Goal: Task Accomplishment & Management: Manage account settings

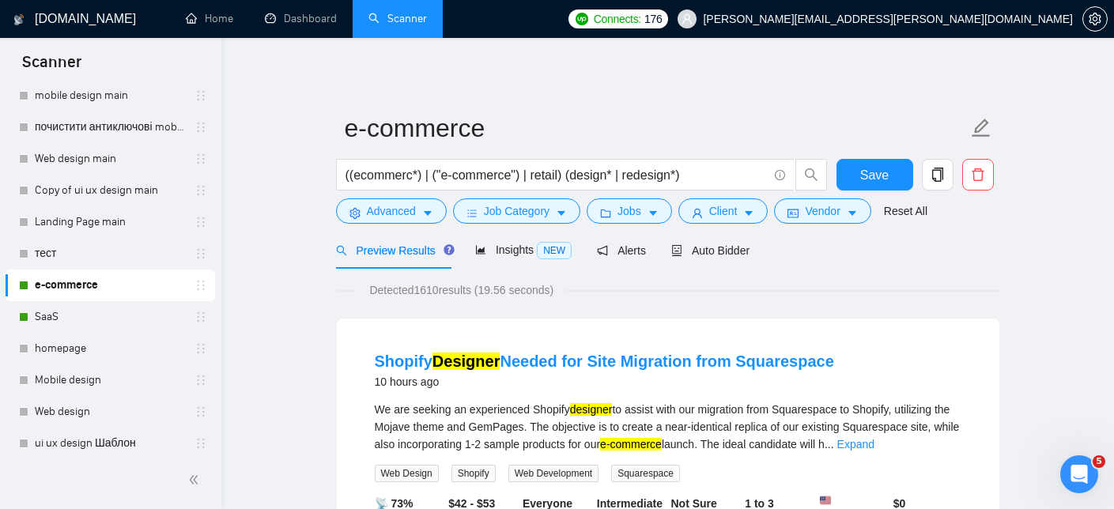
scroll to position [60, 0]
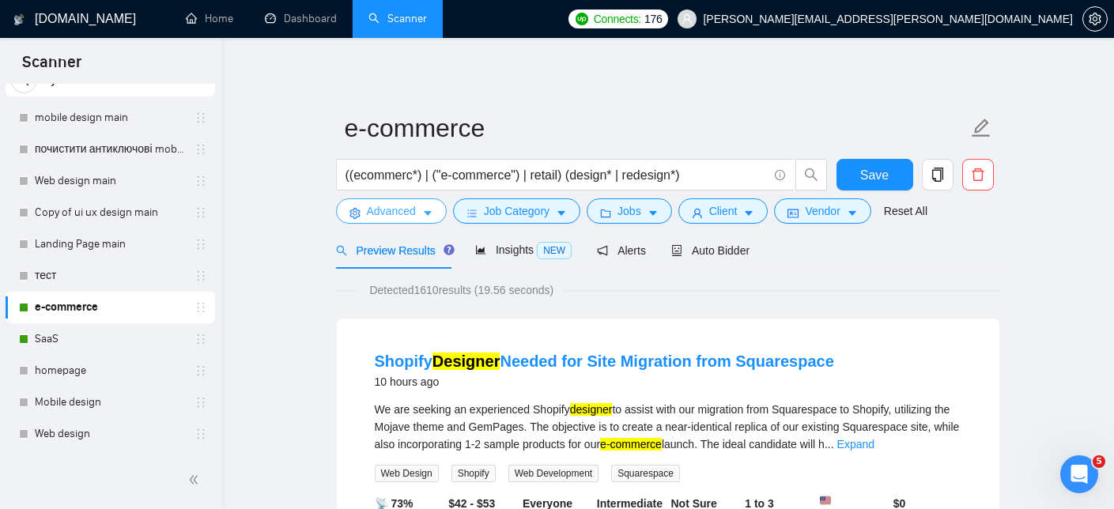
click at [387, 210] on span "Advanced" at bounding box center [391, 210] width 49 height 17
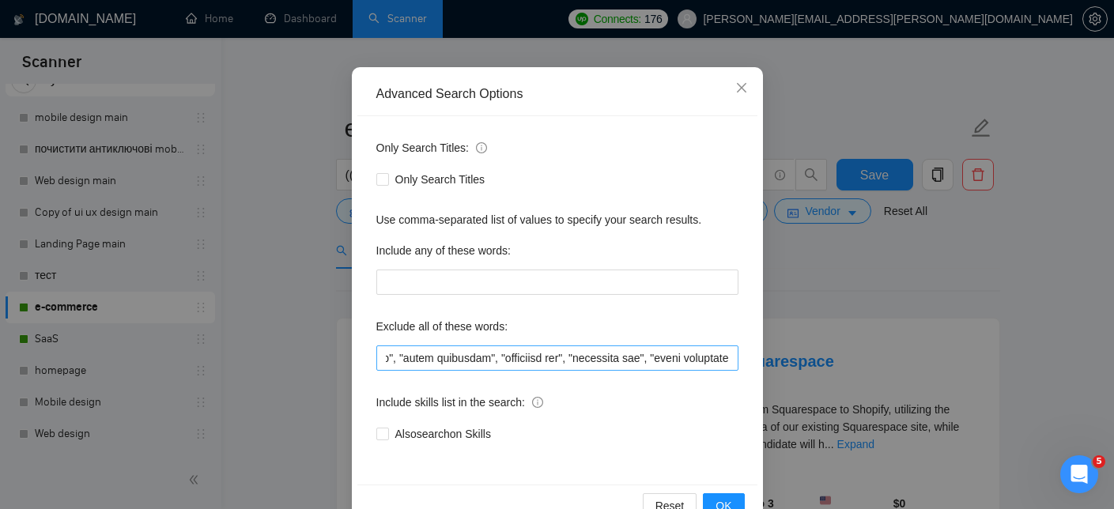
scroll to position [0, 3698]
click at [748, 79] on span "Close" at bounding box center [741, 88] width 43 height 43
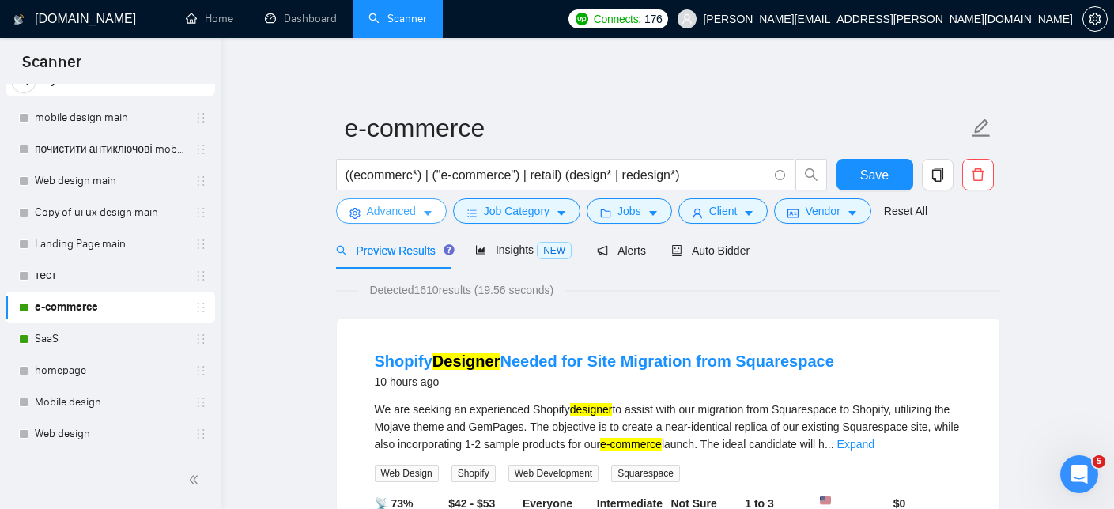
scroll to position [0, 0]
click at [100, 339] on link "SaaS" at bounding box center [110, 339] width 150 height 32
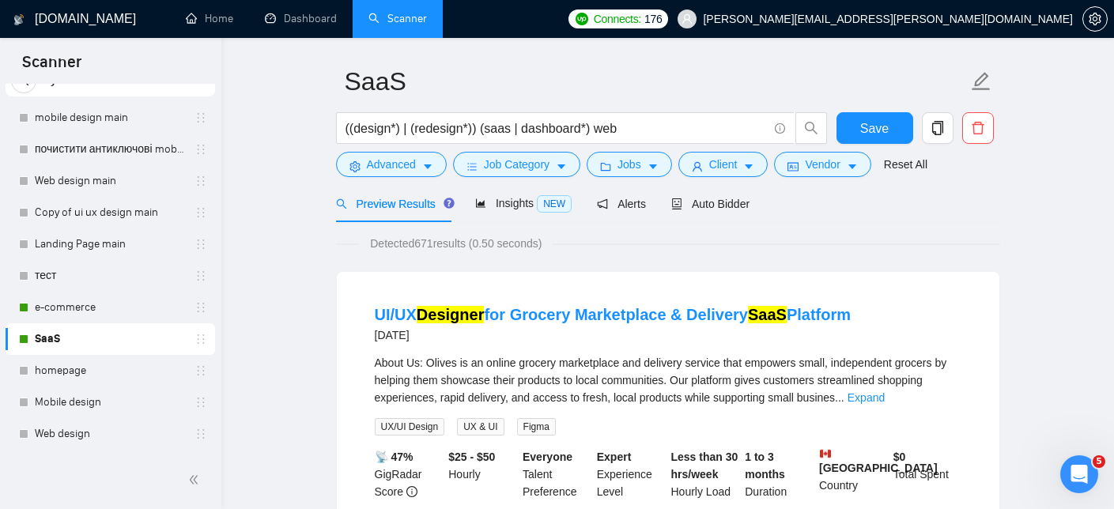
scroll to position [98, 0]
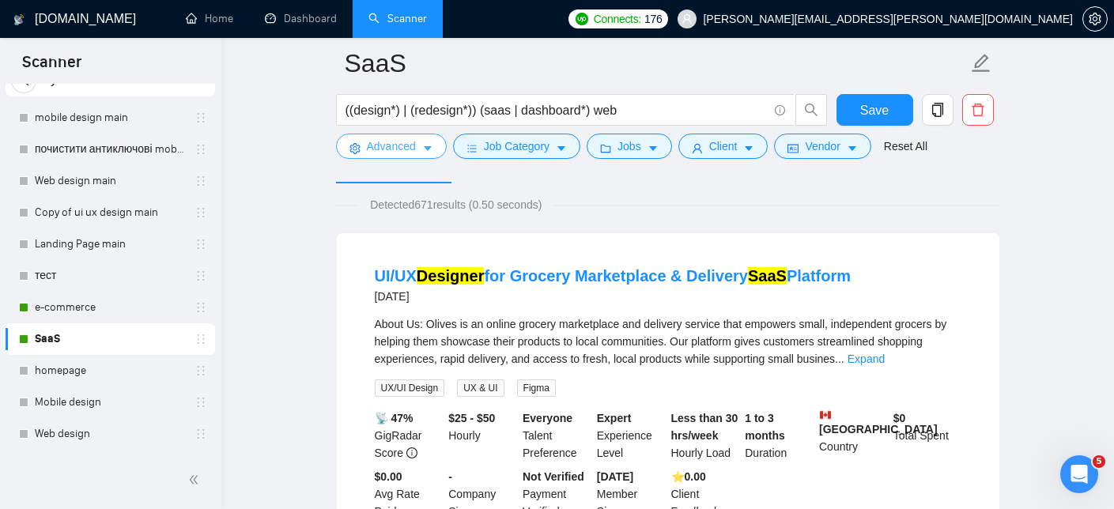
click at [429, 145] on icon "caret-down" at bounding box center [427, 148] width 11 height 11
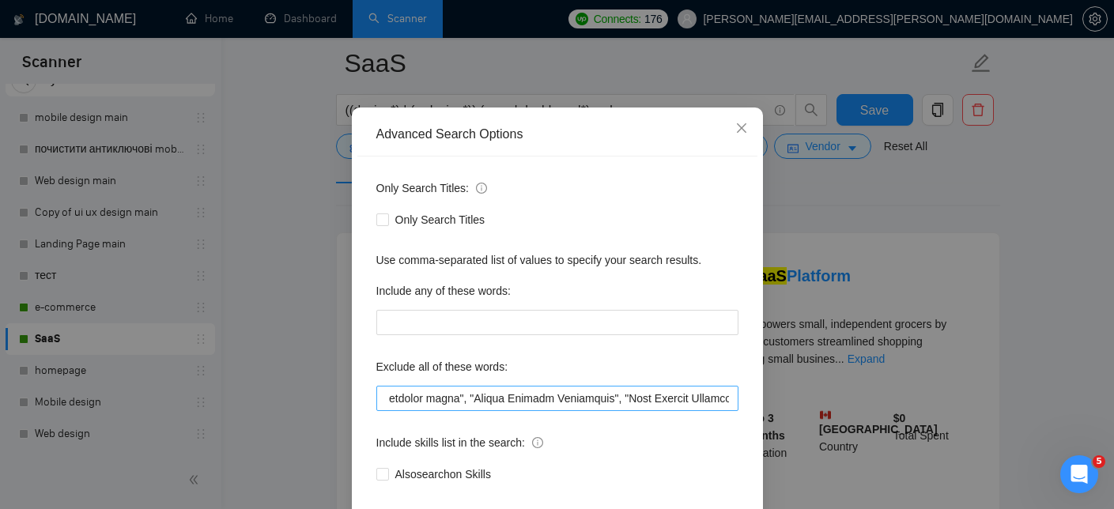
scroll to position [0, 0]
click at [741, 124] on icon "close" at bounding box center [741, 128] width 13 height 13
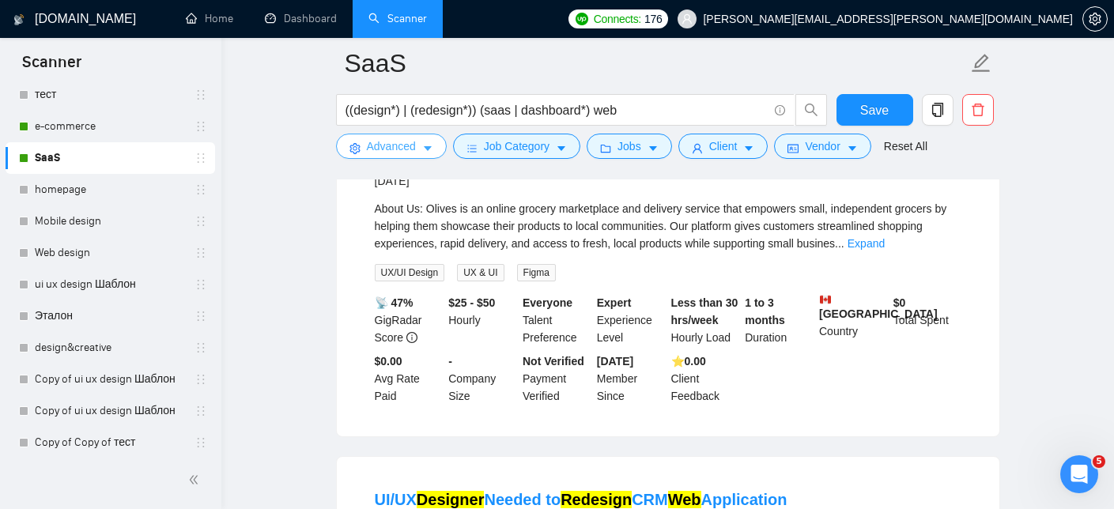
scroll to position [243, 0]
click at [109, 285] on link "ui ux design Шаблон" at bounding box center [110, 283] width 150 height 32
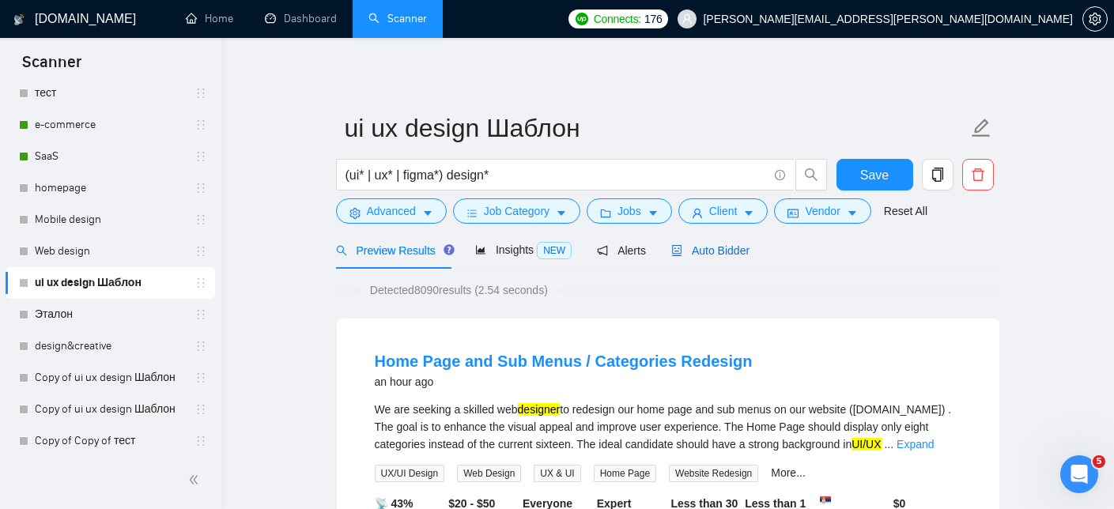
click at [726, 251] on span "Auto Bidder" at bounding box center [710, 250] width 78 height 13
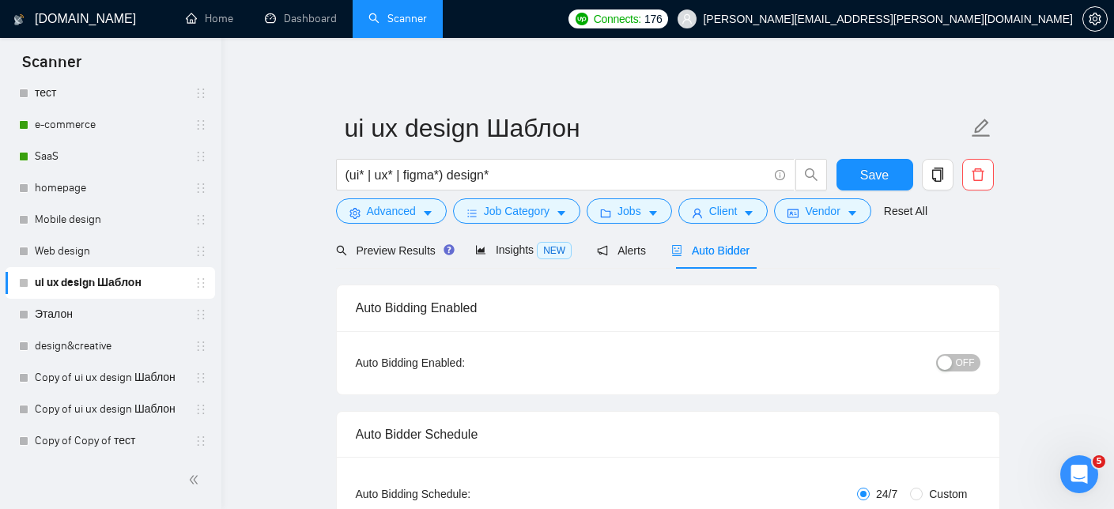
checkbox input "true"
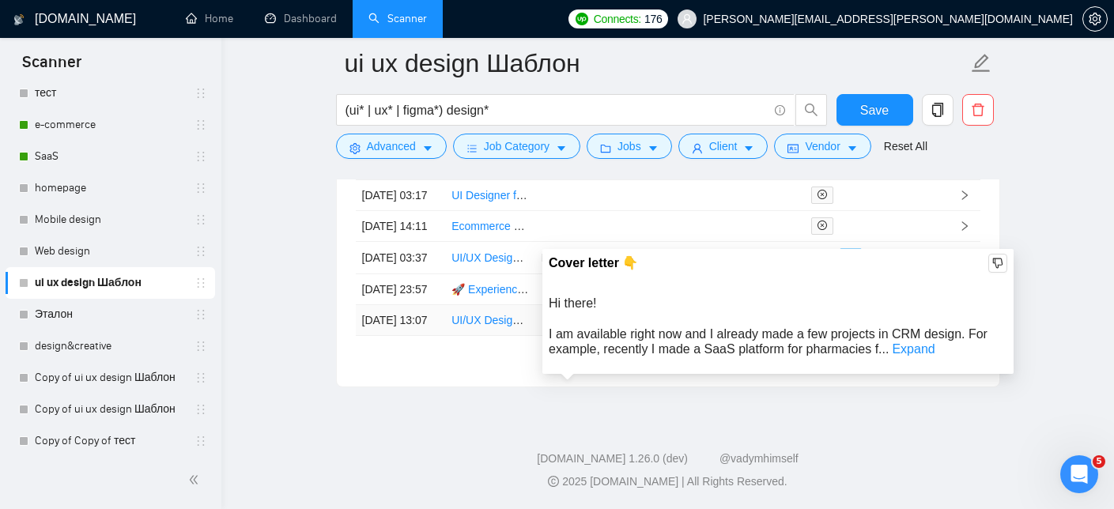
scroll to position [4490, 0]
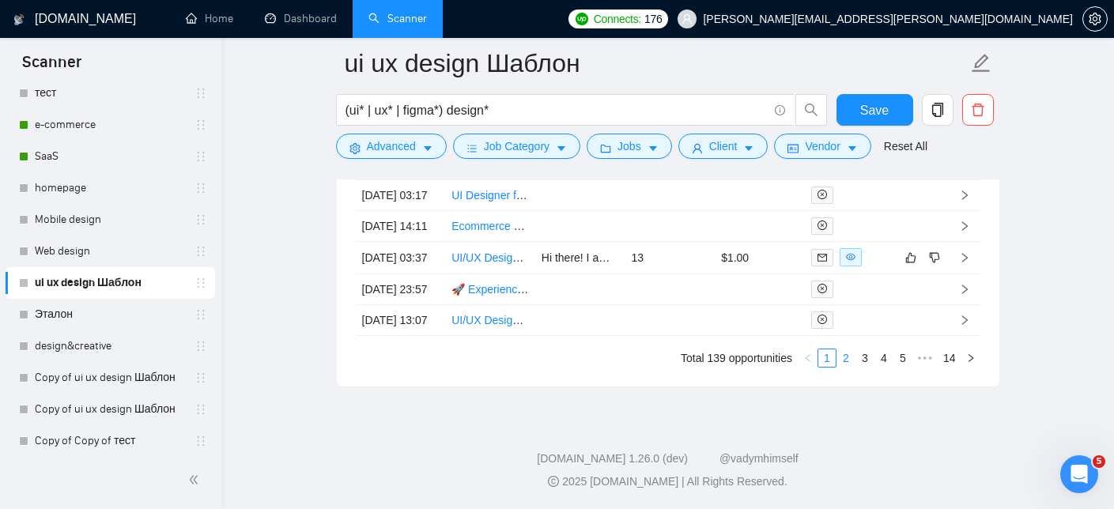
click at [843, 367] on link "2" at bounding box center [845, 357] width 17 height 17
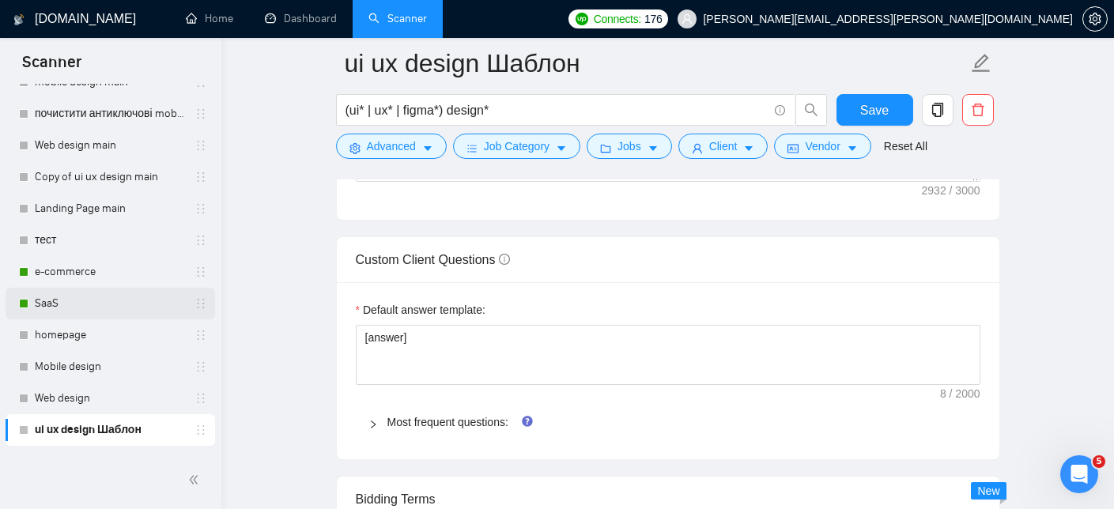
scroll to position [85, 0]
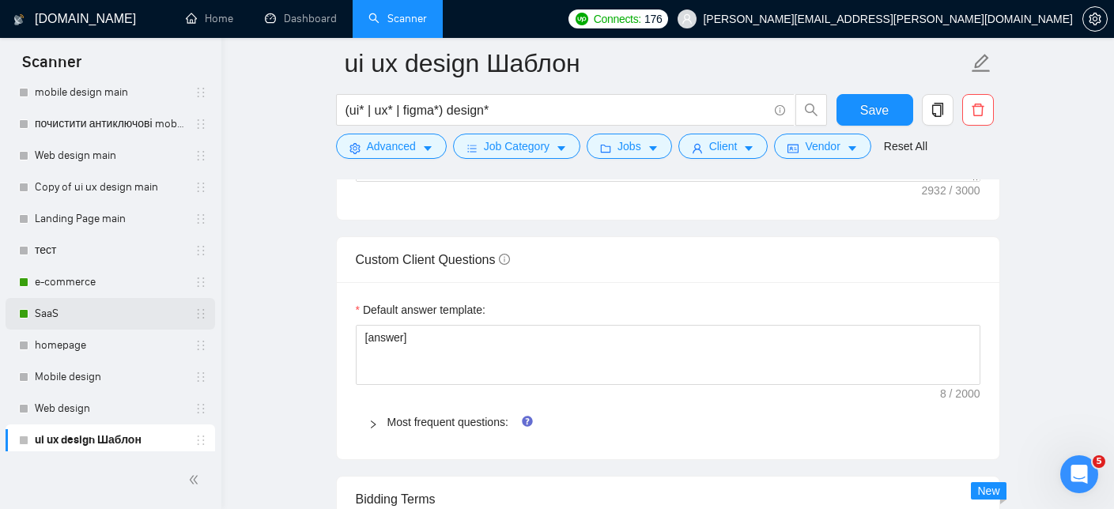
click at [70, 301] on link "SaaS" at bounding box center [110, 314] width 150 height 32
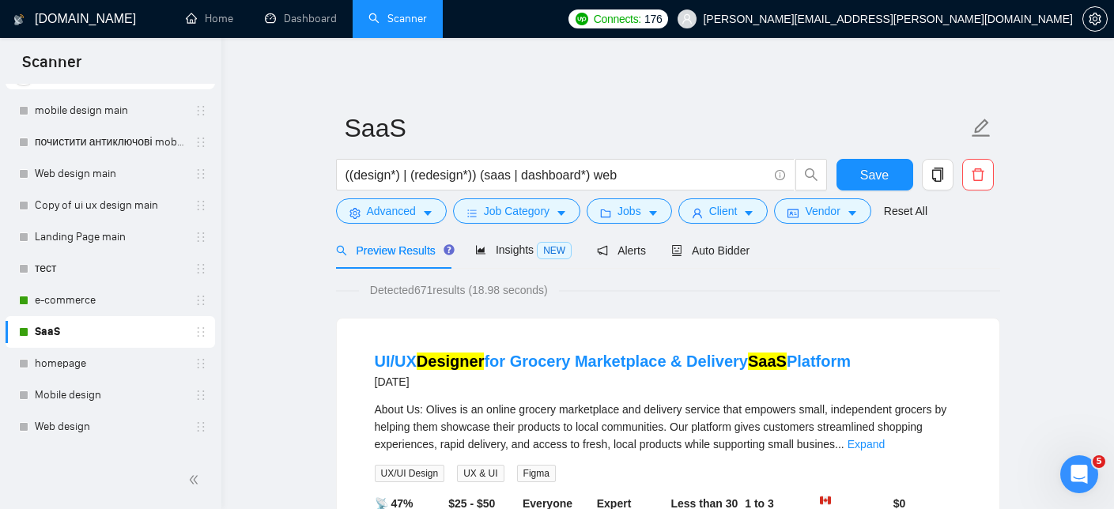
click at [79, 327] on link "SaaS" at bounding box center [110, 332] width 150 height 32
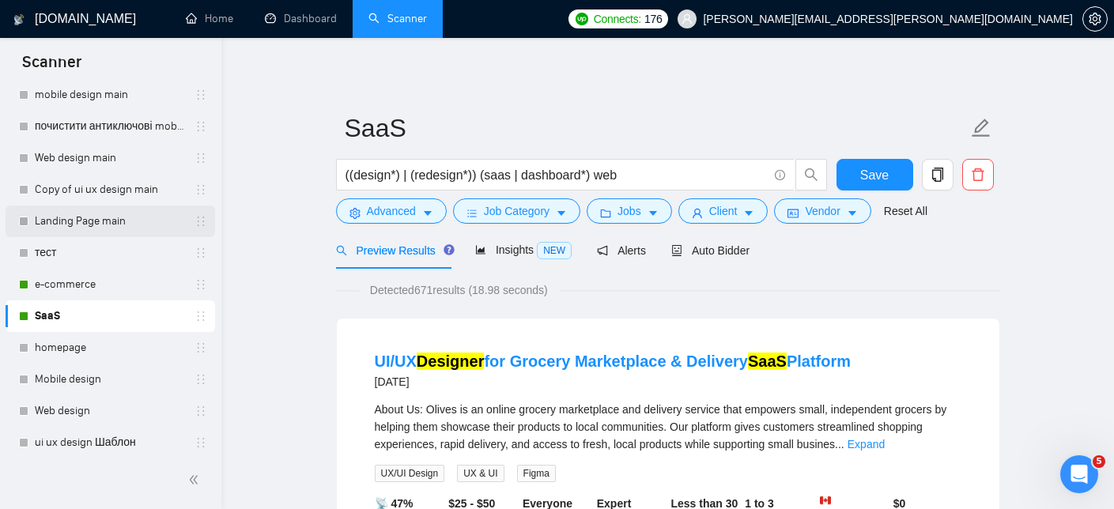
scroll to position [89, 0]
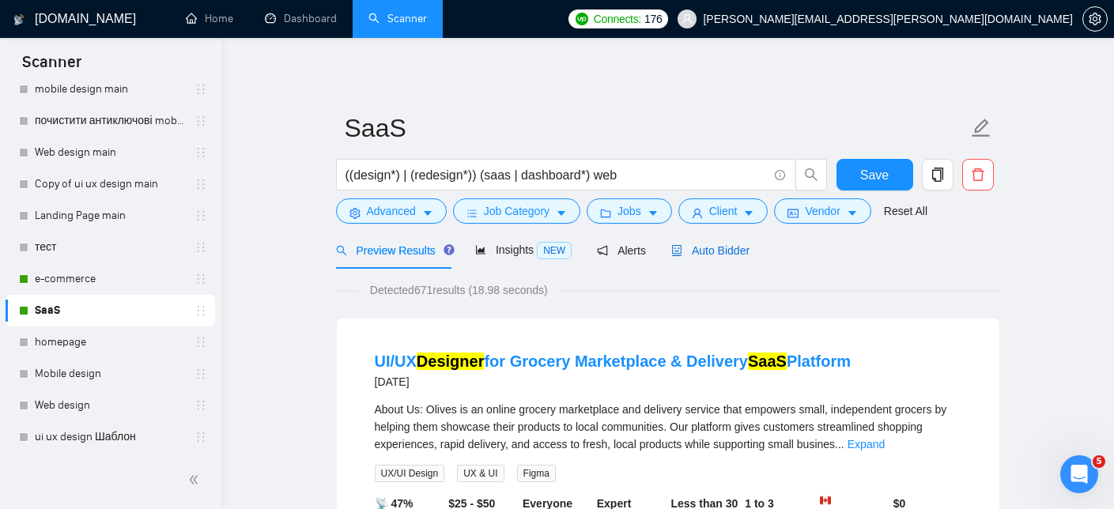
click at [735, 255] on span "Auto Bidder" at bounding box center [710, 250] width 78 height 13
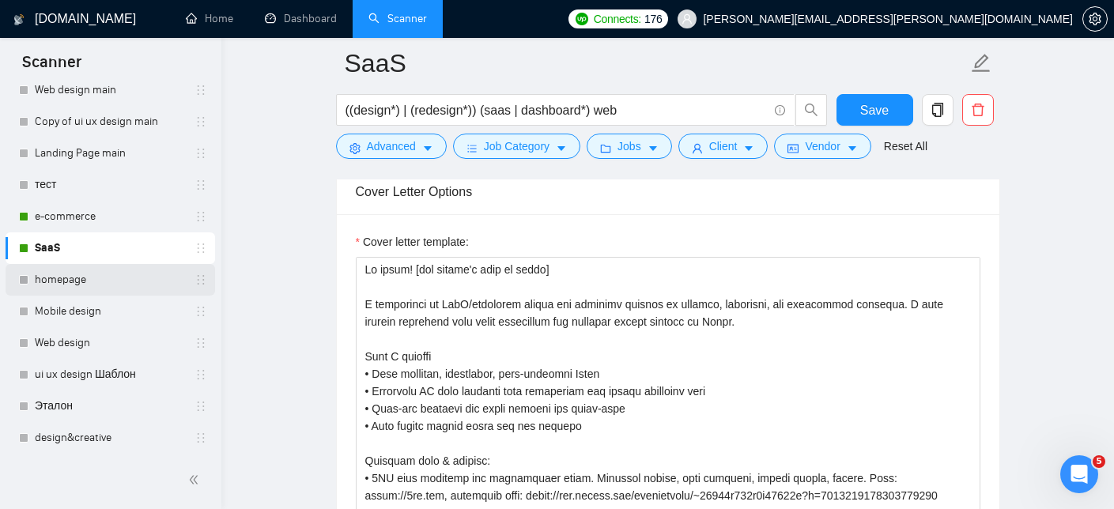
scroll to position [157, 0]
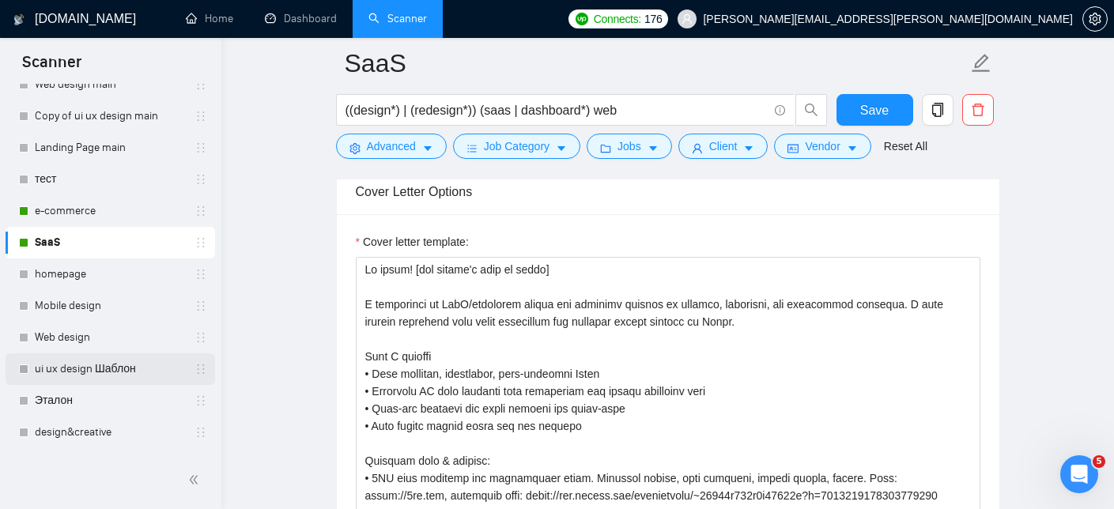
click at [106, 368] on link "ui ux design Шаблон" at bounding box center [110, 369] width 150 height 32
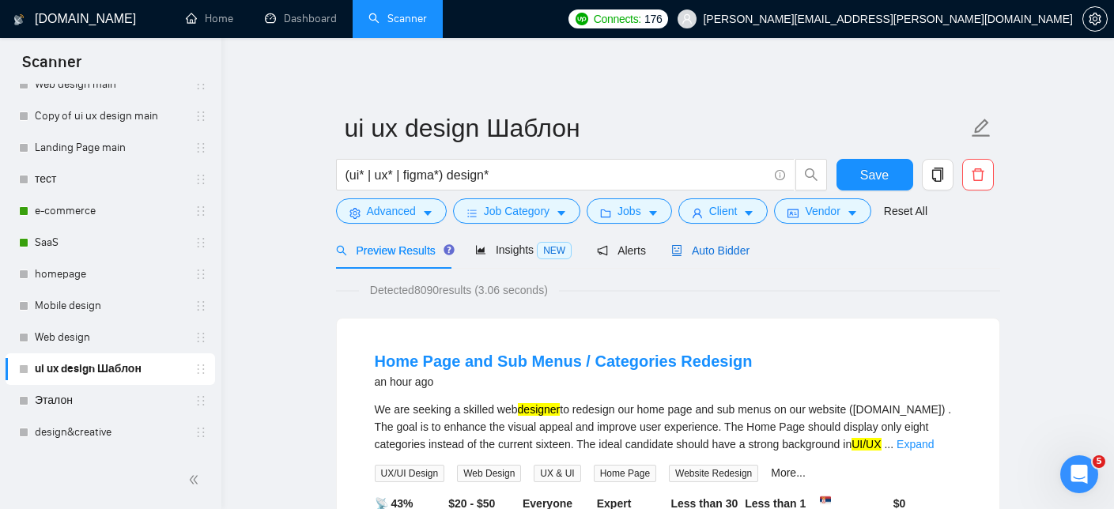
click at [718, 251] on span "Auto Bidder" at bounding box center [710, 250] width 78 height 13
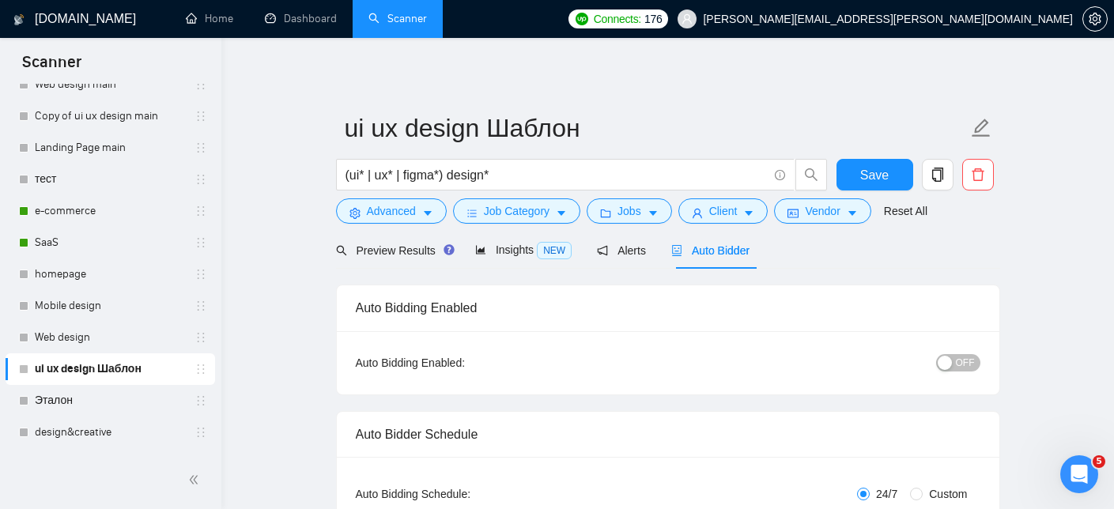
checkbox input "true"
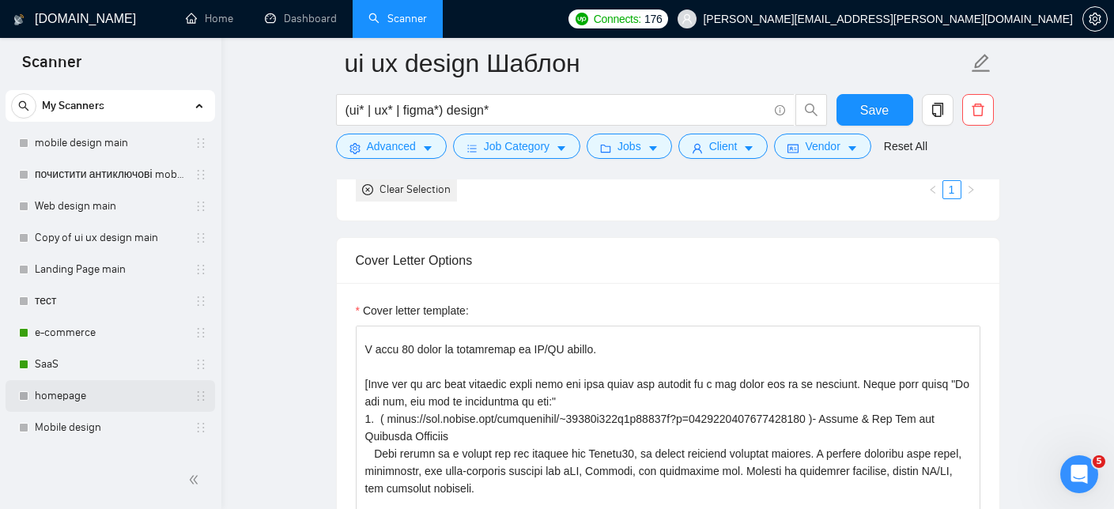
scroll to position [34, 0]
click at [94, 213] on link "Web design main" at bounding box center [110, 207] width 150 height 32
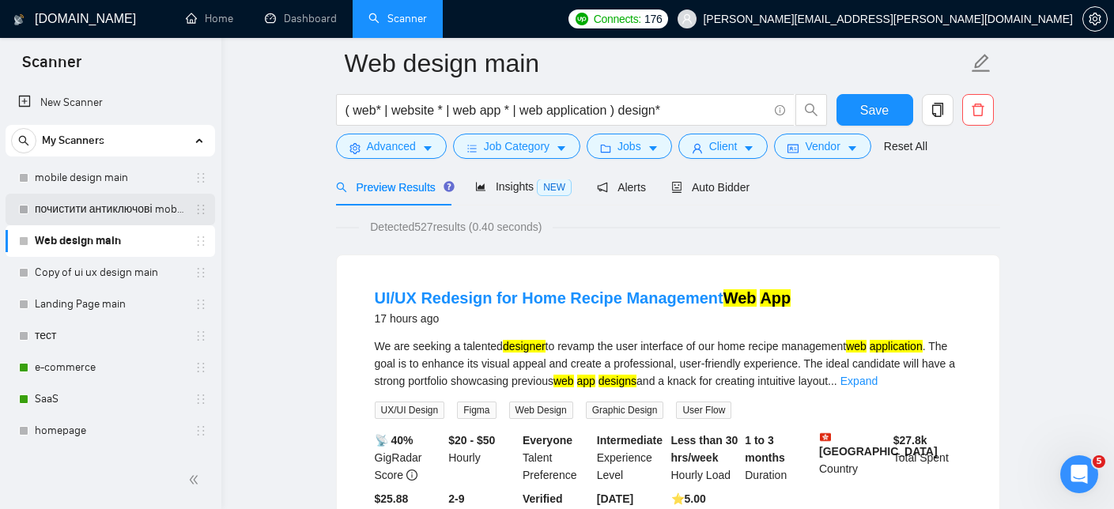
click at [106, 213] on link "почистити антиключові mobile design main" at bounding box center [110, 210] width 150 height 32
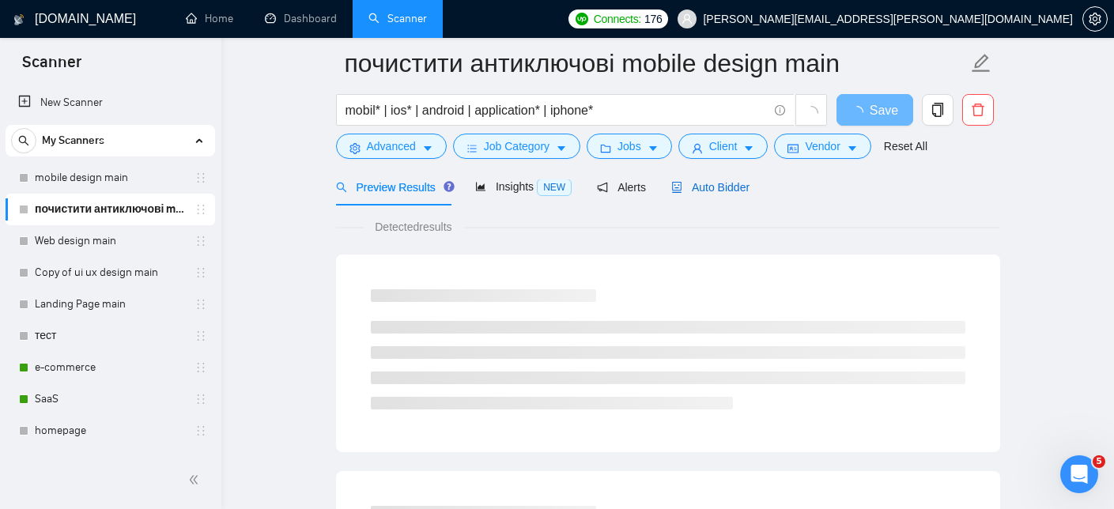
click at [728, 185] on span "Auto Bidder" at bounding box center [710, 187] width 78 height 13
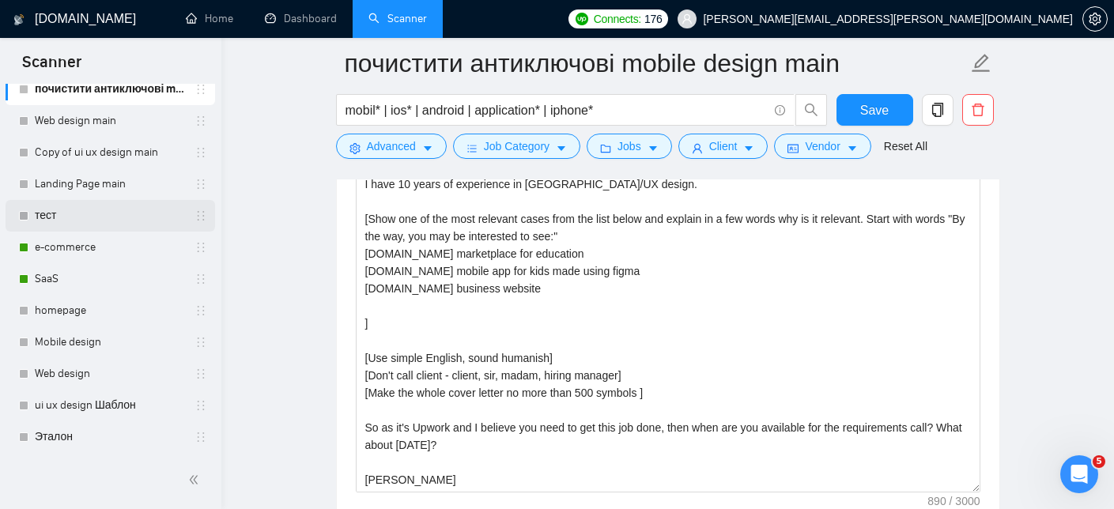
scroll to position [135, 0]
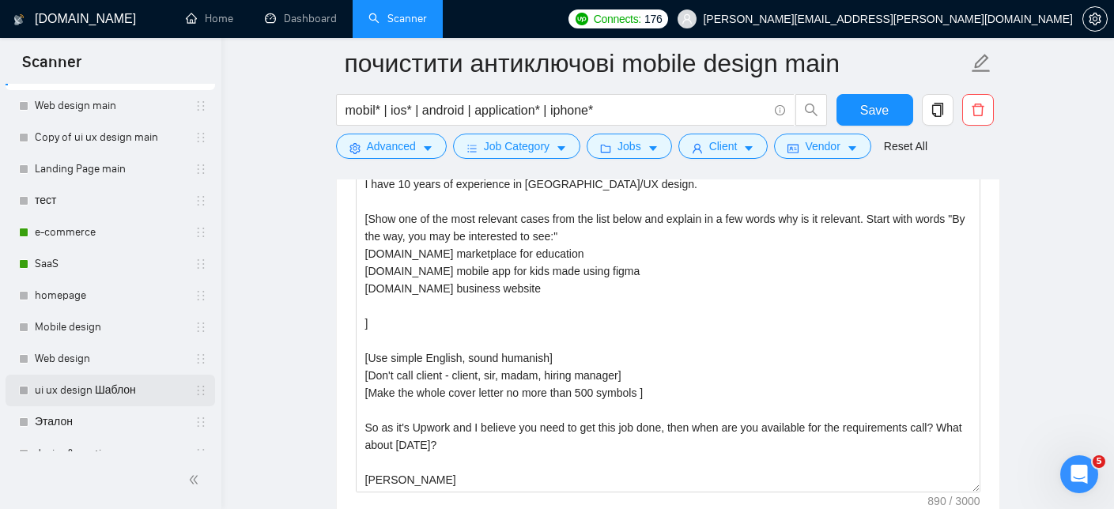
click at [99, 393] on link "ui ux design Шаблон" at bounding box center [110, 391] width 150 height 32
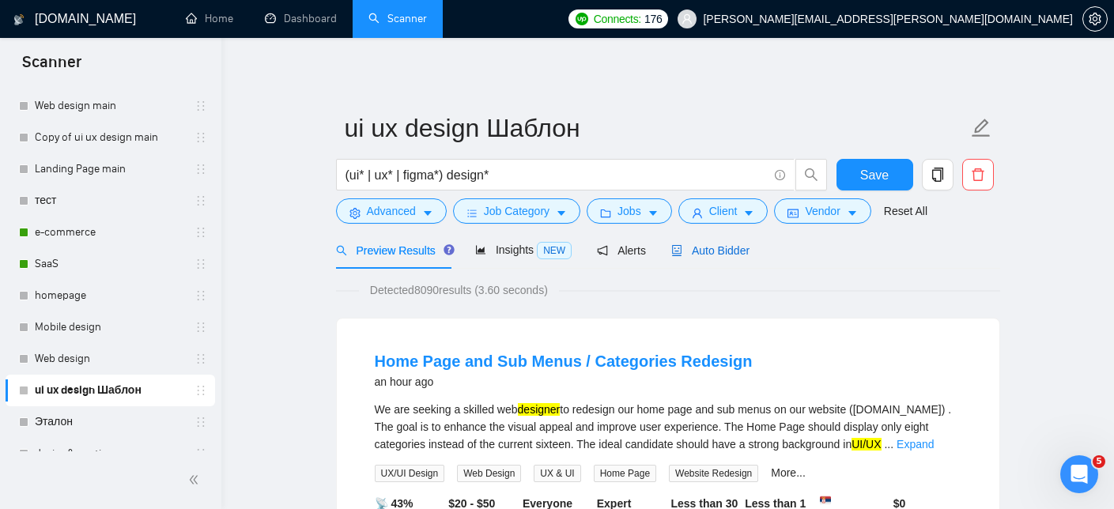
click at [717, 246] on span "Auto Bidder" at bounding box center [710, 250] width 78 height 13
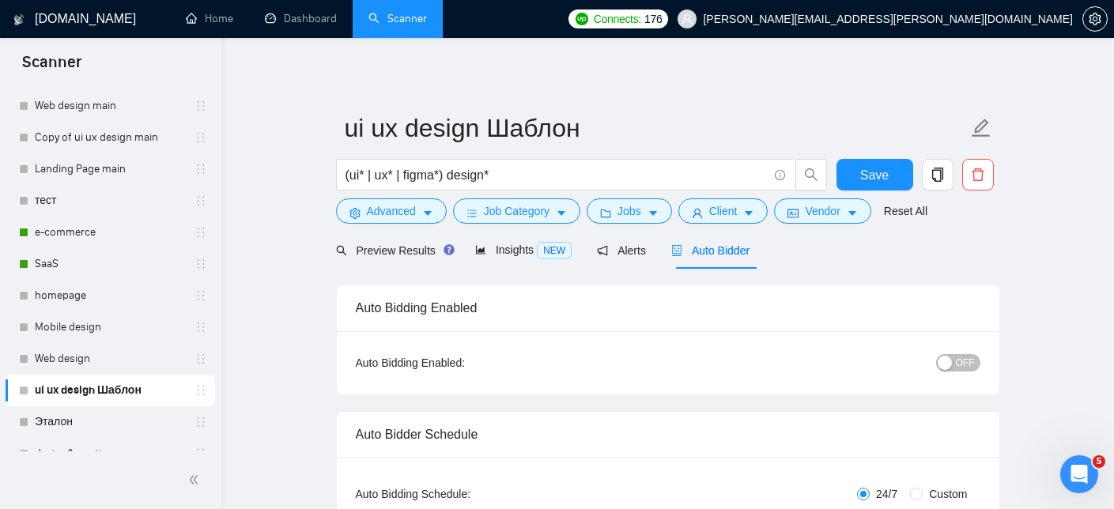
checkbox input "true"
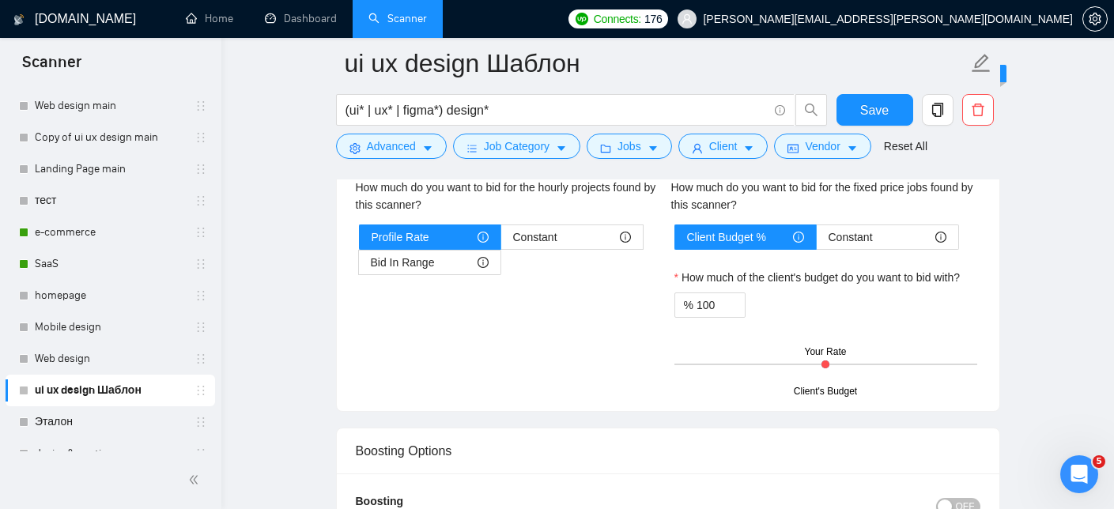
scroll to position [2695, 0]
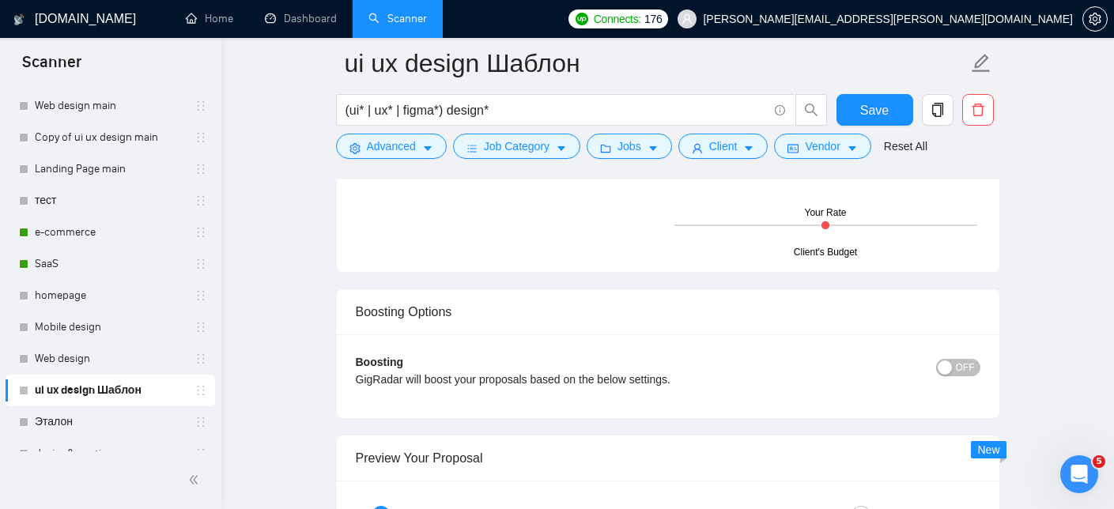
drag, startPoint x: 364, startPoint y: 235, endPoint x: 621, endPoint y: 448, distance: 334.0
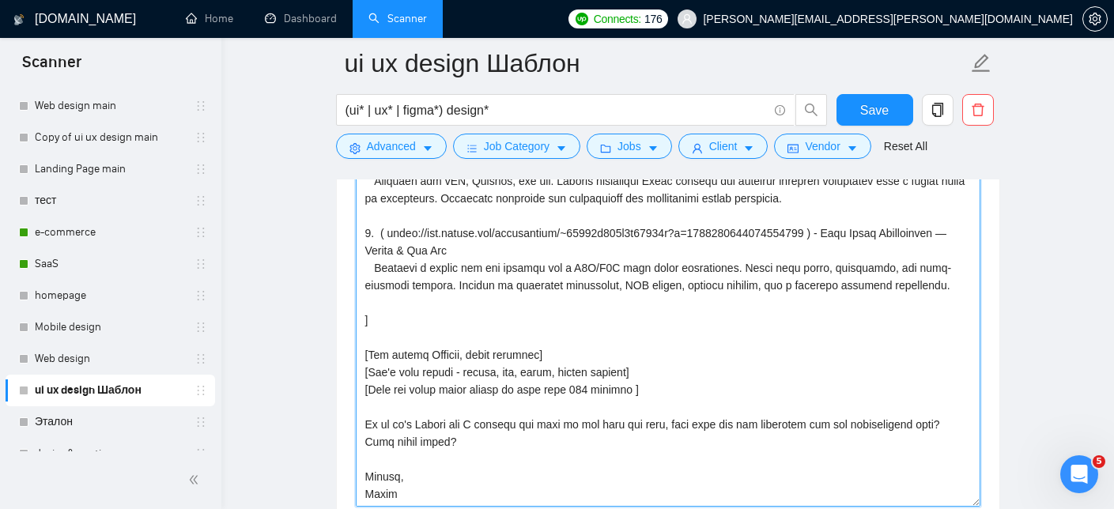
scroll to position [1817, 0]
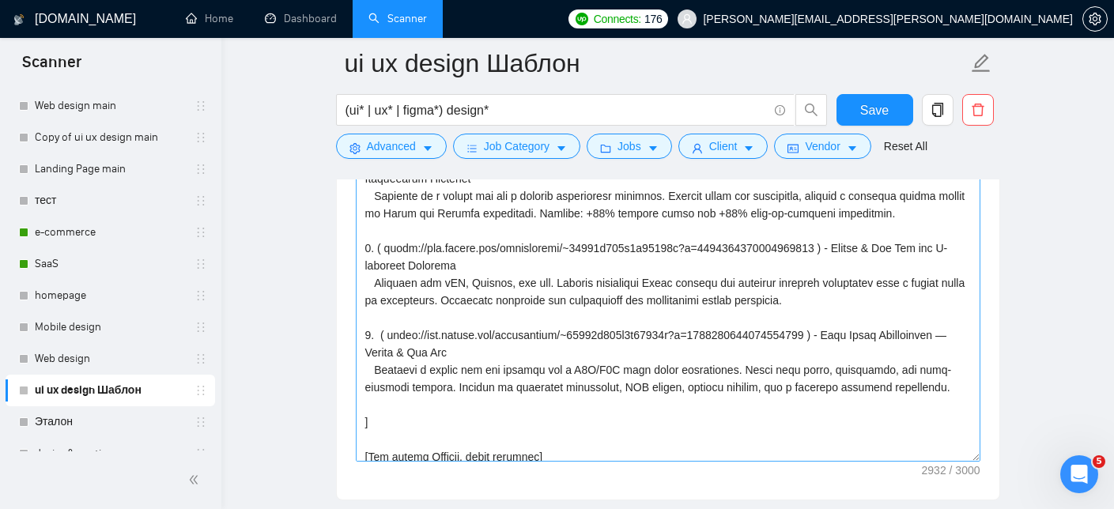
scroll to position [362, 0]
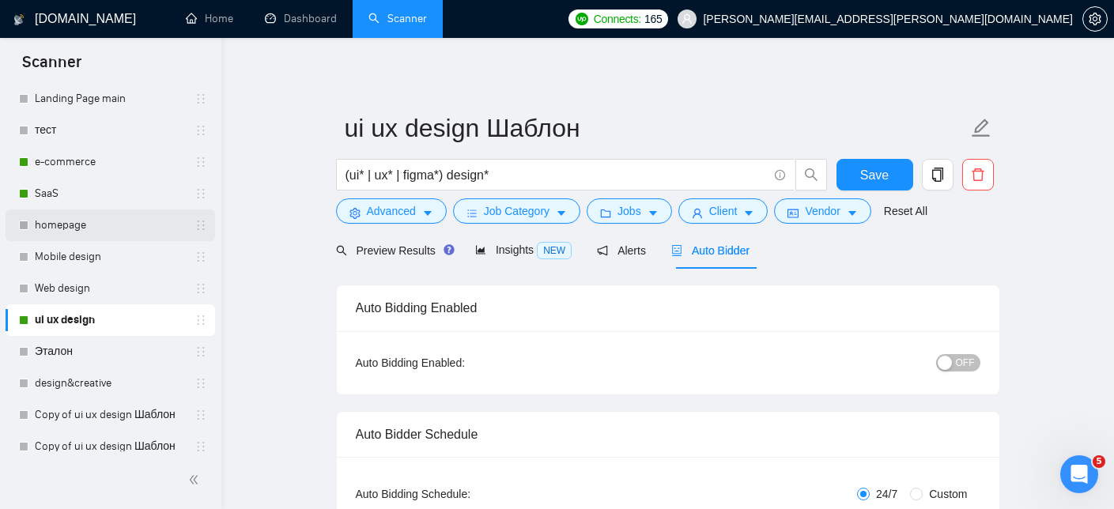
scroll to position [172, 0]
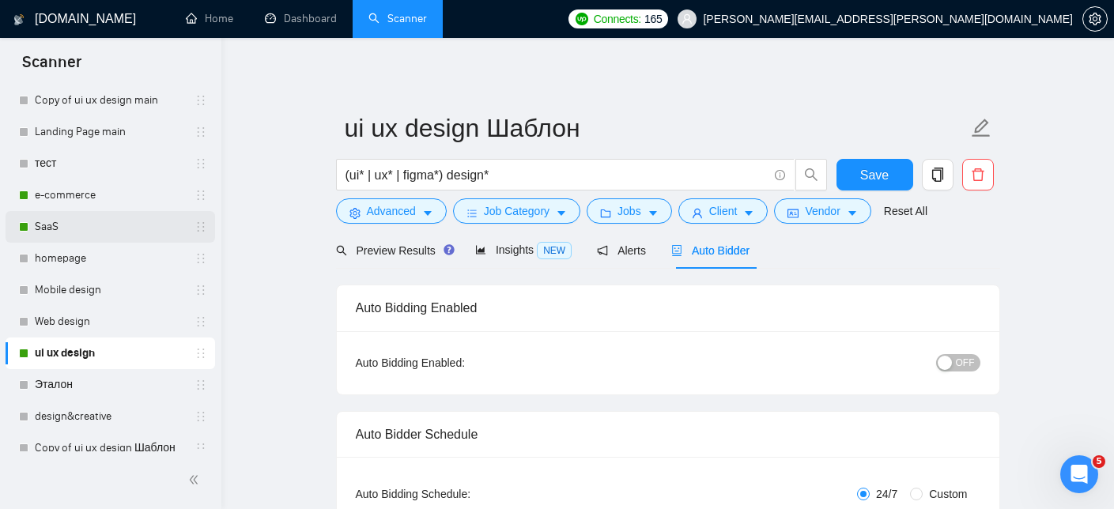
click at [82, 228] on link "SaaS" at bounding box center [110, 227] width 150 height 32
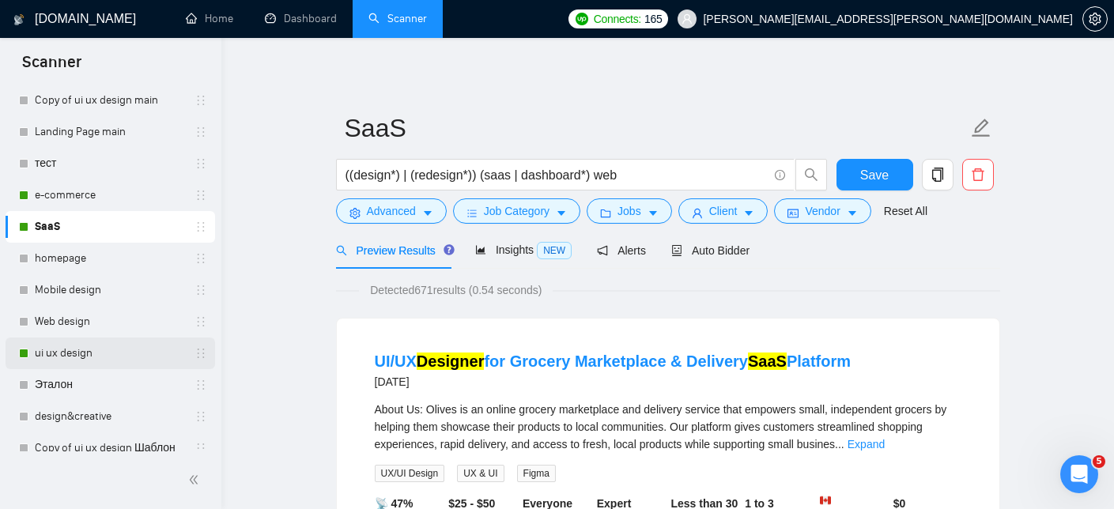
click at [81, 349] on link "ui ux design" at bounding box center [110, 354] width 150 height 32
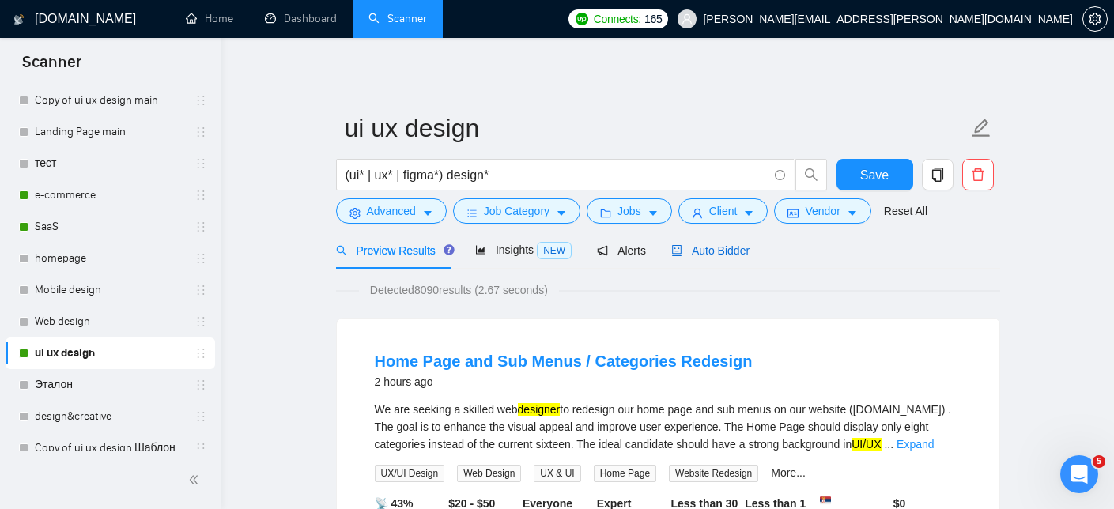
click at [718, 251] on span "Auto Bidder" at bounding box center [710, 250] width 78 height 13
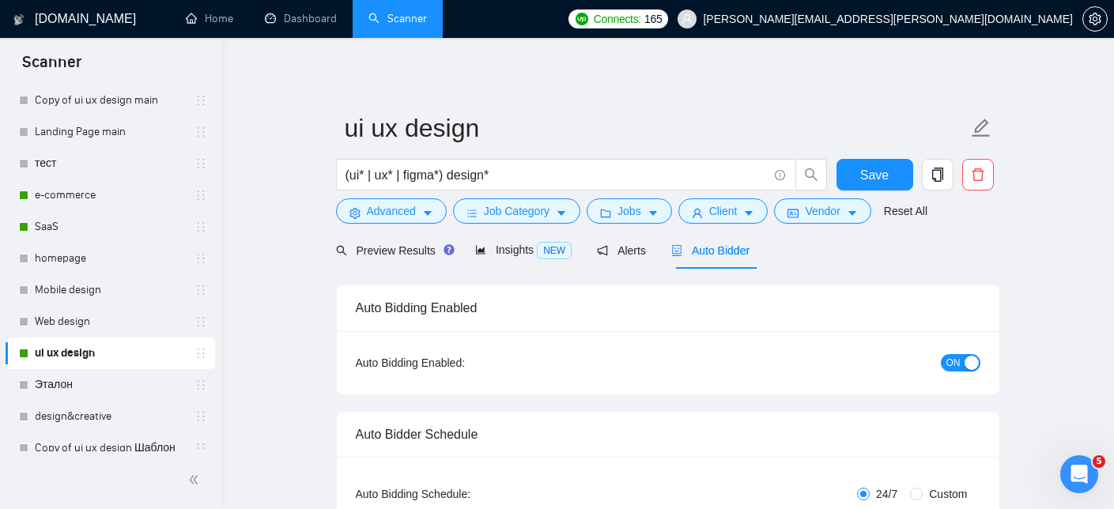
checkbox input "true"
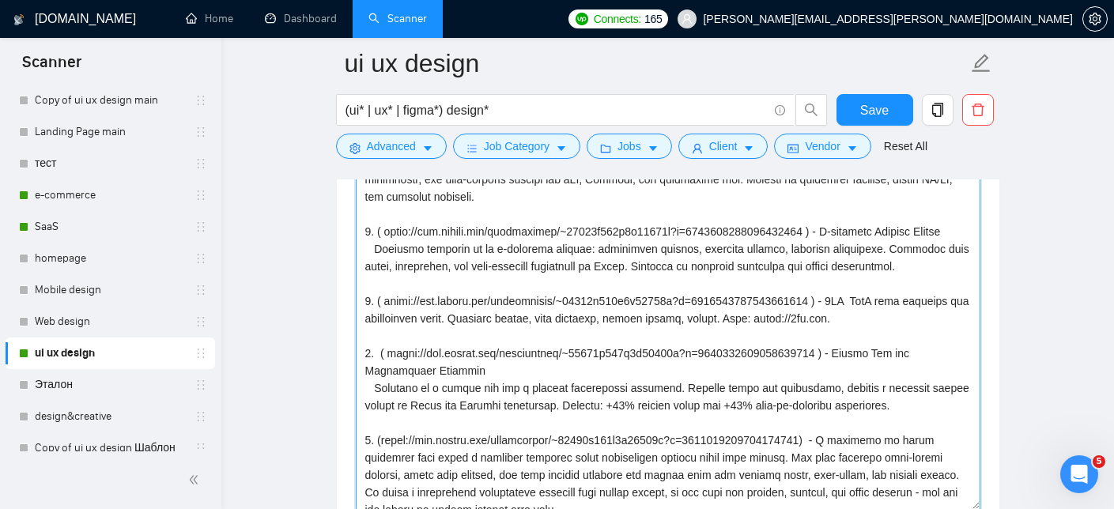
scroll to position [539, 0]
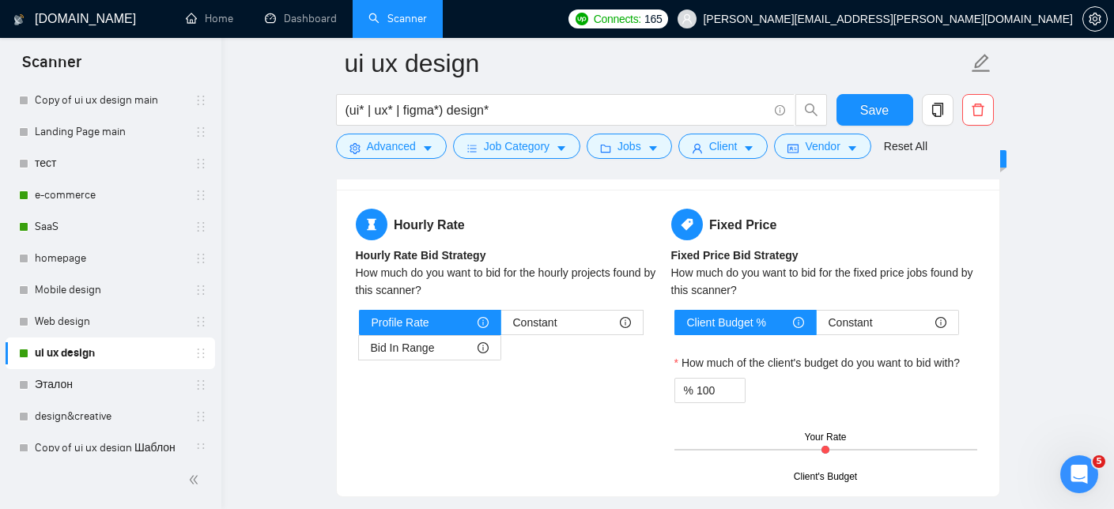
drag, startPoint x: 362, startPoint y: 277, endPoint x: 700, endPoint y: 418, distance: 366.7
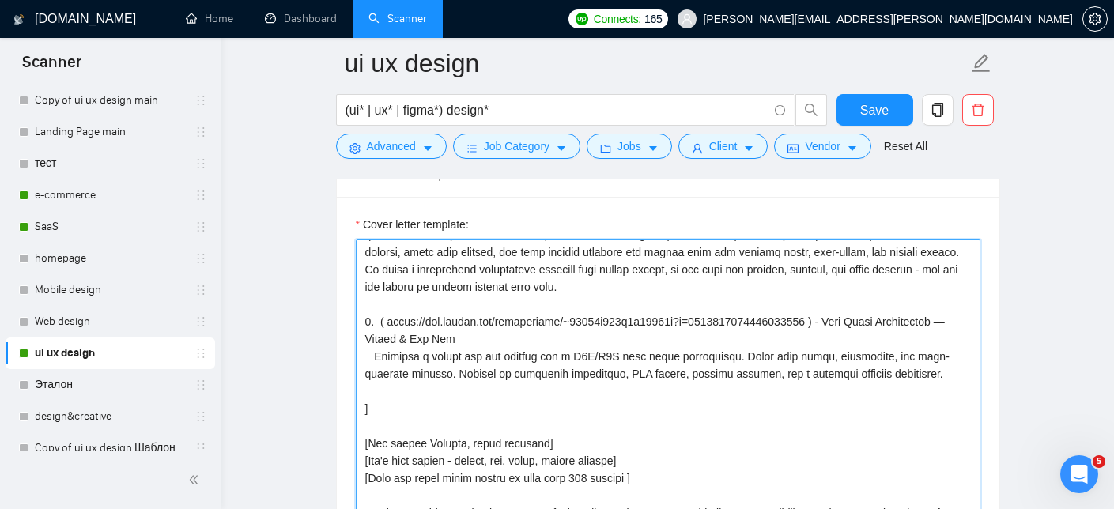
scroll to position [1722, 0]
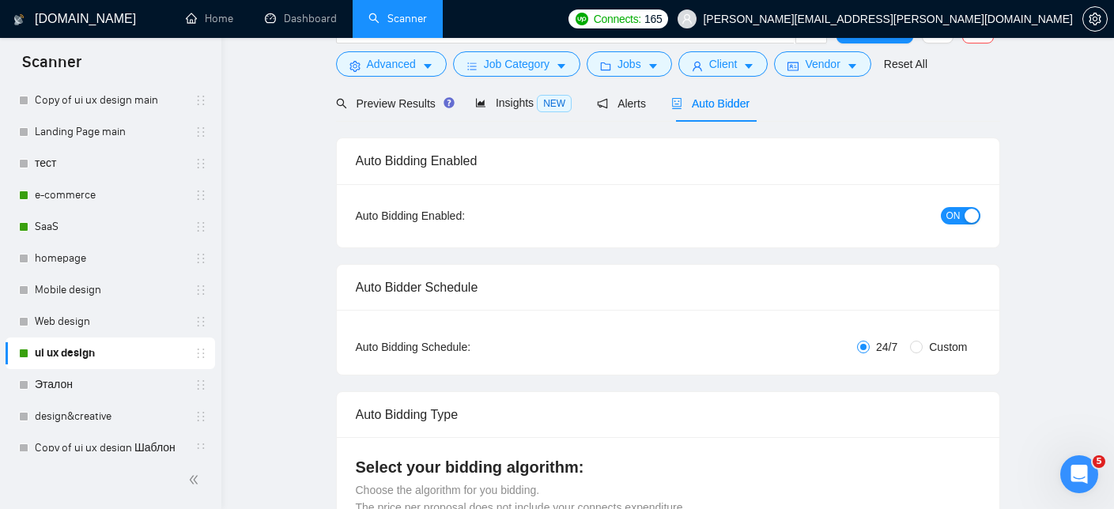
scroll to position [0, 0]
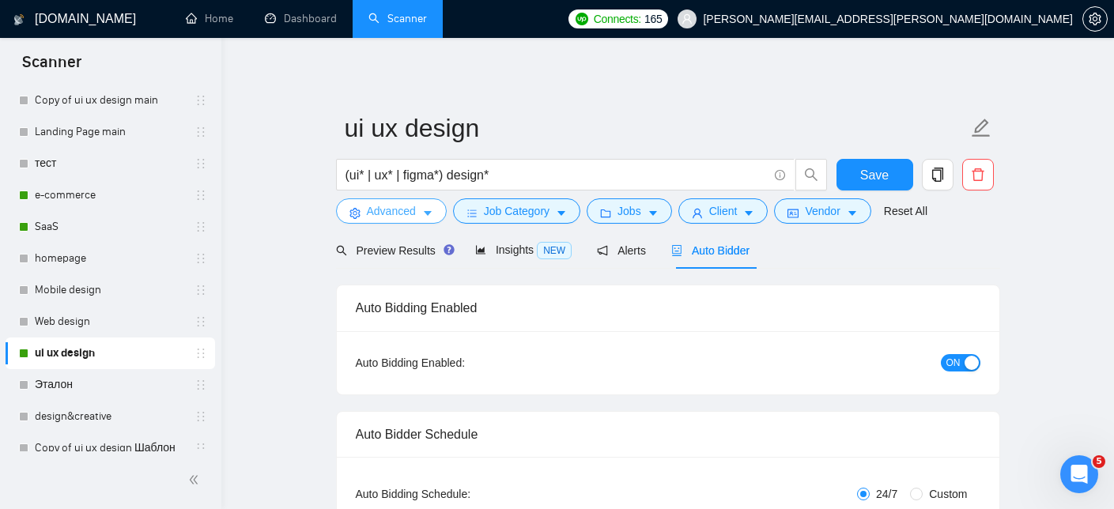
click at [398, 207] on span "Advanced" at bounding box center [391, 210] width 49 height 17
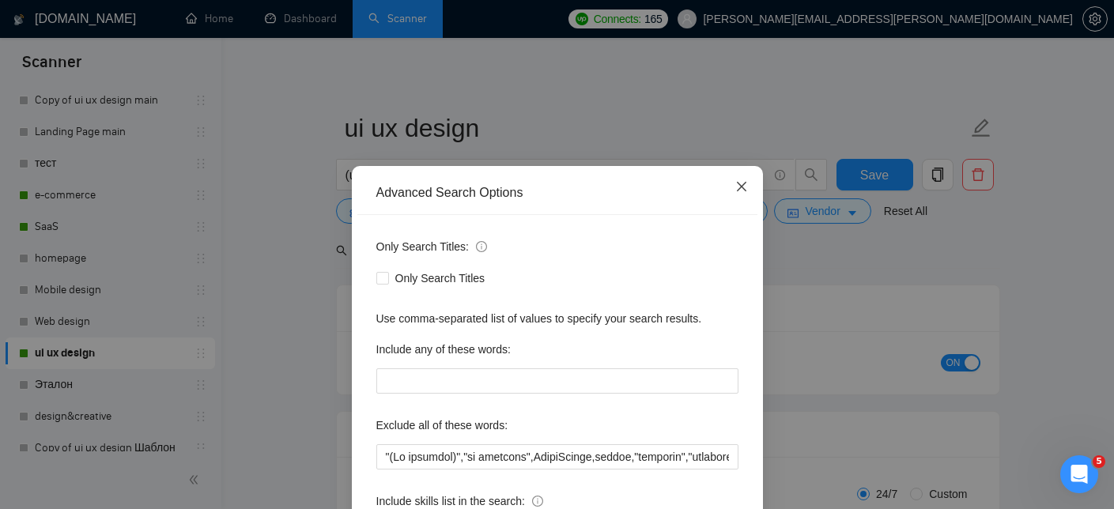
click at [748, 179] on span "Close" at bounding box center [741, 187] width 43 height 43
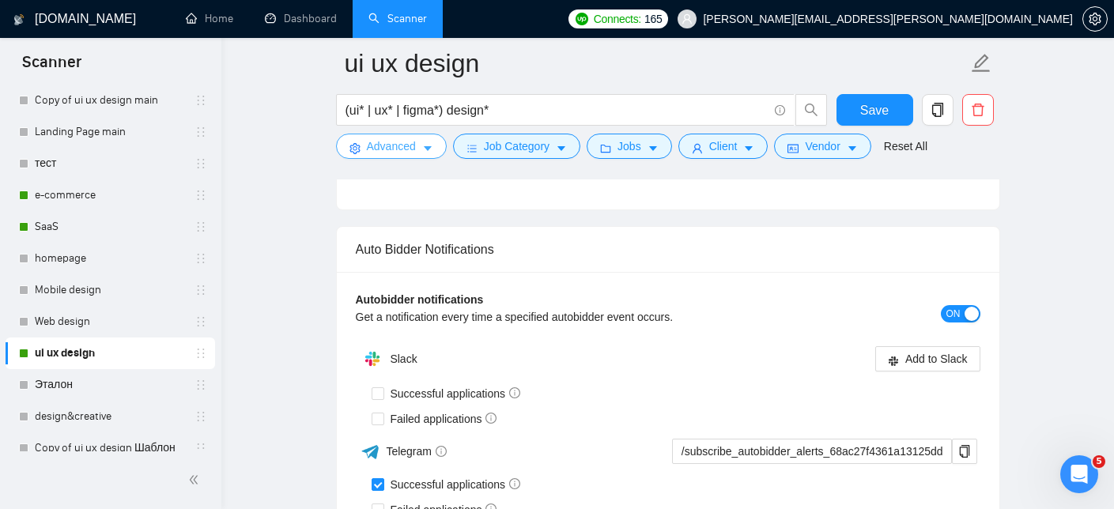
scroll to position [3681, 0]
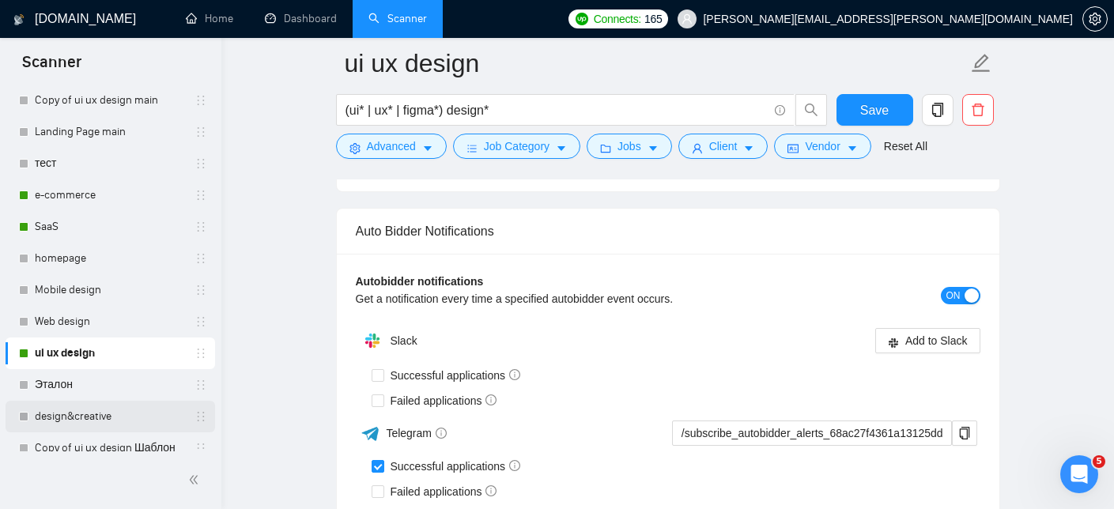
click at [115, 418] on link "design&creative" at bounding box center [110, 417] width 150 height 32
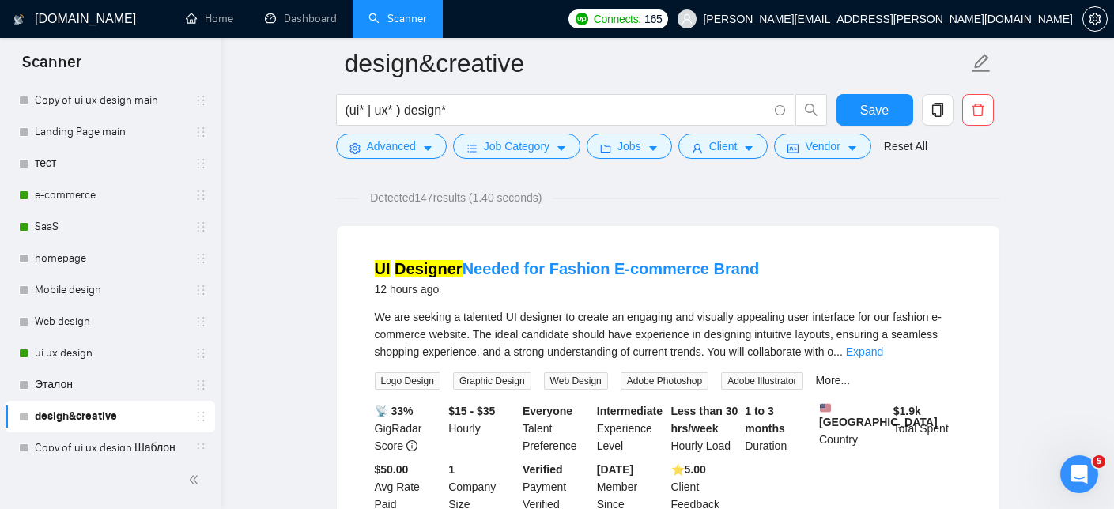
scroll to position [108, 0]
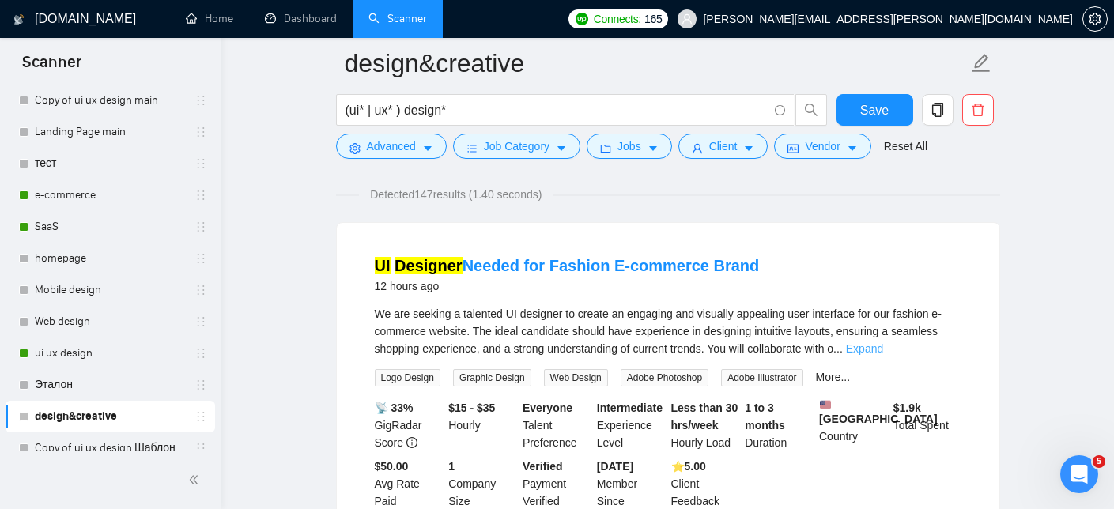
click at [883, 348] on link "Expand" at bounding box center [864, 348] width 37 height 13
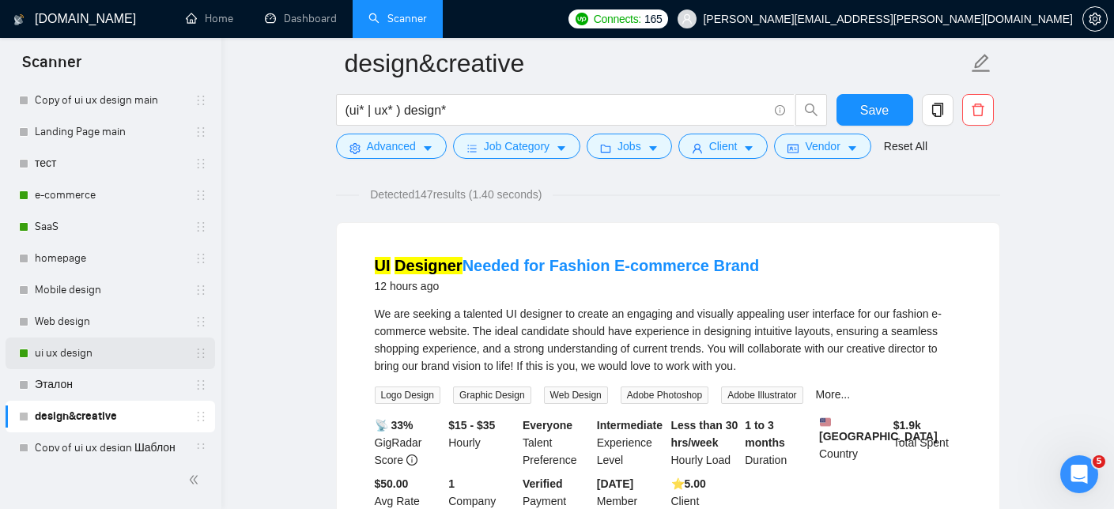
click at [77, 355] on link "ui ux design" at bounding box center [110, 354] width 150 height 32
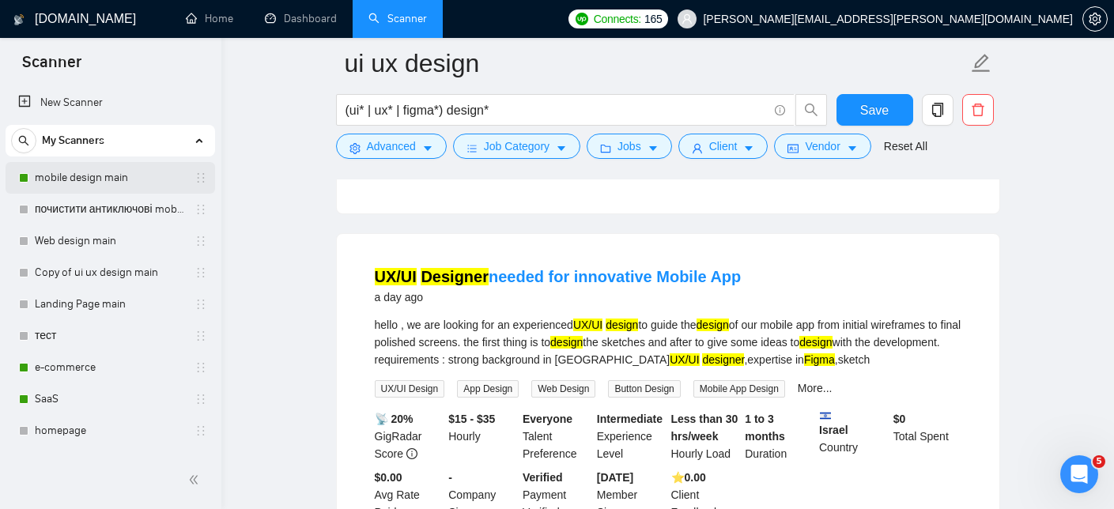
click at [123, 188] on link "mobile design main" at bounding box center [110, 178] width 150 height 32
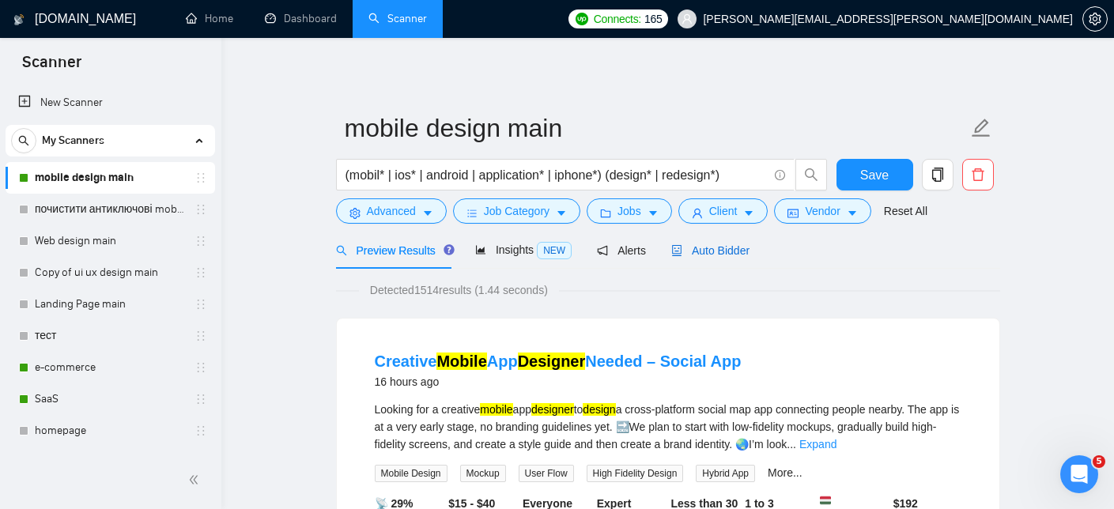
click at [714, 257] on div "Auto Bidder" at bounding box center [710, 250] width 78 height 17
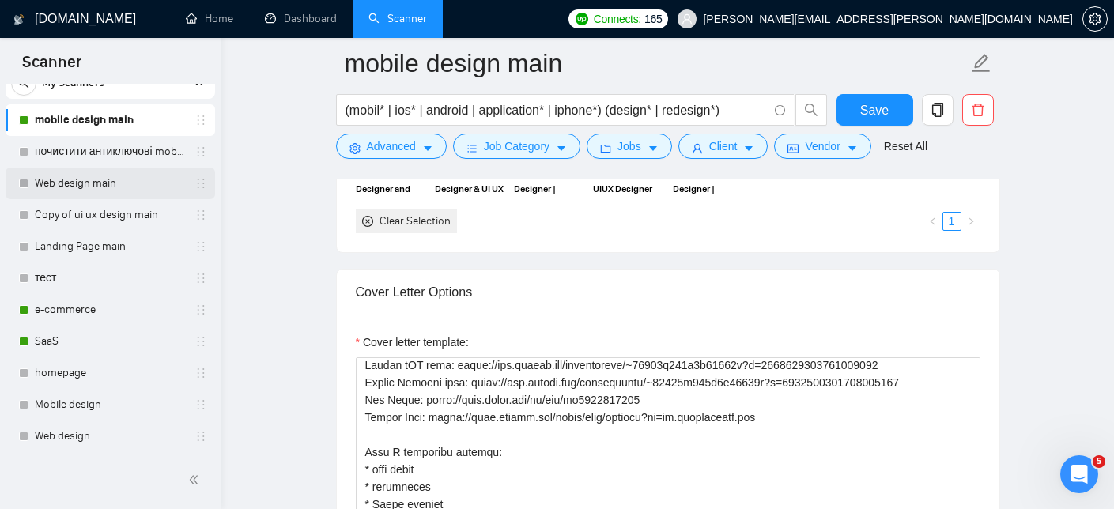
scroll to position [63, 0]
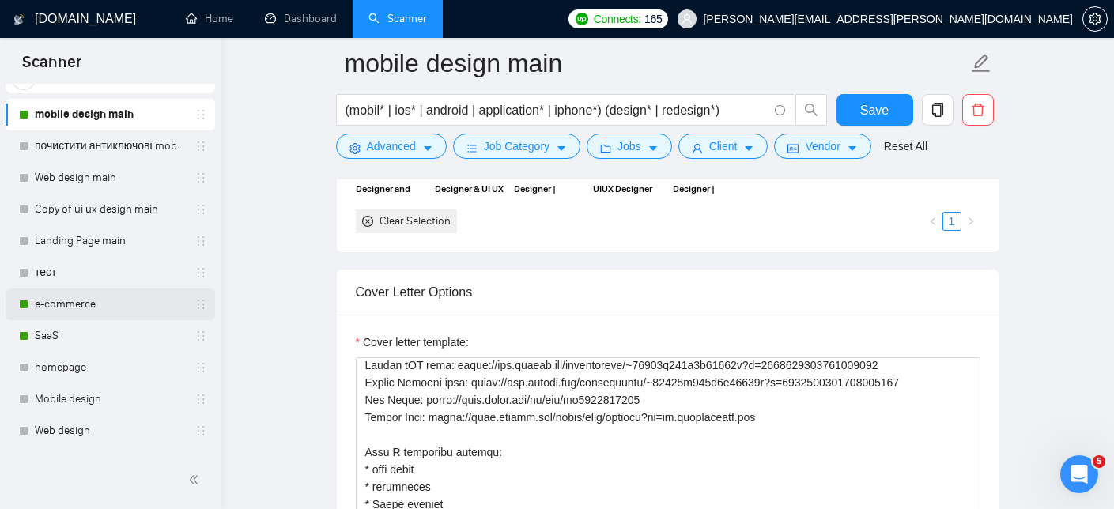
click at [74, 307] on link "e-commerce" at bounding box center [110, 305] width 150 height 32
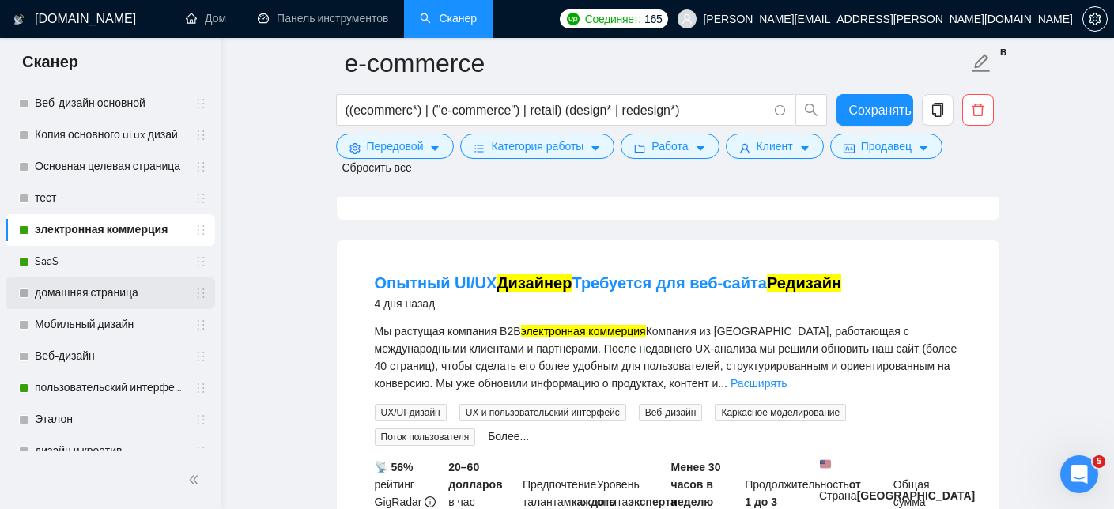
scroll to position [142, 0]
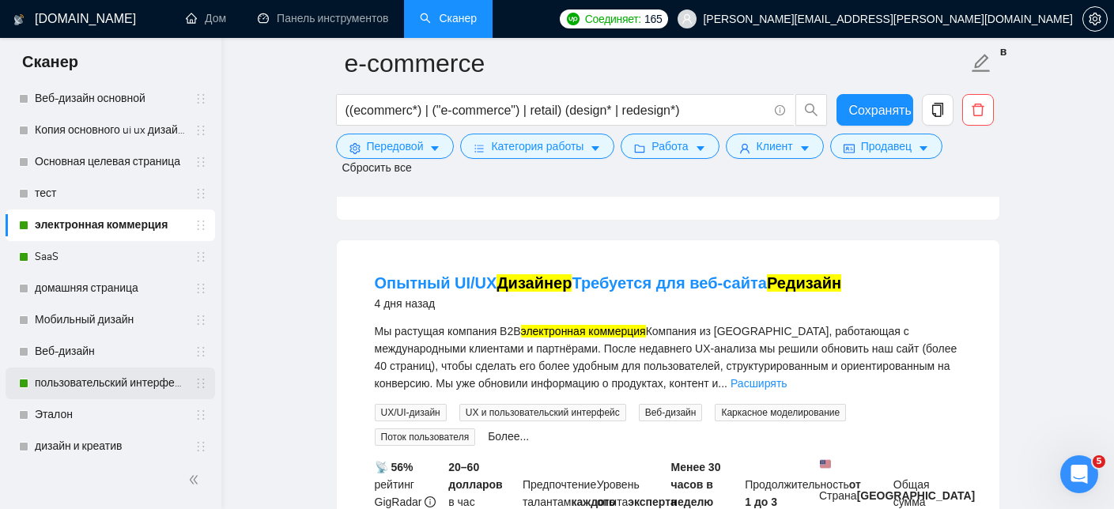
click at [113, 388] on link "пользовательский интерфейс UX-дизайн" at bounding box center [110, 384] width 150 height 32
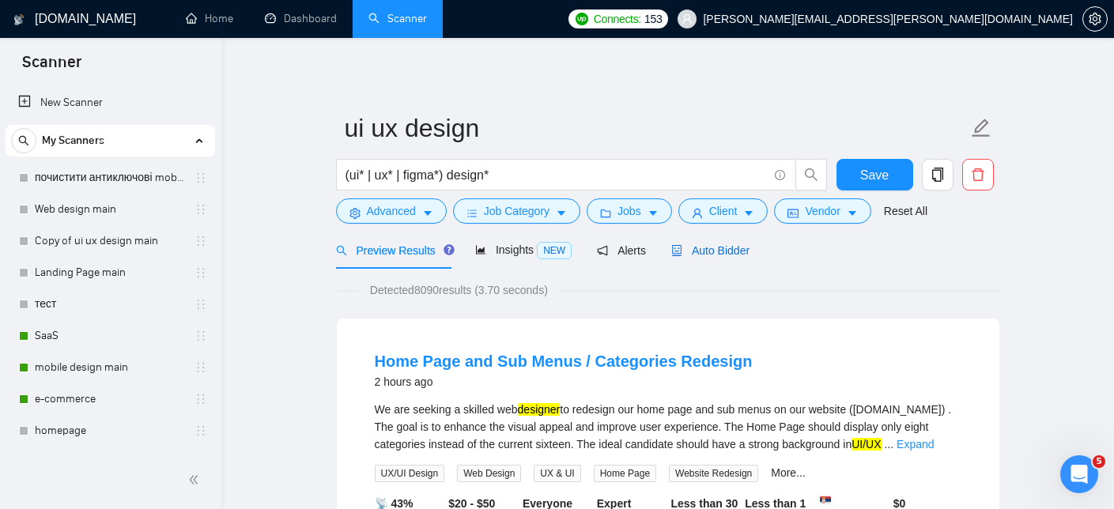
click at [719, 246] on span "Auto Bidder" at bounding box center [710, 250] width 78 height 13
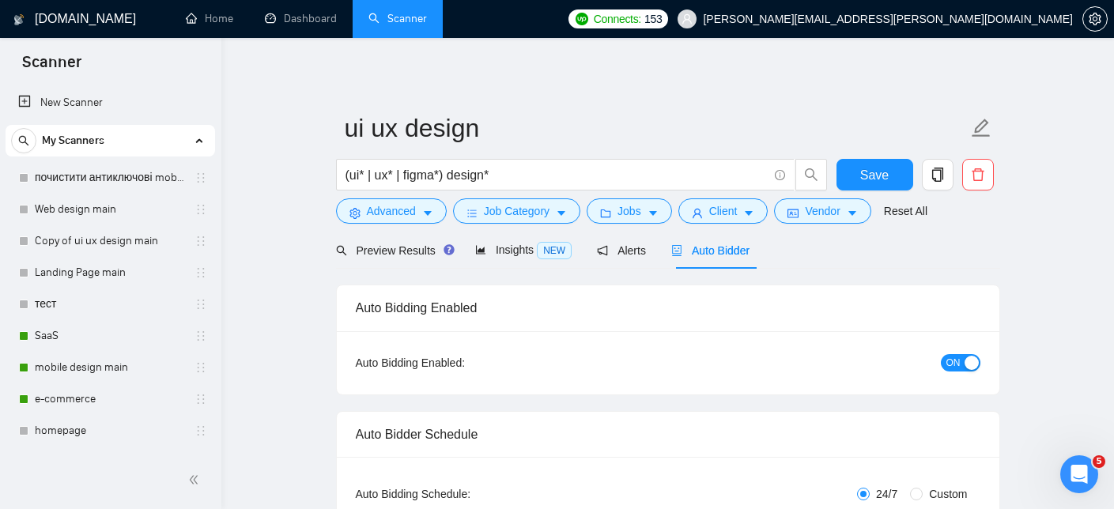
checkbox input "true"
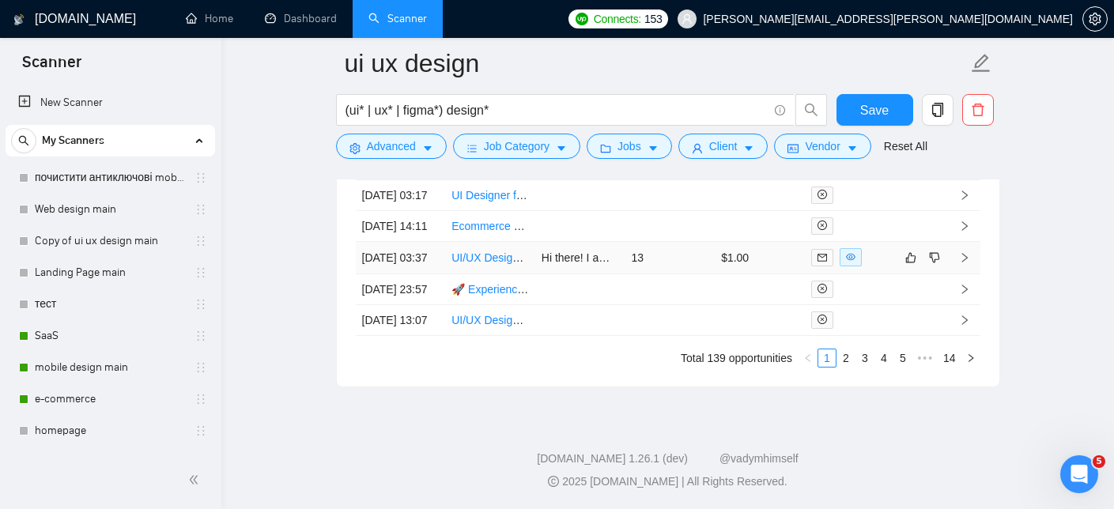
scroll to position [4484, 0]
click at [849, 367] on link "2" at bounding box center [845, 357] width 17 height 17
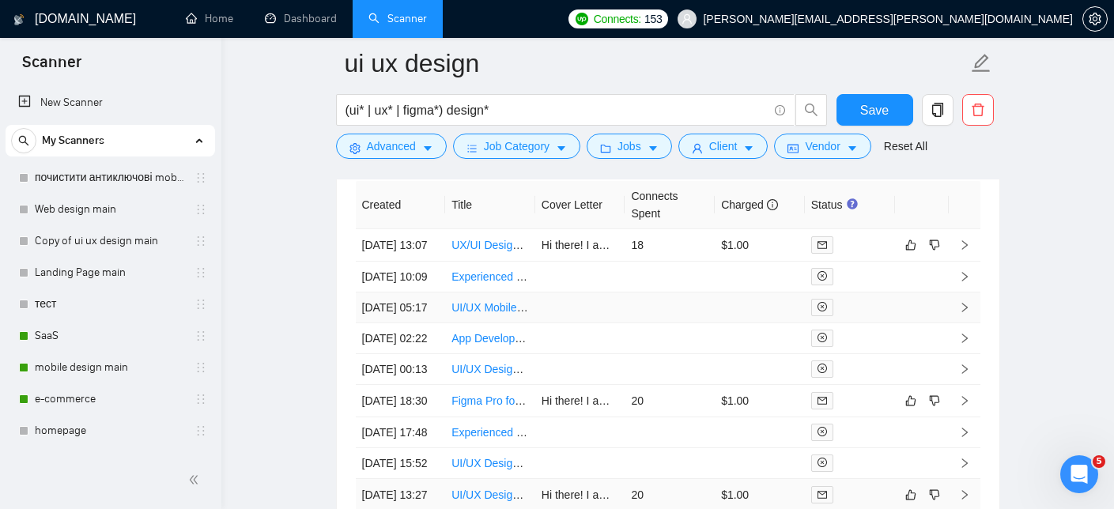
scroll to position [4118, 0]
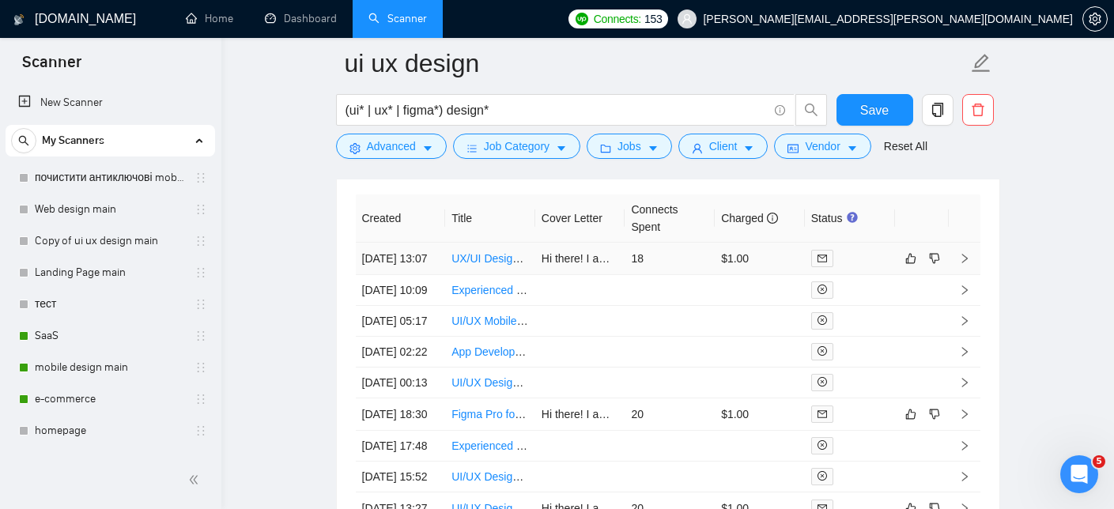
click at [505, 265] on link "UX/UI Designer Needed for SaaS Dashboard and Tool Design" at bounding box center [603, 258] width 304 height 13
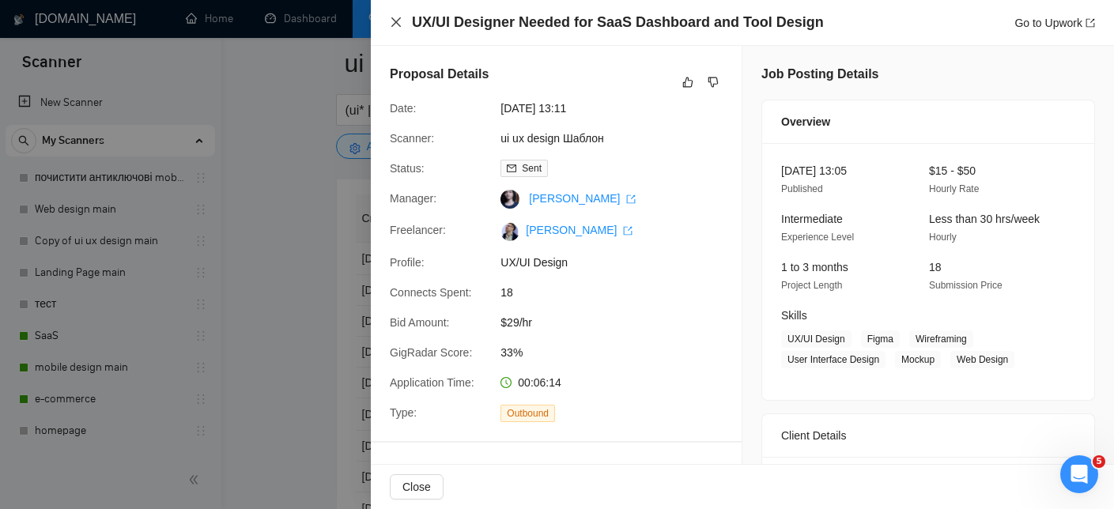
click at [396, 27] on icon "close" at bounding box center [396, 22] width 13 height 13
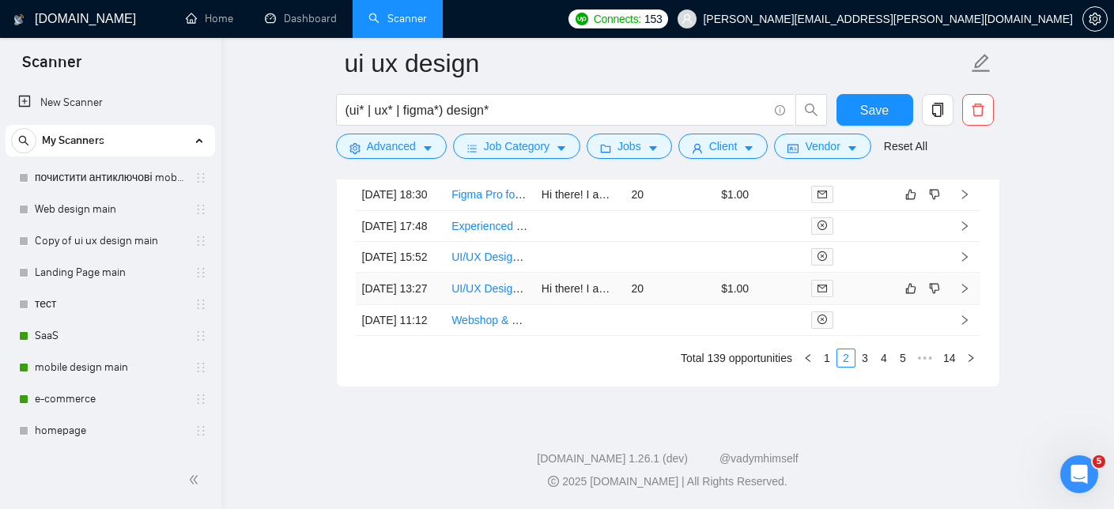
scroll to position [4507, 0]
click at [828, 359] on link "1" at bounding box center [826, 357] width 17 height 17
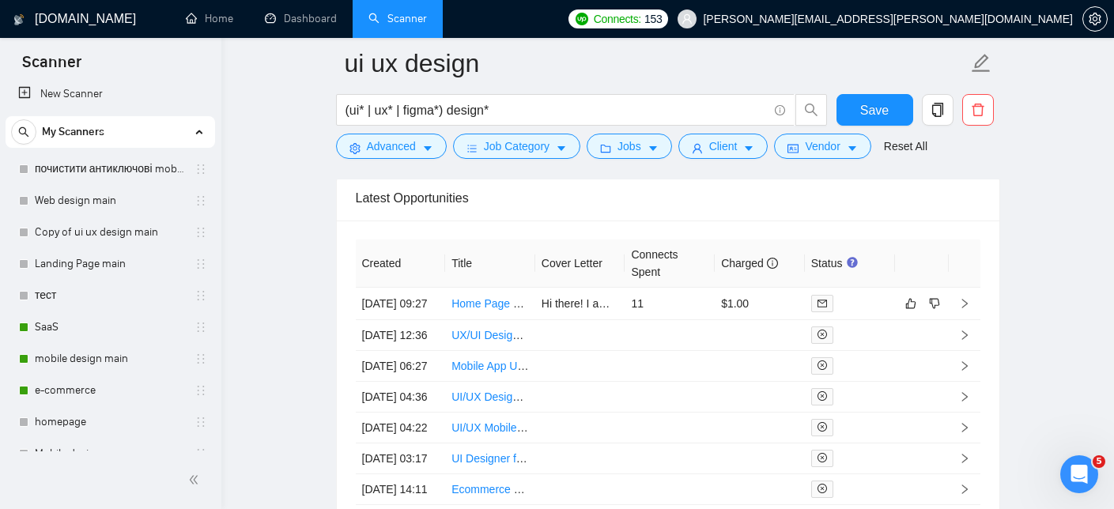
scroll to position [0, 0]
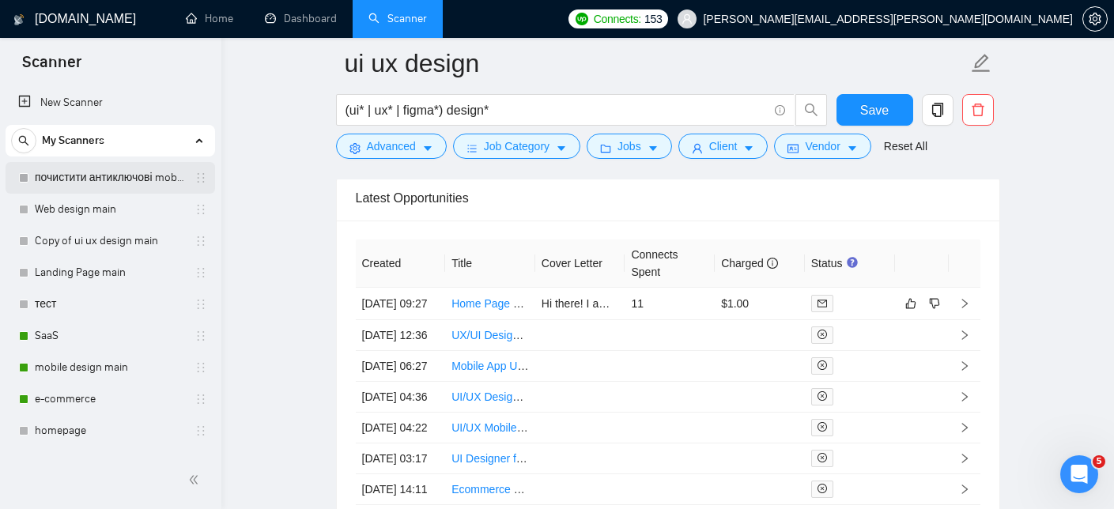
click at [125, 180] on link "почистити антиключові mobile design main" at bounding box center [110, 178] width 150 height 32
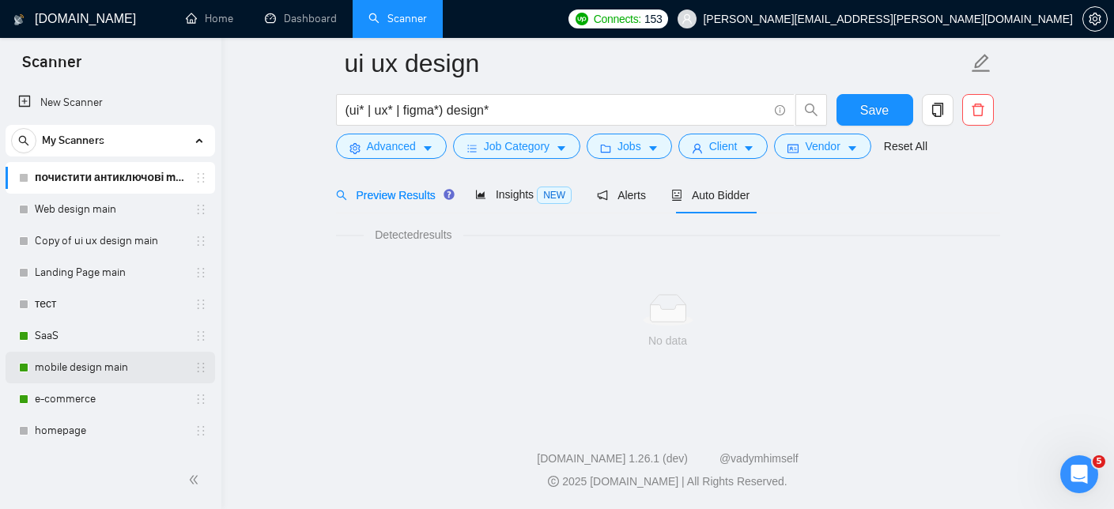
scroll to position [1007, 0]
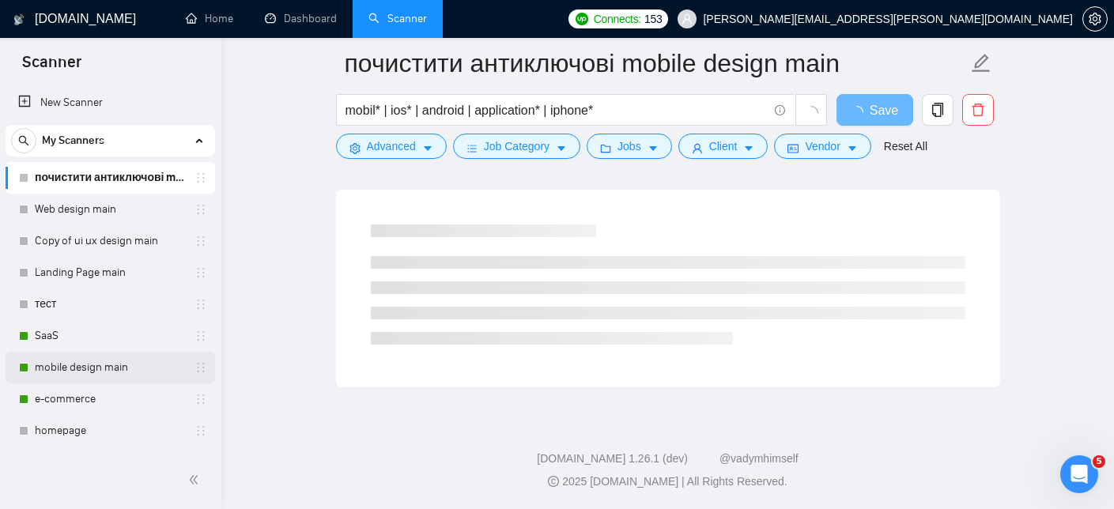
click at [90, 373] on link "mobile design main" at bounding box center [110, 368] width 150 height 32
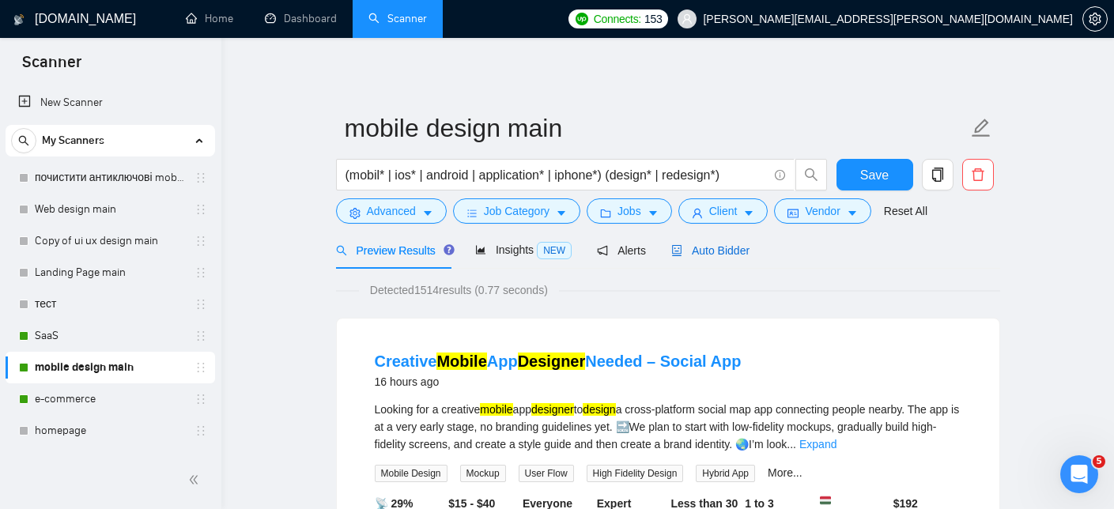
click at [719, 252] on span "Auto Bidder" at bounding box center [710, 250] width 78 height 13
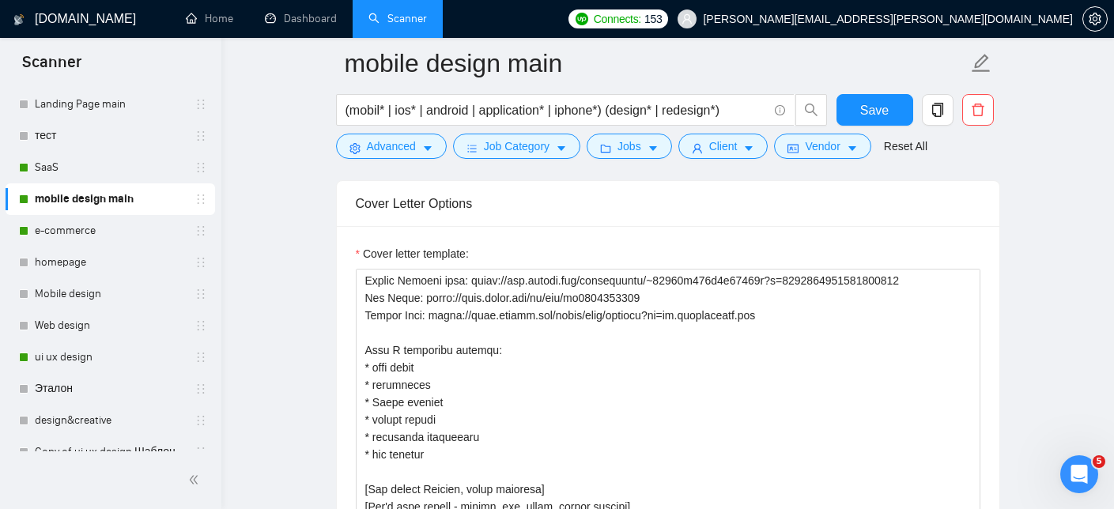
scroll to position [144, 0]
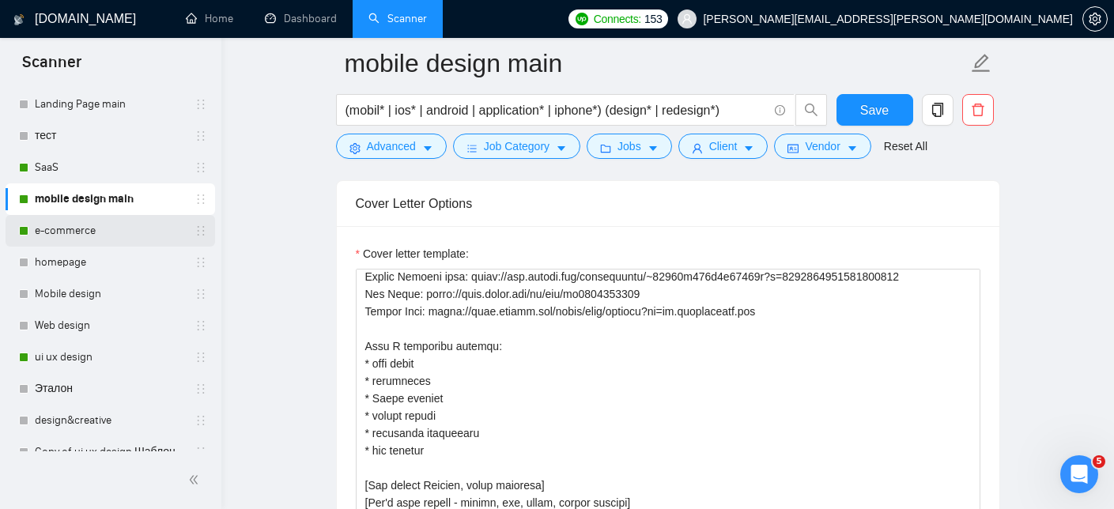
click at [104, 234] on link "e-commerce" at bounding box center [110, 231] width 150 height 32
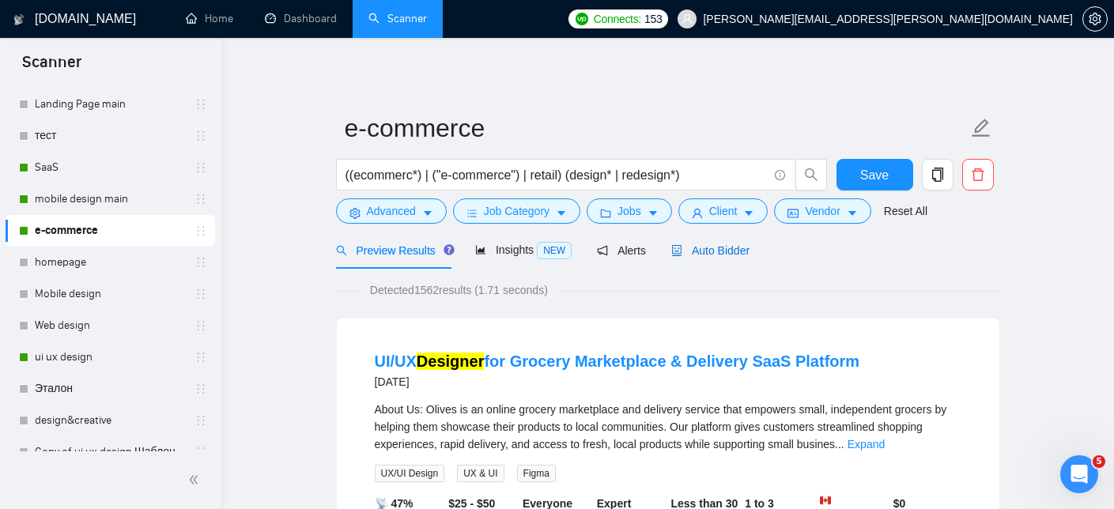
click at [722, 252] on span "Auto Bidder" at bounding box center [710, 250] width 78 height 13
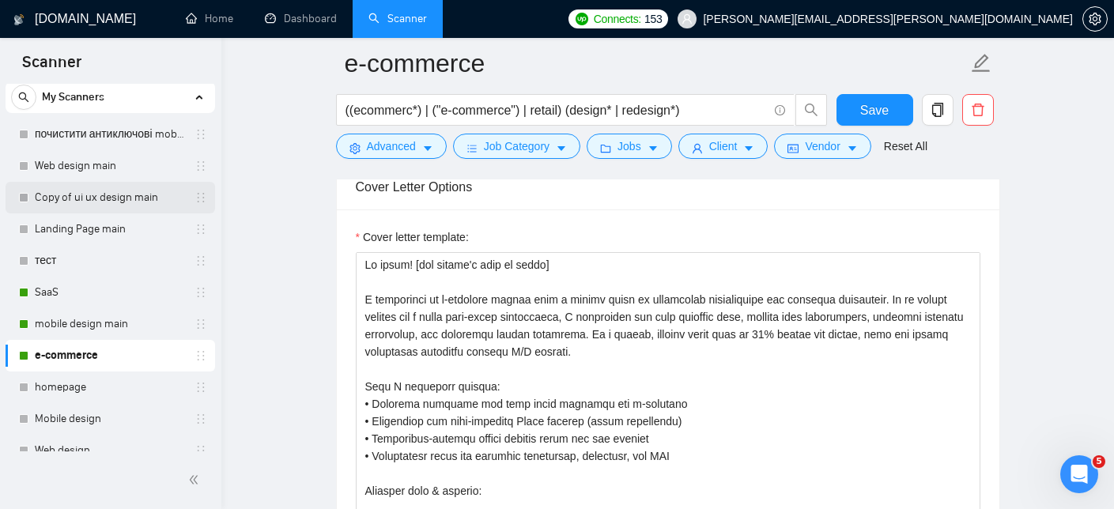
scroll to position [47, 0]
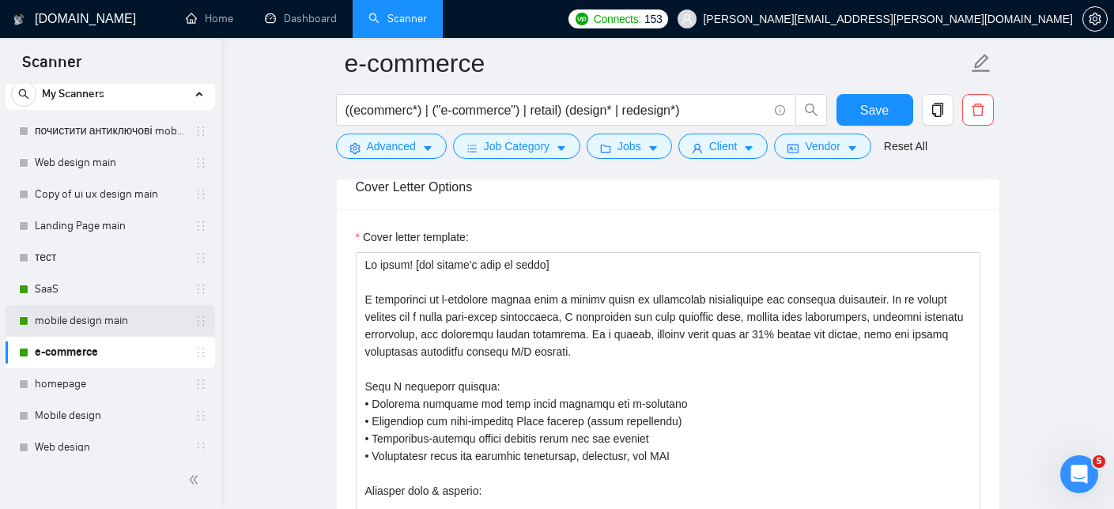
click at [108, 323] on link "mobile design main" at bounding box center [110, 321] width 150 height 32
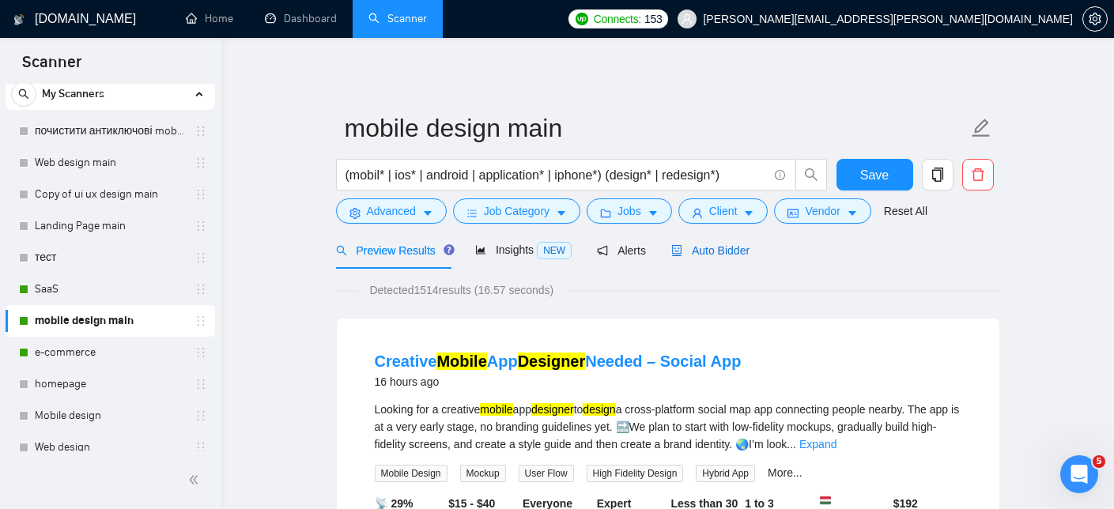
click at [722, 245] on span "Auto Bidder" at bounding box center [710, 250] width 78 height 13
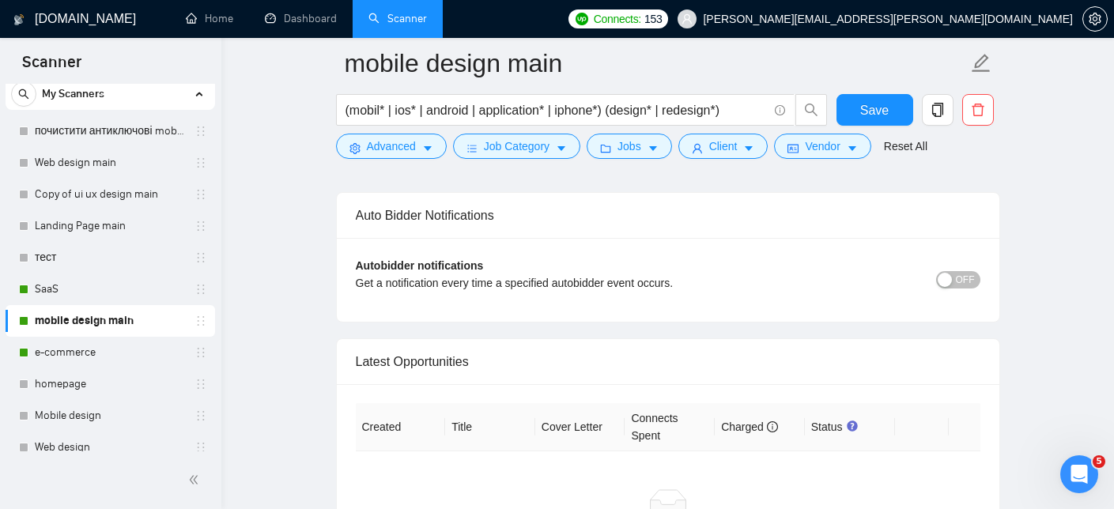
scroll to position [3691, 0]
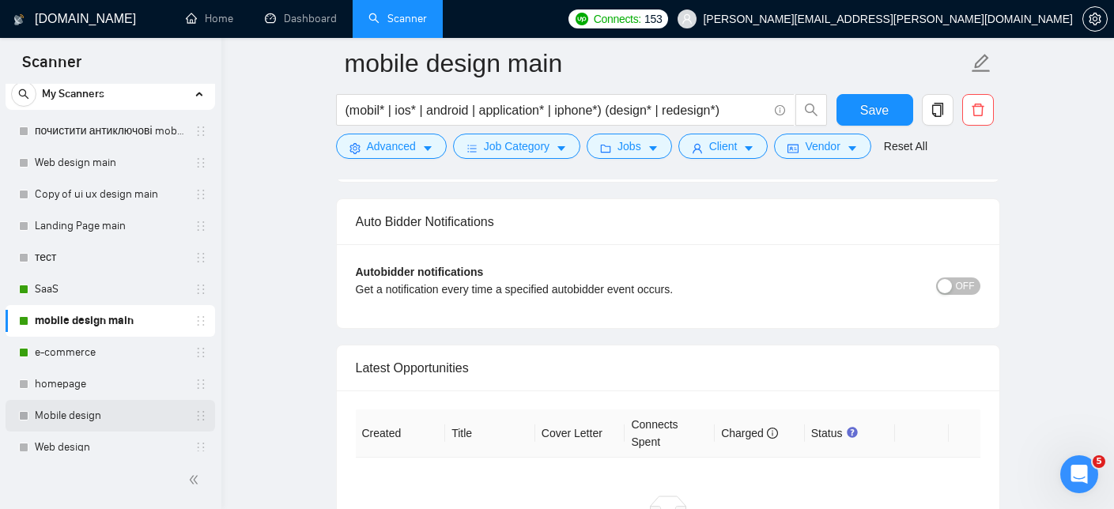
click at [74, 421] on link "Mobile design" at bounding box center [110, 416] width 150 height 32
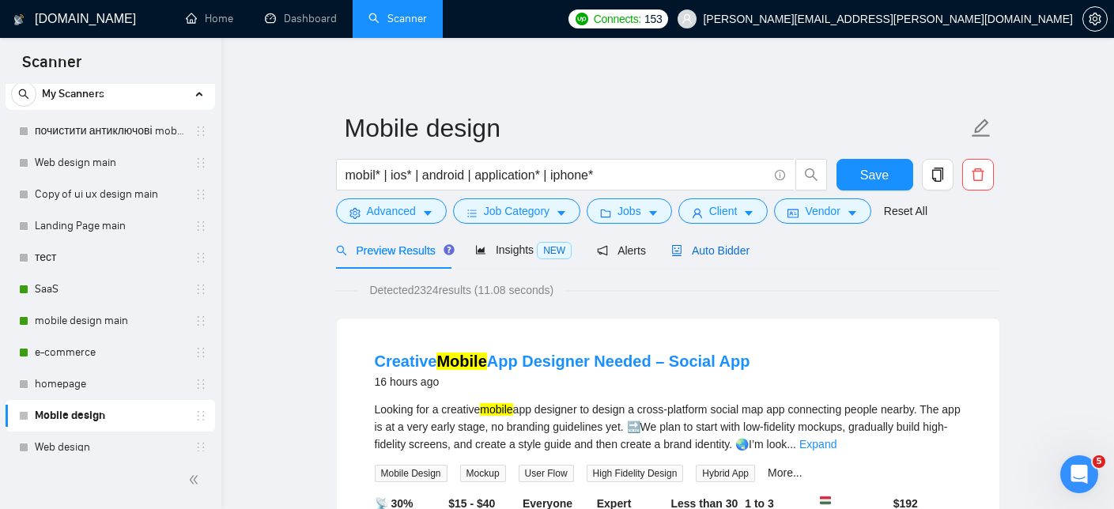
click at [730, 242] on div "Auto Bidder" at bounding box center [710, 250] width 78 height 17
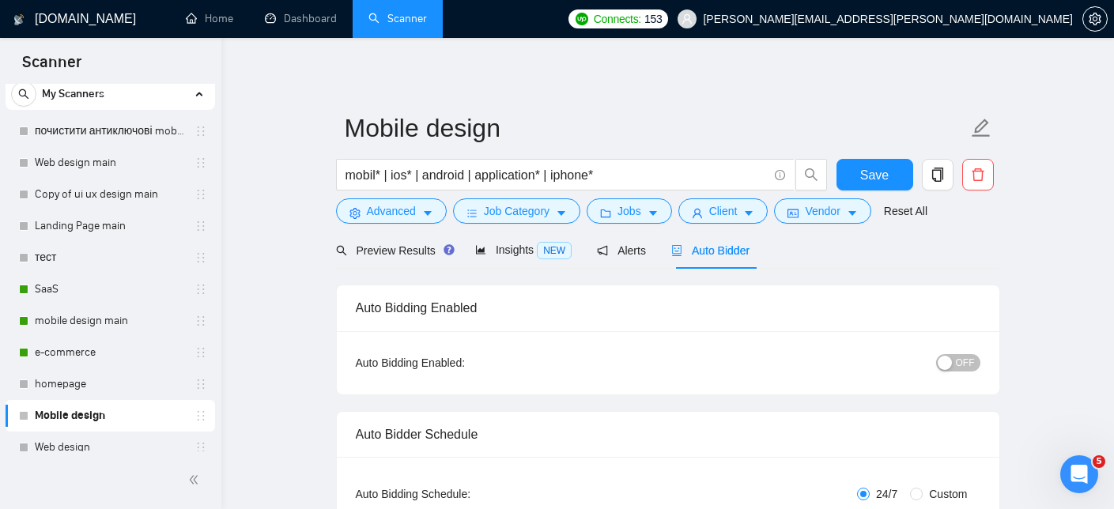
checkbox input "true"
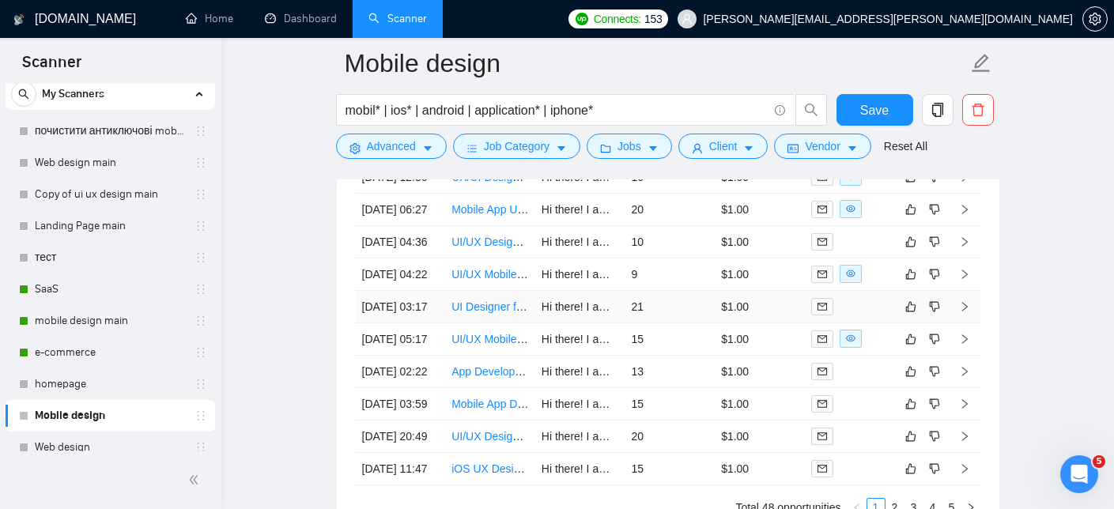
scroll to position [4227, 0]
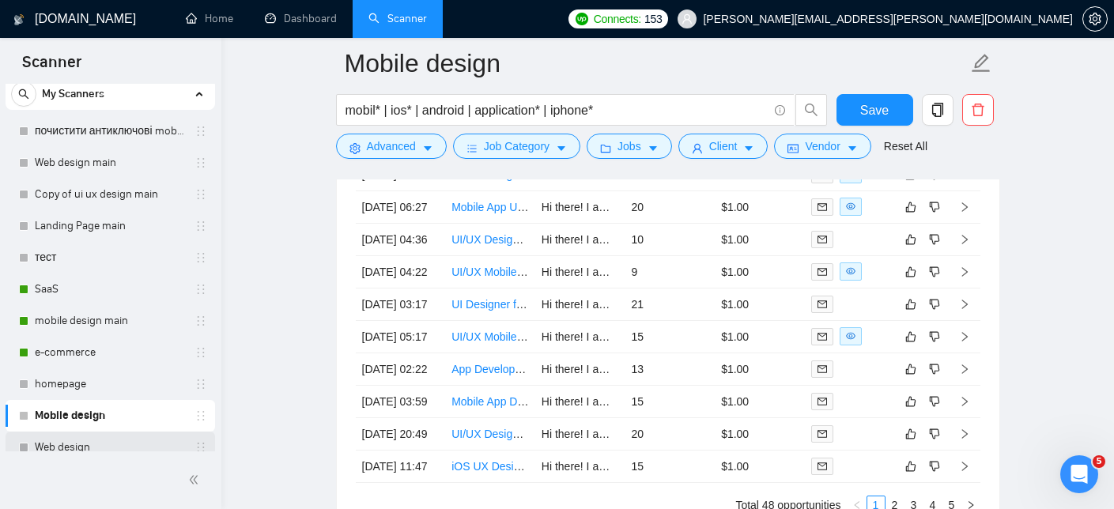
click at [88, 447] on link "Web design" at bounding box center [110, 448] width 150 height 32
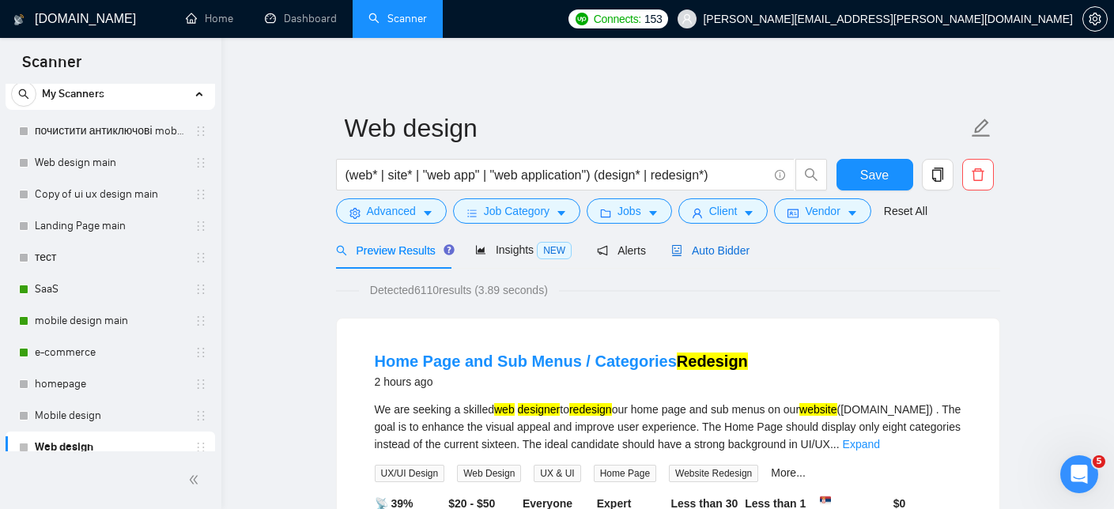
click at [724, 251] on span "Auto Bidder" at bounding box center [710, 250] width 78 height 13
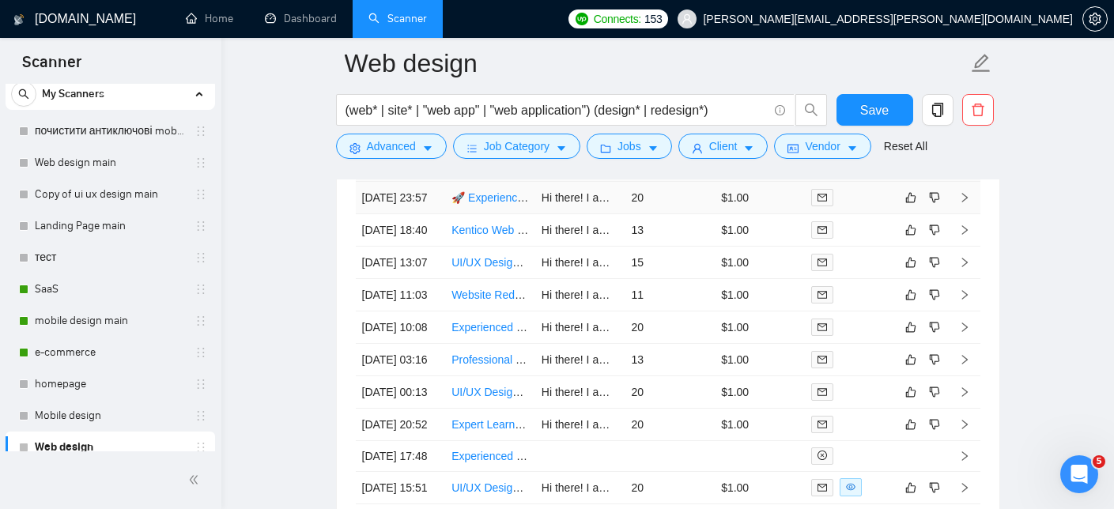
scroll to position [3975, 0]
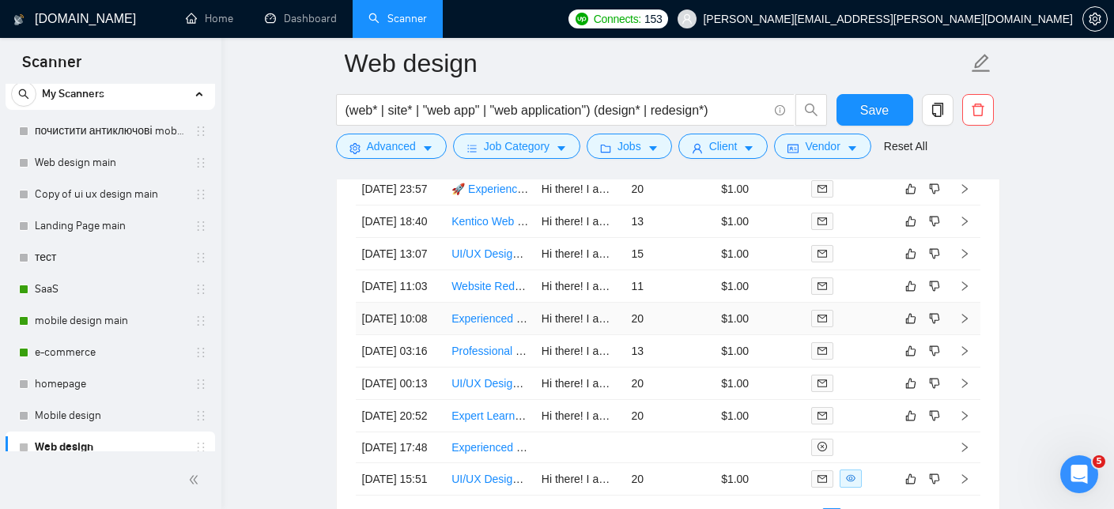
click at [461, 325] on link "Experienced UX/UI Designer Needed for High-Converting Homepage" at bounding box center [621, 318] width 340 height 13
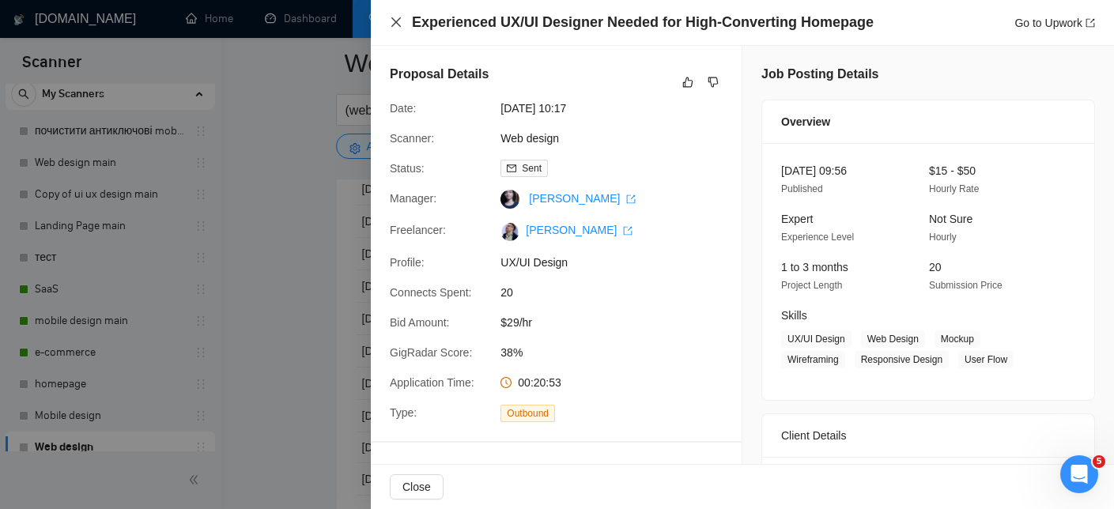
click at [392, 21] on icon "close" at bounding box center [396, 22] width 13 height 13
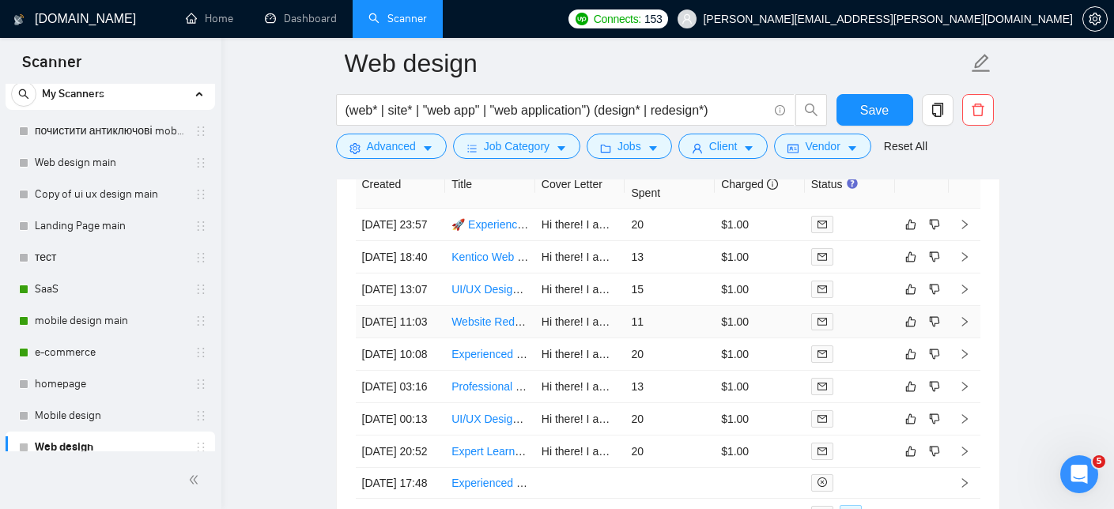
scroll to position [3937, 0]
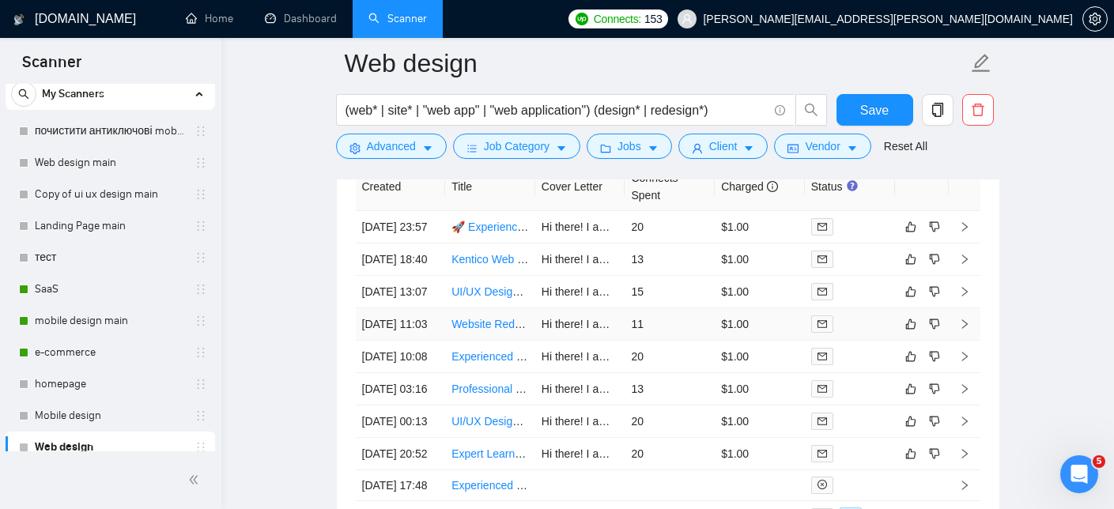
click at [477, 330] on link "Website Redesign and Graphic Revamp" at bounding box center [550, 324] width 198 height 13
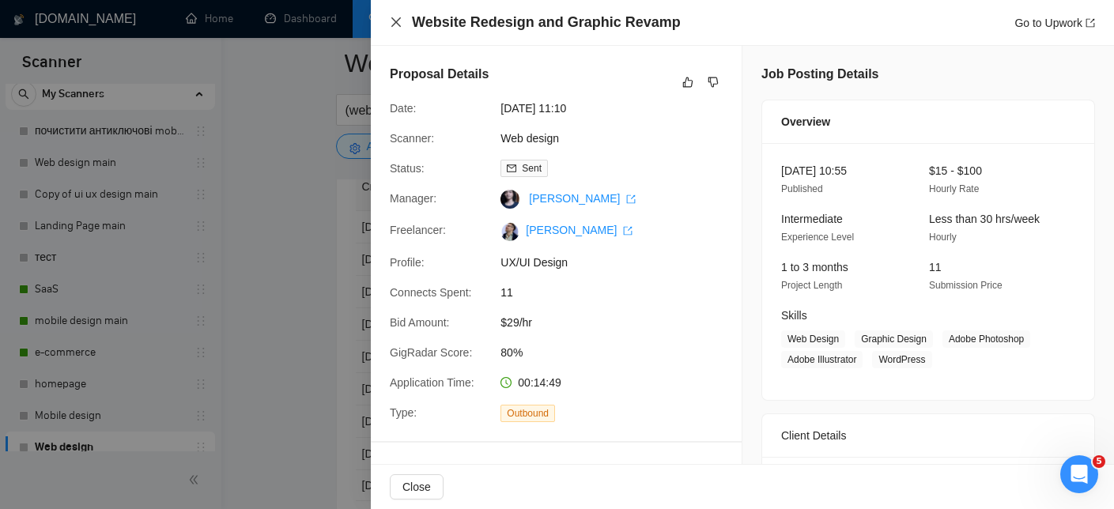
click at [400, 24] on icon "close" at bounding box center [396, 22] width 13 height 13
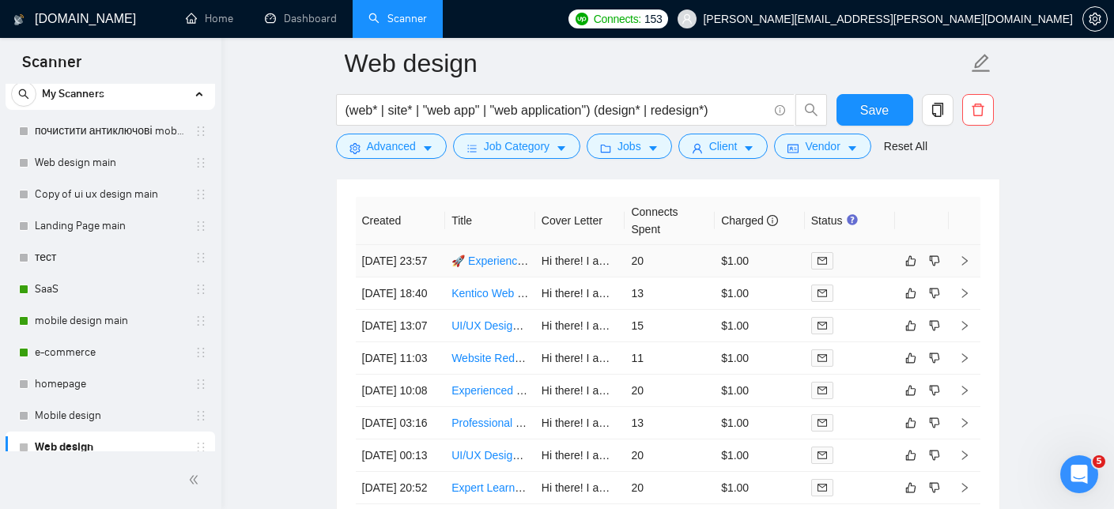
scroll to position [3899, 0]
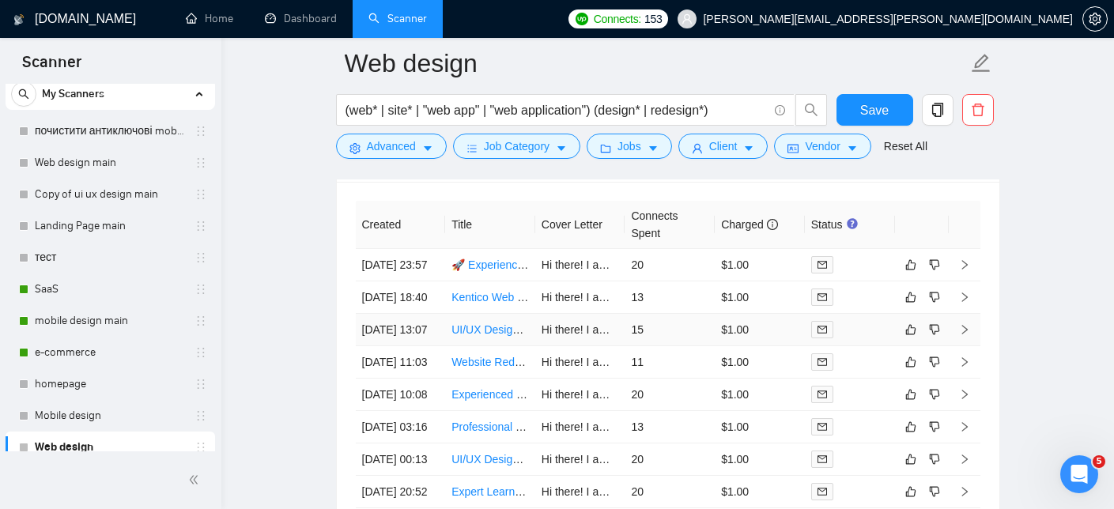
click at [474, 336] on link "UI/UX Designer Needed for Innovative B2B Platform (Foundry Industry)" at bounding box center [626, 329] width 350 height 13
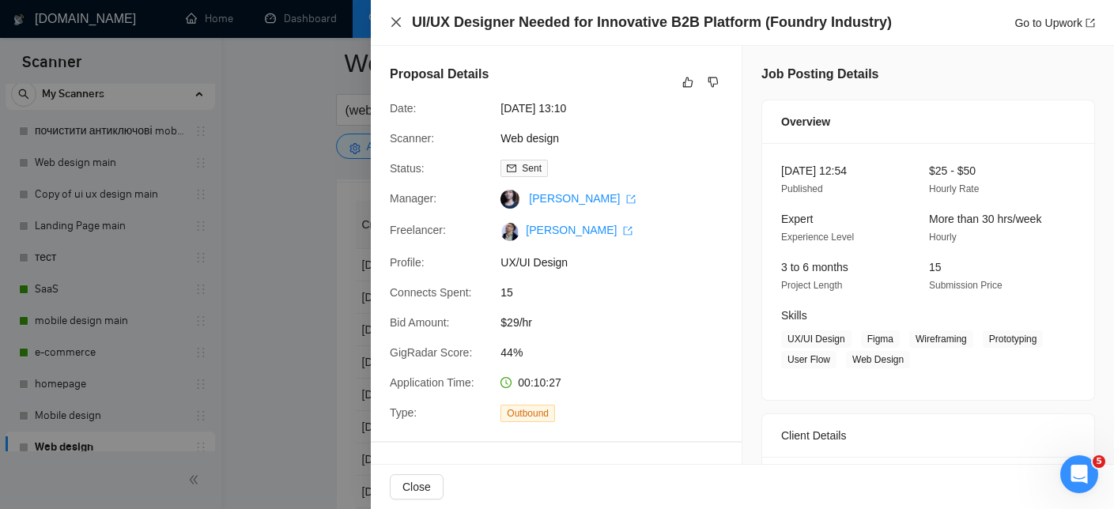
click at [398, 22] on icon "close" at bounding box center [396, 22] width 13 height 13
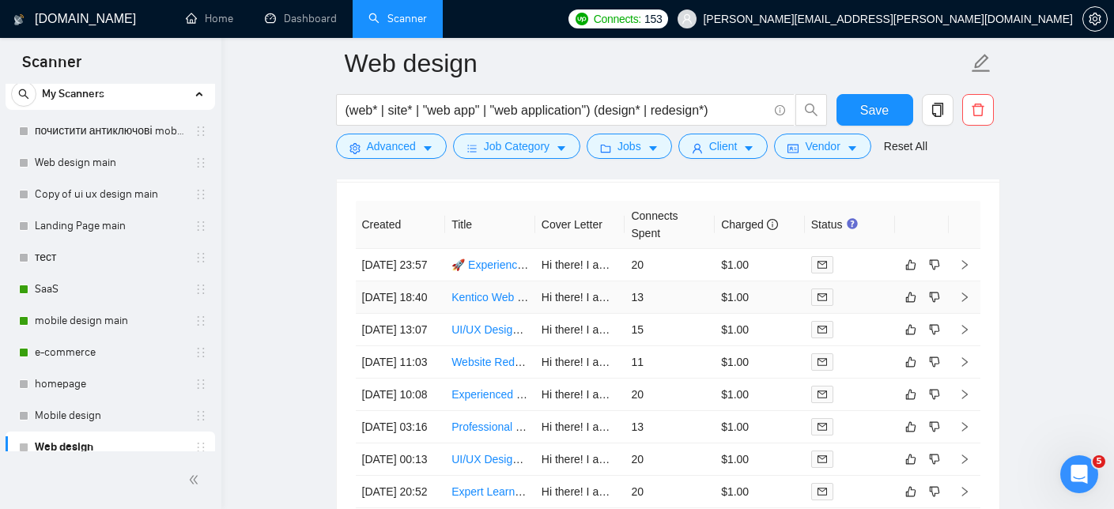
click at [496, 304] on link "Kentico Web Designer needed with CSS and JS experience" at bounding box center [597, 297] width 293 height 13
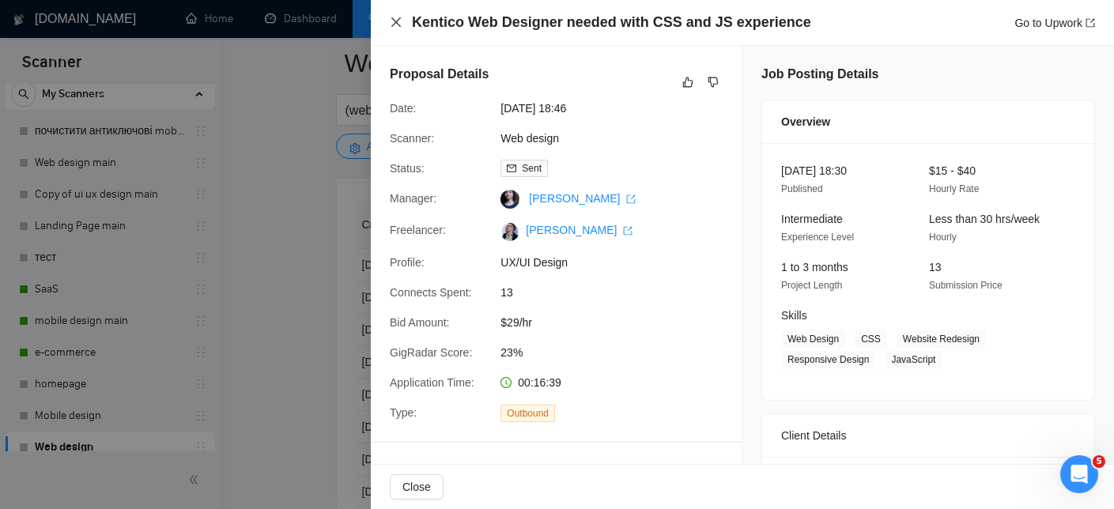
click at [391, 19] on icon "close" at bounding box center [396, 22] width 13 height 13
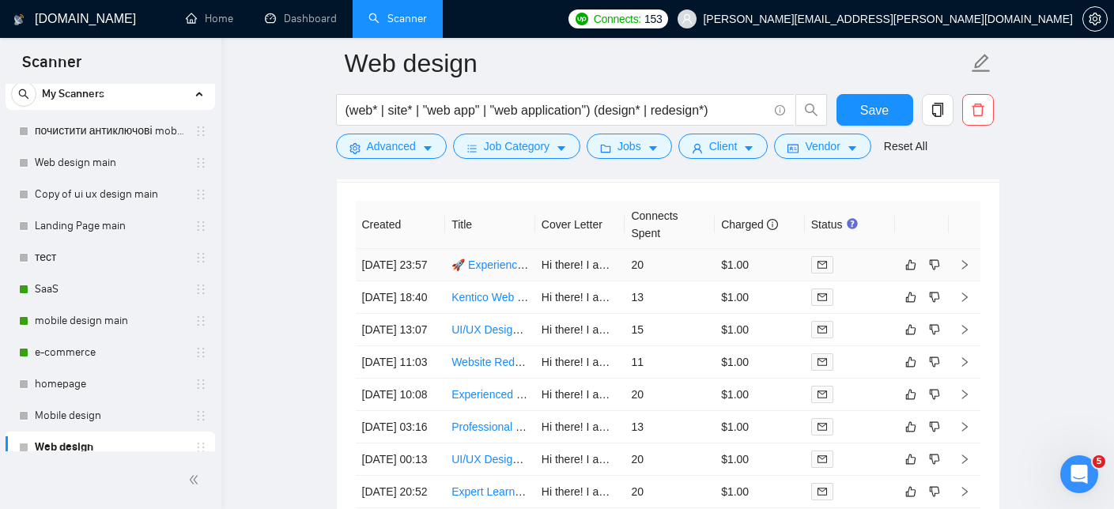
click at [489, 271] on link "🚀 Experienced UI/UX Front-End Designer Needed – Build Simple CRM-Style Web App" at bounding box center [666, 264] width 430 height 13
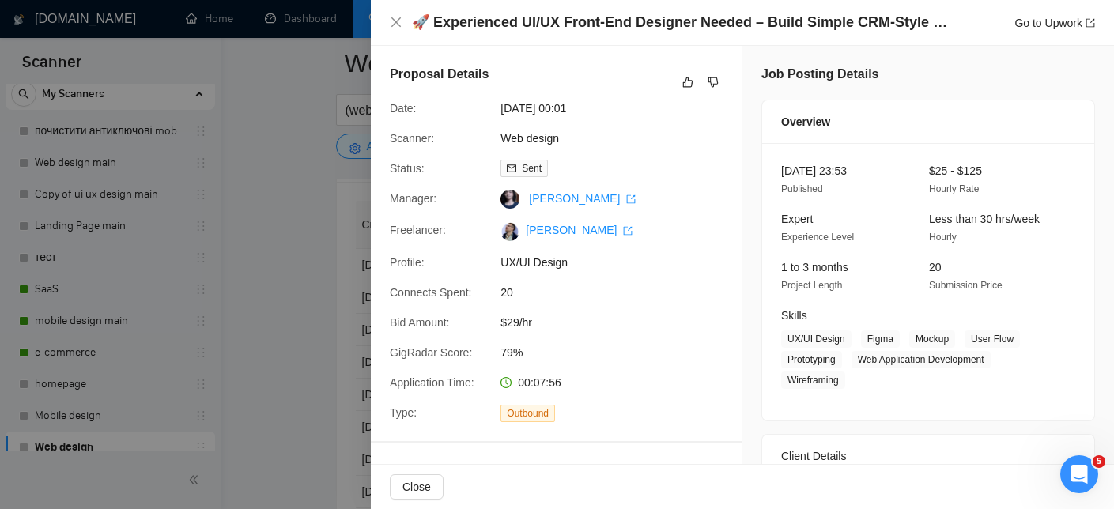
click at [399, 31] on div "🚀 Experienced UI/UX Front-End Designer Needed – Build Simple CRM-Style Web App …" at bounding box center [742, 23] width 705 height 20
click at [397, 21] on icon "close" at bounding box center [395, 21] width 9 height 9
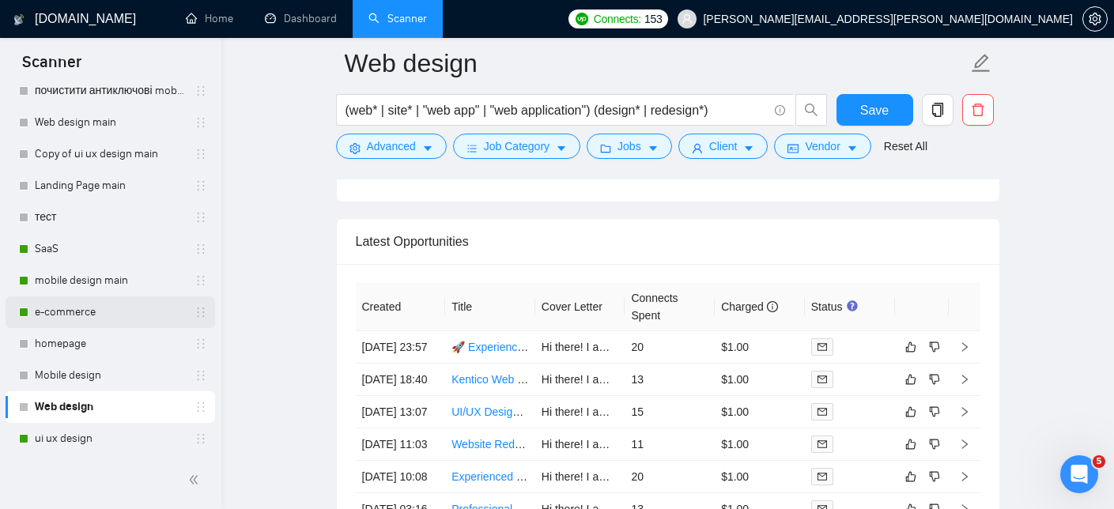
scroll to position [93, 0]
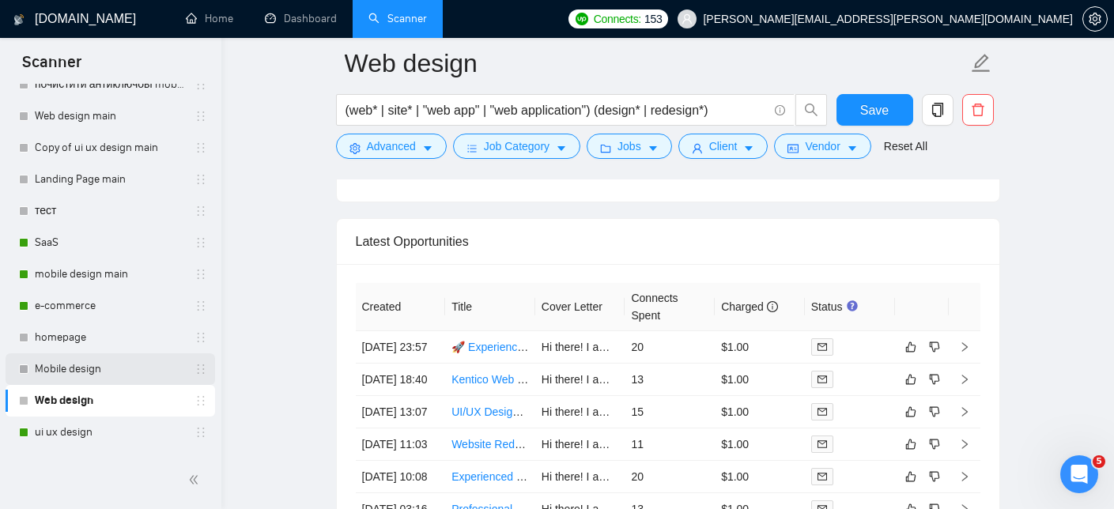
click at [93, 375] on link "Mobile design" at bounding box center [110, 369] width 150 height 32
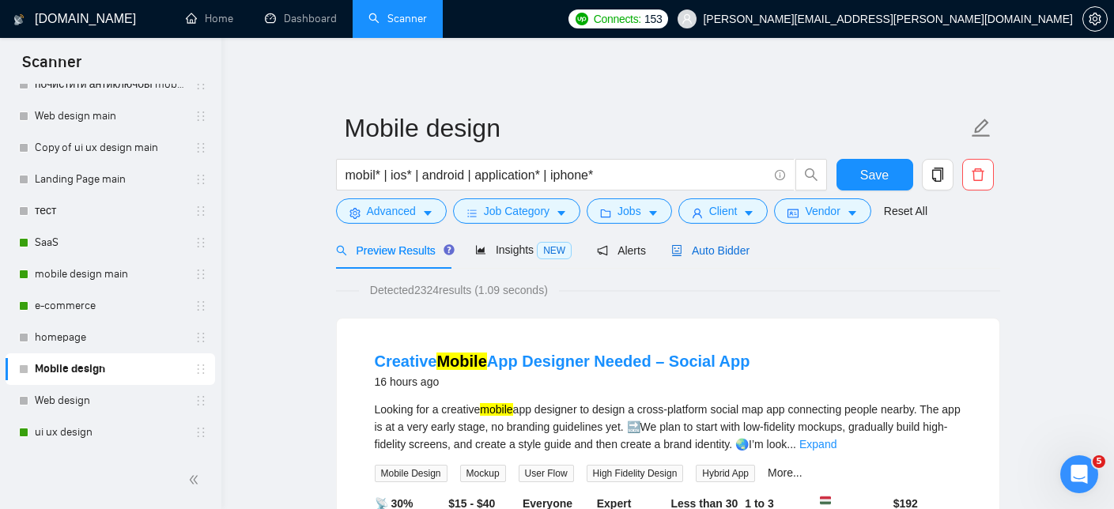
click at [736, 247] on span "Auto Bidder" at bounding box center [710, 250] width 78 height 13
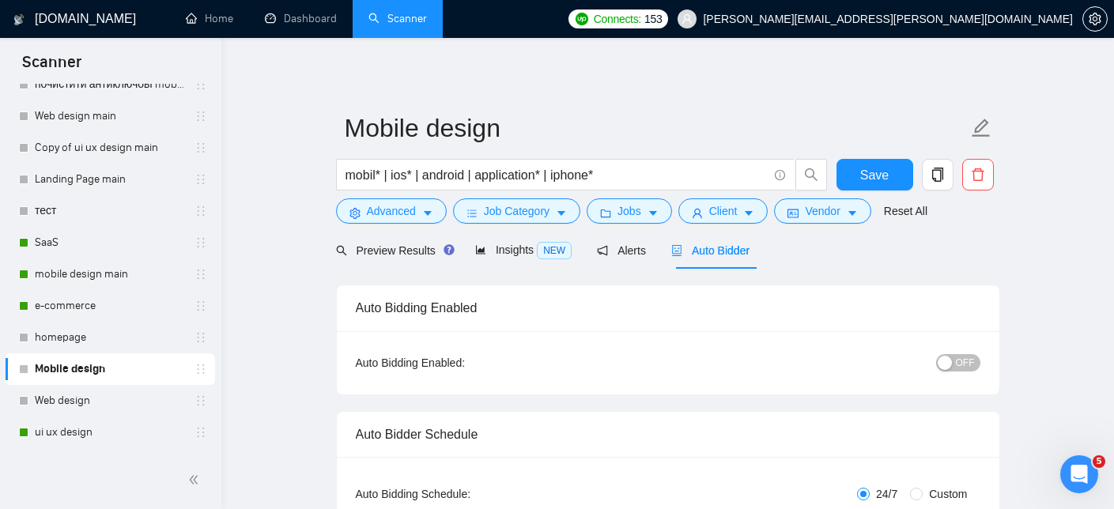
checkbox input "true"
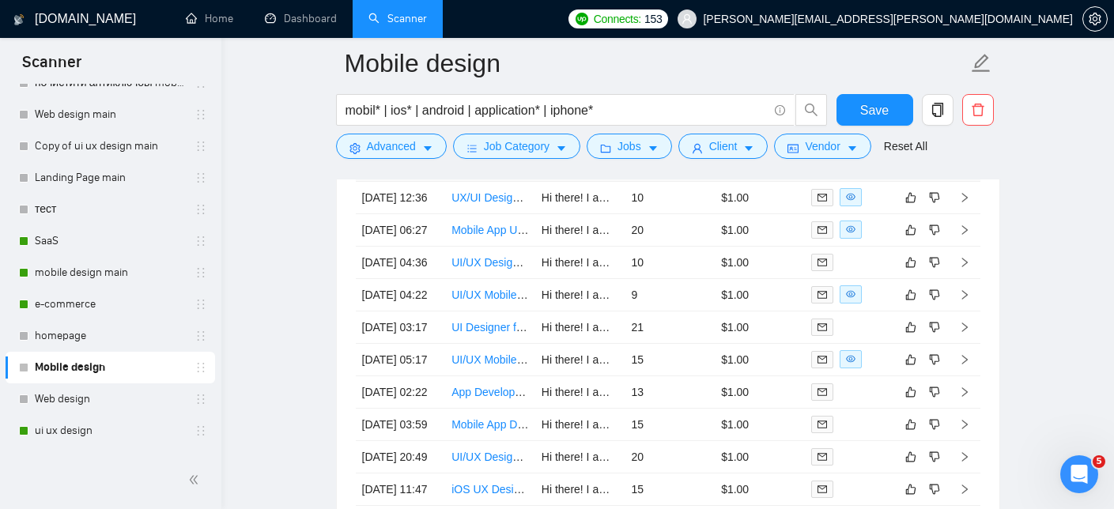
scroll to position [77, 0]
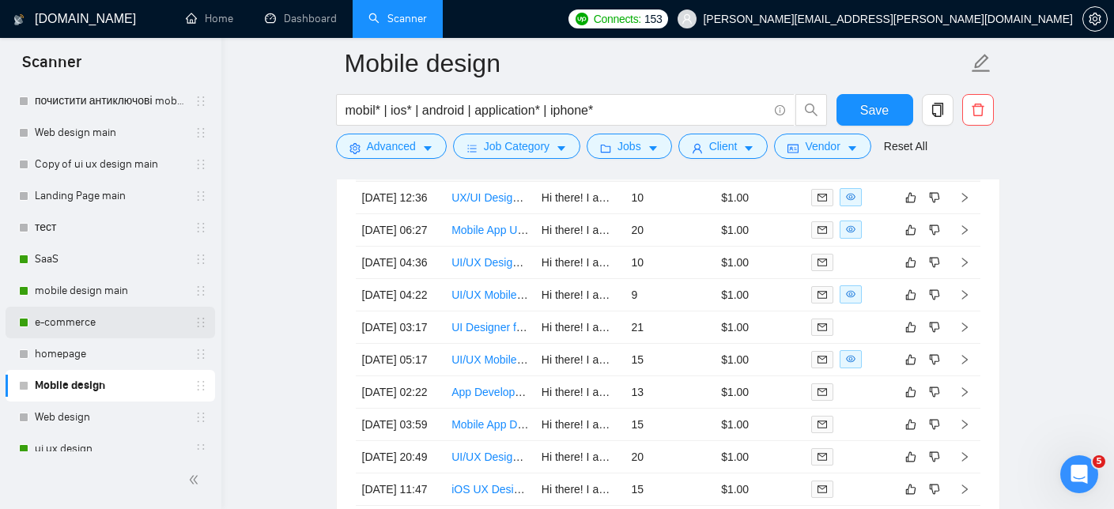
click at [100, 317] on link "e-commerce" at bounding box center [110, 323] width 150 height 32
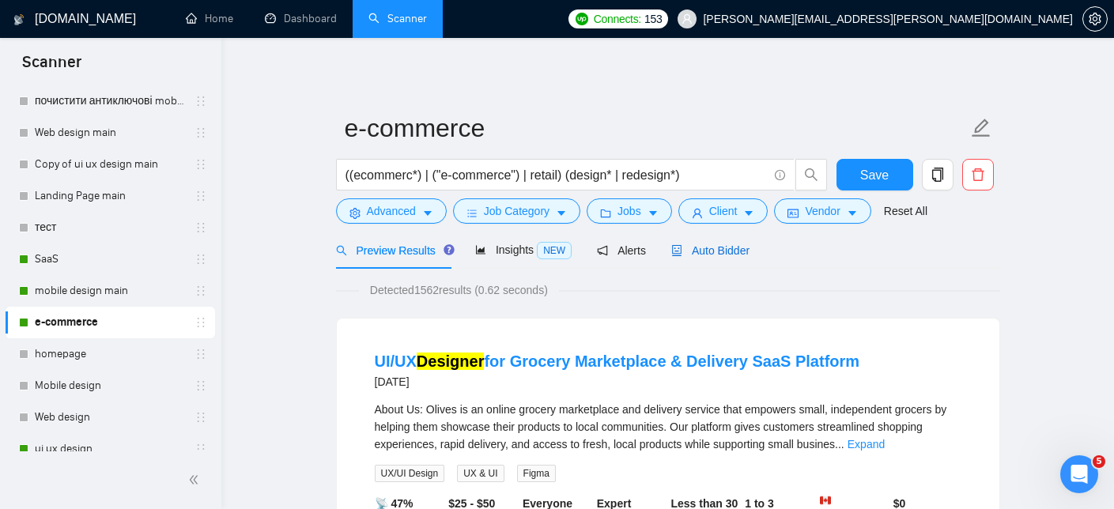
click at [730, 250] on span "Auto Bidder" at bounding box center [710, 250] width 78 height 13
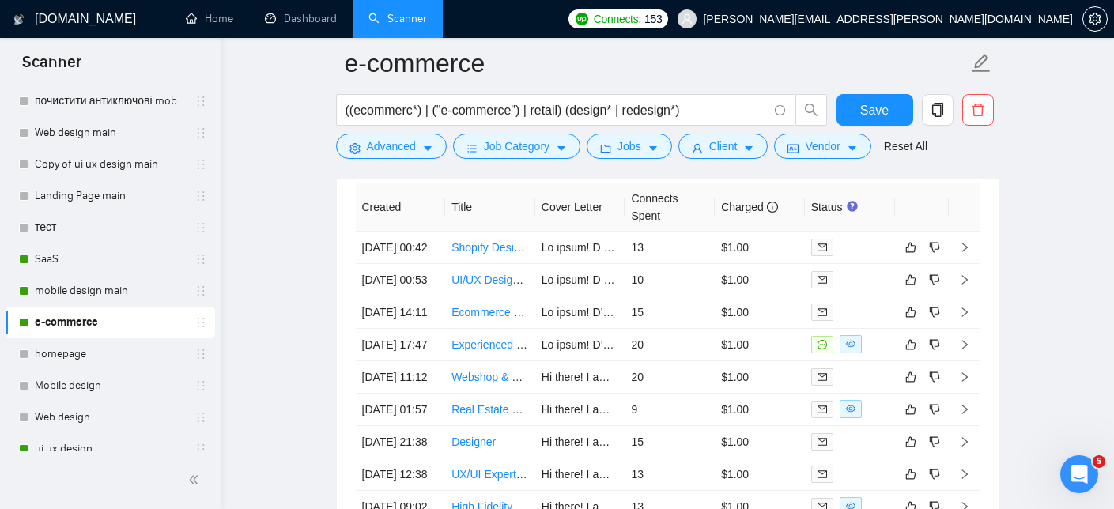
scroll to position [3934, 0]
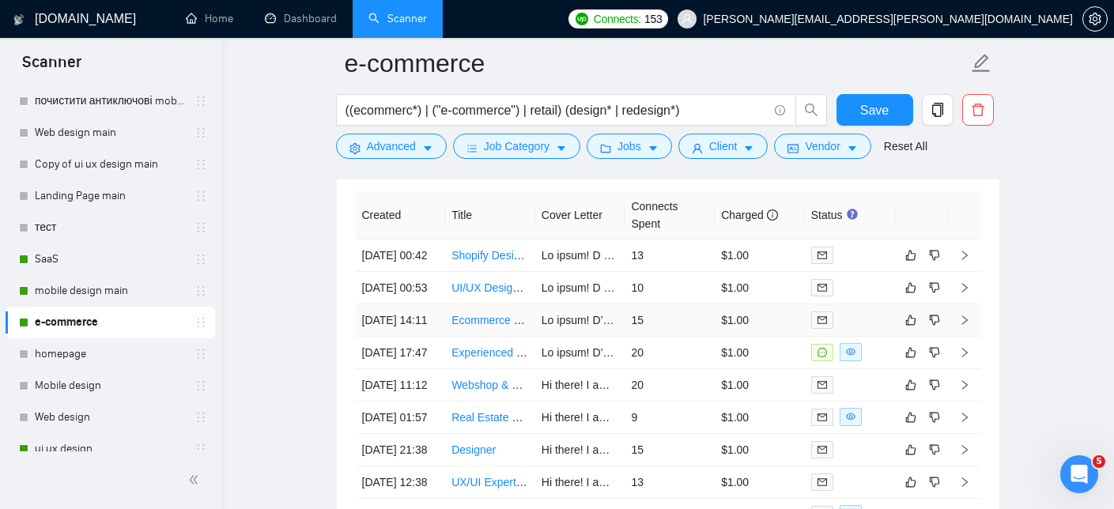
click at [494, 326] on link "Ecommerce Perfume Website Design with CRO Focus in [GEOGRAPHIC_DATA]" at bounding box center [650, 320] width 398 height 13
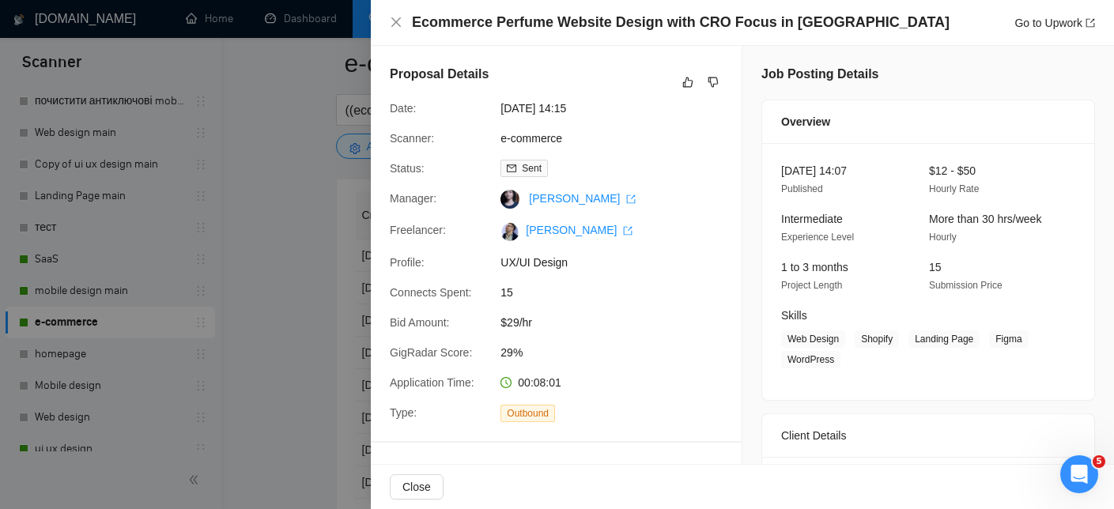
click at [338, 141] on div at bounding box center [557, 254] width 1114 height 509
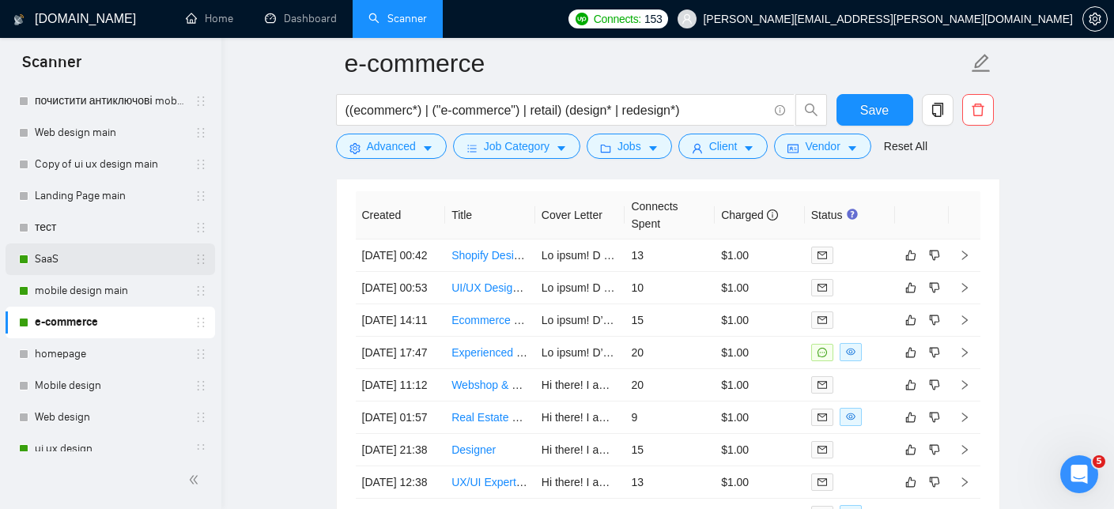
click at [81, 262] on link "SaaS" at bounding box center [110, 259] width 150 height 32
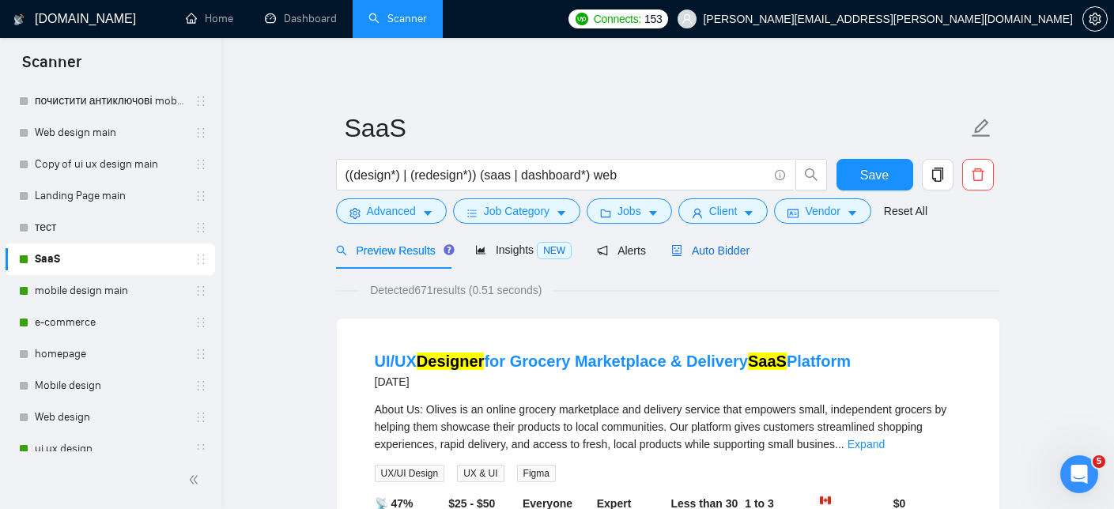
click at [729, 252] on span "Auto Bidder" at bounding box center [710, 250] width 78 height 13
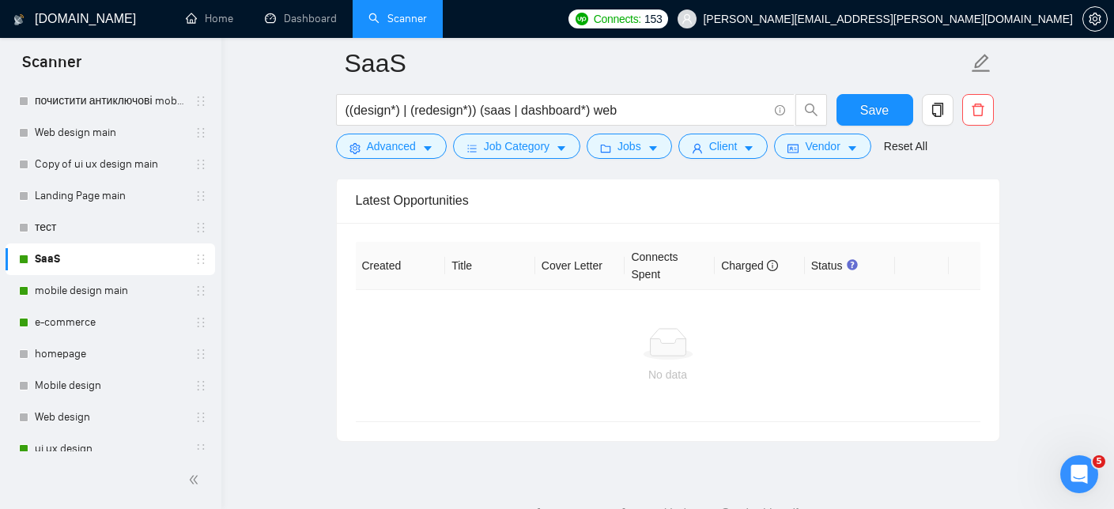
scroll to position [3871, 0]
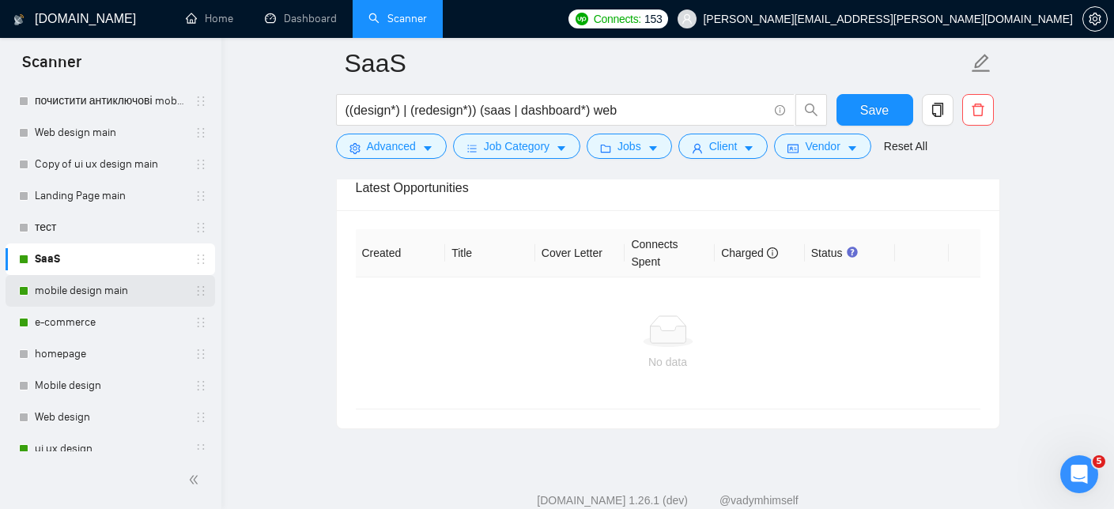
click at [80, 298] on link "mobile design main" at bounding box center [110, 291] width 150 height 32
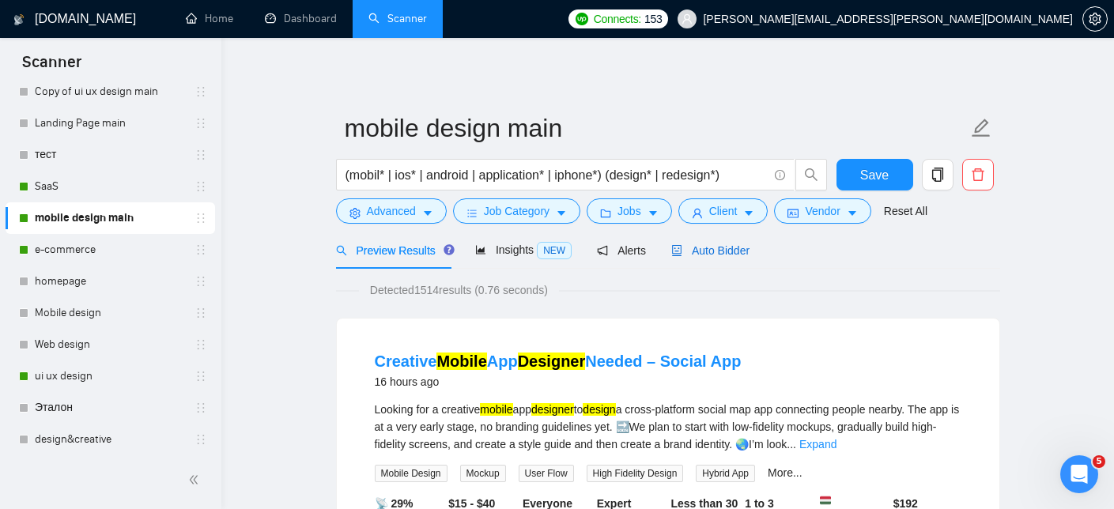
click at [726, 252] on span "Auto Bidder" at bounding box center [710, 250] width 78 height 13
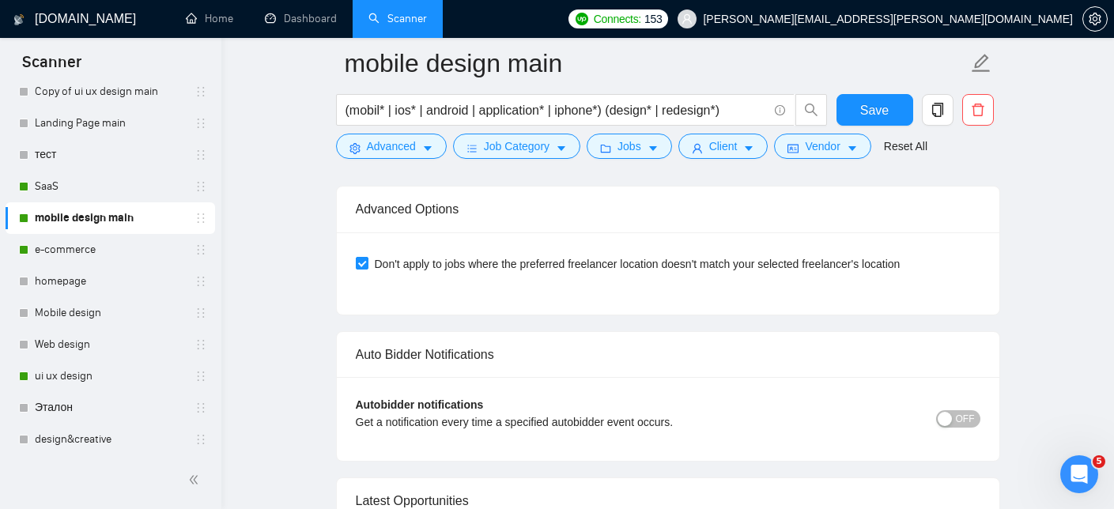
scroll to position [3635, 0]
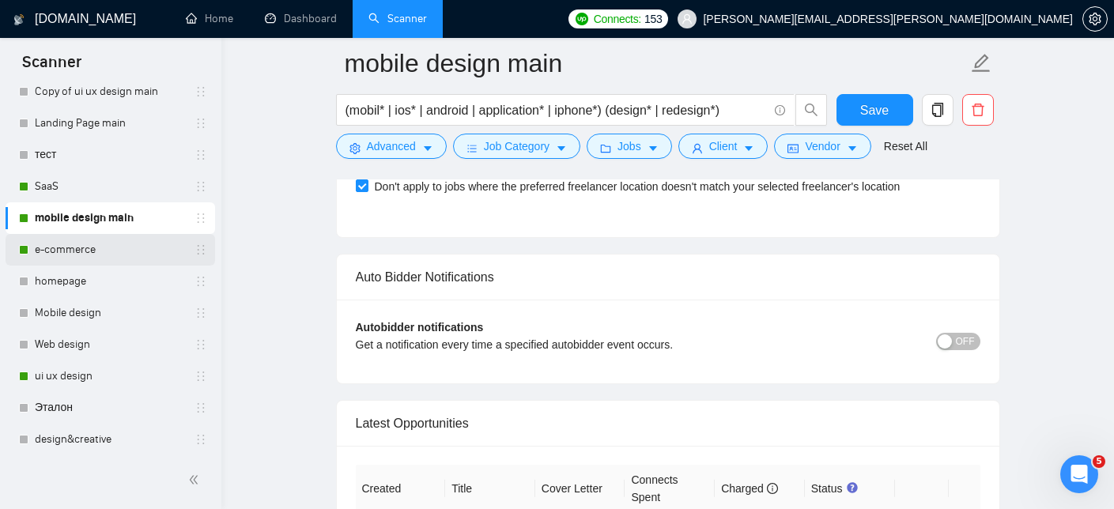
click at [109, 251] on link "e-commerce" at bounding box center [110, 250] width 150 height 32
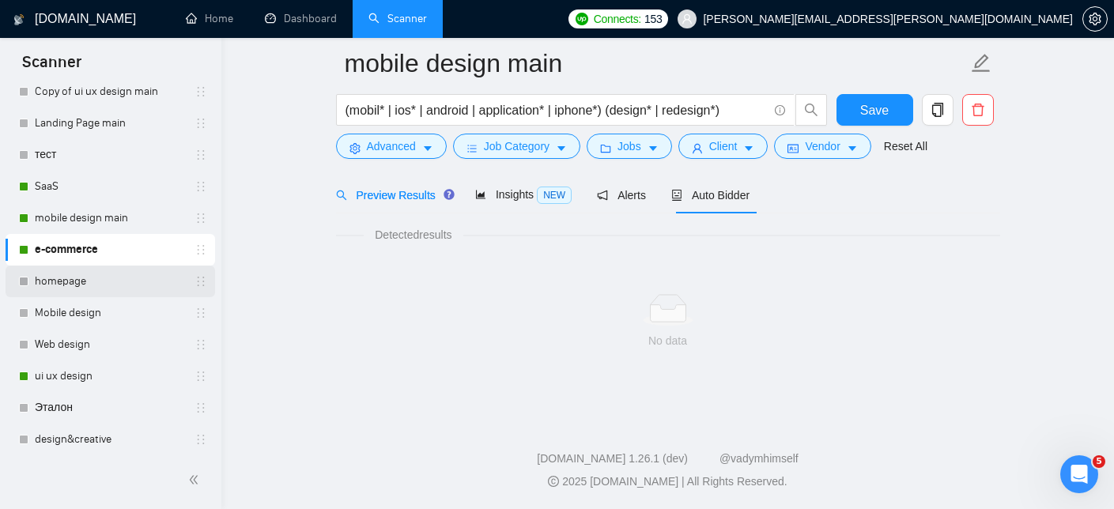
scroll to position [1007, 0]
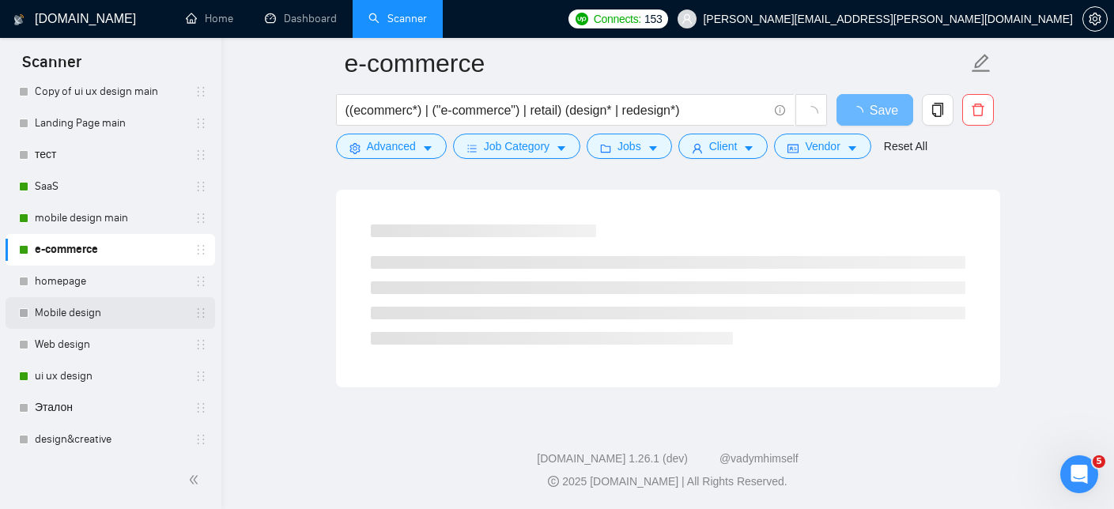
click at [92, 321] on link "Mobile design" at bounding box center [110, 313] width 150 height 32
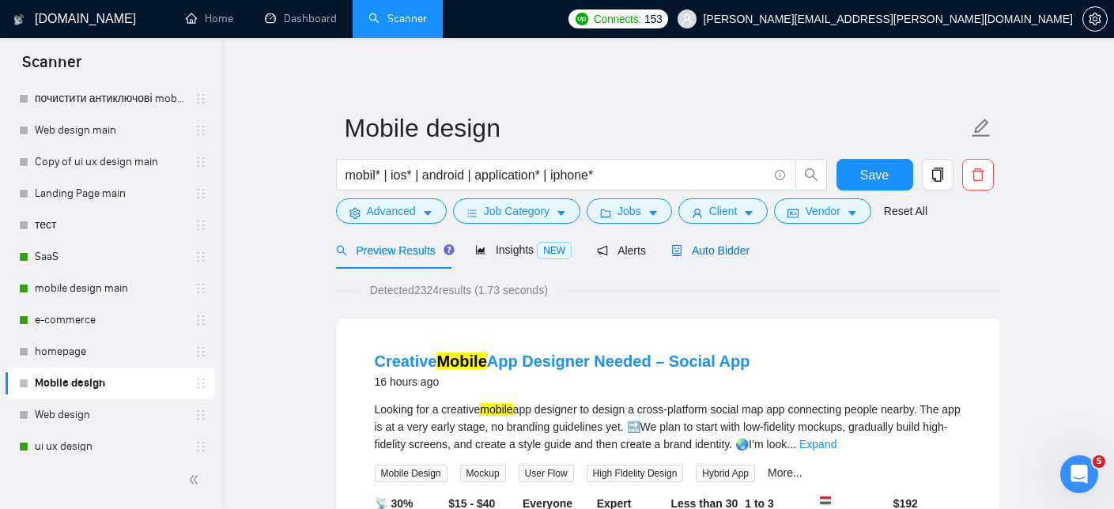
click at [719, 245] on span "Auto Bidder" at bounding box center [710, 250] width 78 height 13
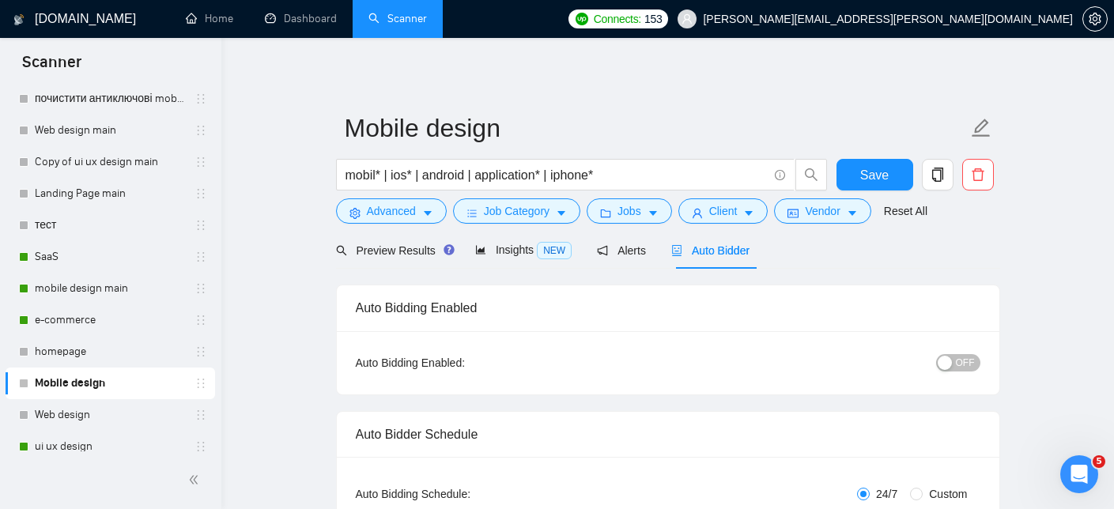
checkbox input "true"
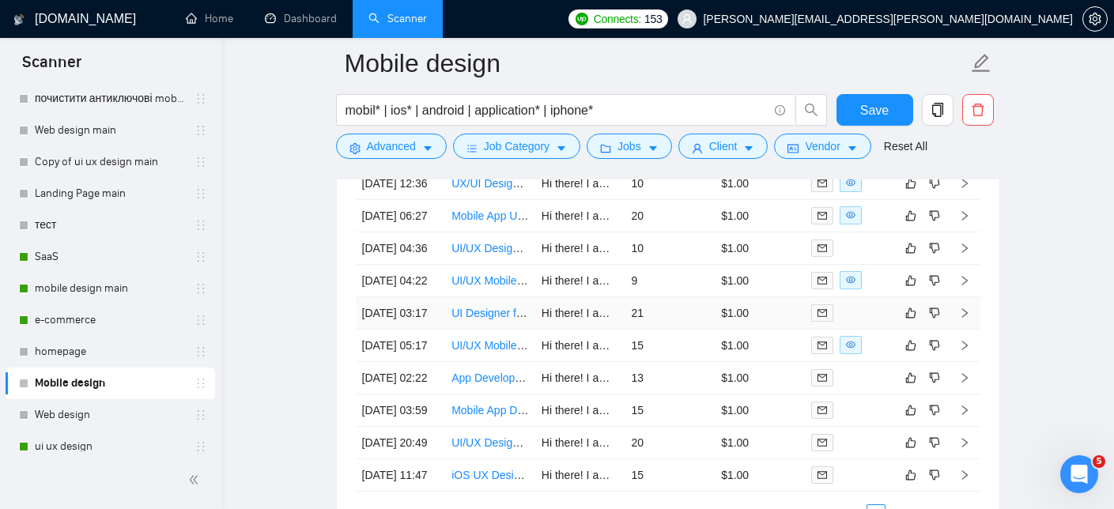
scroll to position [4217, 0]
click at [489, 321] on link "UI Designer for Technical SaaS Platform (Atlas Forge)" at bounding box center [583, 314] width 265 height 13
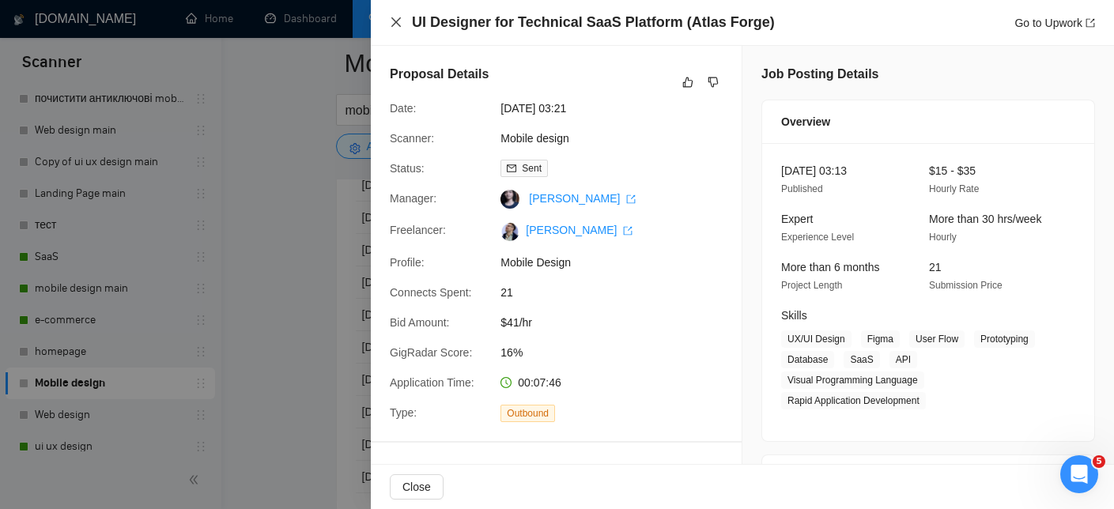
click at [397, 21] on icon "close" at bounding box center [395, 21] width 9 height 9
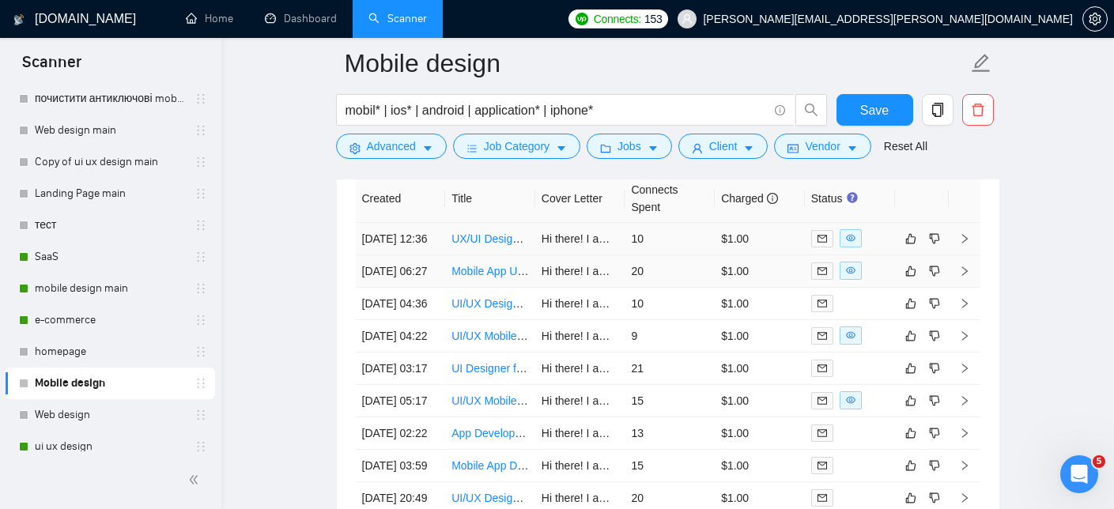
scroll to position [4163, 0]
click at [473, 311] on link "UI/UX Designer Needed for Investor Mockup Application" at bounding box center [589, 304] width 276 height 13
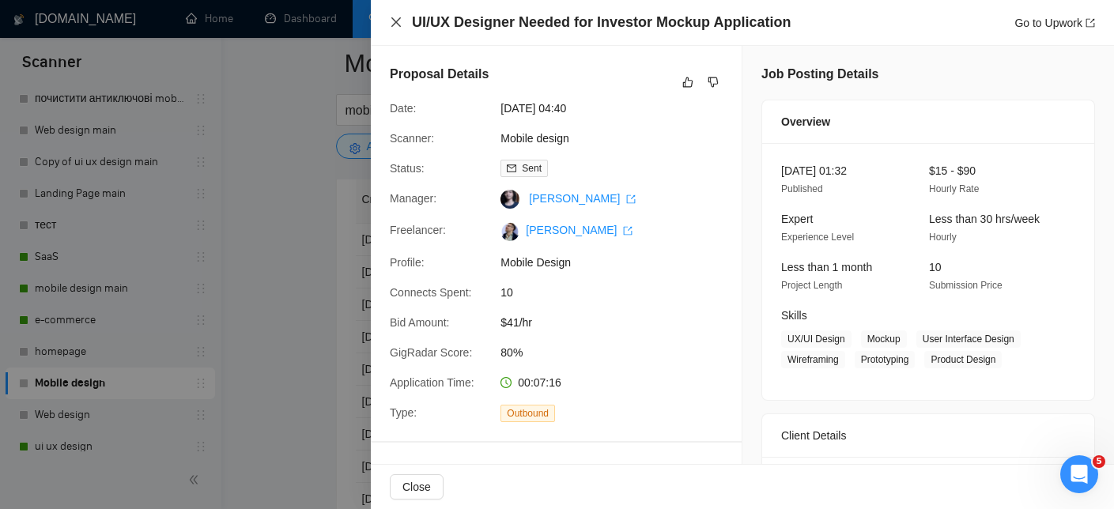
click at [397, 26] on icon "close" at bounding box center [396, 22] width 13 height 13
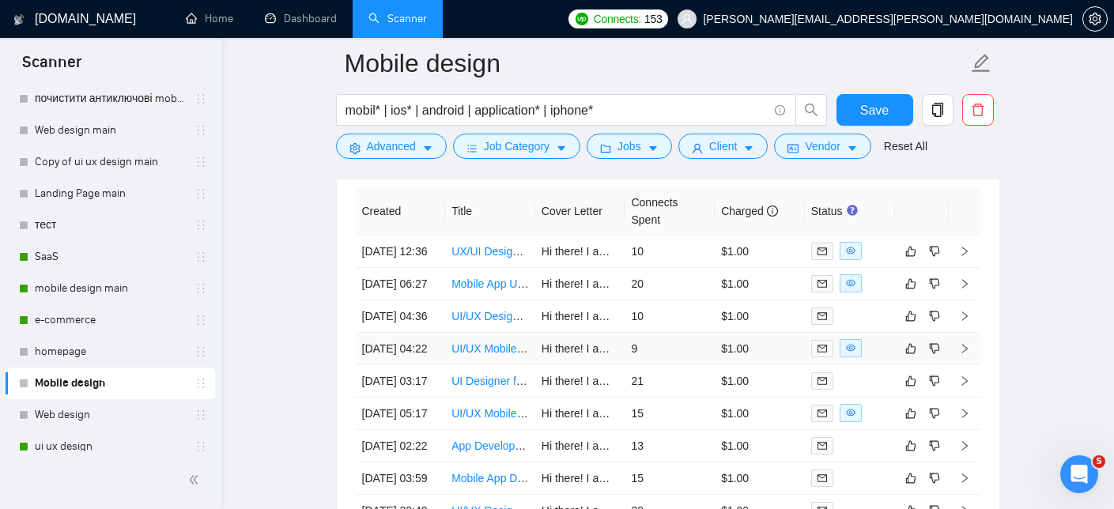
scroll to position [4146, 0]
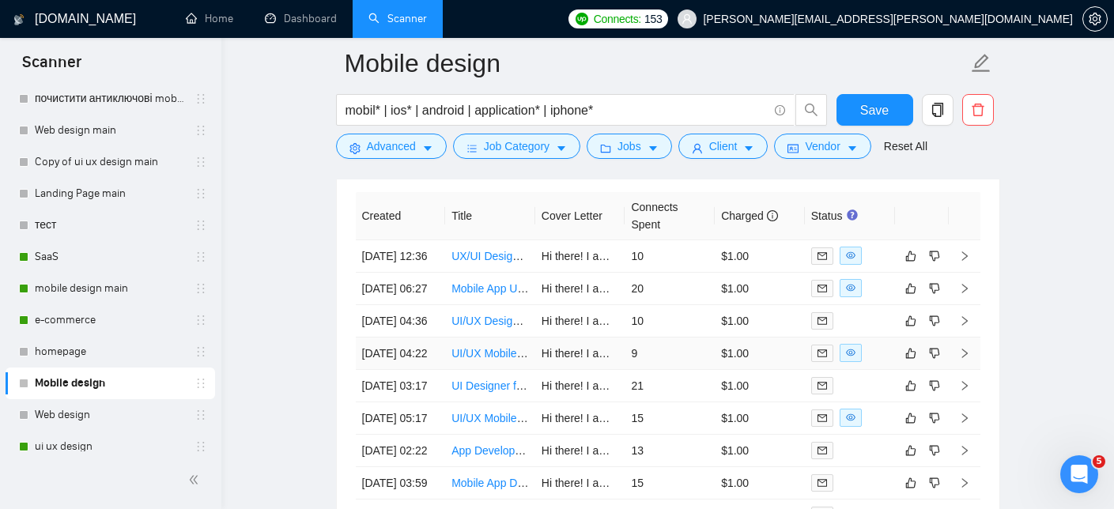
click at [489, 360] on link "UI/UX Mobile Designer" at bounding box center [507, 353] width 112 height 13
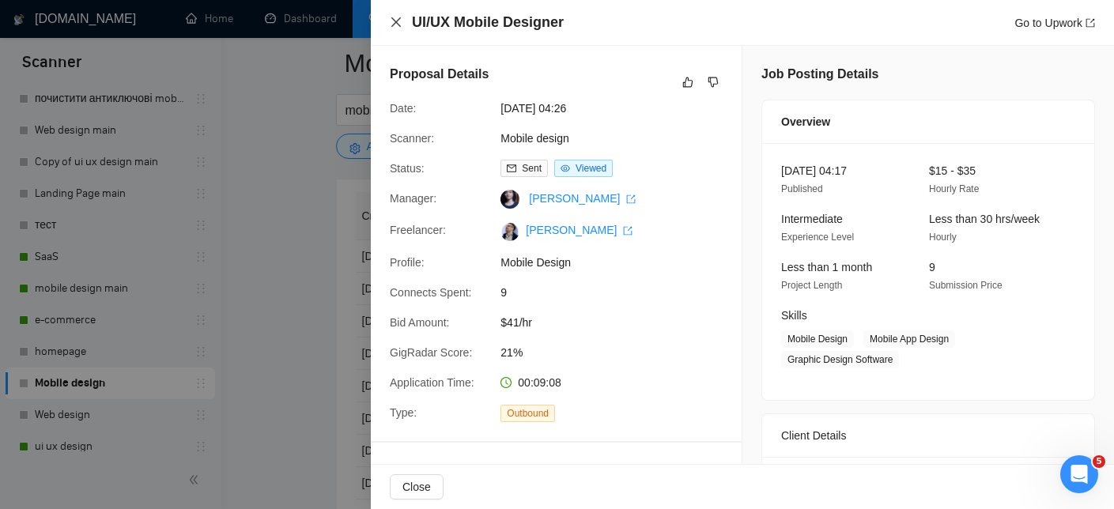
click at [397, 21] on icon "close" at bounding box center [395, 21] width 9 height 9
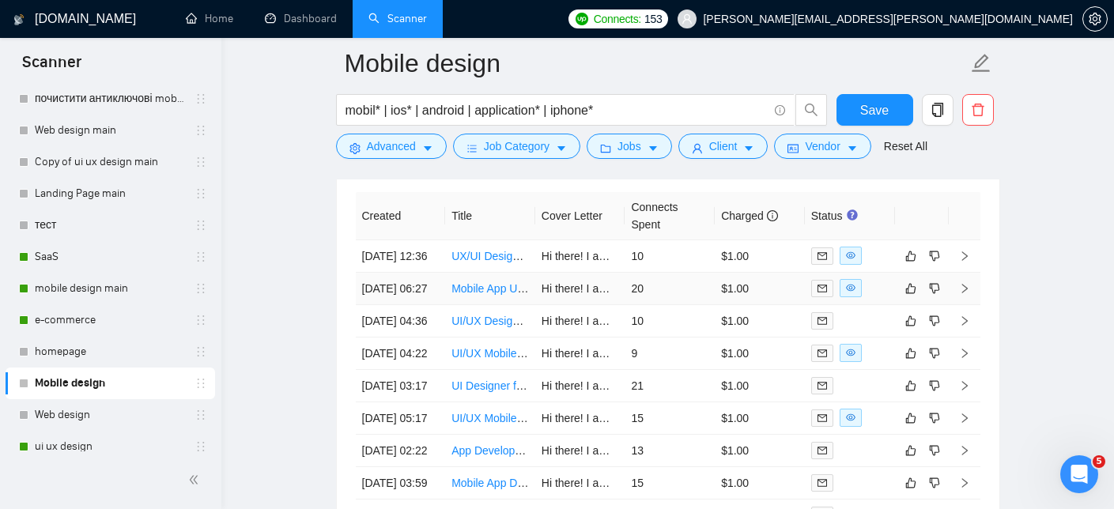
click at [488, 295] on link "Mobile App UI/UX Designer – Map Interface Refresh + Safety Checklist" at bounding box center [625, 288] width 349 height 13
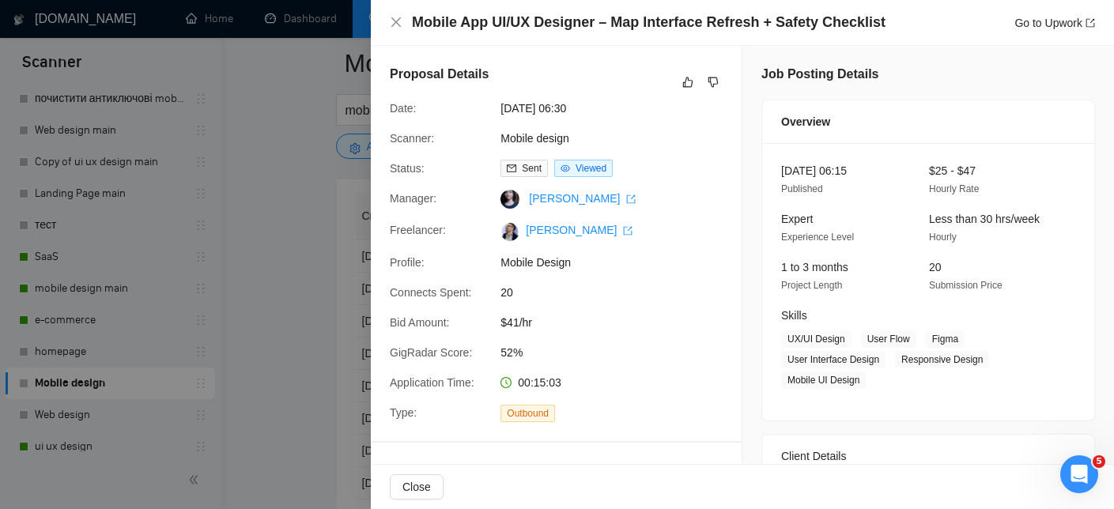
click at [355, 124] on div at bounding box center [557, 254] width 1114 height 509
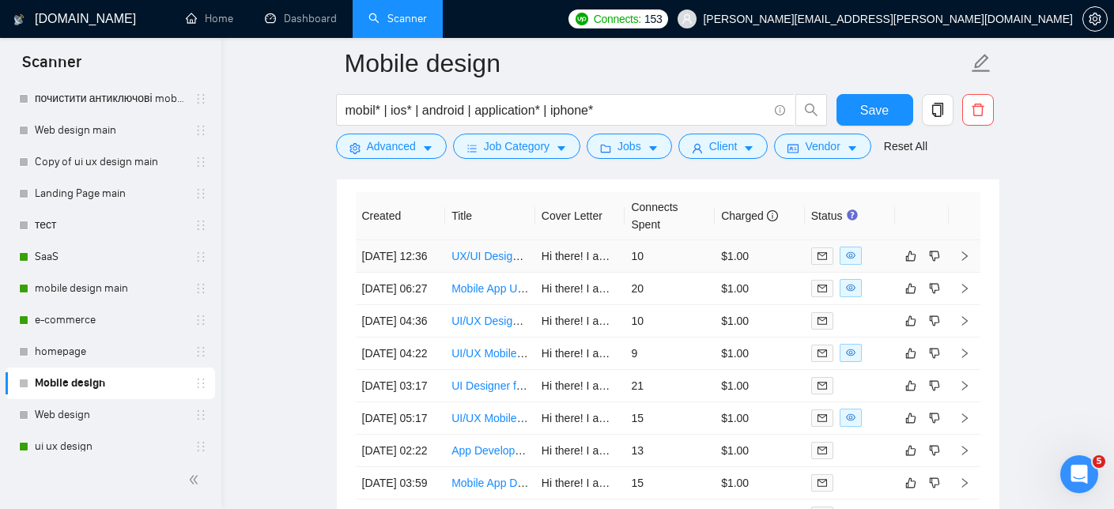
click at [478, 260] on link "UX/UI Designer Needed for Mobile App Mockups in [GEOGRAPHIC_DATA]" at bounding box center [636, 256] width 370 height 13
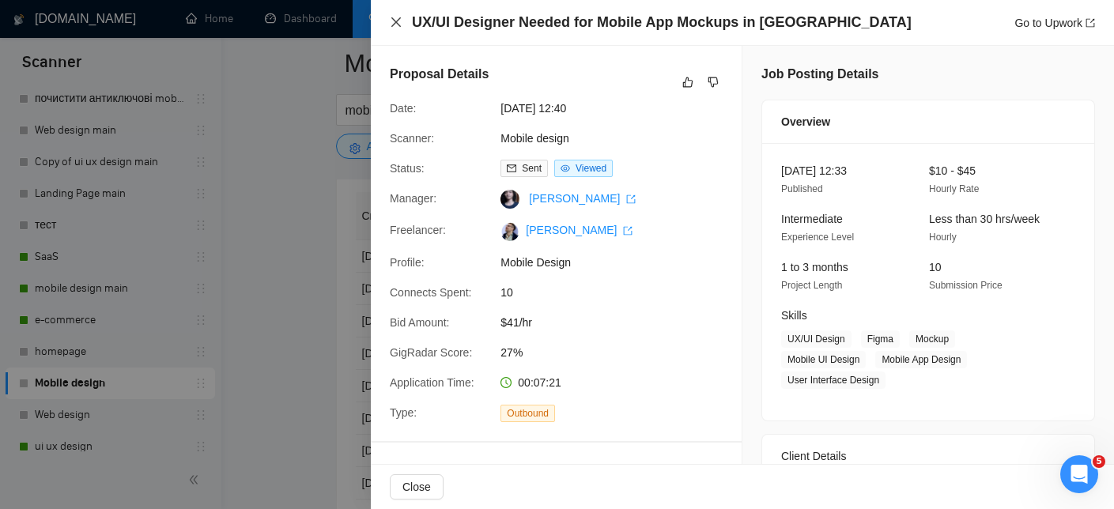
click at [396, 22] on icon "close" at bounding box center [395, 21] width 9 height 9
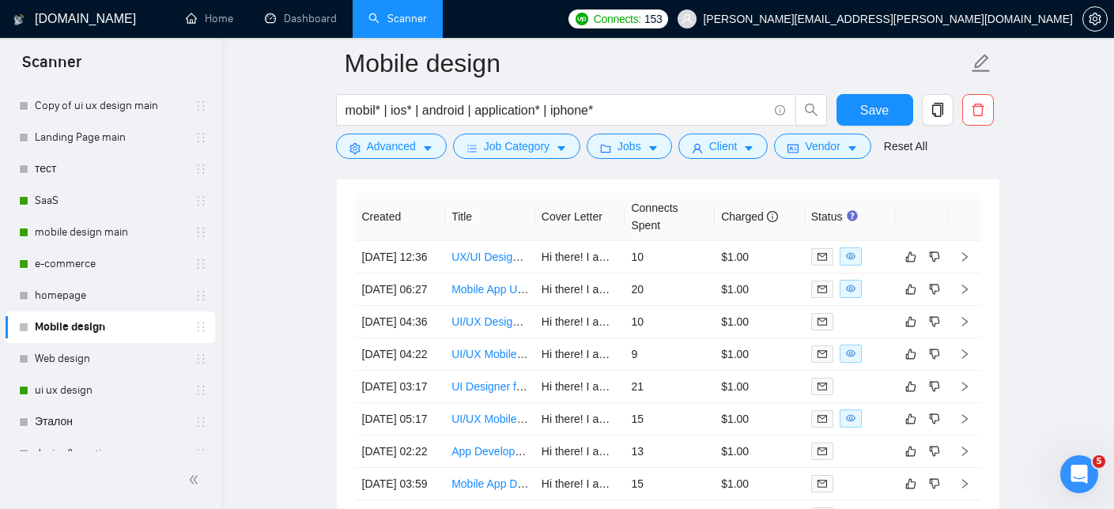
scroll to position [175, 0]
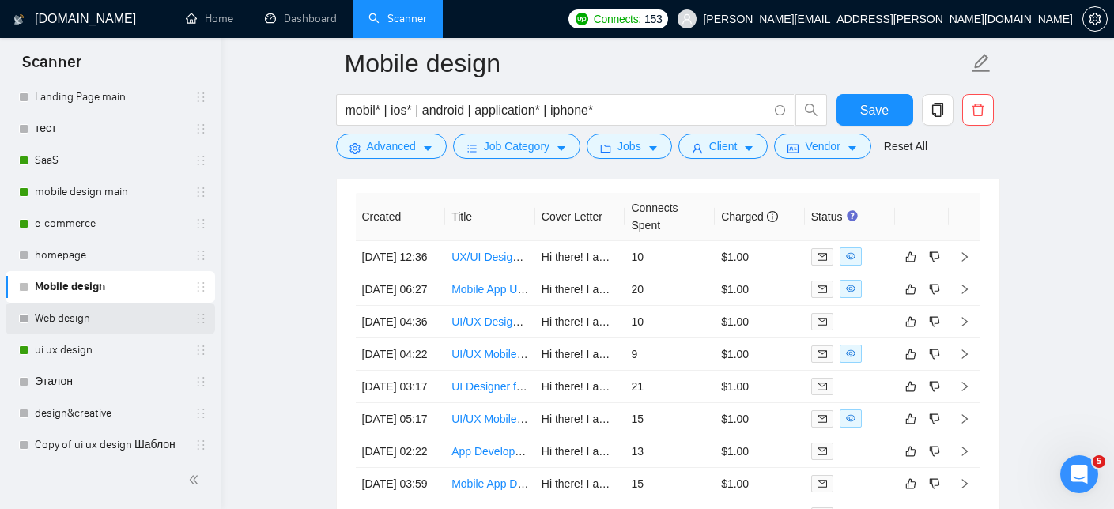
click at [87, 308] on link "Web design" at bounding box center [110, 319] width 150 height 32
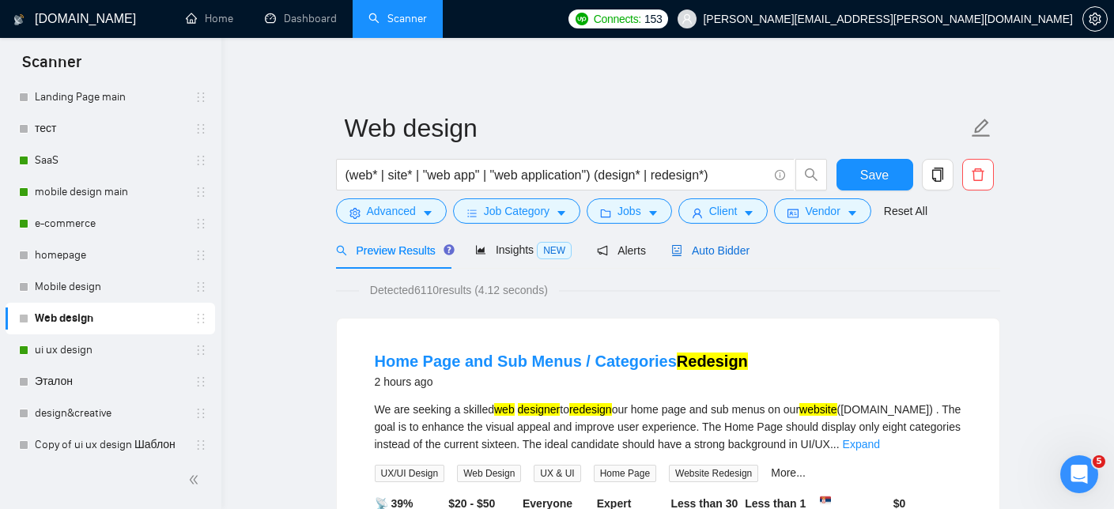
click at [714, 247] on span "Auto Bidder" at bounding box center [710, 250] width 78 height 13
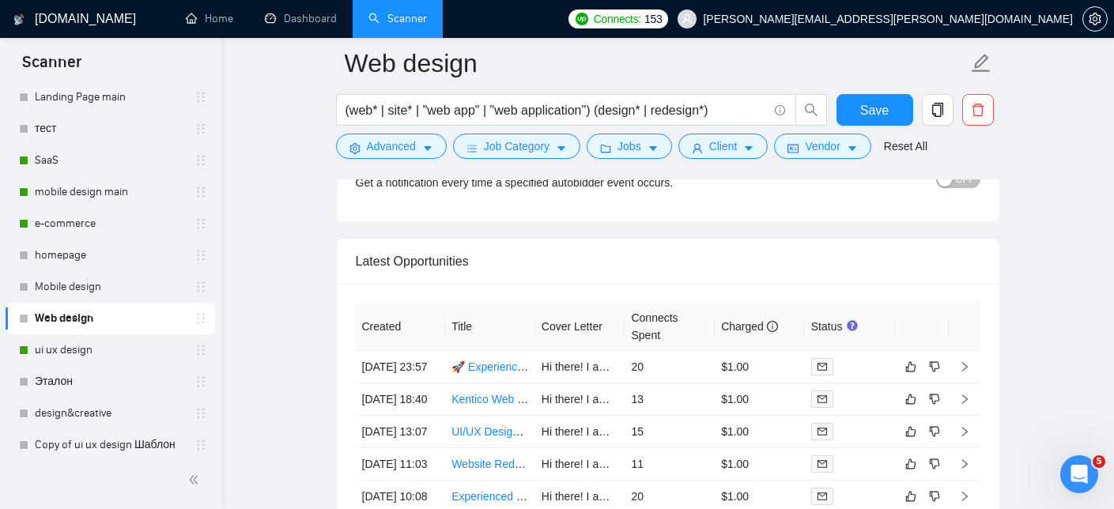
scroll to position [3774, 0]
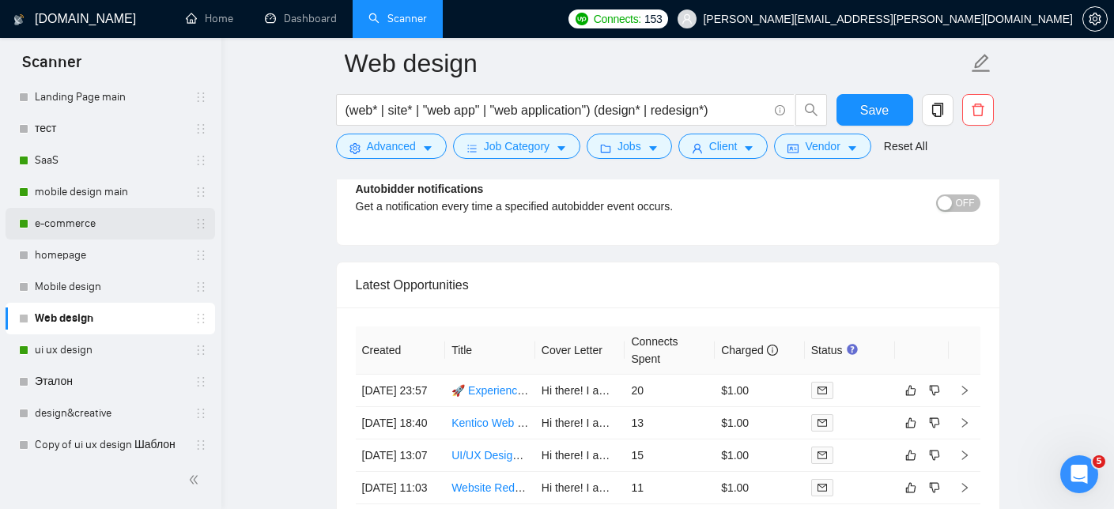
click at [92, 225] on link "e-commerce" at bounding box center [110, 224] width 150 height 32
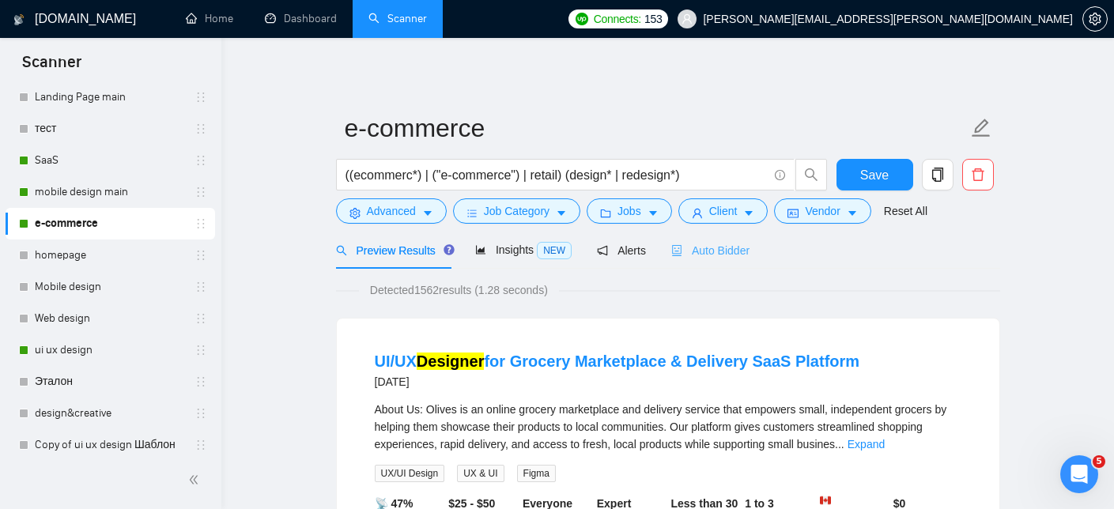
scroll to position [3, 0]
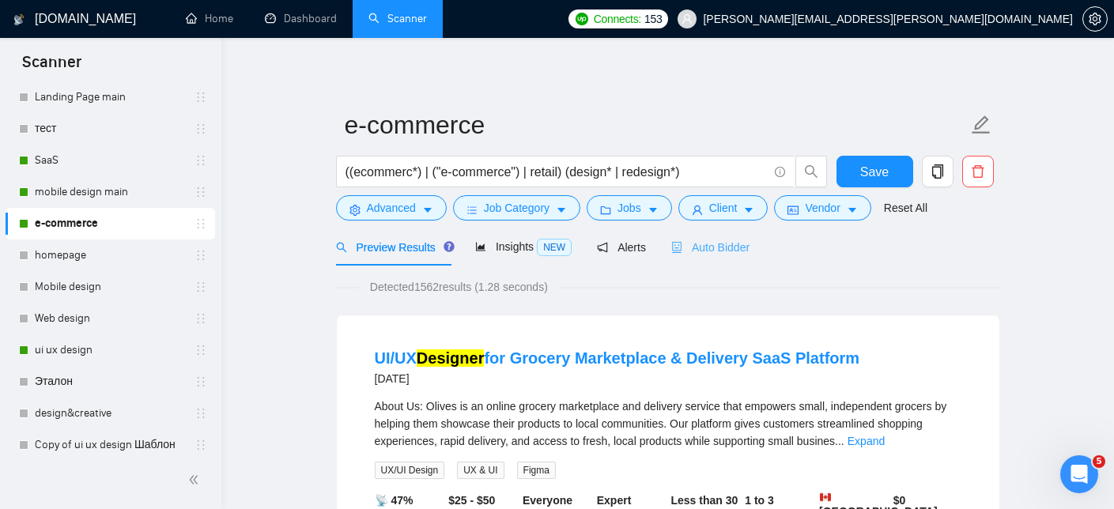
click at [723, 260] on div "Auto Bidder" at bounding box center [710, 246] width 78 height 37
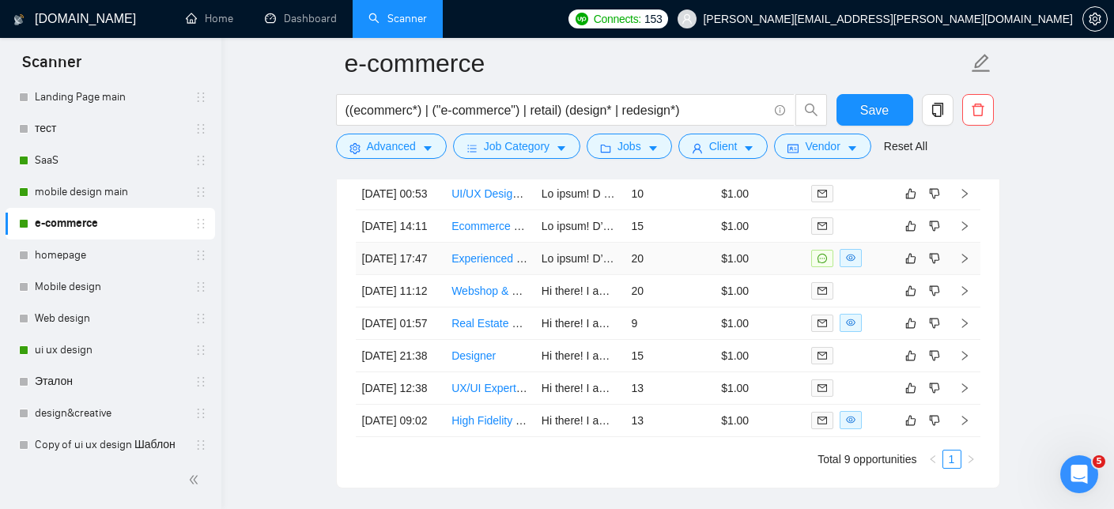
scroll to position [4025, 0]
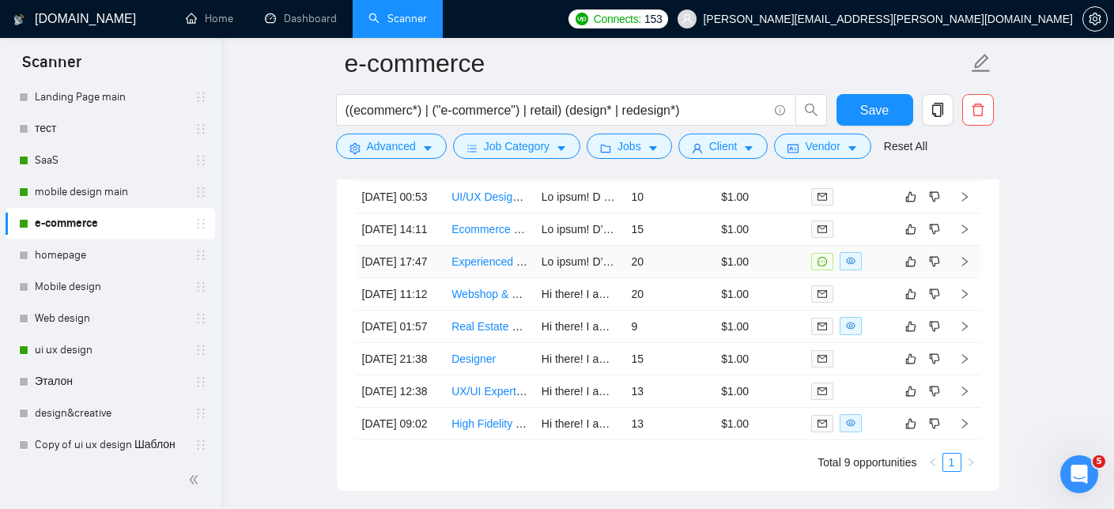
click at [505, 268] on link "Experienced UI/UX Designer Needed for Website Redesign" at bounding box center [597, 261] width 292 height 13
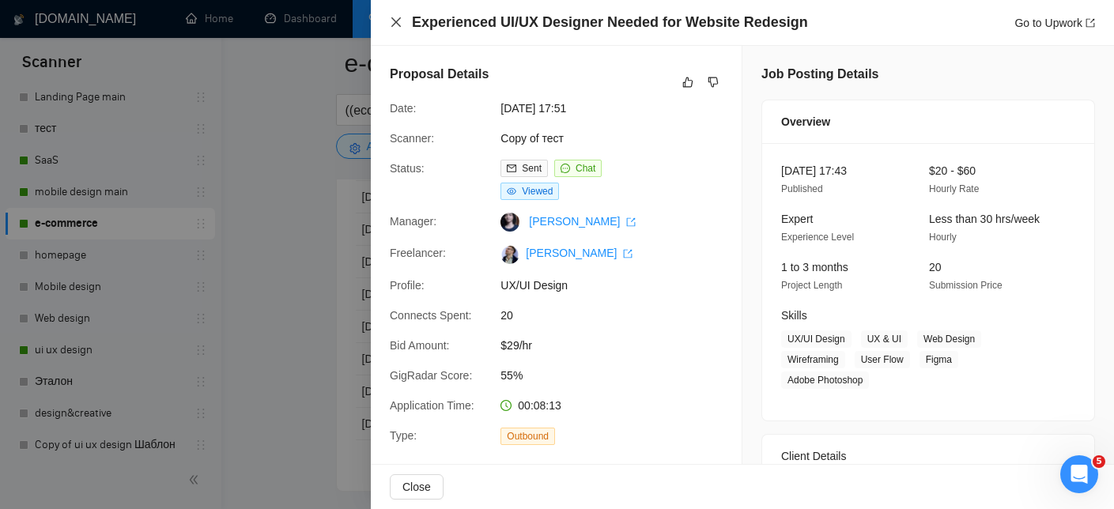
click at [396, 23] on icon "close" at bounding box center [395, 21] width 9 height 9
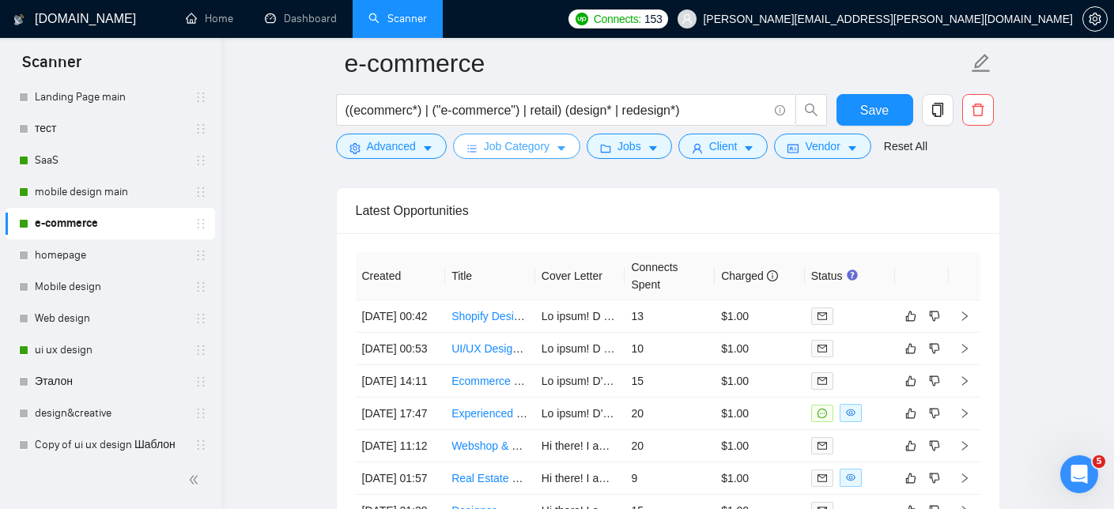
scroll to position [3889, 0]
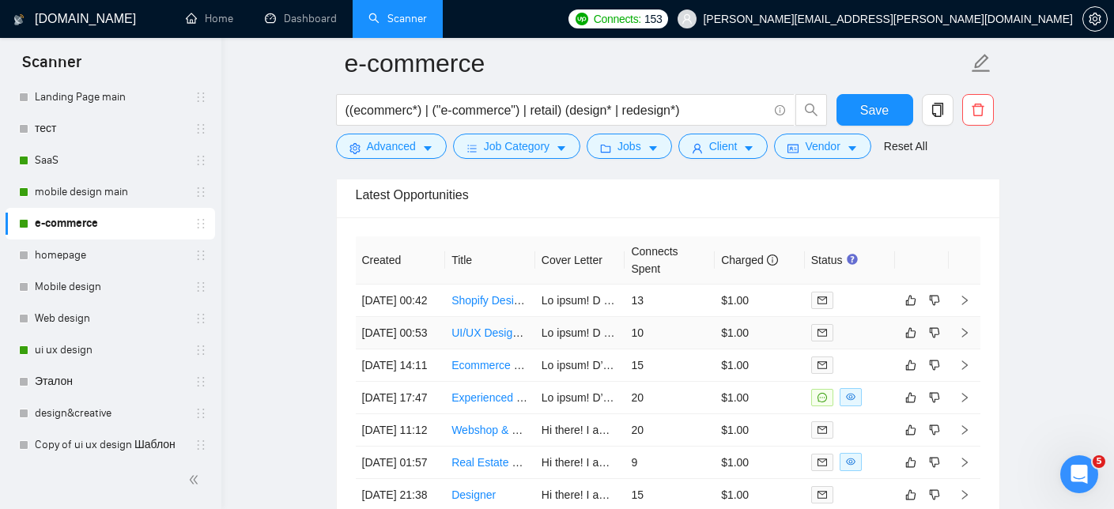
click at [494, 339] on link "UI/UX Designer for Grocery Marketplace & Delivery SaaS Platform" at bounding box center [614, 332] width 326 height 13
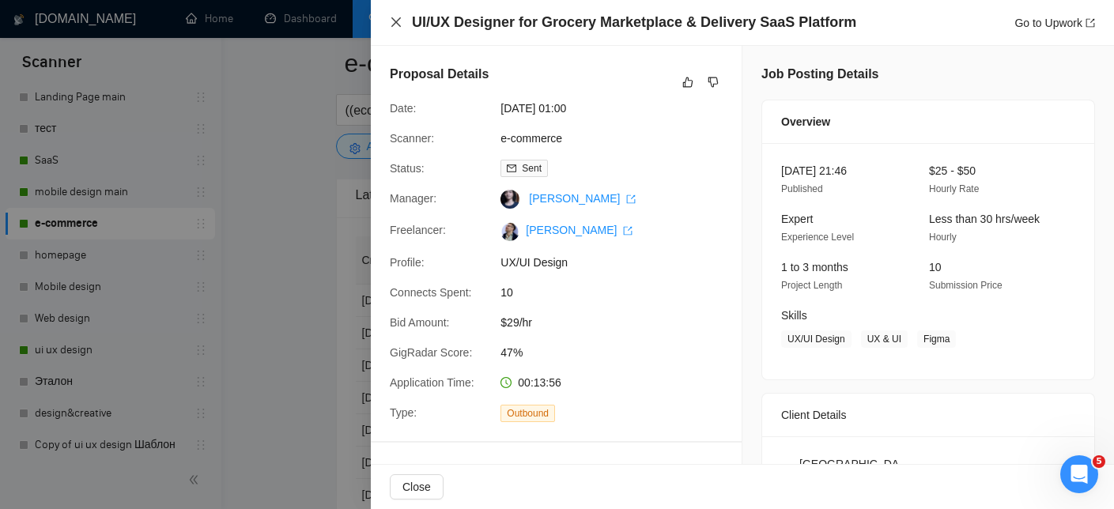
click at [391, 22] on icon "close" at bounding box center [396, 22] width 13 height 13
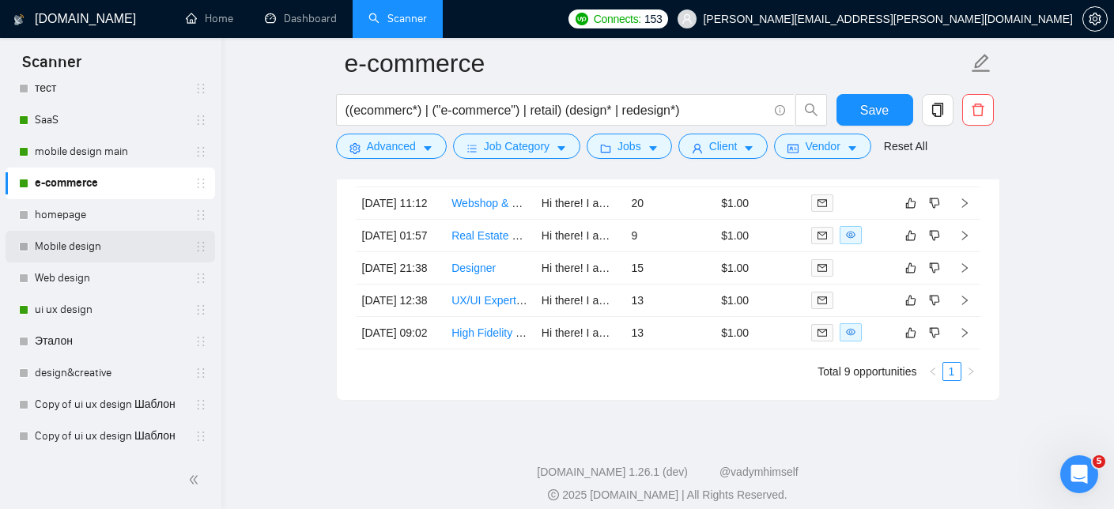
scroll to position [217, 0]
click at [104, 304] on link "ui ux design" at bounding box center [110, 308] width 150 height 32
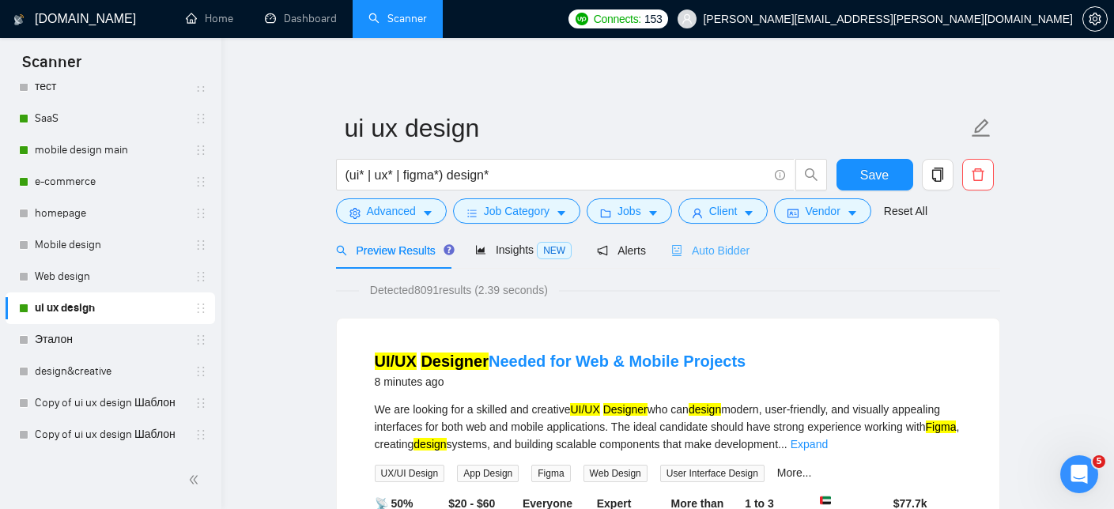
click at [732, 236] on div "Auto Bidder" at bounding box center [710, 250] width 78 height 37
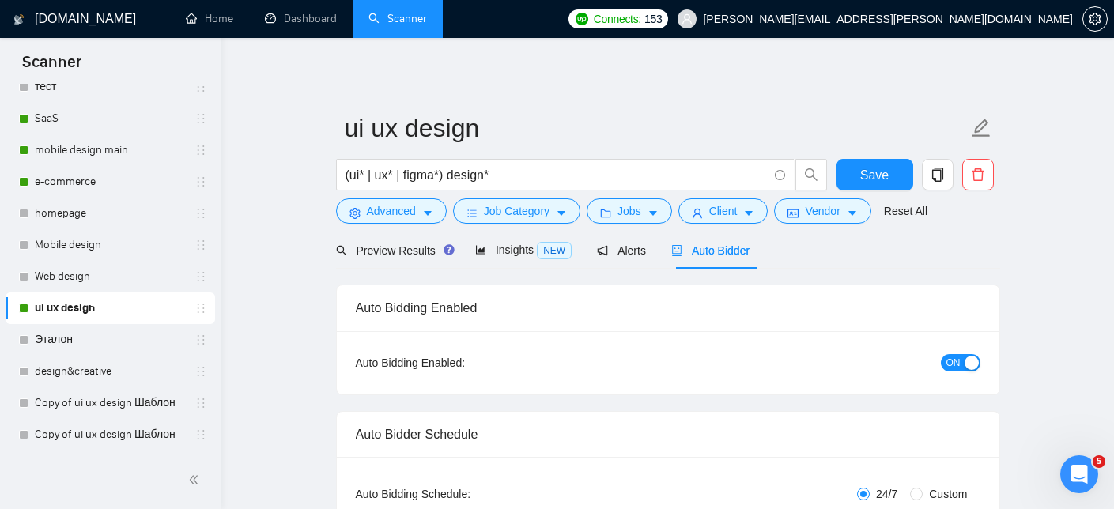
checkbox input "true"
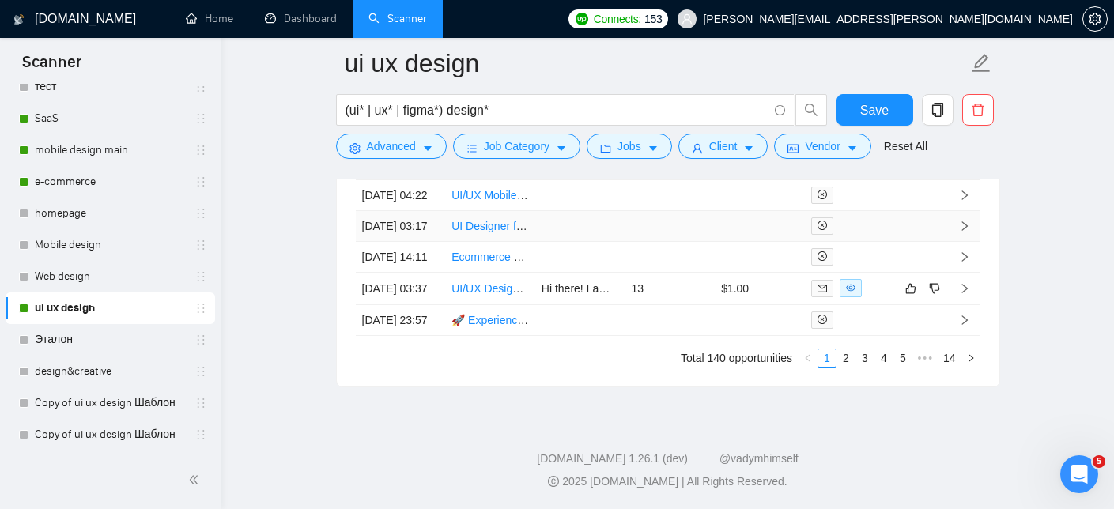
scroll to position [4429, 0]
click at [473, 295] on link "UI/UX Designer Needed to Redesign CRM Web Application" at bounding box center [597, 288] width 292 height 13
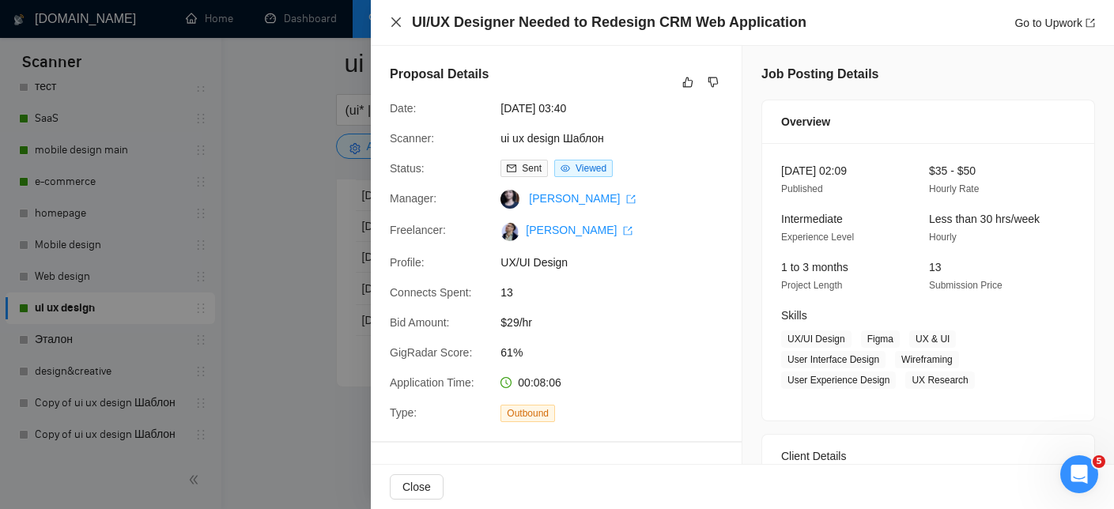
click at [397, 18] on icon "close" at bounding box center [396, 22] width 13 height 13
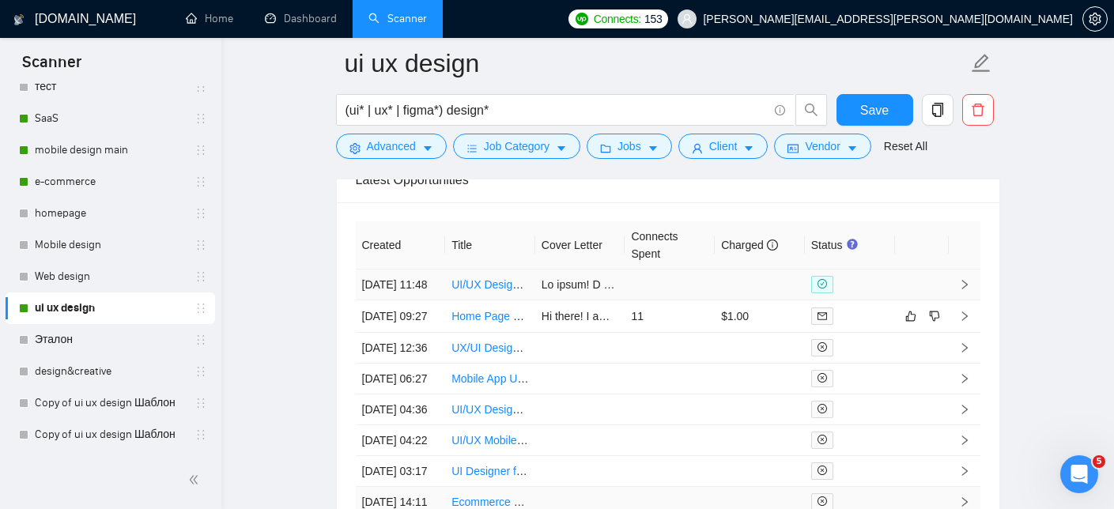
scroll to position [4080, 0]
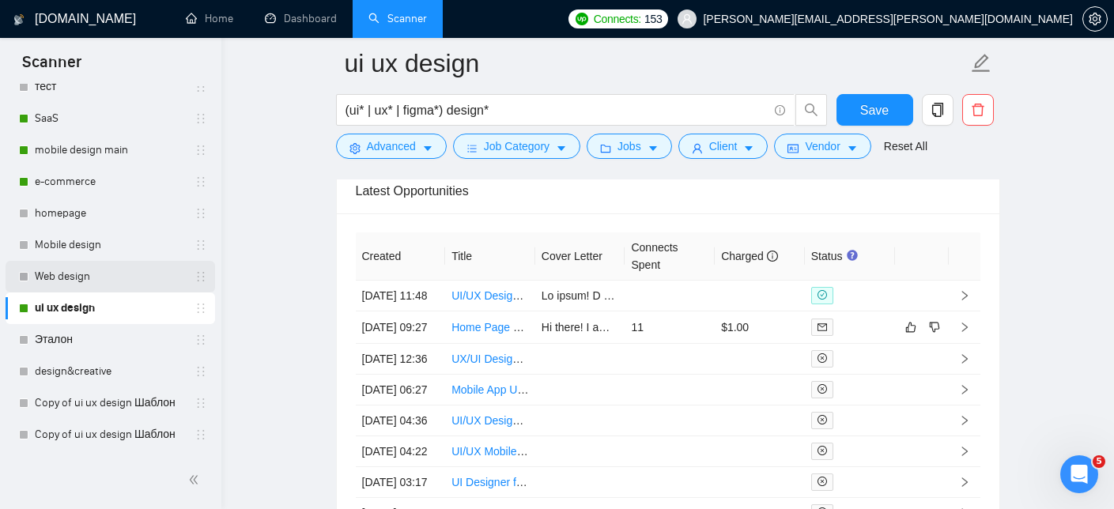
click at [104, 273] on link "Web design" at bounding box center [110, 277] width 150 height 32
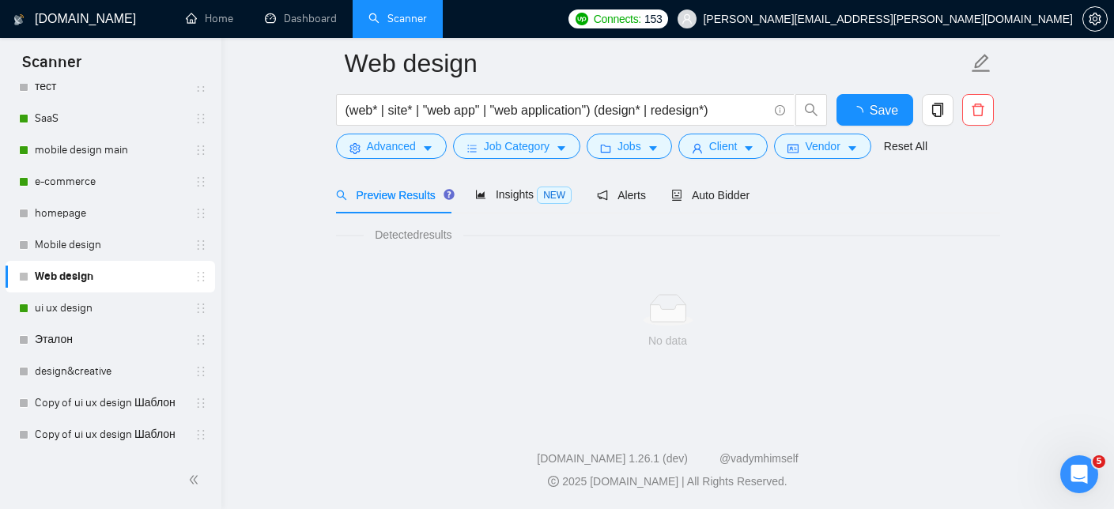
scroll to position [68, 0]
click at [723, 192] on span "Auto Bidder" at bounding box center [710, 195] width 78 height 13
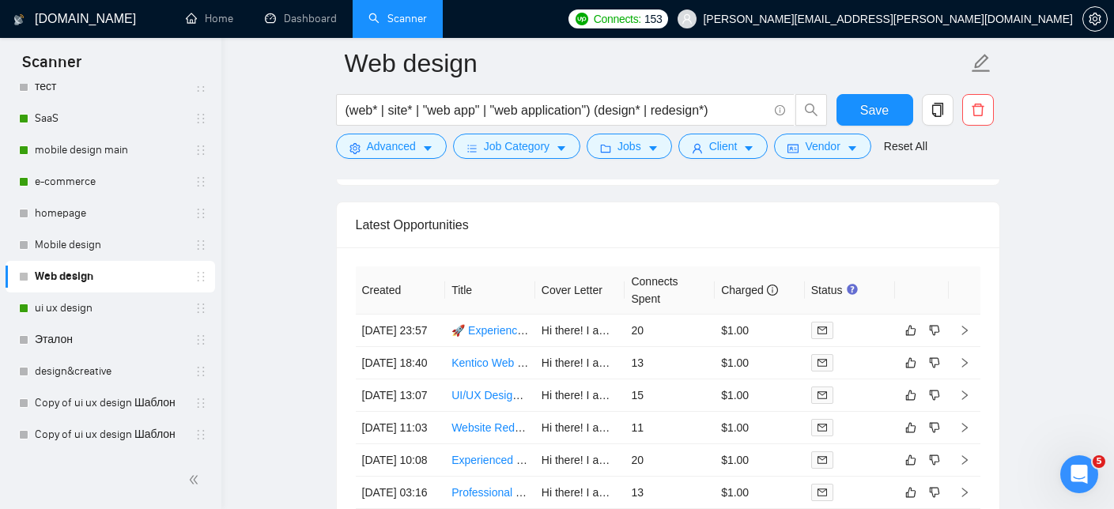
scroll to position [3839, 0]
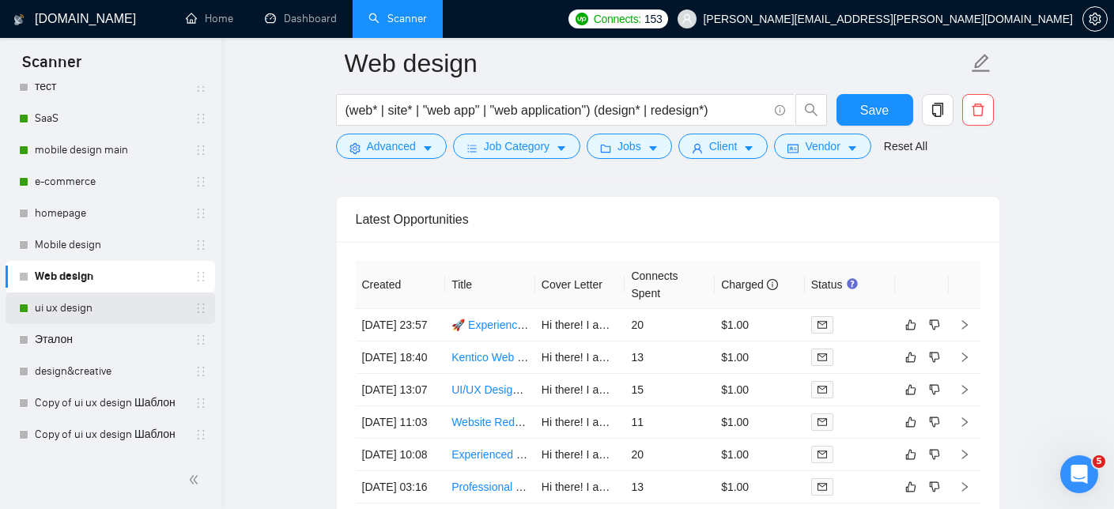
click at [53, 314] on link "ui ux design" at bounding box center [110, 308] width 150 height 32
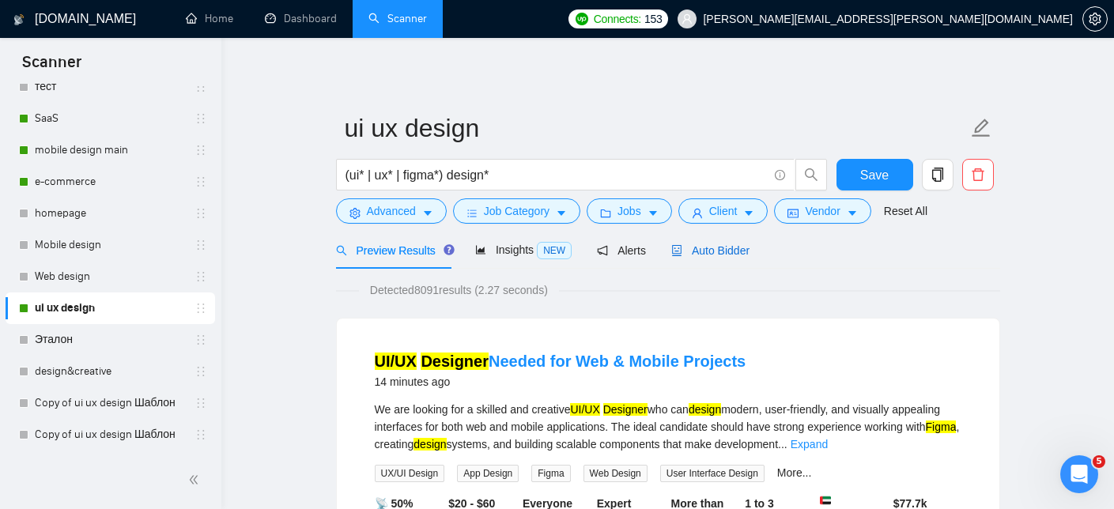
click at [726, 250] on span "Auto Bidder" at bounding box center [710, 250] width 78 height 13
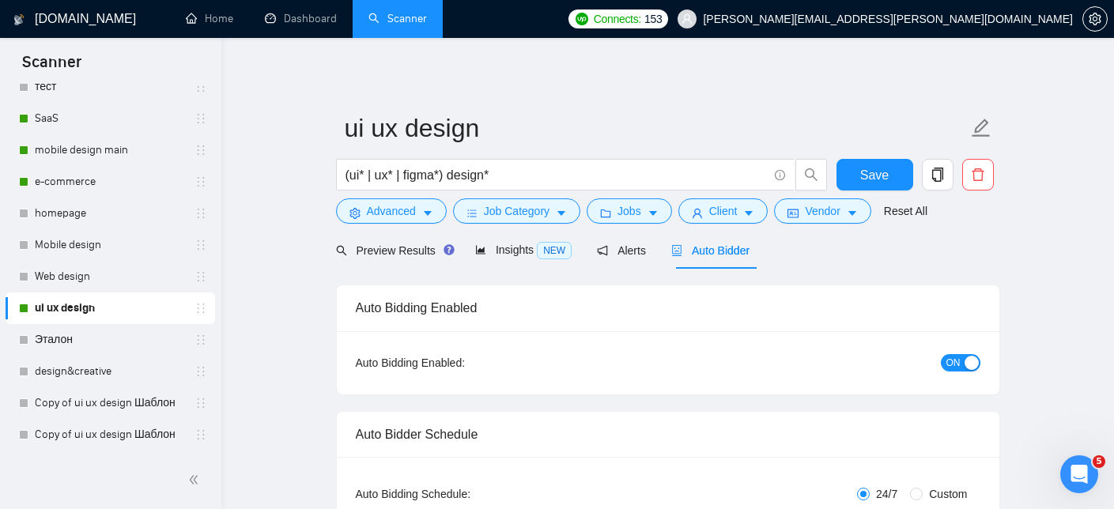
checkbox input "true"
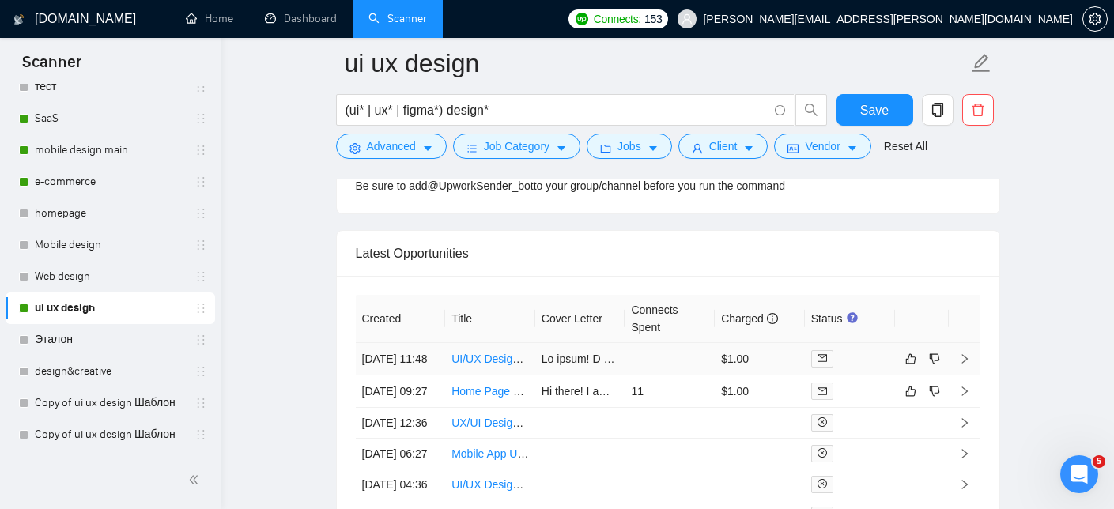
scroll to position [4008, 0]
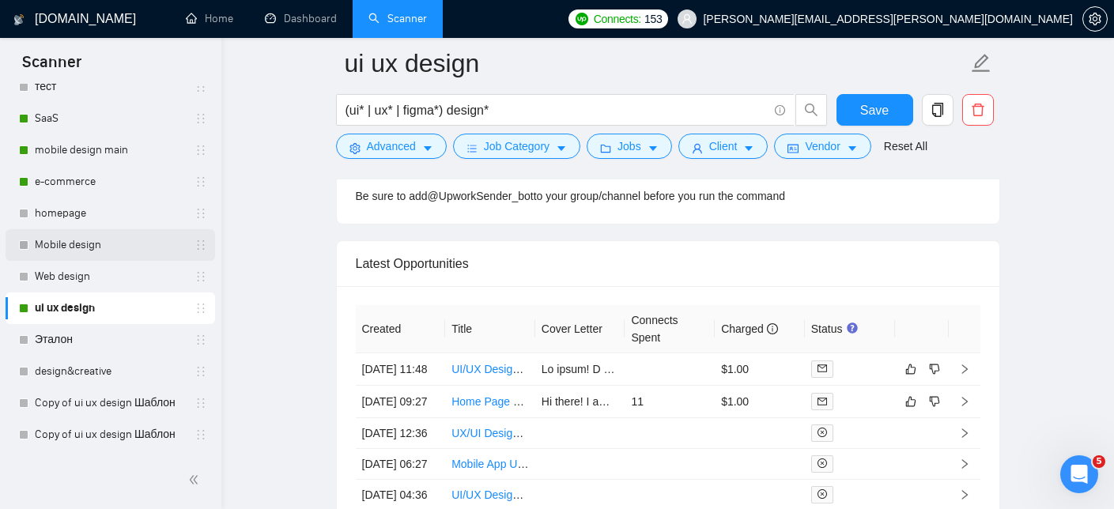
click at [91, 248] on link "Mobile design" at bounding box center [110, 245] width 150 height 32
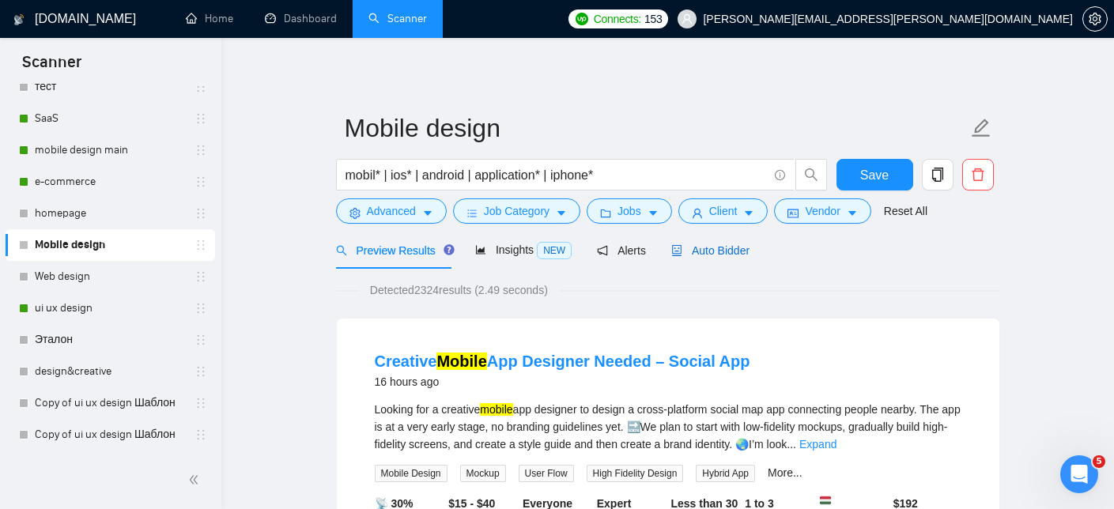
click at [723, 251] on span "Auto Bidder" at bounding box center [710, 250] width 78 height 13
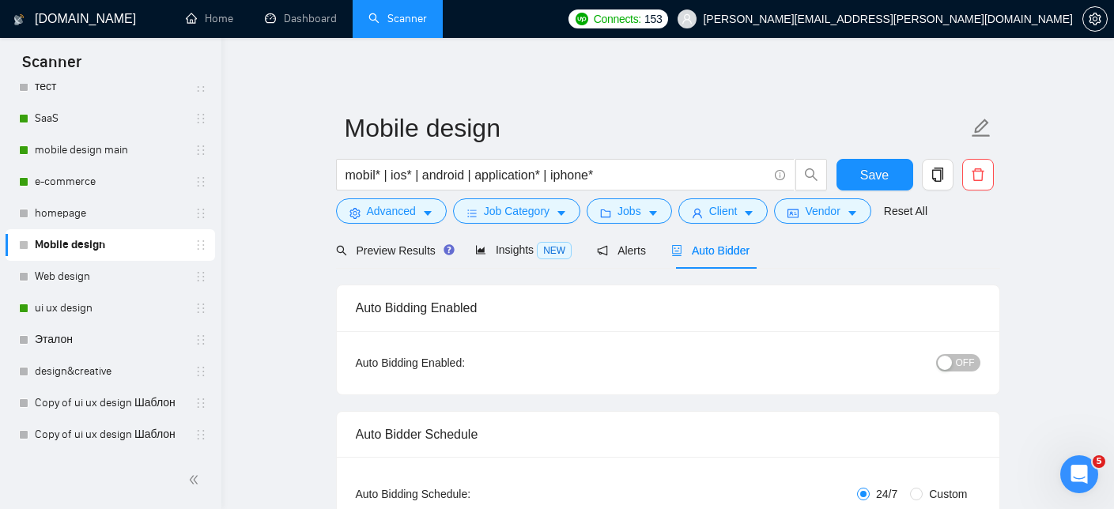
checkbox input "true"
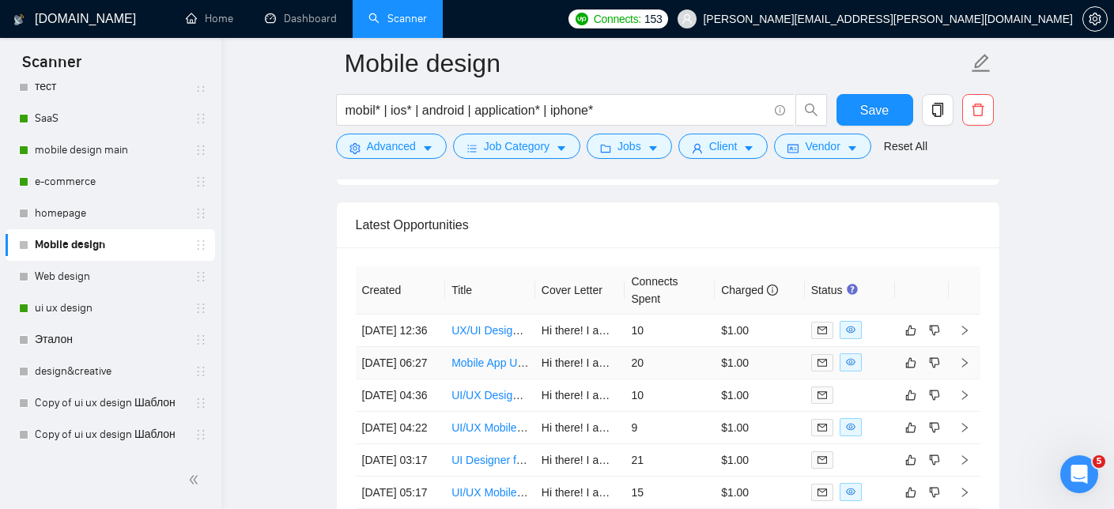
scroll to position [4072, 0]
click at [81, 279] on link "Web design" at bounding box center [110, 277] width 150 height 32
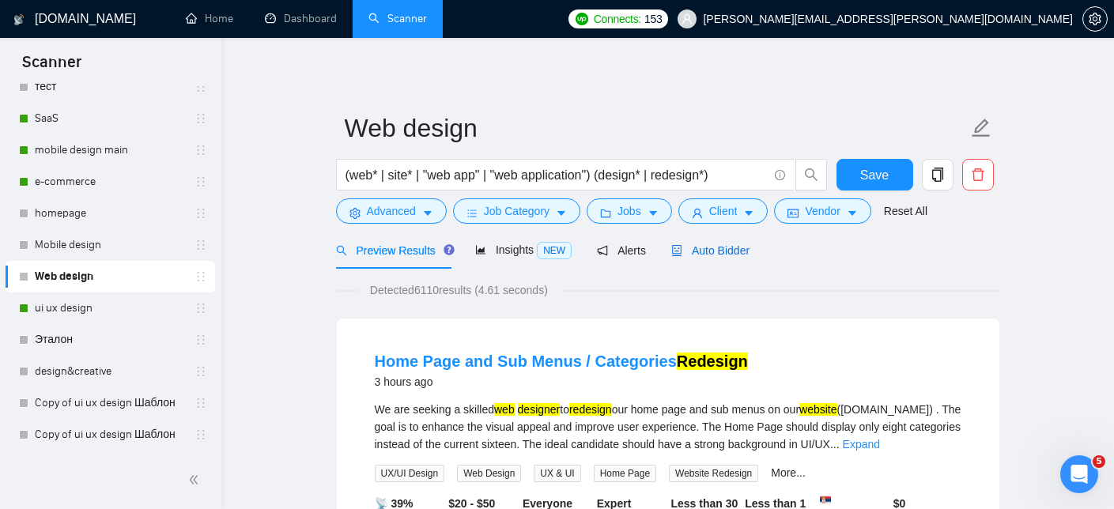
click at [726, 244] on span "Auto Bidder" at bounding box center [710, 250] width 78 height 13
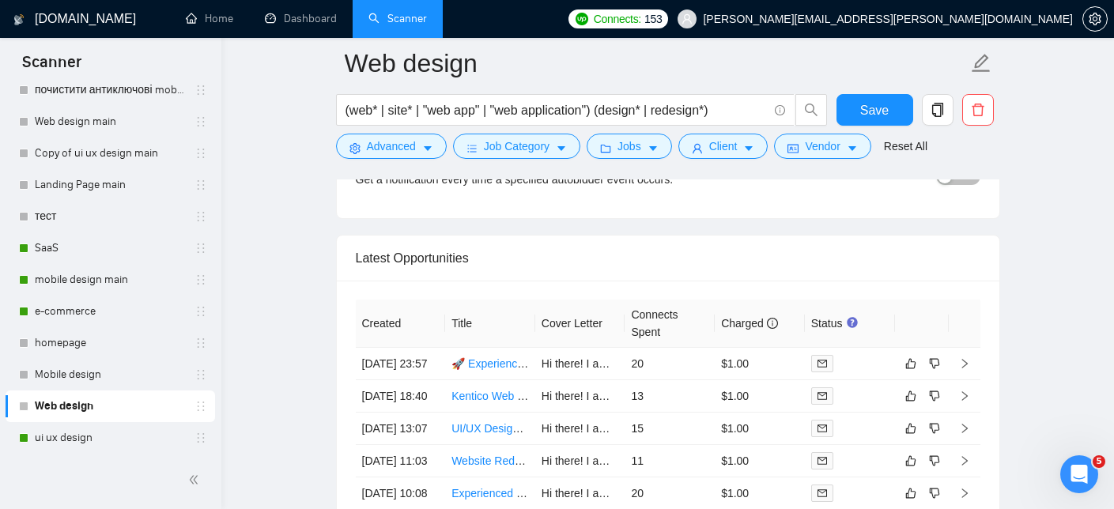
scroll to position [77, 0]
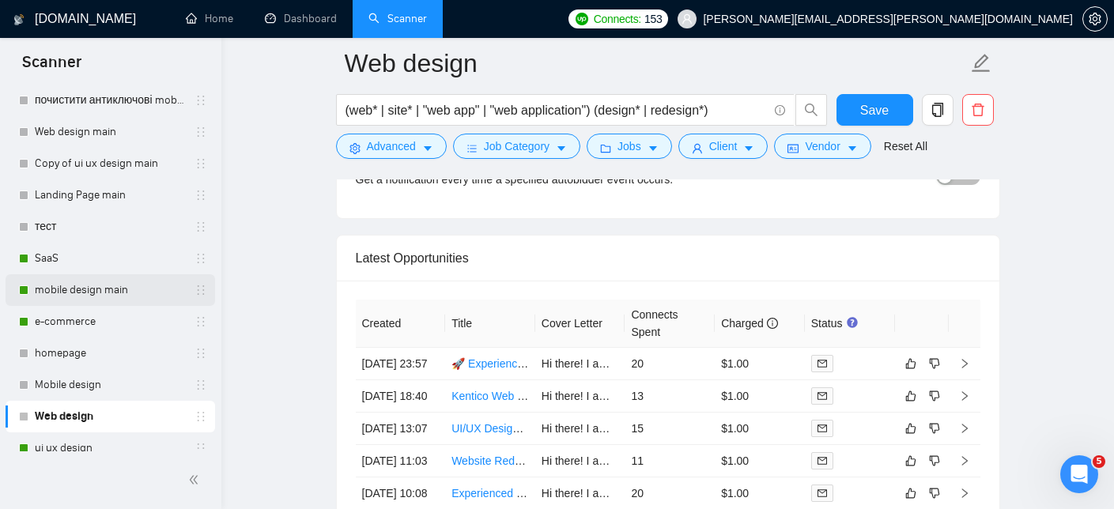
click at [116, 290] on link "mobile design main" at bounding box center [110, 290] width 150 height 32
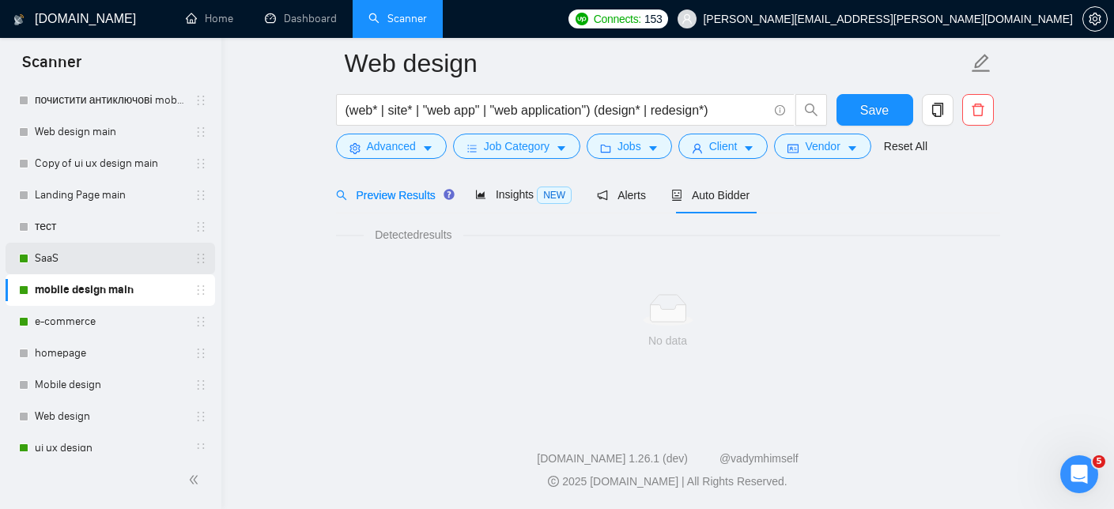
scroll to position [1007, 0]
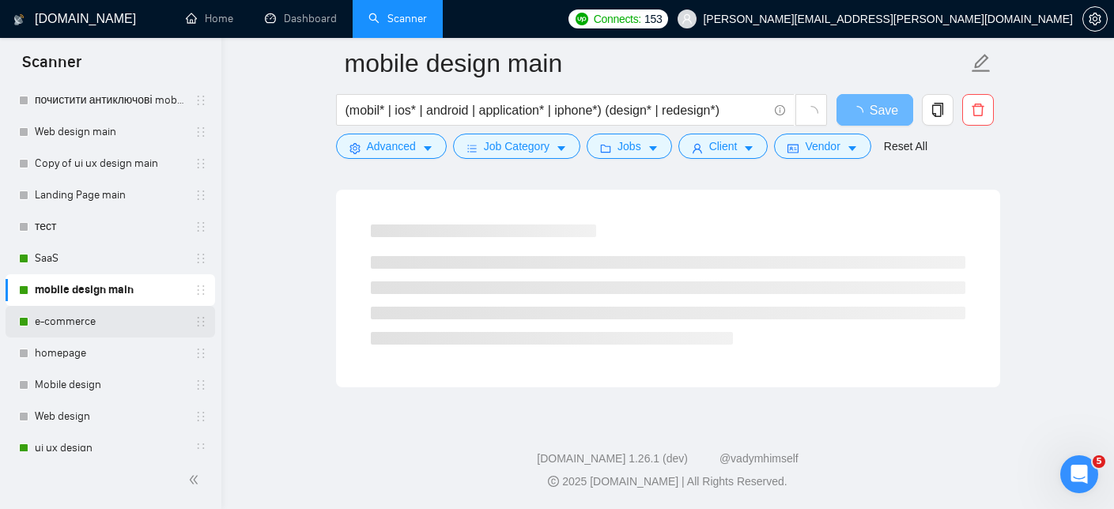
click at [107, 326] on link "e-commerce" at bounding box center [110, 322] width 150 height 32
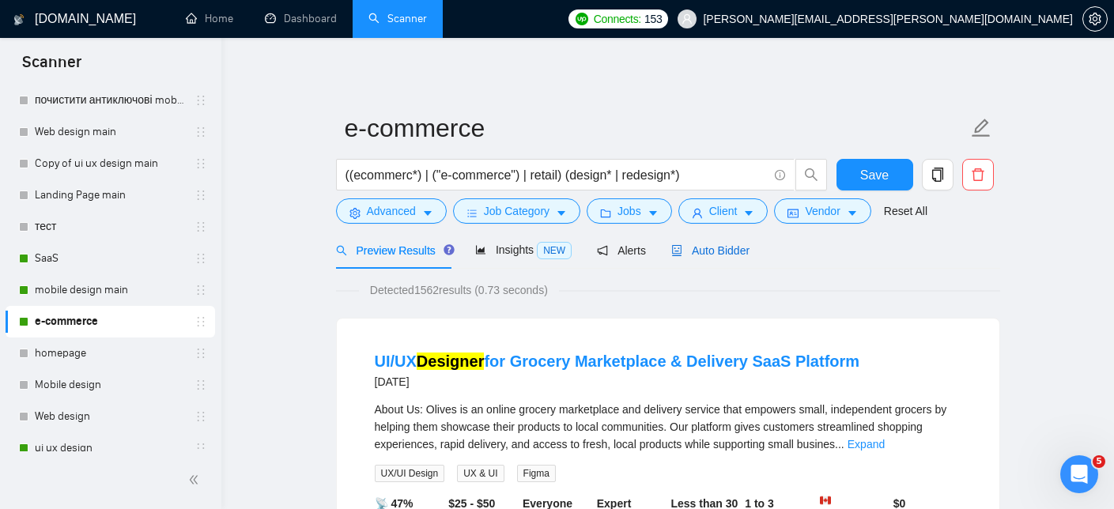
click at [722, 246] on span "Auto Bidder" at bounding box center [710, 250] width 78 height 13
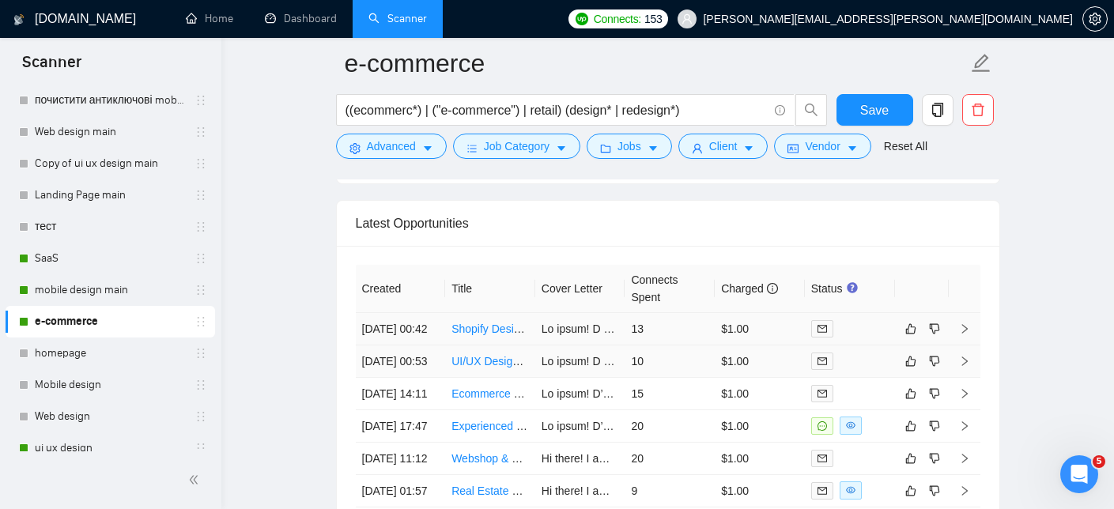
scroll to position [3859, 0]
click at [470, 336] on link "Shopify Designer Needed for Site Migration from Squarespace" at bounding box center [604, 330] width 307 height 13
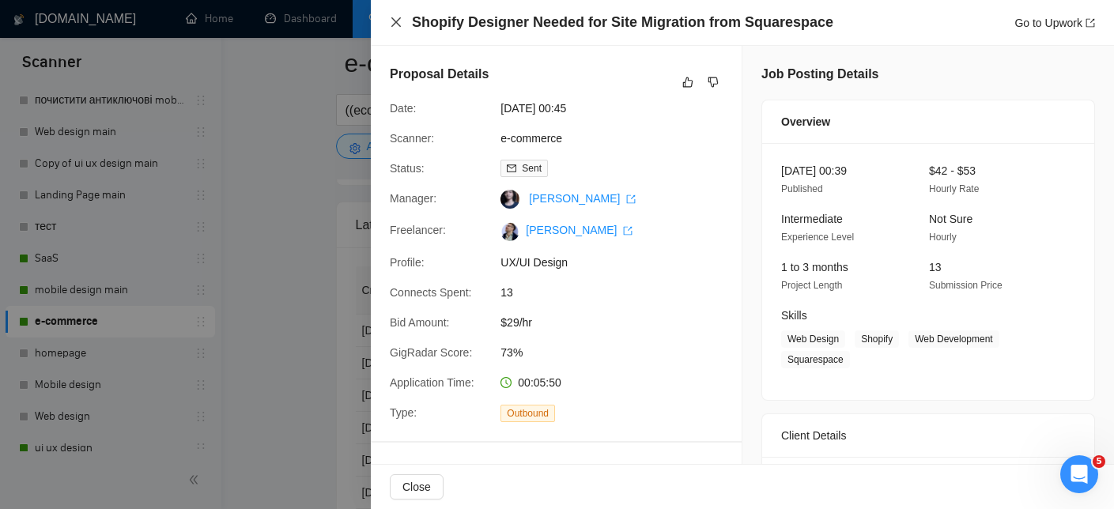
click at [394, 21] on icon "close" at bounding box center [396, 22] width 13 height 13
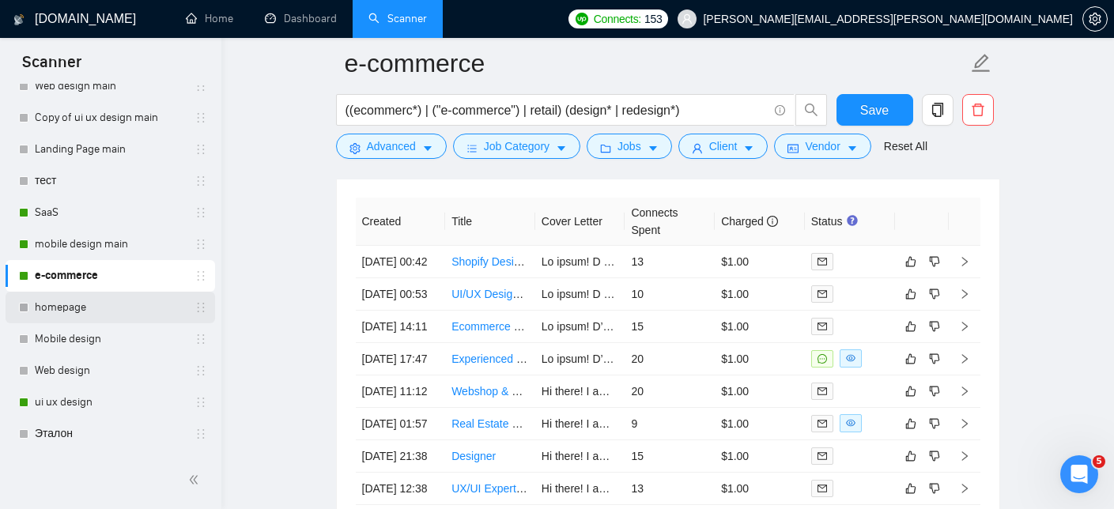
scroll to position [143, 0]
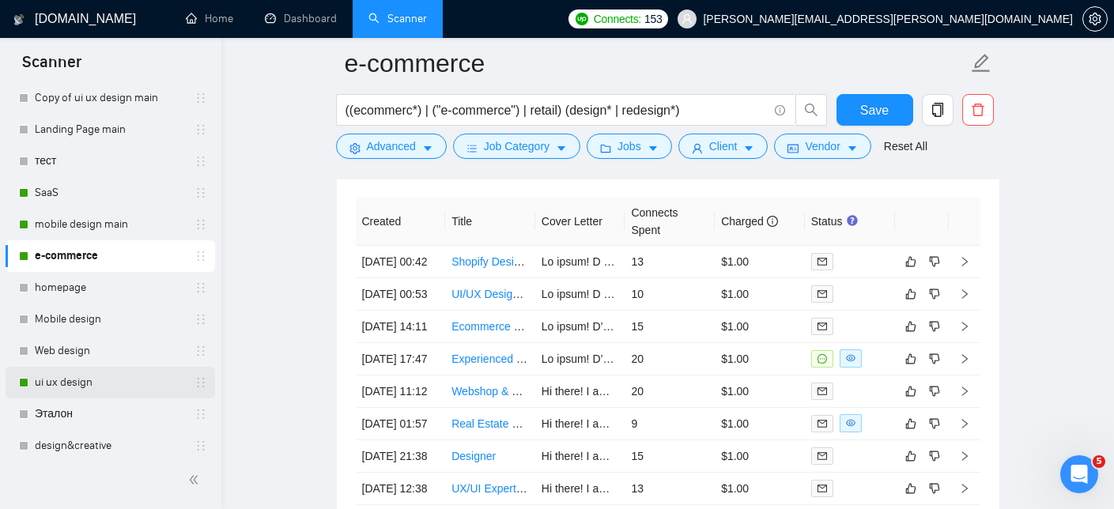
click at [92, 382] on link "ui ux design" at bounding box center [110, 383] width 150 height 32
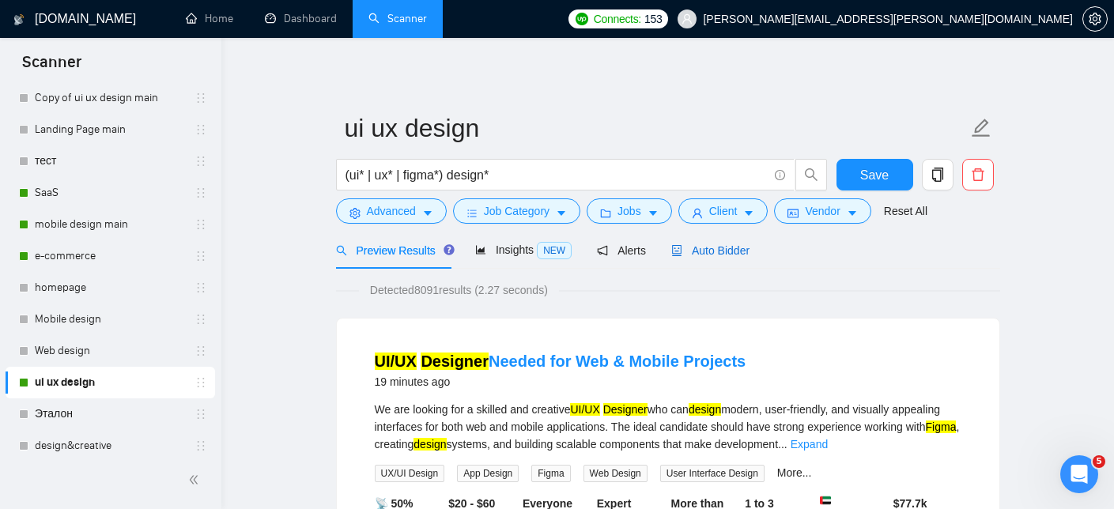
click at [726, 244] on span "Auto Bidder" at bounding box center [710, 250] width 78 height 13
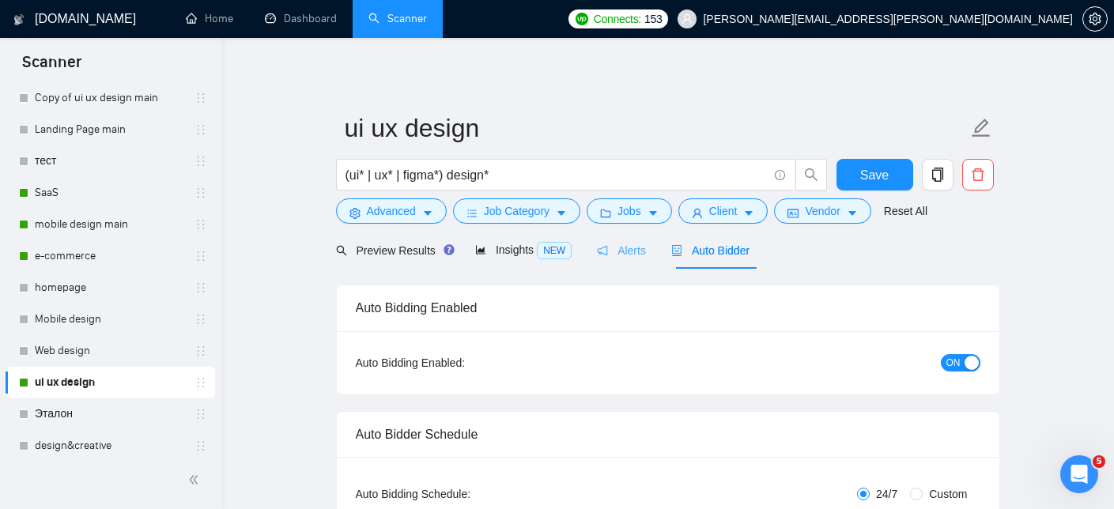
checkbox input "true"
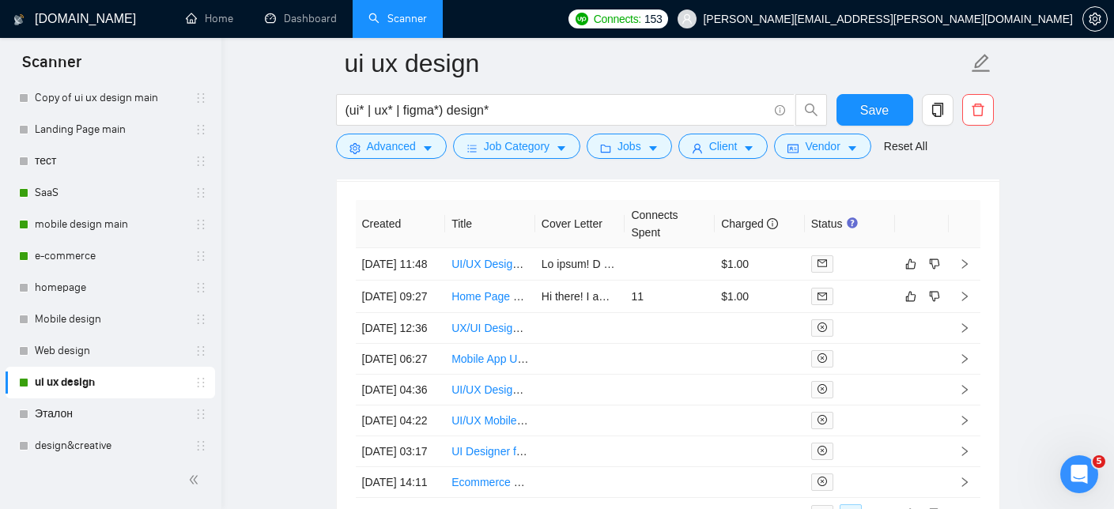
scroll to position [4136, 0]
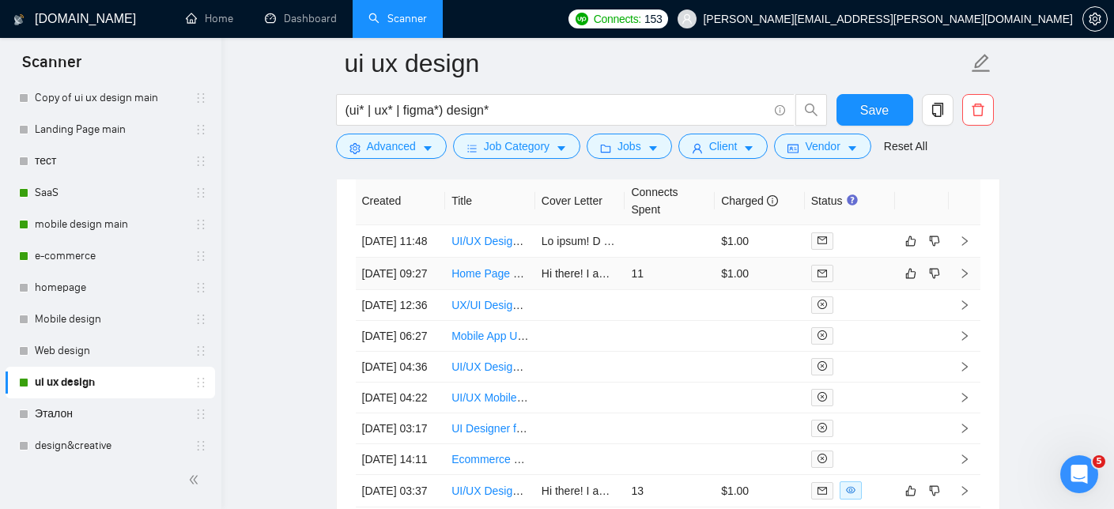
click at [497, 280] on link "Home Page and Sub Menus / Categories Redesign" at bounding box center [576, 273] width 251 height 13
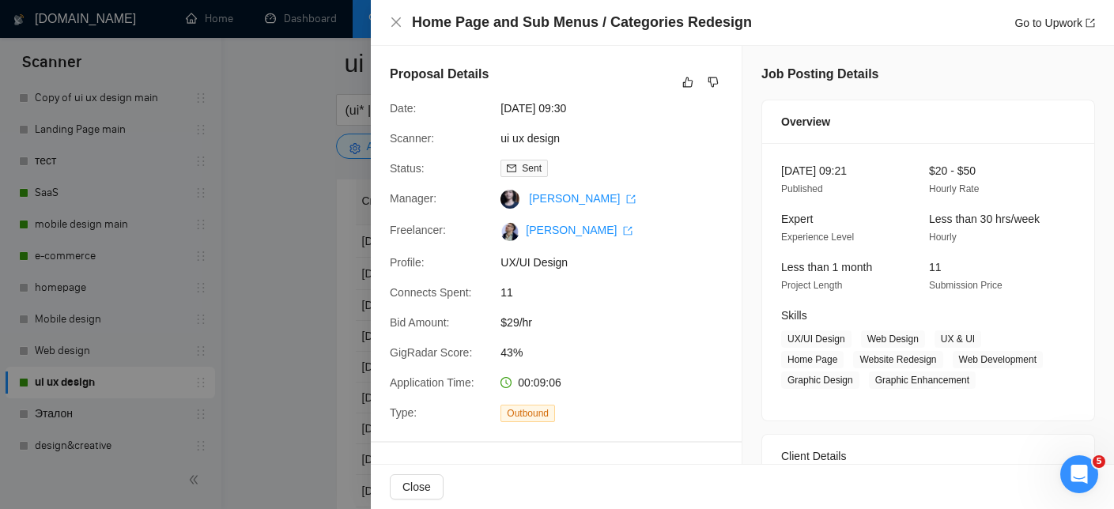
click at [396, 31] on div "Home Page and Sub Menus / Categories Redesign Go to Upwork" at bounding box center [742, 23] width 705 height 20
click at [393, 21] on icon "close" at bounding box center [396, 22] width 13 height 13
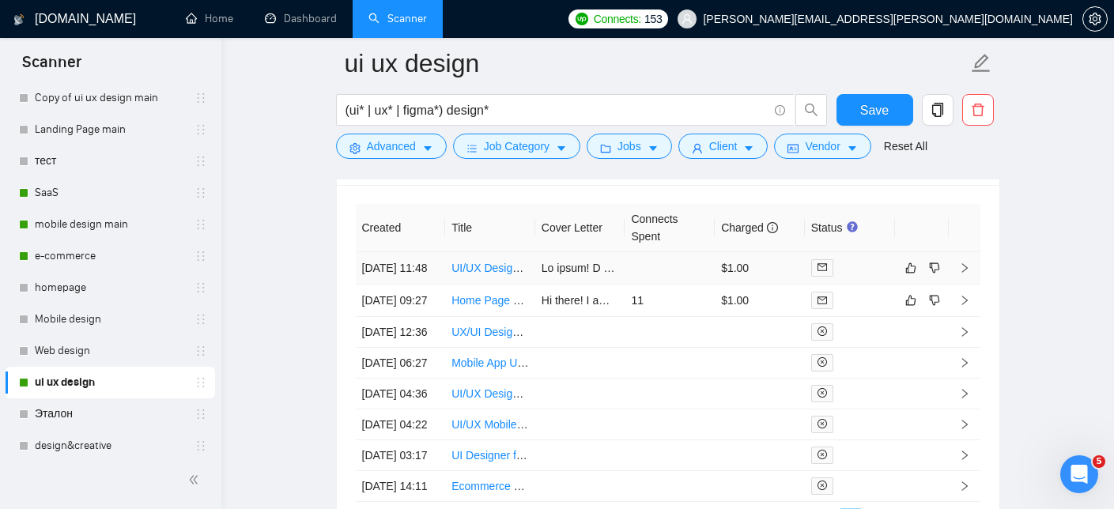
scroll to position [4108, 0]
click at [481, 275] on link "UI/UX Designer Needed for Web & Mobile Projects" at bounding box center [576, 268] width 250 height 13
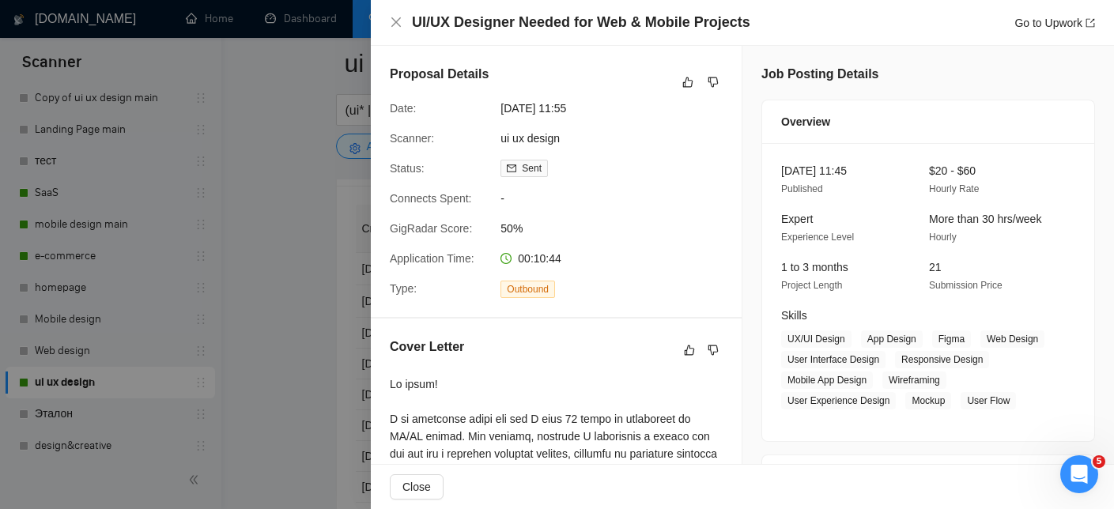
click at [394, 9] on div "UI/UX Designer Needed for Web & Mobile Projects Go to Upwork" at bounding box center [742, 23] width 743 height 46
click at [400, 30] on div "UI/UX Designer Needed for Web & Mobile Projects Go to Upwork" at bounding box center [742, 23] width 705 height 20
click at [396, 15] on div "UI/UX Designer Needed for Web & Mobile Projects Go to Upwork" at bounding box center [742, 23] width 705 height 20
click at [398, 26] on icon "close" at bounding box center [396, 22] width 13 height 13
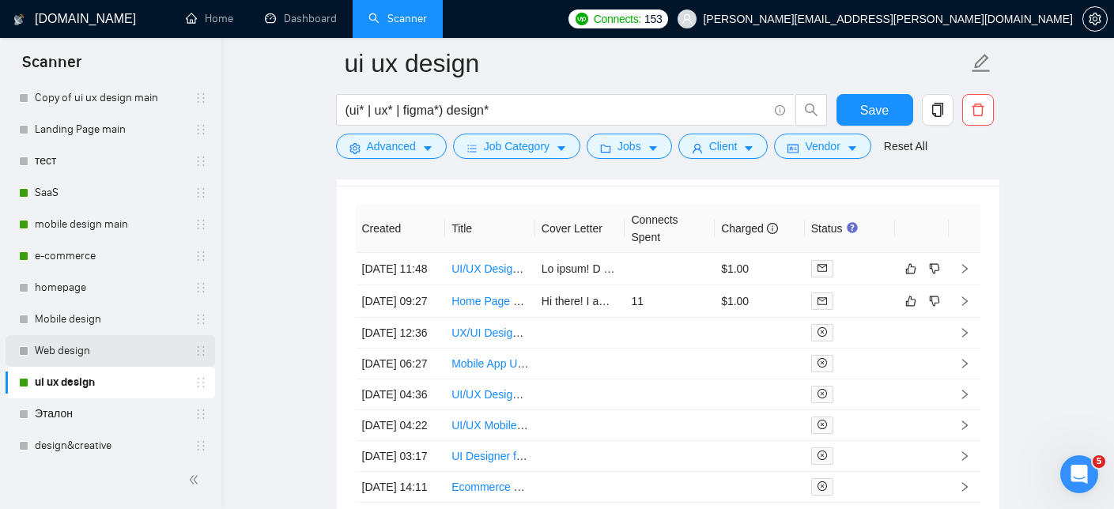
scroll to position [106, 0]
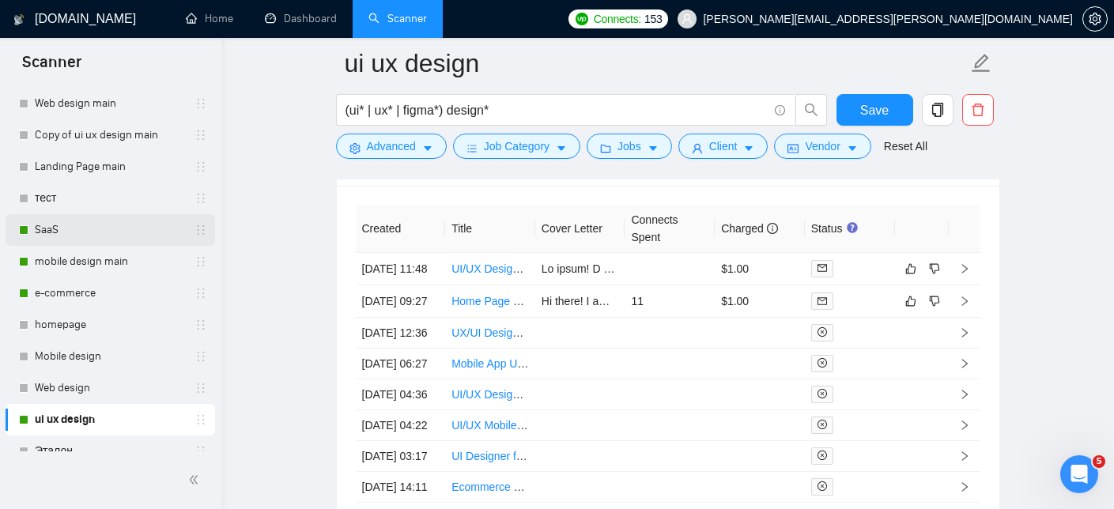
click at [104, 232] on link "SaaS" at bounding box center [110, 230] width 150 height 32
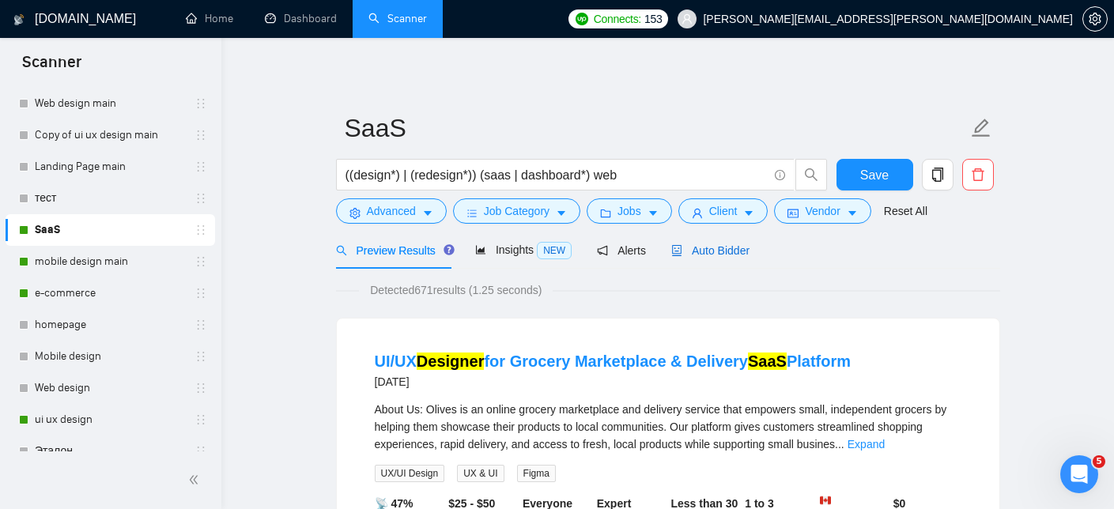
click at [722, 243] on div "Auto Bidder" at bounding box center [710, 250] width 78 height 17
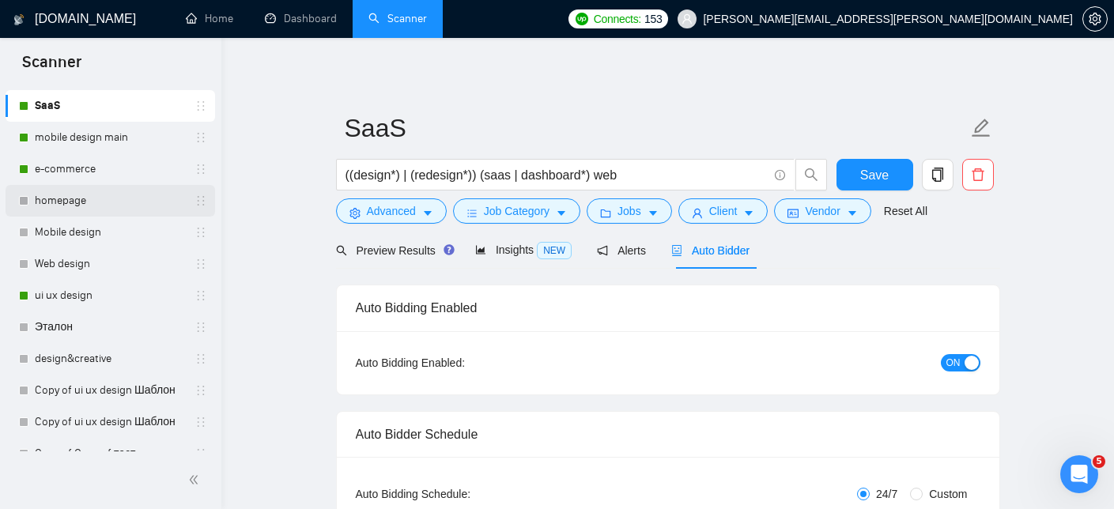
scroll to position [219, 0]
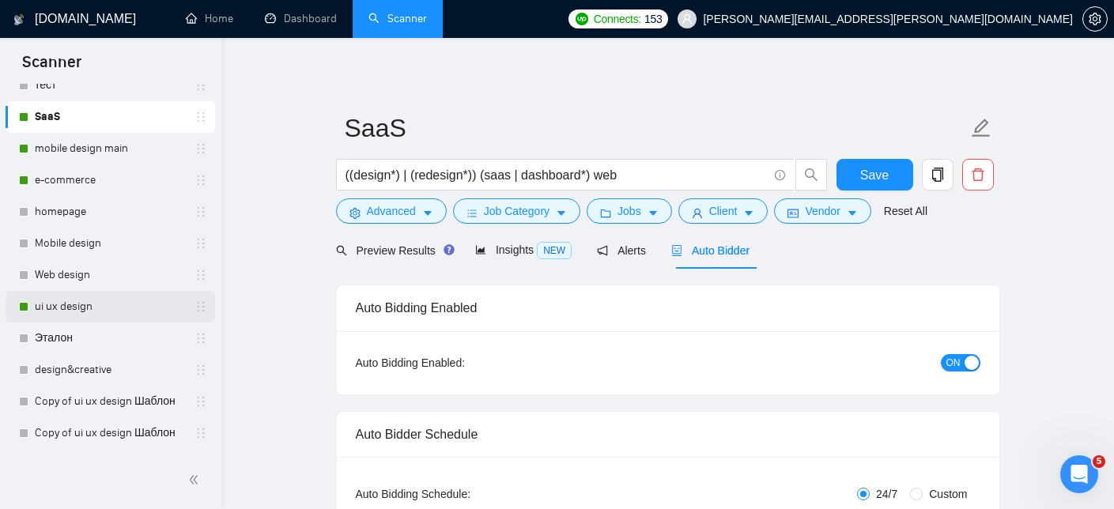
click at [118, 303] on link "ui ux design" at bounding box center [110, 307] width 150 height 32
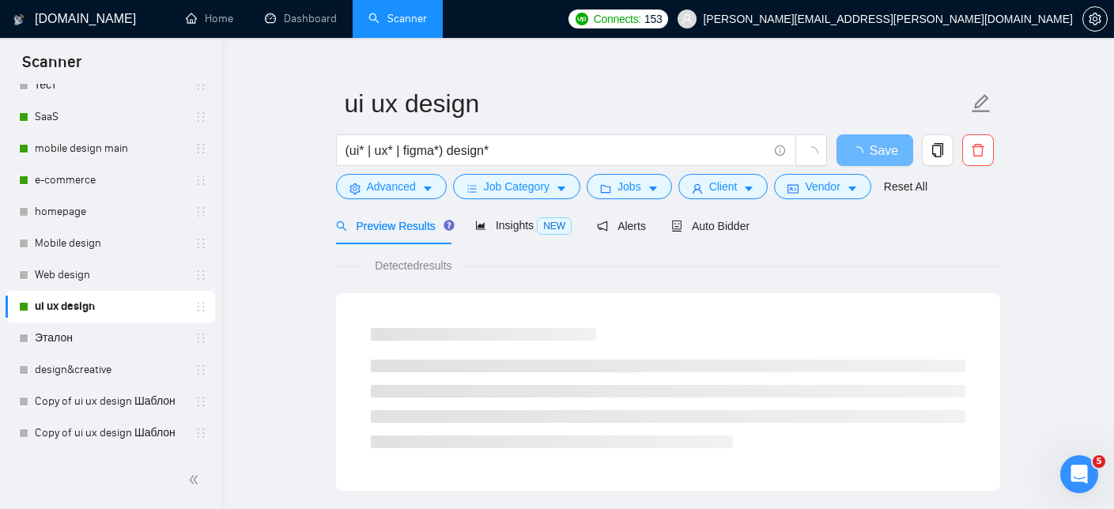
scroll to position [35, 0]
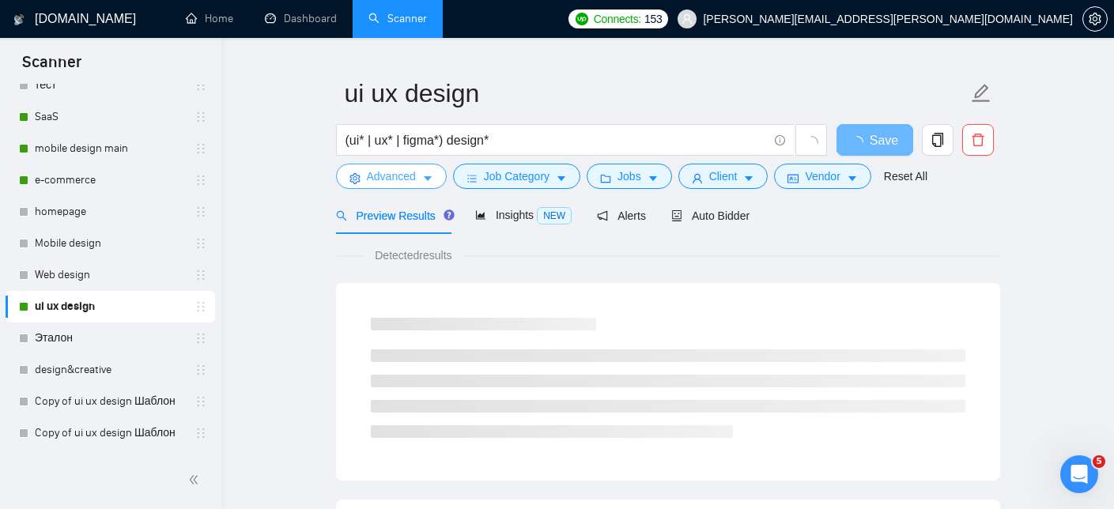
click at [424, 182] on icon "caret-down" at bounding box center [427, 178] width 11 height 11
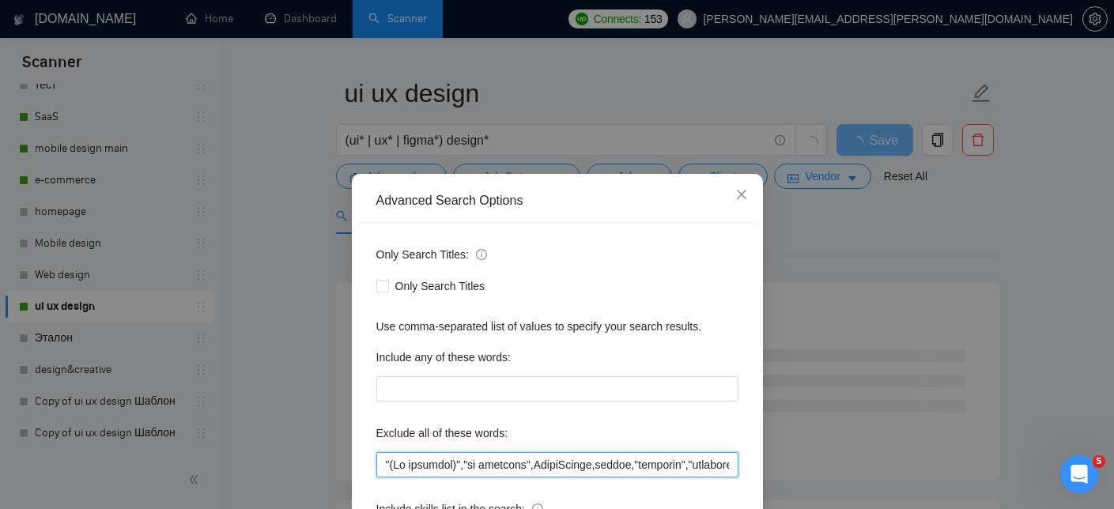
click at [384, 465] on input "text" at bounding box center [557, 464] width 362 height 25
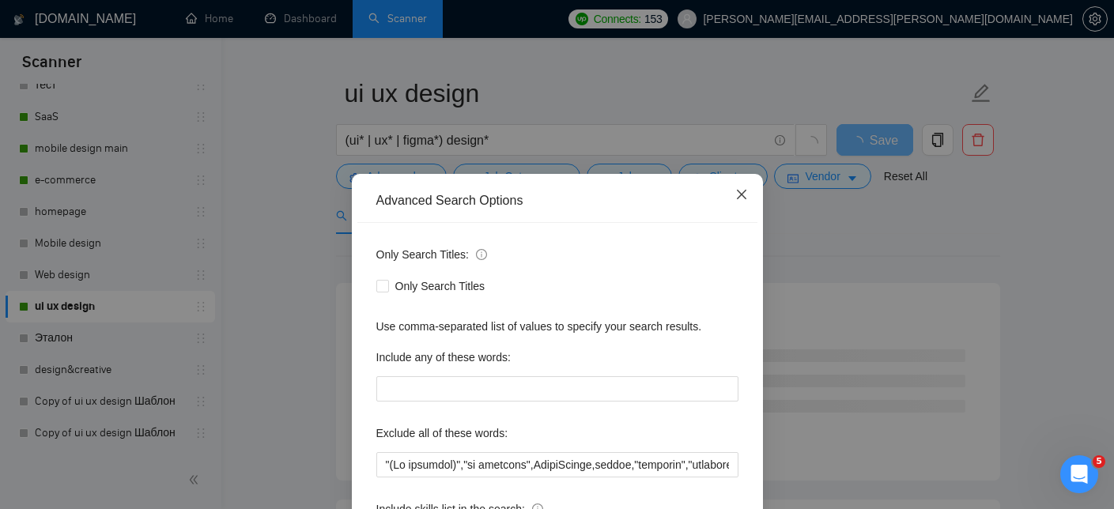
click at [736, 193] on icon "close" at bounding box center [741, 194] width 13 height 13
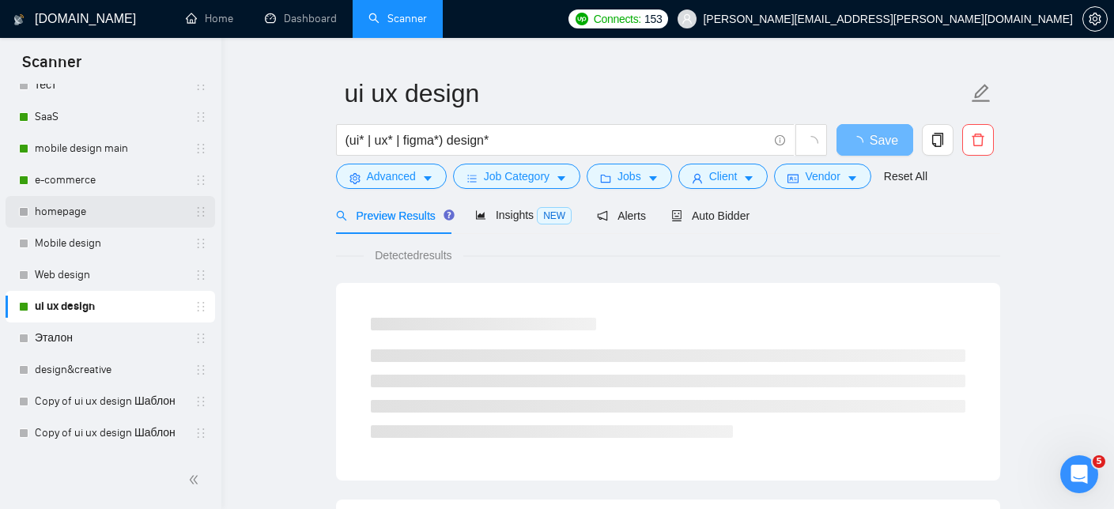
click at [96, 206] on link "homepage" at bounding box center [110, 212] width 150 height 32
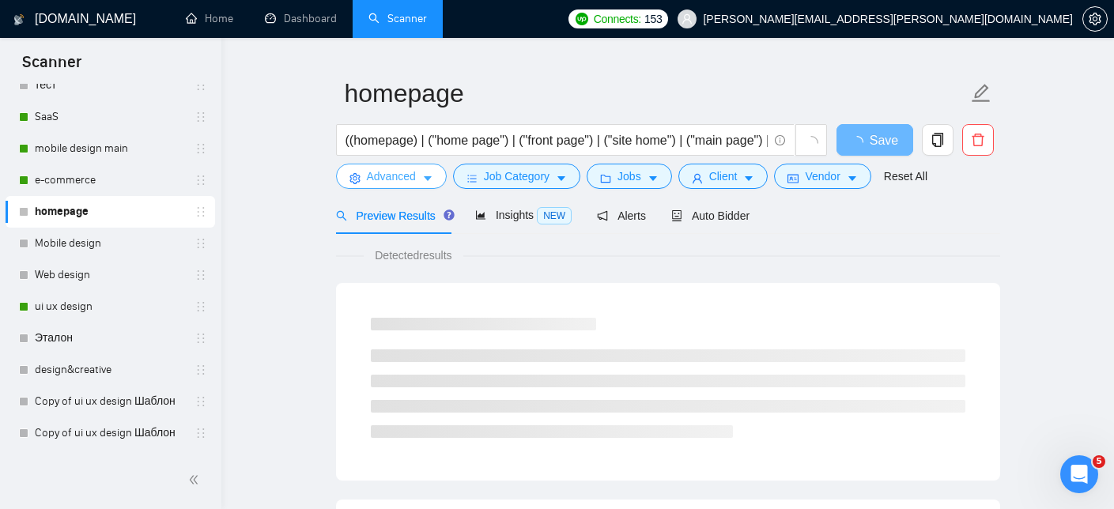
click at [422, 173] on button "Advanced" at bounding box center [391, 176] width 111 height 25
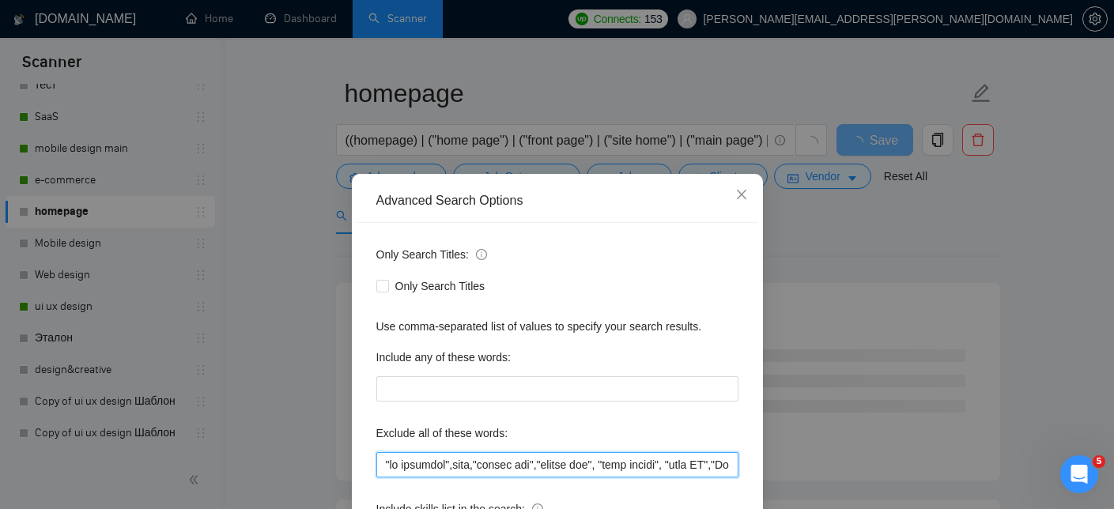
click at [383, 464] on input "text" at bounding box center [557, 464] width 362 height 25
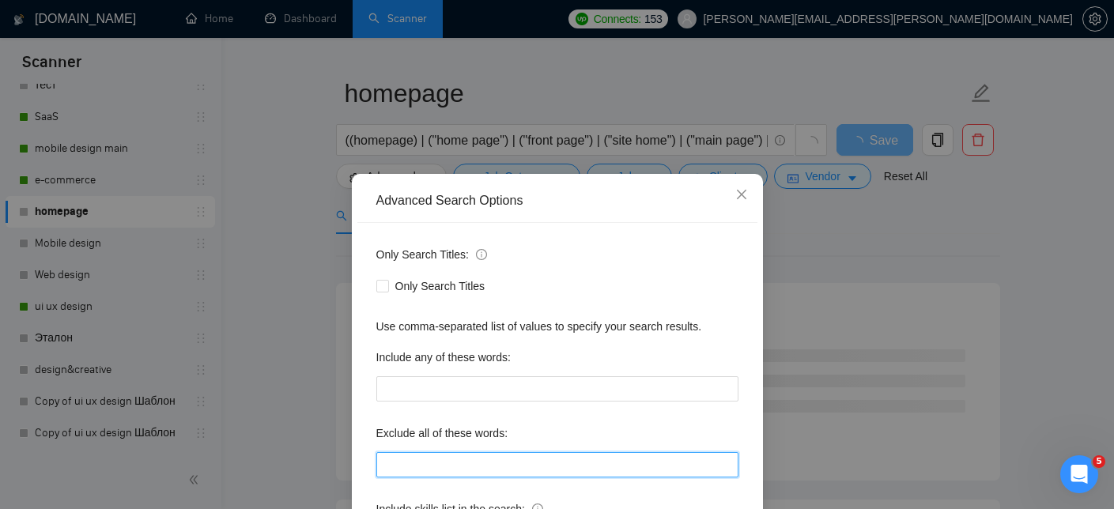
paste input ""(No agencies)","no agencies",LearnWorlds,mentor,"tutoring","developer needed",…"
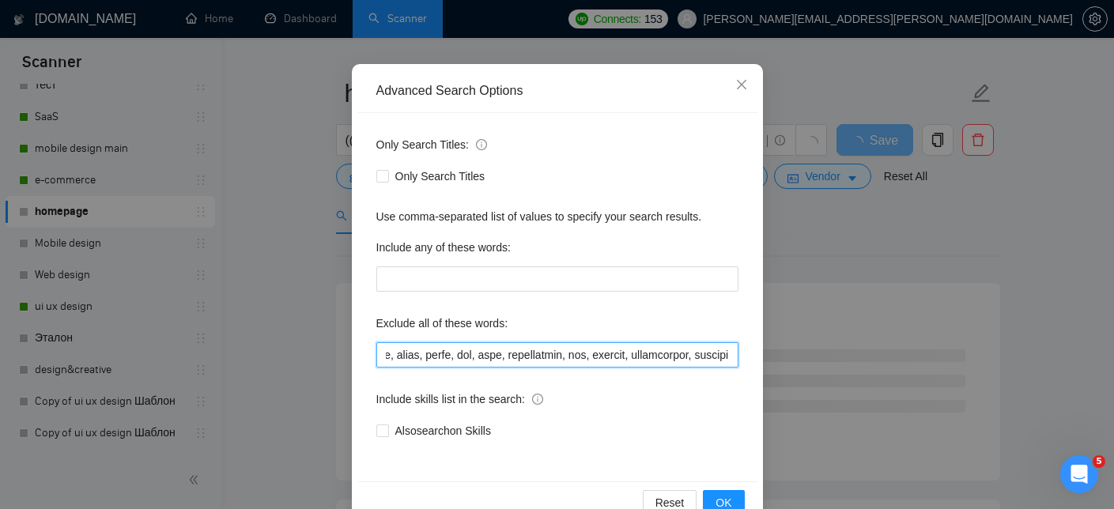
scroll to position [149, 0]
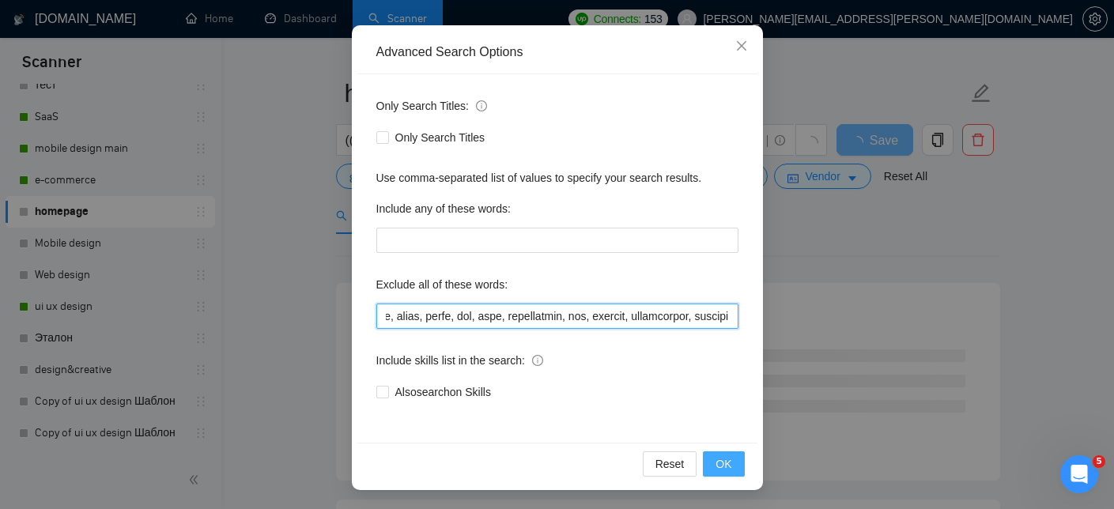
type input ""(No agencies)","no agencies",LearnWorlds,mentor,"tutoring","developer needed",…"
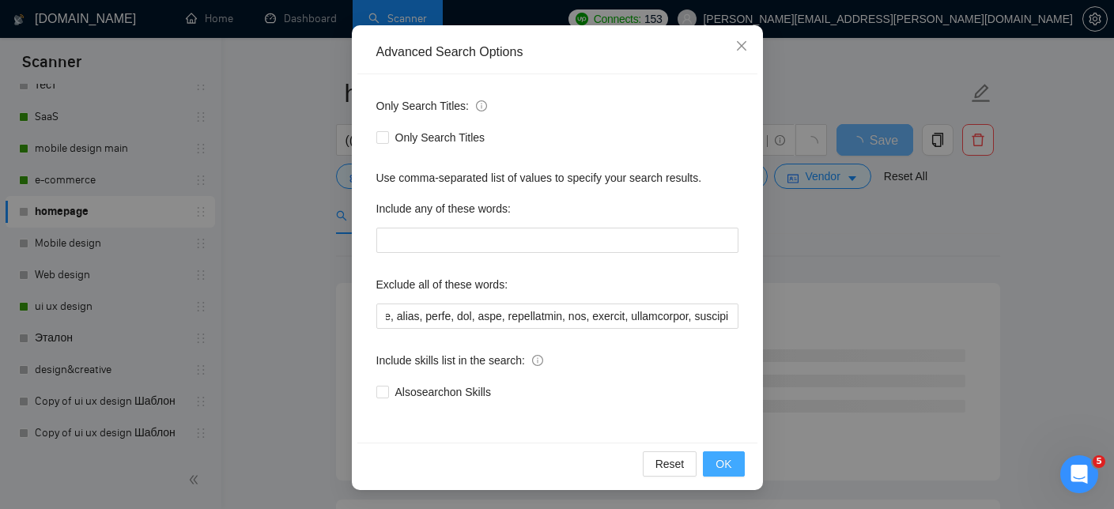
scroll to position [0, 0]
click at [730, 464] on span "OK" at bounding box center [723, 463] width 16 height 17
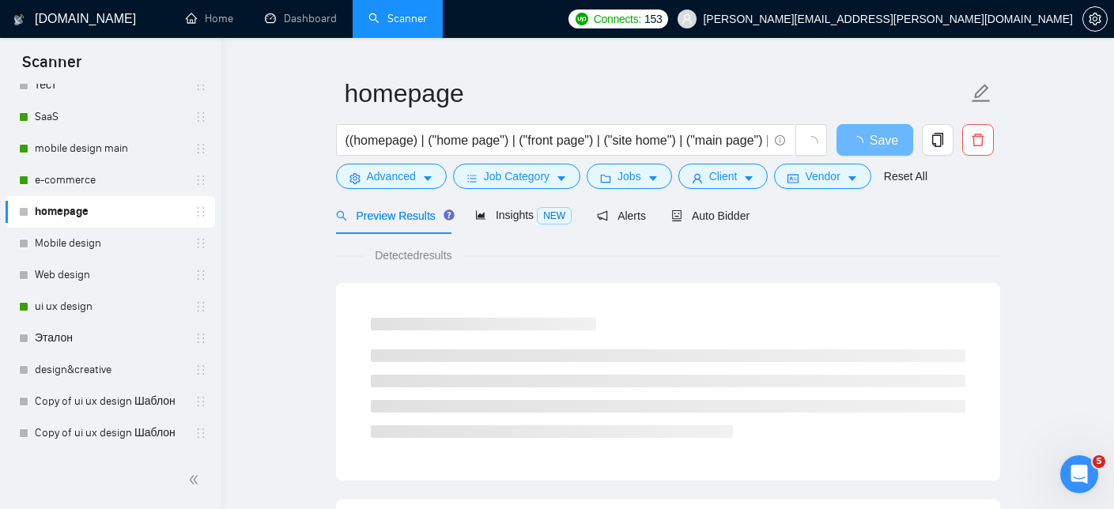
scroll to position [70, 0]
click at [870, 141] on span "Save" at bounding box center [884, 140] width 28 height 20
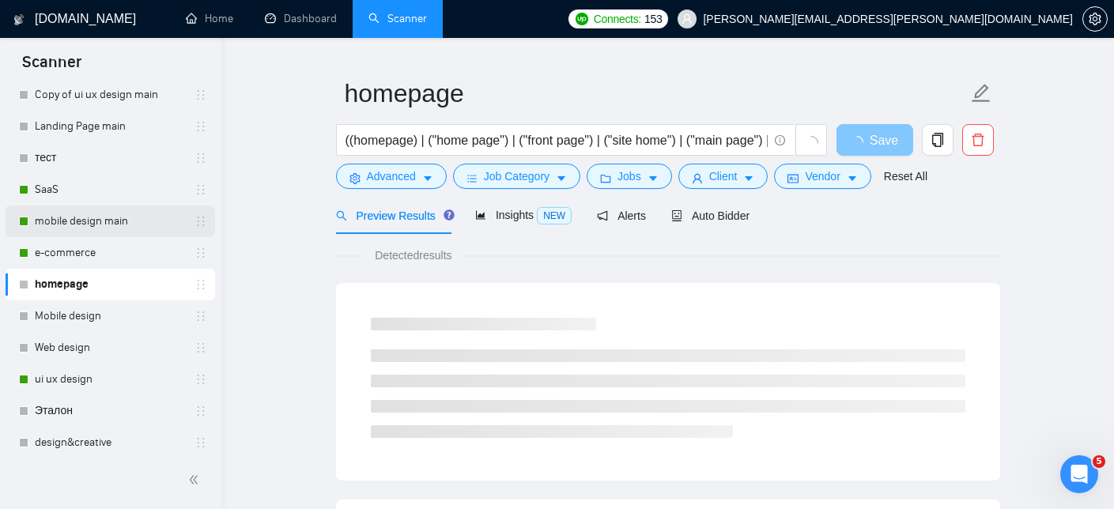
scroll to position [144, 0]
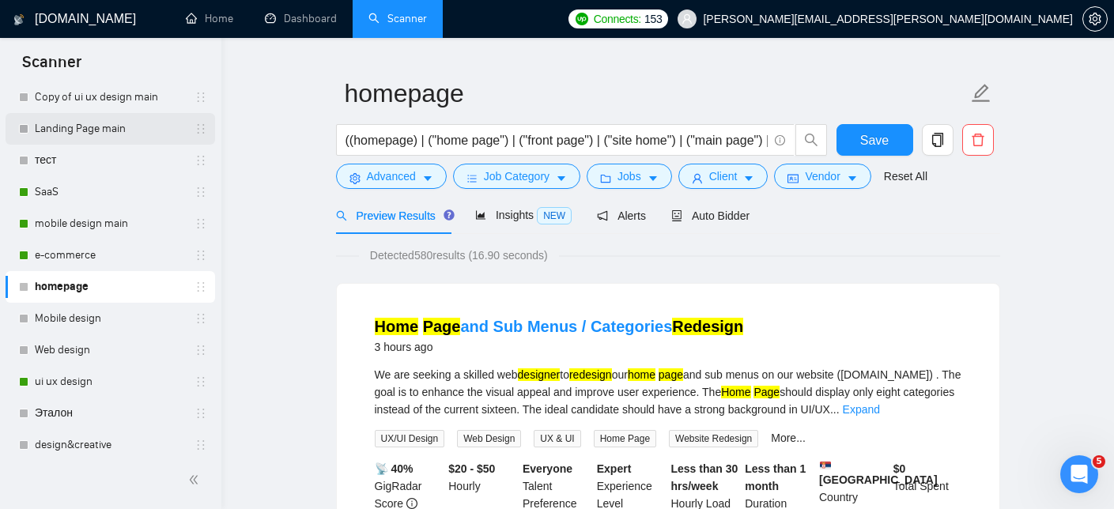
click at [119, 123] on link "Landing Page main" at bounding box center [110, 129] width 150 height 32
click at [888, 141] on span "Save" at bounding box center [874, 140] width 28 height 20
click at [129, 126] on link "Landing Page main" at bounding box center [110, 129] width 150 height 32
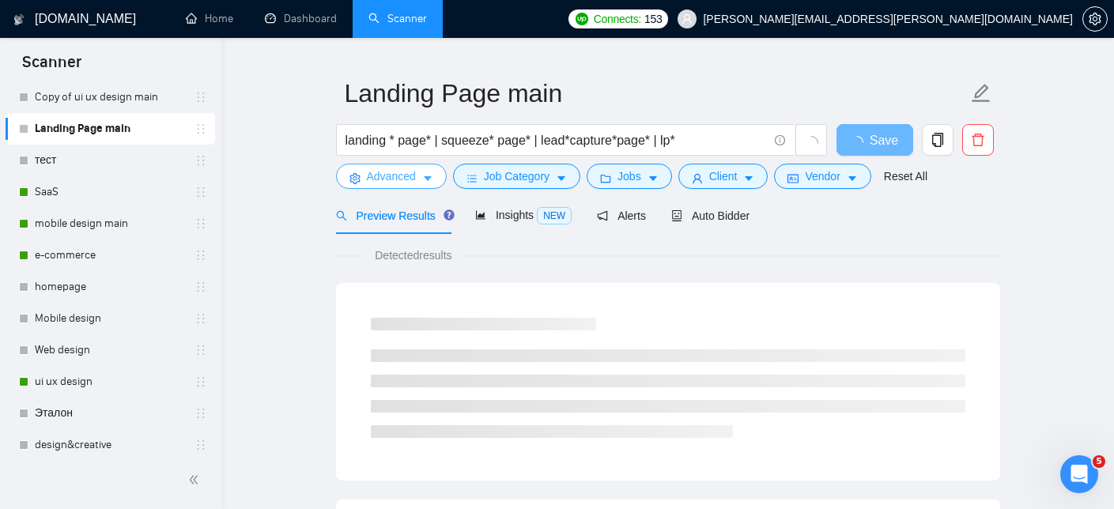
click at [416, 179] on span "Advanced" at bounding box center [391, 176] width 49 height 17
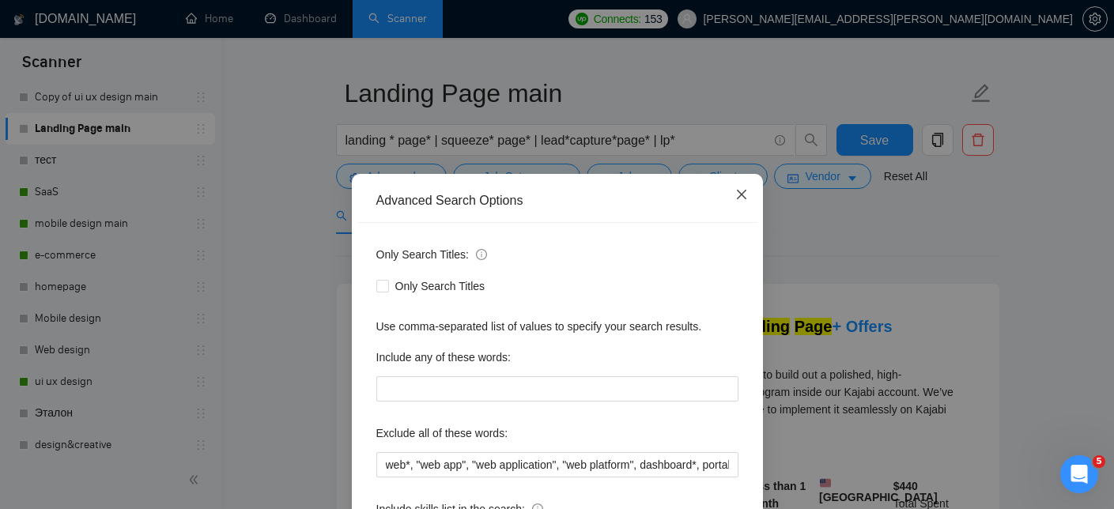
click at [741, 190] on icon "close" at bounding box center [741, 194] width 13 height 13
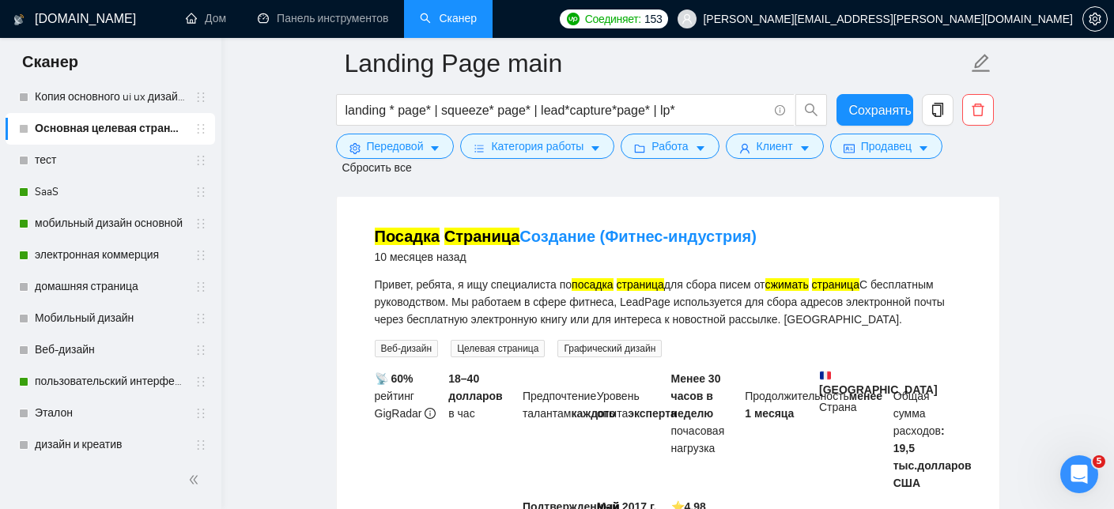
scroll to position [2379, 0]
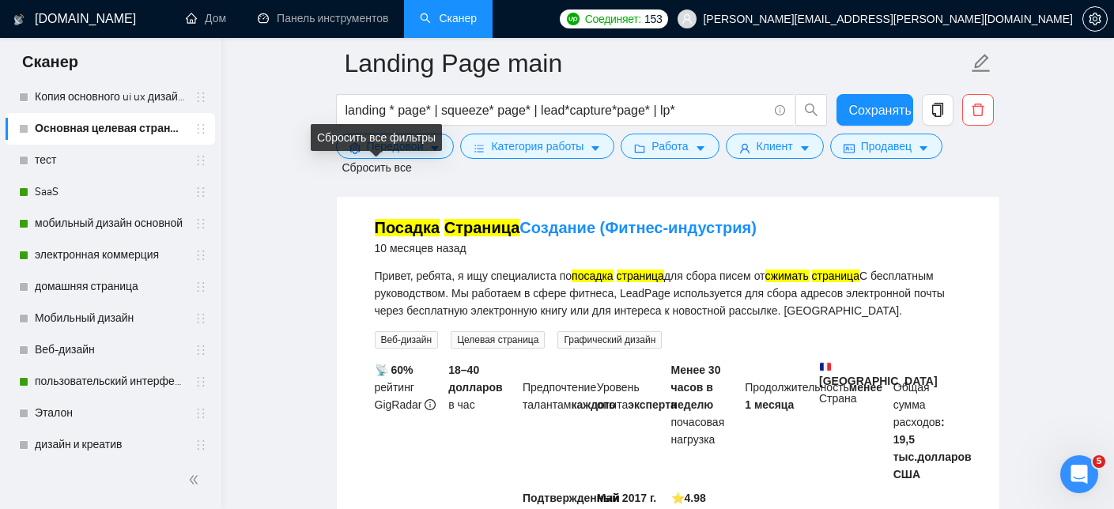
click at [436, 153] on div "Сбросить все фильтры" at bounding box center [376, 142] width 119 height 25
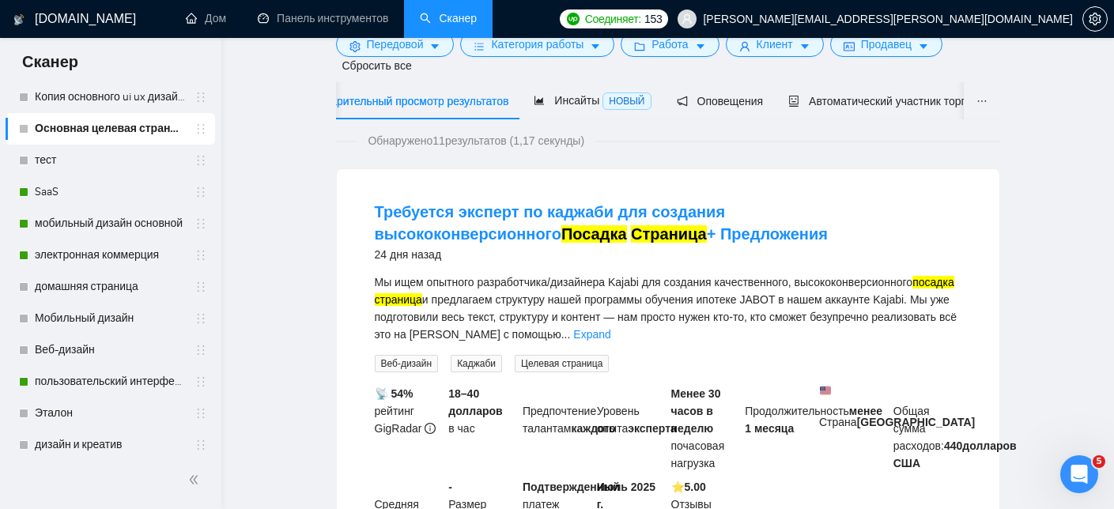
scroll to position [0, 0]
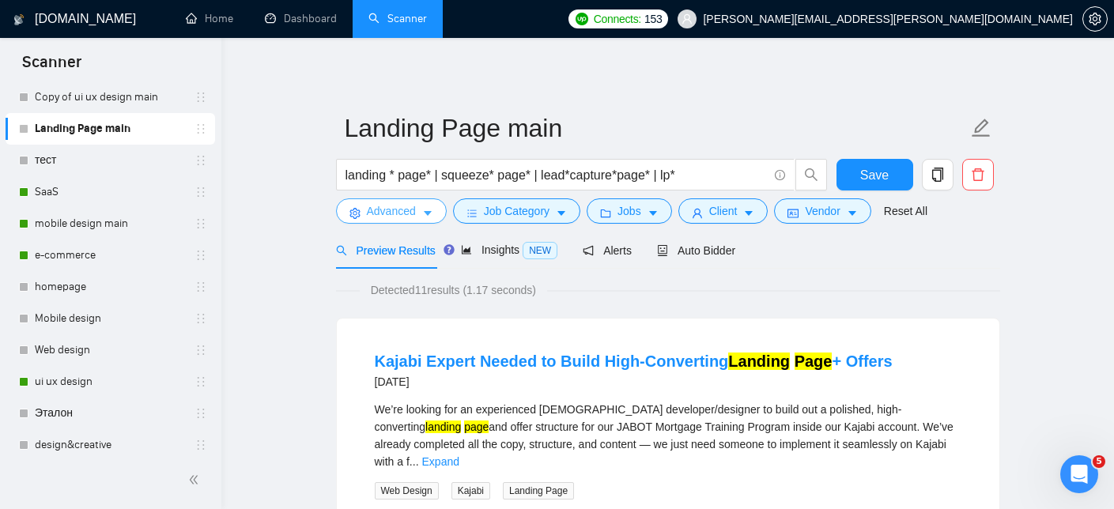
click at [410, 211] on span "Advanced" at bounding box center [391, 210] width 49 height 17
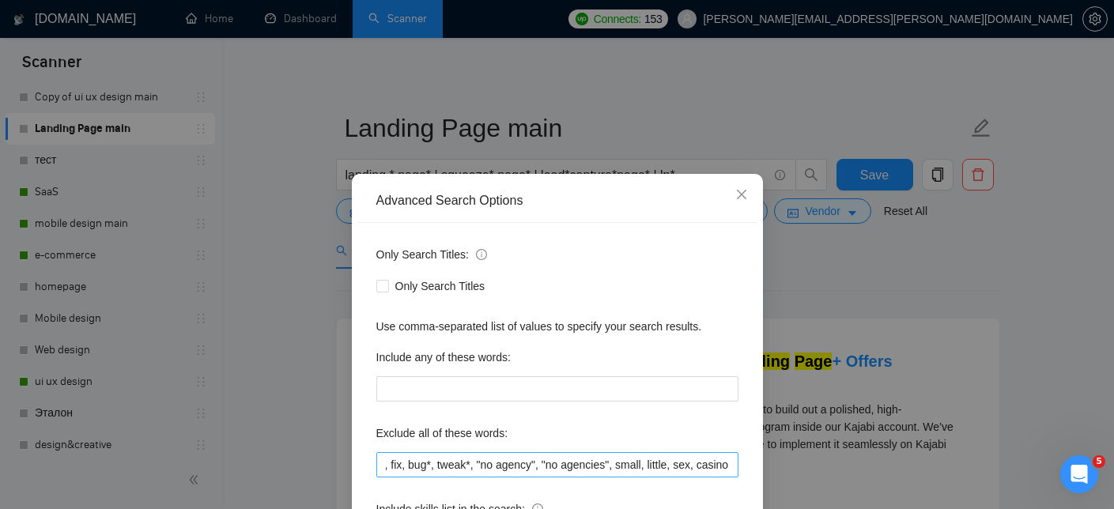
scroll to position [0, 2983]
click at [528, 461] on input "web*, "web app", "web application", "web platform", dashboard*, portal*, admin*…" at bounding box center [557, 464] width 362 height 25
click at [611, 466] on input "web*, "web app", "web application", "web platform", dashboard*, portal*, admin*…" at bounding box center [557, 463] width 362 height 25
paste input ""(No agencies)","no agencies",LearnWorlds,mentor,"tutoring","developer needed",…"
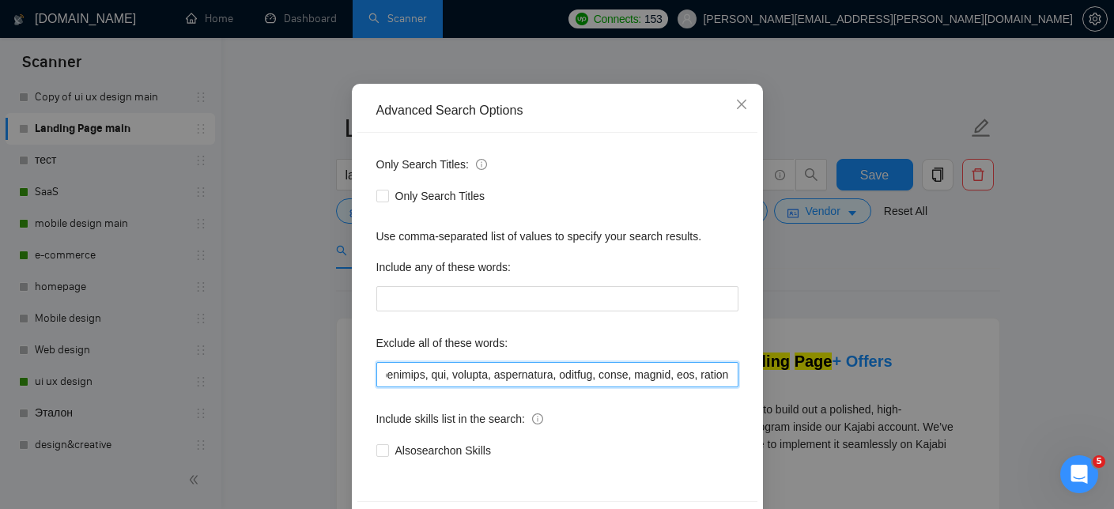
scroll to position [149, 0]
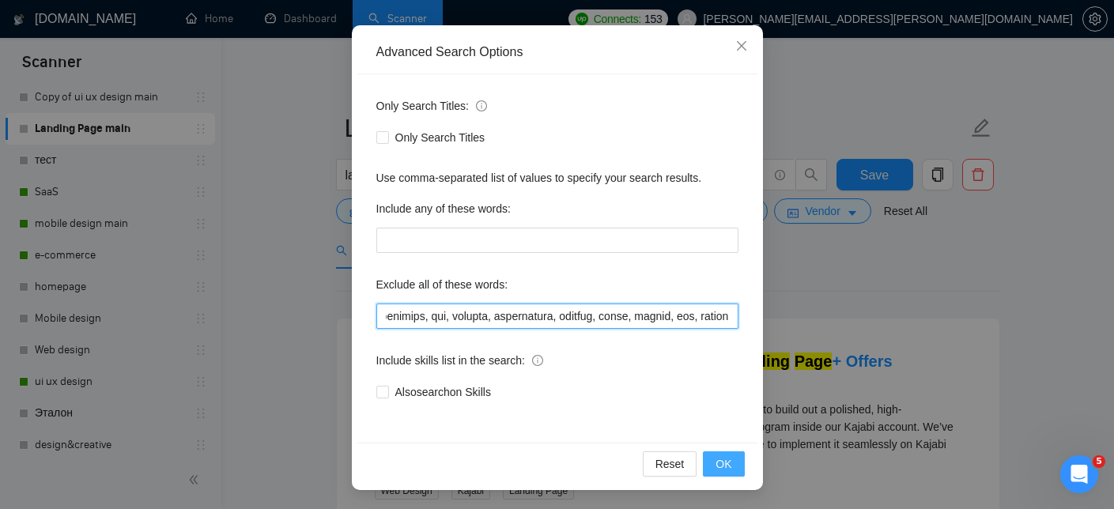
type input "web*, "web app", "web application", "web platform", dashboard*, portal*, admin*…"
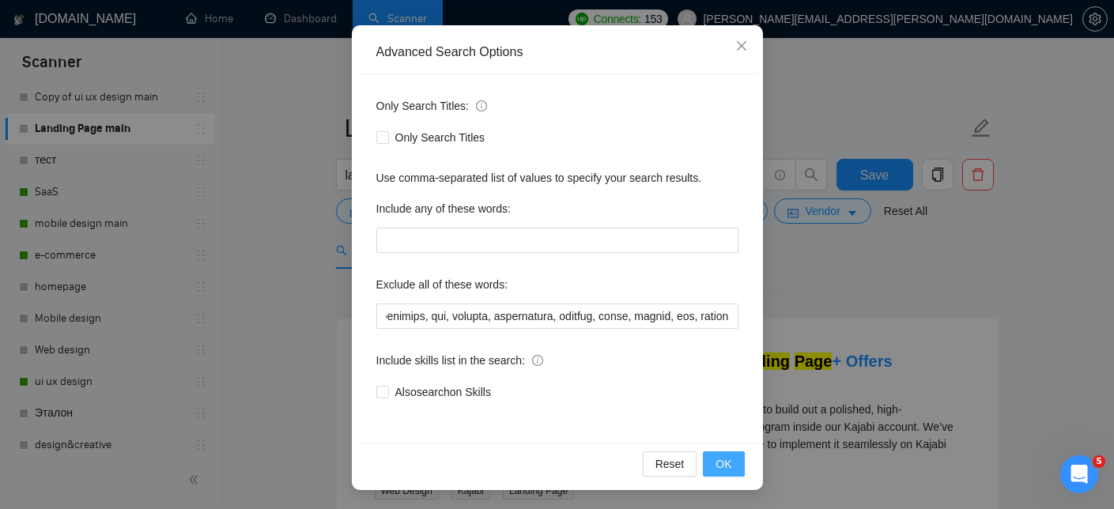
scroll to position [0, 0]
click at [727, 461] on span "OK" at bounding box center [723, 463] width 16 height 17
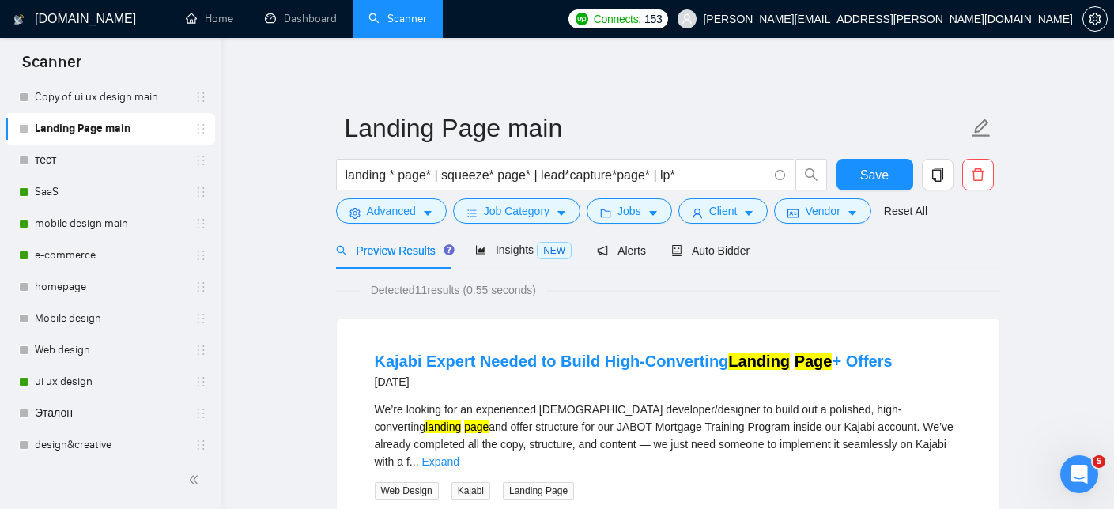
scroll to position [70, 0]
click at [883, 179] on span "Save" at bounding box center [874, 175] width 28 height 20
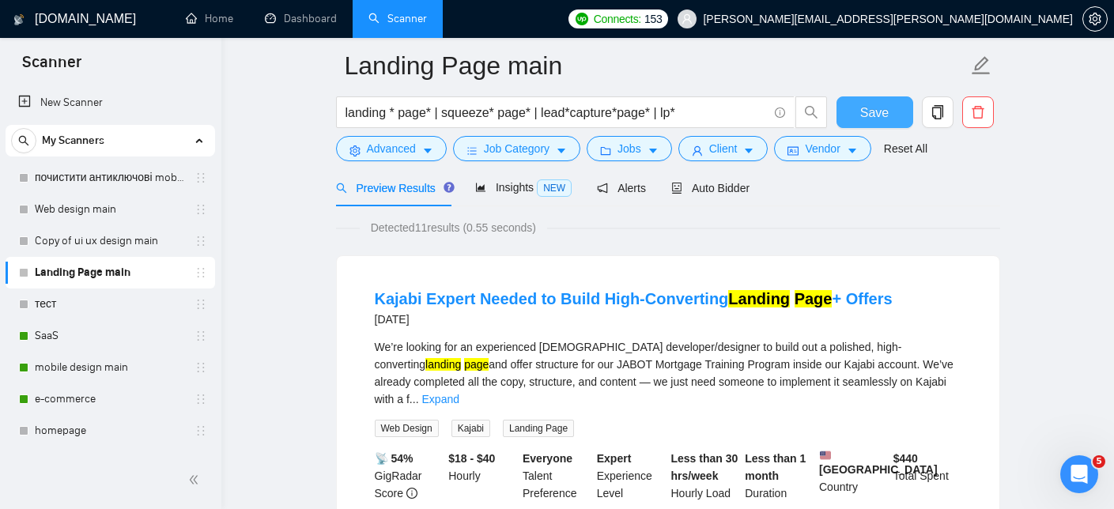
scroll to position [47, 0]
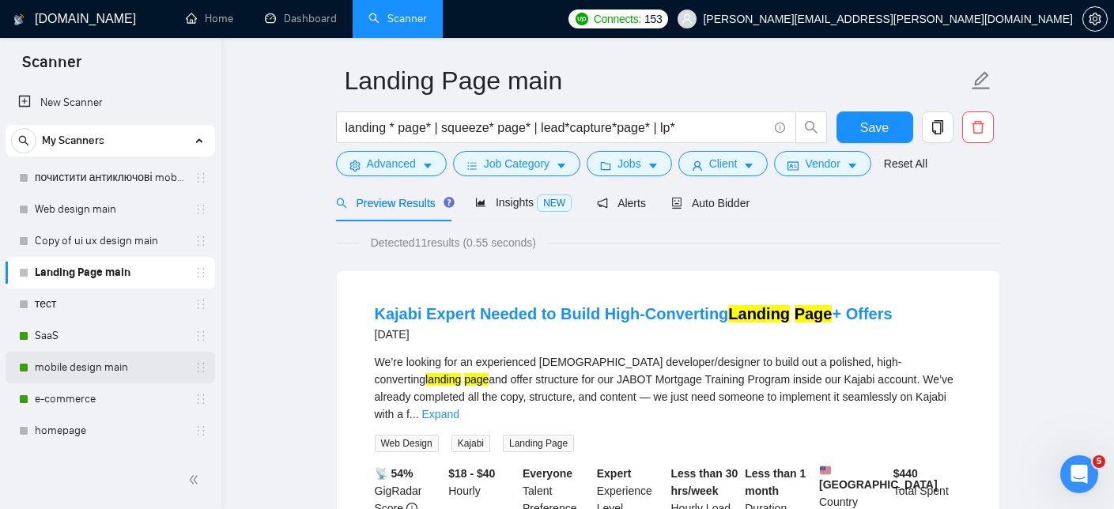
click at [85, 374] on link "mobile design main" at bounding box center [110, 368] width 150 height 32
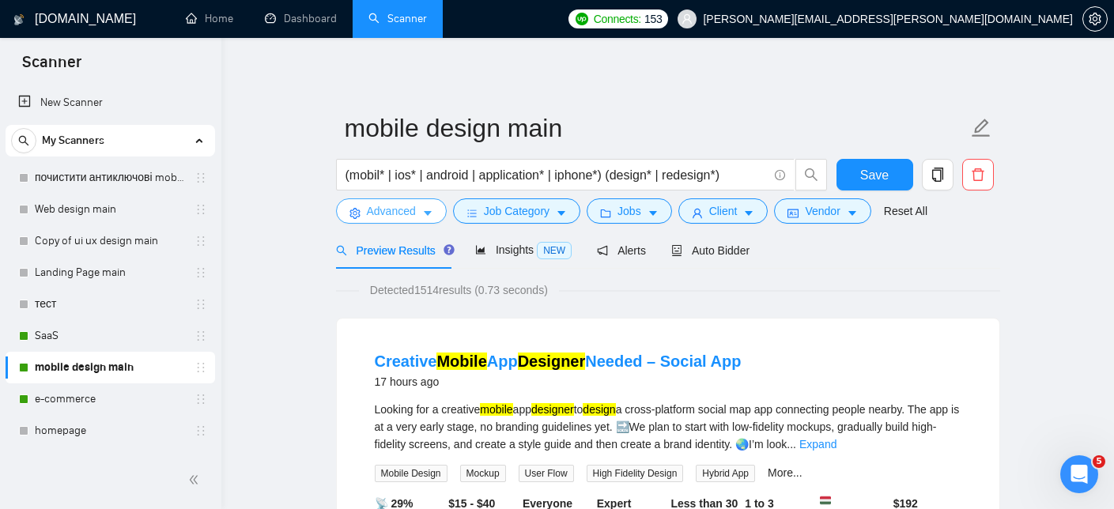
click at [430, 214] on icon "caret-down" at bounding box center [427, 213] width 11 height 11
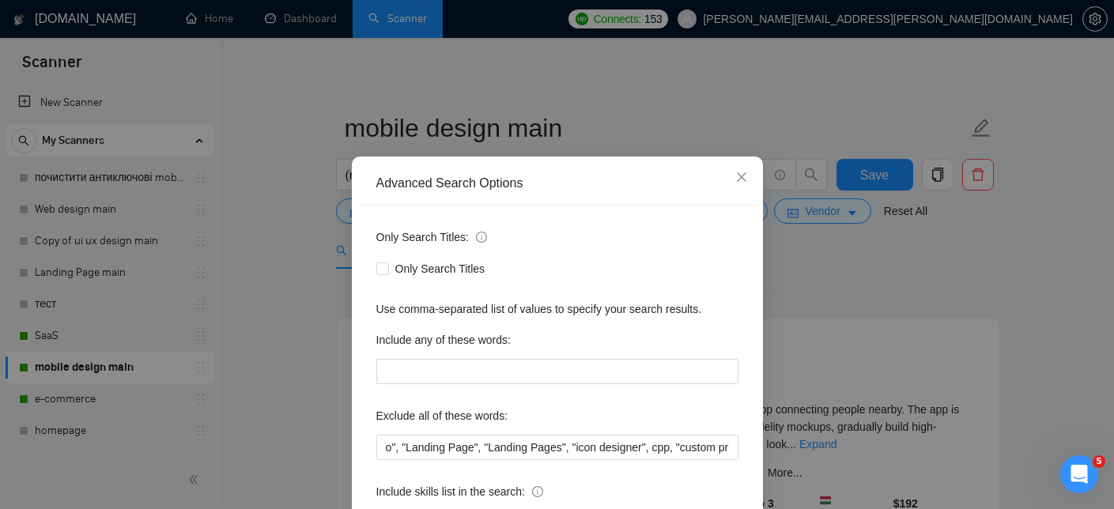
scroll to position [0, 2241]
click at [742, 175] on icon "close" at bounding box center [741, 177] width 13 height 13
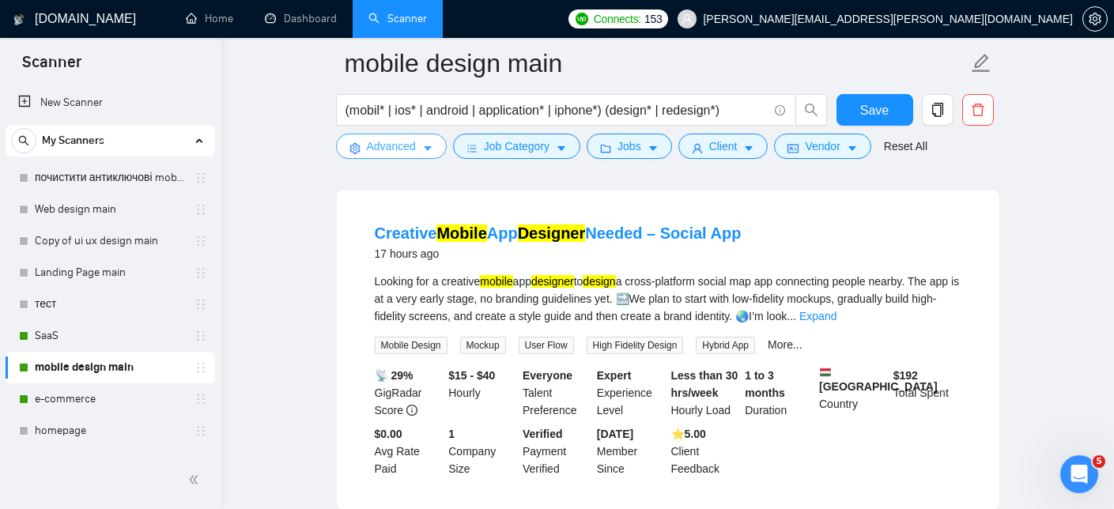
scroll to position [140, 0]
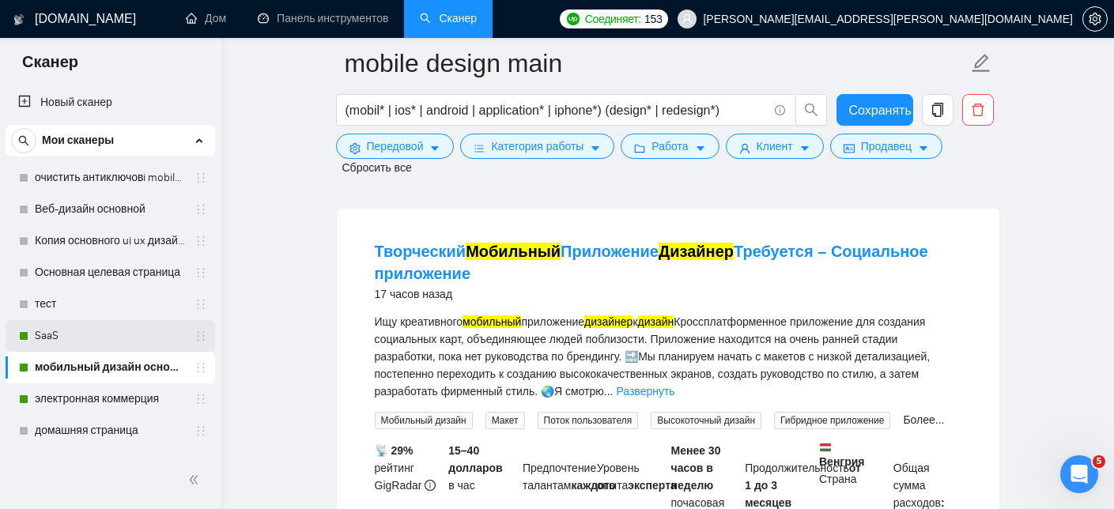
click at [104, 335] on link "SaaS" at bounding box center [110, 336] width 150 height 32
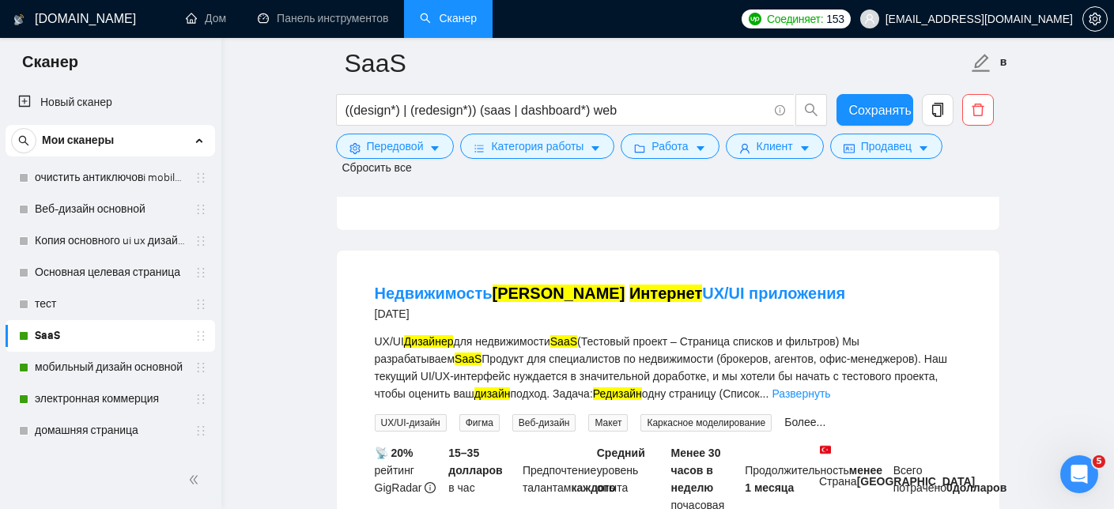
scroll to position [990, 0]
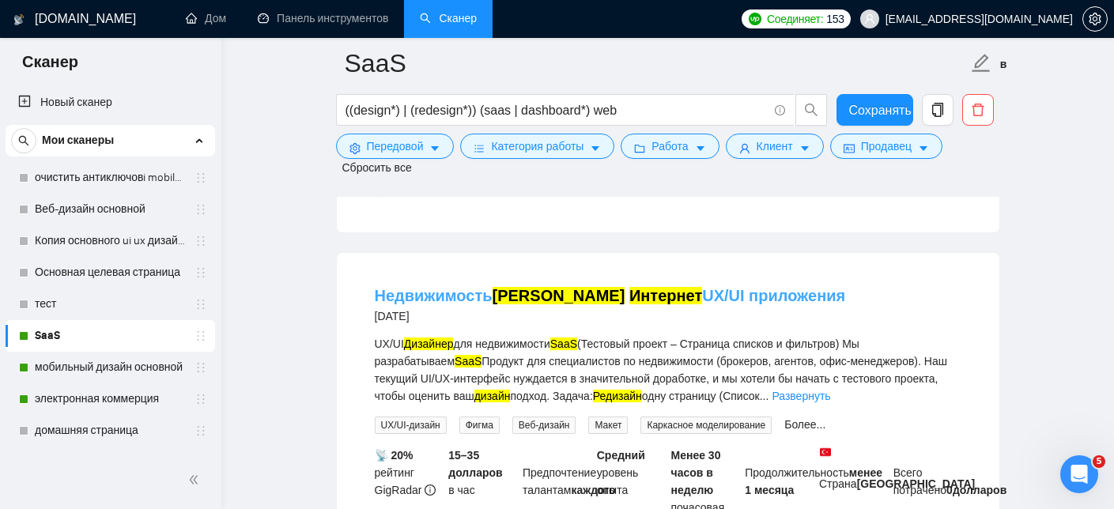
click at [702, 295] on font "UX/UI приложения" at bounding box center [773, 295] width 143 height 17
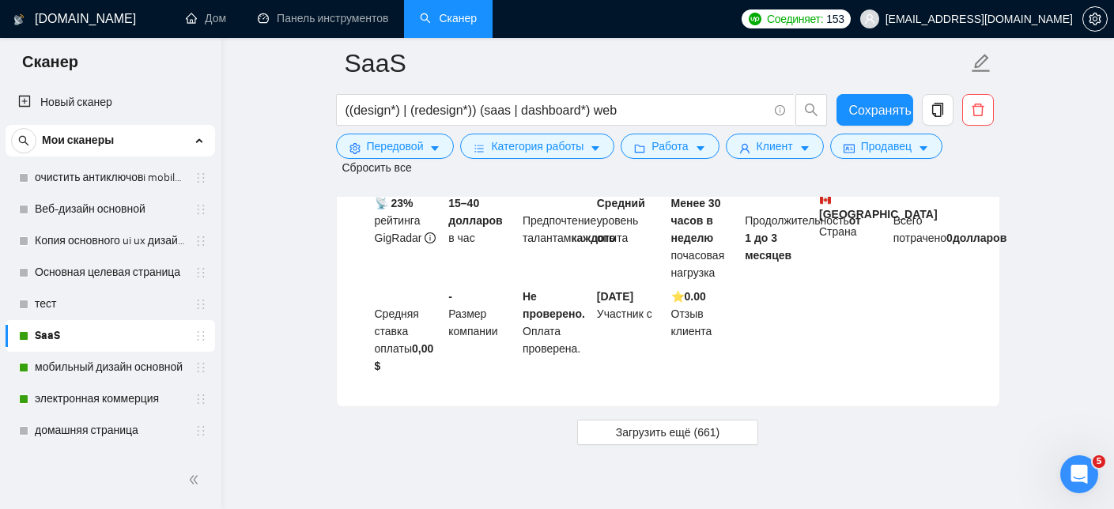
scroll to position [4645, 0]
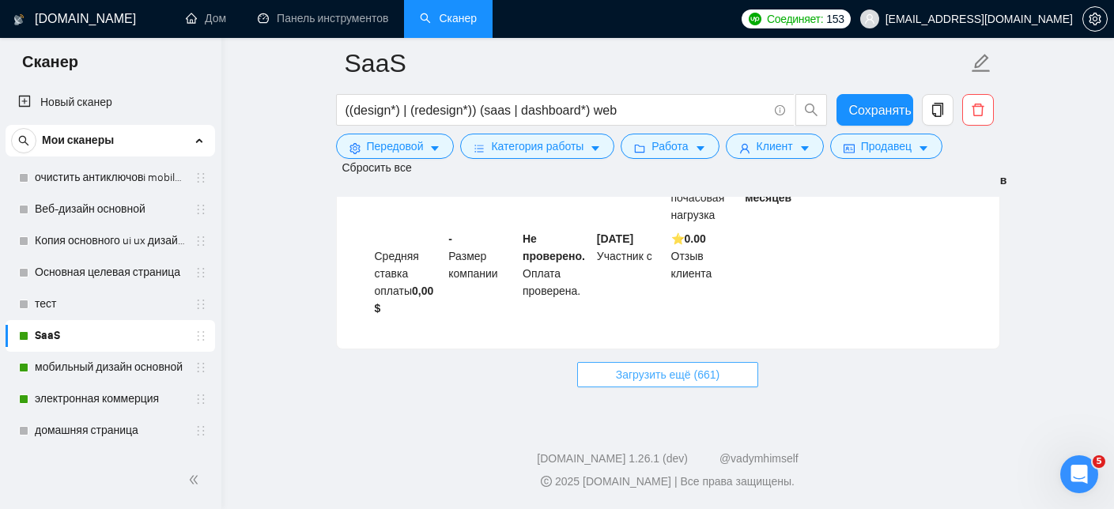
click at [693, 380] on font "Загрузить ещё (661)" at bounding box center [668, 374] width 104 height 13
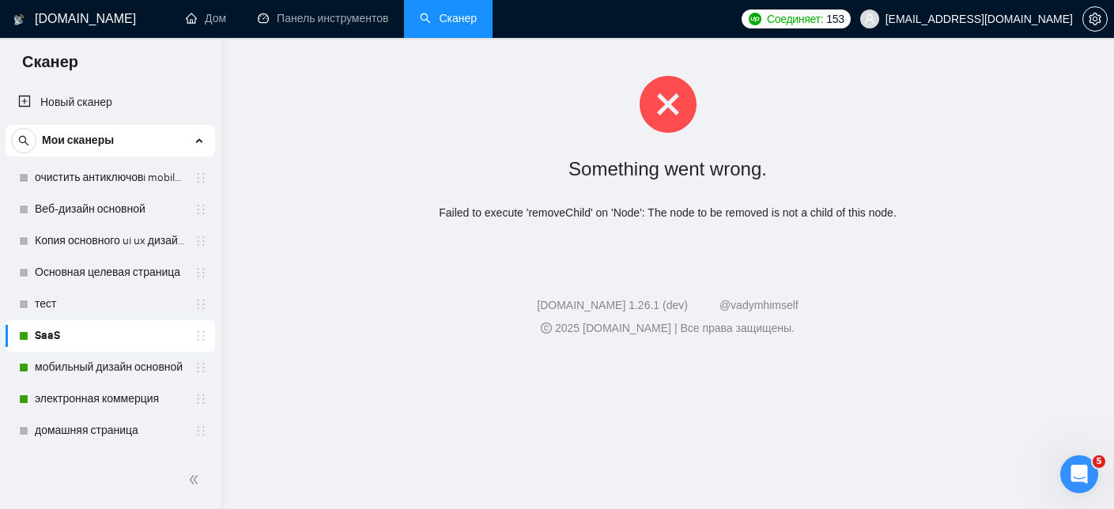
scroll to position [0, 0]
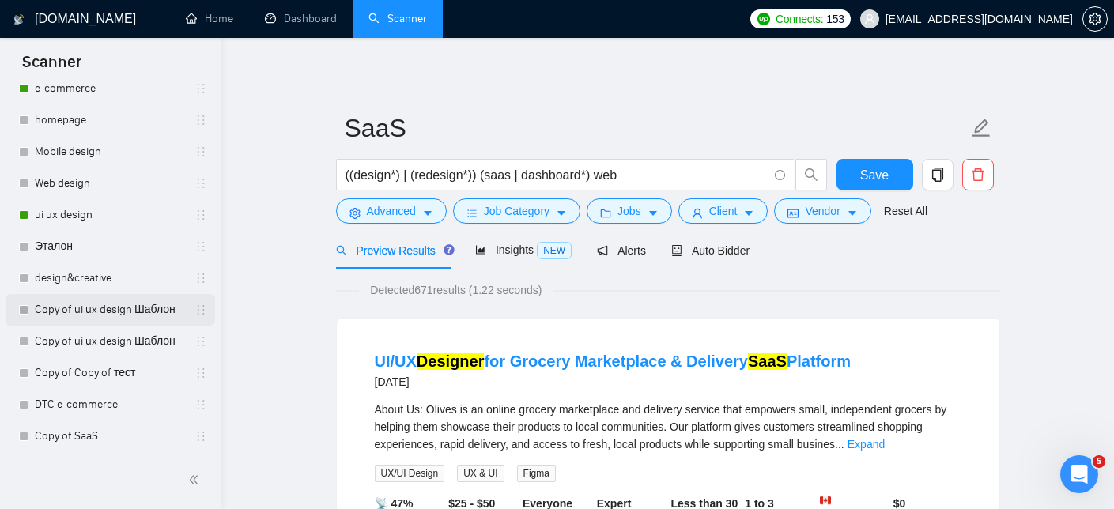
scroll to position [311, 0]
click at [108, 317] on link "Copy of ui ux design Шаблон" at bounding box center [110, 309] width 150 height 32
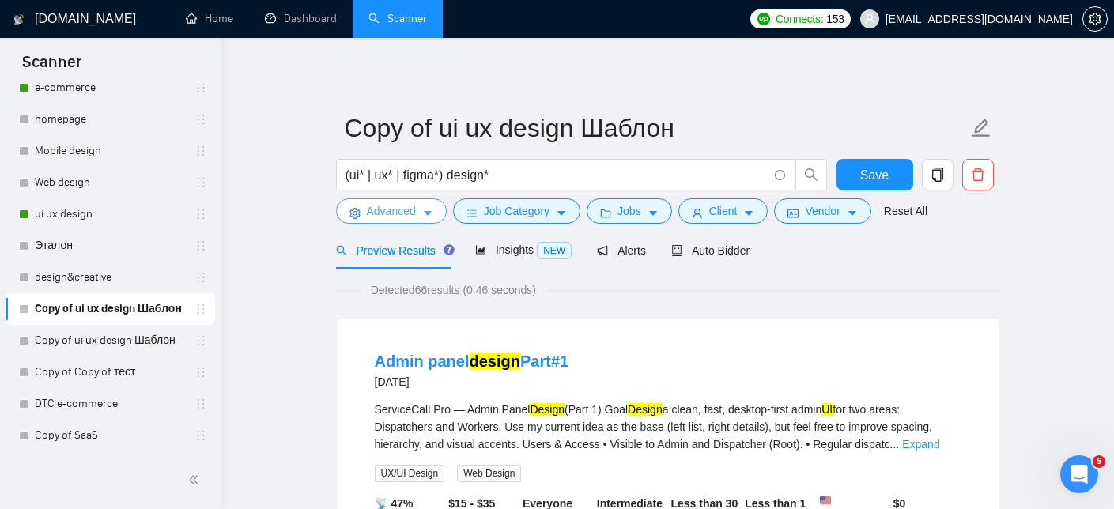
click at [429, 208] on icon "caret-down" at bounding box center [427, 213] width 11 height 11
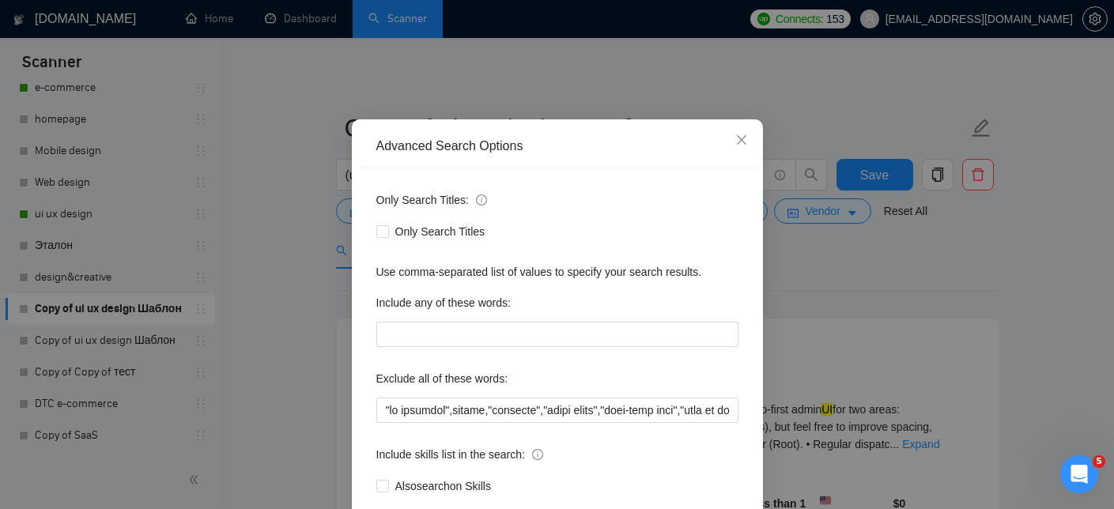
scroll to position [64, 0]
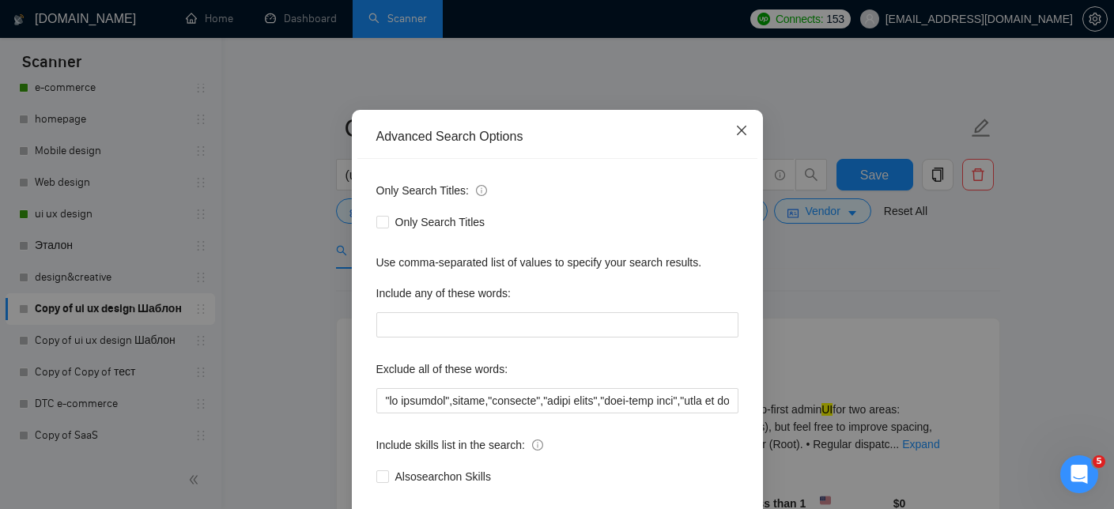
click at [735, 134] on icon "close" at bounding box center [741, 130] width 13 height 13
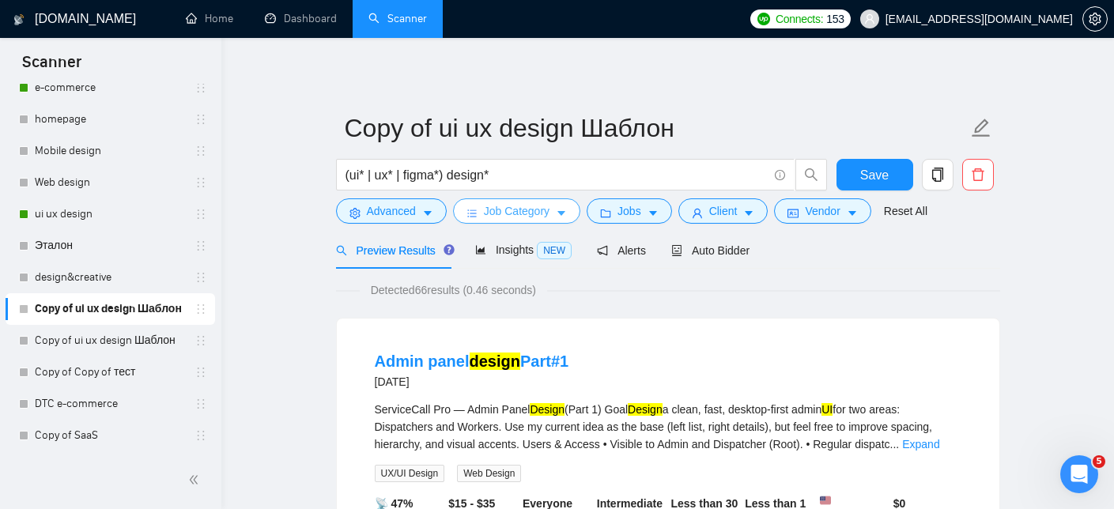
click at [575, 211] on button "Job Category" at bounding box center [516, 210] width 127 height 25
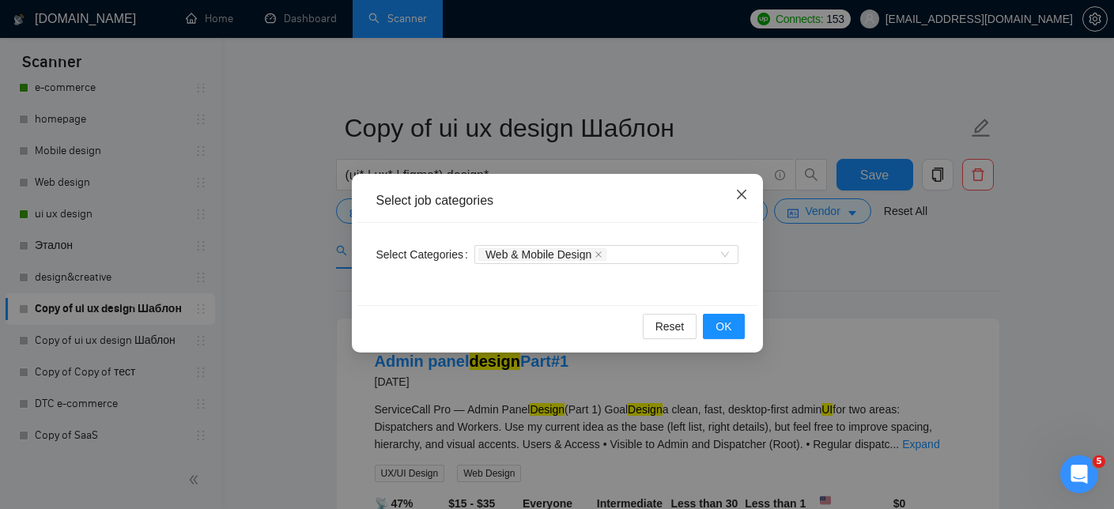
click at [735, 194] on icon "close" at bounding box center [741, 194] width 13 height 13
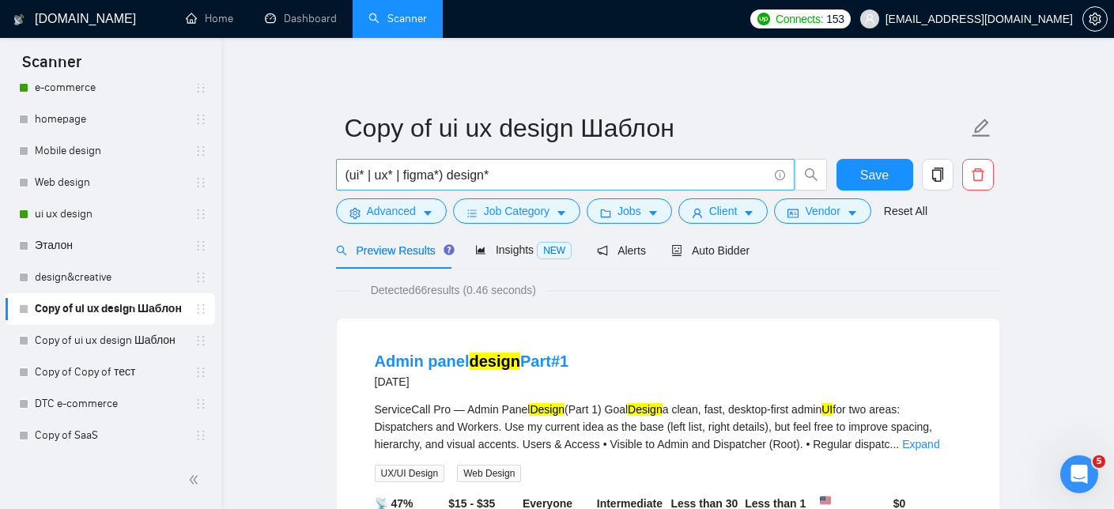
click at [557, 167] on input "(ui* | ux* | figma*) design*" at bounding box center [556, 175] width 422 height 20
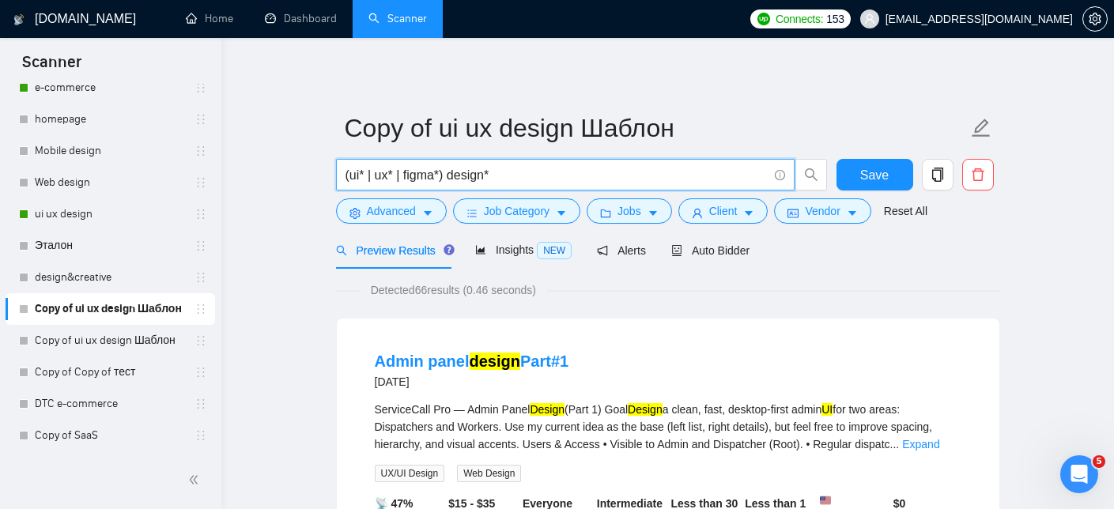
paste input "mvp | prototype* | "minimum viable product") (ui* | ux* | design* | figma*)"
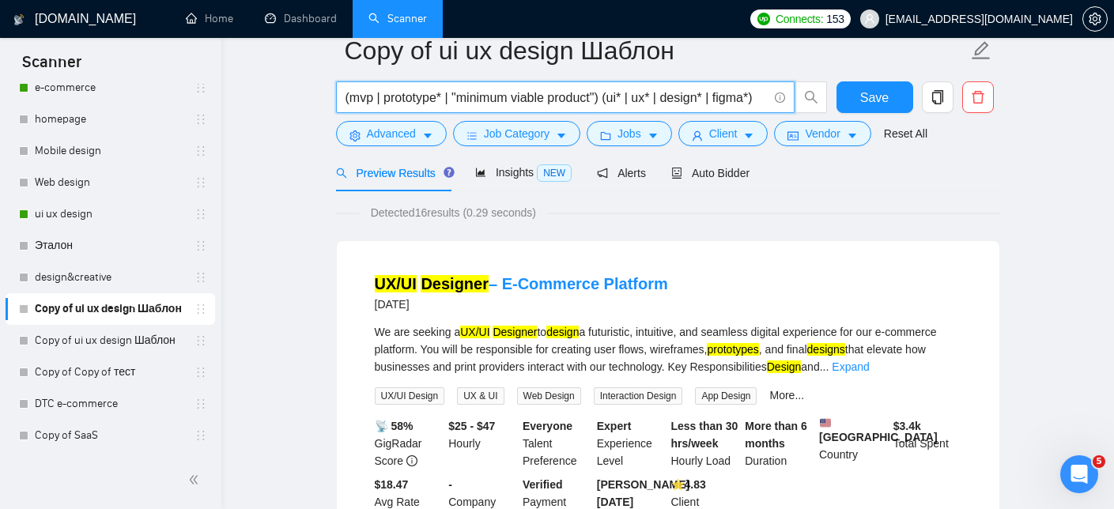
scroll to position [0, 0]
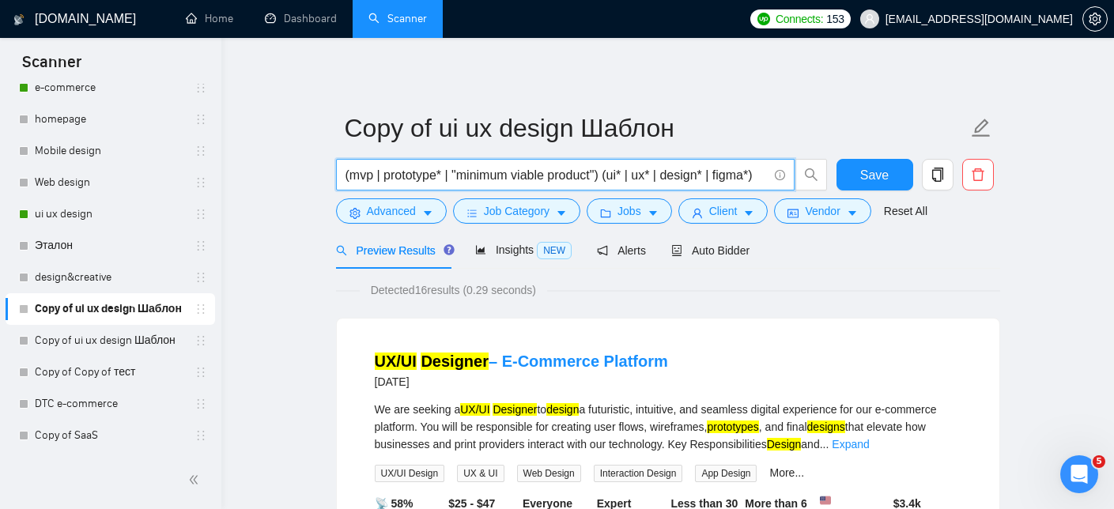
click at [447, 175] on input "(mvp | prototype* | "minimum viable product") (ui* | ux* | design* | figma*)" at bounding box center [556, 175] width 422 height 20
drag, startPoint x: 447, startPoint y: 175, endPoint x: 378, endPoint y: 179, distance: 68.9
click at [378, 179] on input "(mvp | prototype* | "minimum viable product") (ui* | ux* | design* | figma*)" at bounding box center [556, 175] width 422 height 20
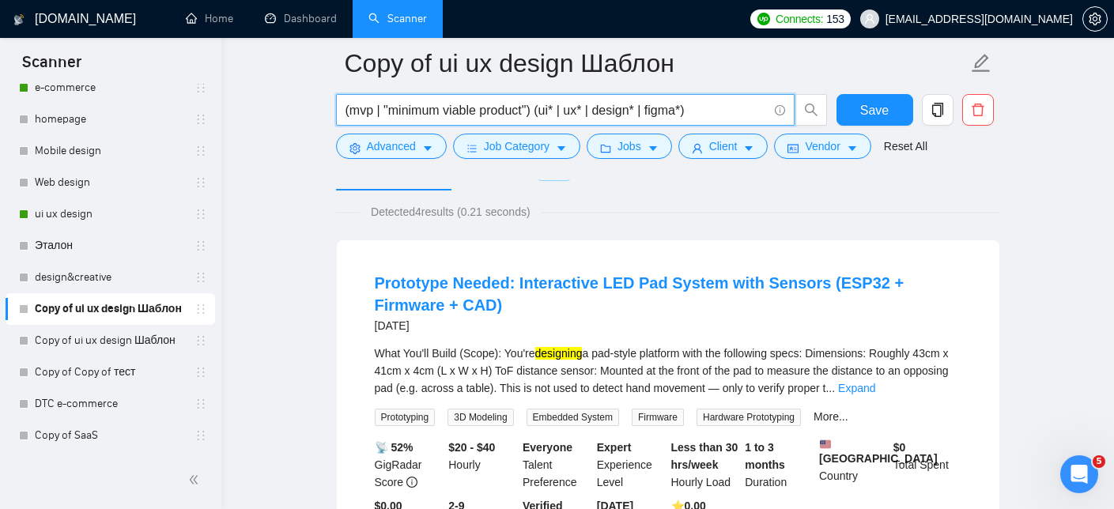
scroll to position [92, 0]
type input "(mvp | "minimum viable product") (ui* | ux* | design* | figma*)"
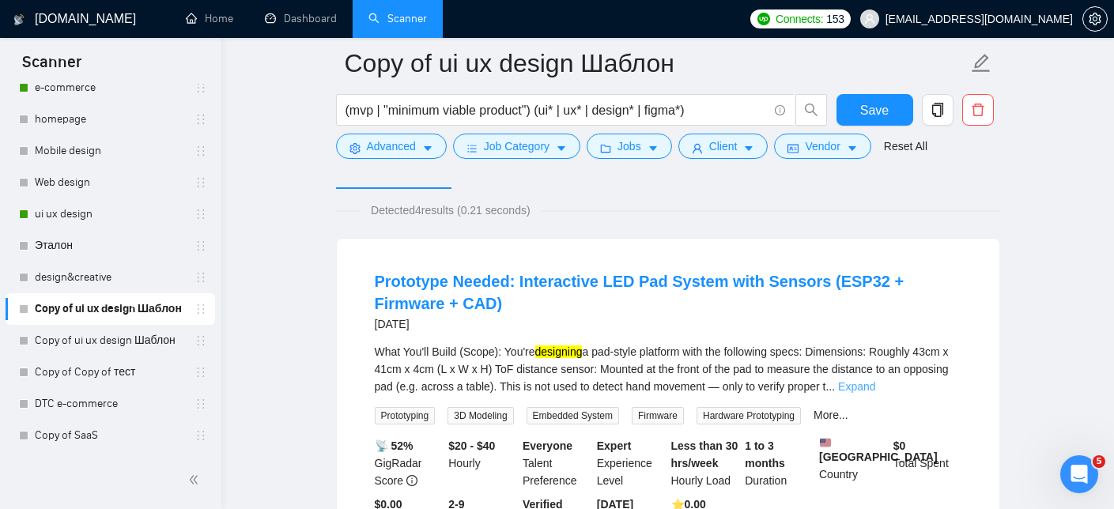
click at [875, 383] on link "Expand" at bounding box center [856, 386] width 37 height 13
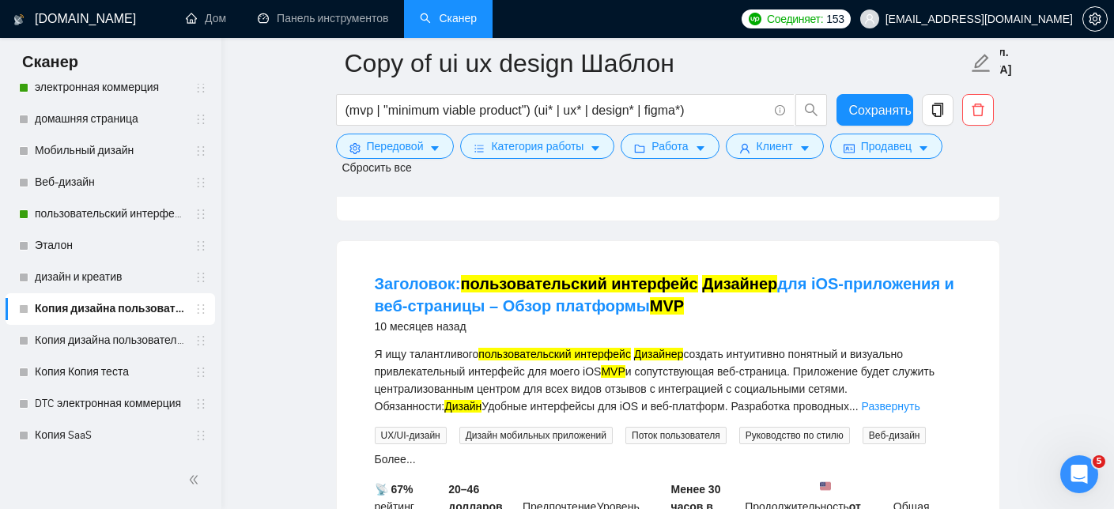
scroll to position [1758, 0]
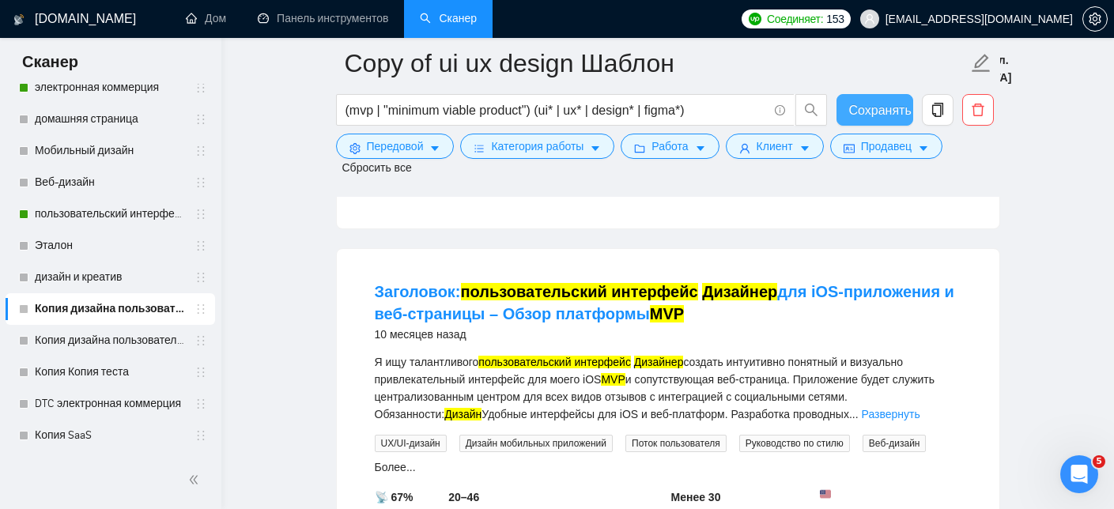
click at [851, 105] on font "Сохранять" at bounding box center [880, 110] width 62 height 13
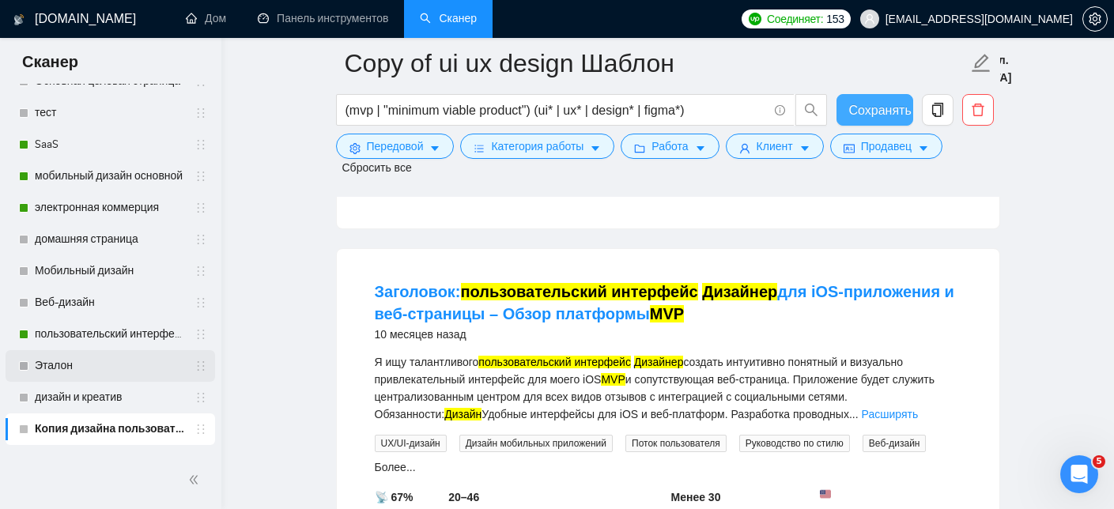
scroll to position [198, 0]
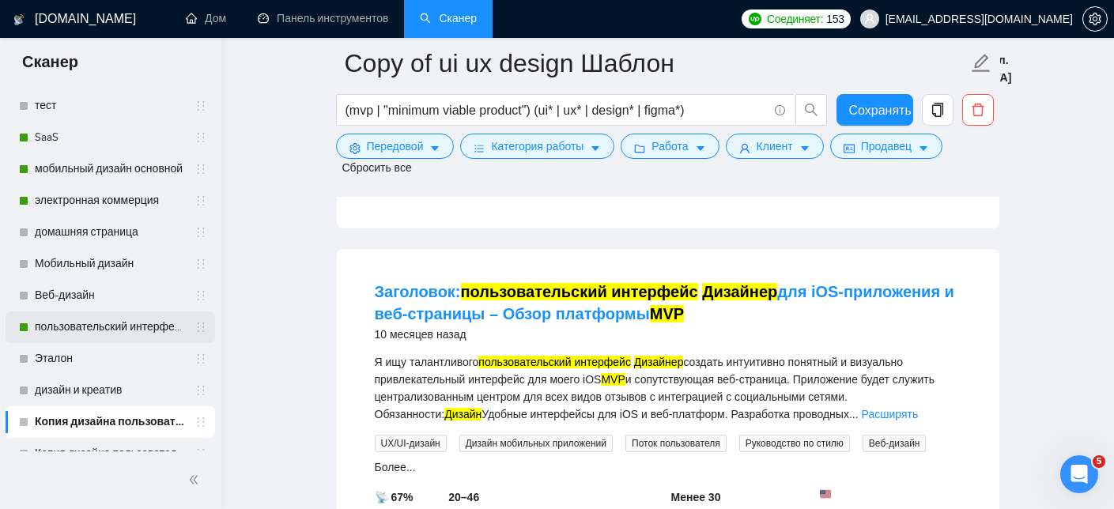
click at [122, 331] on link "пользовательский интерфейс UX-дизайн" at bounding box center [110, 327] width 150 height 32
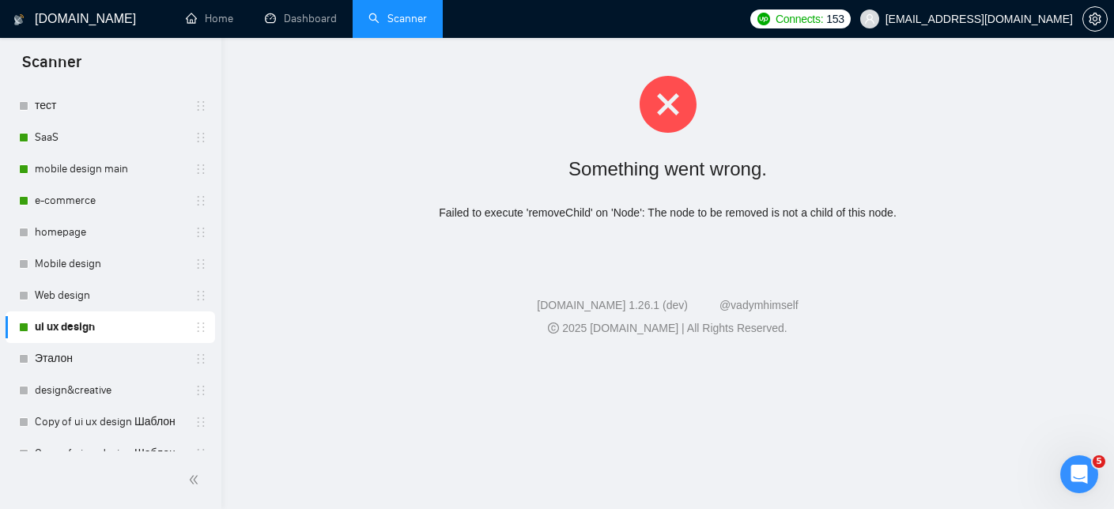
click at [781, 157] on div "Something went wrong." at bounding box center [668, 169] width 842 height 34
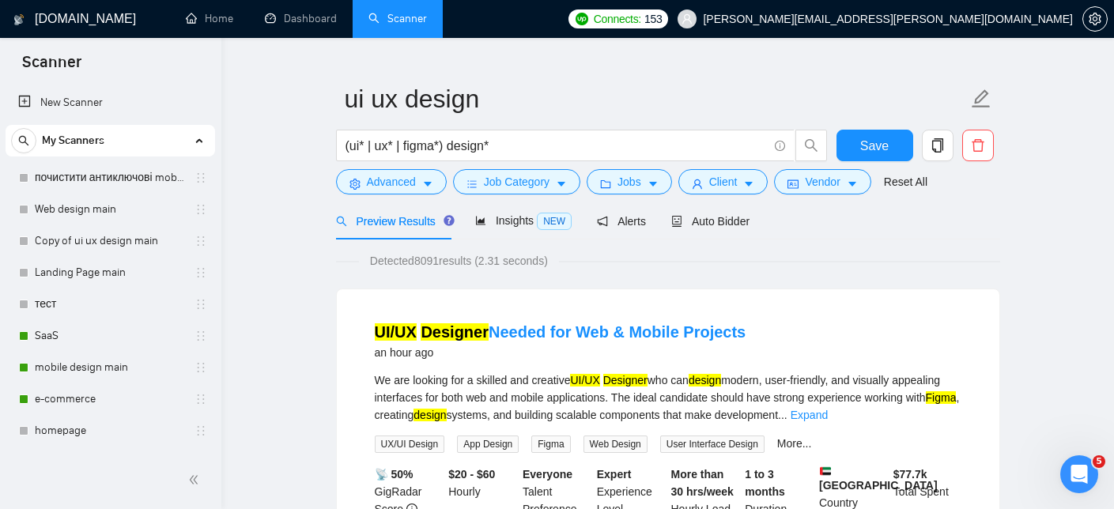
scroll to position [28, 0]
click at [724, 221] on span "Auto Bidder" at bounding box center [710, 222] width 78 height 13
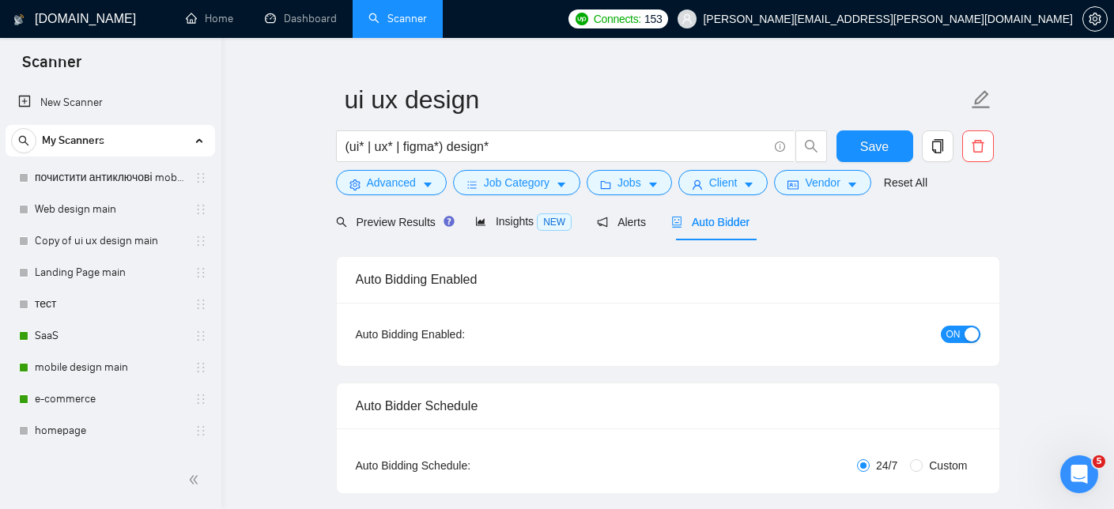
checkbox input "true"
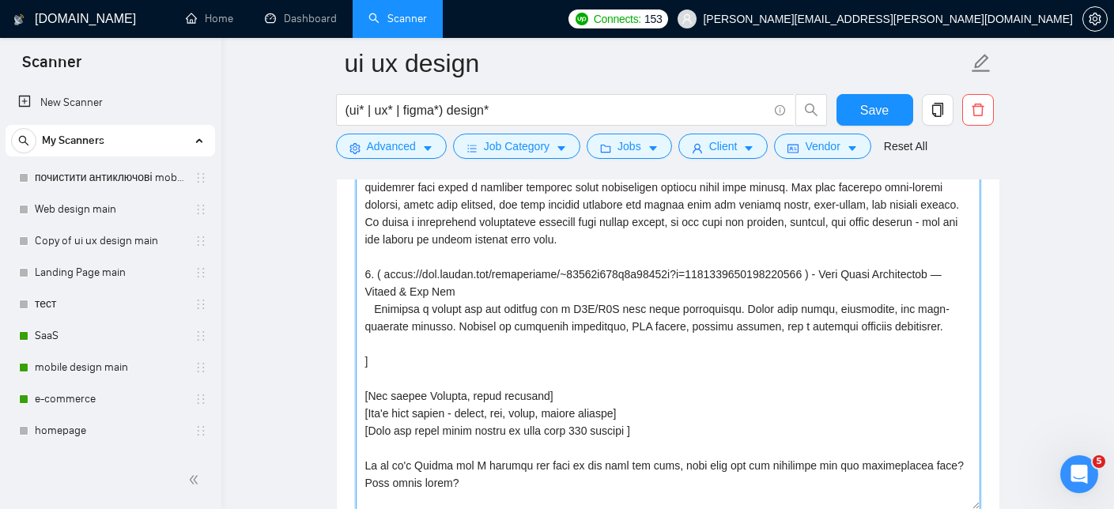
scroll to position [522, 0]
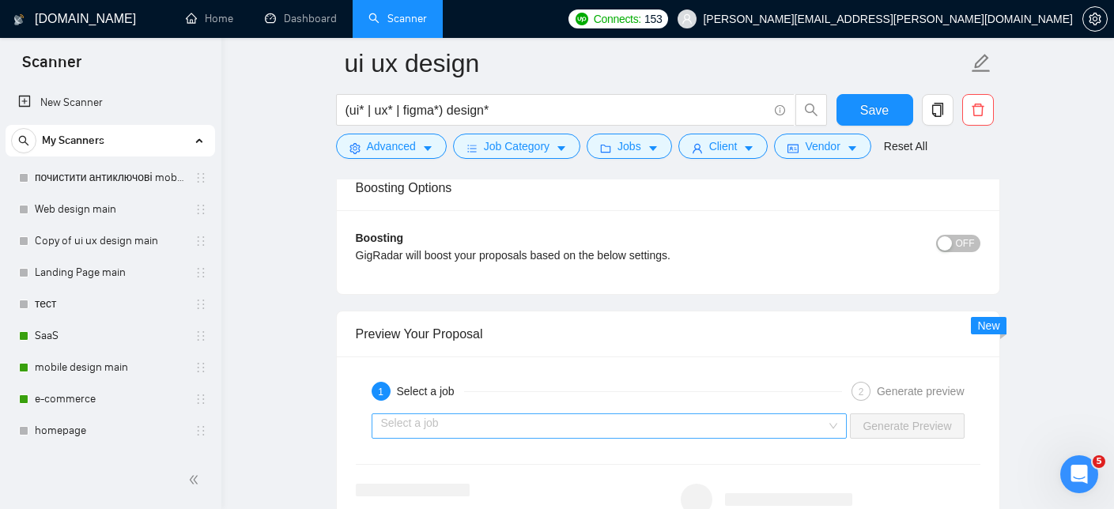
drag, startPoint x: 363, startPoint y: 338, endPoint x: 668, endPoint y: 426, distance: 317.7
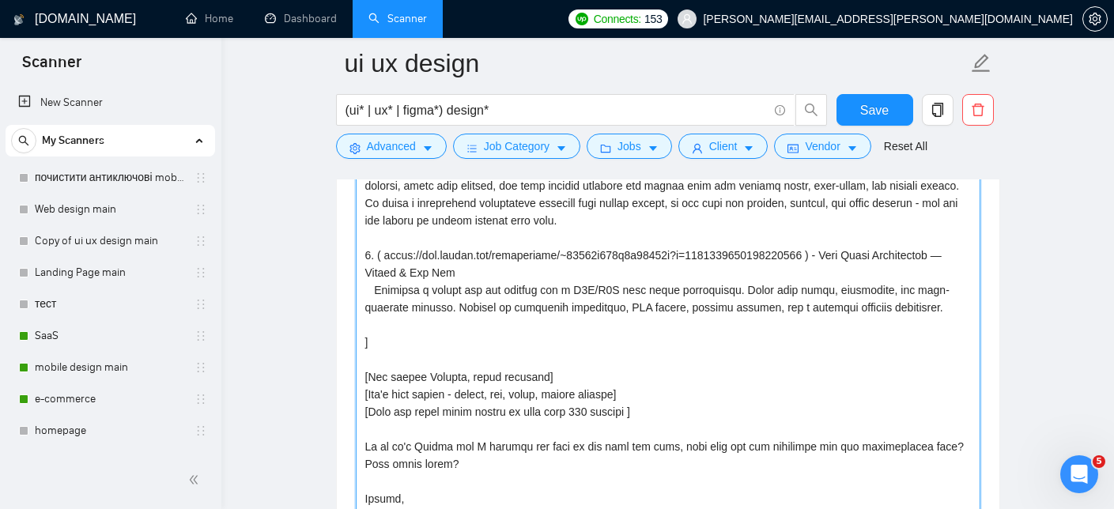
scroll to position [1799, 0]
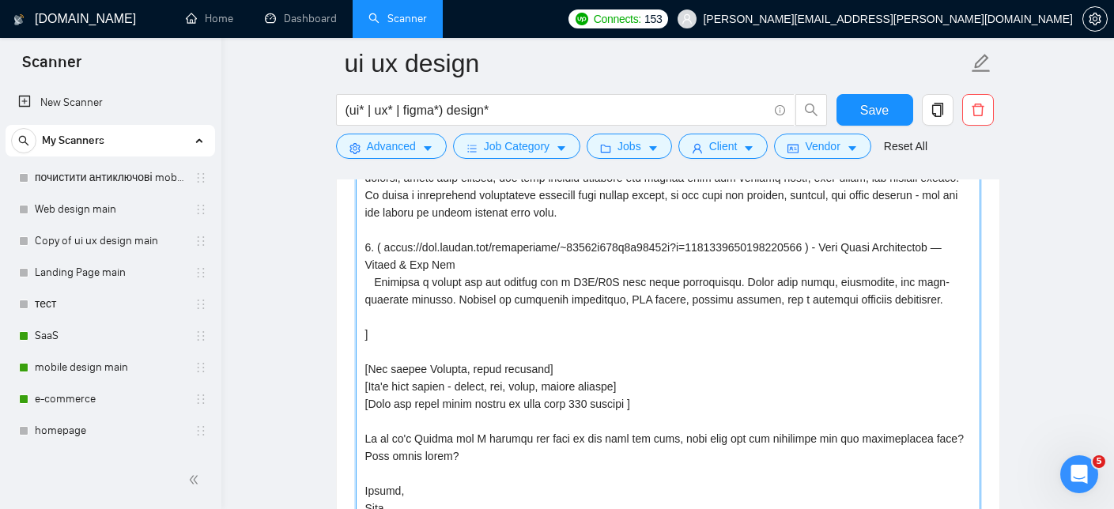
click at [655, 330] on textarea "Cover letter template:" at bounding box center [668, 343] width 624 height 356
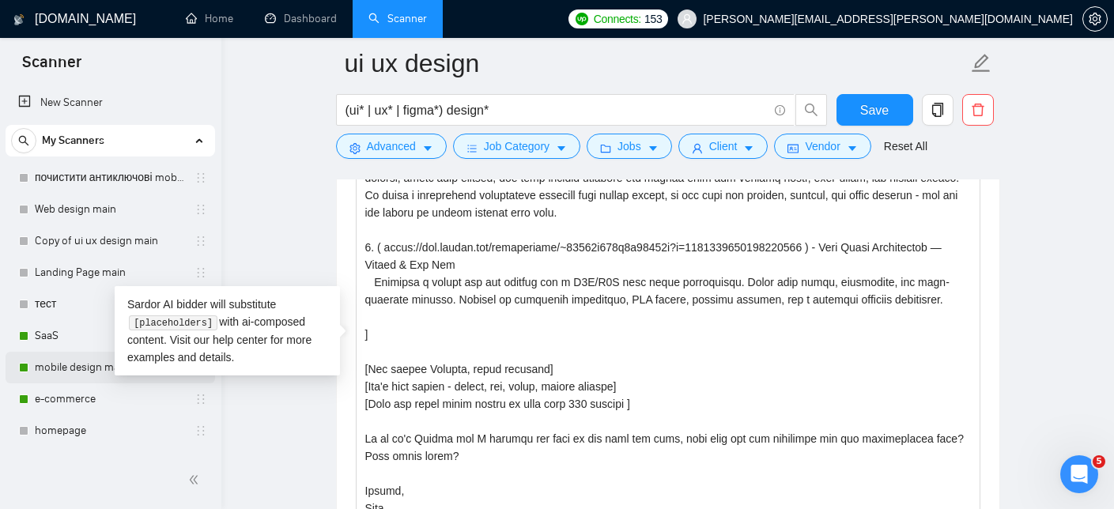
click at [66, 367] on link "mobile design main" at bounding box center [110, 368] width 150 height 32
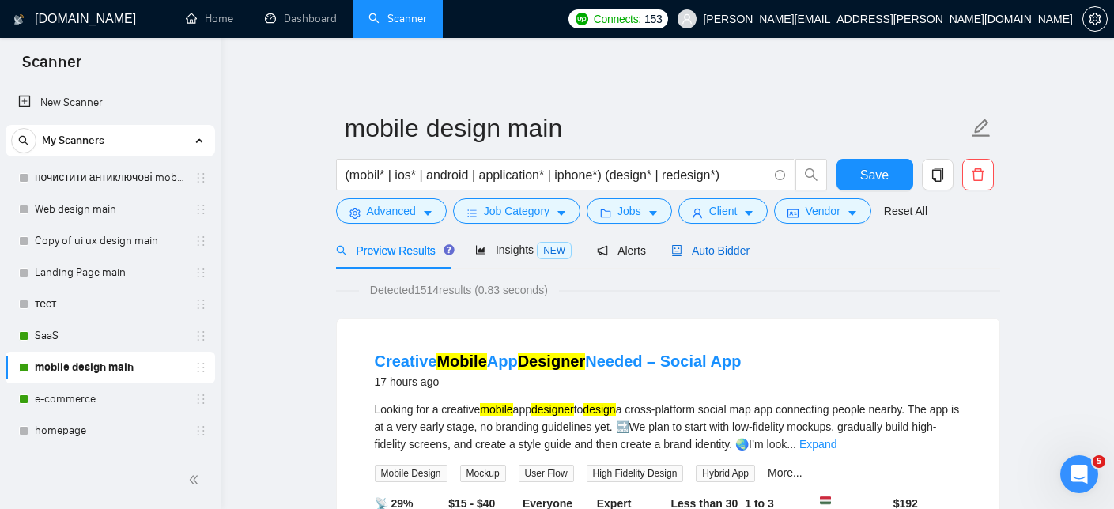
click at [731, 251] on span "Auto Bidder" at bounding box center [710, 250] width 78 height 13
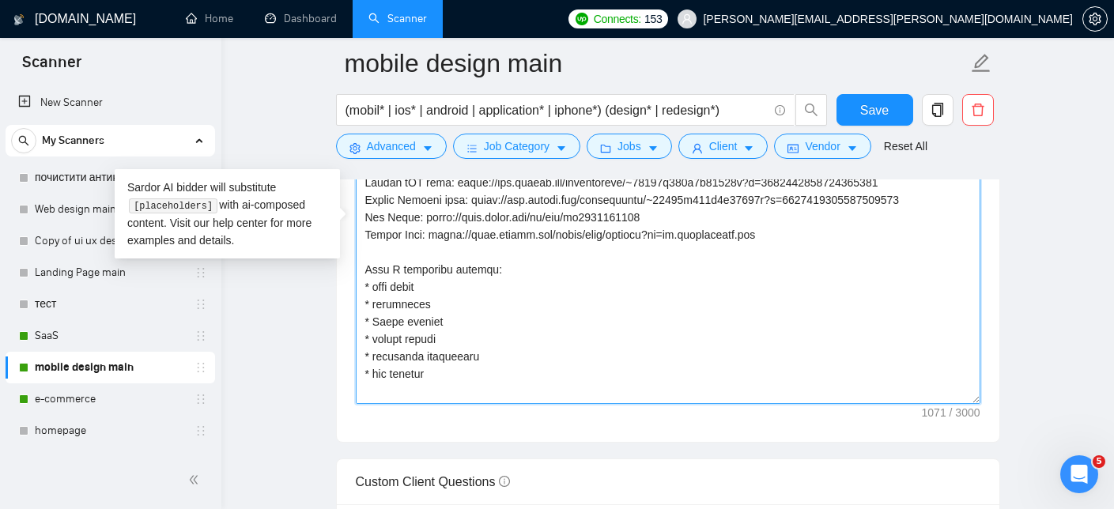
scroll to position [157, 0]
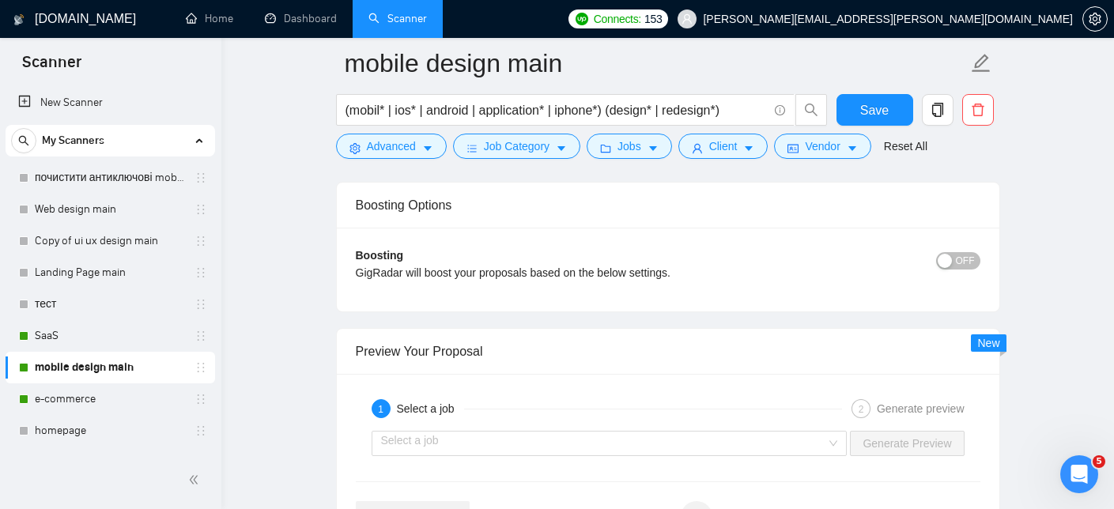
drag, startPoint x: 360, startPoint y: 255, endPoint x: 609, endPoint y: 555, distance: 389.0
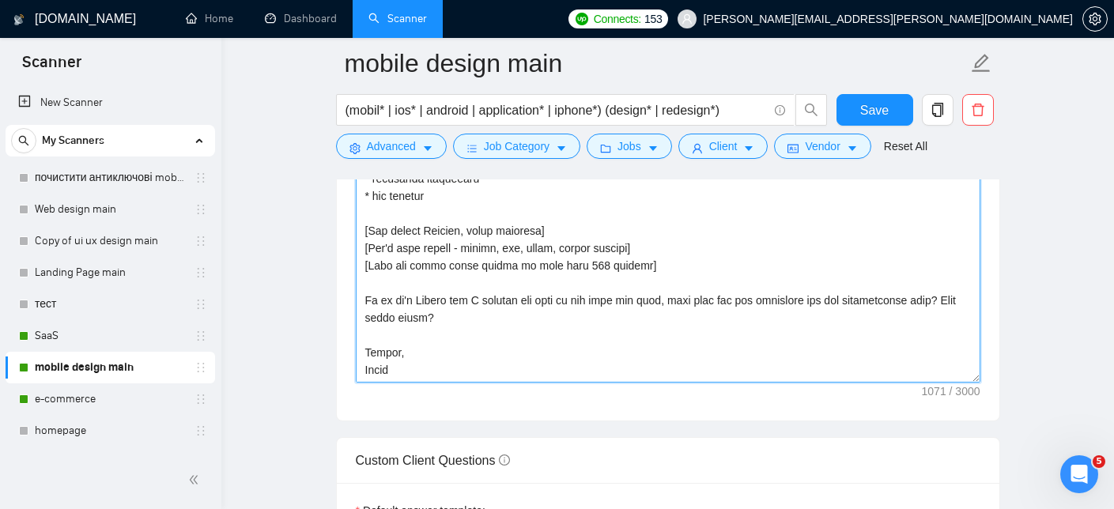
scroll to position [1933, 0]
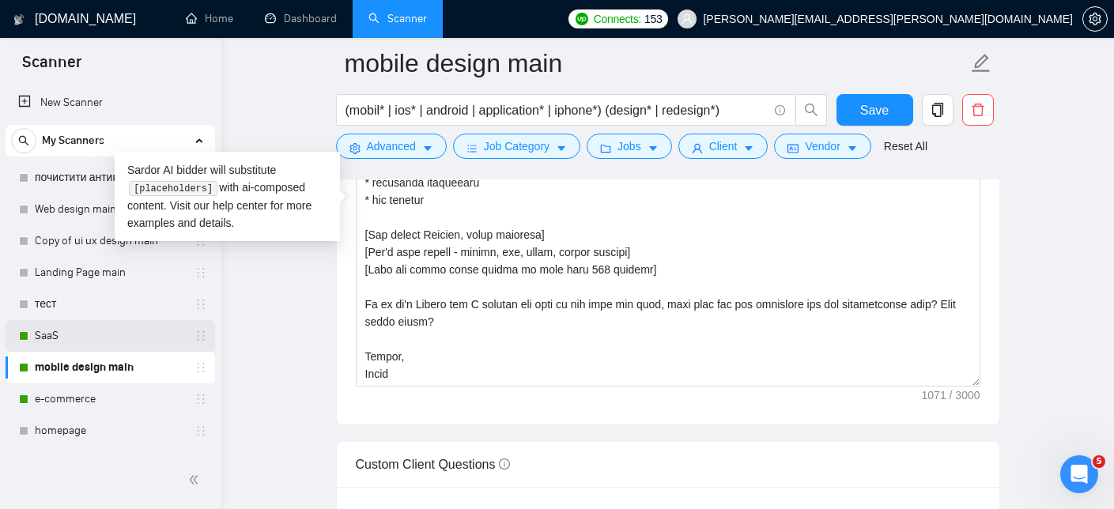
click at [80, 333] on link "SaaS" at bounding box center [110, 336] width 150 height 32
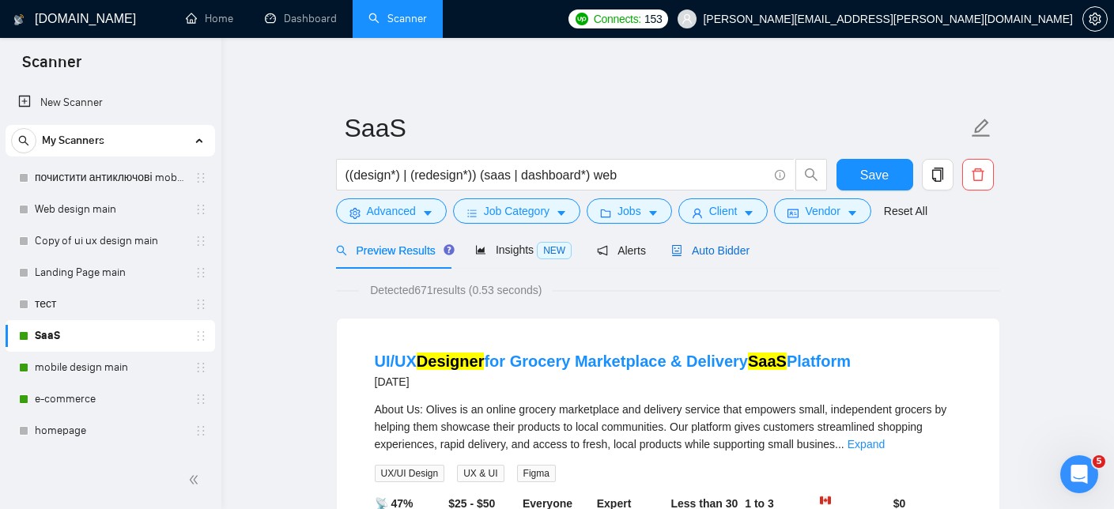
click at [719, 247] on span "Auto Bidder" at bounding box center [710, 250] width 78 height 13
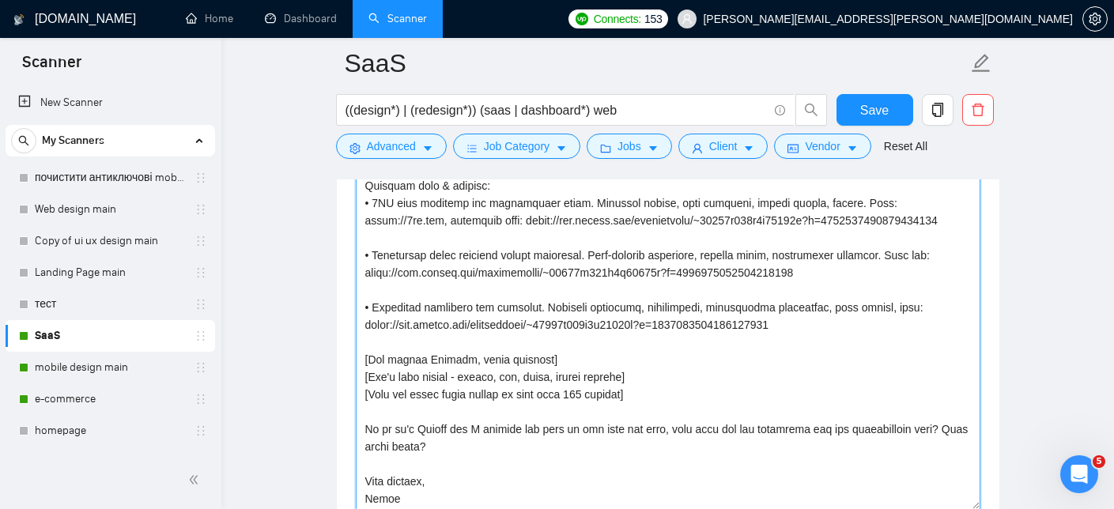
scroll to position [174, 0]
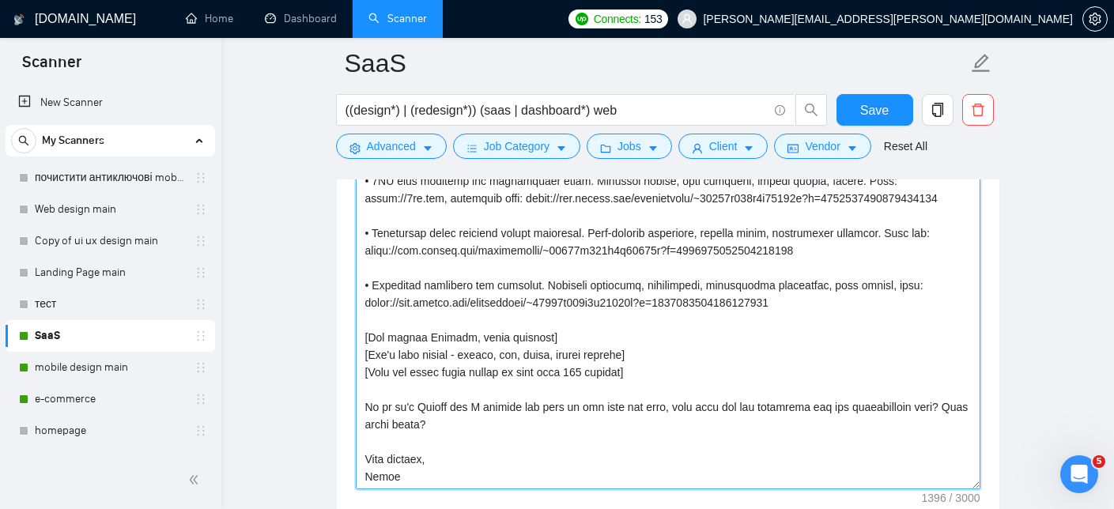
drag, startPoint x: 360, startPoint y: 285, endPoint x: 720, endPoint y: 490, distance: 414.5
click at [720, 490] on div "Cover letter template:" at bounding box center [668, 309] width 662 height 436
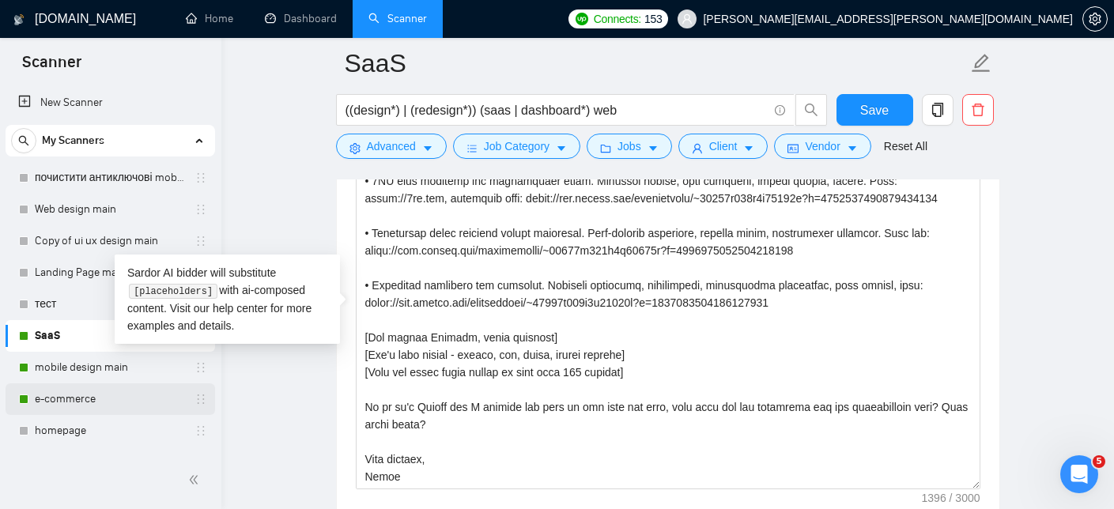
click at [74, 405] on link "e-commerce" at bounding box center [110, 399] width 150 height 32
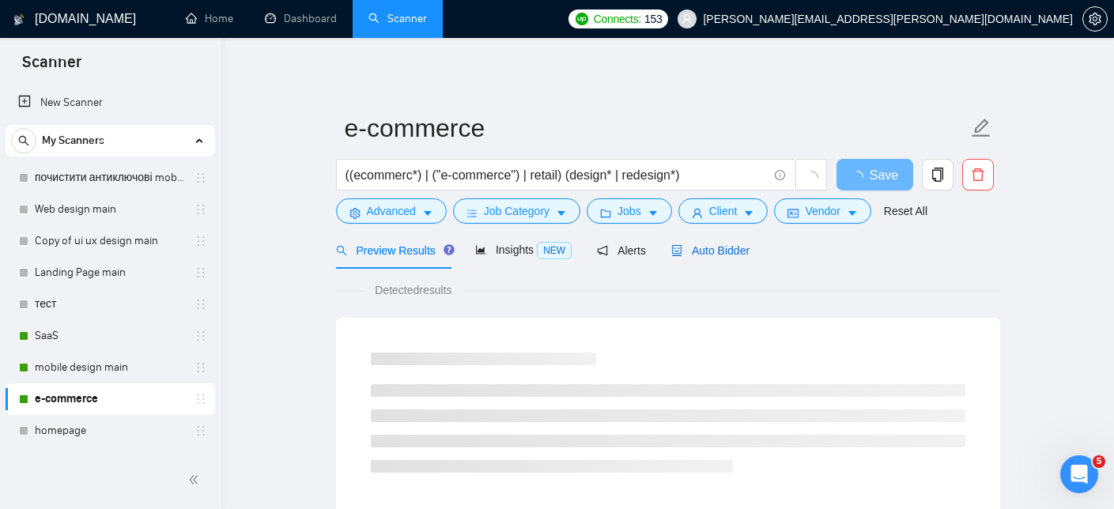
click at [707, 255] on span "Auto Bidder" at bounding box center [710, 250] width 78 height 13
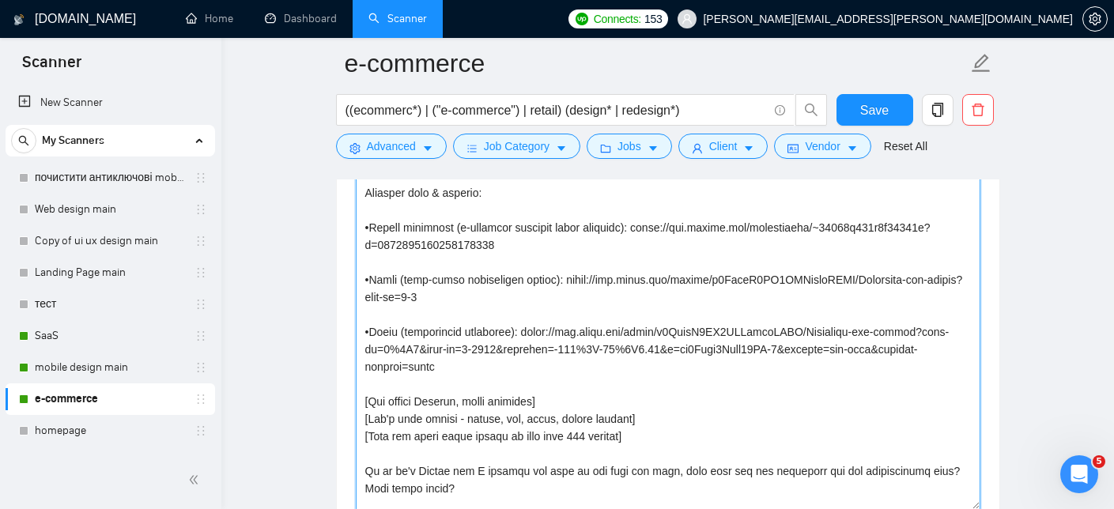
scroll to position [243, 0]
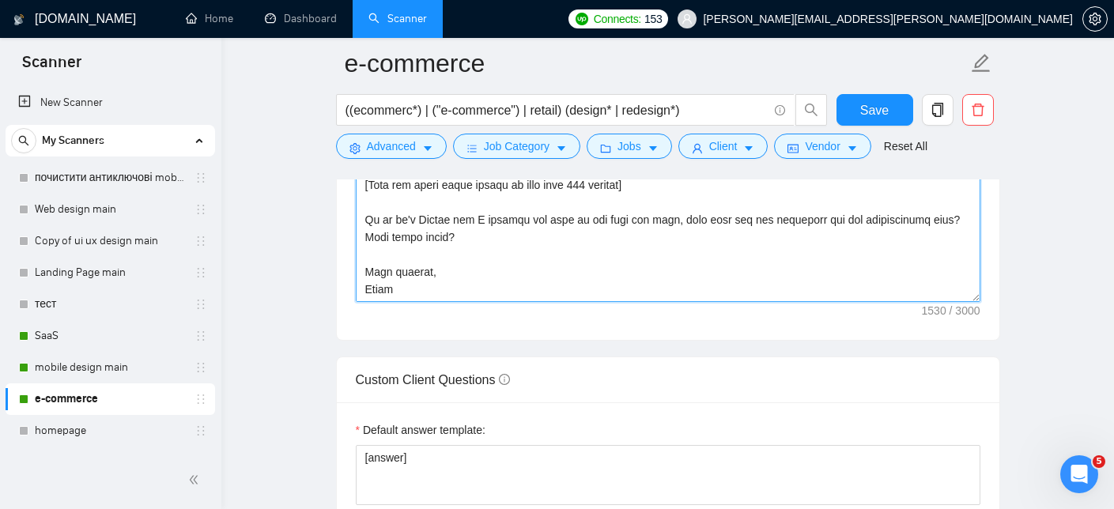
drag, startPoint x: 361, startPoint y: 276, endPoint x: 639, endPoint y: 513, distance: 365.0
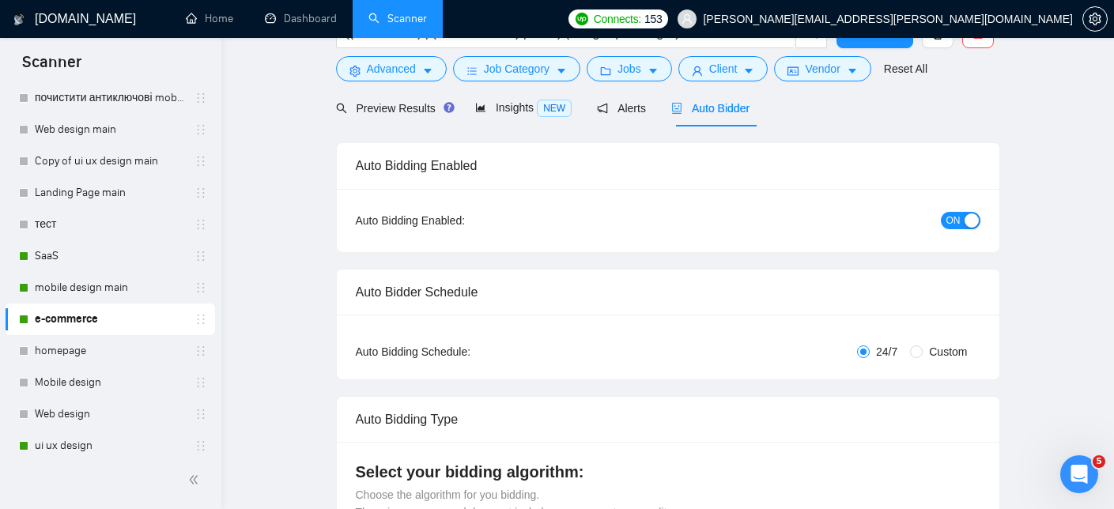
scroll to position [0, 0]
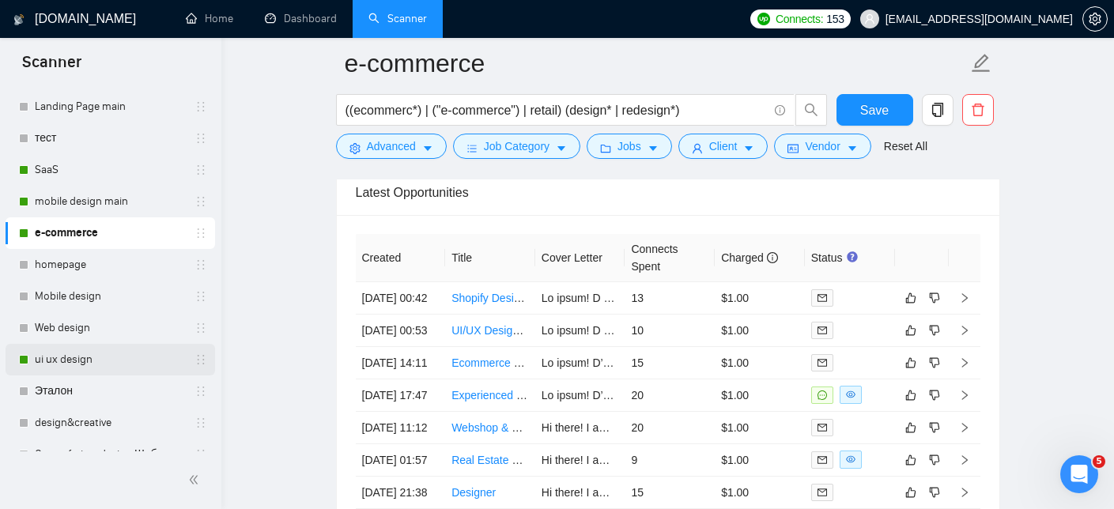
scroll to position [173, 0]
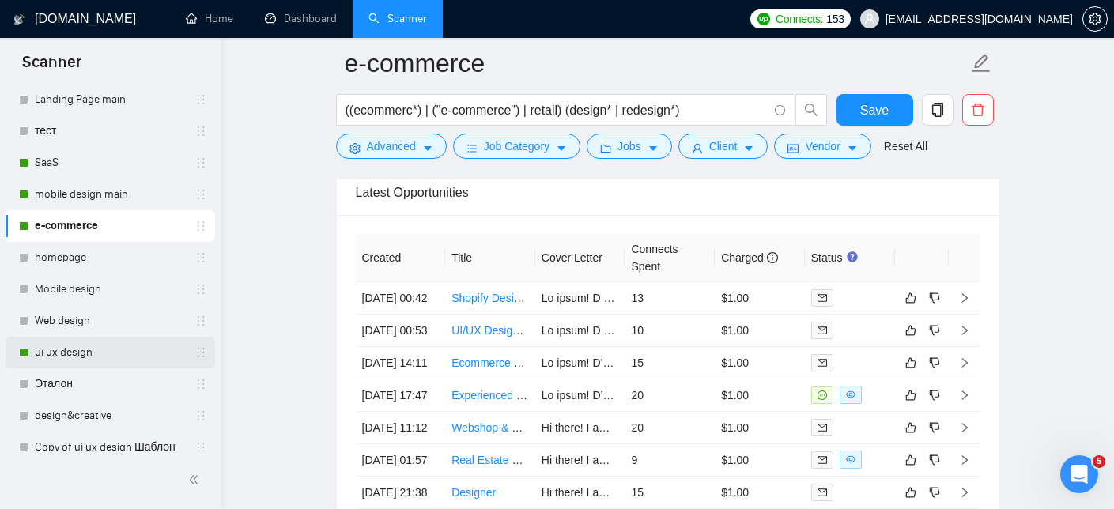
click at [123, 341] on link "ui ux design" at bounding box center [110, 353] width 150 height 32
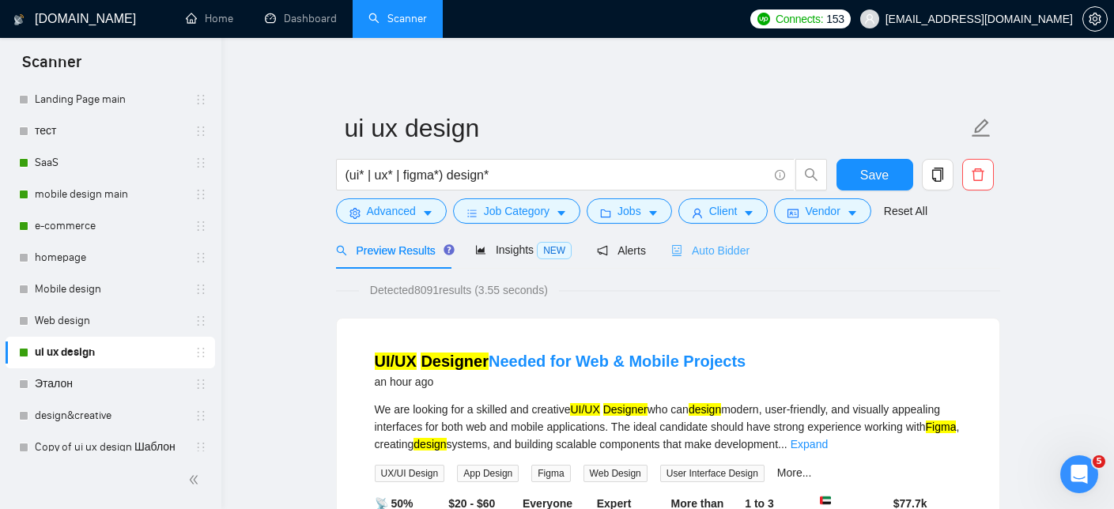
click at [715, 260] on div "Auto Bidder" at bounding box center [710, 250] width 78 height 37
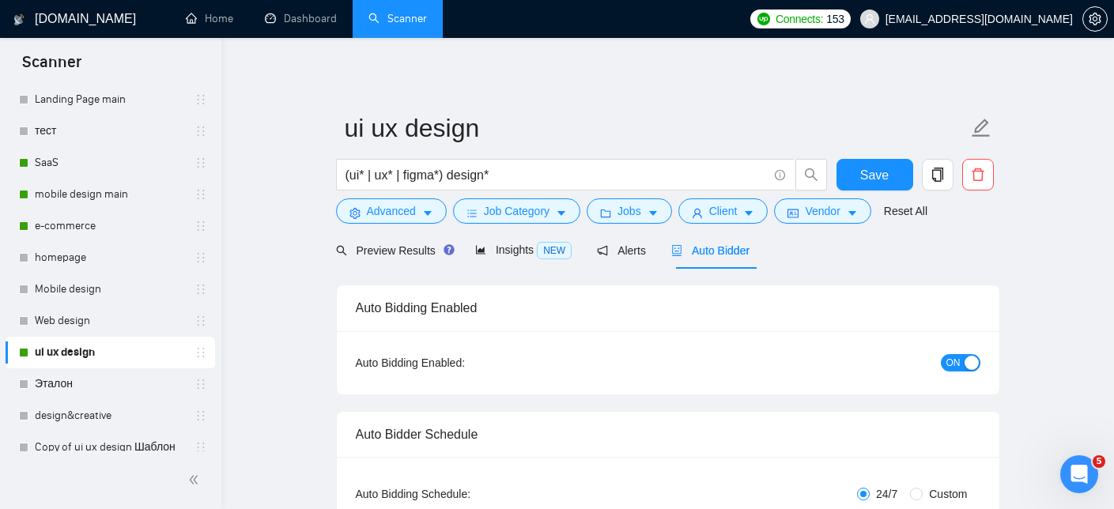
checkbox input "true"
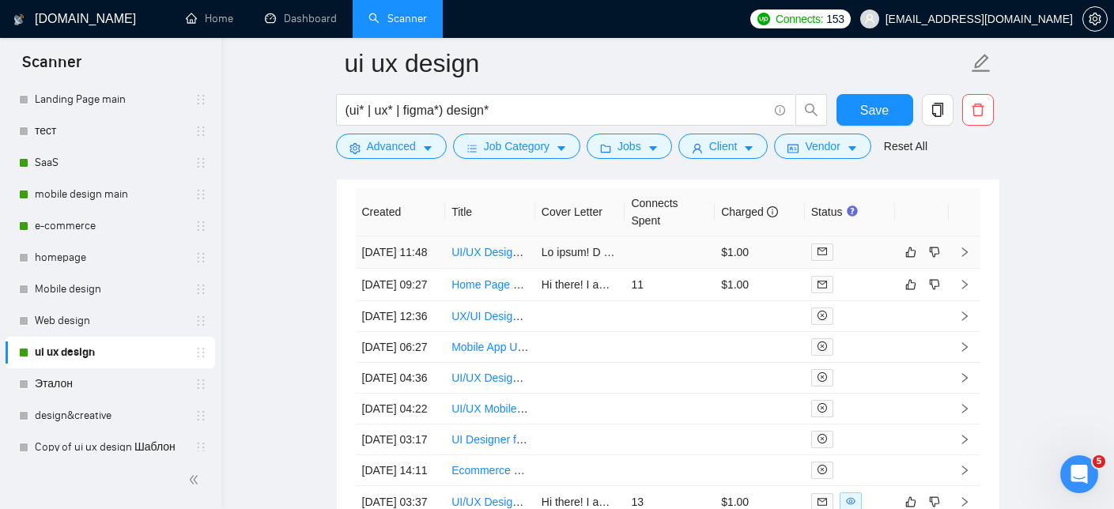
scroll to position [4091, 0]
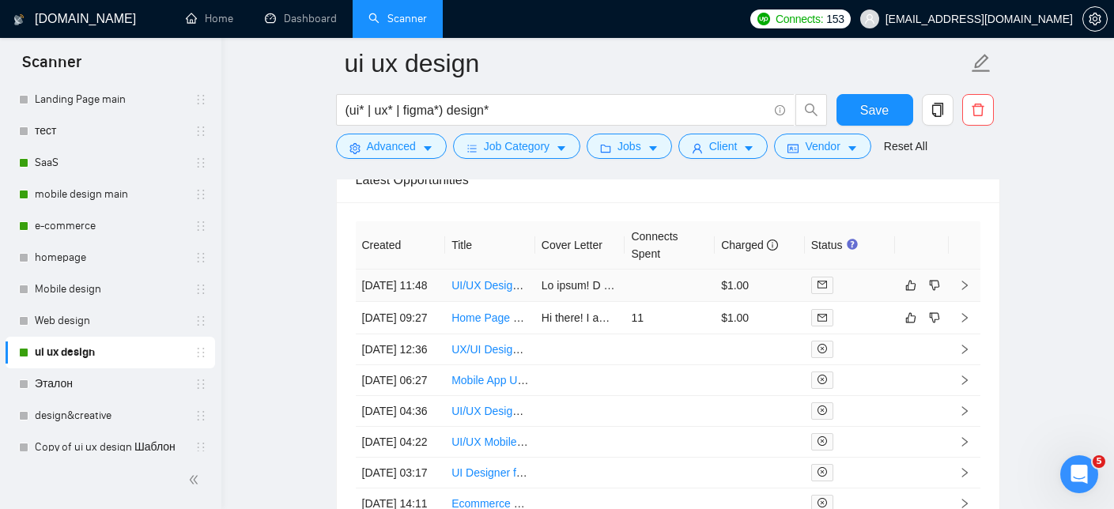
click at [481, 292] on link "UI/UX Designer Needed for Web & Mobile Projects" at bounding box center [576, 285] width 250 height 13
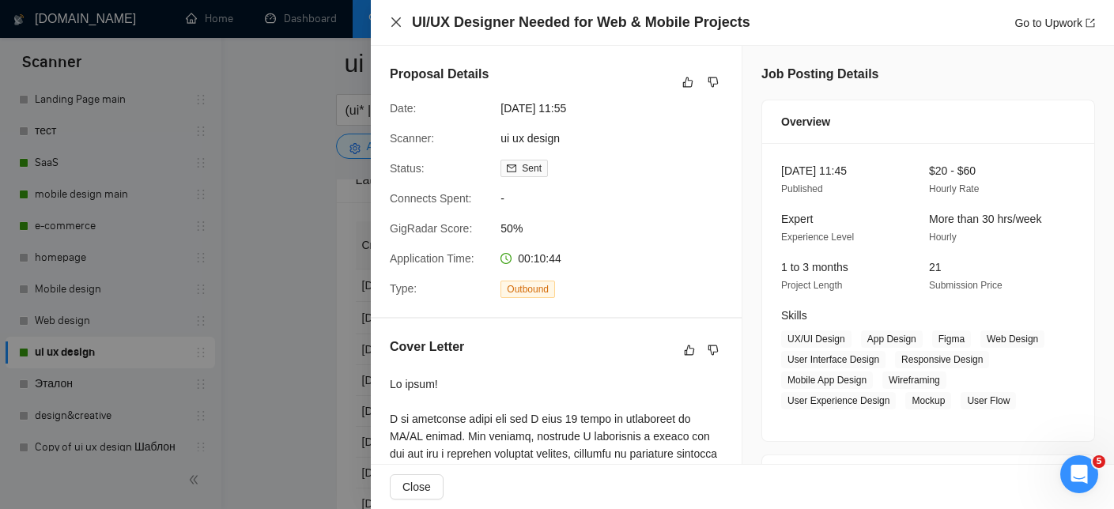
click at [393, 16] on icon "close" at bounding box center [396, 22] width 13 height 13
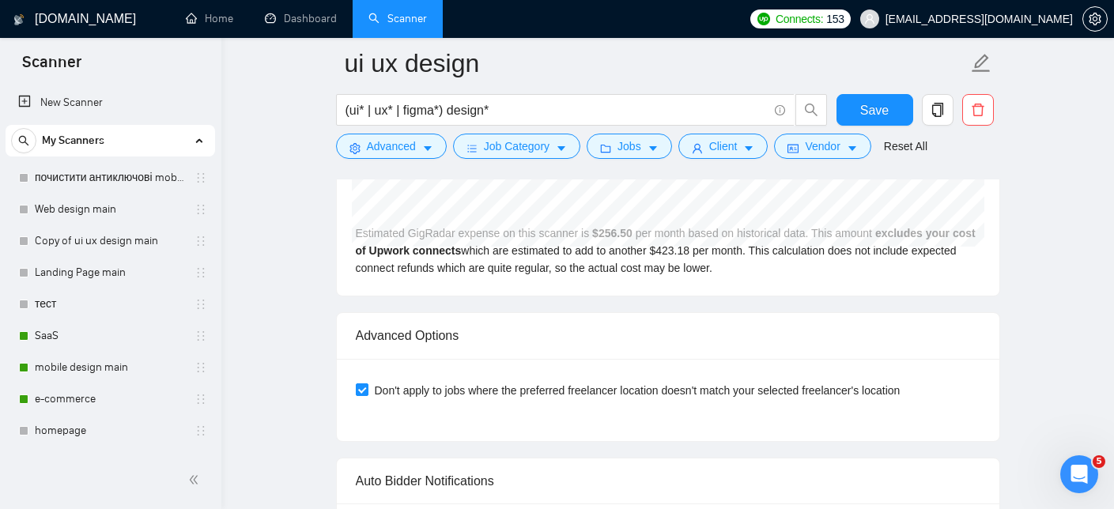
scroll to position [3296, 0]
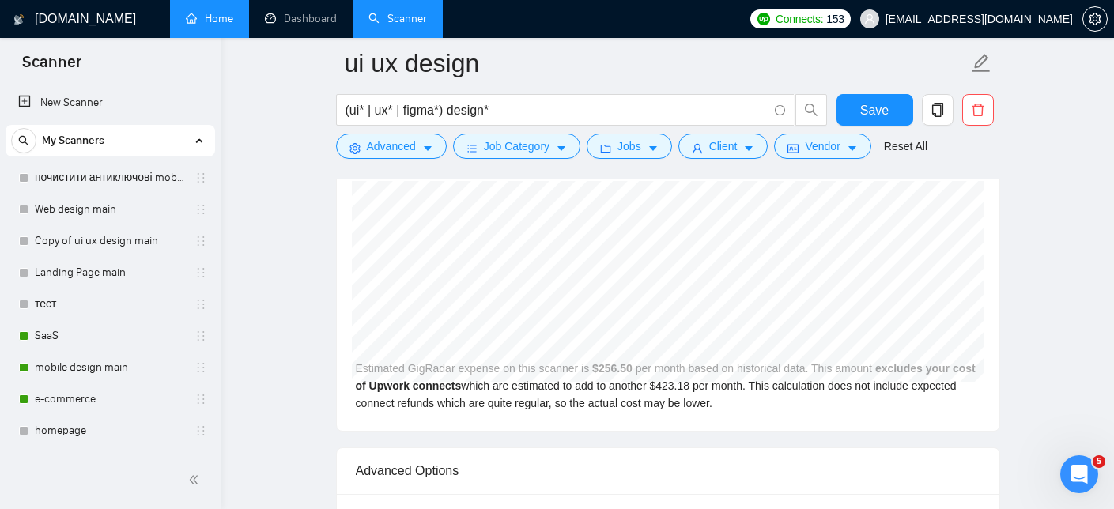
click at [206, 14] on link "Home" at bounding box center [209, 18] width 47 height 13
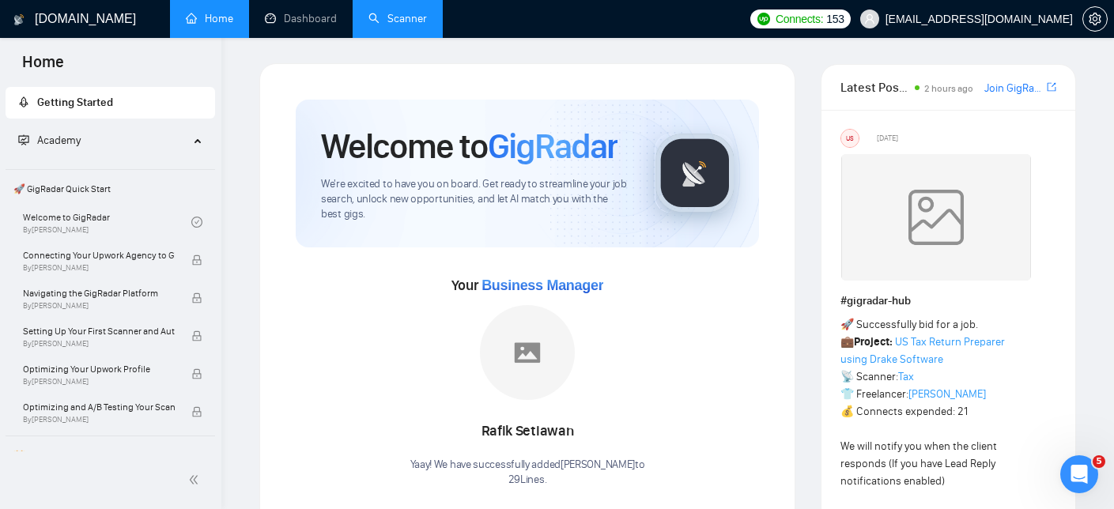
click at [394, 13] on link "Scanner" at bounding box center [397, 18] width 58 height 13
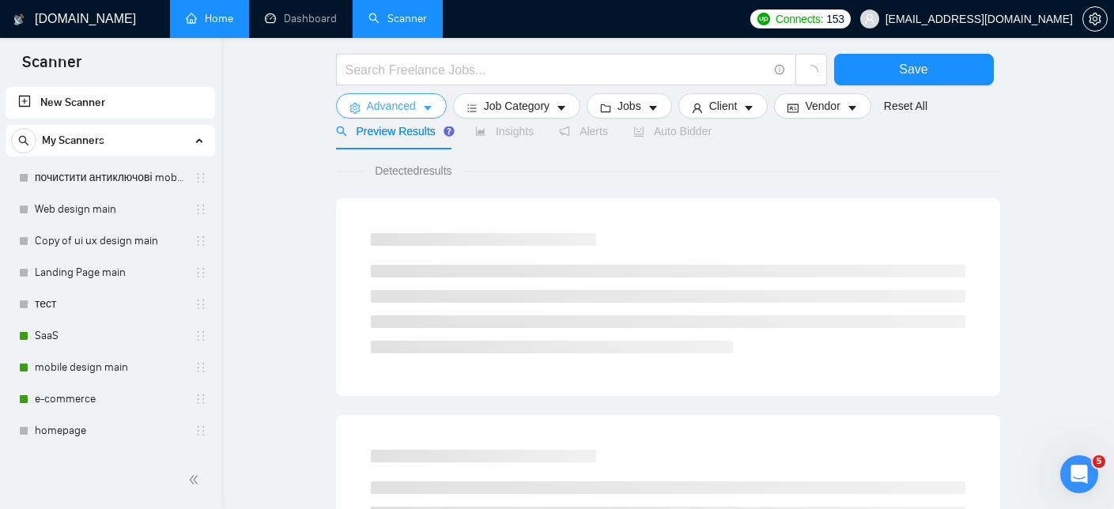
scroll to position [66, 0]
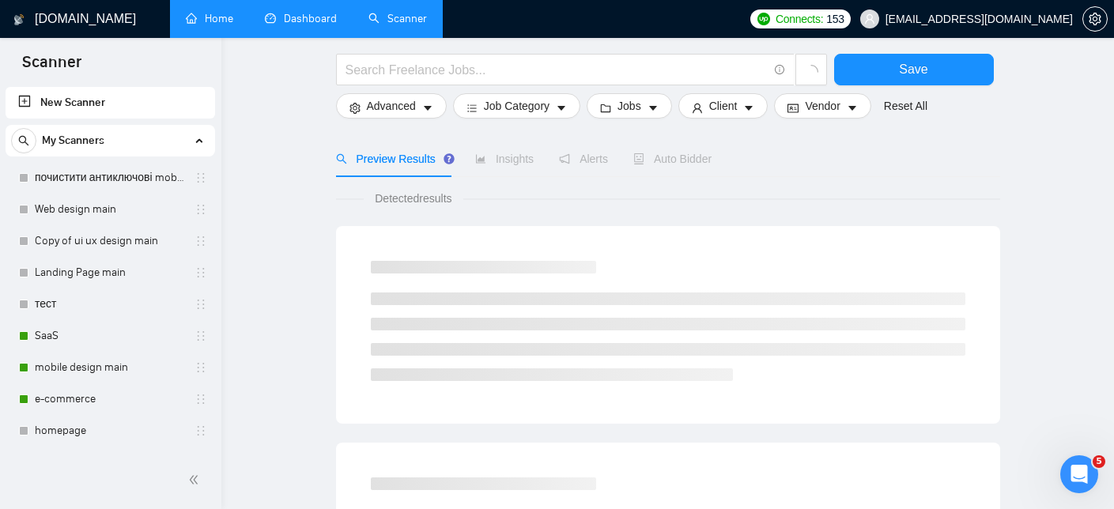
click at [314, 18] on link "Dashboard" at bounding box center [301, 18] width 72 height 13
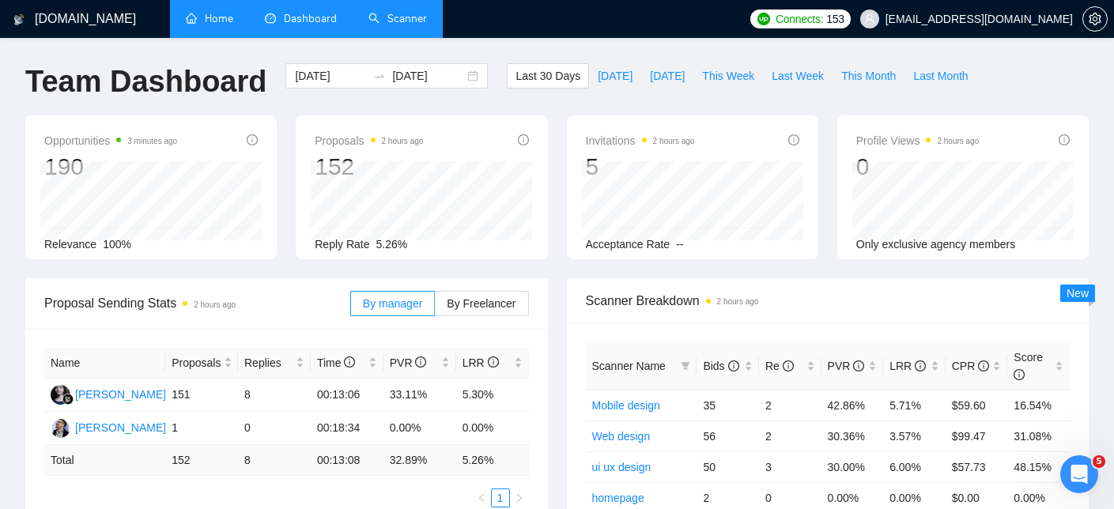
click at [387, 25] on link "Scanner" at bounding box center [397, 18] width 58 height 13
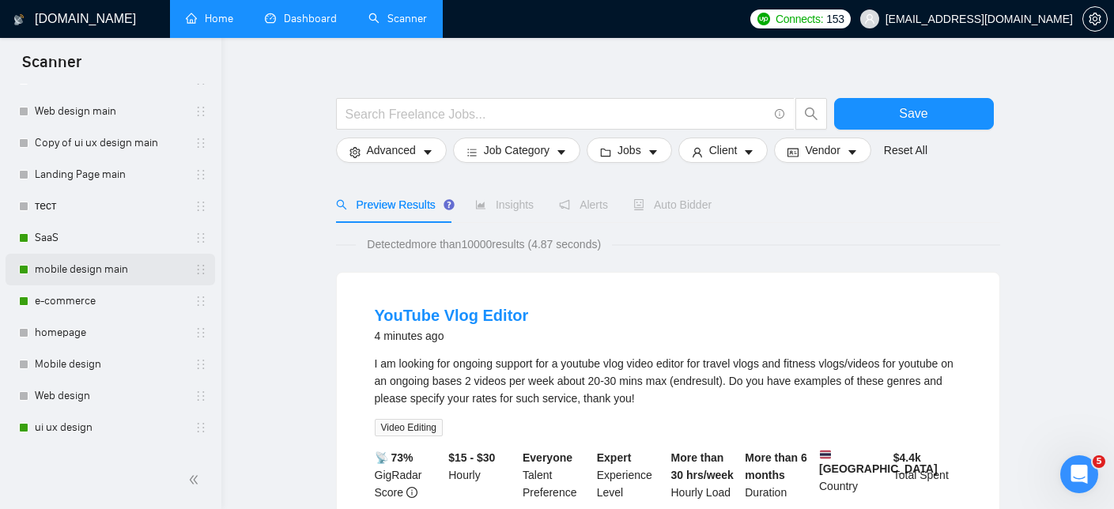
scroll to position [151, 0]
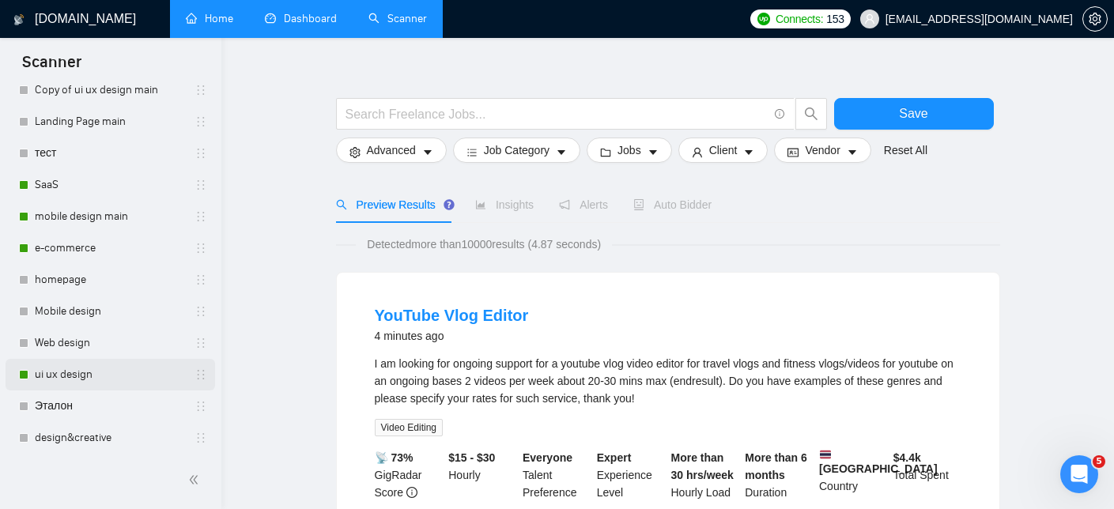
click at [81, 374] on link "ui ux design" at bounding box center [110, 375] width 150 height 32
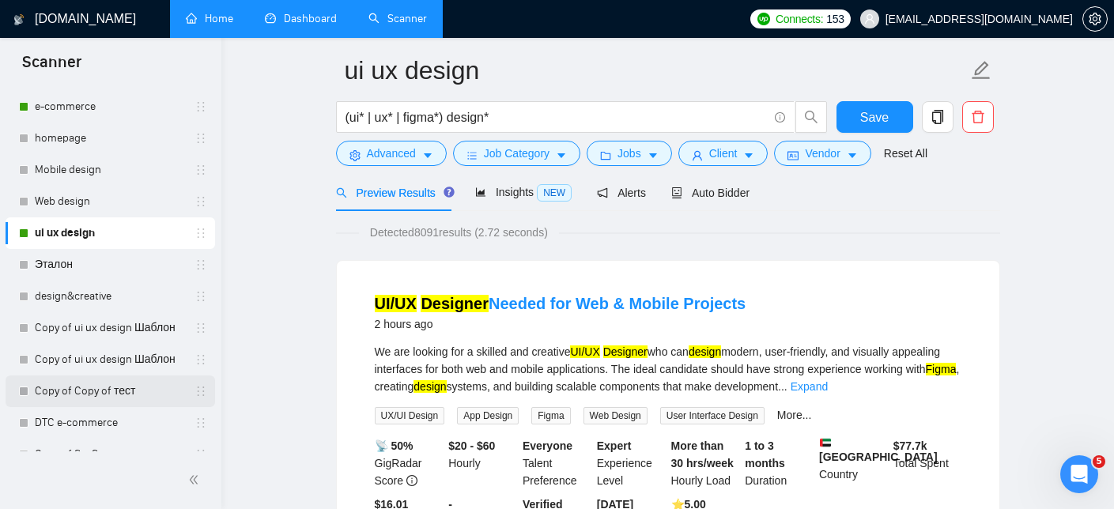
scroll to position [293, 0]
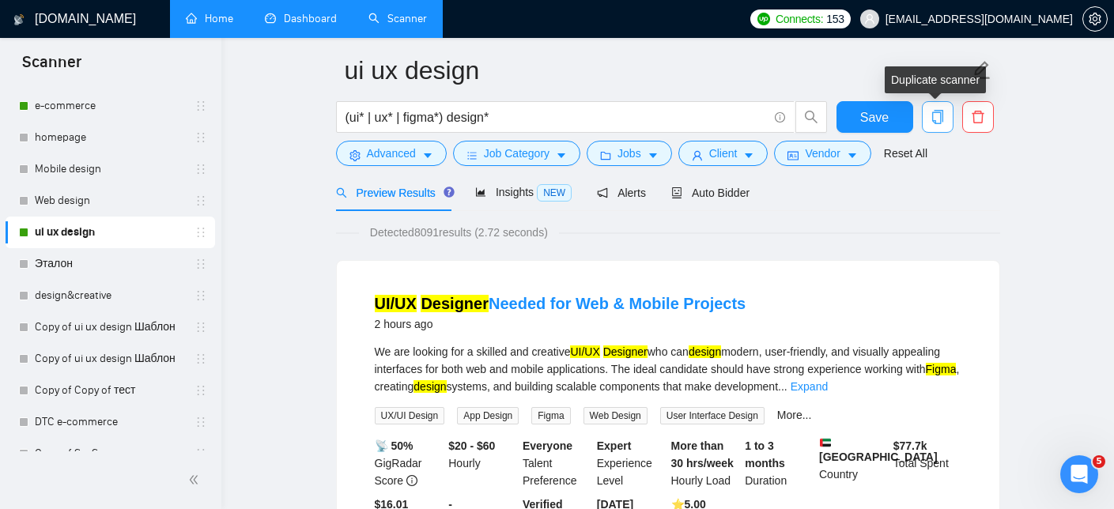
click at [939, 112] on icon "copy" at bounding box center [936, 117] width 11 height 14
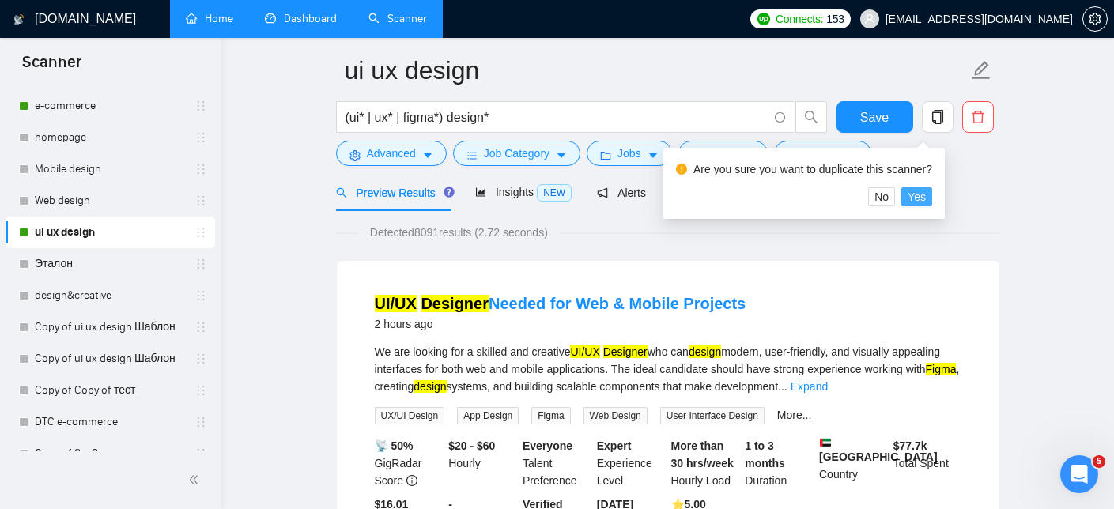
click at [923, 192] on span "Yes" at bounding box center [916, 196] width 18 height 17
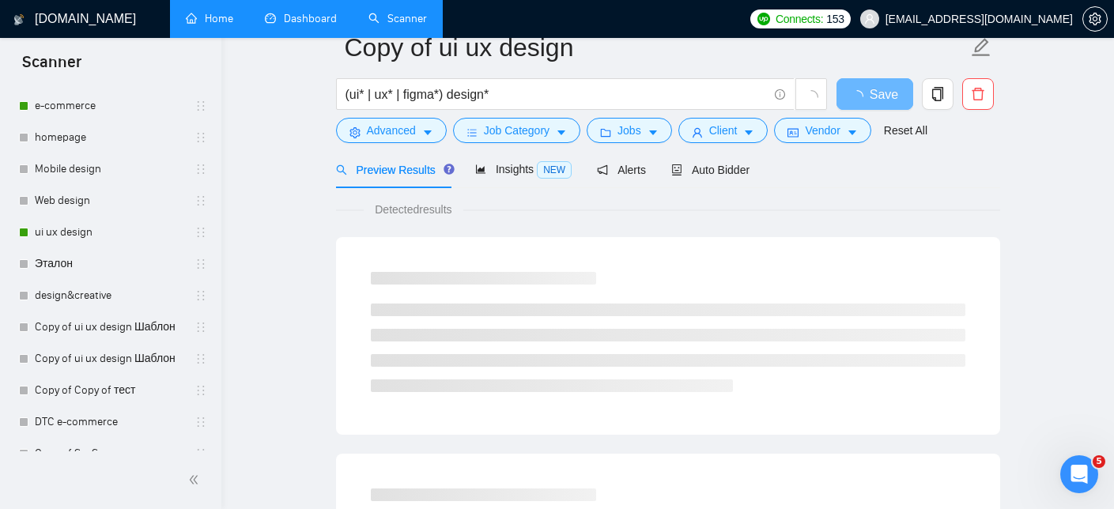
scroll to position [57, 0]
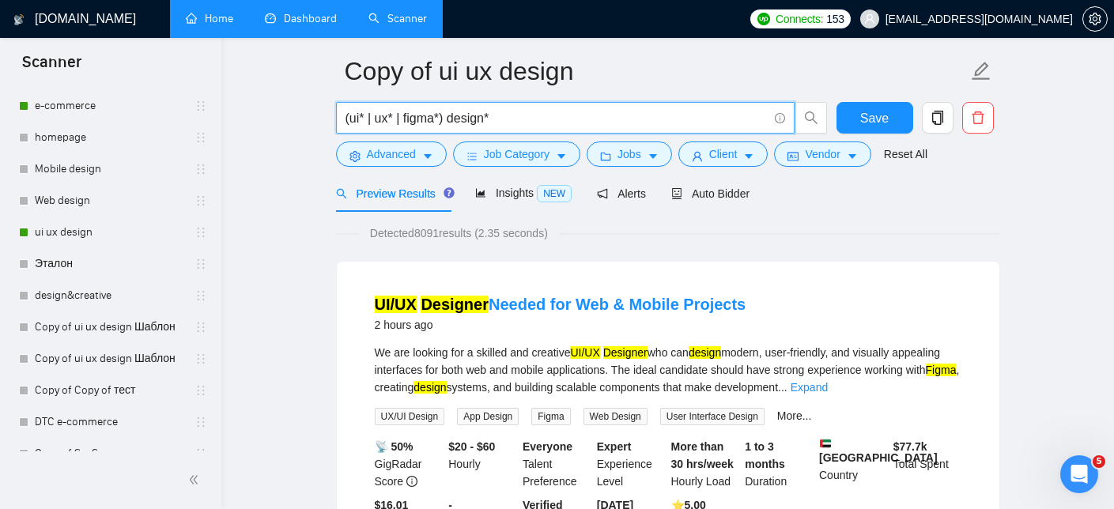
drag, startPoint x: 445, startPoint y: 119, endPoint x: 332, endPoint y: 123, distance: 113.1
click at [333, 123] on div "(ui* | ux* | figma*) design*" at bounding box center [582, 122] width 498 height 40
paste input "FinTech/legal"
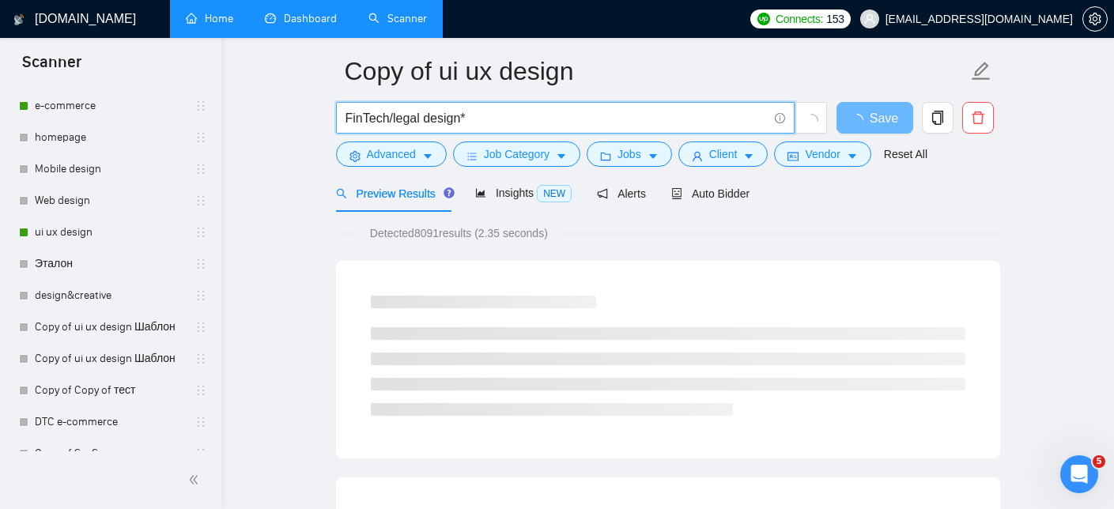
click at [393, 116] on input "FinTech/legal design*" at bounding box center [556, 118] width 422 height 20
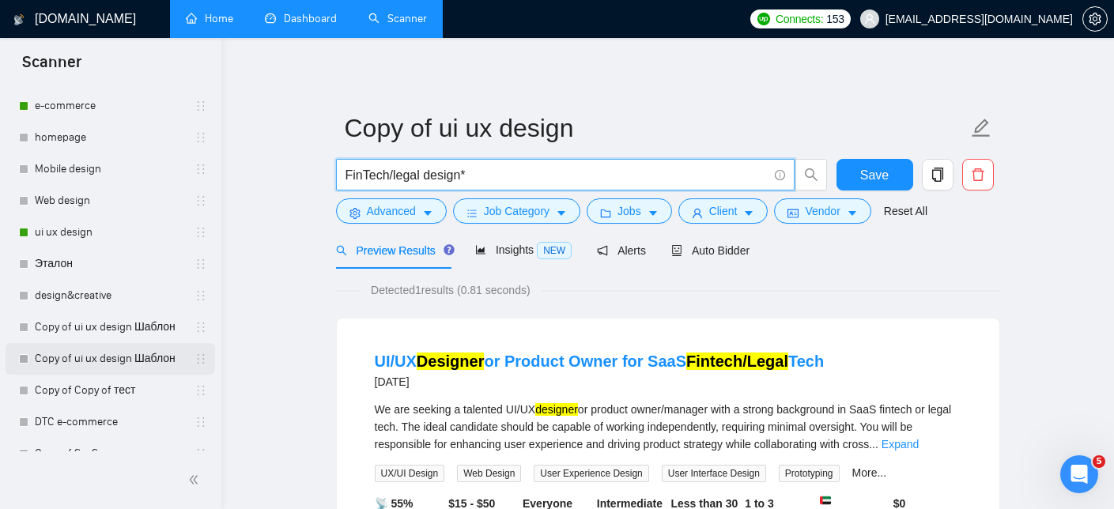
scroll to position [343, 0]
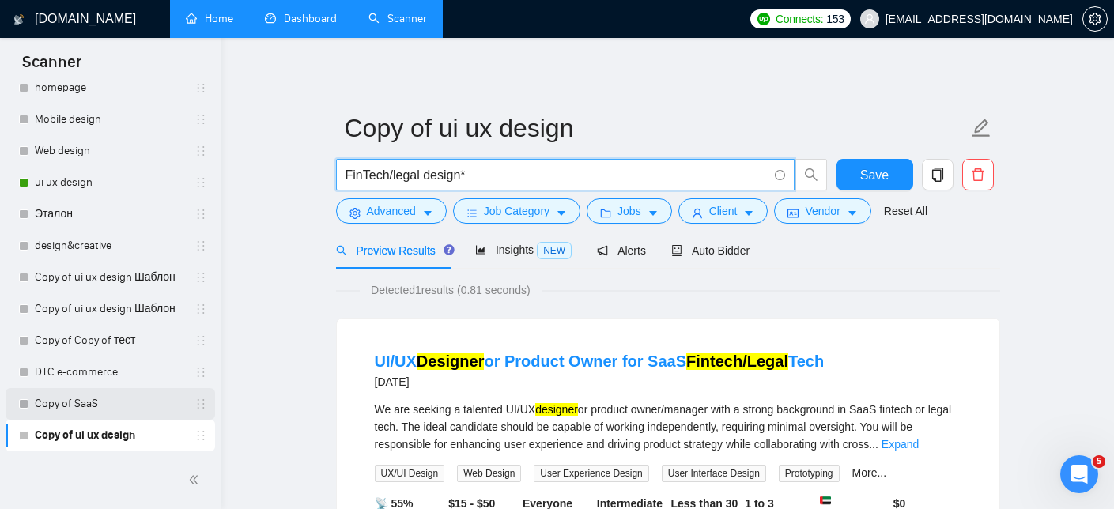
type input "FinTech/legal design*"
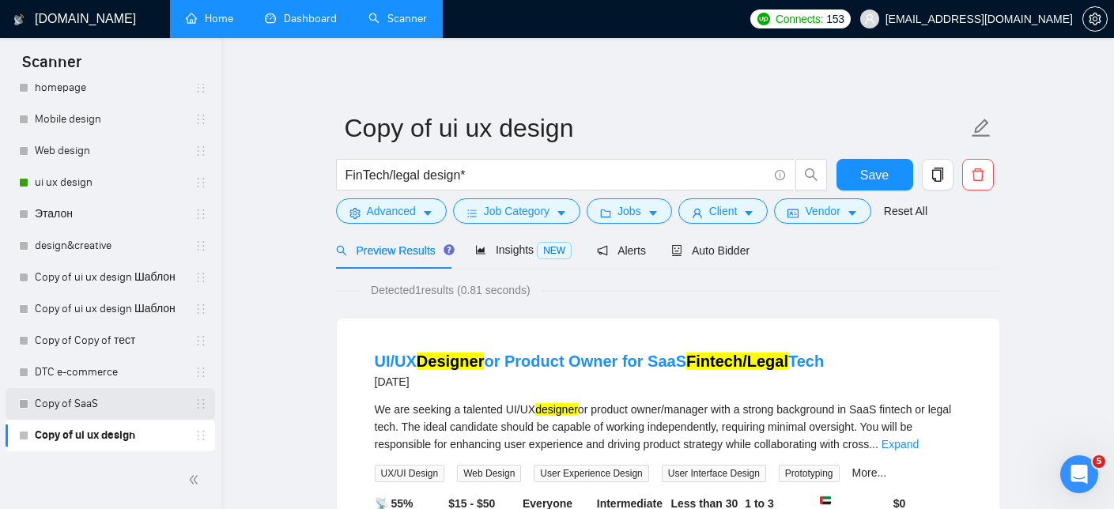
click at [96, 405] on link "Copy of SaaS" at bounding box center [110, 404] width 150 height 32
click at [876, 179] on span "Save" at bounding box center [874, 175] width 28 height 20
click at [66, 404] on link "Copy of SaaS" at bounding box center [110, 404] width 150 height 32
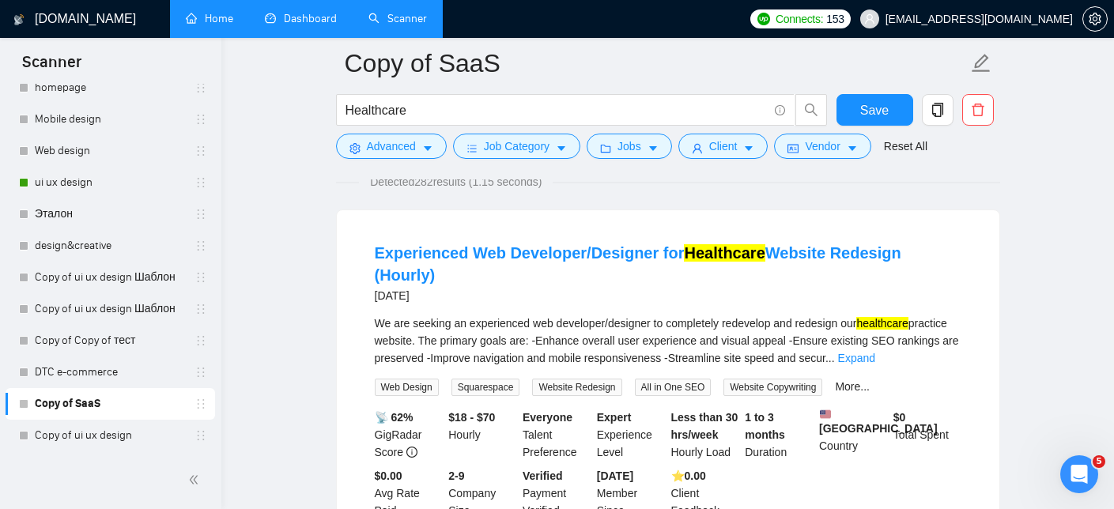
scroll to position [118, 0]
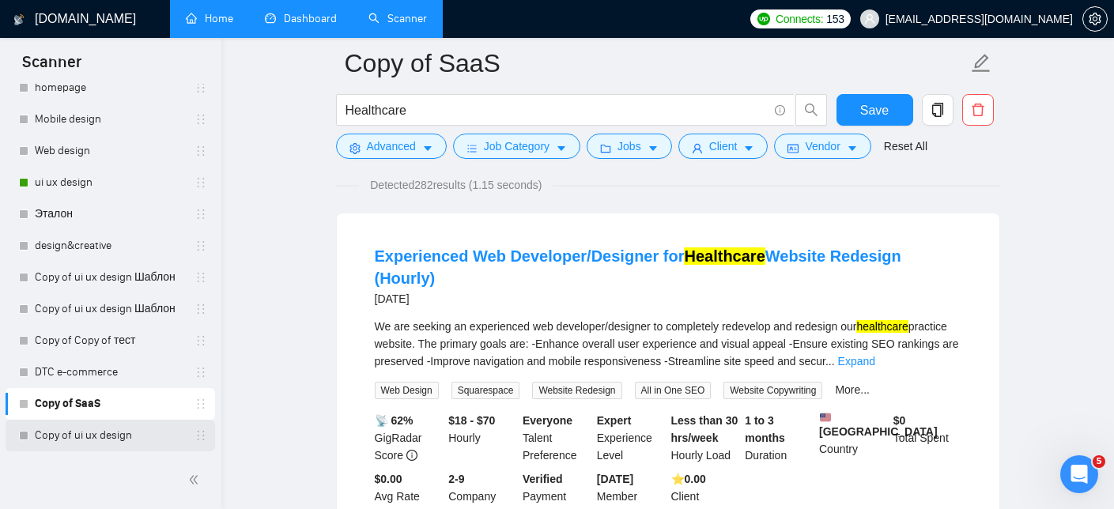
click at [72, 428] on link "Copy of ui ux design" at bounding box center [110, 436] width 150 height 32
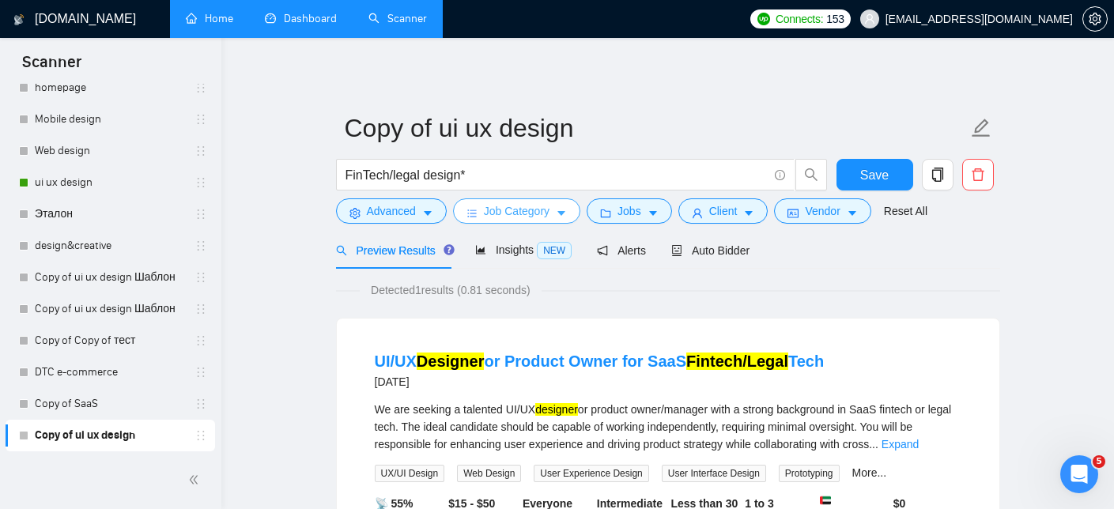
click at [559, 206] on button "Job Category" at bounding box center [516, 210] width 127 height 25
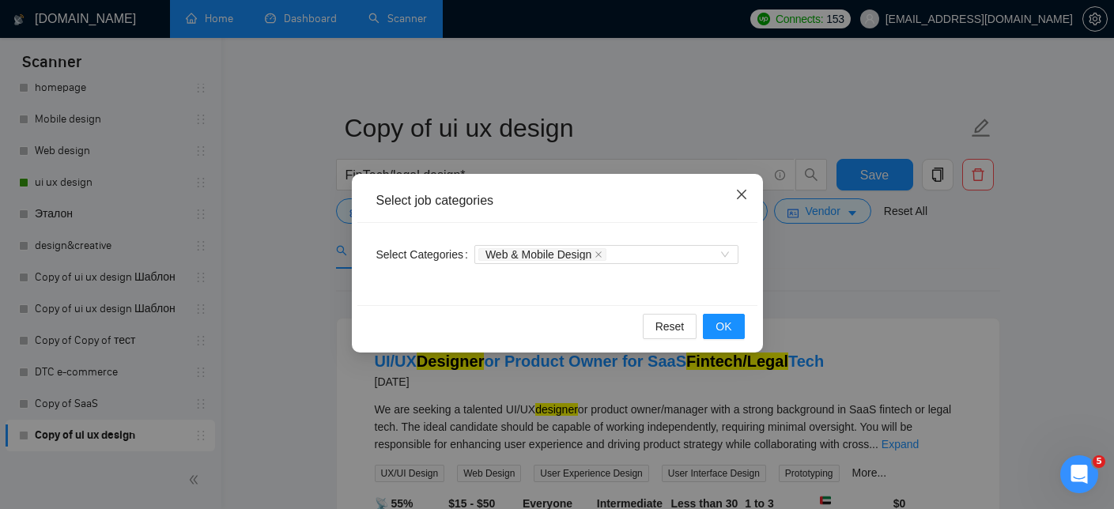
click at [741, 192] on icon "close" at bounding box center [741, 194] width 13 height 13
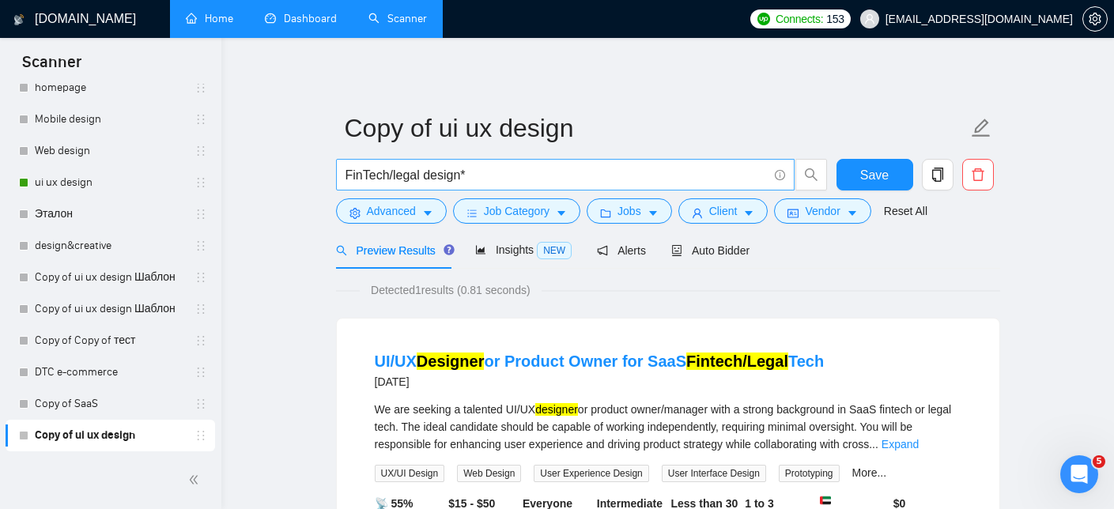
click at [515, 165] on input "FinTech/legal design*" at bounding box center [556, 175] width 422 height 20
drag, startPoint x: 486, startPoint y: 170, endPoint x: 427, endPoint y: 179, distance: 60.0
click at [427, 179] on input "FinTech/legal design*" at bounding box center [556, 175] width 422 height 20
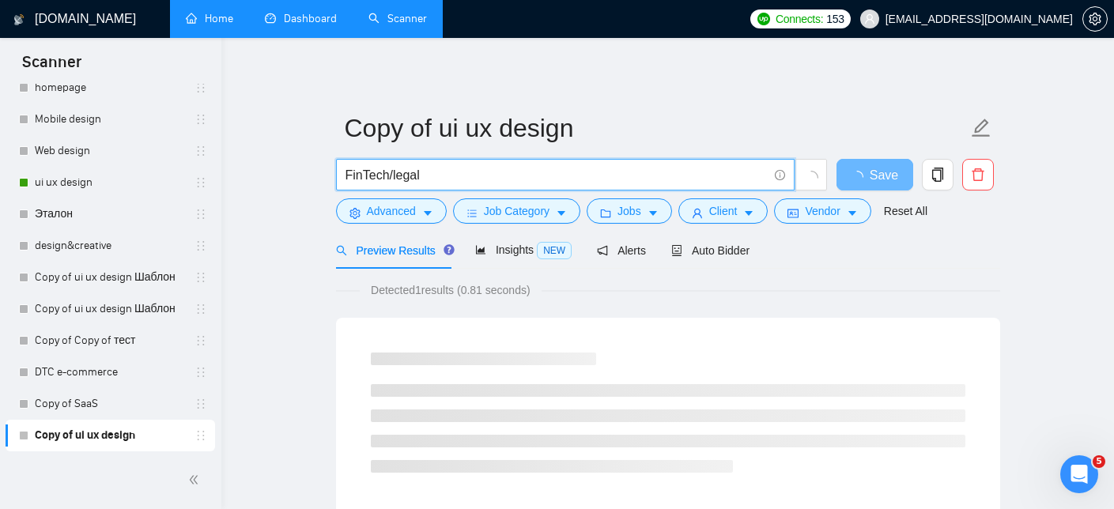
click at [392, 175] on input "FinTech/legal" at bounding box center [556, 175] width 422 height 20
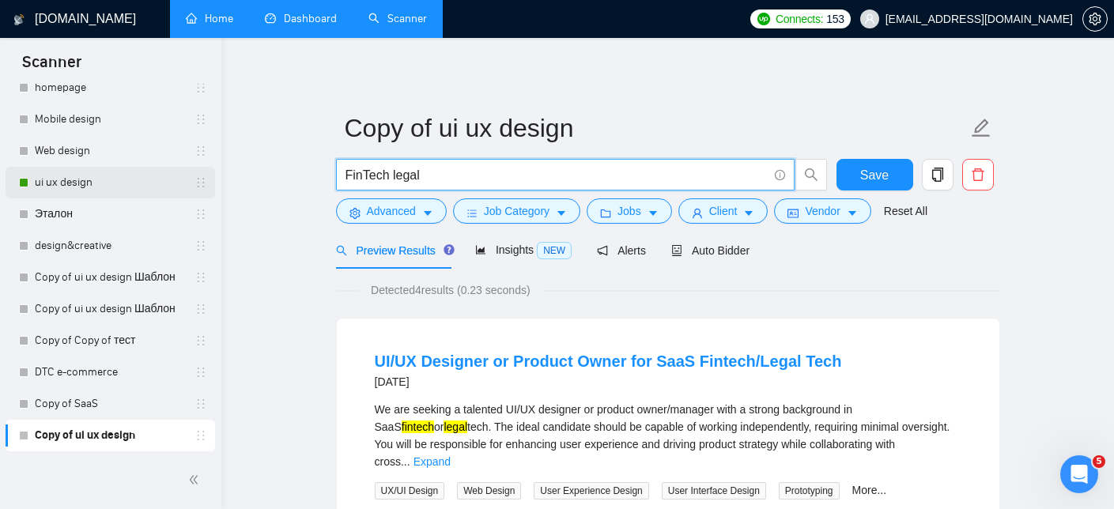
type input "FinTech legal"
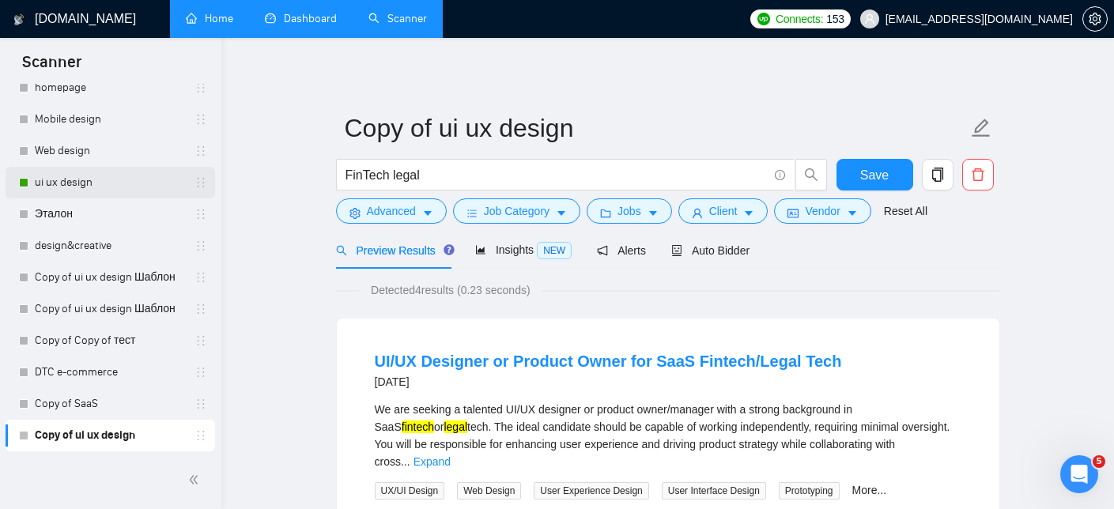
click at [89, 183] on link "ui ux design" at bounding box center [110, 183] width 150 height 32
click at [856, 160] on button "Save" at bounding box center [874, 175] width 77 height 32
click at [79, 187] on link "ui ux design" at bounding box center [110, 183] width 150 height 32
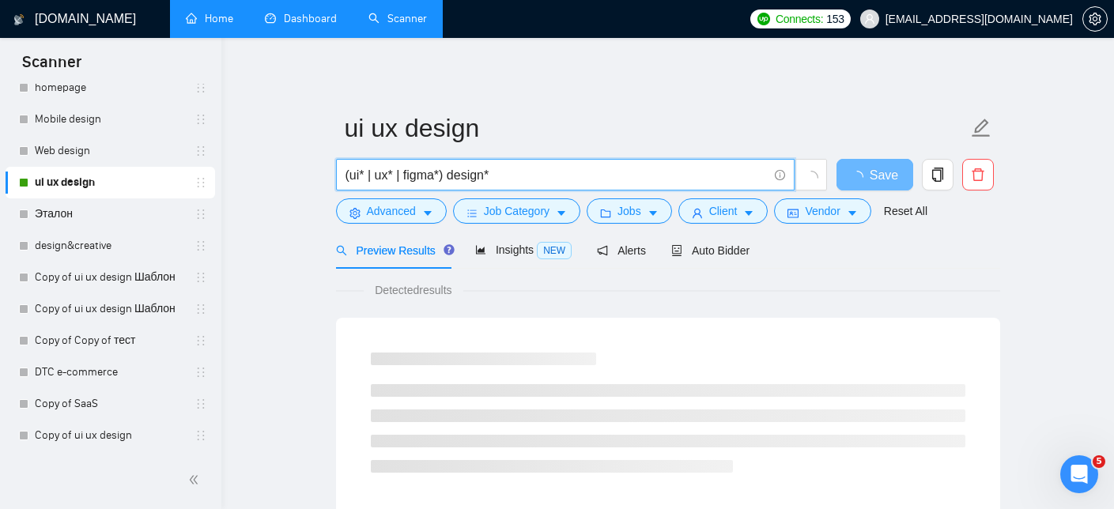
drag, startPoint x: 402, startPoint y: 175, endPoint x: 392, endPoint y: 175, distance: 10.3
click at [392, 175] on input "(ui* | ux* | figma*) design*" at bounding box center [556, 175] width 422 height 20
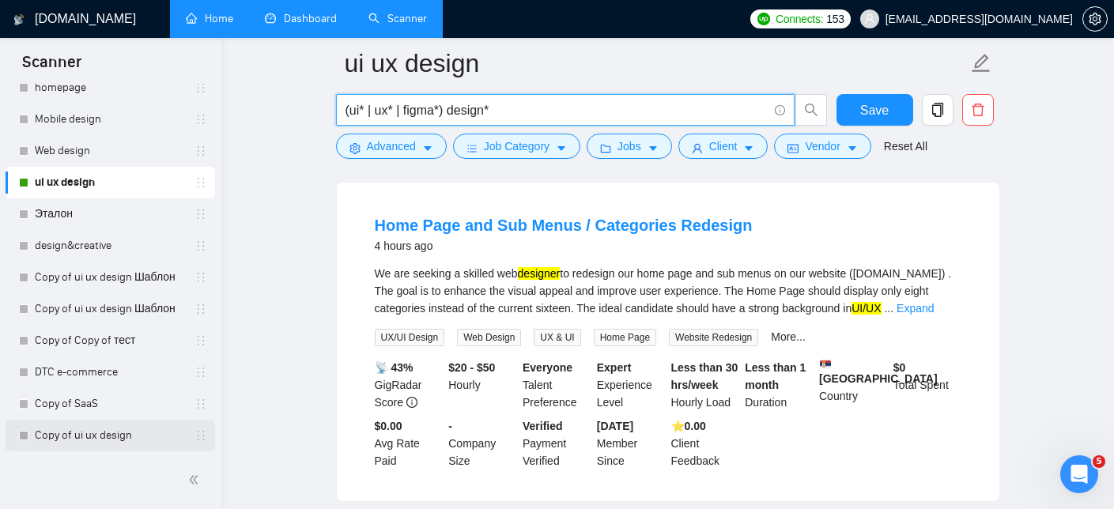
click at [118, 430] on link "Copy of ui ux design" at bounding box center [110, 436] width 150 height 32
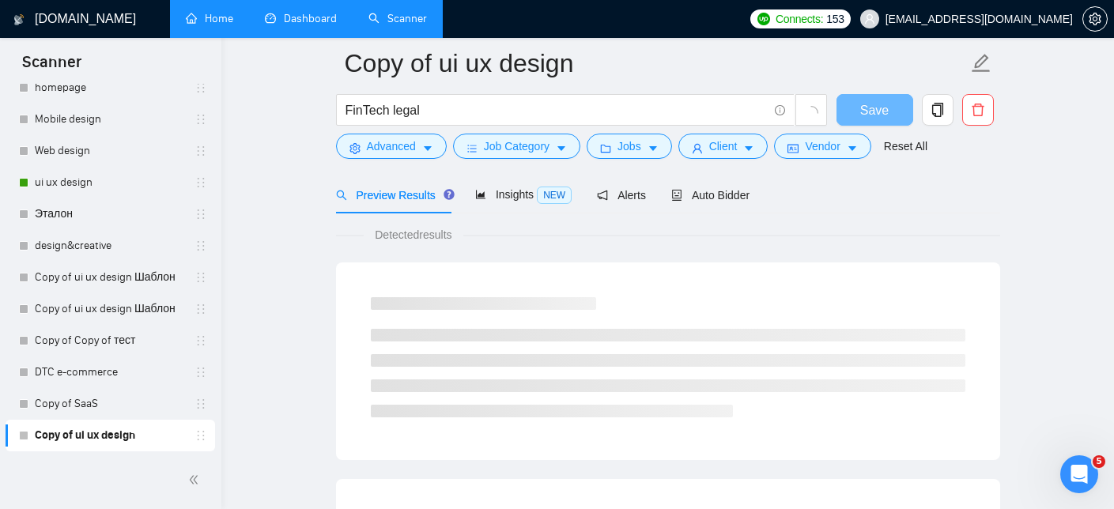
scroll to position [488, 0]
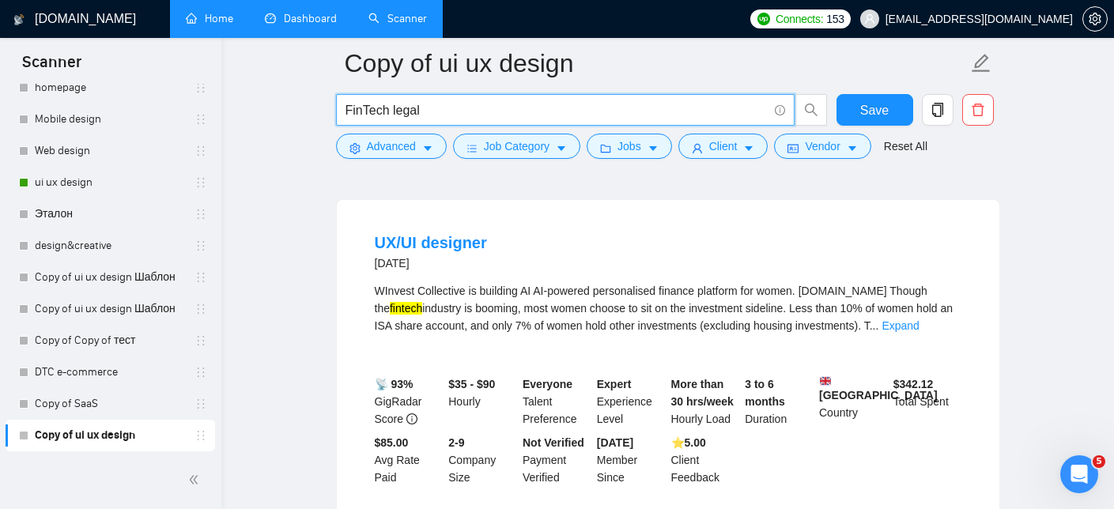
click at [391, 110] on input "FinTech legal" at bounding box center [556, 110] width 422 height 20
paste input "|"
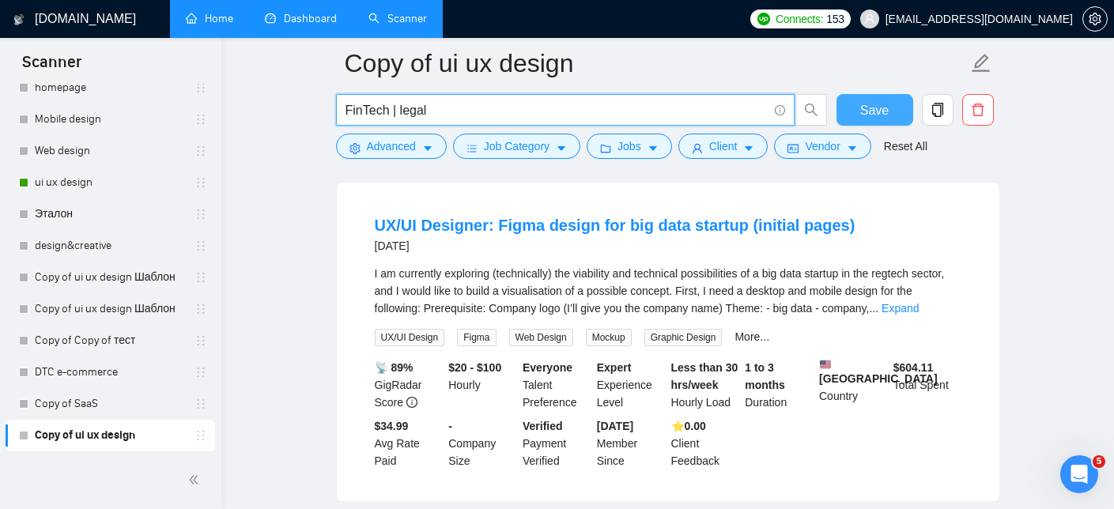
type input "FinTech | legal"
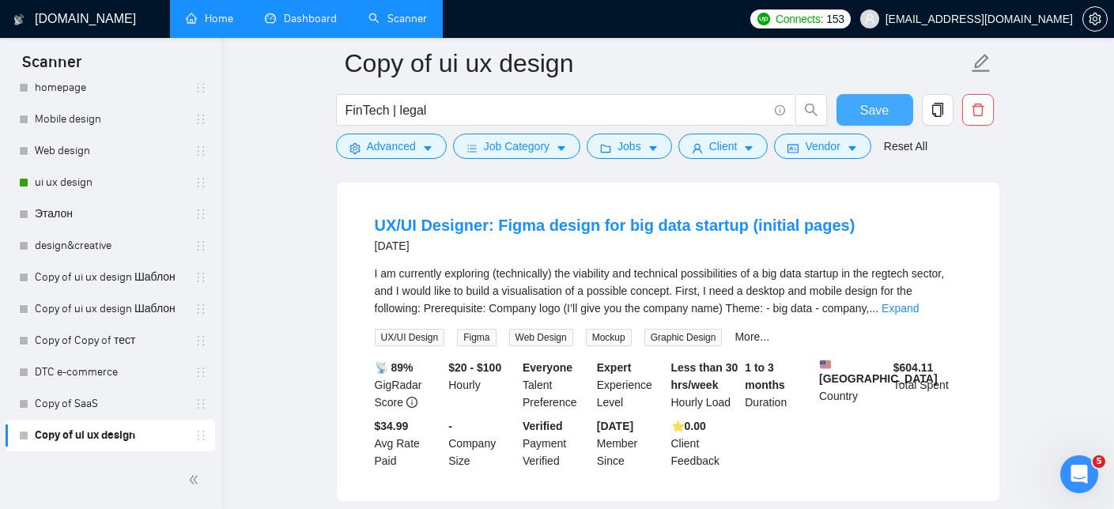
click at [873, 110] on span "Save" at bounding box center [874, 110] width 28 height 20
click at [563, 149] on icon "caret-down" at bounding box center [561, 148] width 11 height 11
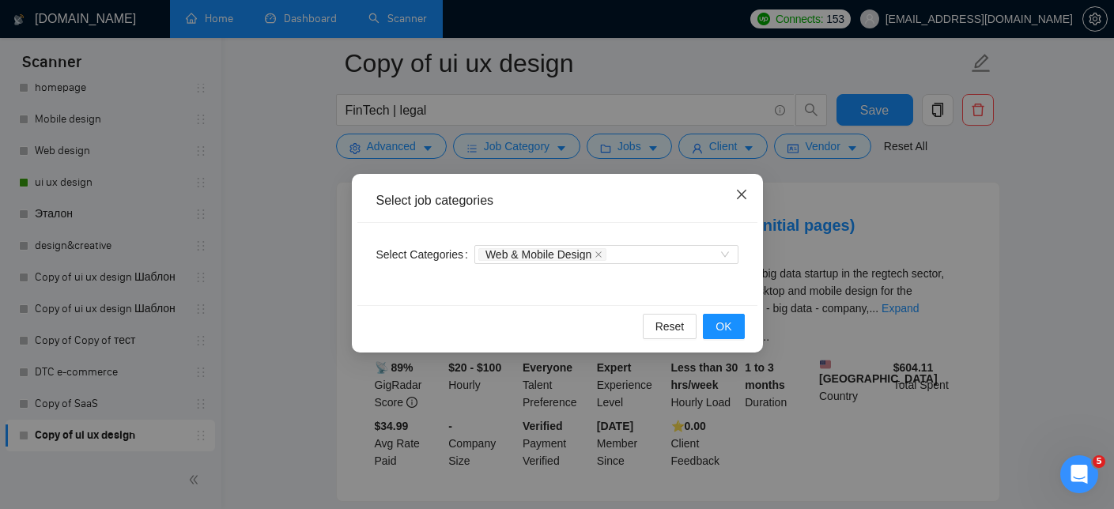
click at [745, 189] on icon "close" at bounding box center [741, 194] width 13 height 13
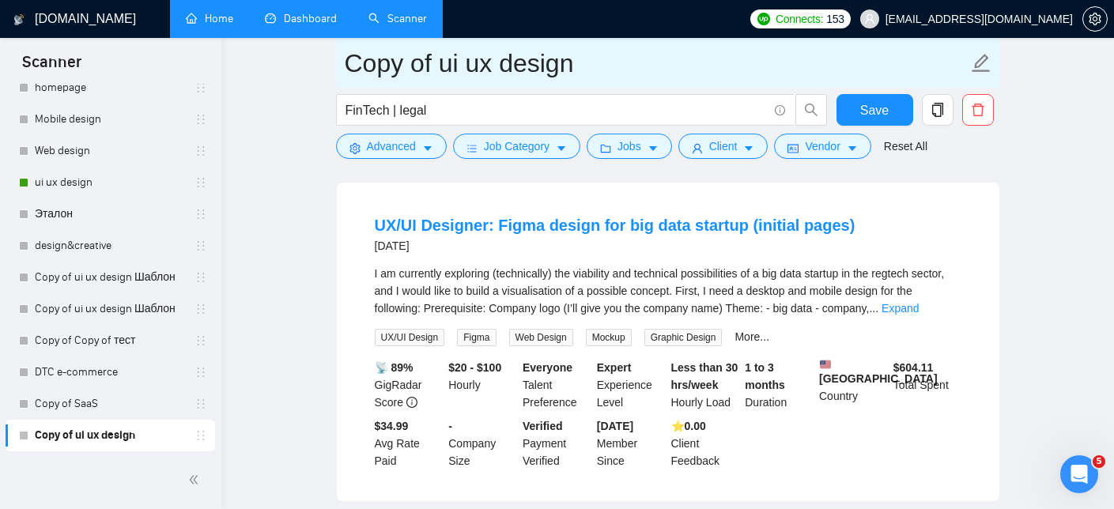
click at [600, 55] on input "Copy of ui ux design" at bounding box center [656, 63] width 623 height 40
type input "C"
paste input "|"
type input "|"
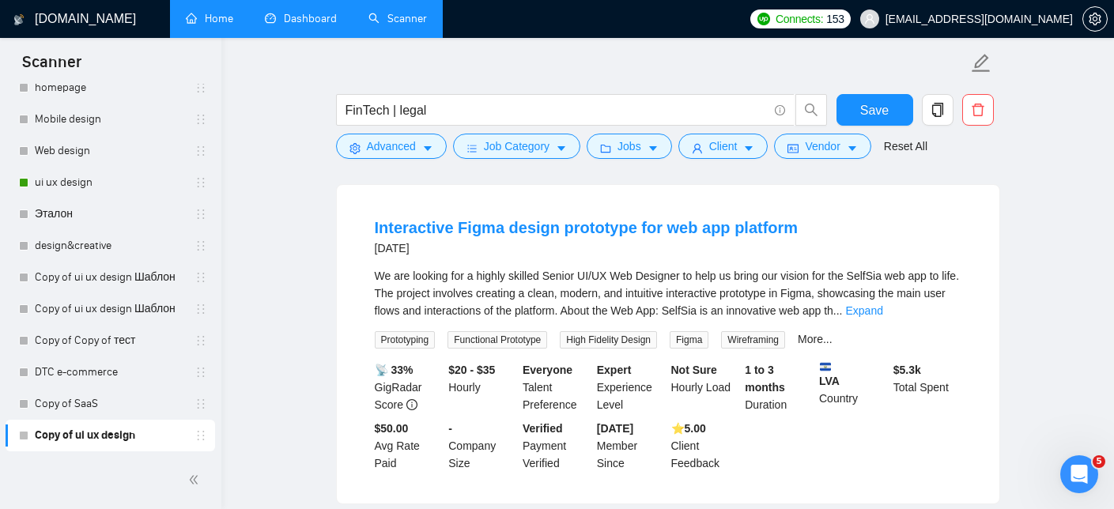
scroll to position [126, 0]
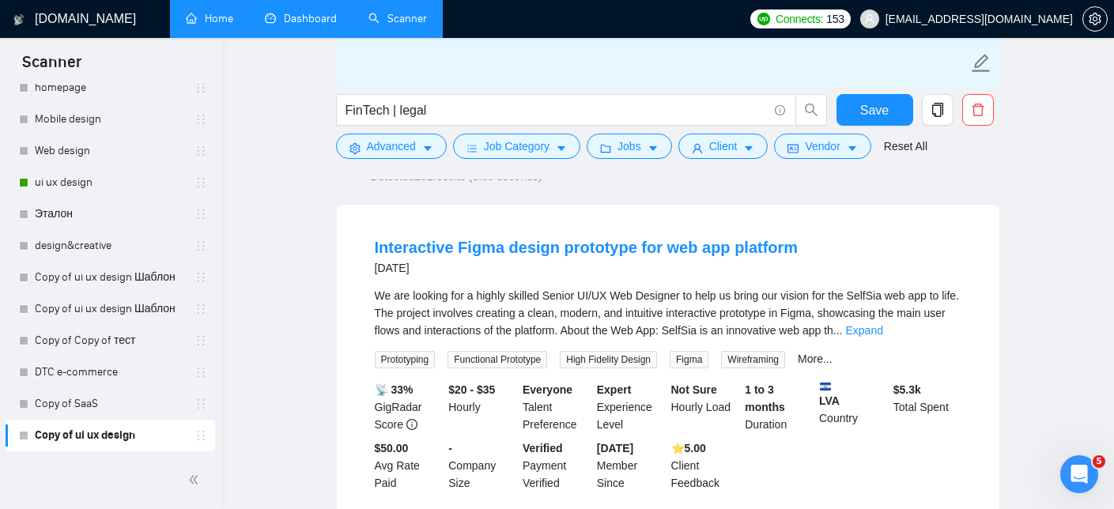
paste input "FinTech/legal"
type input "FinTech/legal"
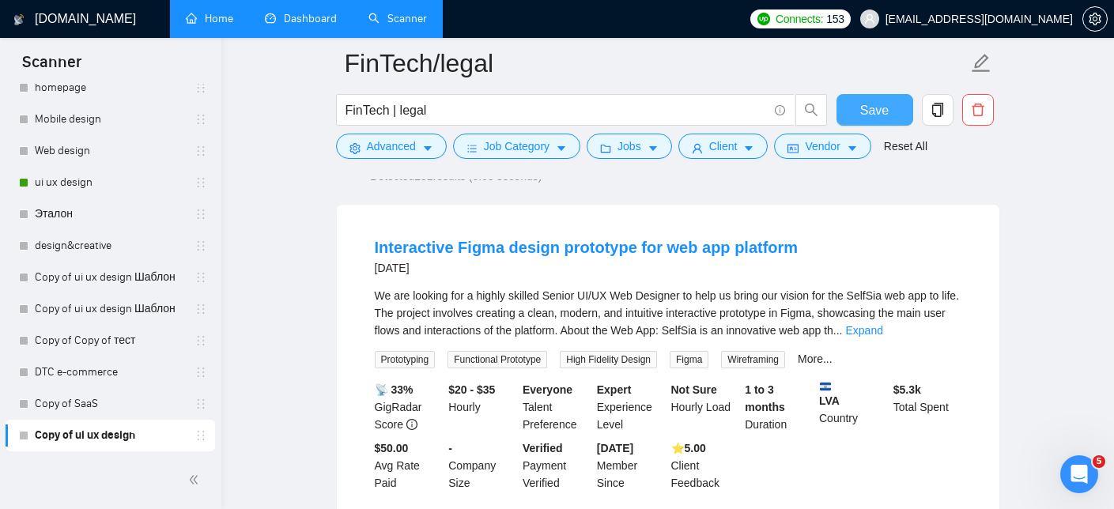
click at [888, 110] on button "Save" at bounding box center [874, 110] width 77 height 32
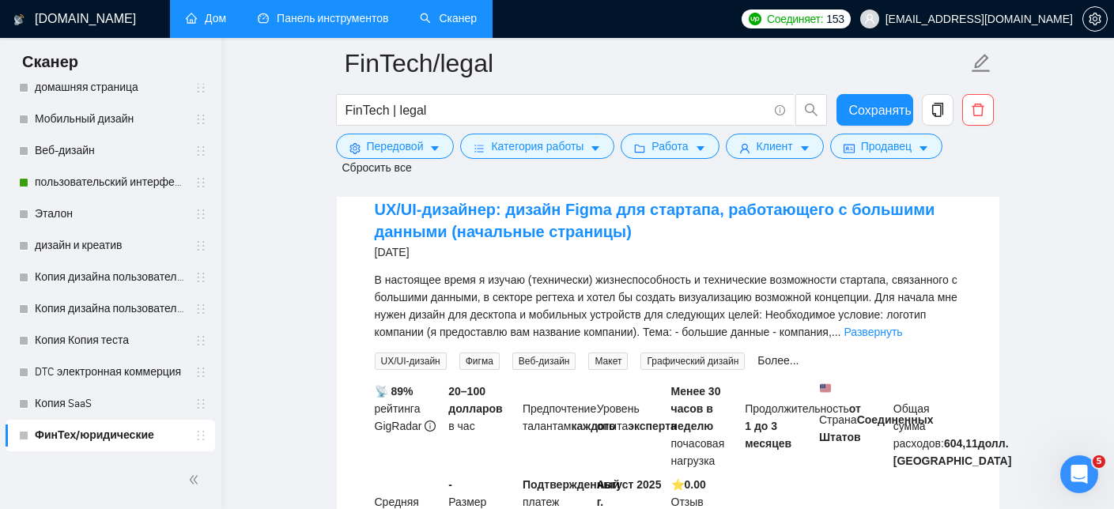
scroll to position [724, 0]
click at [794, 356] on font "Более..." at bounding box center [777, 359] width 41 height 13
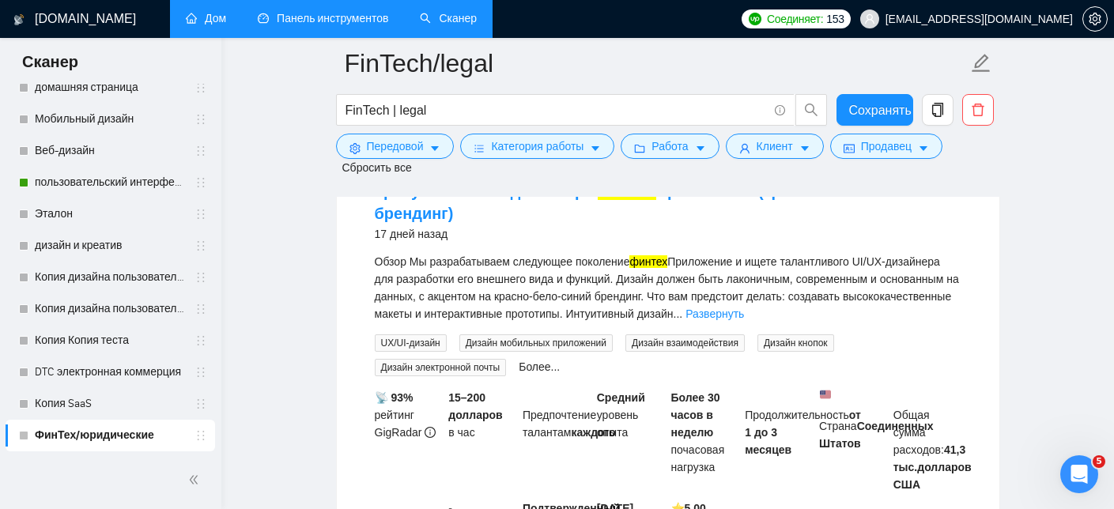
scroll to position [1669, 0]
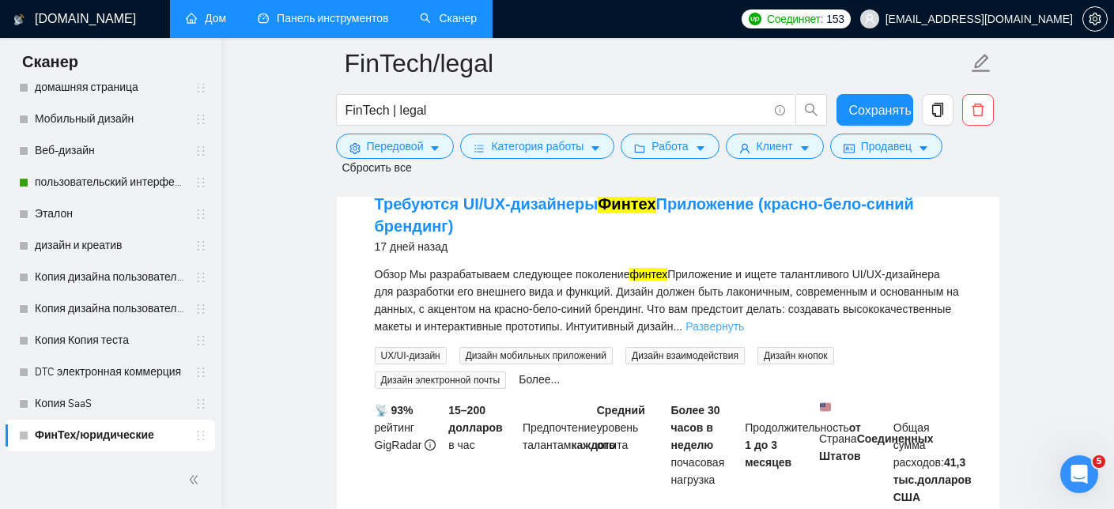
click at [744, 333] on font "Развернуть" at bounding box center [714, 326] width 58 height 13
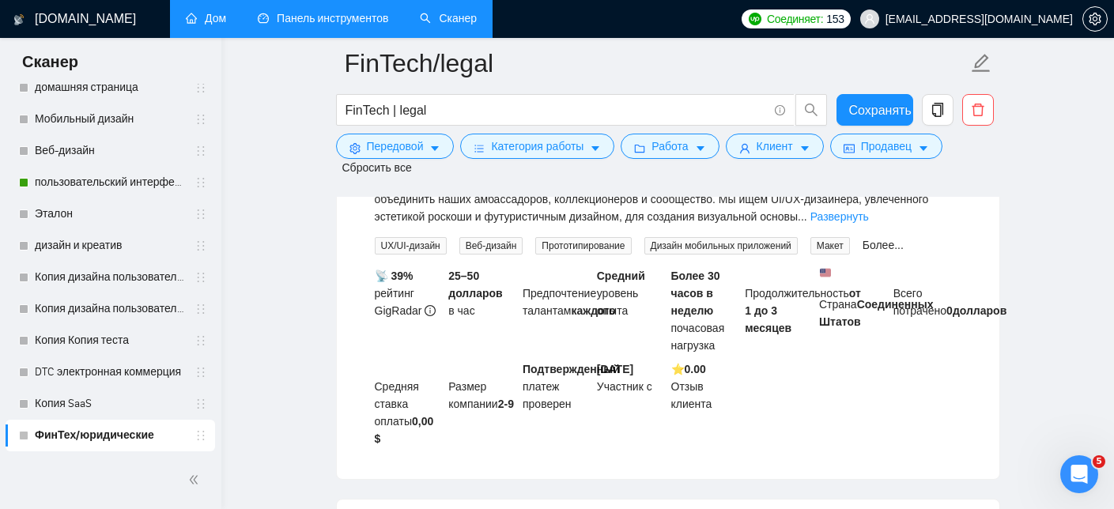
scroll to position [4199, 0]
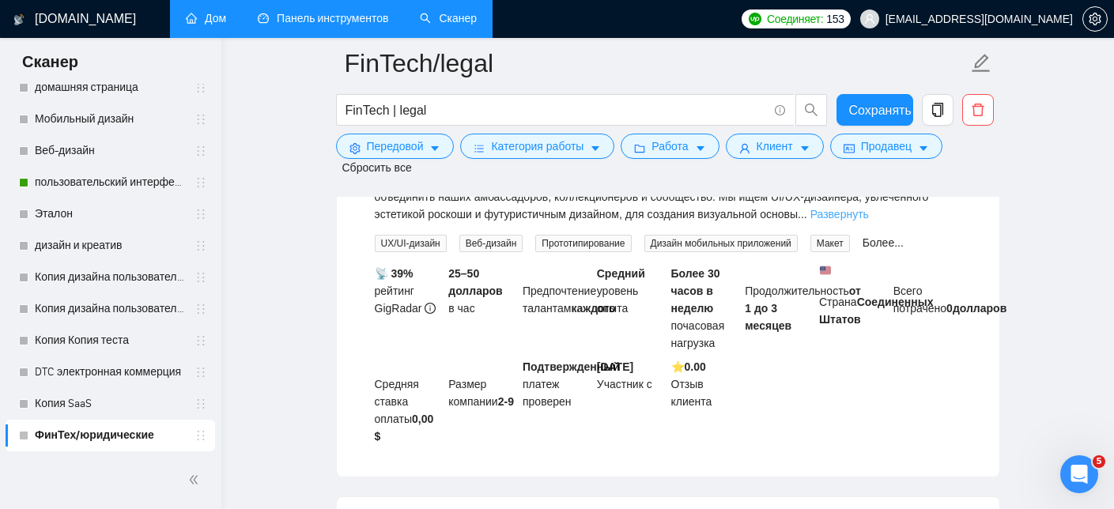
click at [810, 221] on font "Развернуть" at bounding box center [839, 214] width 58 height 13
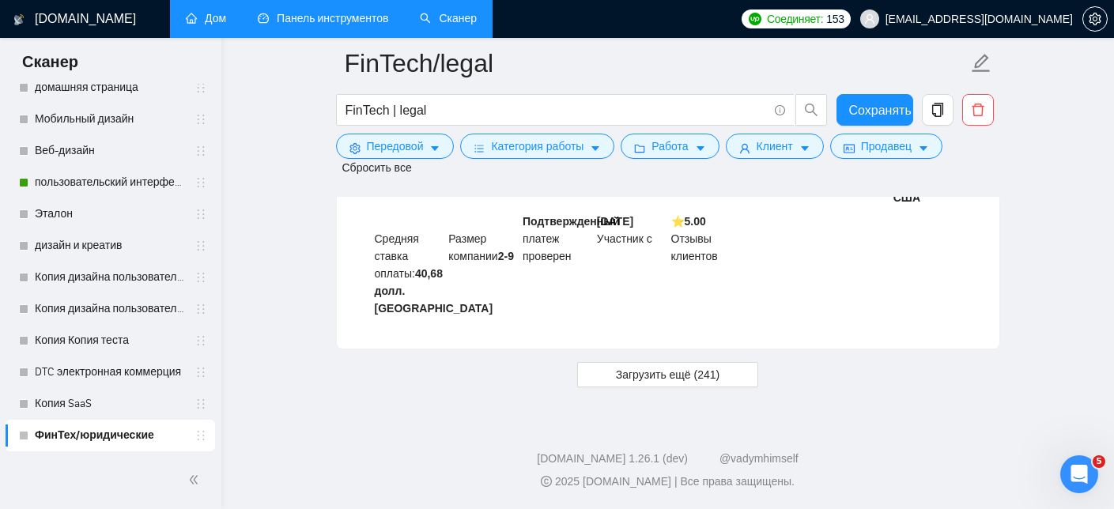
scroll to position [5105, 0]
click at [673, 383] on span "Загрузить ещё (241)" at bounding box center [668, 374] width 104 height 17
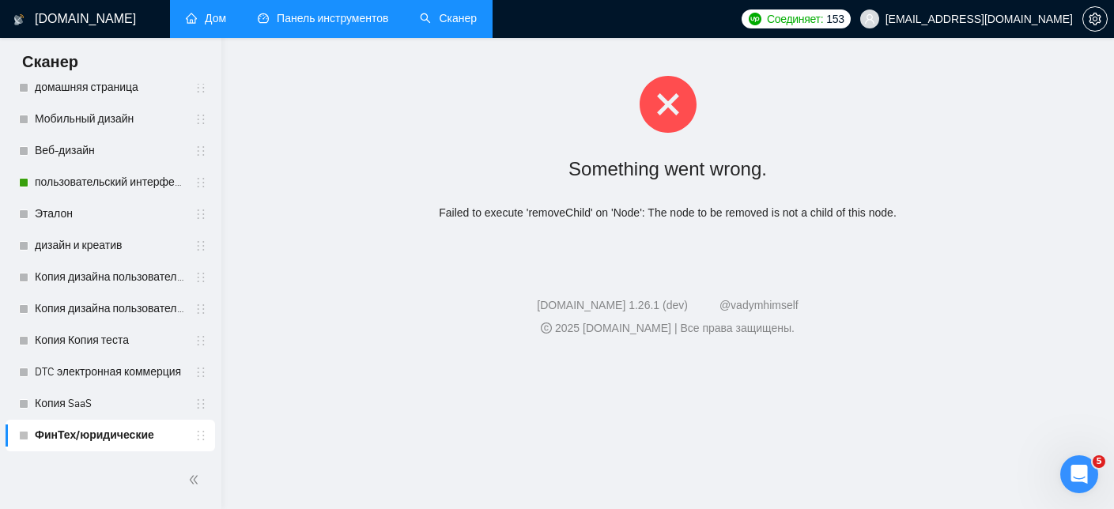
scroll to position [0, 0]
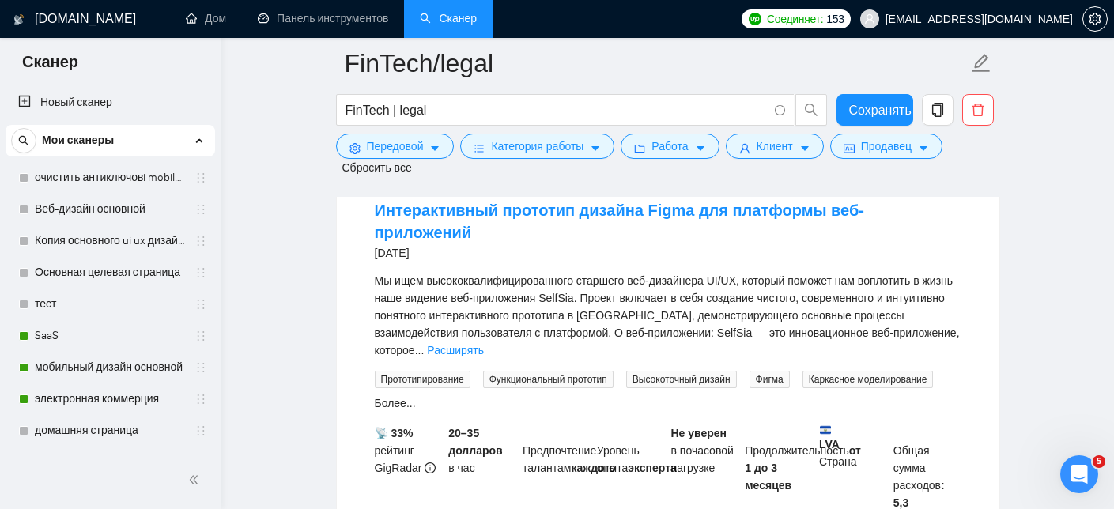
scroll to position [168, 0]
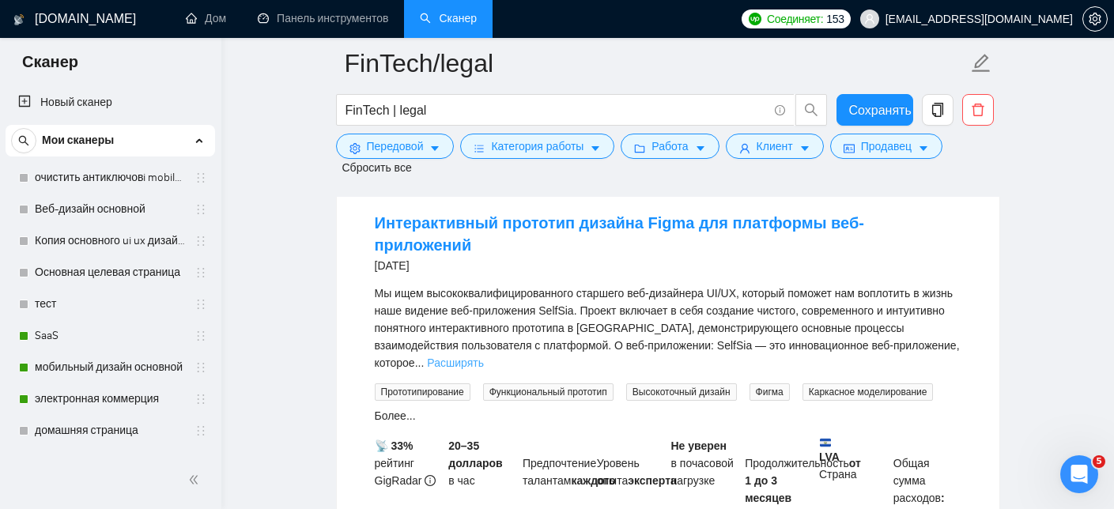
click at [484, 356] on font "Расширять" at bounding box center [455, 362] width 57 height 13
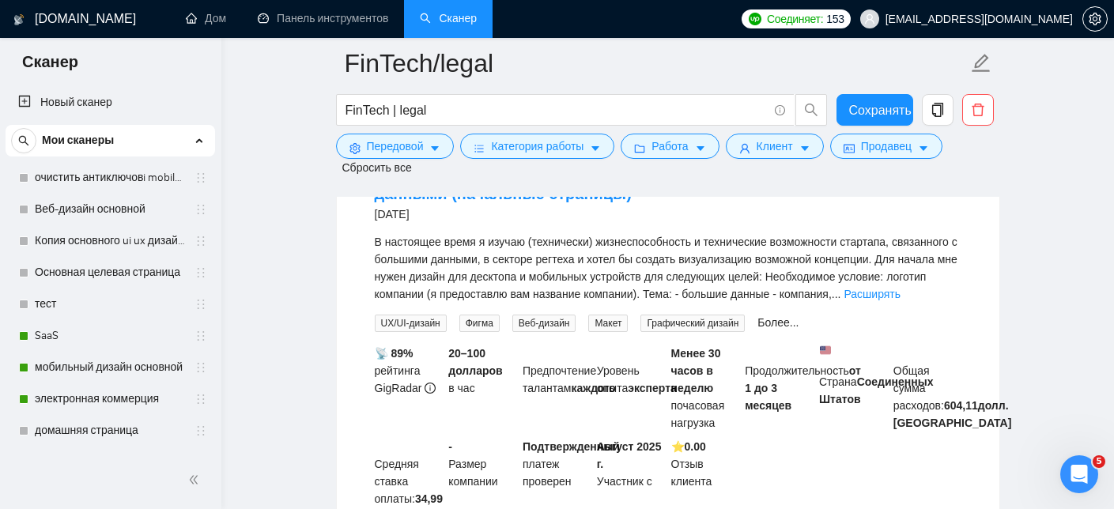
scroll to position [891, 0]
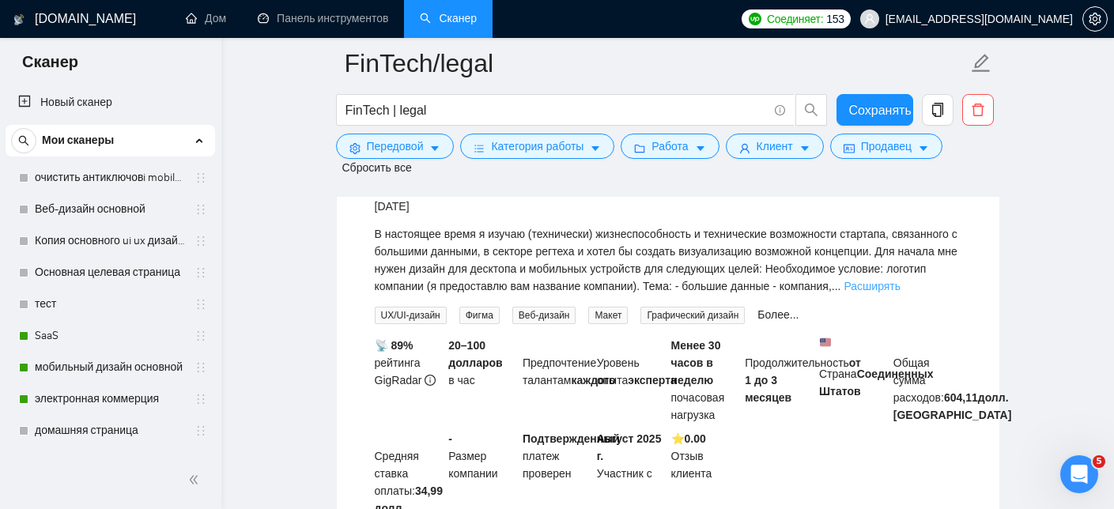
click at [843, 292] on font "Расширять" at bounding box center [871, 286] width 57 height 13
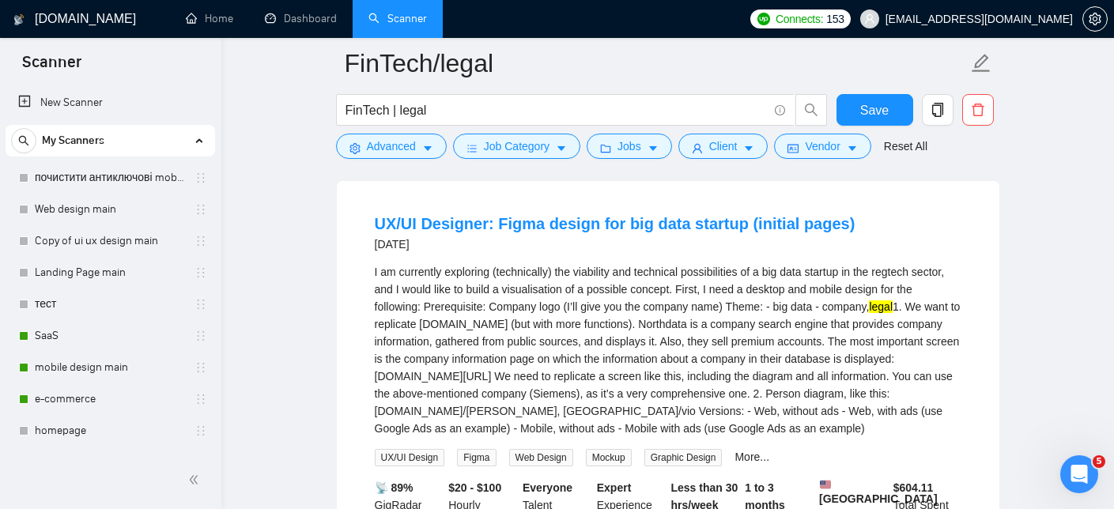
scroll to position [602, 0]
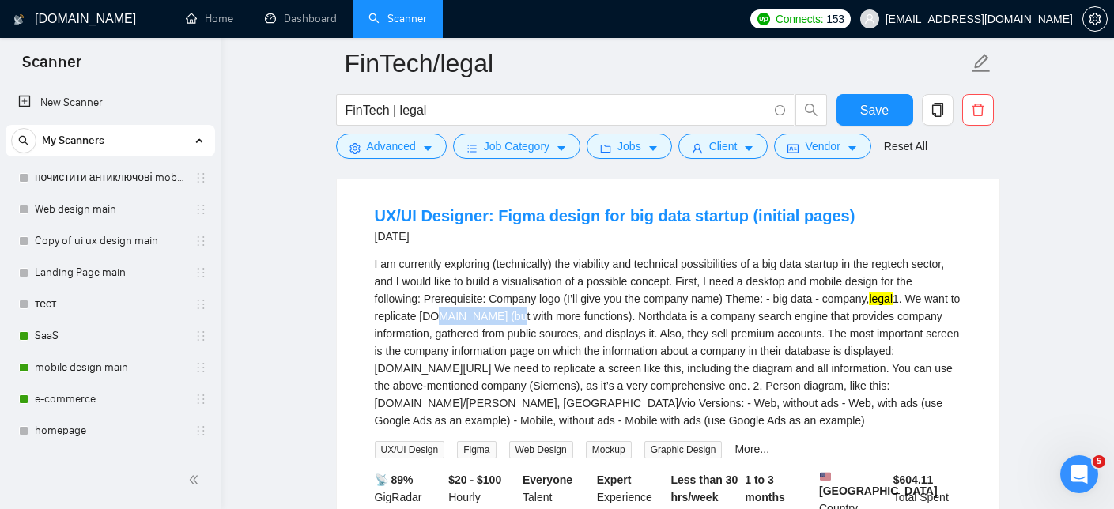
drag, startPoint x: 560, startPoint y: 336, endPoint x: 481, endPoint y: 335, distance: 79.1
click at [481, 335] on div "I am currently exploring (technically) the viability and technical possibilitie…" at bounding box center [668, 342] width 587 height 174
copy div "[DOMAIN_NAME]"
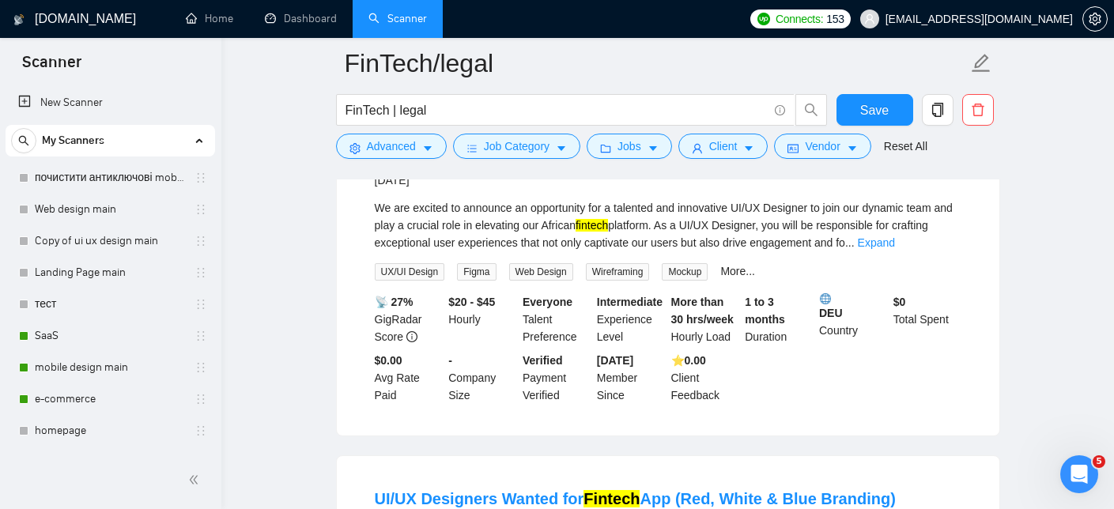
scroll to position [1115, 0]
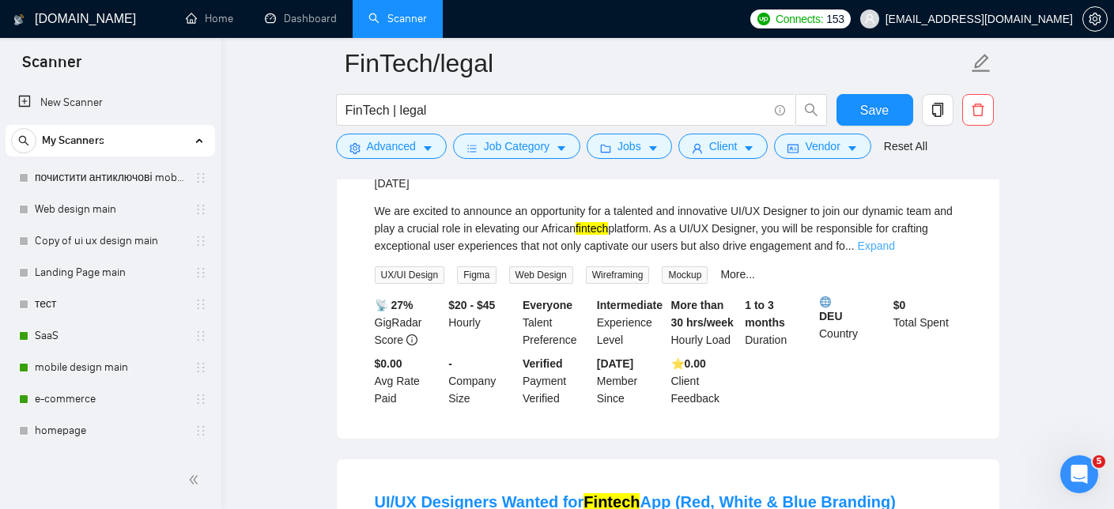
click at [895, 252] on link "Expand" at bounding box center [876, 246] width 37 height 13
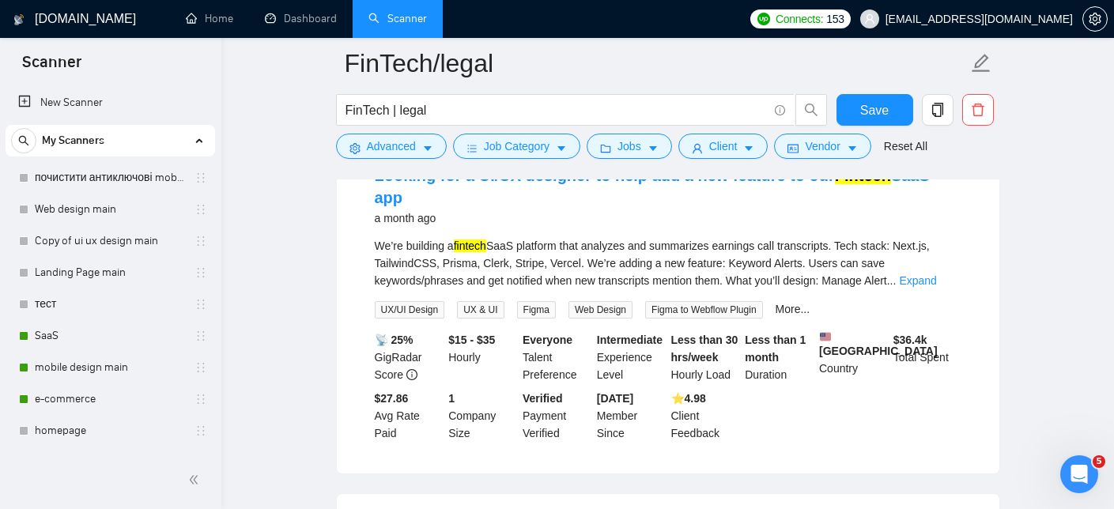
scroll to position [2079, 0]
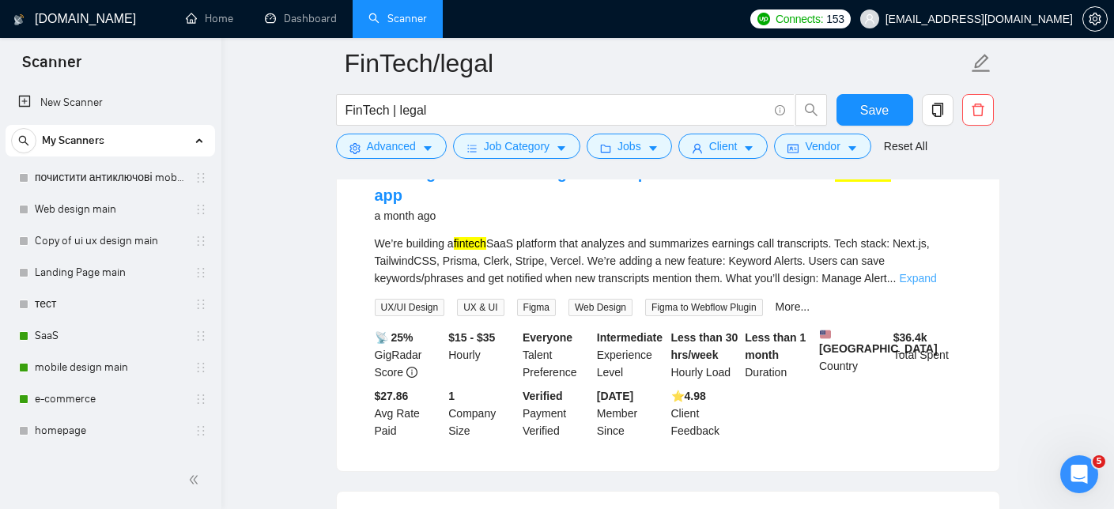
click at [936, 285] on link "Expand" at bounding box center [917, 278] width 37 height 13
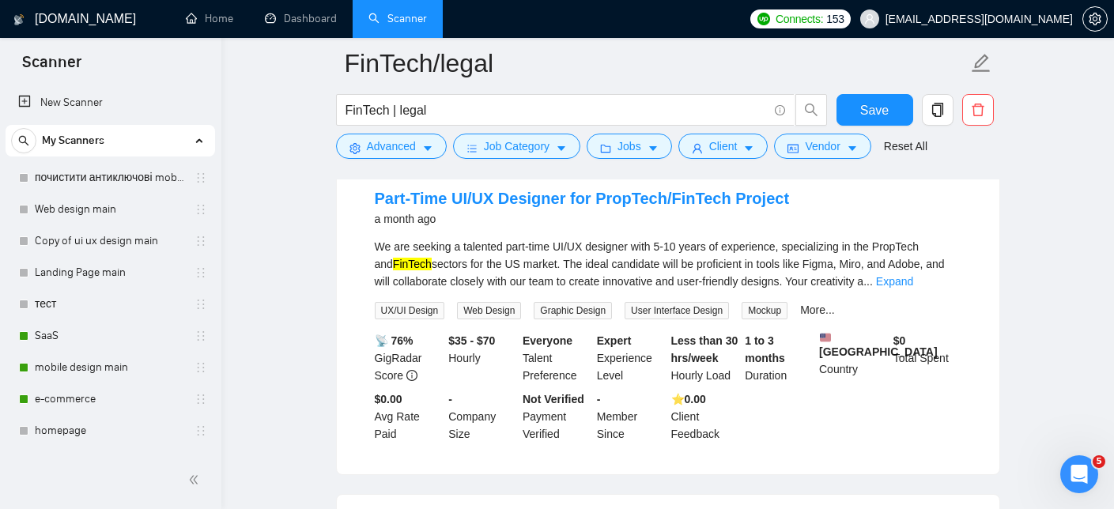
scroll to position [2517, 0]
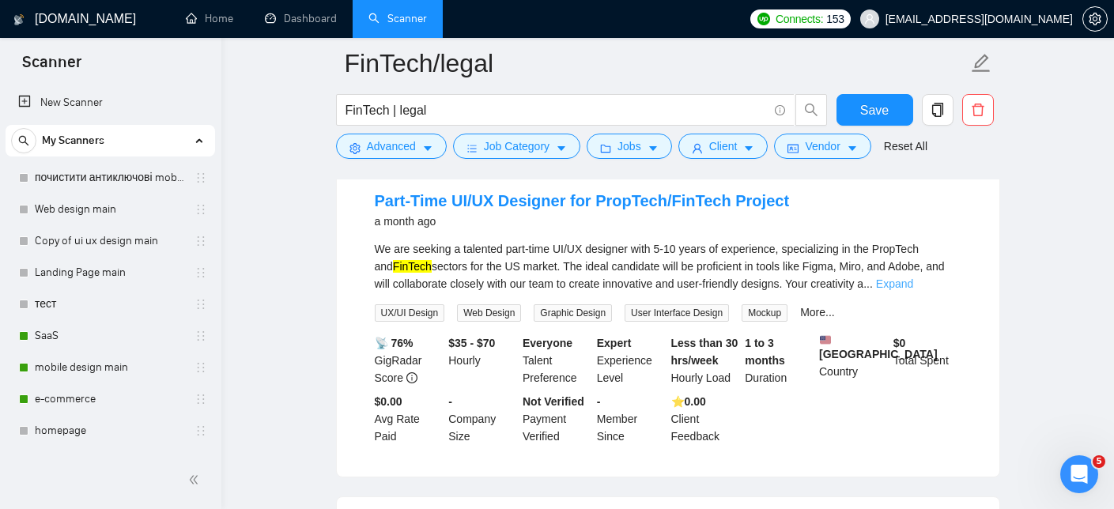
click at [913, 290] on link "Expand" at bounding box center [894, 283] width 37 height 13
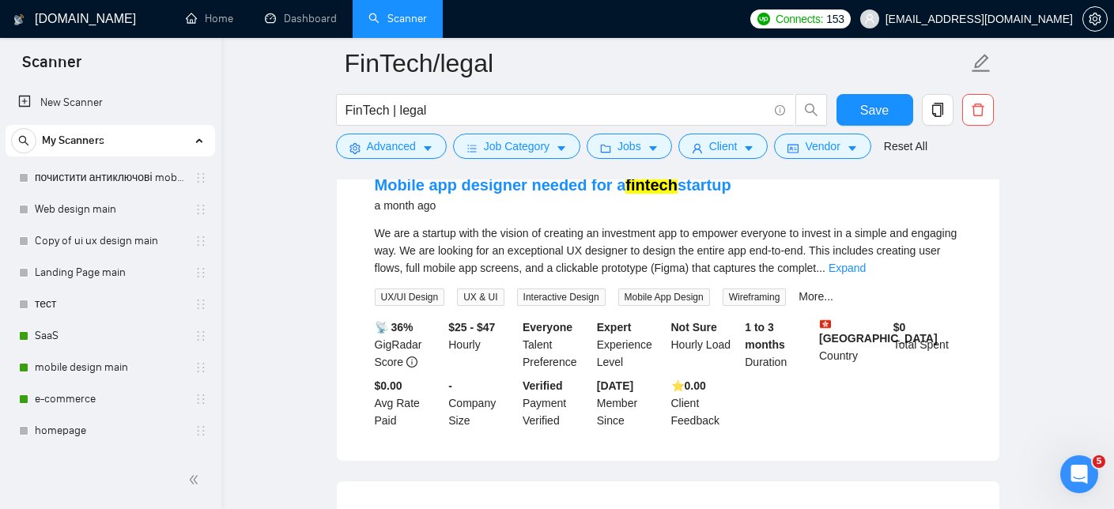
scroll to position [3252, 0]
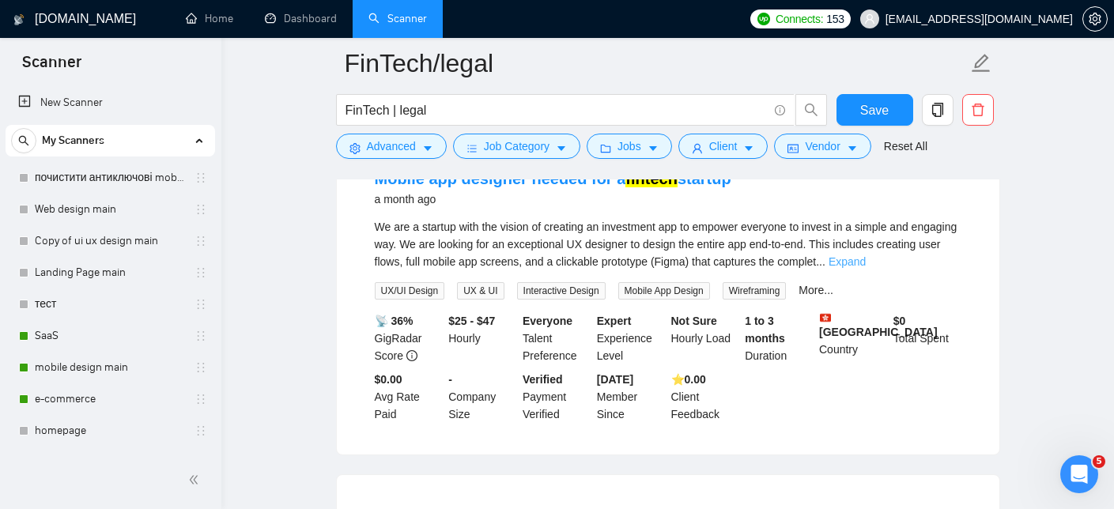
click at [866, 268] on link "Expand" at bounding box center [846, 261] width 37 height 13
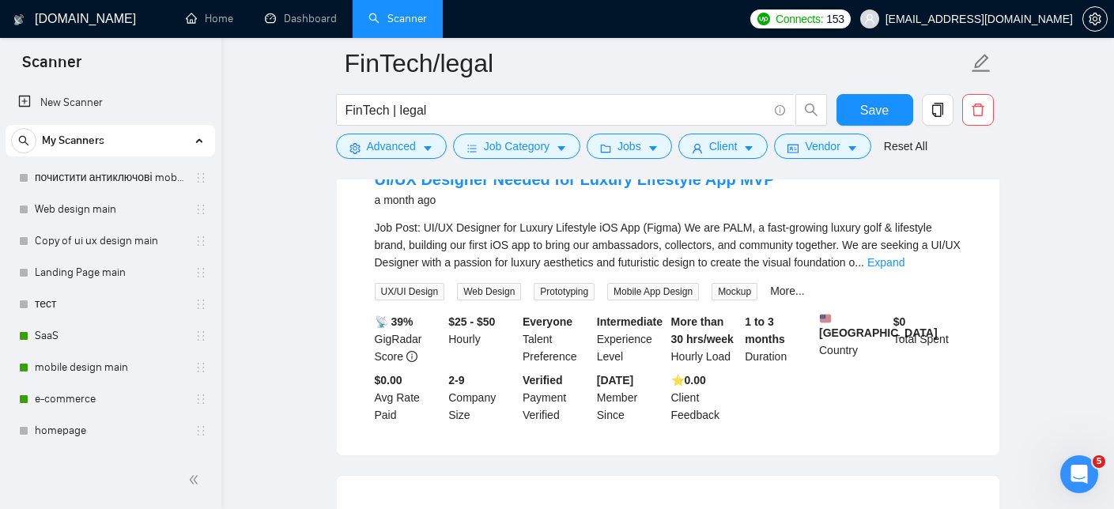
scroll to position [3680, 0]
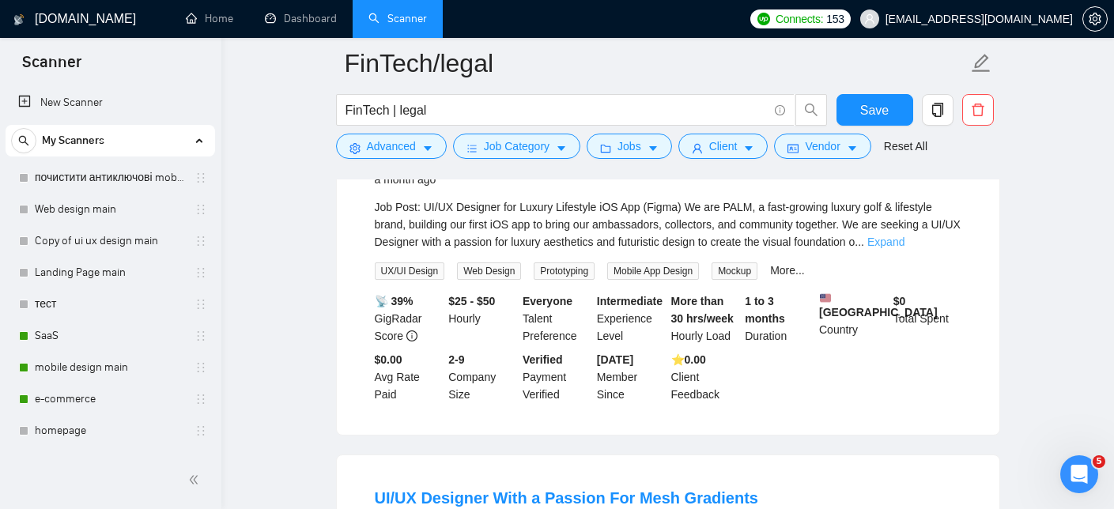
click at [904, 248] on link "Expand" at bounding box center [885, 242] width 37 height 13
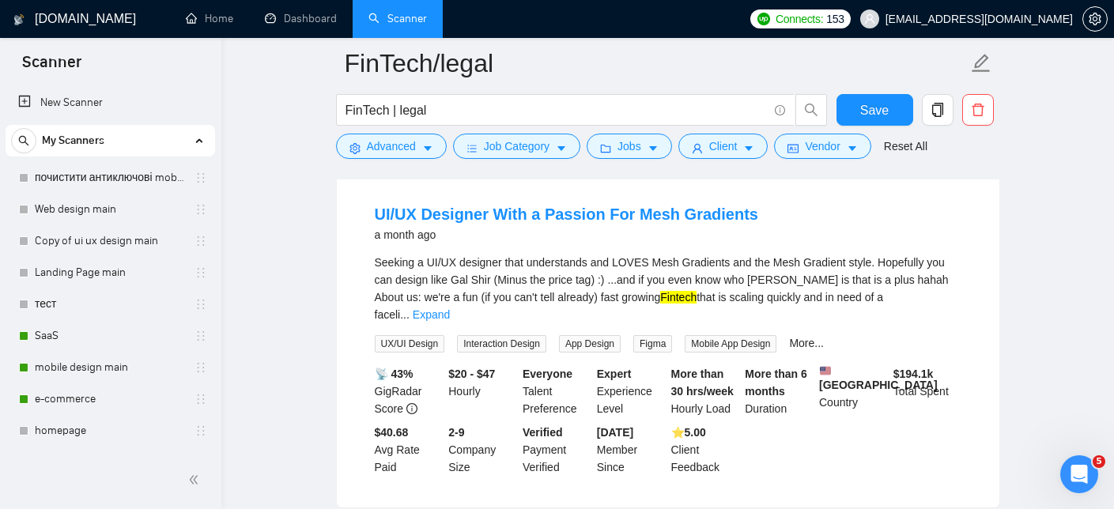
scroll to position [4313, 0]
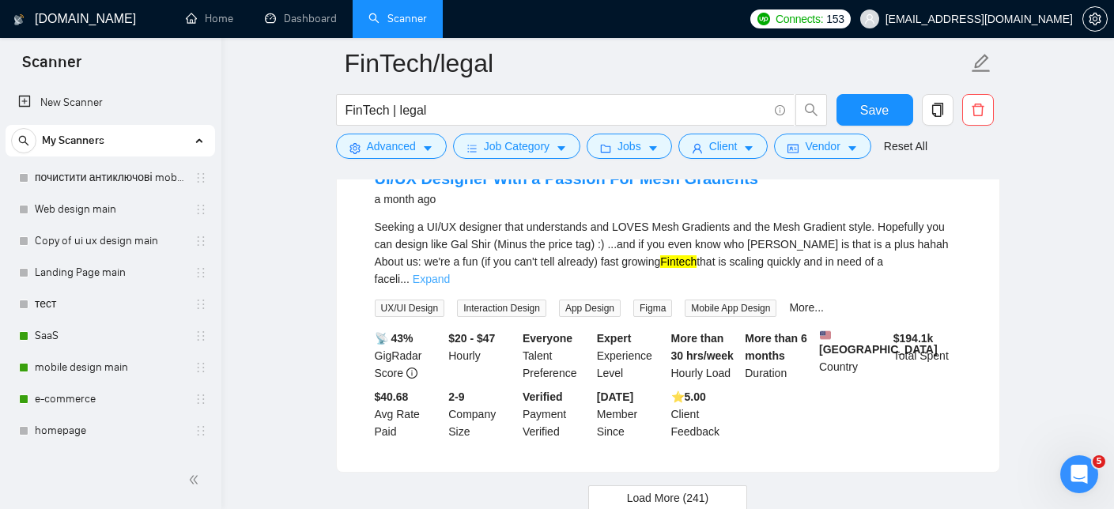
click at [450, 285] on link "Expand" at bounding box center [431, 279] width 37 height 13
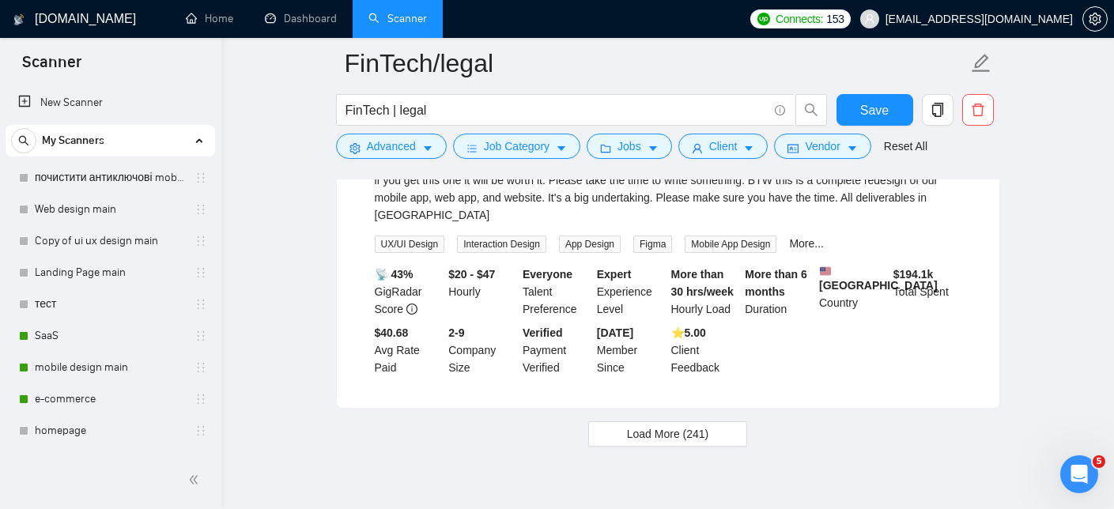
scroll to position [4619, 0]
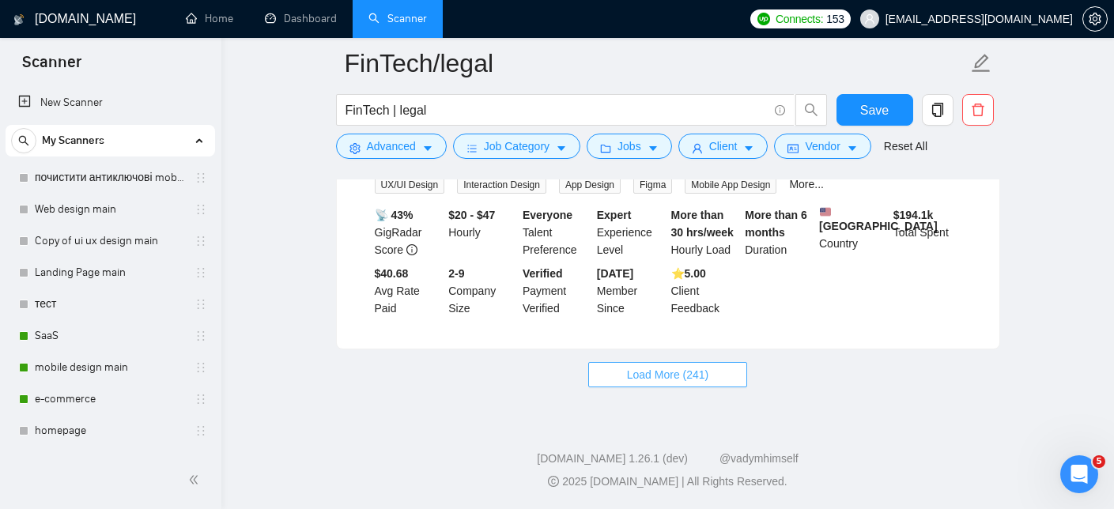
click at [688, 370] on span "Load More (241)" at bounding box center [668, 374] width 82 height 17
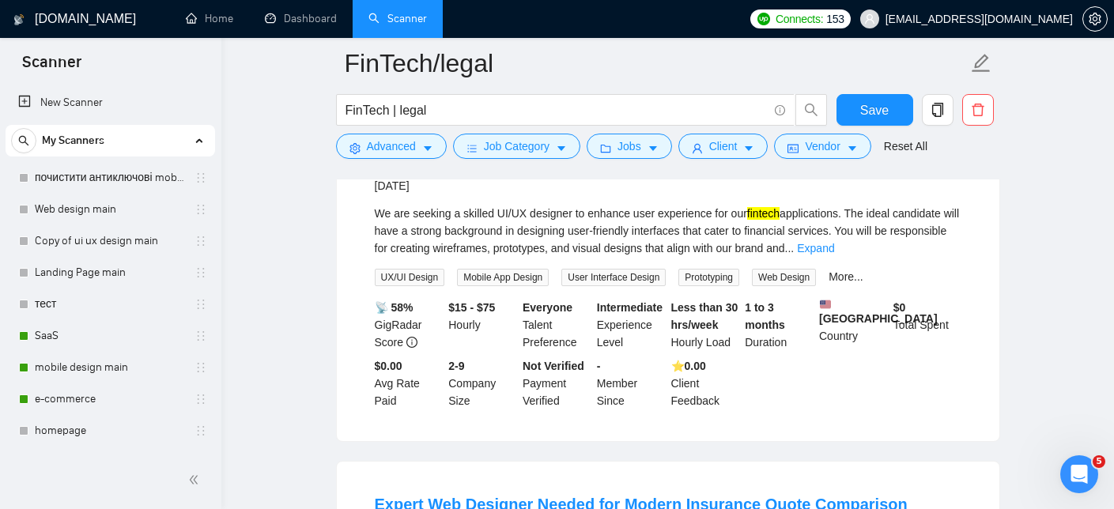
scroll to position [4768, 0]
click at [834, 256] on link "Expand" at bounding box center [815, 249] width 37 height 13
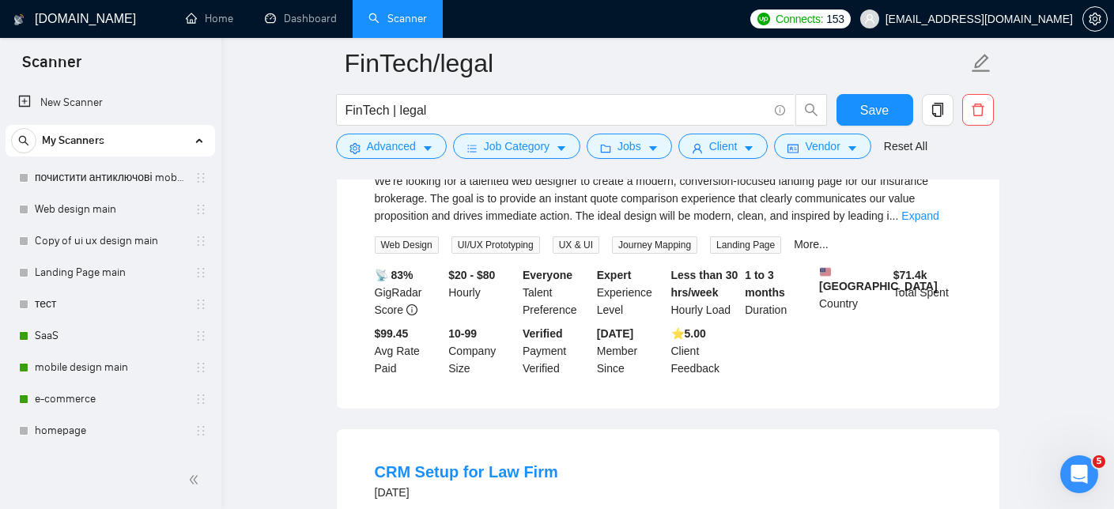
scroll to position [5182, 0]
click at [938, 221] on link "Expand" at bounding box center [919, 214] width 37 height 13
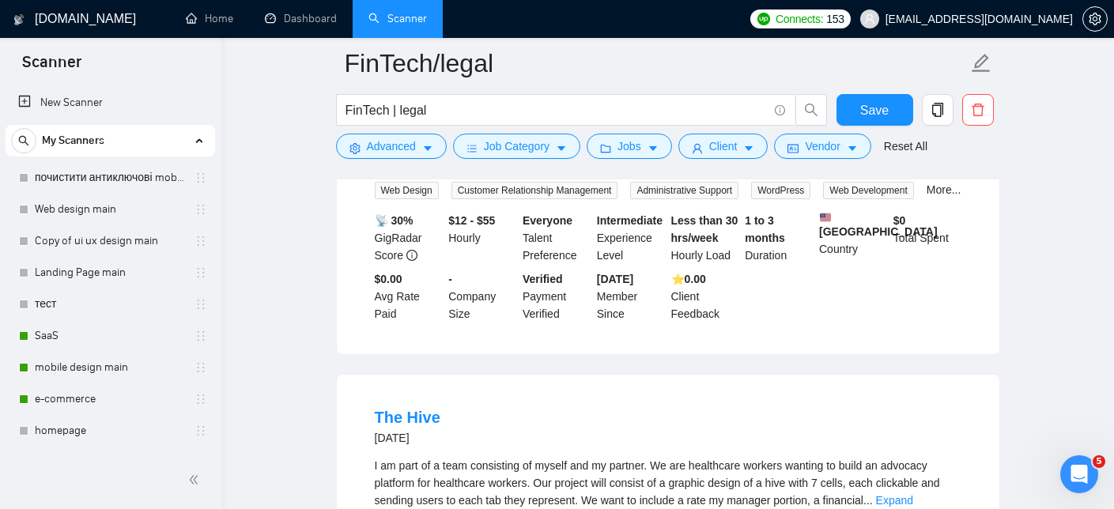
scroll to position [5831, 0]
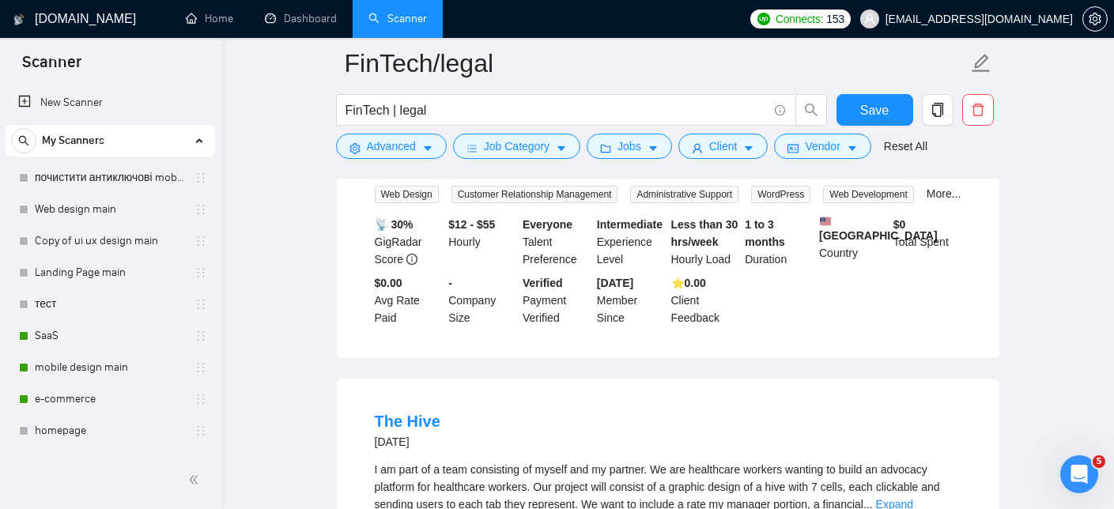
click at [934, 172] on link "Expand" at bounding box center [918, 165] width 37 height 13
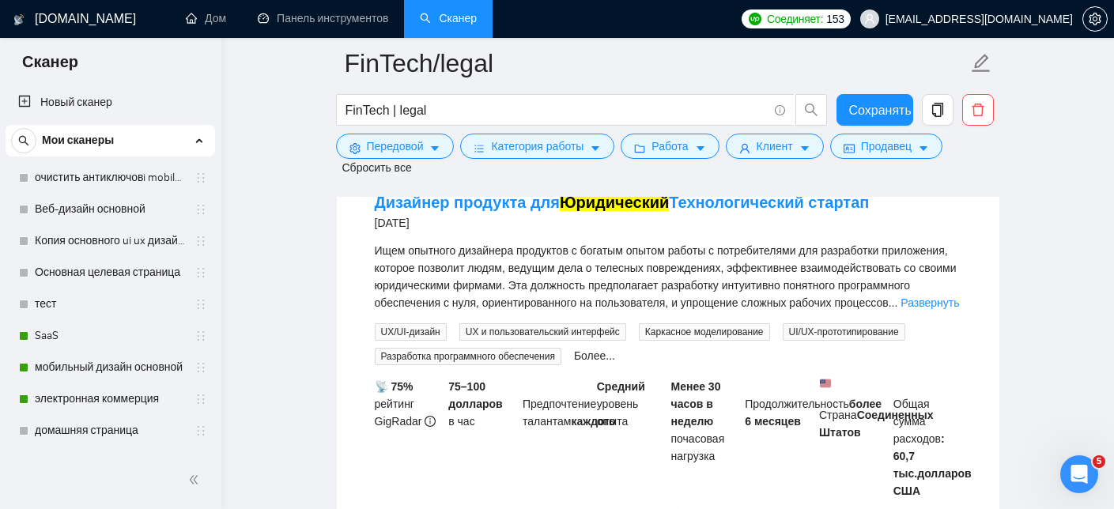
scroll to position [8586, 0]
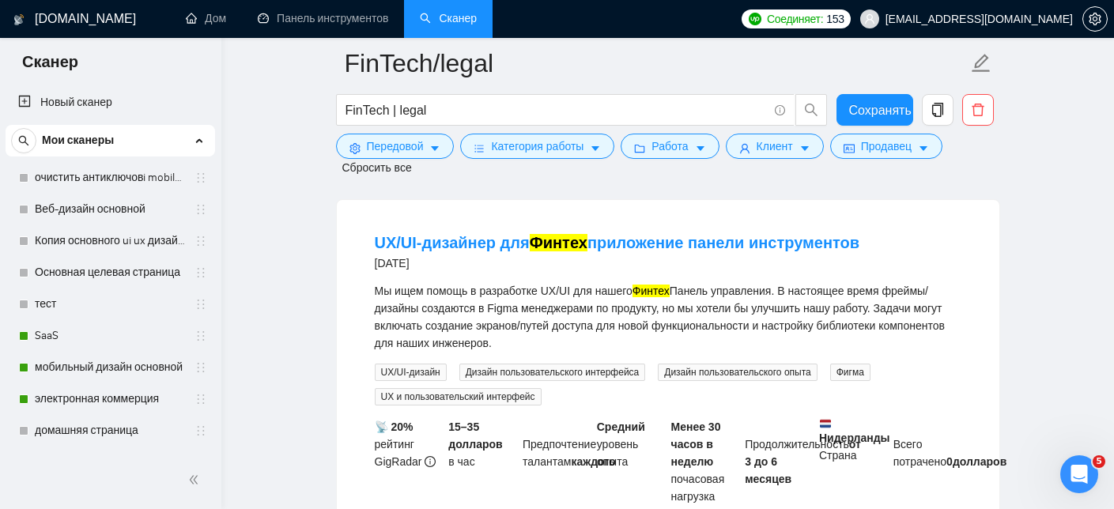
scroll to position [9113, 0]
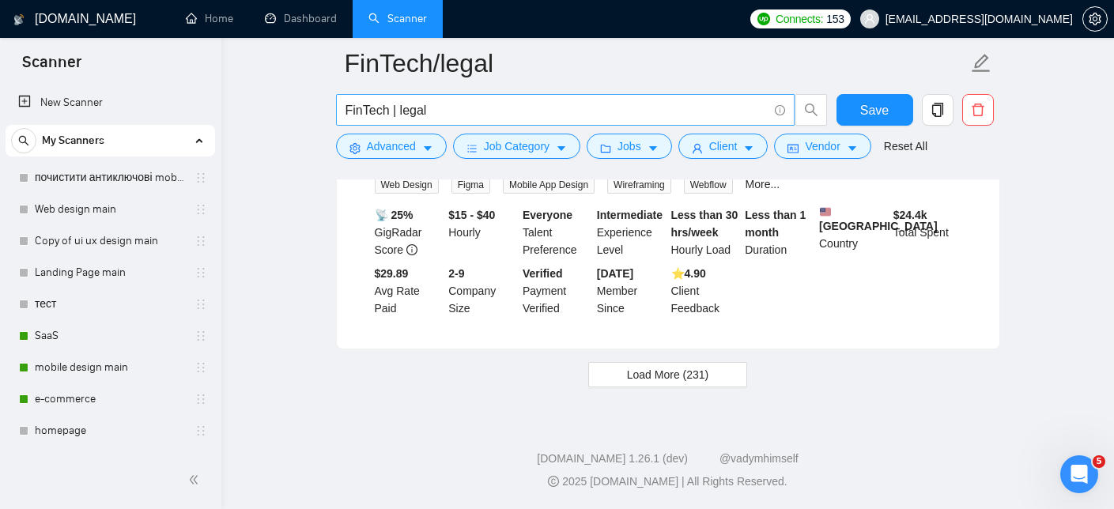
scroll to position [8962, 0]
click at [698, 374] on span "Load More (231)" at bounding box center [668, 374] width 82 height 17
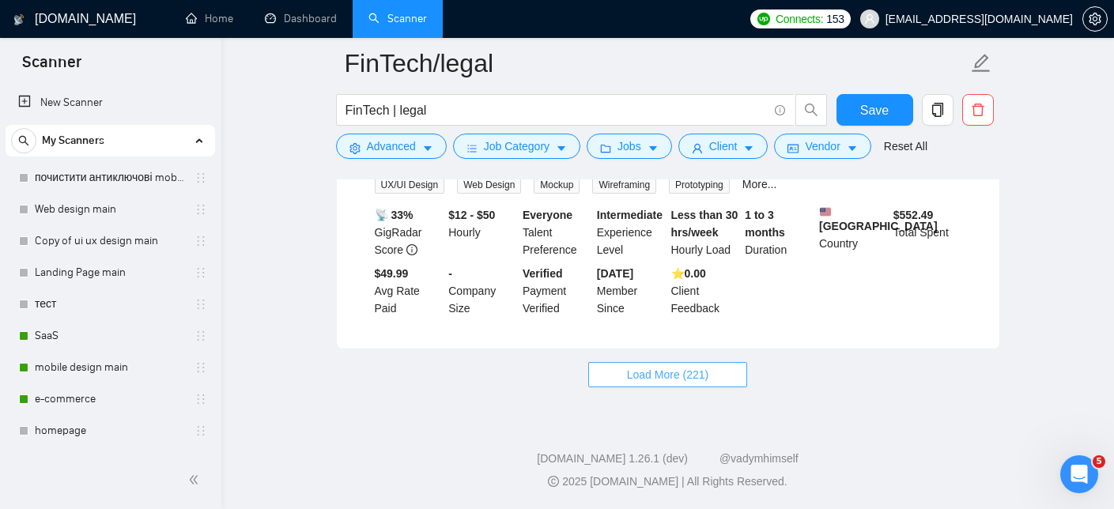
scroll to position [12442, 0]
click at [690, 372] on span "Load More (221)" at bounding box center [668, 374] width 82 height 17
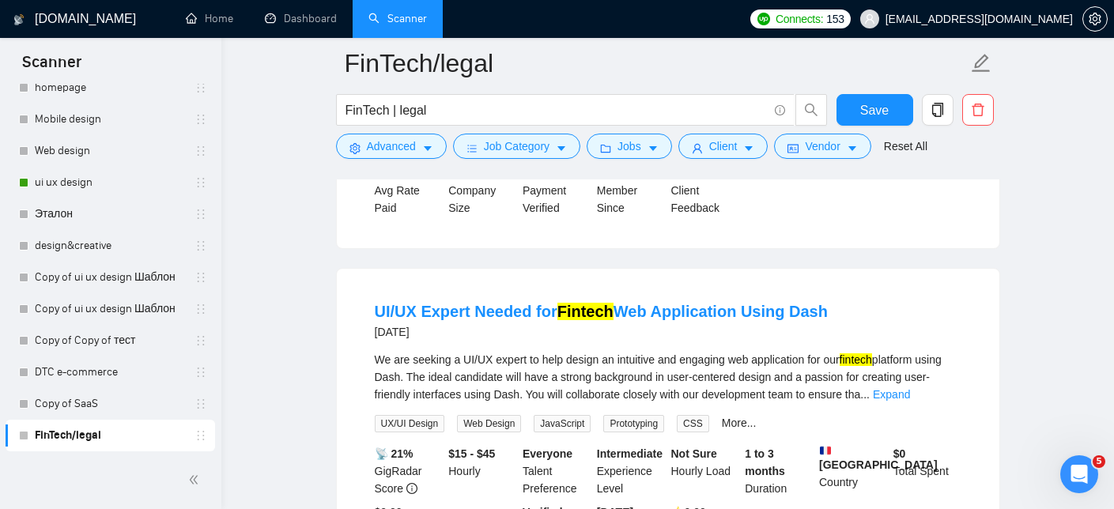
scroll to position [14700, 0]
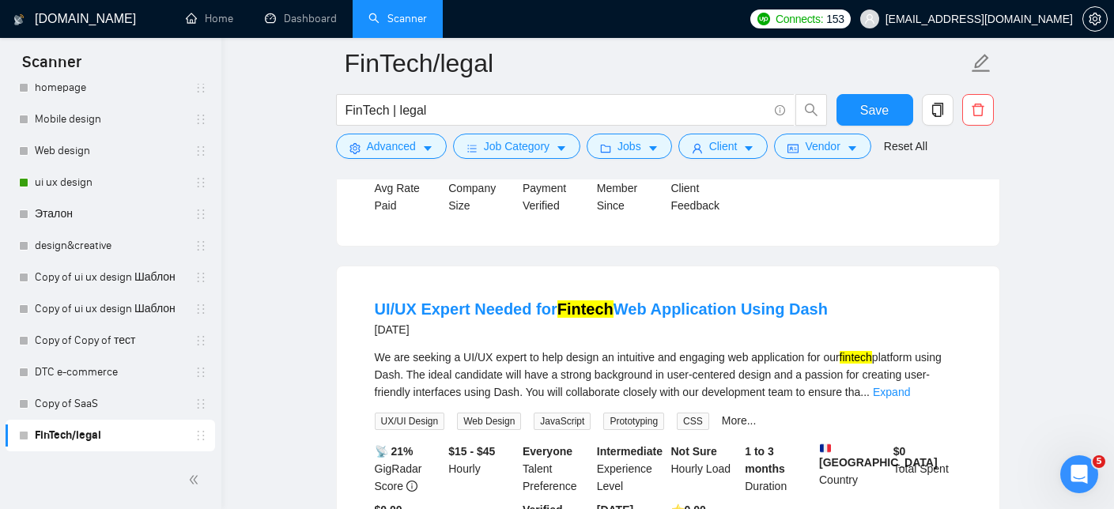
click at [892, 59] on link "Expand" at bounding box center [873, 53] width 37 height 13
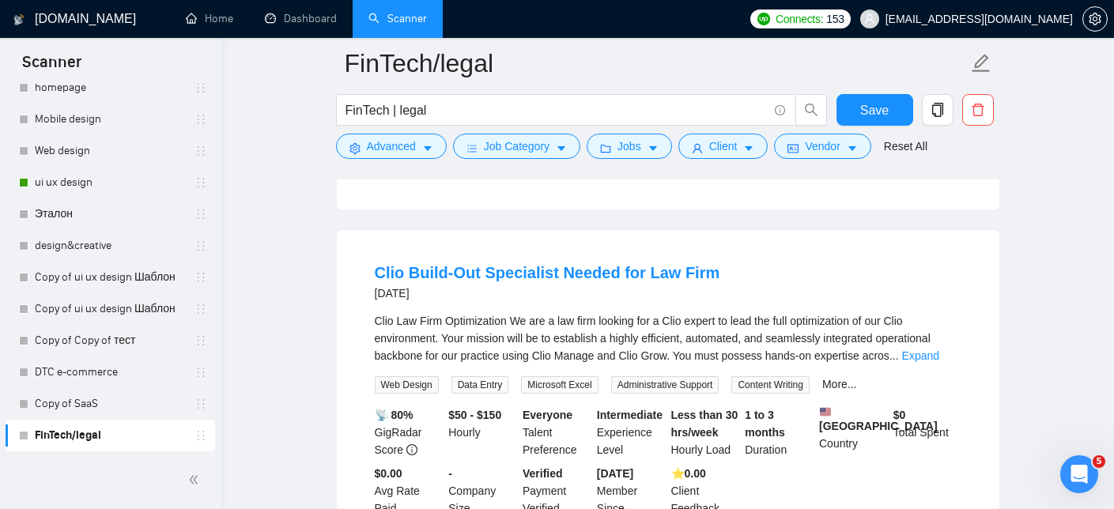
scroll to position [15456, 0]
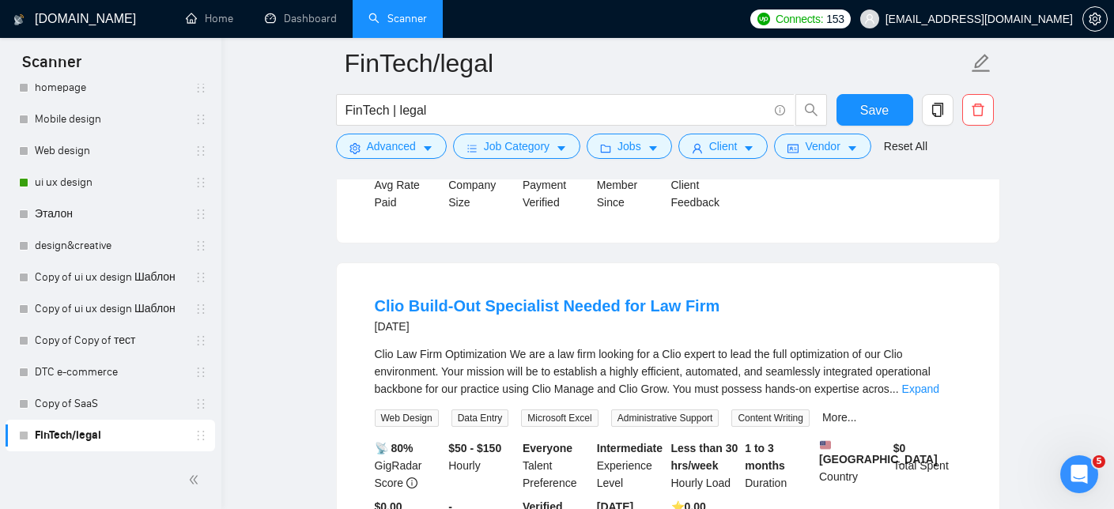
click at [824, 56] on link "Expand" at bounding box center [805, 49] width 37 height 13
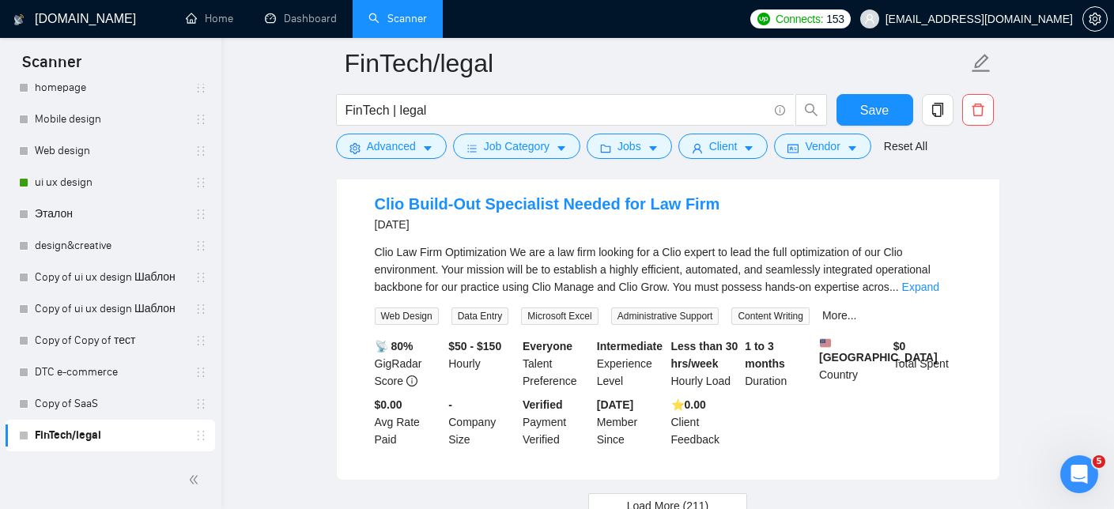
scroll to position [15744, 0]
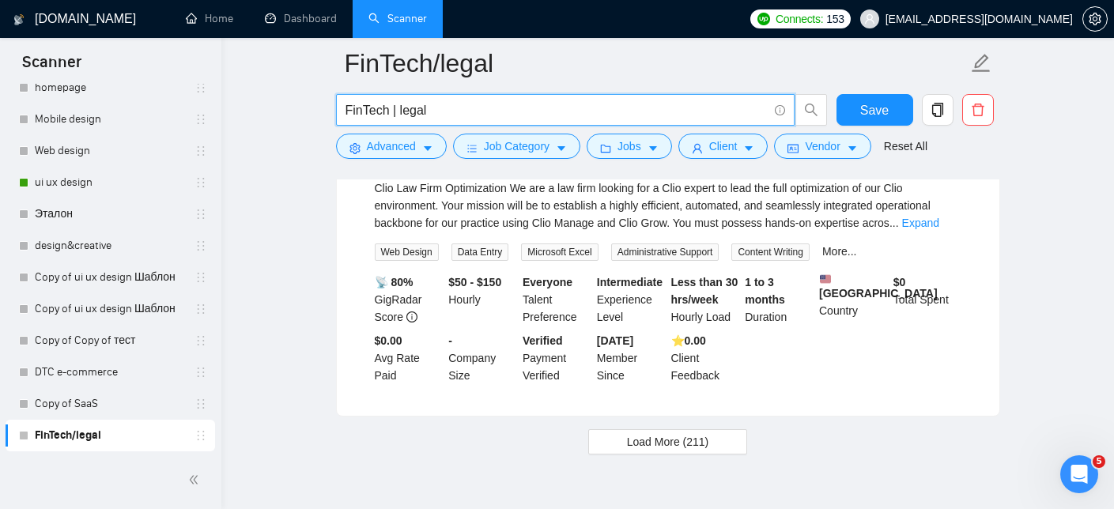
drag, startPoint x: 397, startPoint y: 112, endPoint x: 329, endPoint y: 115, distance: 68.1
click at [420, 109] on input "legal" at bounding box center [556, 110] width 422 height 20
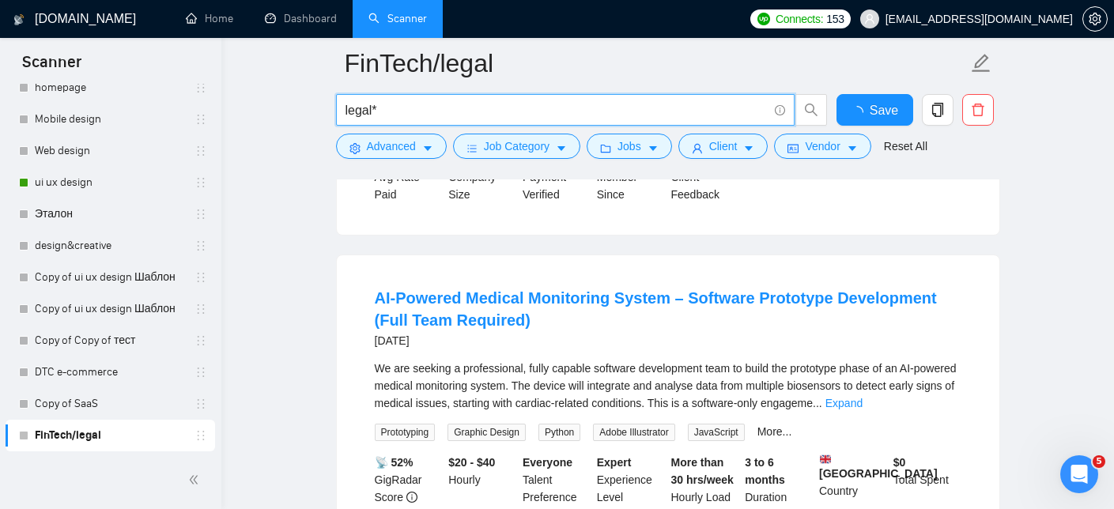
scroll to position [3488, 0]
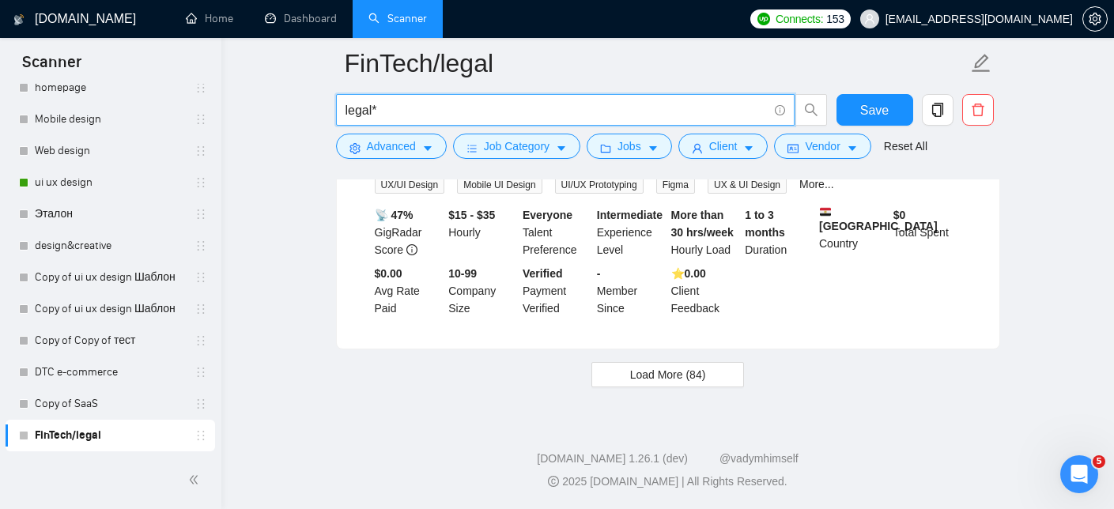
type input "legal*"
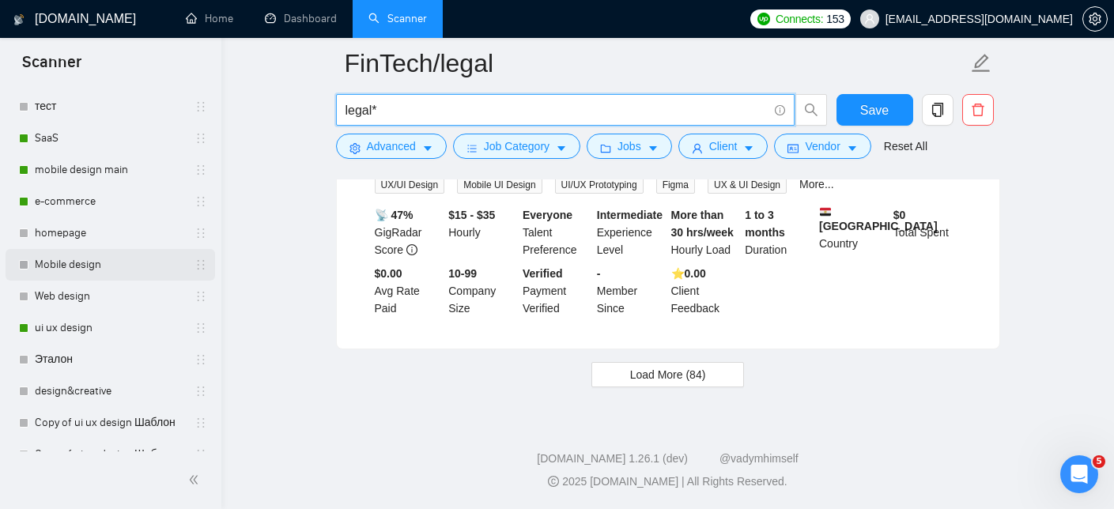
scroll to position [0, 0]
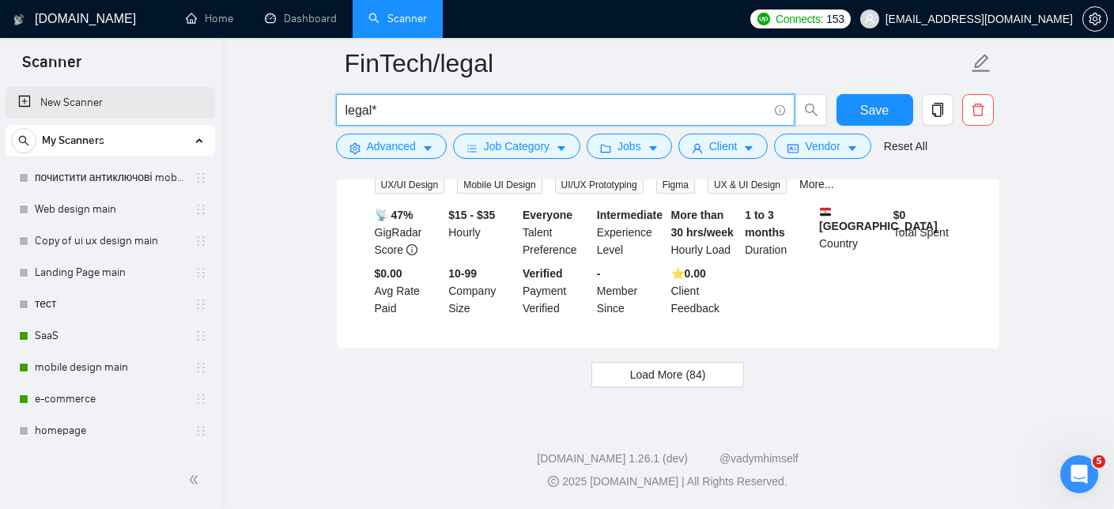
click at [57, 101] on link "New Scanner" at bounding box center [110, 103] width 184 height 32
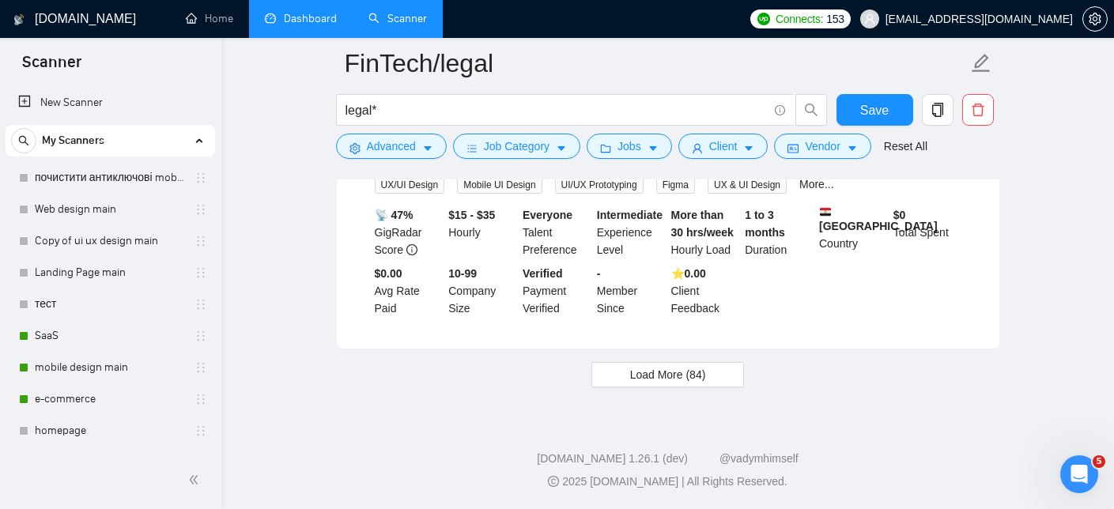
click at [289, 17] on link "Dashboard" at bounding box center [301, 18] width 72 height 13
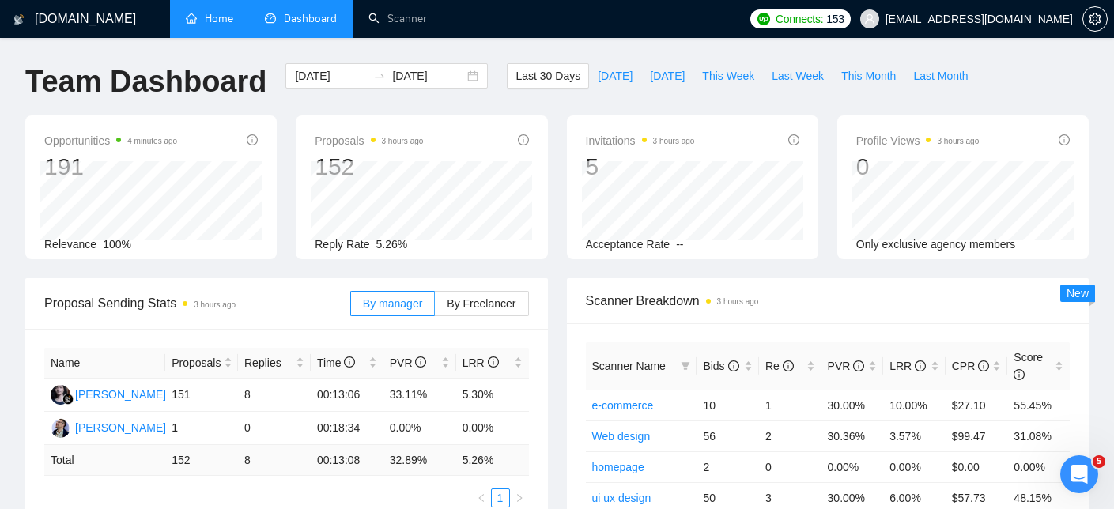
click at [217, 19] on link "Home" at bounding box center [209, 18] width 47 height 13
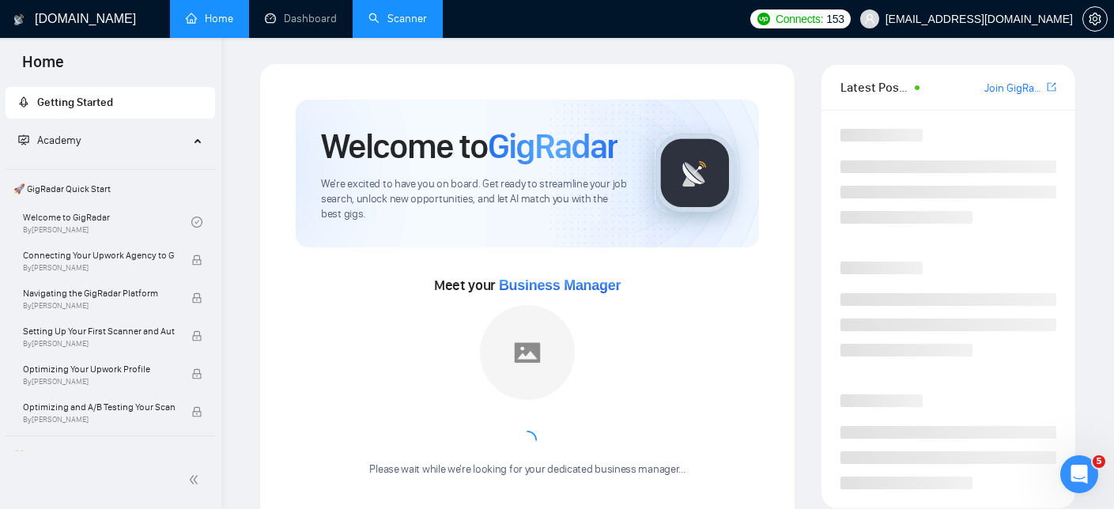
click at [406, 25] on link "Scanner" at bounding box center [397, 18] width 58 height 13
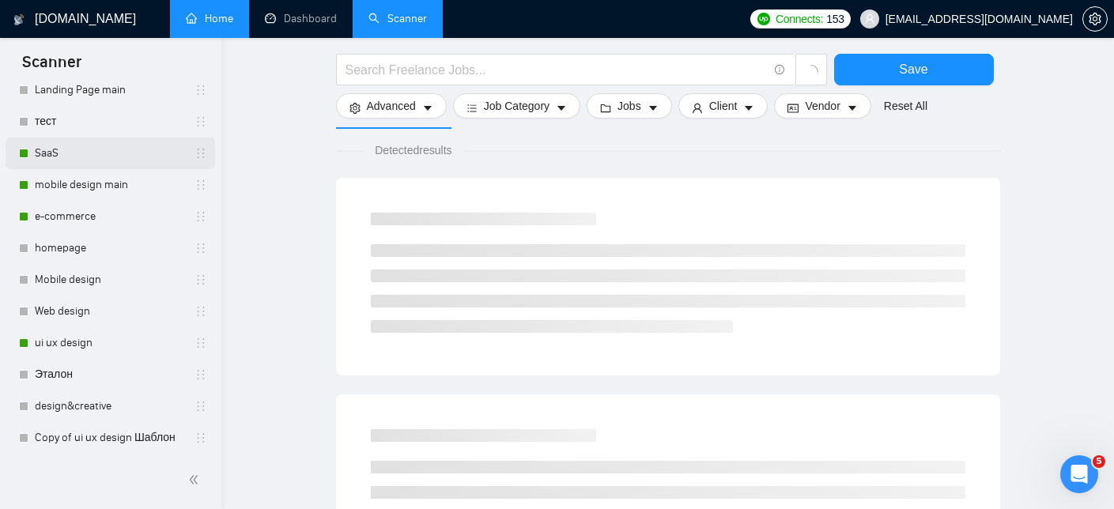
scroll to position [181, 0]
click at [73, 343] on link "ui ux design" at bounding box center [110, 345] width 150 height 32
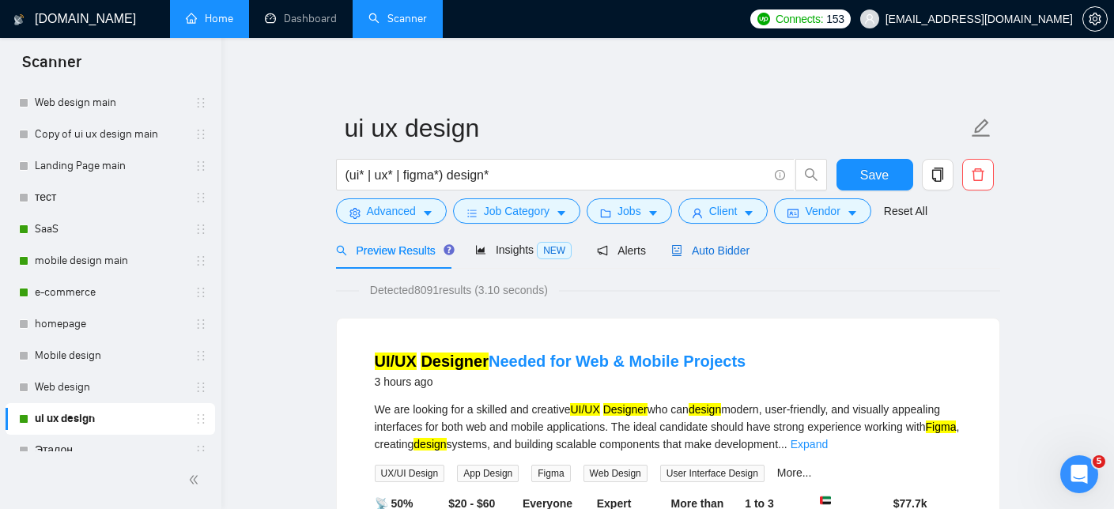
click at [717, 253] on span "Auto Bidder" at bounding box center [710, 250] width 78 height 13
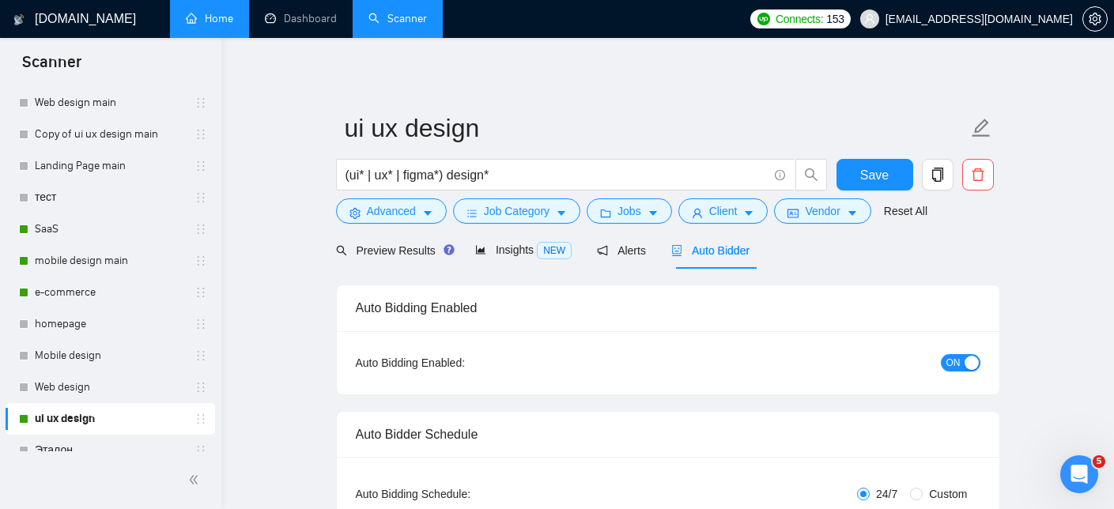
checkbox input "true"
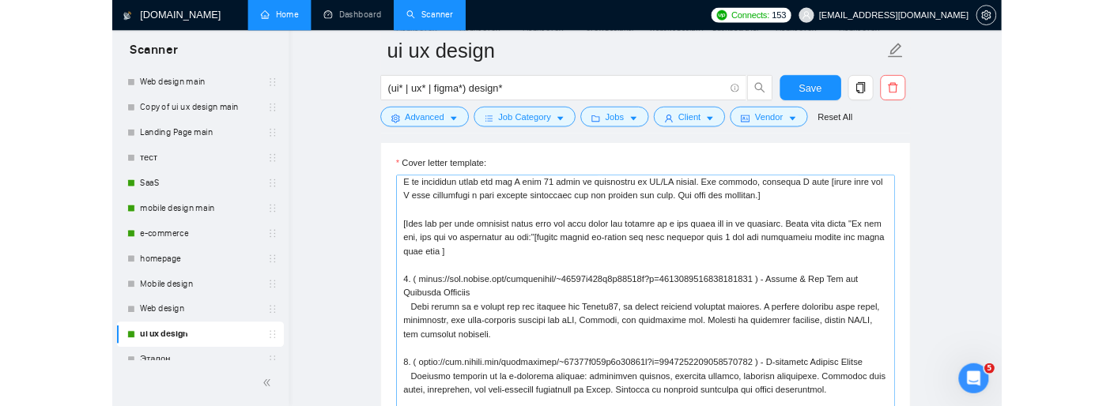
scroll to position [40, 0]
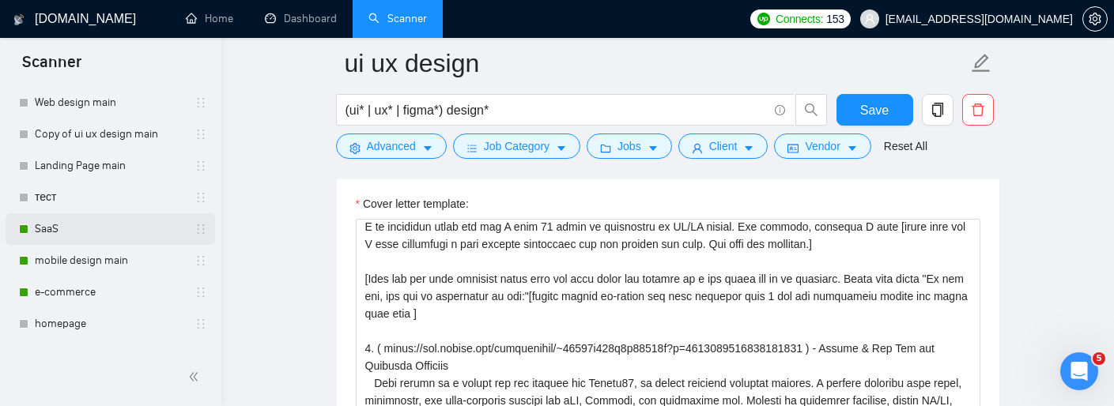
click at [70, 236] on link "SaaS" at bounding box center [110, 229] width 150 height 32
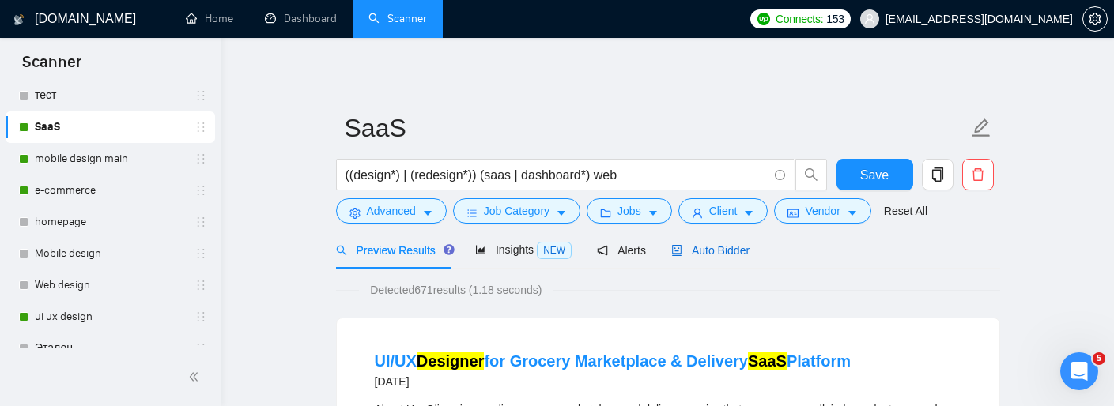
click at [710, 247] on span "Auto Bidder" at bounding box center [710, 250] width 78 height 13
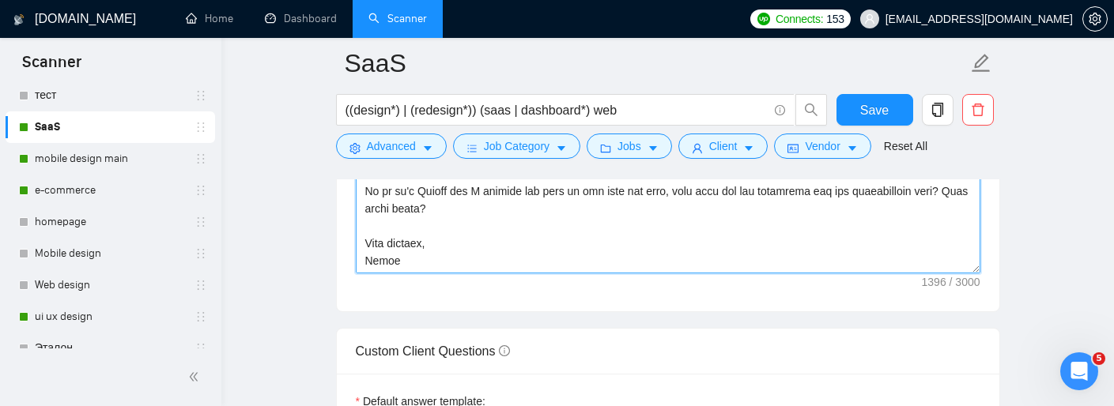
scroll to position [2103, 0]
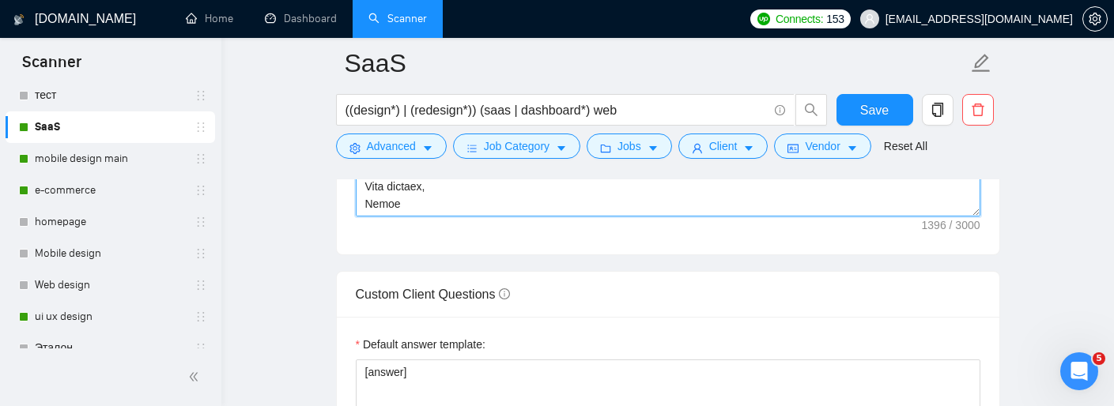
drag, startPoint x: 365, startPoint y: 237, endPoint x: 605, endPoint y: 311, distance: 251.3
click at [605, 311] on form "Auto Bidding Enabled Auto Bidding Enabled: ON Auto Bidder Schedule Auto Bidding…" at bounding box center [668, 54] width 664 height 3721
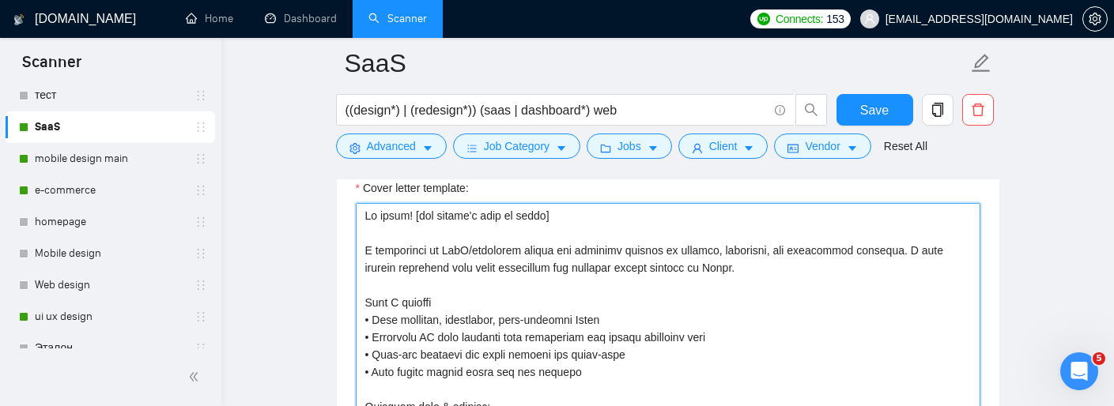
scroll to position [1764, 0]
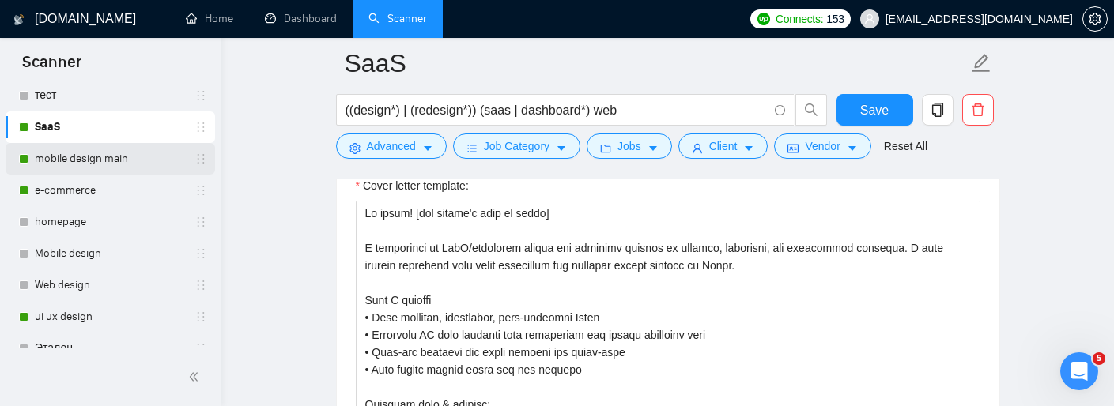
click at [96, 168] on link "mobile design main" at bounding box center [110, 159] width 150 height 32
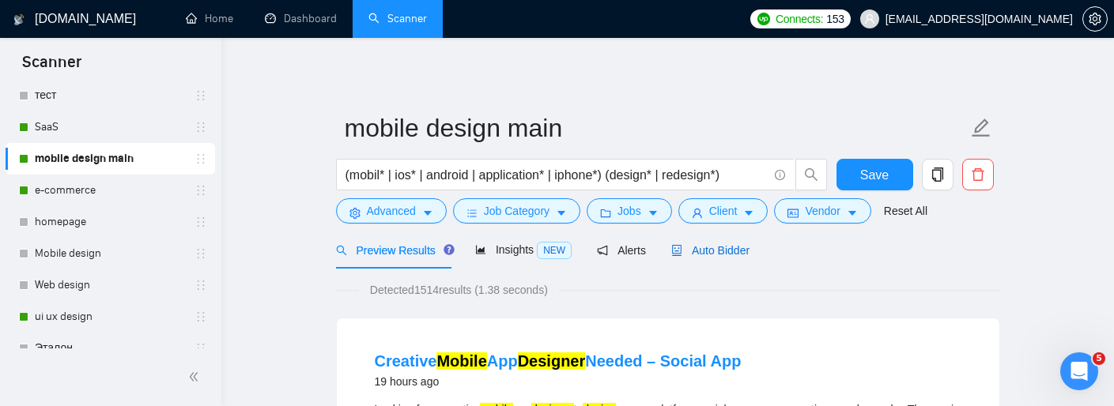
click at [722, 254] on span "Auto Bidder" at bounding box center [710, 250] width 78 height 13
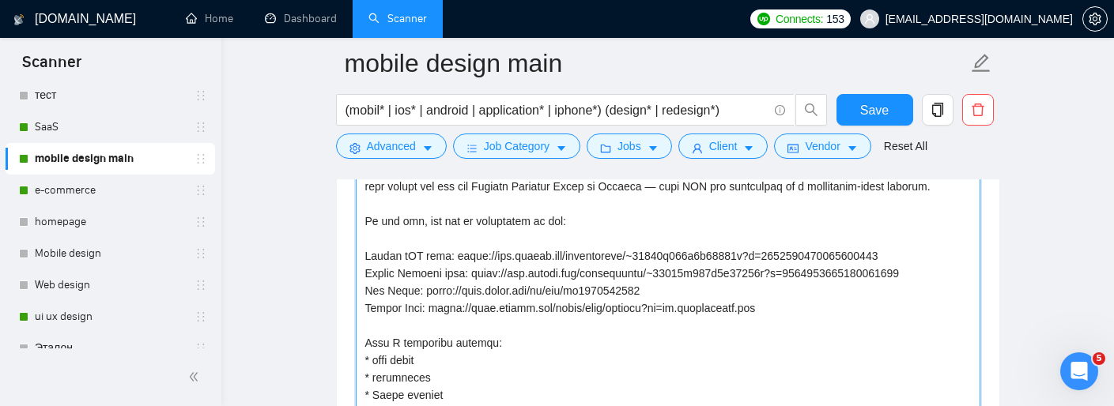
scroll to position [157, 0]
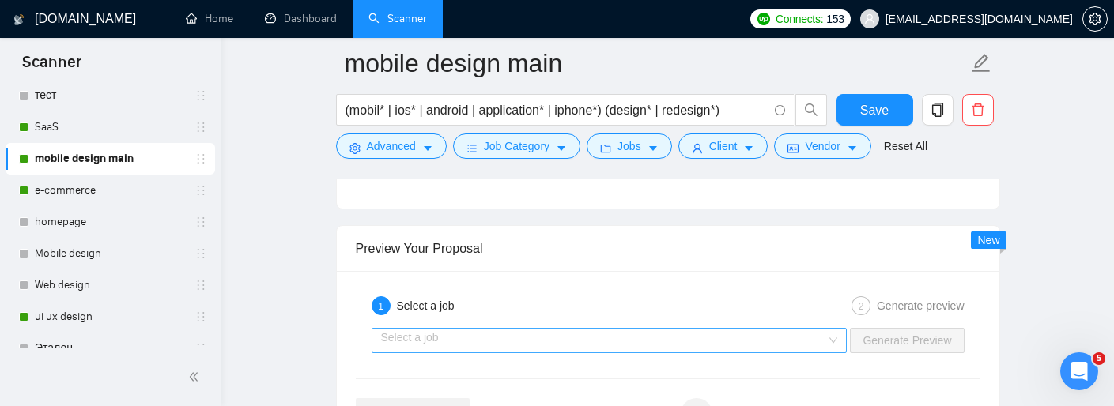
drag, startPoint x: 362, startPoint y: 232, endPoint x: 681, endPoint y: 338, distance: 336.5
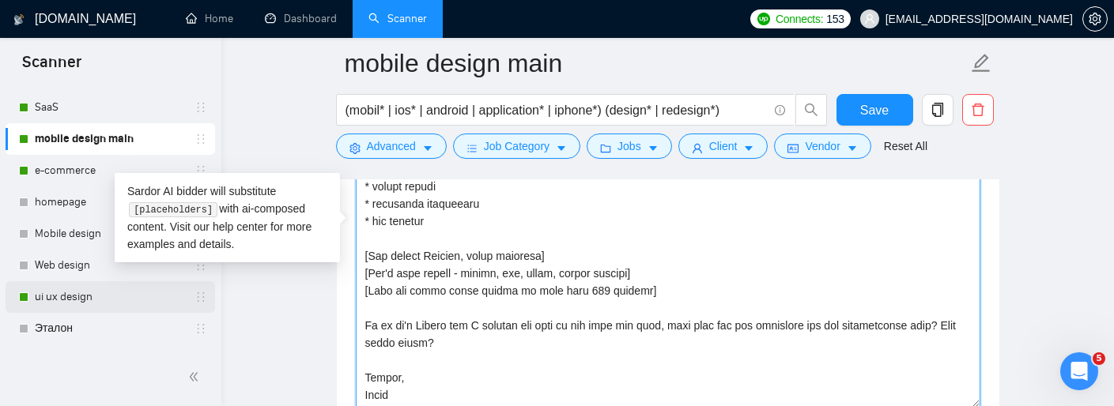
scroll to position [222, 0]
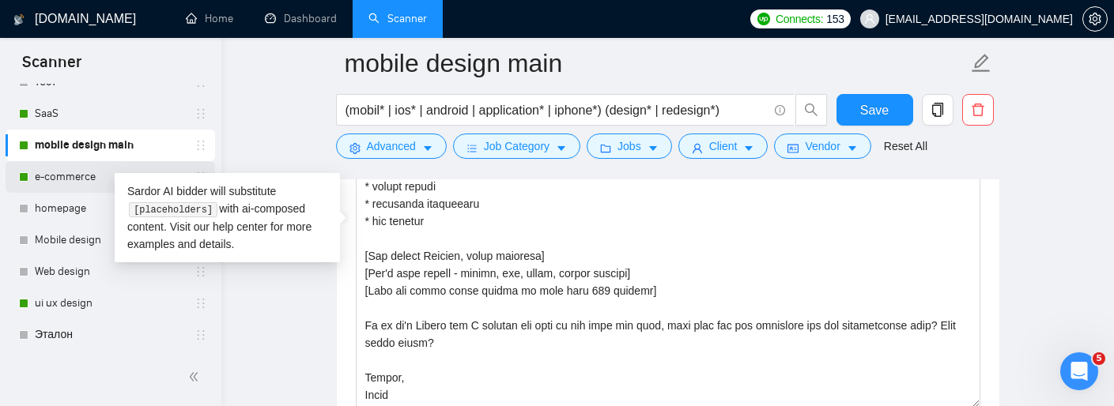
click at [75, 183] on link "e-commerce" at bounding box center [110, 177] width 150 height 32
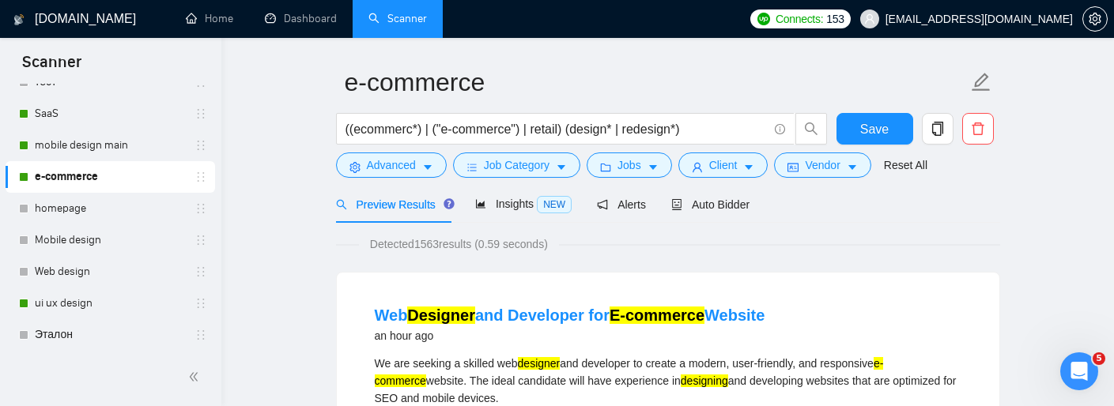
scroll to position [47, 0]
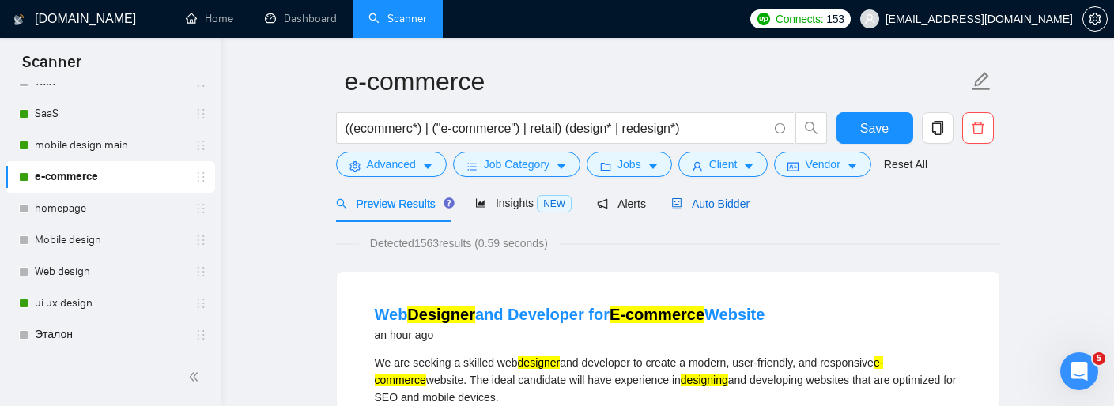
click at [712, 203] on span "Auto Bidder" at bounding box center [710, 204] width 78 height 13
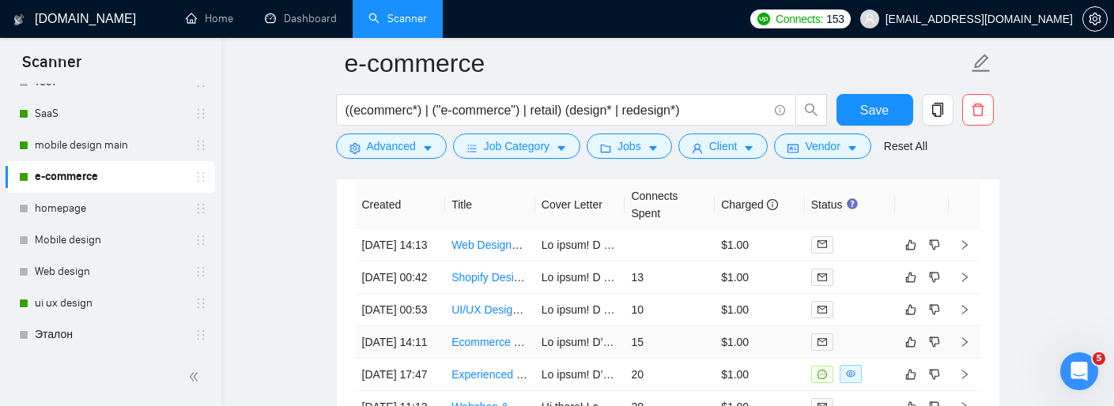
scroll to position [3952, 0]
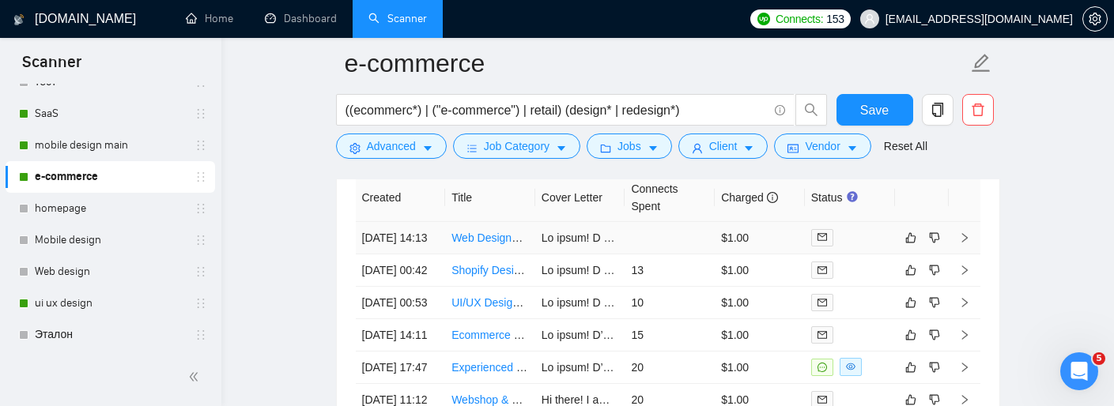
click at [499, 244] on link "Web Designer and Developer for E-commerce Website" at bounding box center [586, 238] width 270 height 13
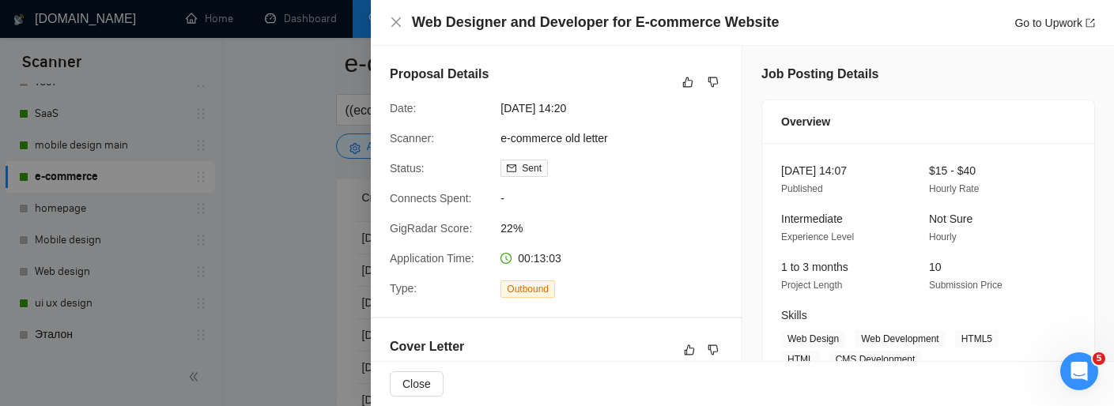
click at [324, 108] on div at bounding box center [557, 203] width 1114 height 406
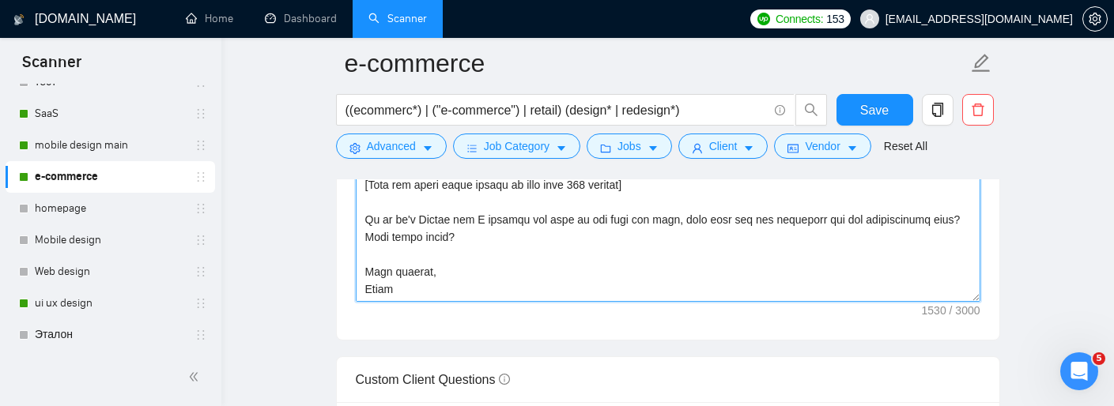
scroll to position [2309, 0]
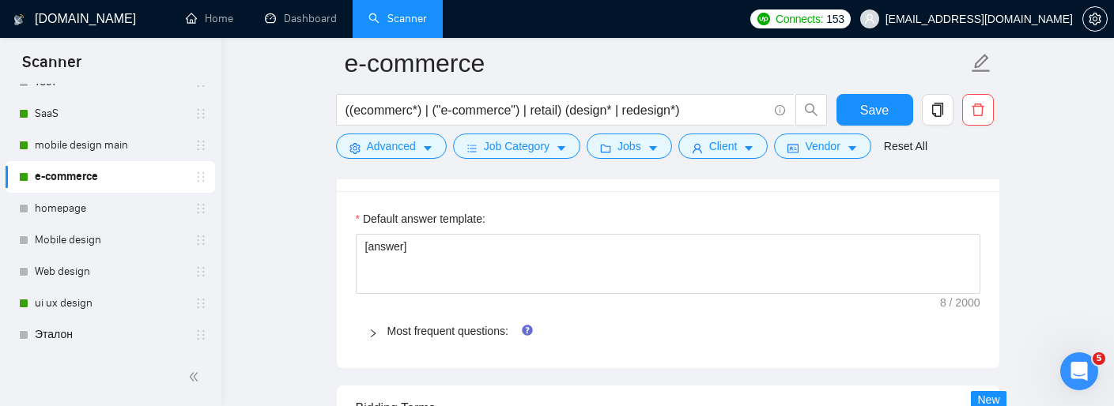
drag, startPoint x: 364, startPoint y: 270, endPoint x: 454, endPoint y: 428, distance: 181.3
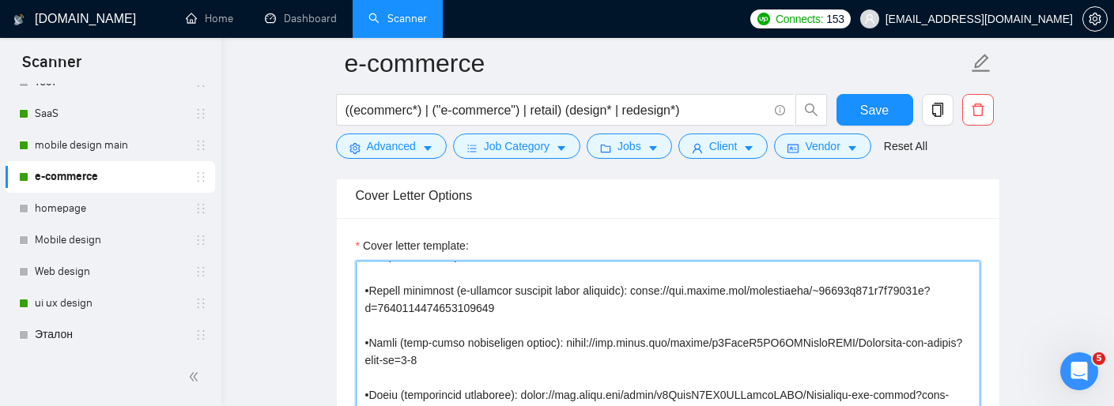
scroll to position [1741, 0]
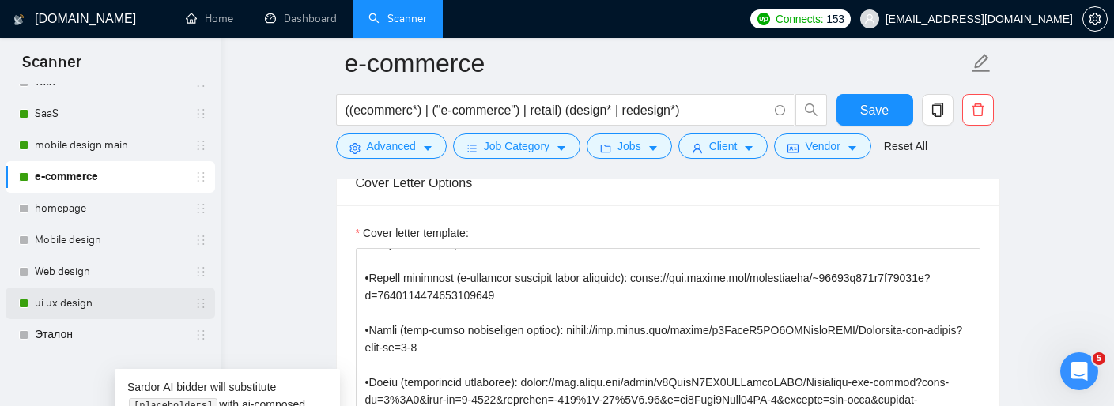
click at [104, 304] on link "ui ux design" at bounding box center [110, 304] width 150 height 32
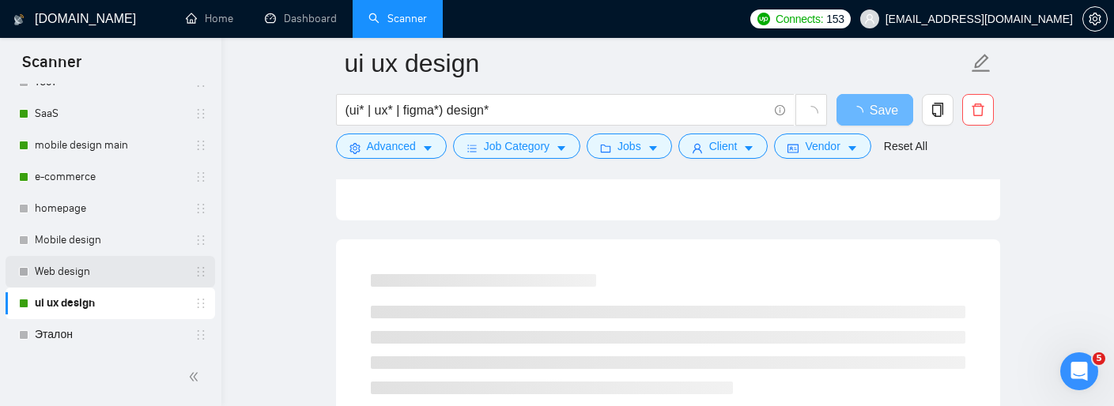
scroll to position [285, 0]
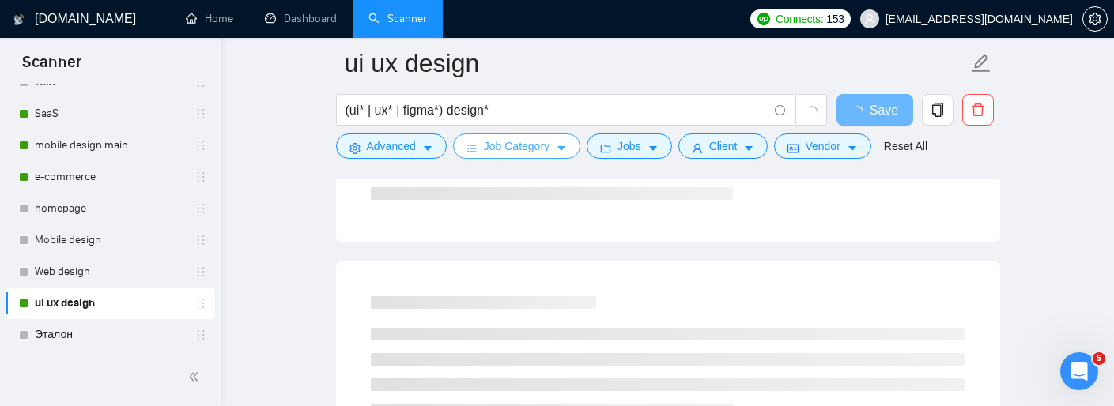
click at [572, 144] on button "Job Category" at bounding box center [516, 146] width 127 height 25
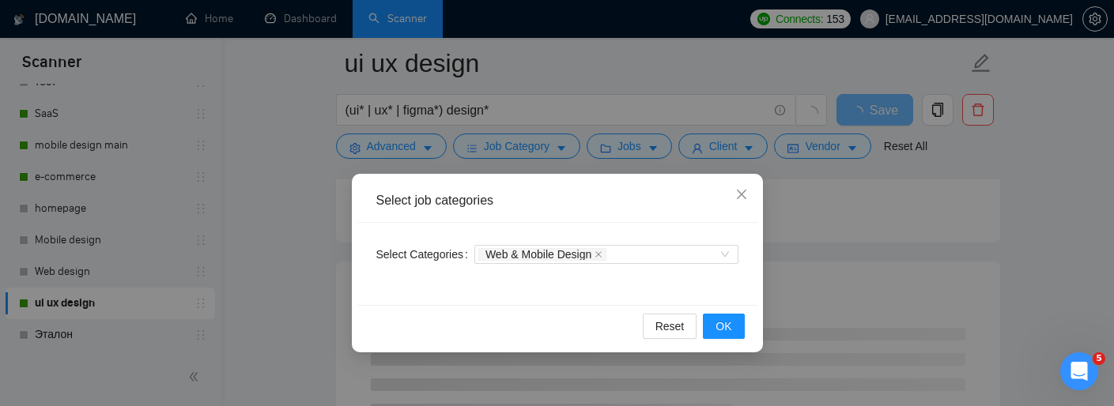
click at [805, 220] on div "Select job categories Select Categories Web & Mobile Design Reset OK" at bounding box center [557, 203] width 1114 height 406
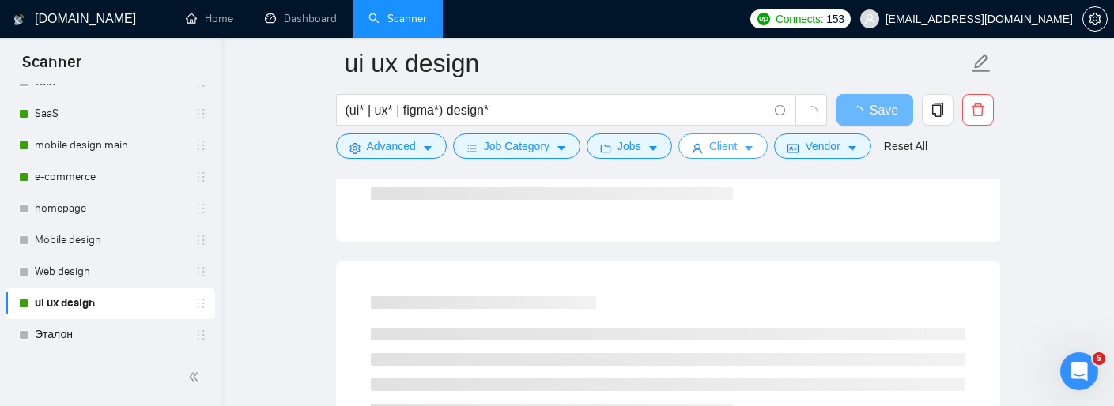
click at [738, 138] on span "Client" at bounding box center [723, 146] width 28 height 17
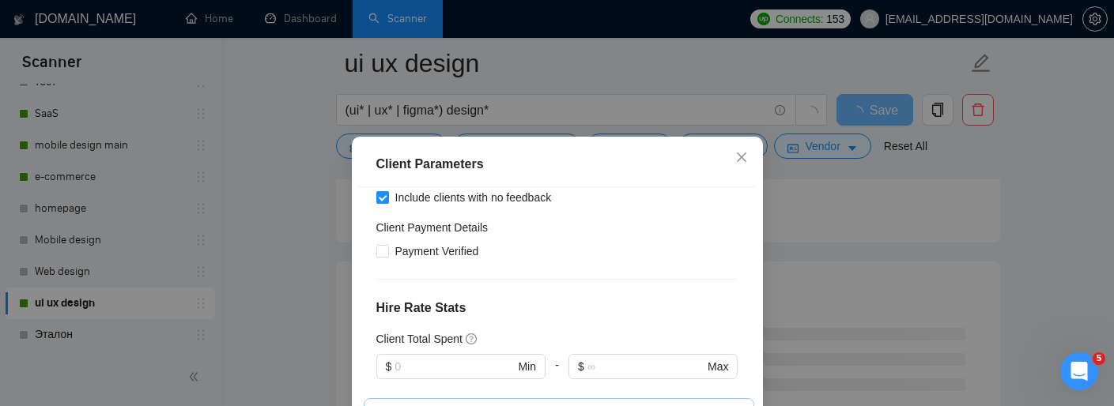
scroll to position [1056, 0]
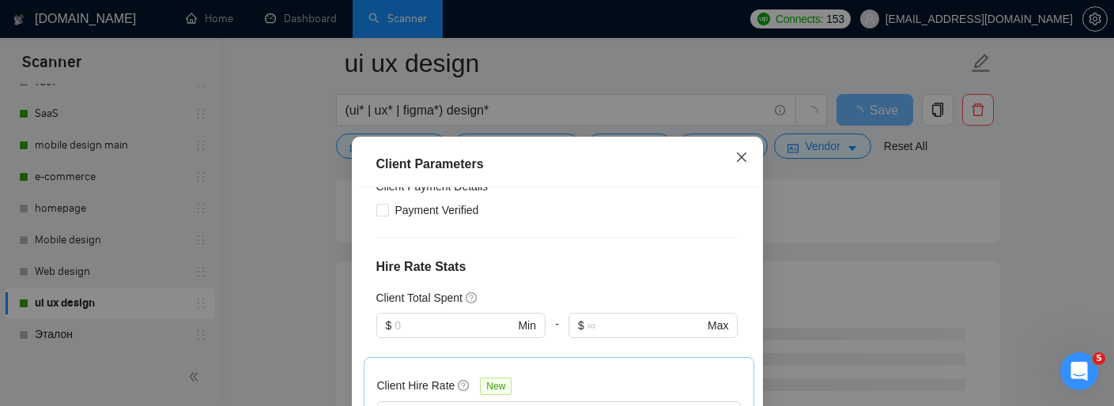
click at [738, 164] on span "Close" at bounding box center [741, 158] width 43 height 43
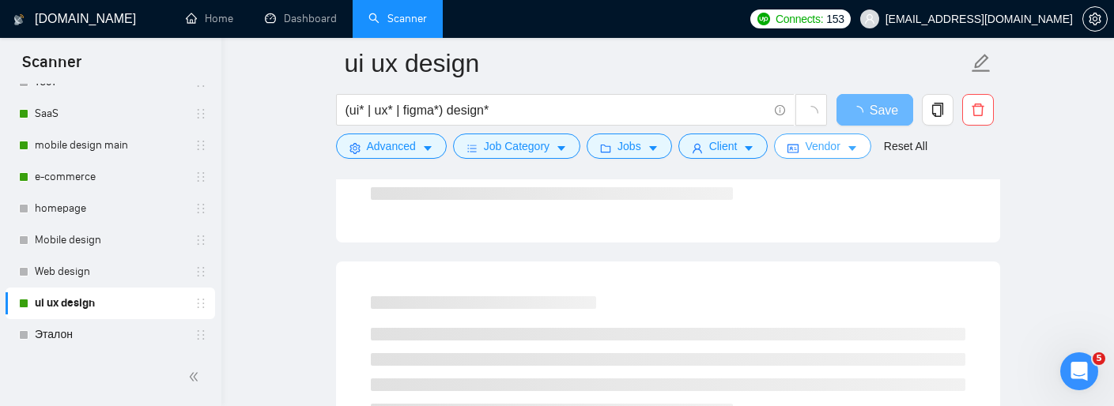
click at [821, 138] on span "Vendor" at bounding box center [822, 146] width 35 height 17
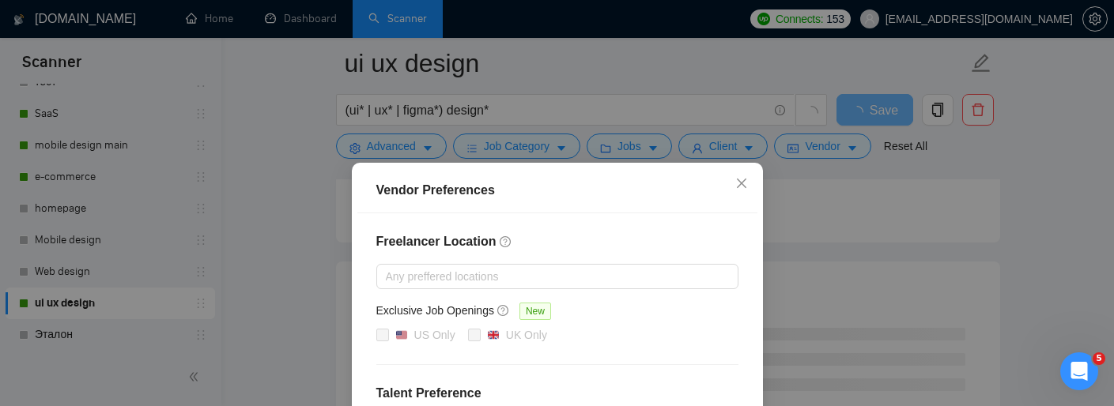
scroll to position [0, 0]
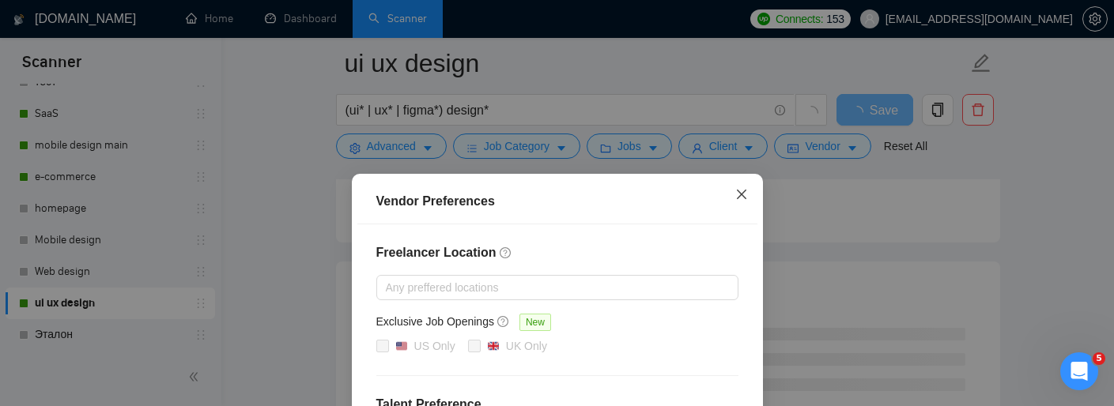
click at [741, 195] on icon "close" at bounding box center [740, 194] width 9 height 9
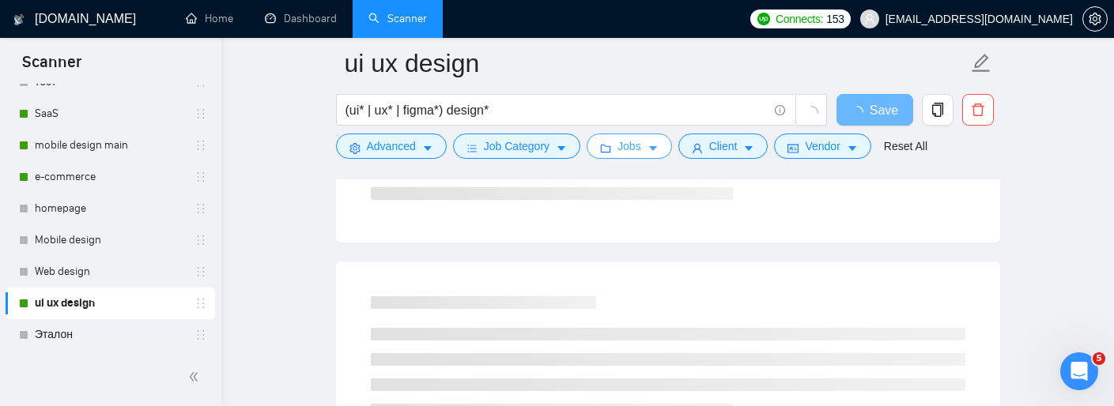
click at [658, 150] on icon "caret-down" at bounding box center [652, 148] width 11 height 11
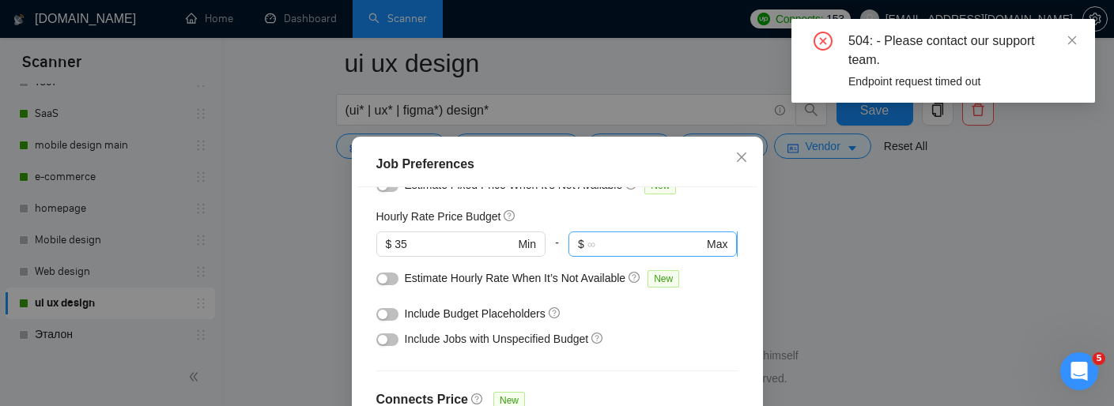
scroll to position [194, 0]
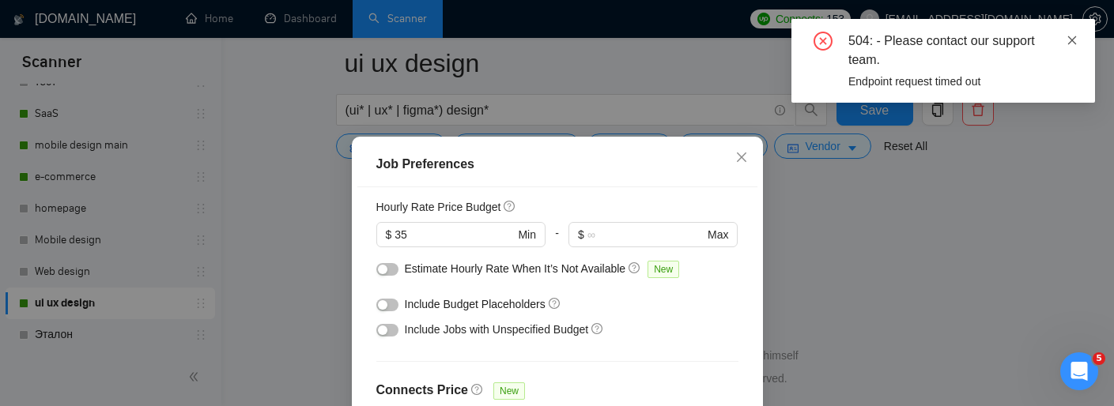
click at [1076, 38] on icon "close" at bounding box center [1071, 40] width 11 height 11
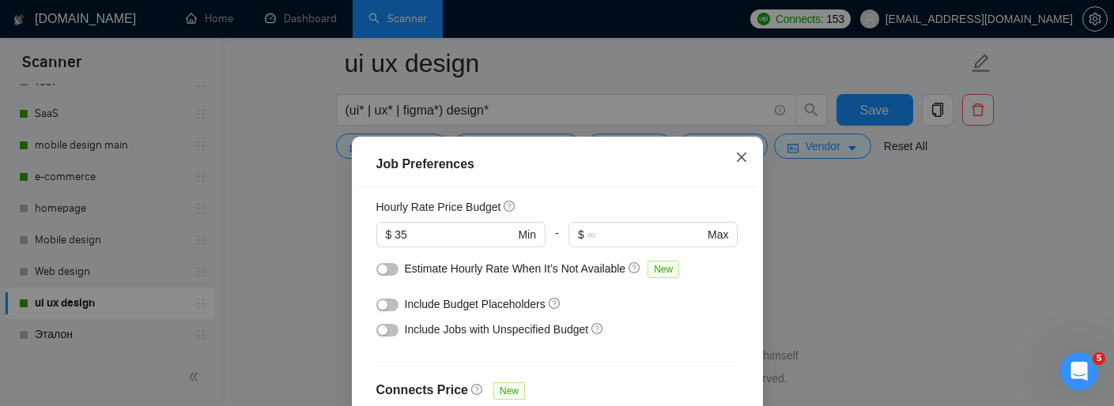
click at [738, 158] on icon "close" at bounding box center [741, 157] width 13 height 13
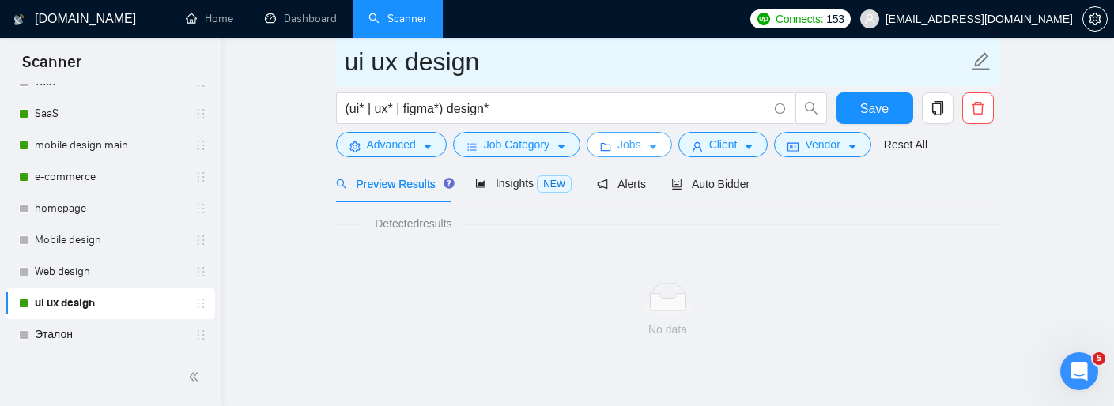
scroll to position [0, 0]
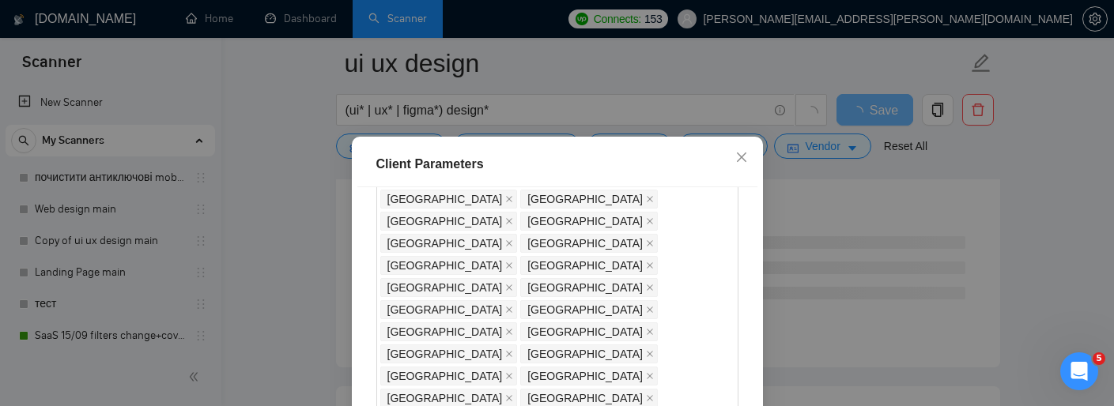
scroll to position [591, 0]
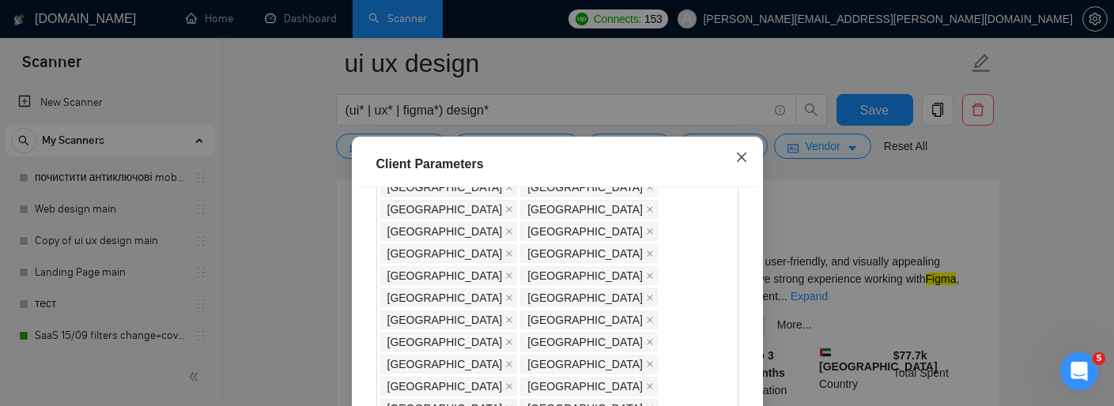
click at [741, 161] on icon "close" at bounding box center [741, 157] width 13 height 13
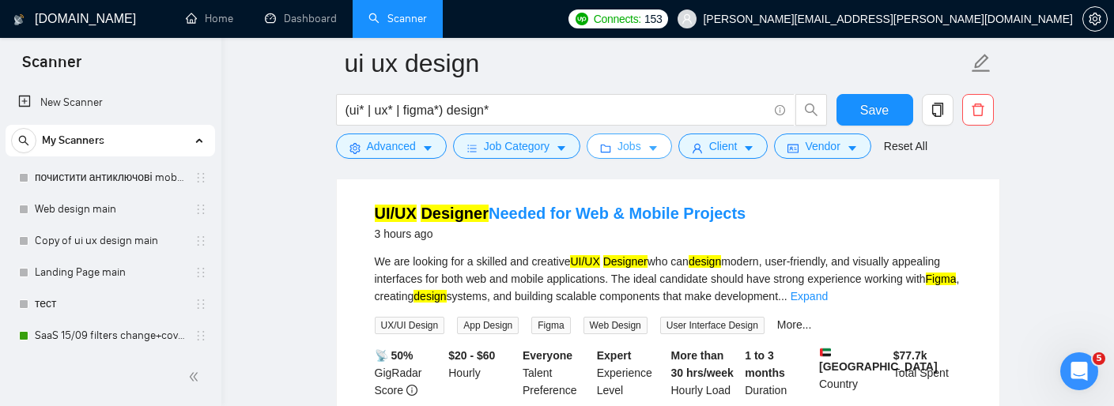
click at [618, 153] on button "Jobs" at bounding box center [629, 146] width 85 height 25
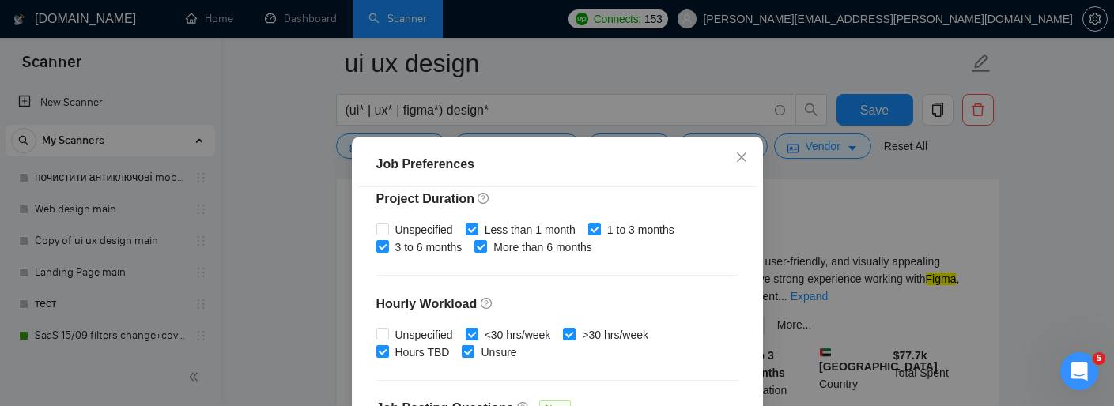
scroll to position [471, 0]
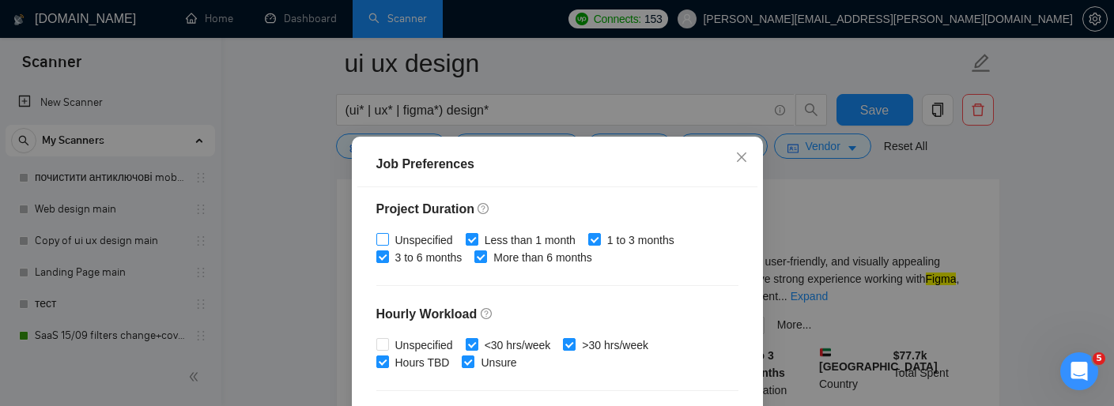
click at [386, 240] on input "Unspecified" at bounding box center [381, 238] width 11 height 11
checkbox input "true"
click at [385, 343] on input "Unspecified" at bounding box center [381, 343] width 11 height 11
checkbox input "true"
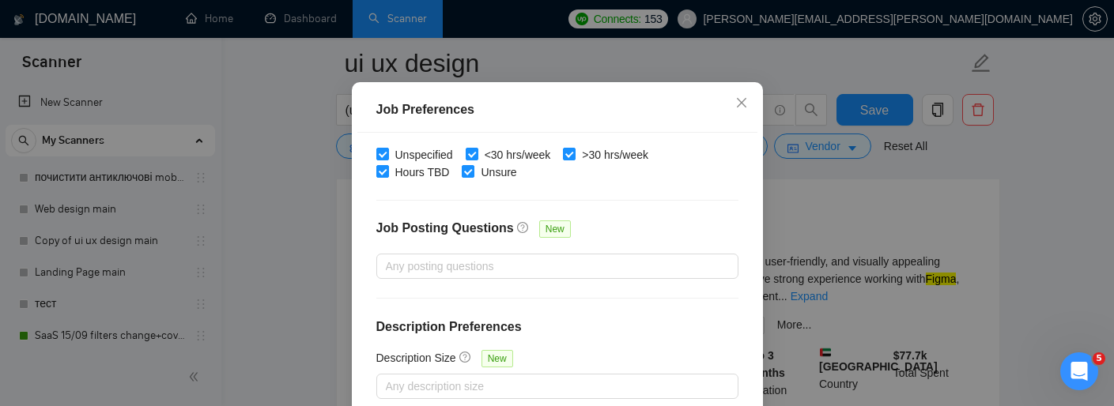
scroll to position [134, 0]
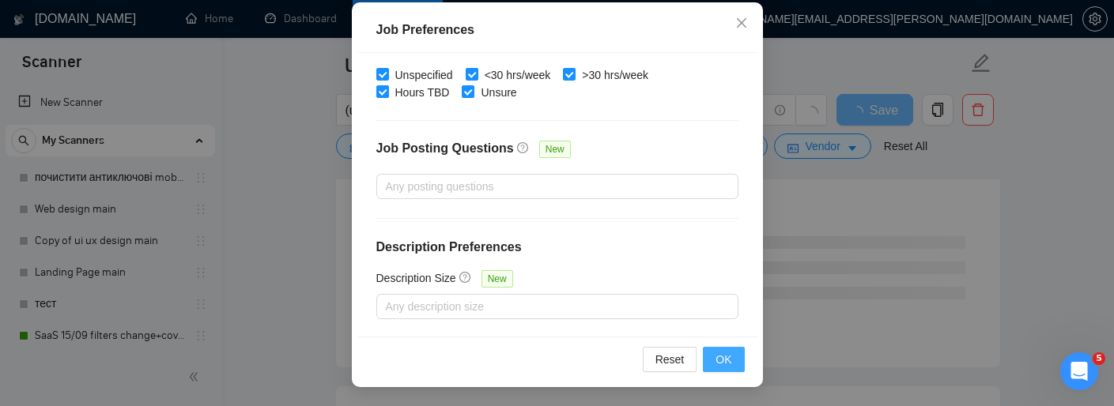
click at [726, 360] on span "OK" at bounding box center [723, 359] width 16 height 17
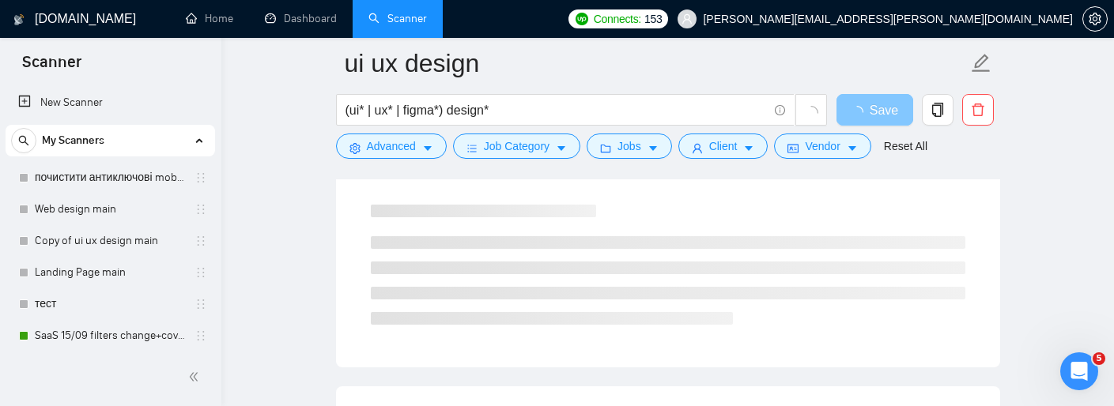
click at [878, 116] on span "Save" at bounding box center [884, 110] width 28 height 20
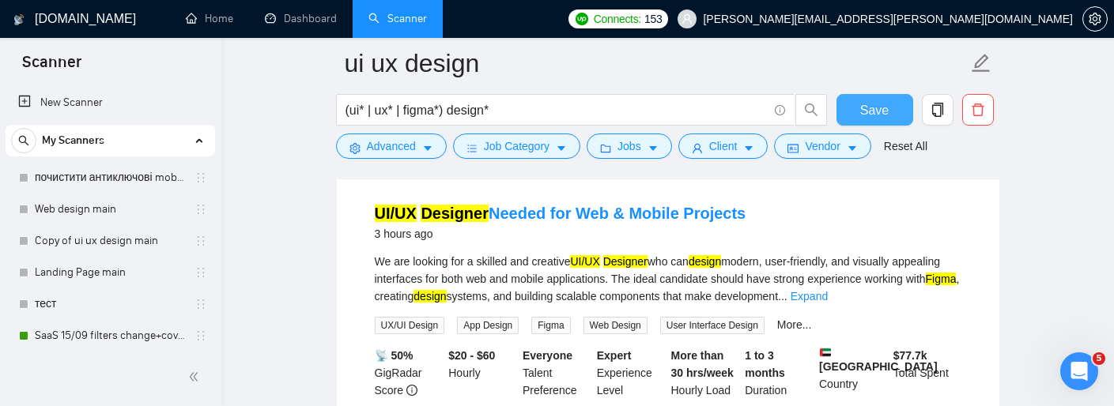
click at [870, 110] on span "Save" at bounding box center [874, 110] width 28 height 20
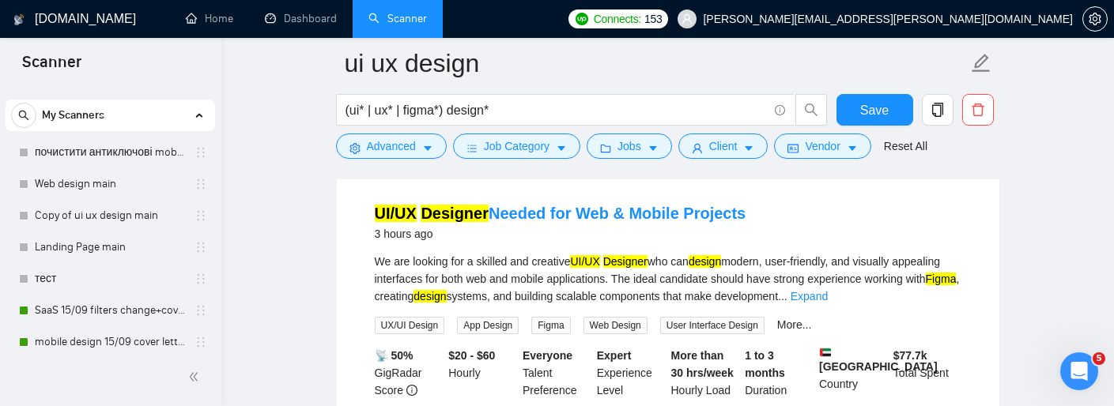
scroll to position [33, 0]
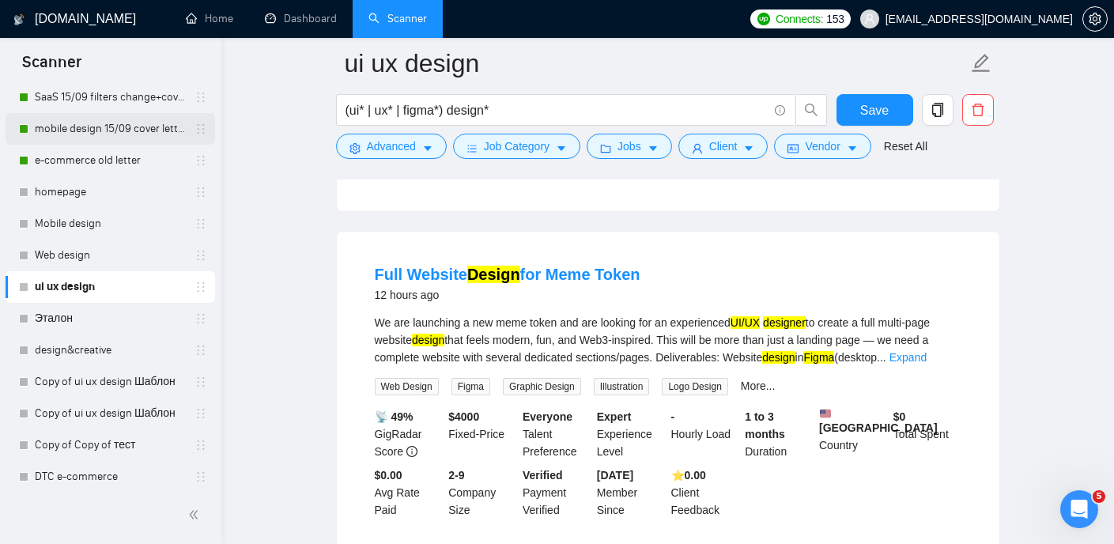
scroll to position [253, 0]
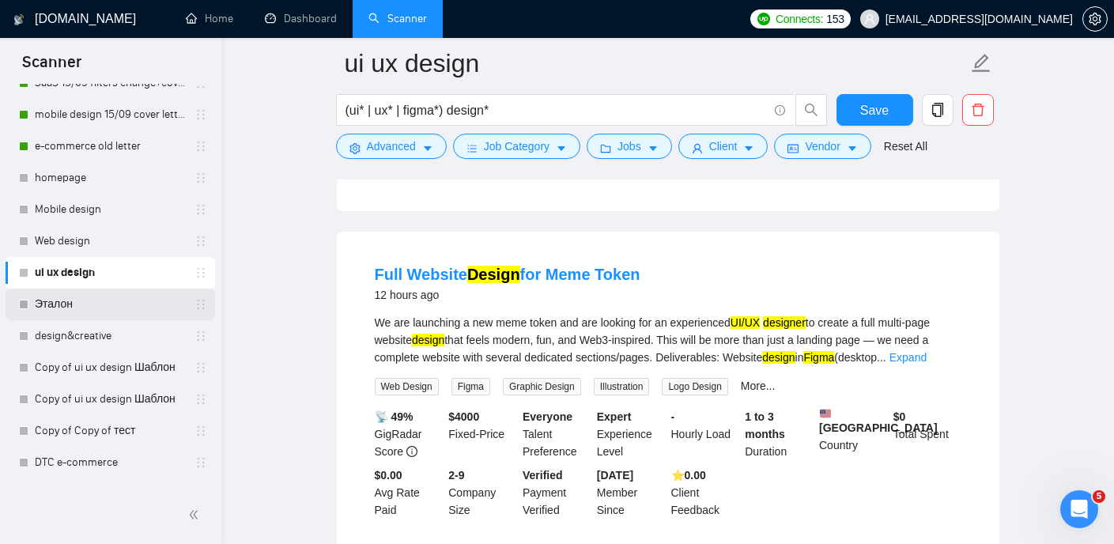
click at [105, 296] on link "Эталон" at bounding box center [110, 305] width 150 height 32
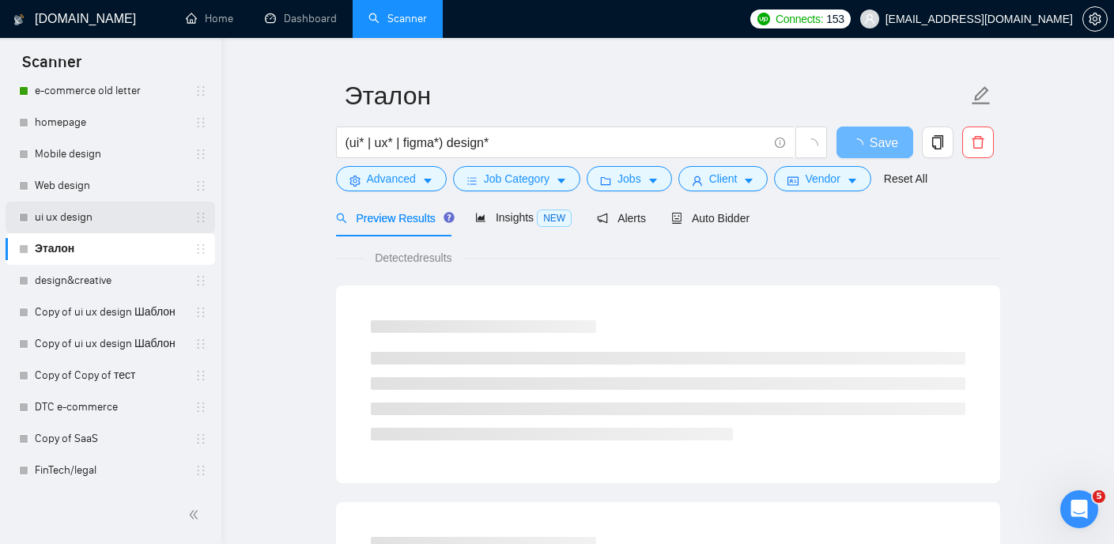
scroll to position [24, 0]
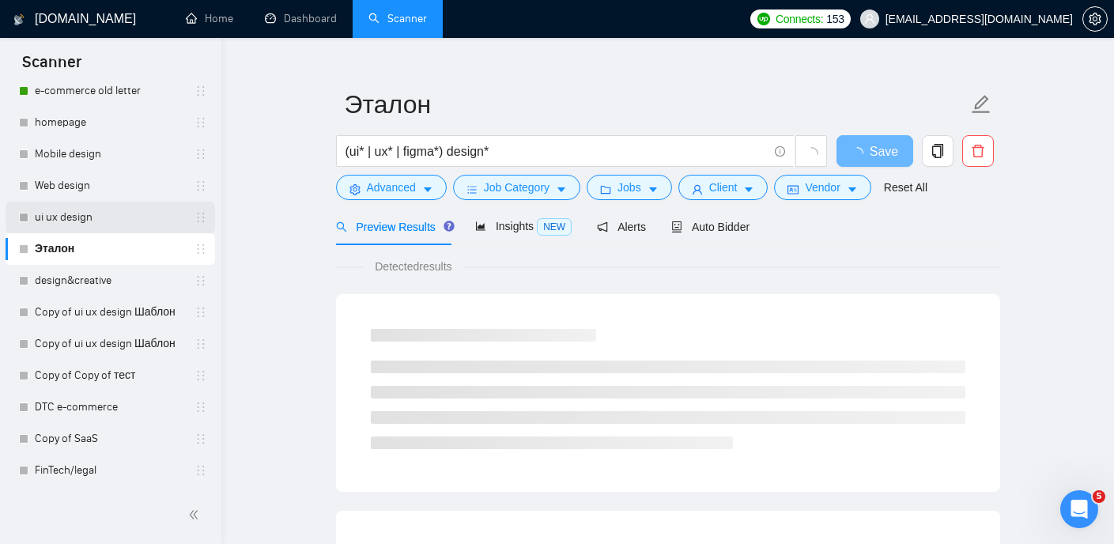
click at [110, 217] on link "ui ux design" at bounding box center [110, 218] width 150 height 32
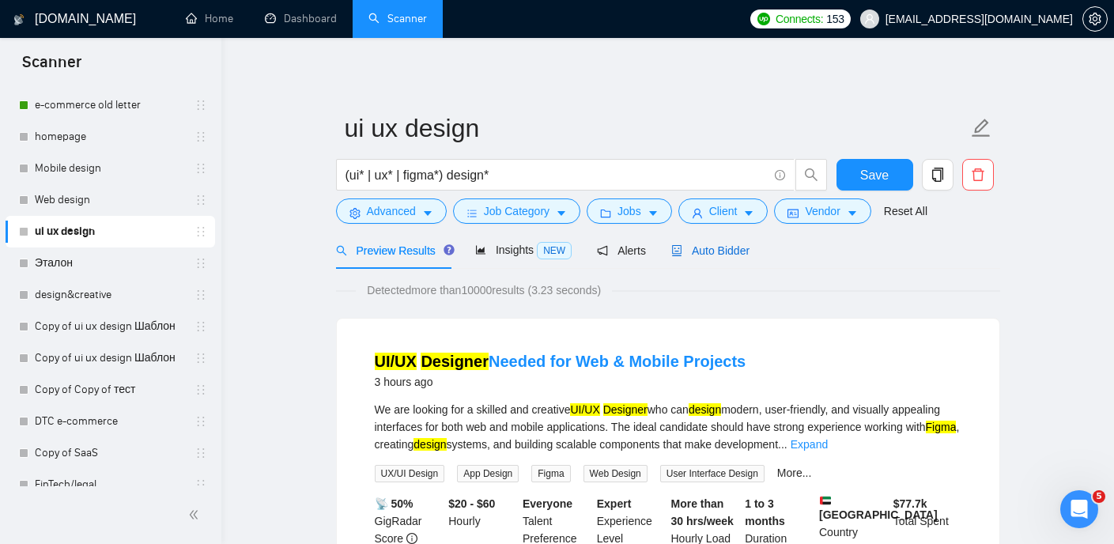
click at [748, 246] on span "Auto Bidder" at bounding box center [710, 250] width 78 height 13
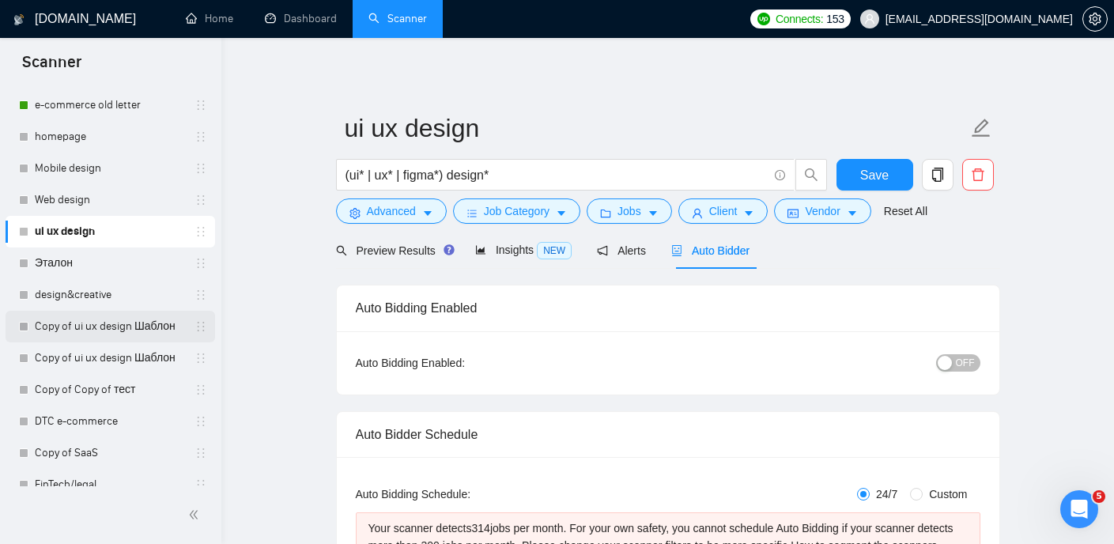
checkbox input "true"
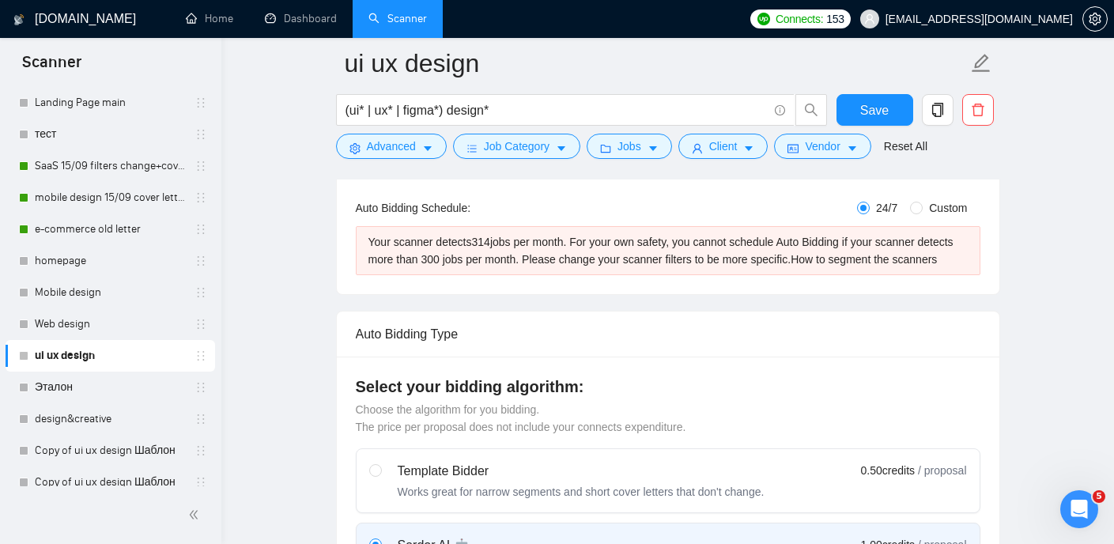
scroll to position [305, 0]
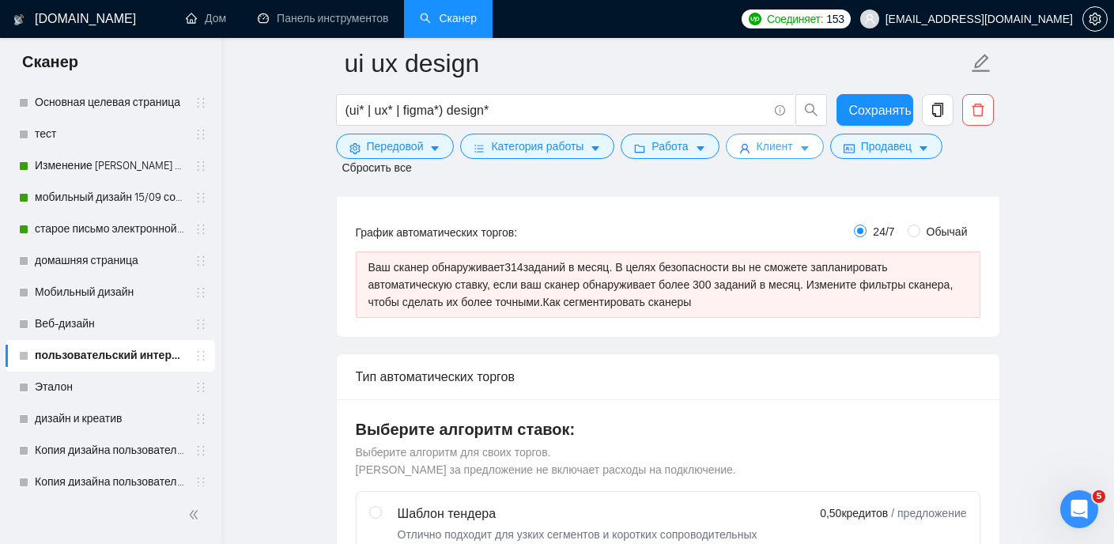
click at [793, 149] on font "Клиент" at bounding box center [774, 146] width 36 height 13
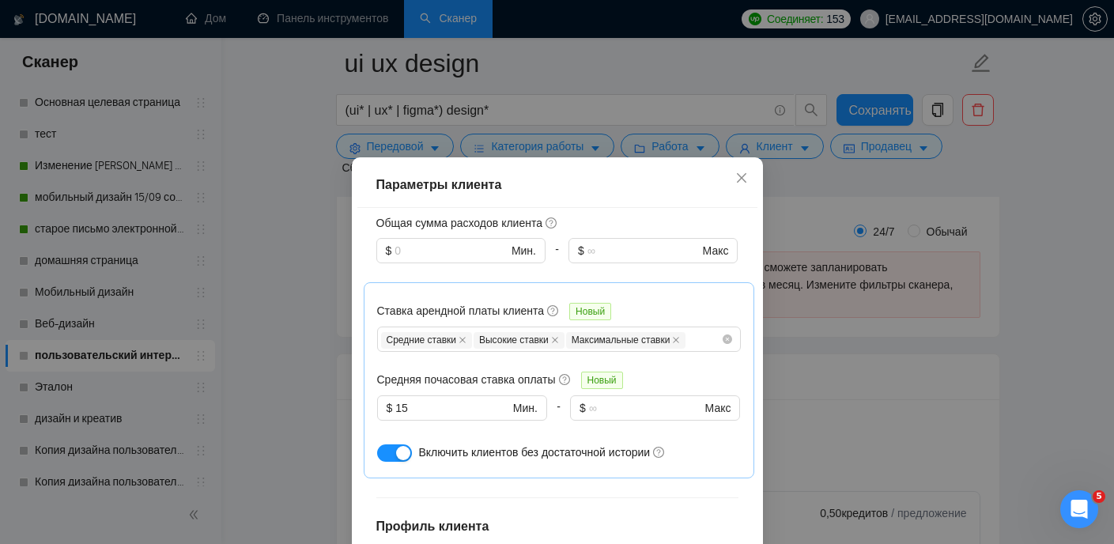
scroll to position [890, 0]
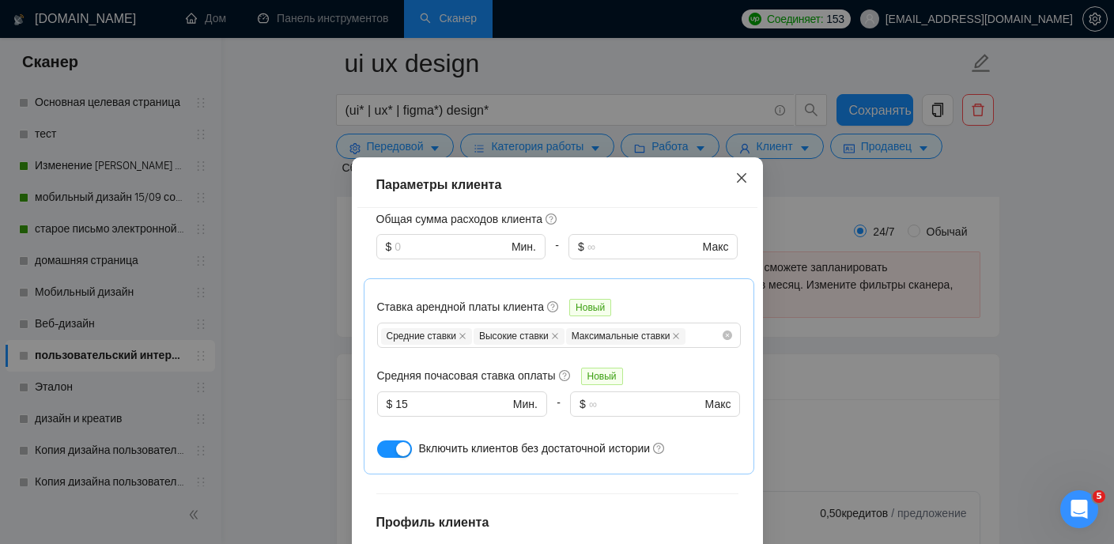
click at [745, 179] on icon "закрывать" at bounding box center [741, 178] width 13 height 13
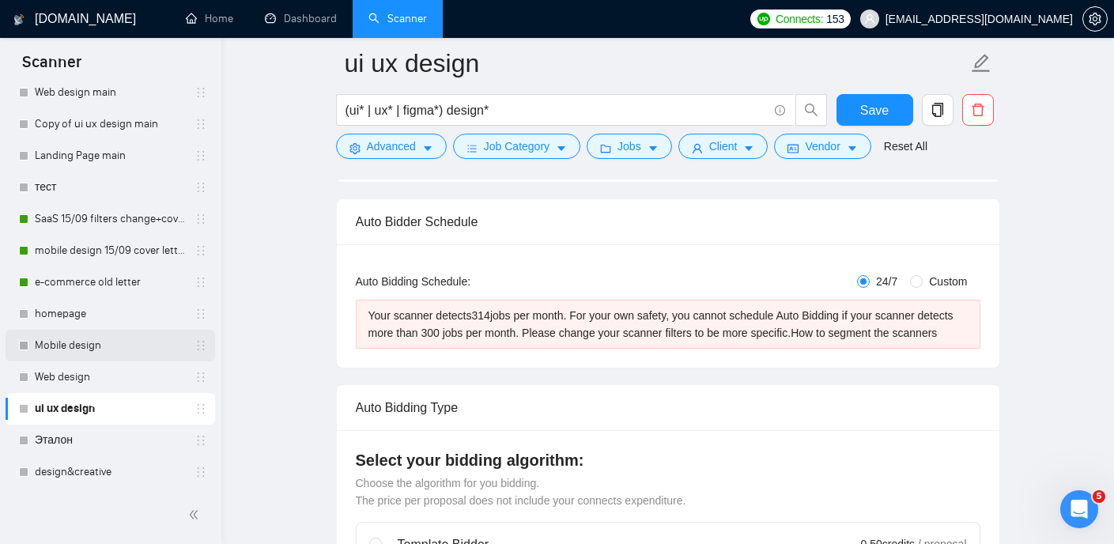
scroll to position [110, 0]
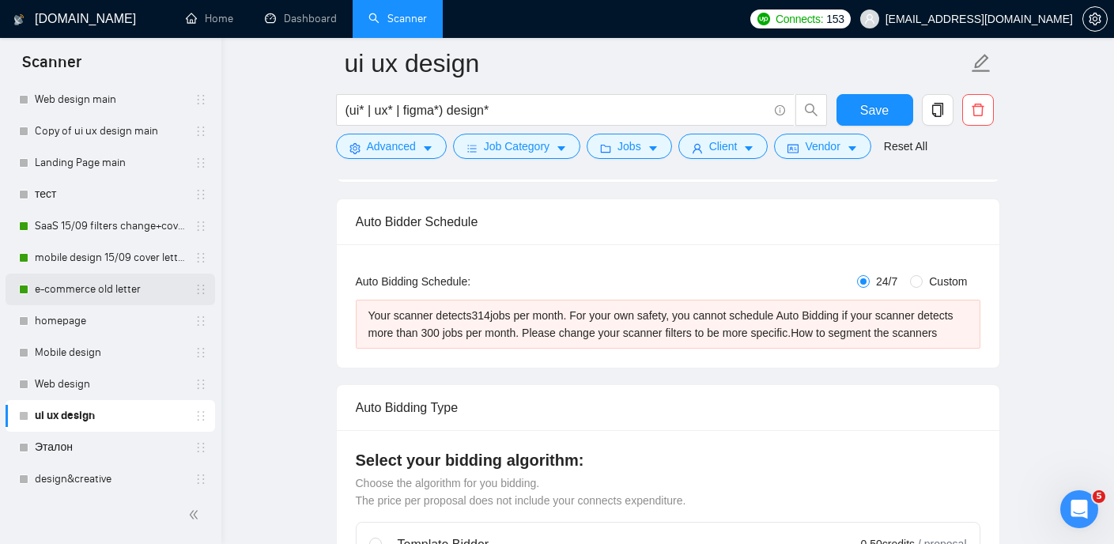
click at [104, 292] on link "e-commerce old letter" at bounding box center [110, 290] width 150 height 32
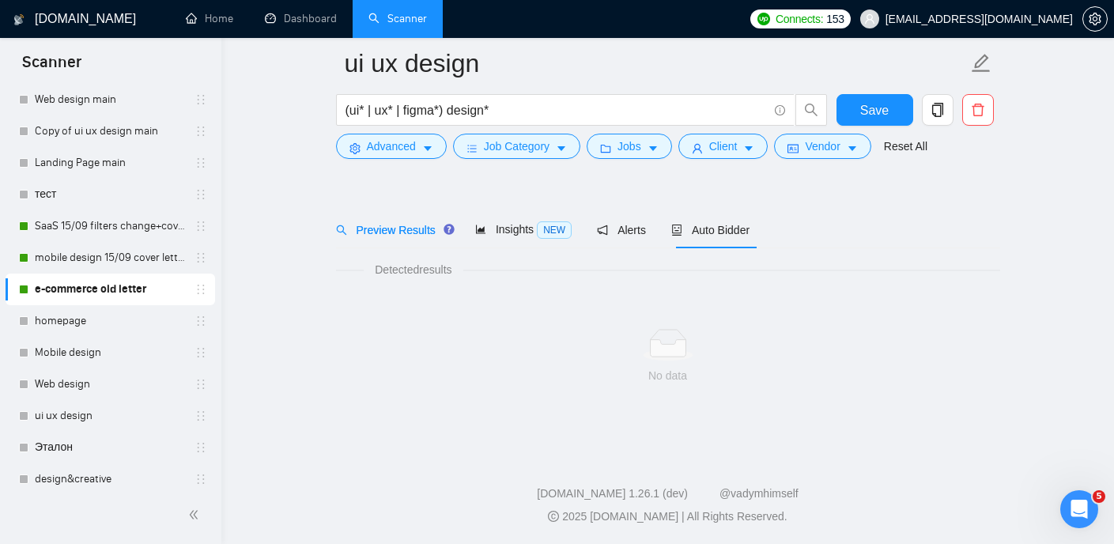
scroll to position [33, 0]
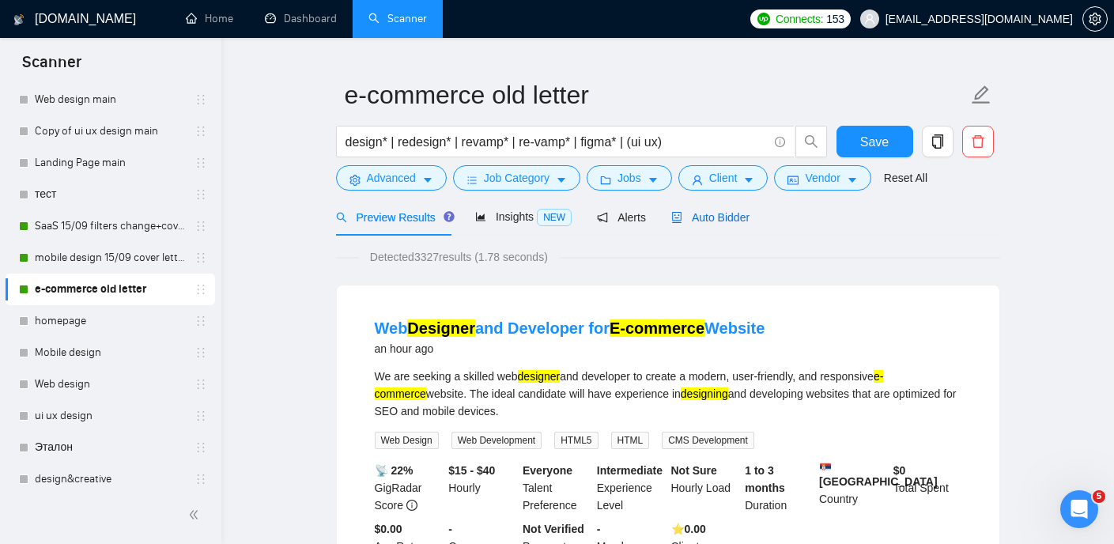
click at [721, 217] on span "Auto Bidder" at bounding box center [710, 217] width 78 height 13
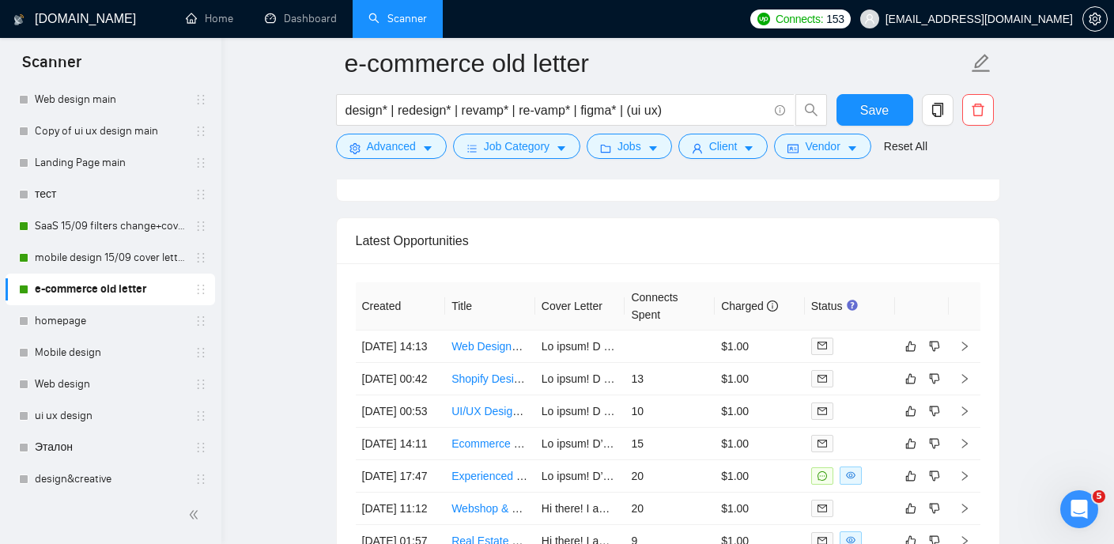
scroll to position [3865, 0]
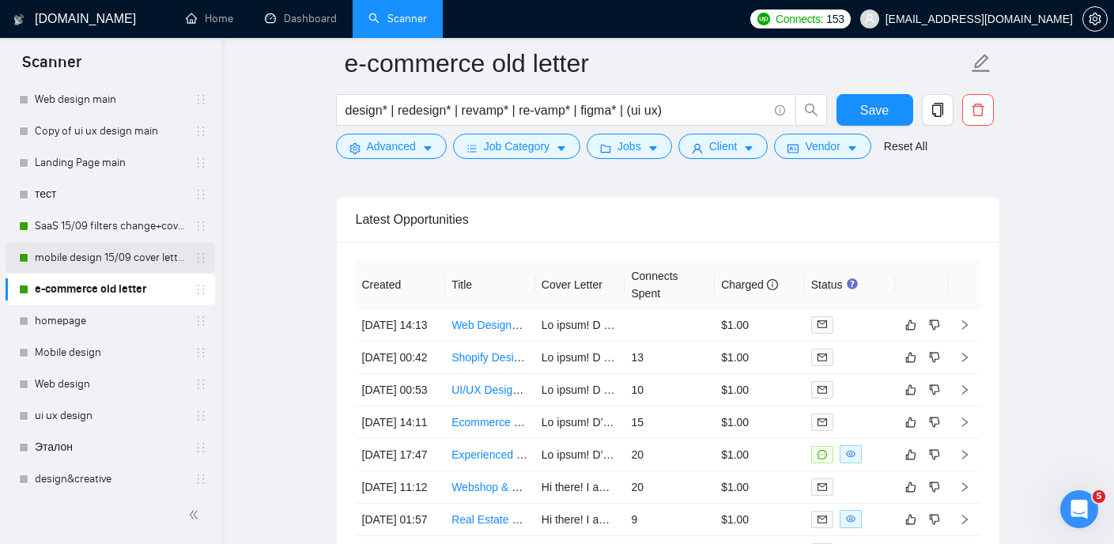
click at [109, 259] on link "mobile design 15/09 cover letter another first part" at bounding box center [110, 258] width 150 height 32
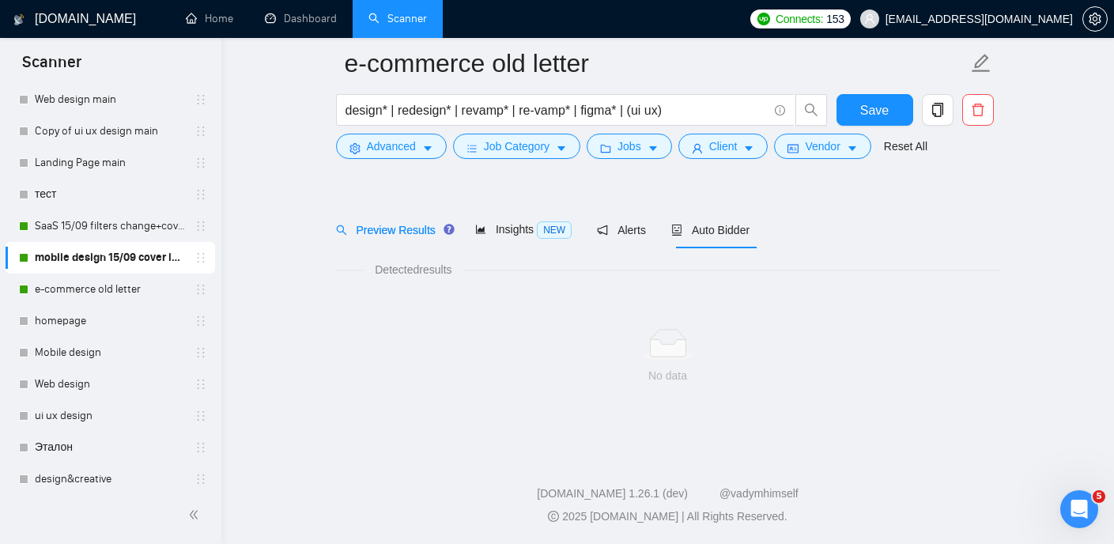
scroll to position [33, 0]
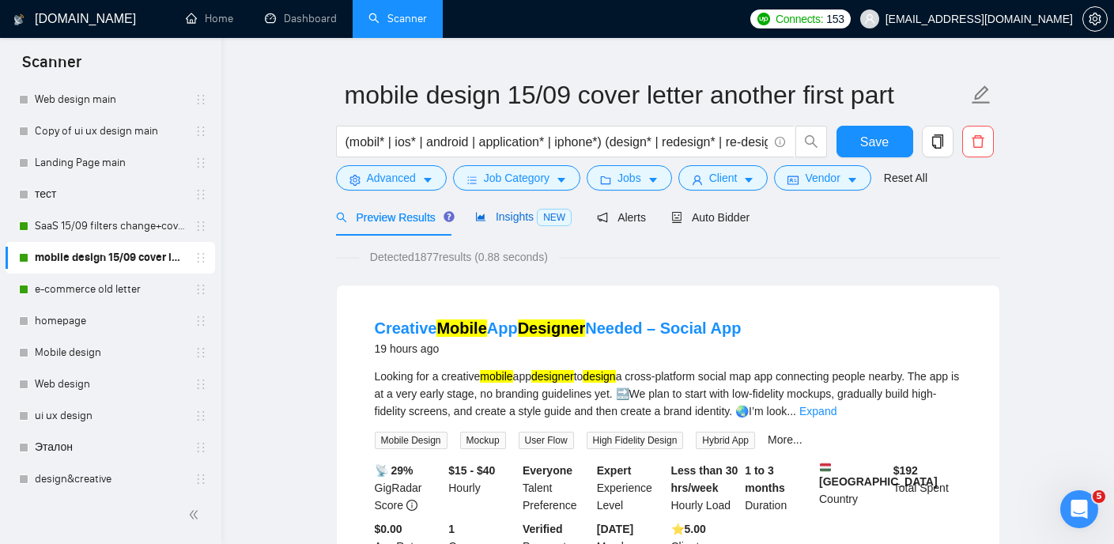
click at [527, 221] on span "Insights NEW" at bounding box center [523, 216] width 96 height 13
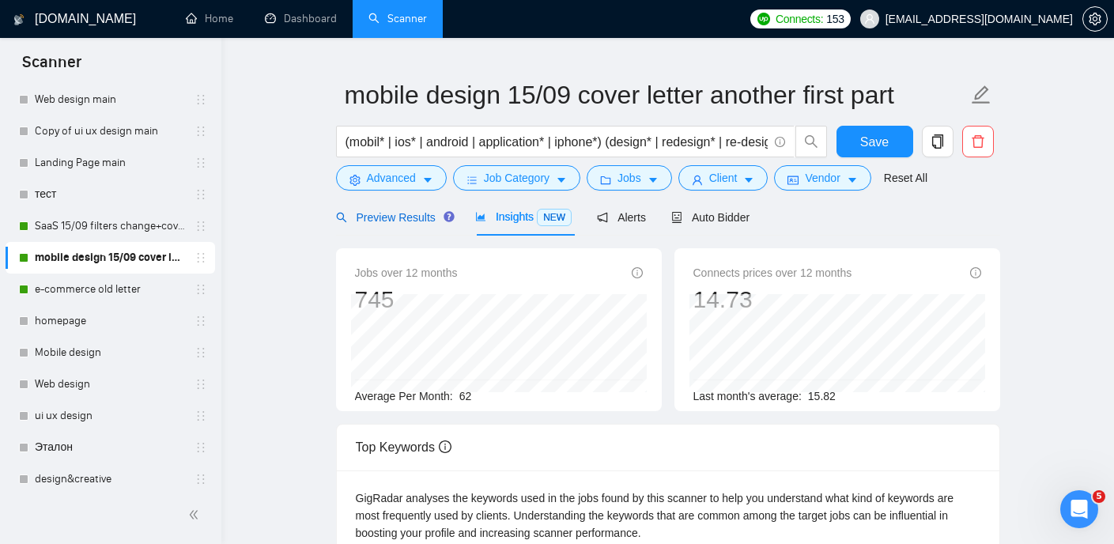
click at [422, 217] on span "Preview Results" at bounding box center [393, 217] width 114 height 13
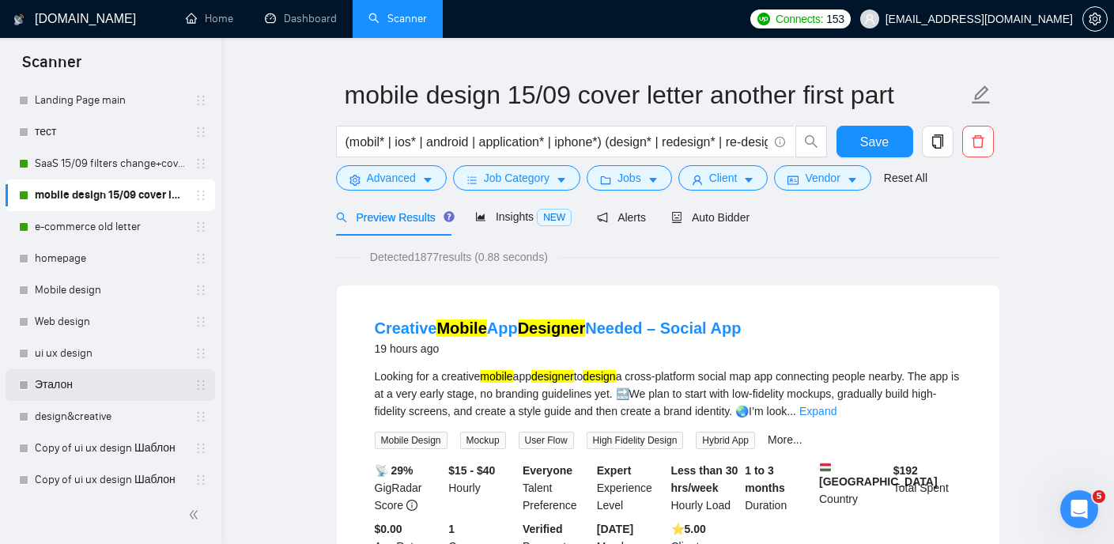
scroll to position [212, 0]
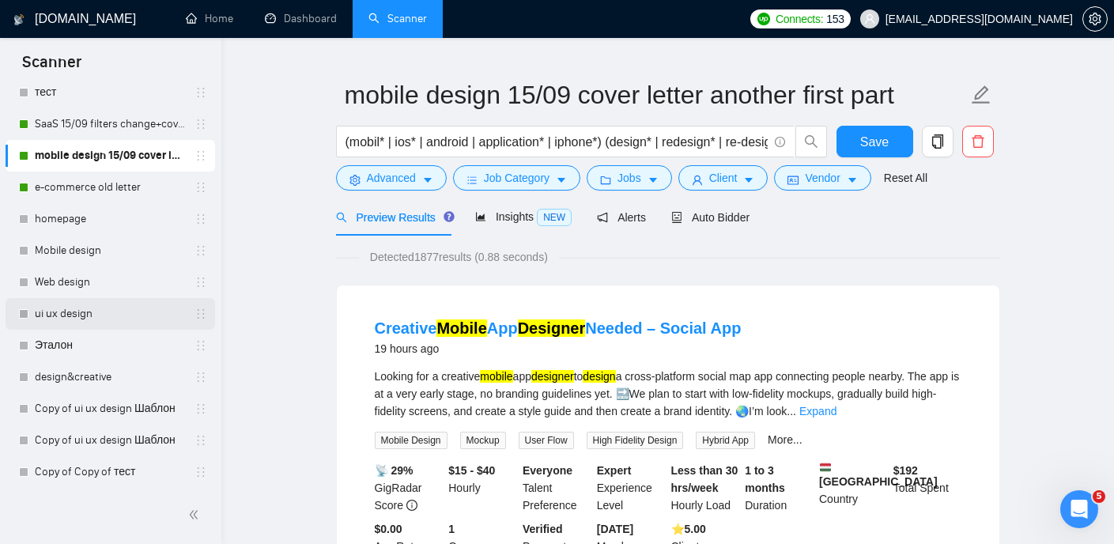
click at [113, 311] on link "ui ux design" at bounding box center [110, 314] width 150 height 32
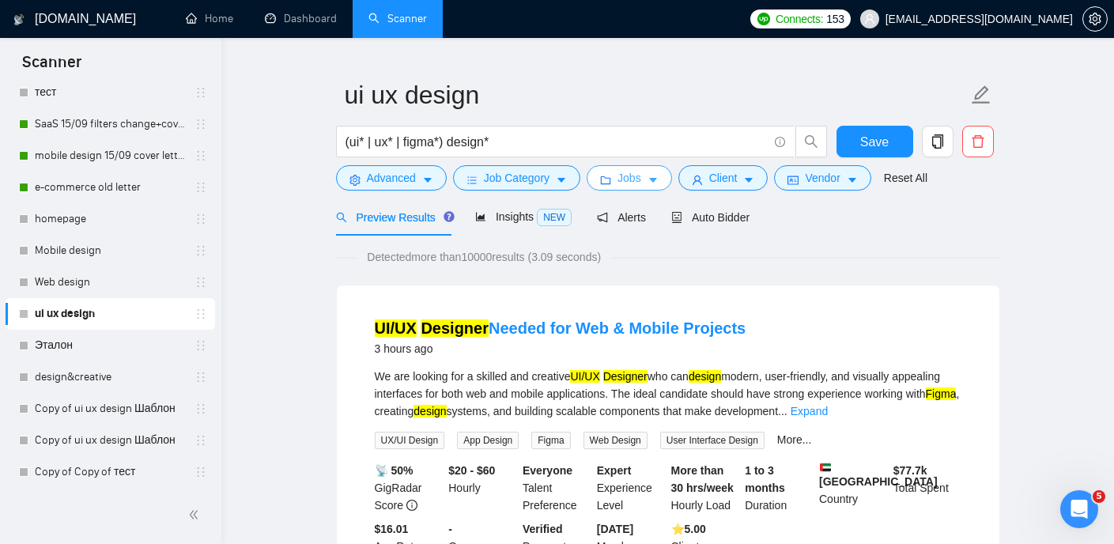
click at [634, 181] on span "Jobs" at bounding box center [629, 177] width 24 height 17
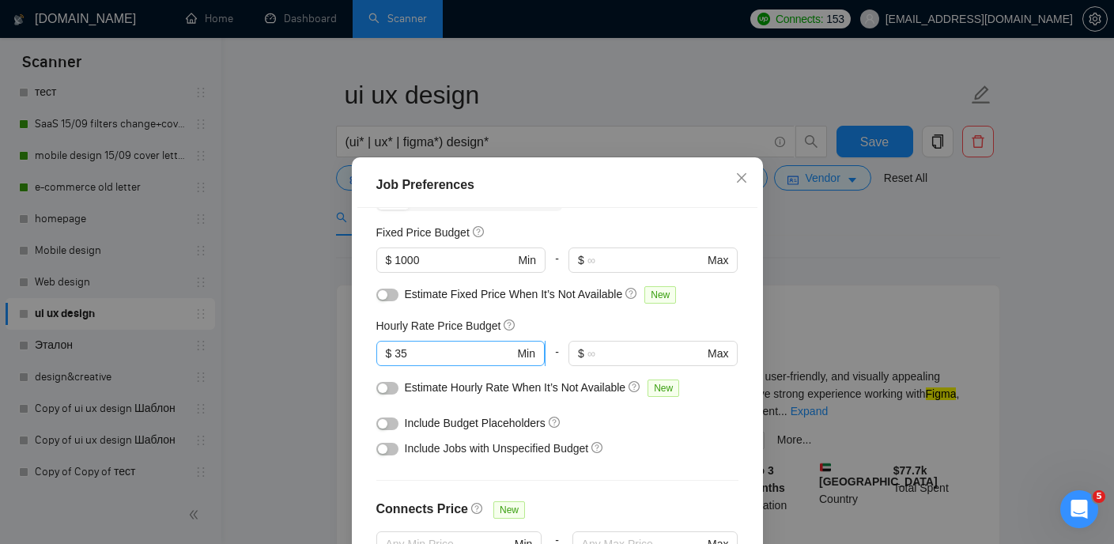
scroll to position [70, 0]
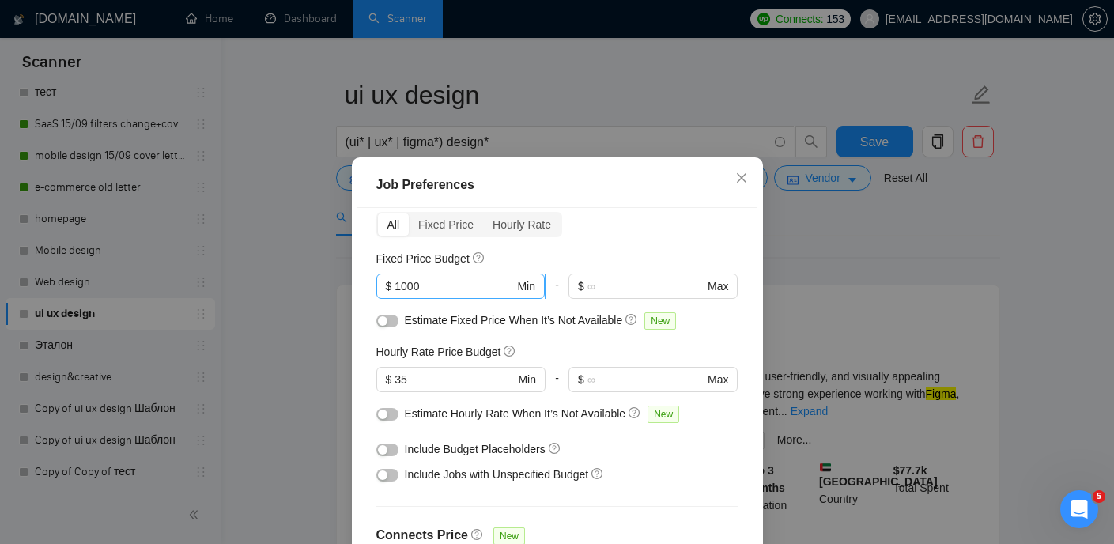
click at [402, 289] on input "1000" at bounding box center [453, 285] width 119 height 17
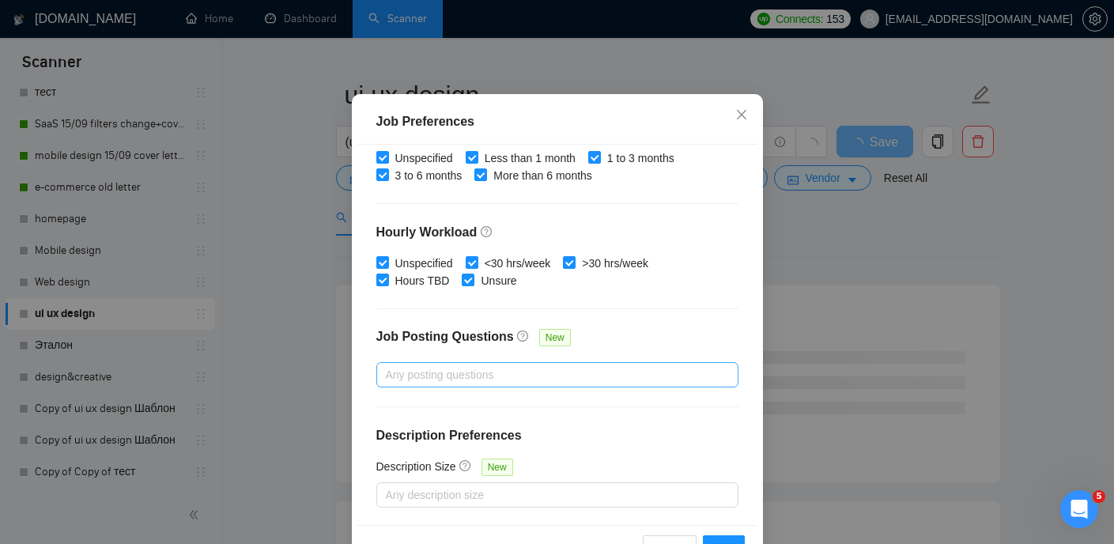
scroll to position [114, 0]
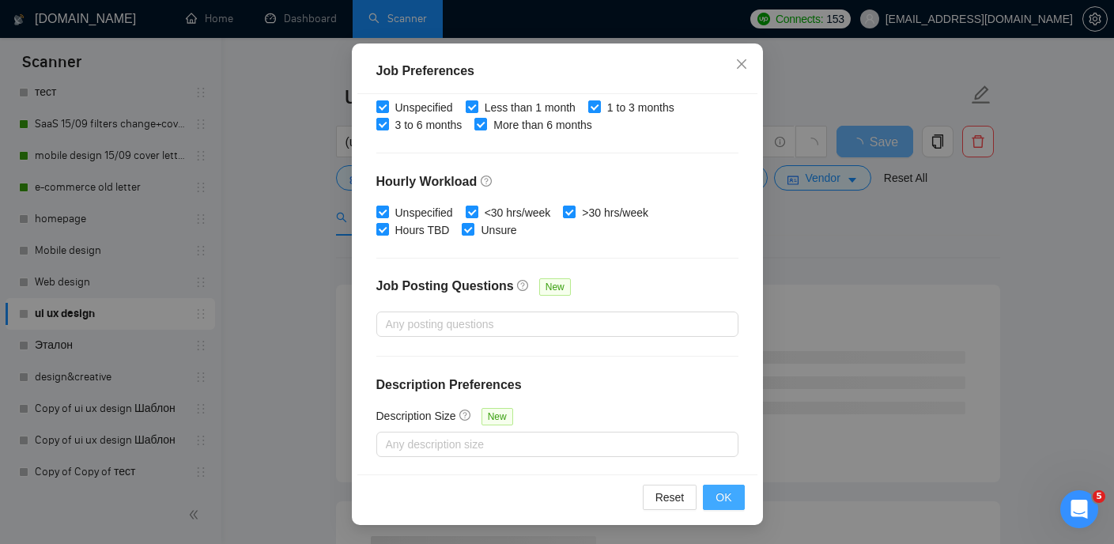
type input "2000"
click at [717, 406] on button "OK" at bounding box center [723, 497] width 41 height 25
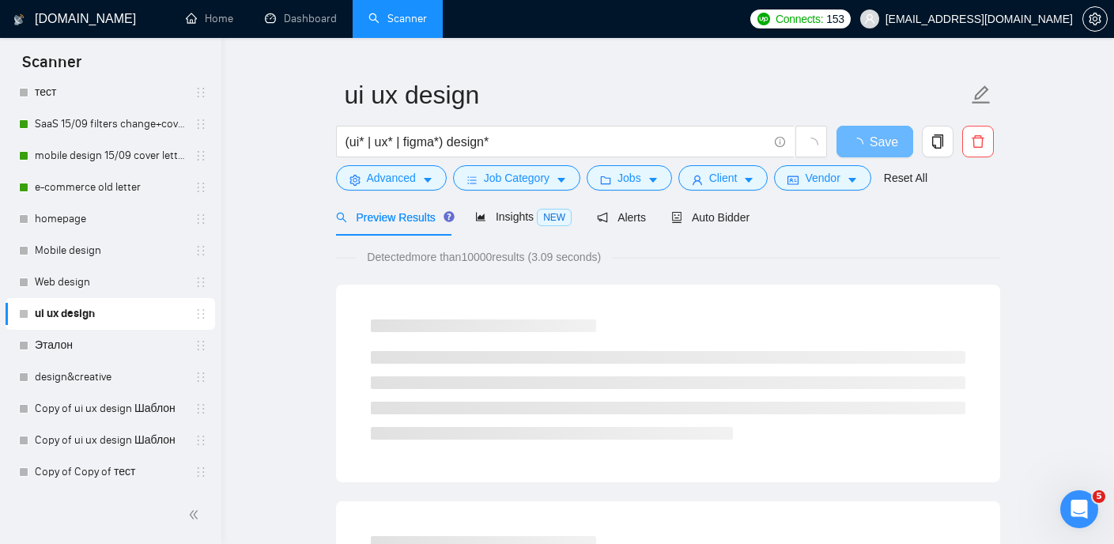
scroll to position [52, 0]
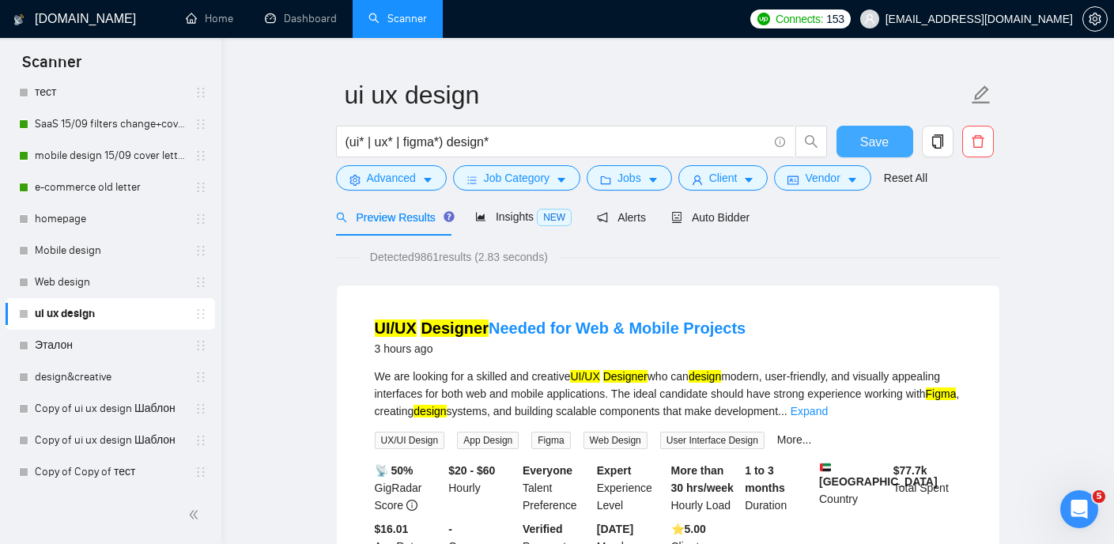
click at [864, 145] on span "Save" at bounding box center [874, 142] width 28 height 20
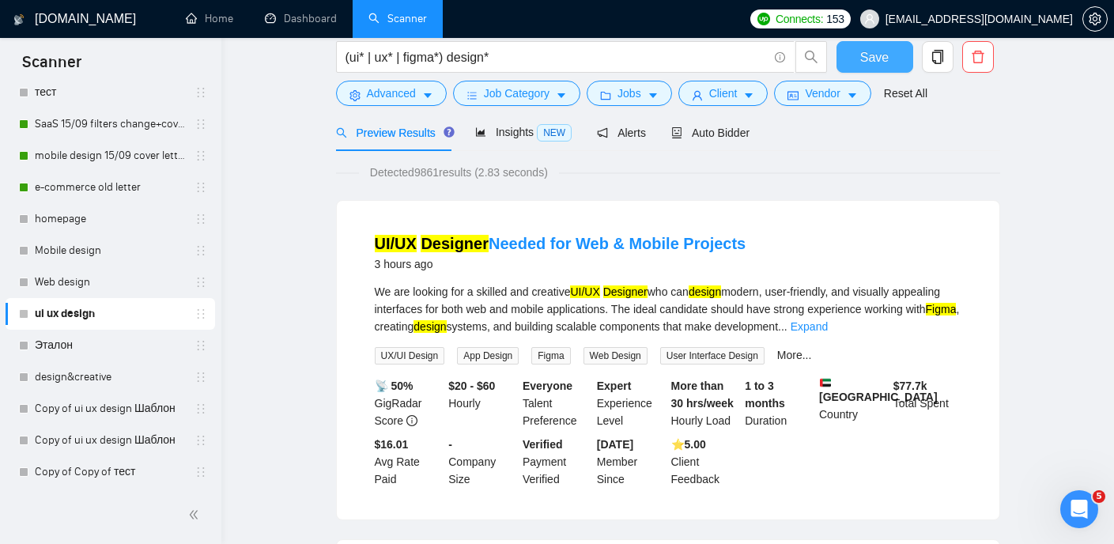
scroll to position [0, 0]
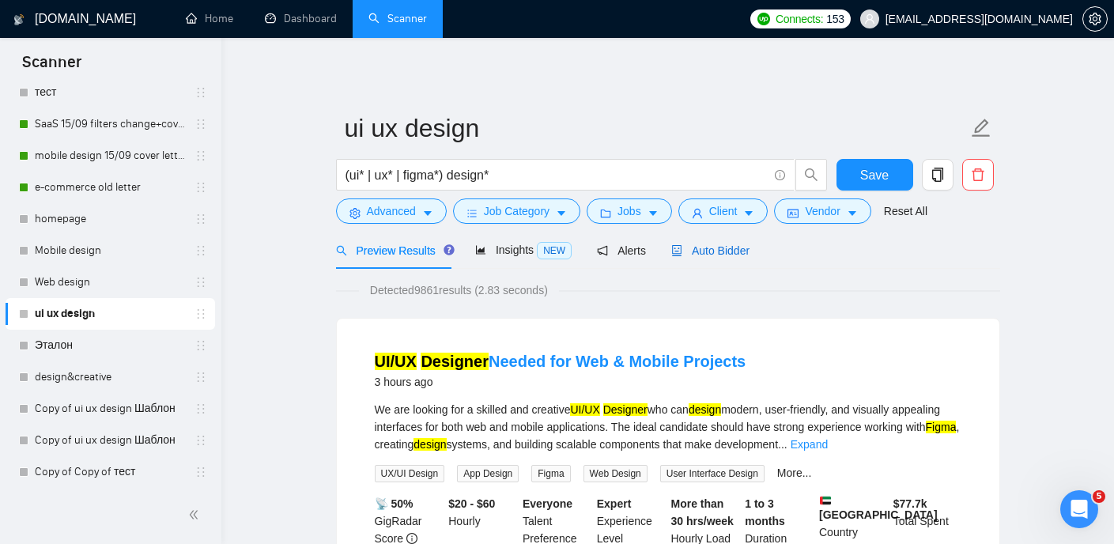
click at [749, 249] on span "Auto Bidder" at bounding box center [710, 250] width 78 height 13
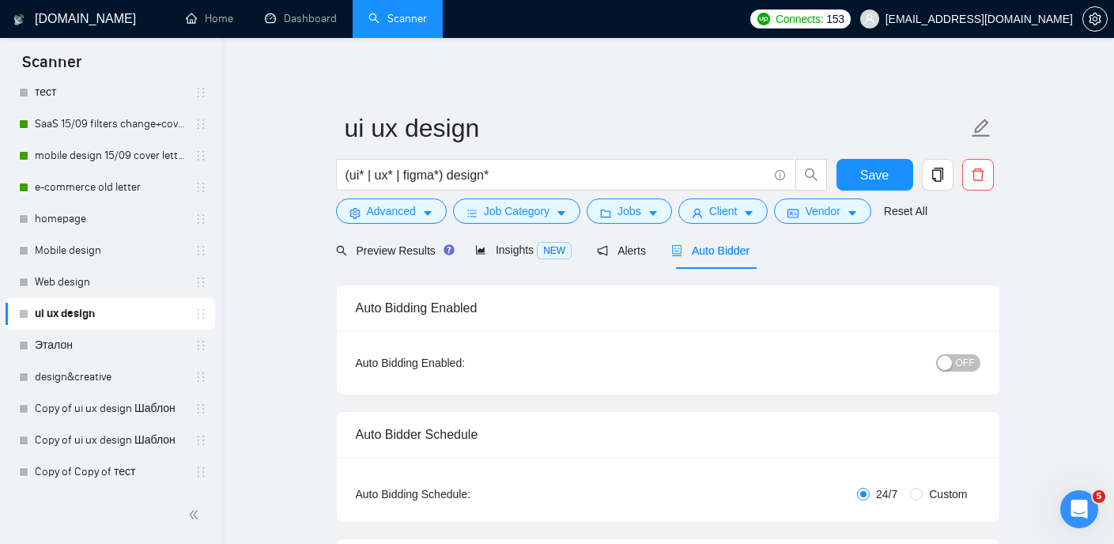
checkbox input "true"
click at [960, 360] on span "OFF" at bounding box center [965, 362] width 19 height 17
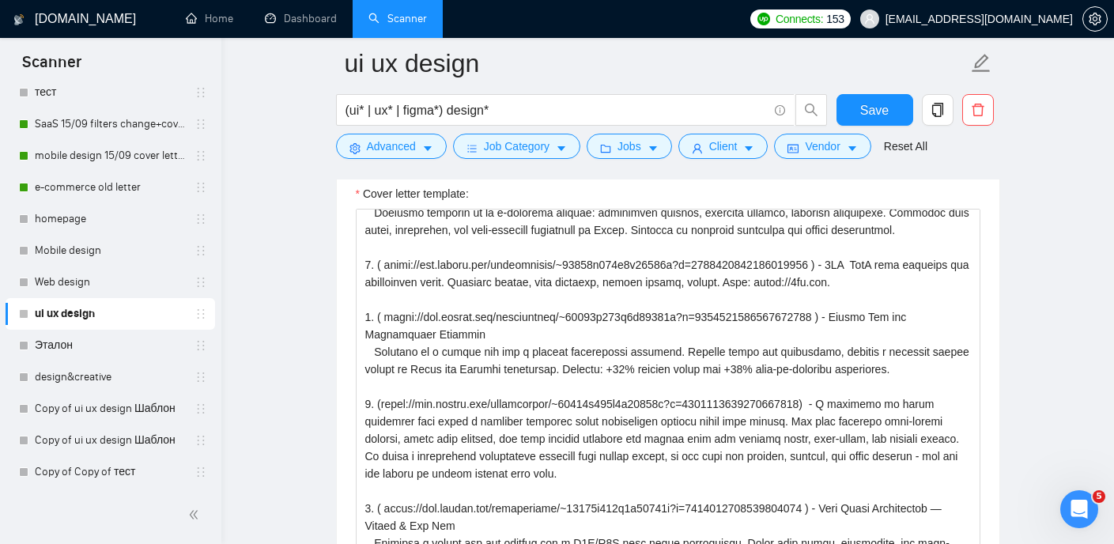
scroll to position [380, 0]
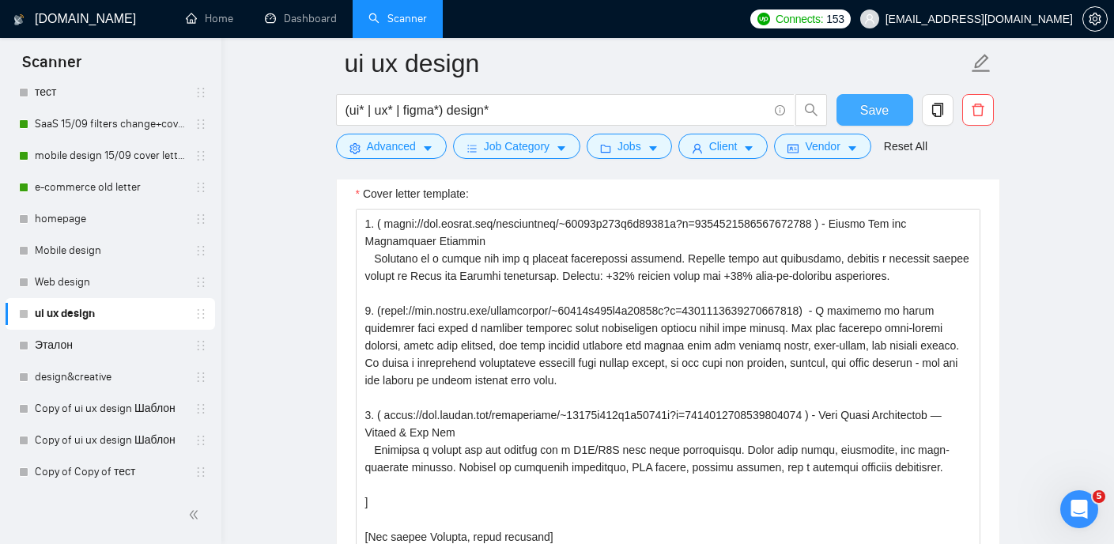
click at [871, 110] on span "Save" at bounding box center [874, 110] width 28 height 20
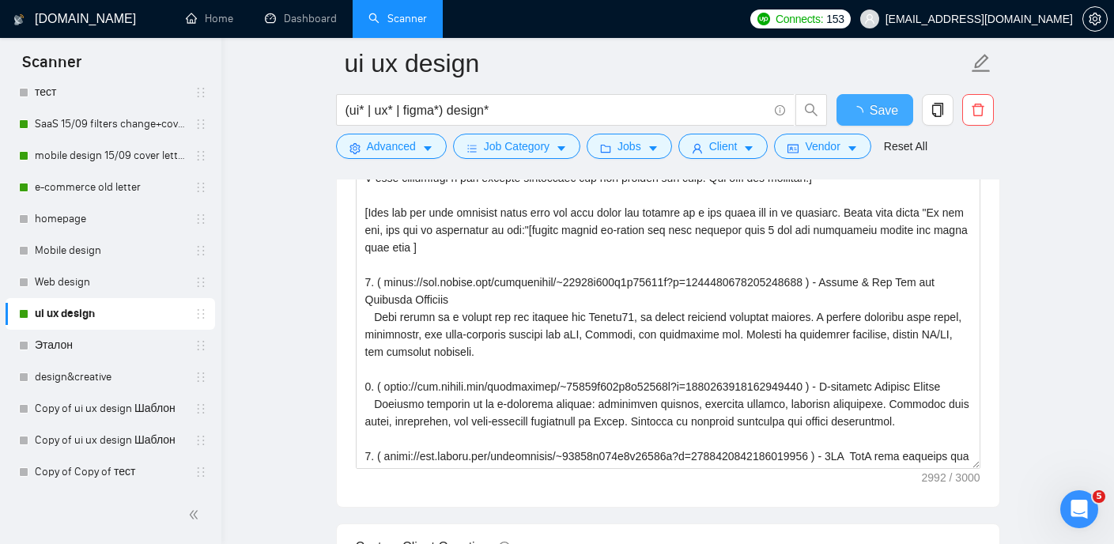
checkbox input "true"
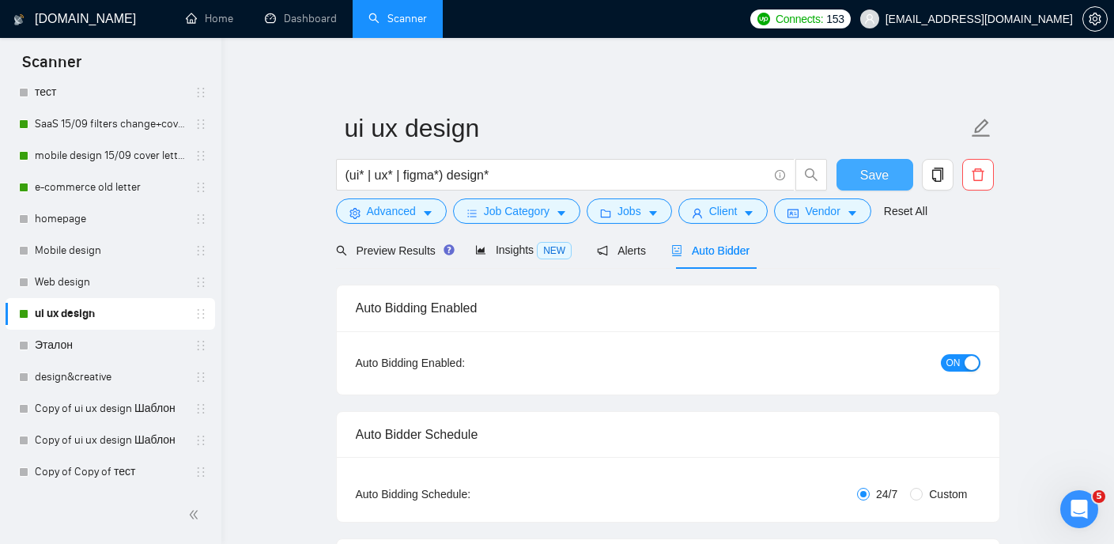
scroll to position [7, 0]
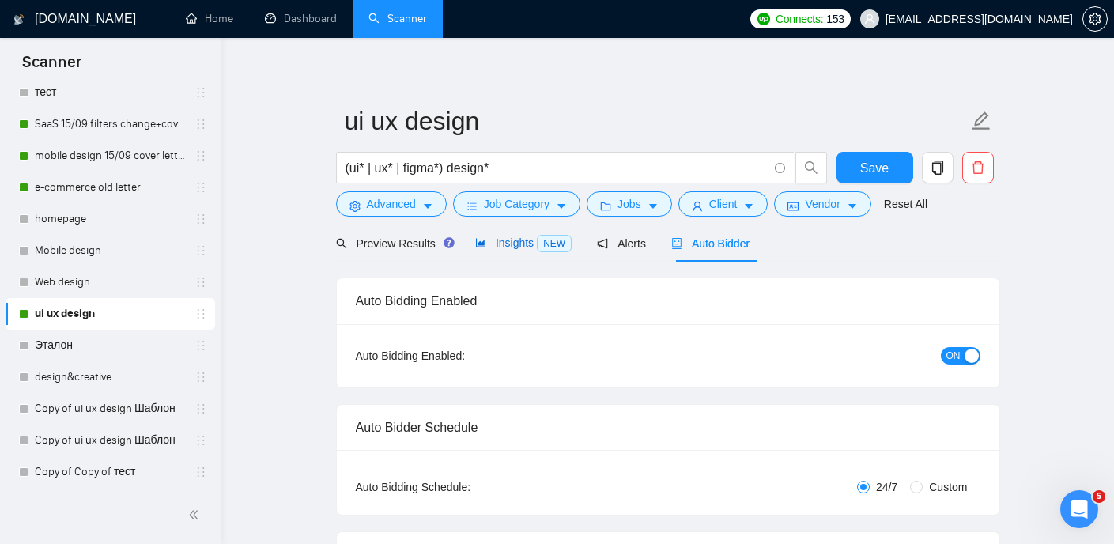
click at [520, 240] on span "Insights NEW" at bounding box center [523, 242] width 96 height 13
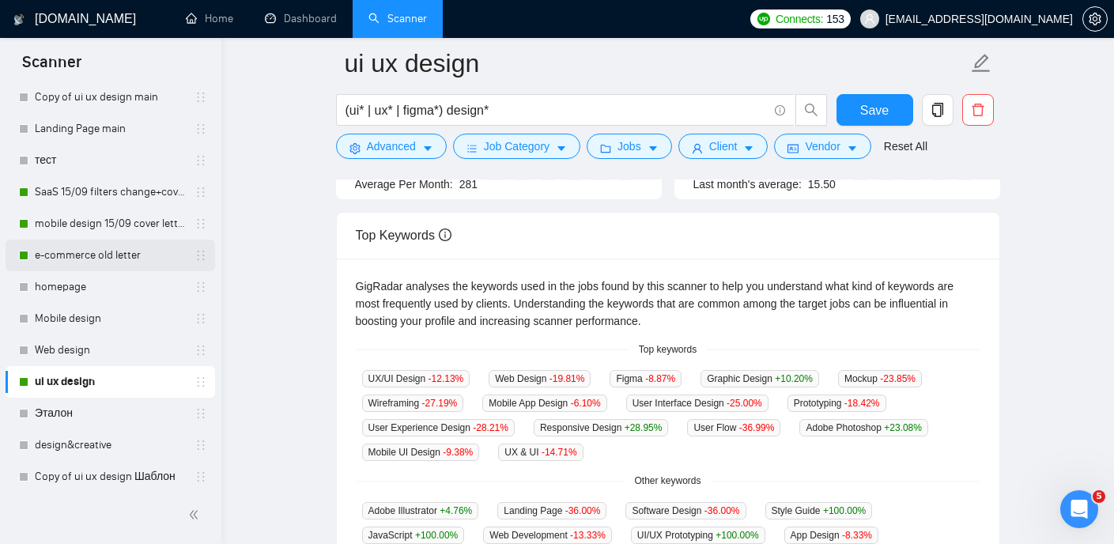
scroll to position [141, 0]
click at [92, 261] on link "e-commerce old letter" at bounding box center [110, 259] width 150 height 32
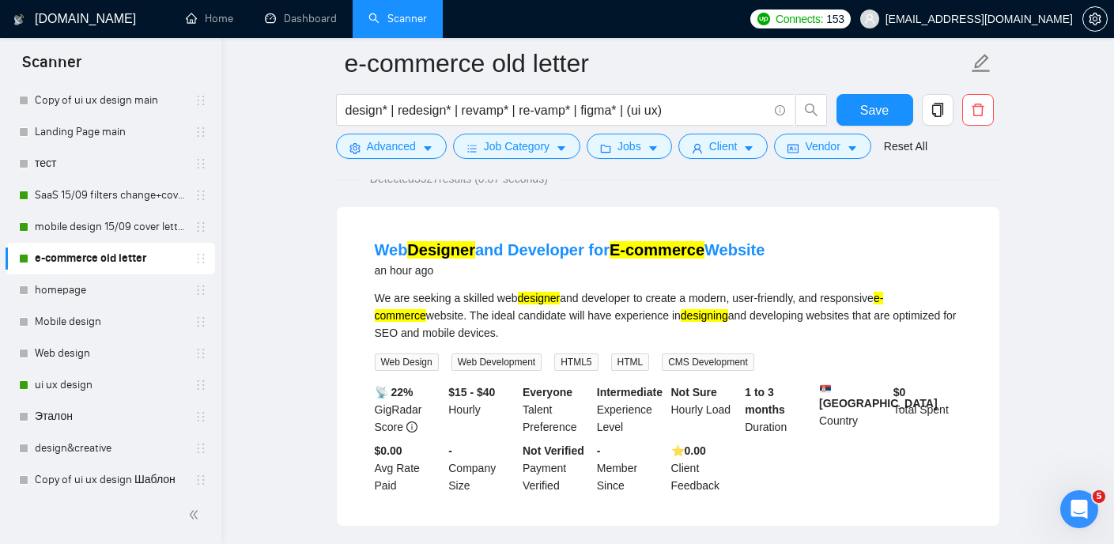
scroll to position [168, 0]
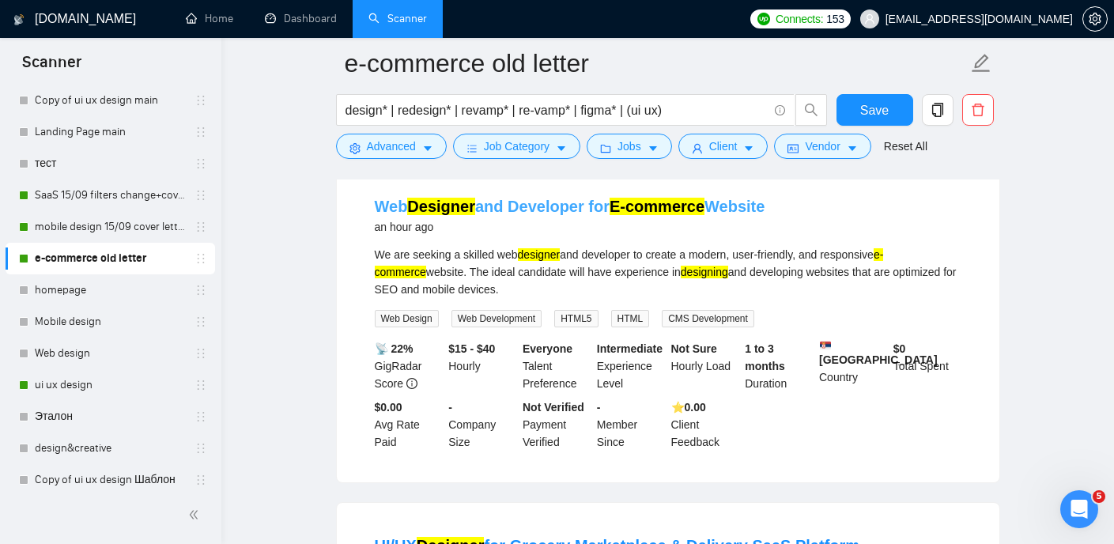
click at [695, 203] on mark "E-commerce" at bounding box center [656, 206] width 95 height 17
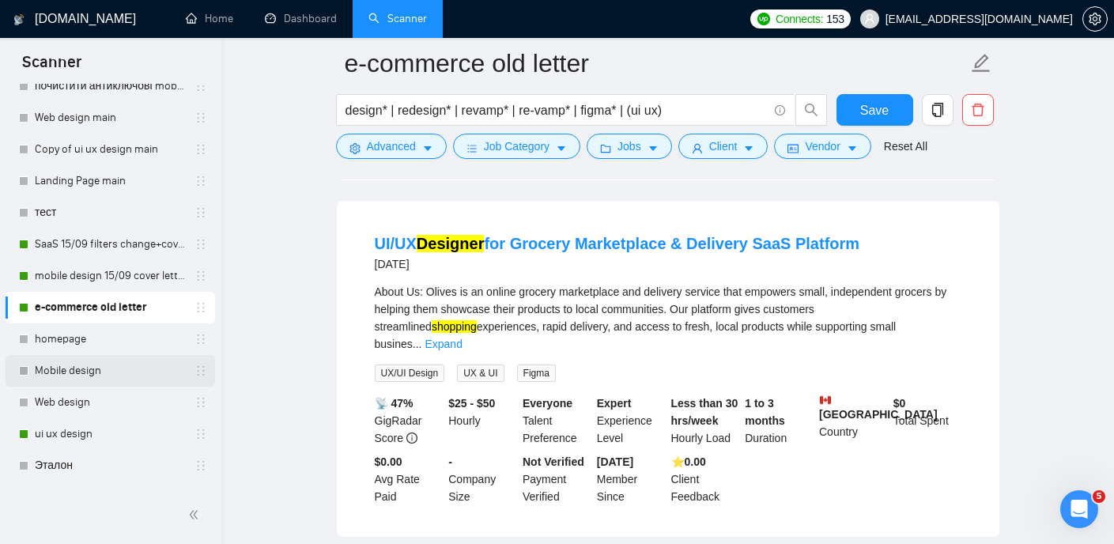
scroll to position [93, 0]
click at [88, 406] on link "ui ux design" at bounding box center [110, 433] width 150 height 32
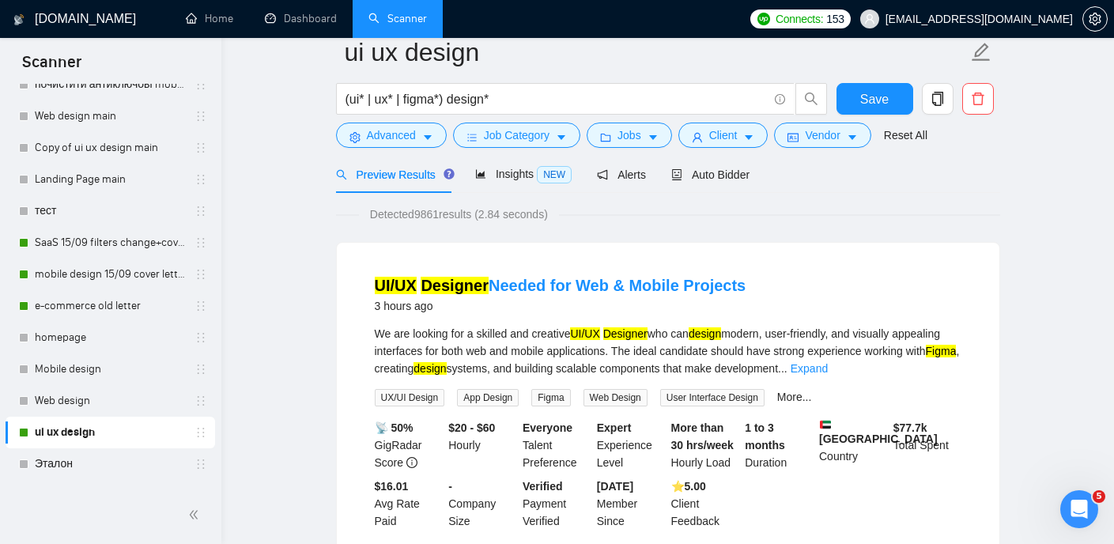
scroll to position [49, 0]
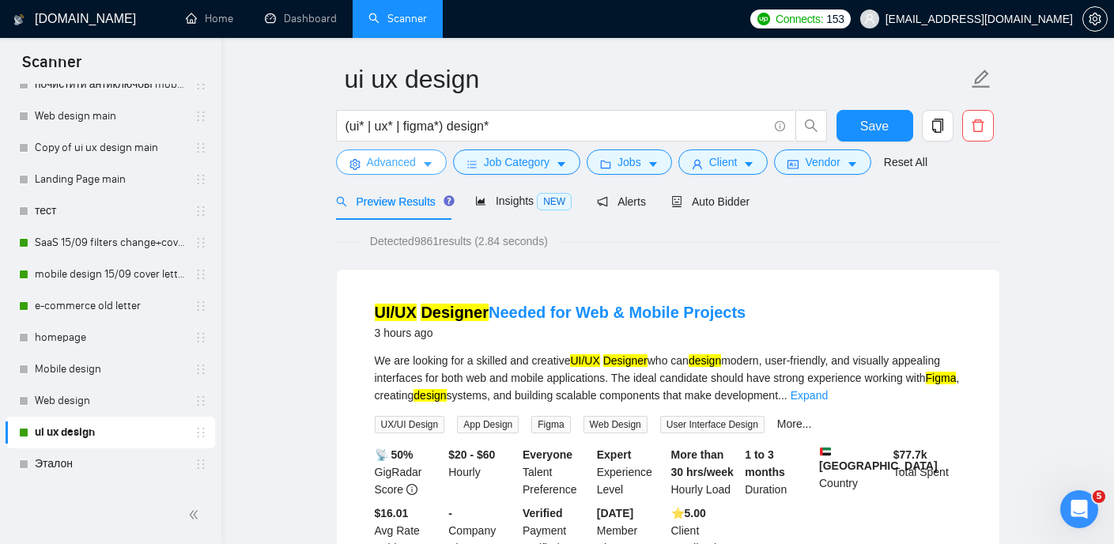
click at [415, 160] on span "Advanced" at bounding box center [391, 161] width 49 height 17
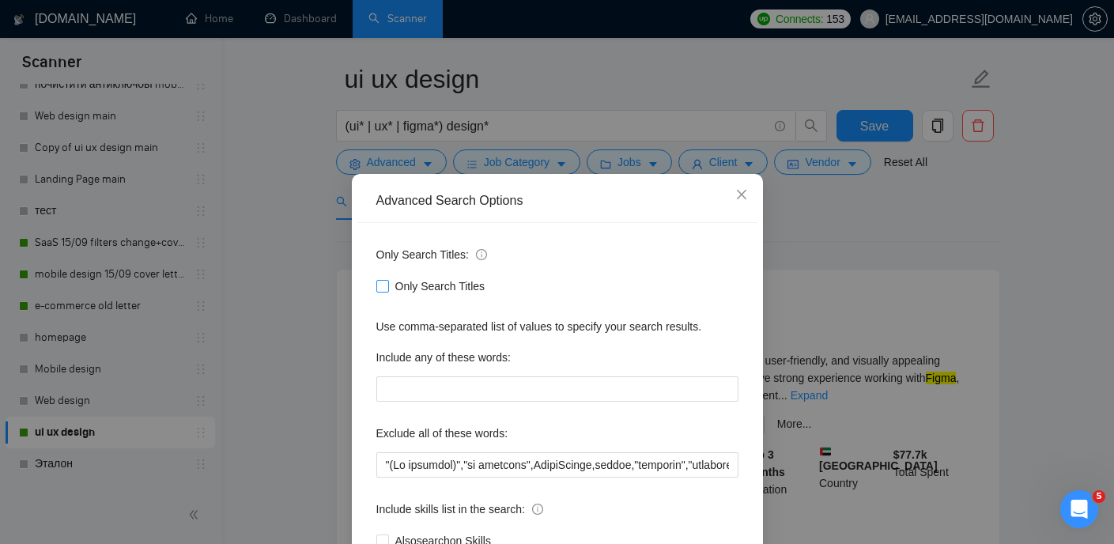
scroll to position [53, 0]
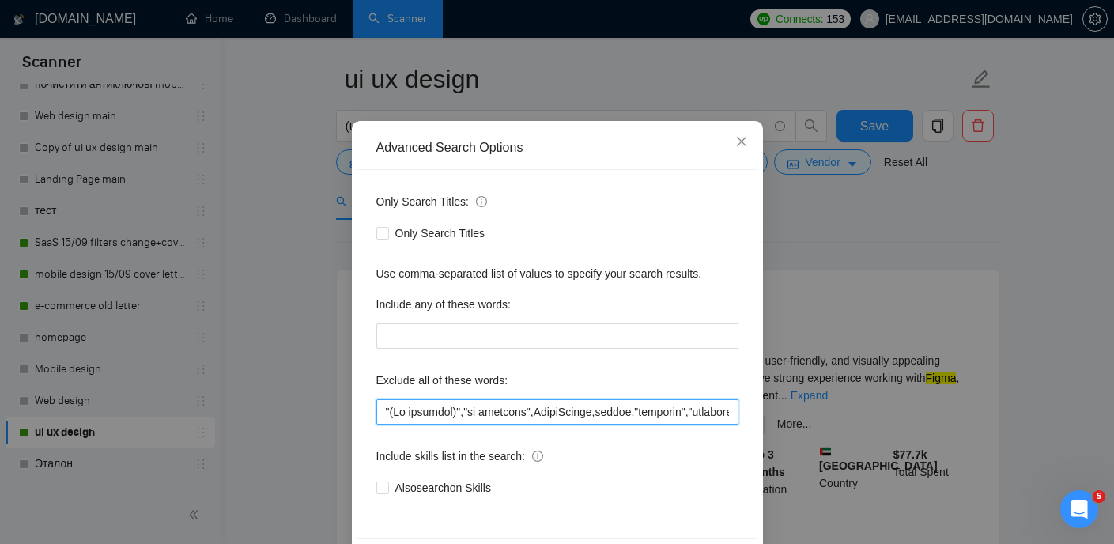
click at [421, 405] on input "text" at bounding box center [557, 411] width 362 height 25
click at [744, 146] on icon "close" at bounding box center [741, 141] width 13 height 13
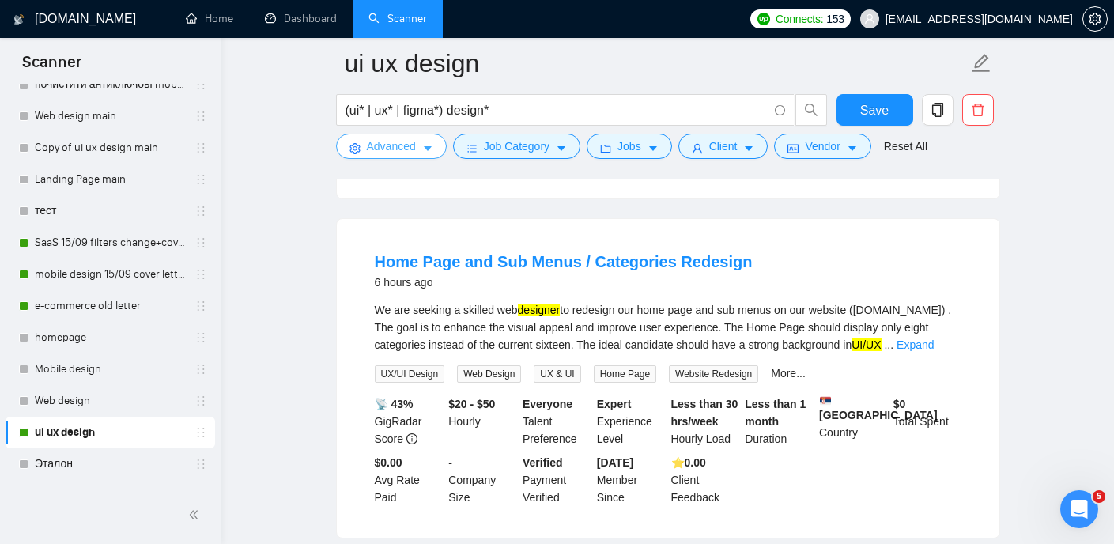
scroll to position [458, 0]
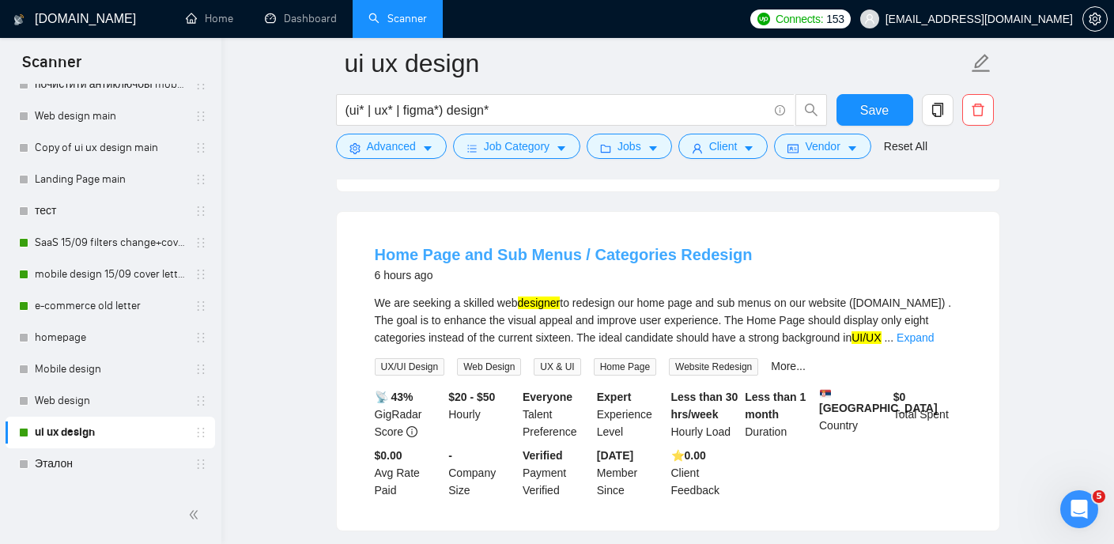
click at [590, 263] on link "Home Page and Sub Menus / Categories Redesign" at bounding box center [564, 254] width 378 height 17
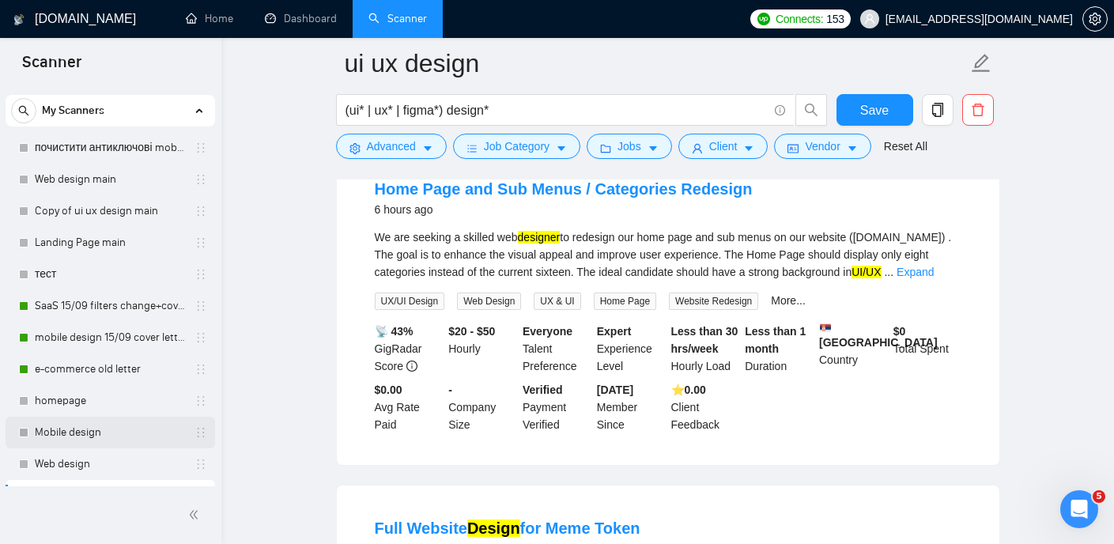
scroll to position [27, 0]
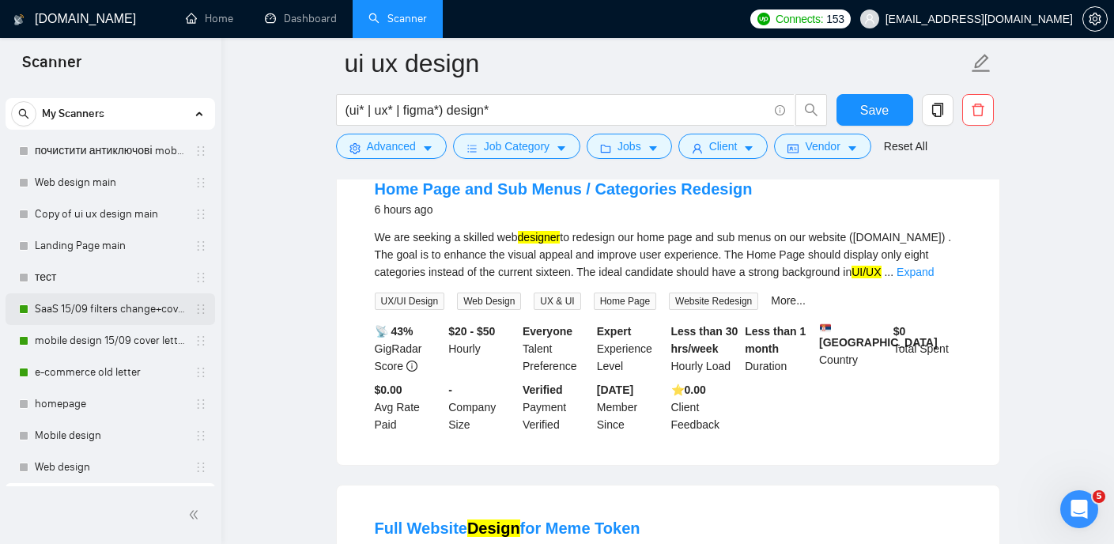
click at [104, 299] on link "SaaS 15/09 filters change+cover letter change" at bounding box center [110, 309] width 150 height 32
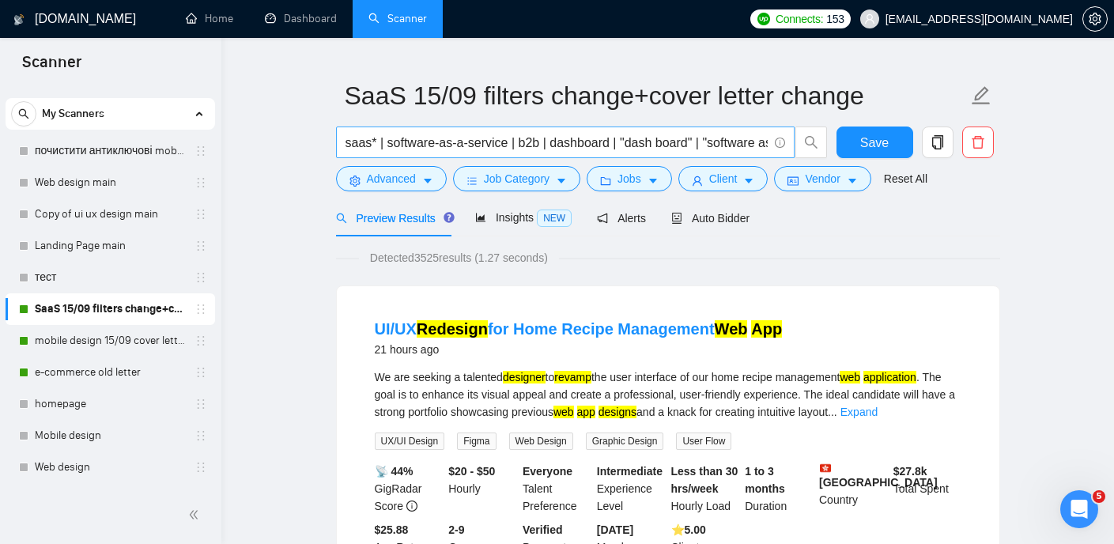
scroll to position [31, 0]
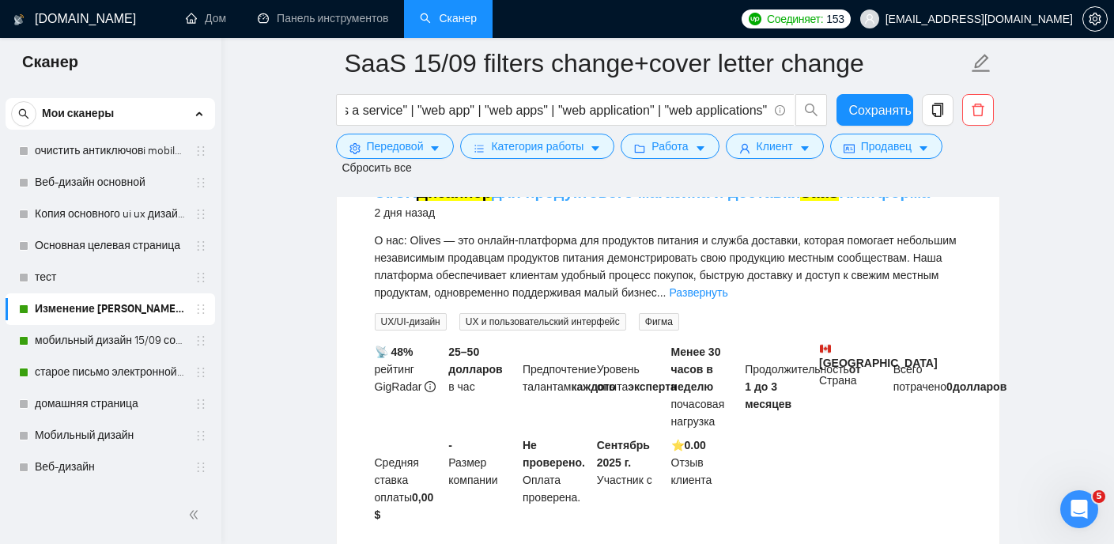
scroll to position [1183, 0]
click at [727, 298] on font "Развернуть" at bounding box center [698, 291] width 58 height 13
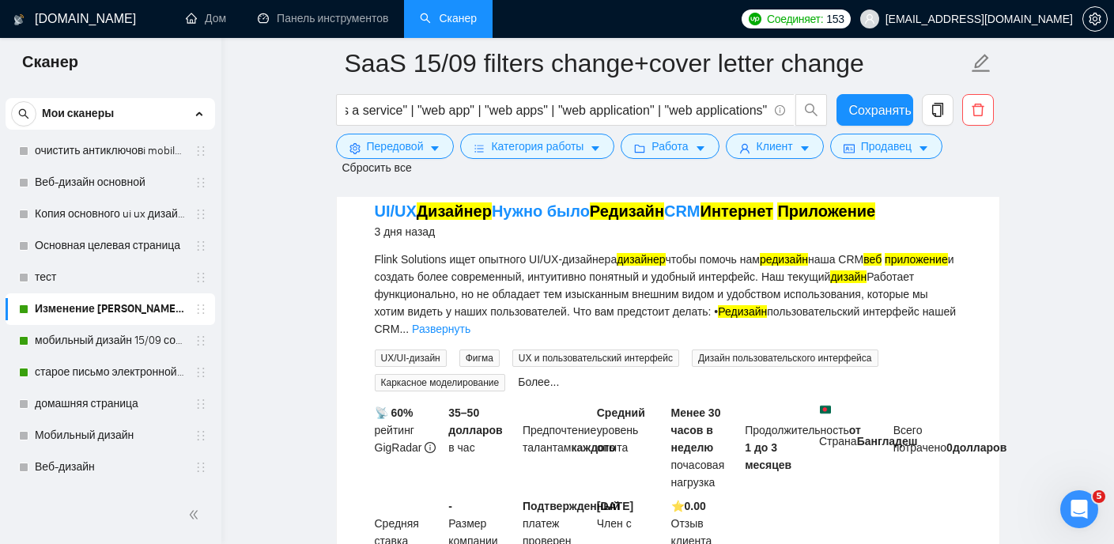
scroll to position [1869, 0]
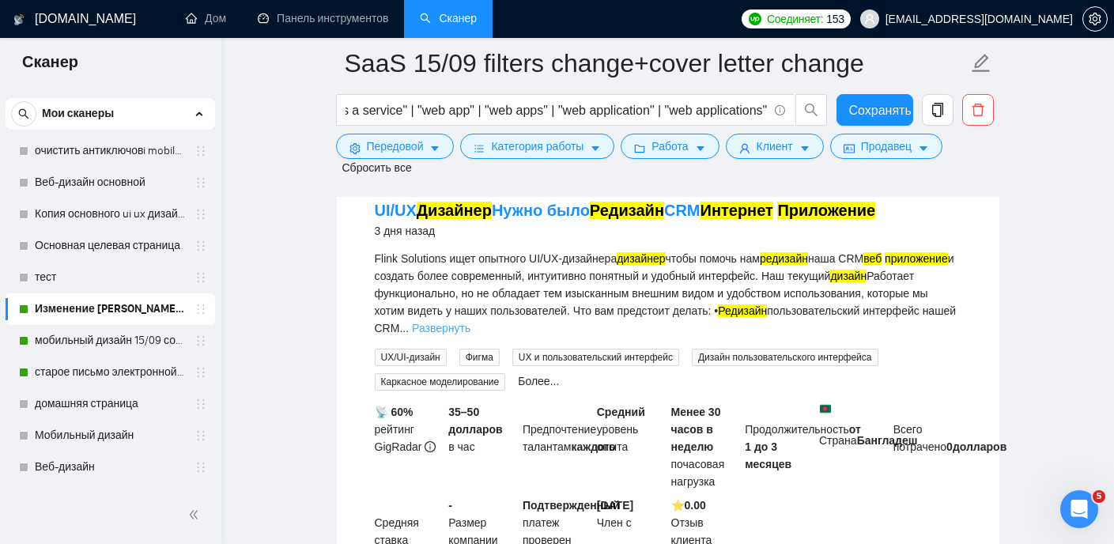
click at [470, 334] on font "Развернуть" at bounding box center [441, 328] width 58 height 13
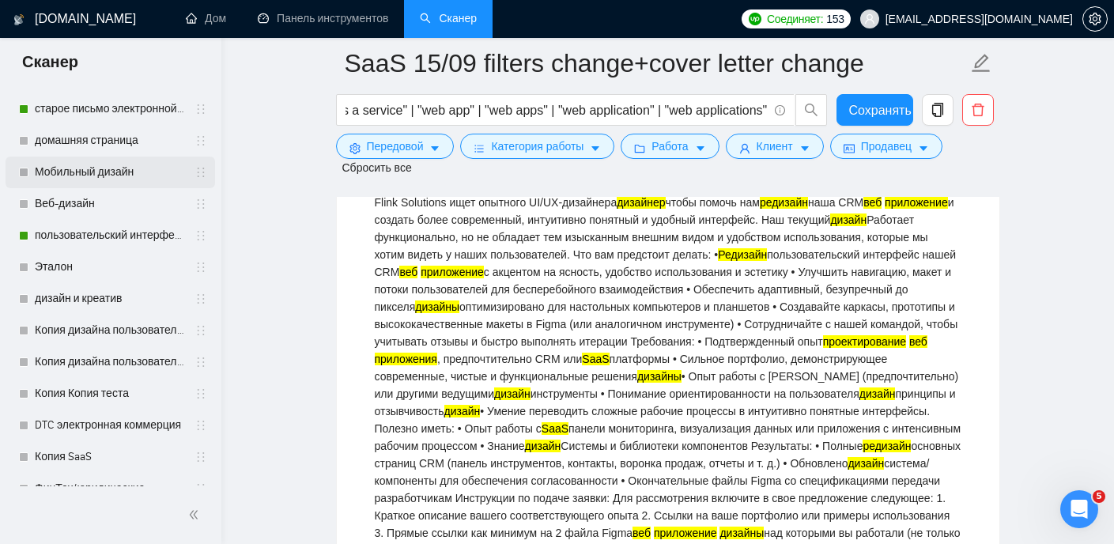
scroll to position [308, 0]
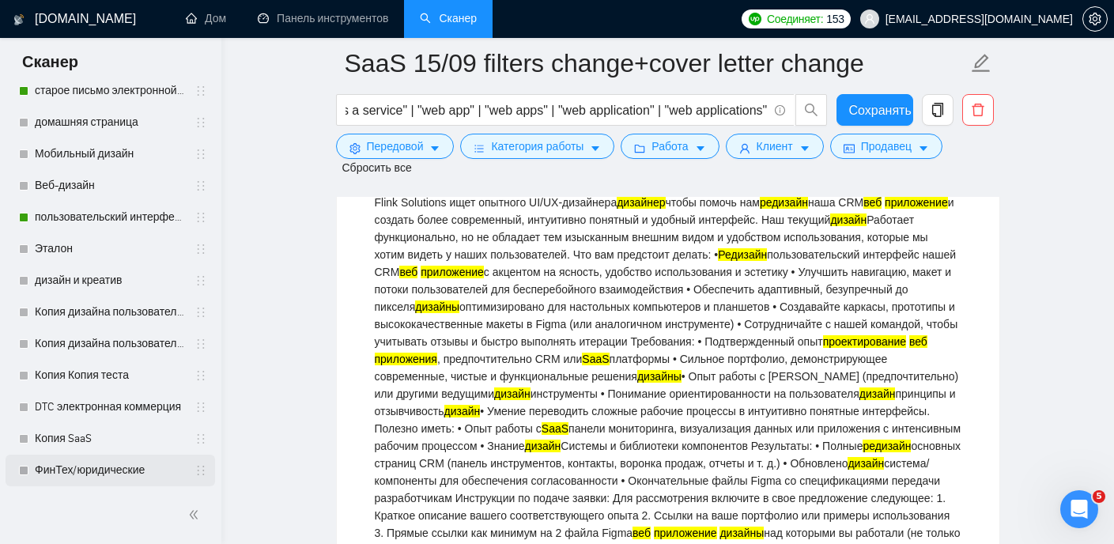
click at [112, 406] on link "ФинТех/юридические" at bounding box center [110, 471] width 150 height 32
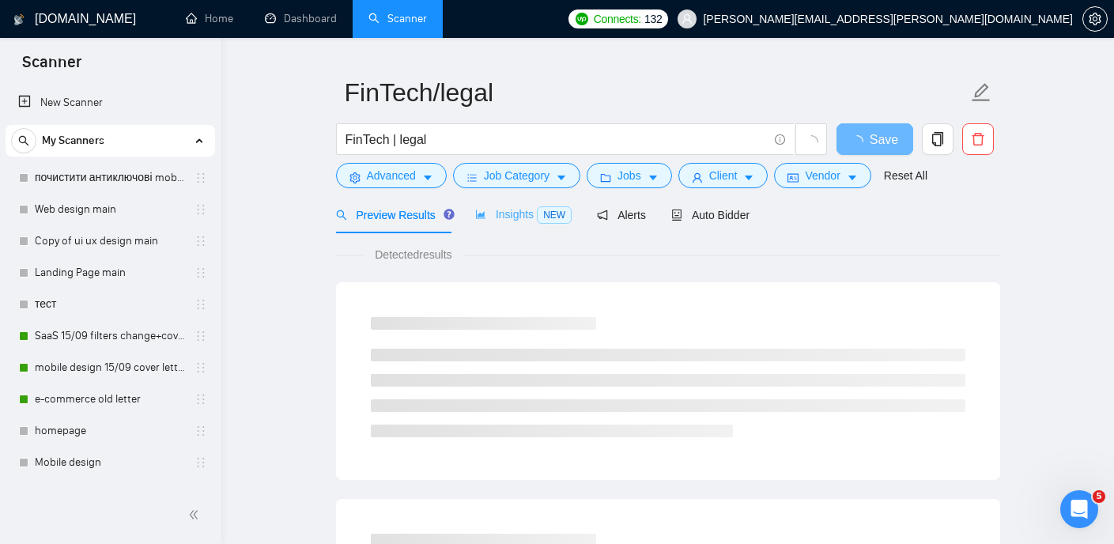
scroll to position [51, 0]
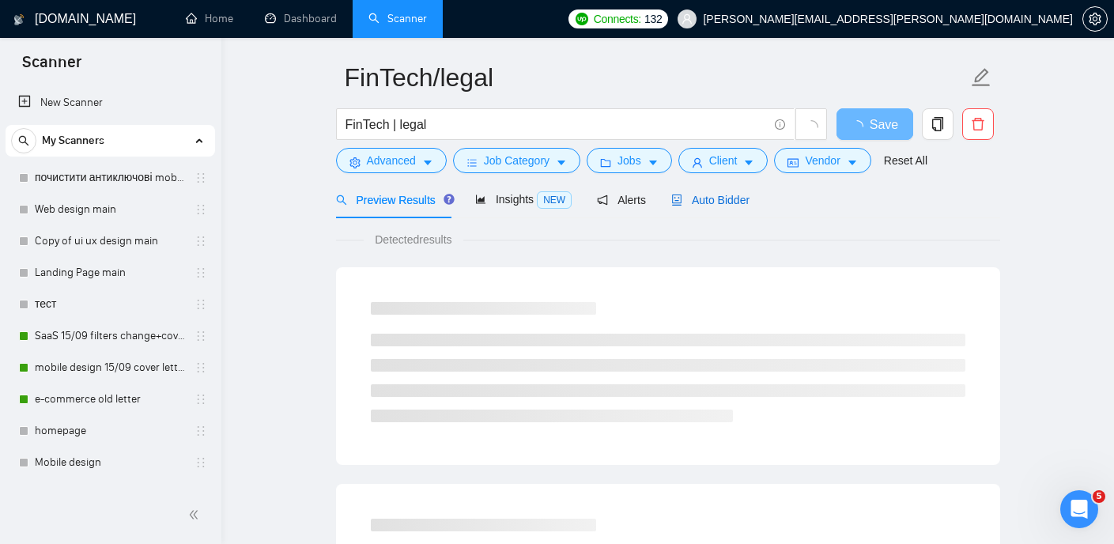
click at [731, 203] on span "Auto Bidder" at bounding box center [710, 200] width 78 height 13
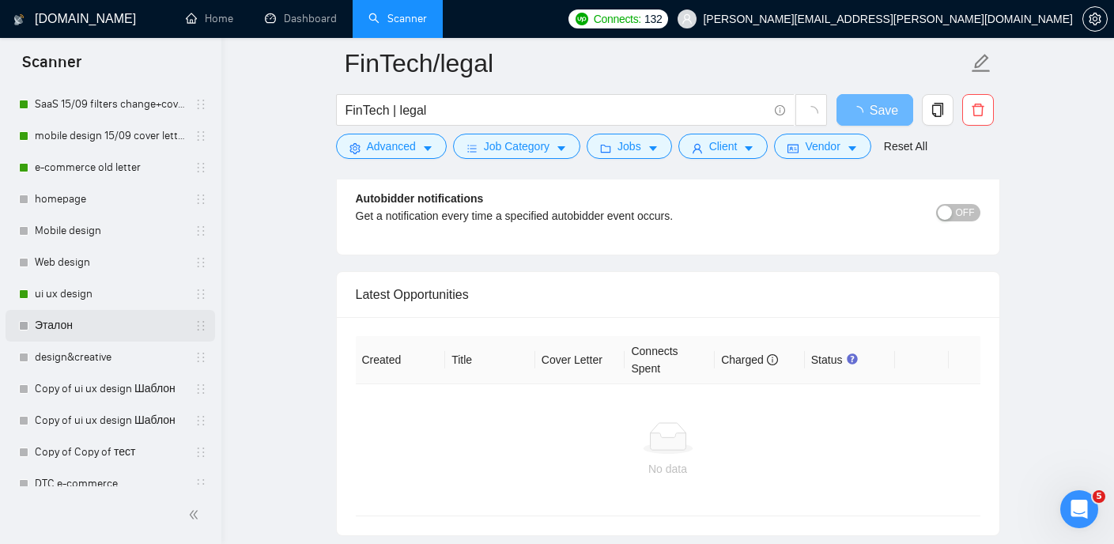
scroll to position [240, 0]
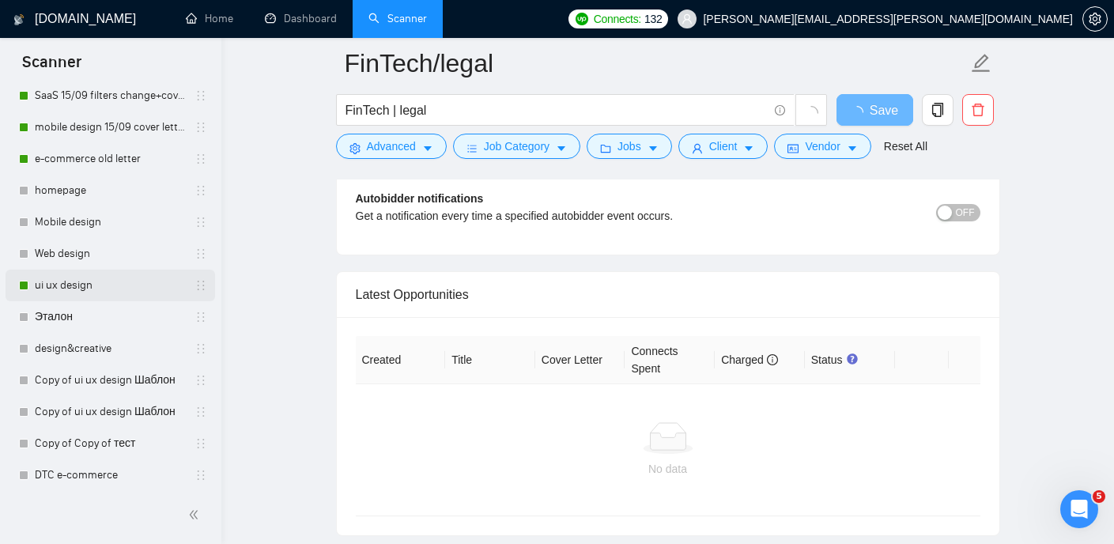
click at [85, 277] on link "ui ux design" at bounding box center [110, 286] width 150 height 32
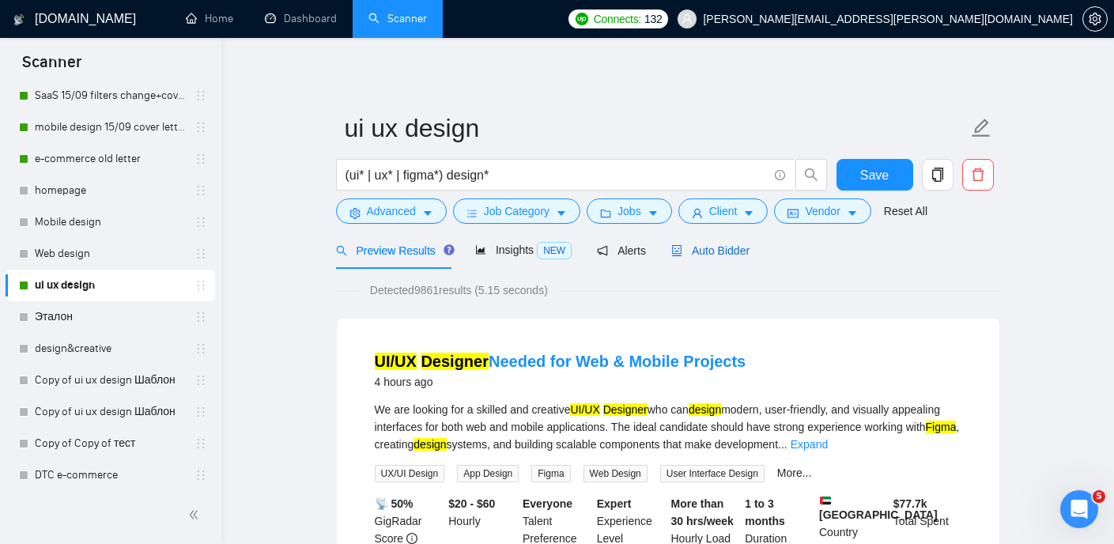
click at [737, 245] on span "Auto Bidder" at bounding box center [710, 250] width 78 height 13
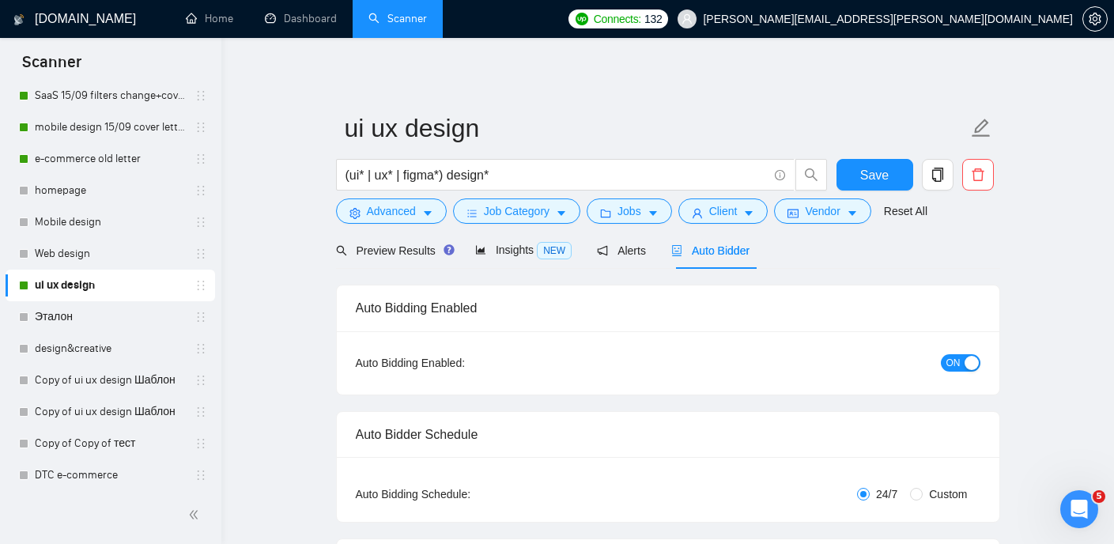
checkbox input "true"
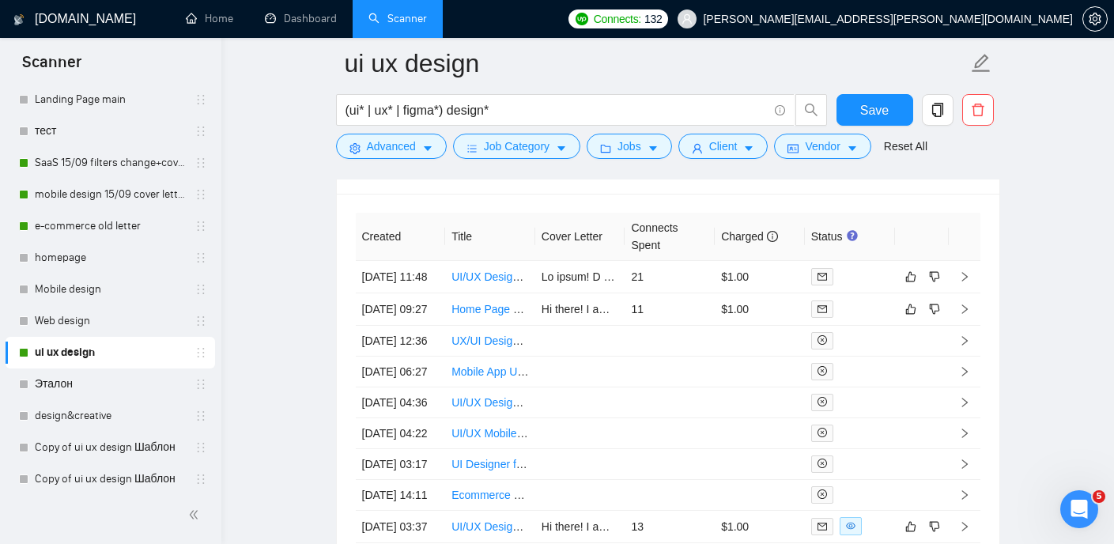
scroll to position [168, 0]
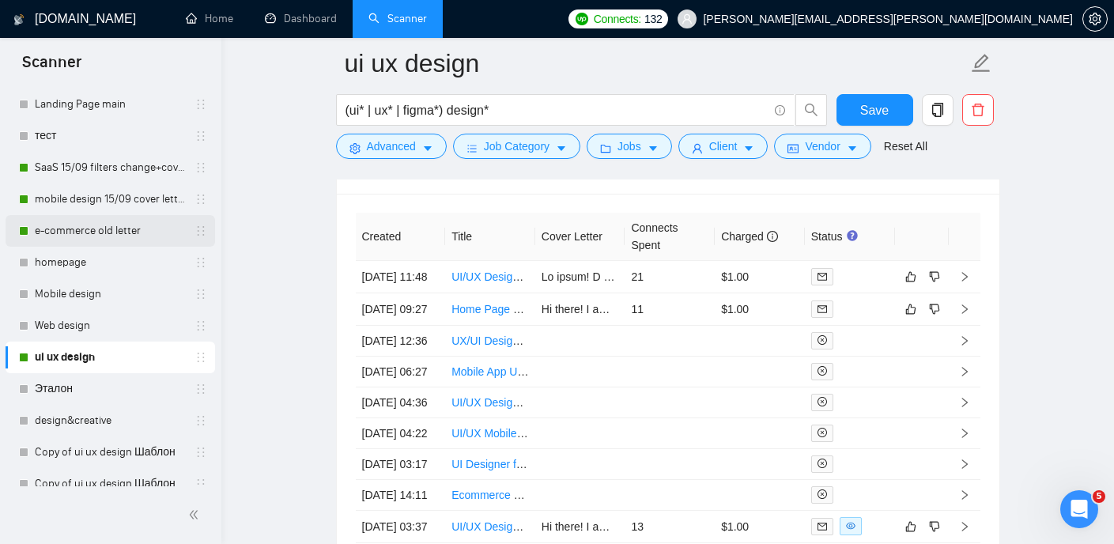
click at [123, 225] on link "e-commerce old letter" at bounding box center [110, 231] width 150 height 32
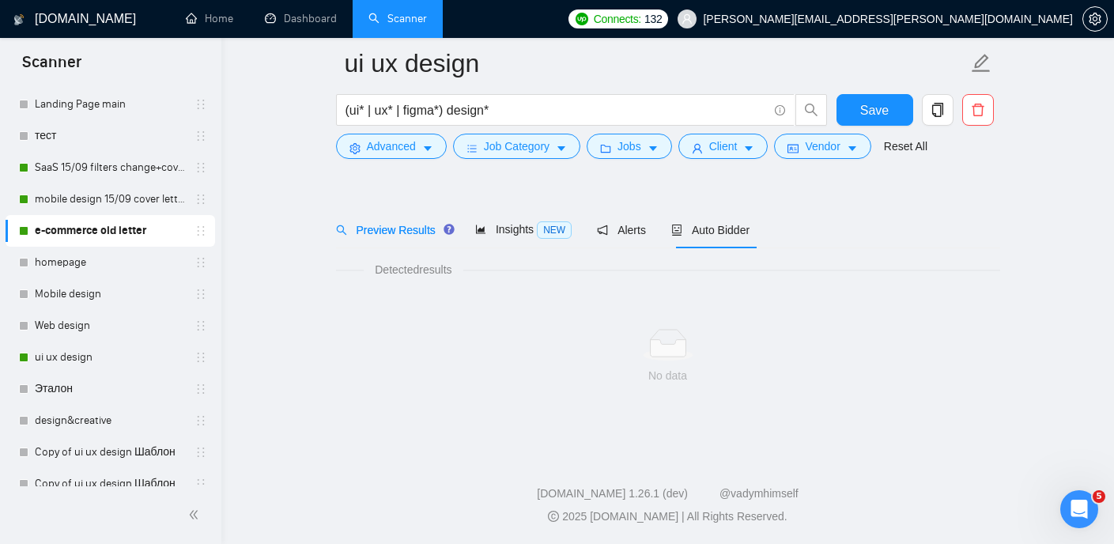
scroll to position [33, 0]
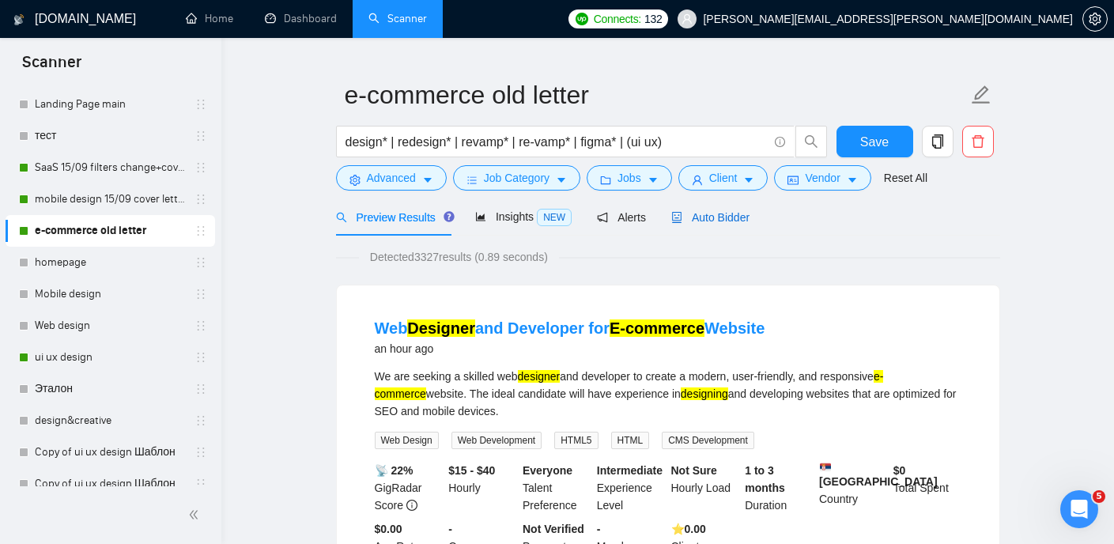
click at [704, 216] on span "Auto Bidder" at bounding box center [710, 217] width 78 height 13
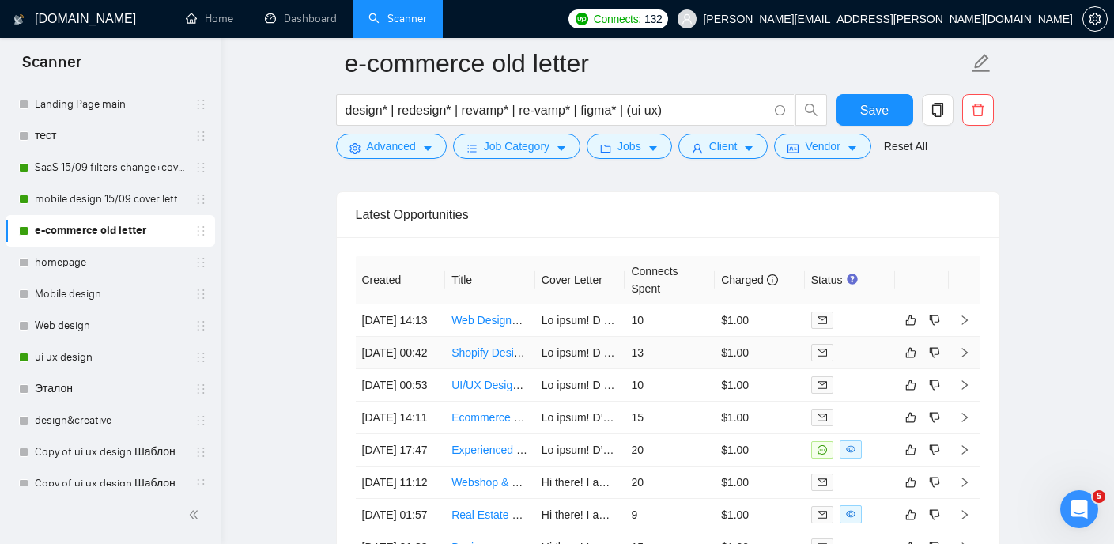
scroll to position [3866, 0]
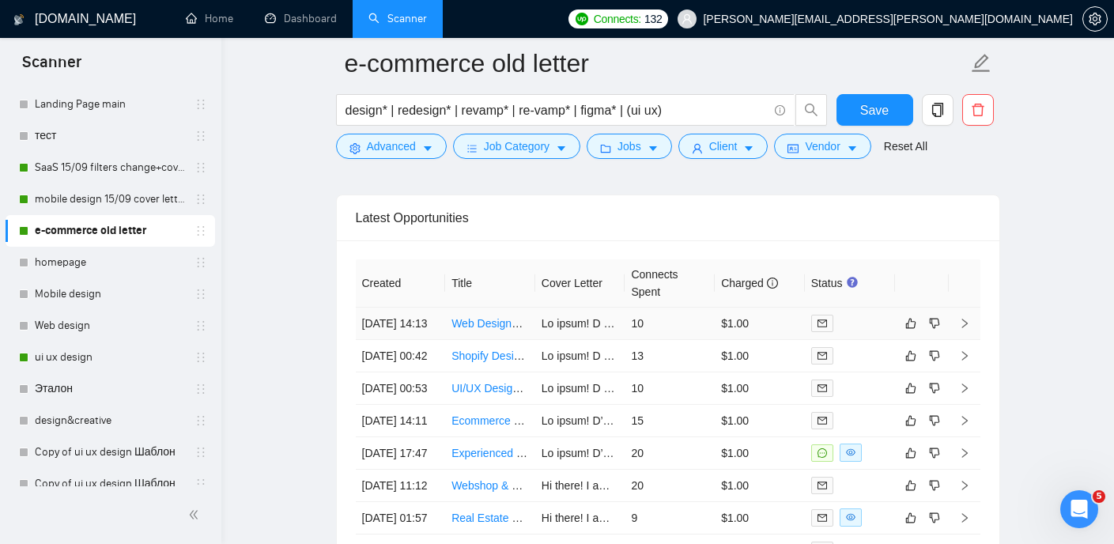
click at [506, 330] on link "Web Designer and Developer for E-commerce Website" at bounding box center [586, 323] width 270 height 13
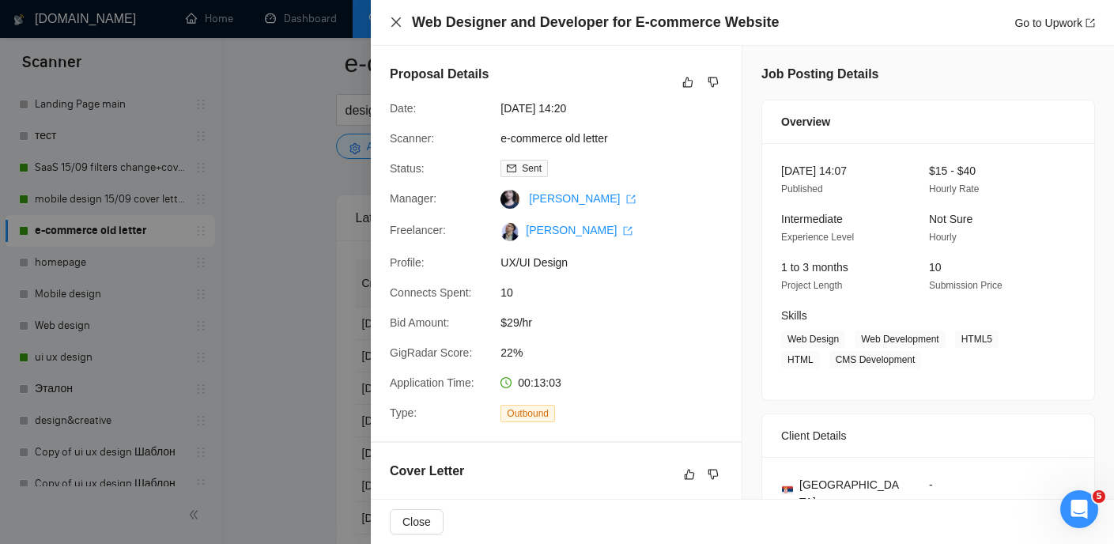
click at [398, 23] on icon "close" at bounding box center [396, 22] width 13 height 13
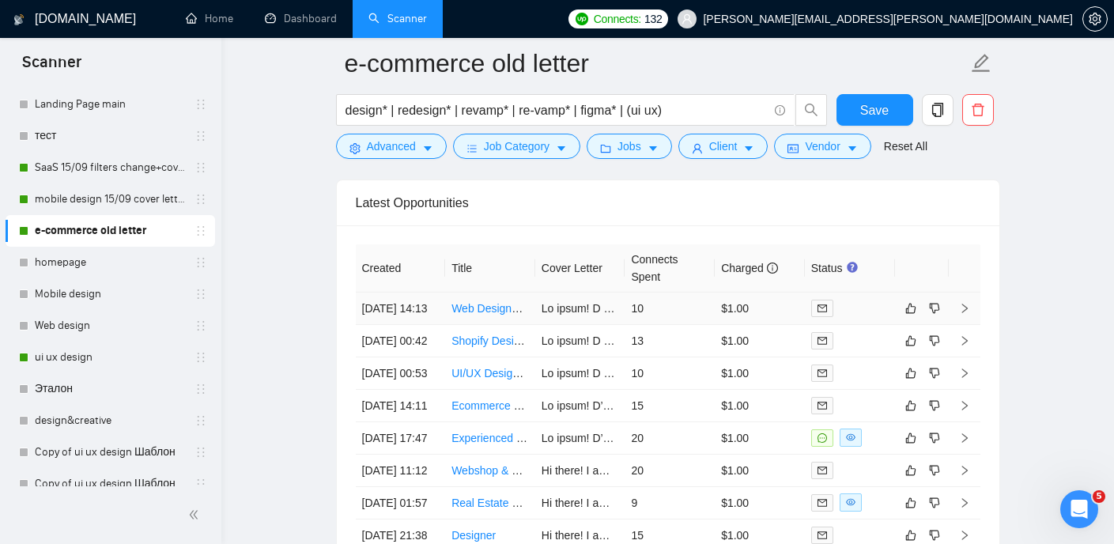
scroll to position [3887, 0]
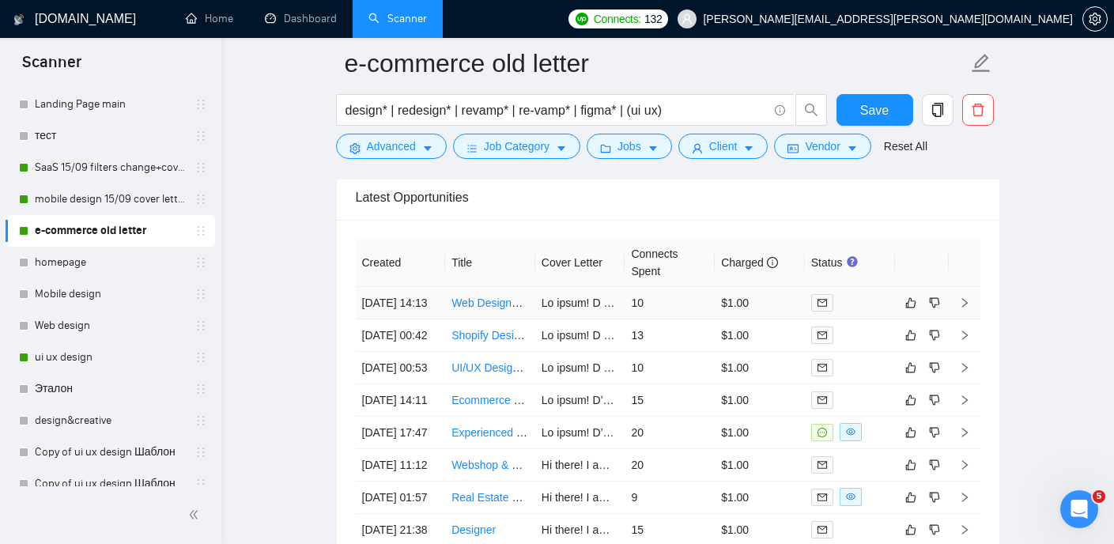
click at [515, 309] on link "Web Designer and Developer for E-commerce Website" at bounding box center [586, 302] width 270 height 13
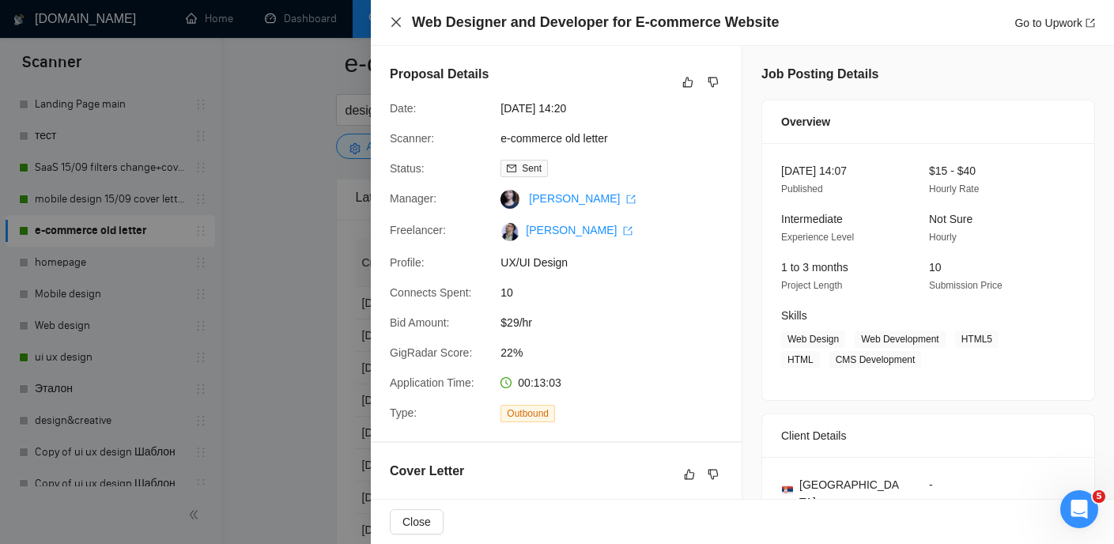
click at [398, 23] on icon "close" at bounding box center [396, 22] width 13 height 13
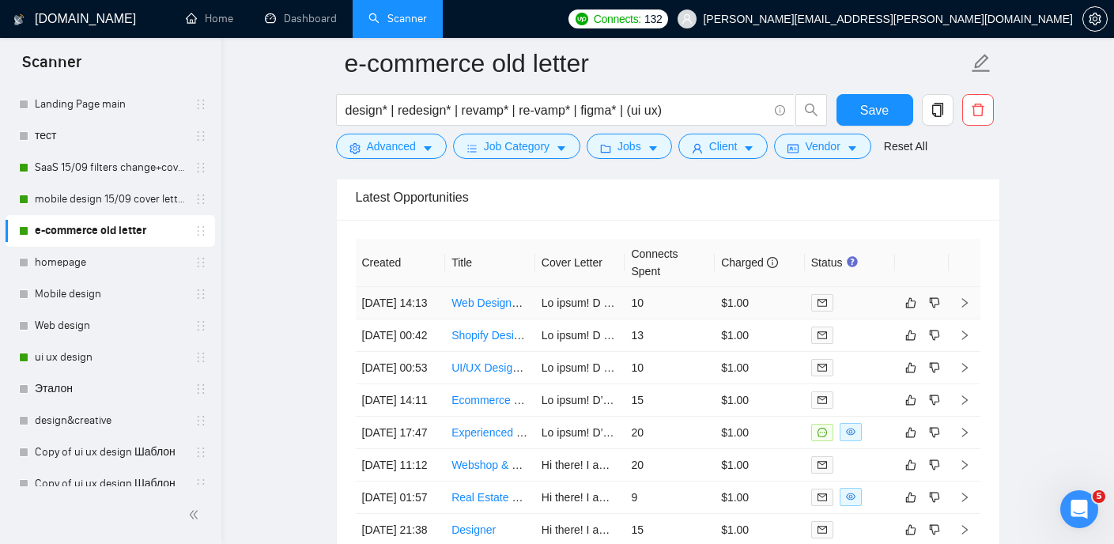
scroll to position [3860, 0]
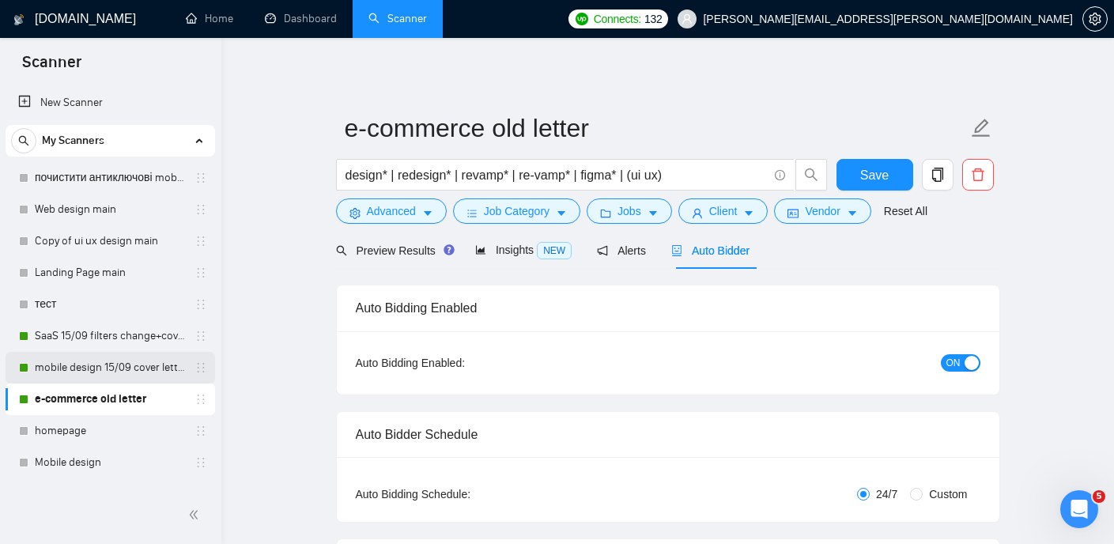
click at [100, 366] on link "mobile design 15/09 cover letter another first part" at bounding box center [110, 368] width 150 height 32
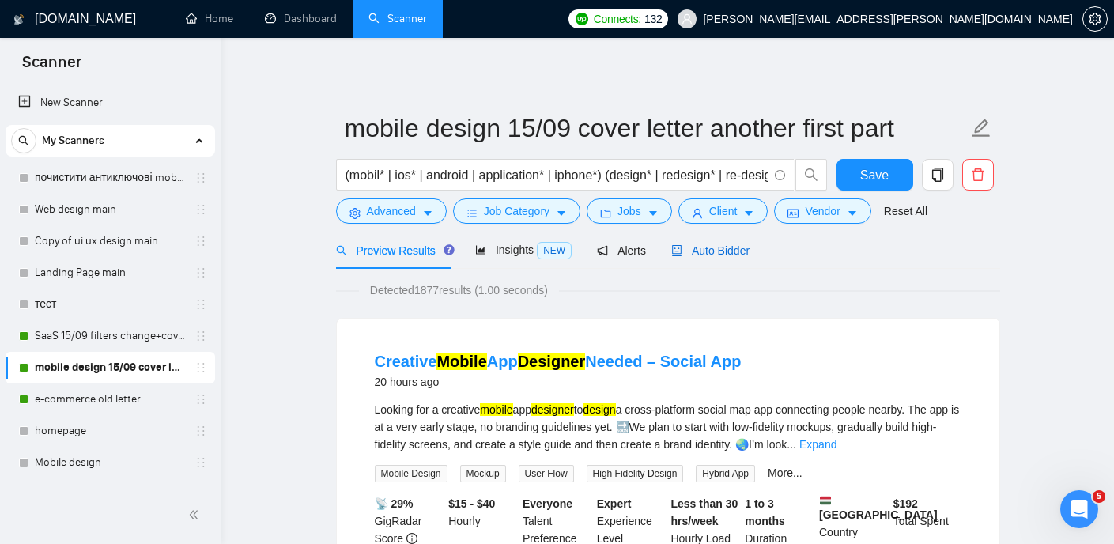
click at [718, 244] on span "Auto Bidder" at bounding box center [710, 250] width 78 height 13
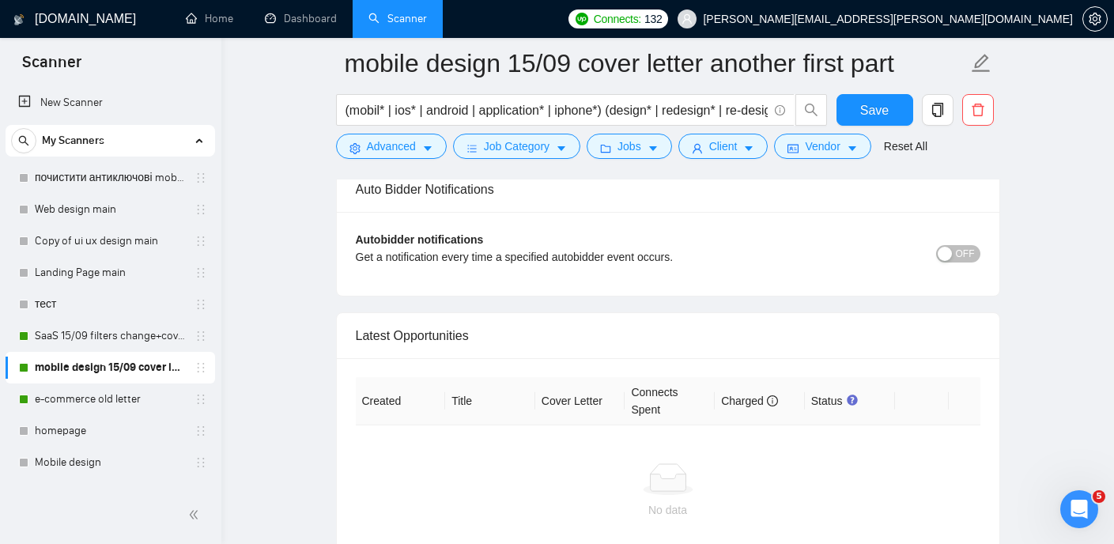
scroll to position [3878, 0]
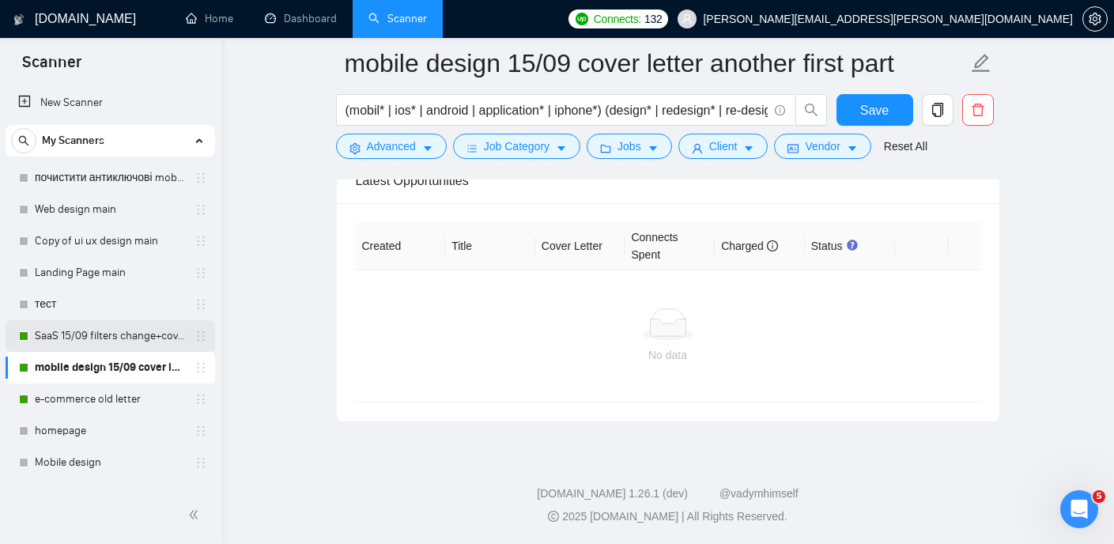
click at [118, 333] on link "SaaS 15/09 filters change+cover letter change" at bounding box center [110, 336] width 150 height 32
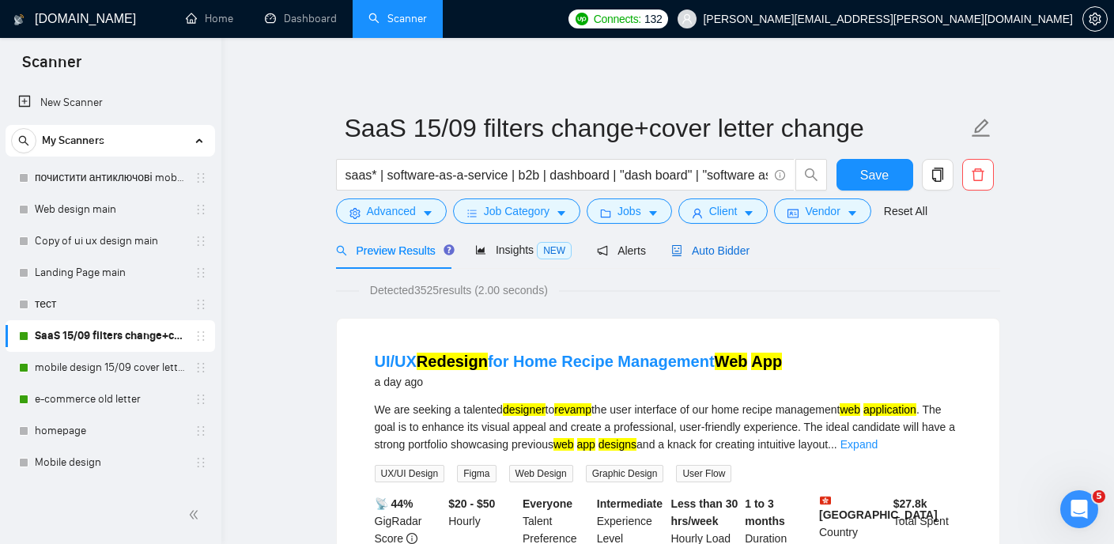
click at [736, 248] on span "Auto Bidder" at bounding box center [710, 250] width 78 height 13
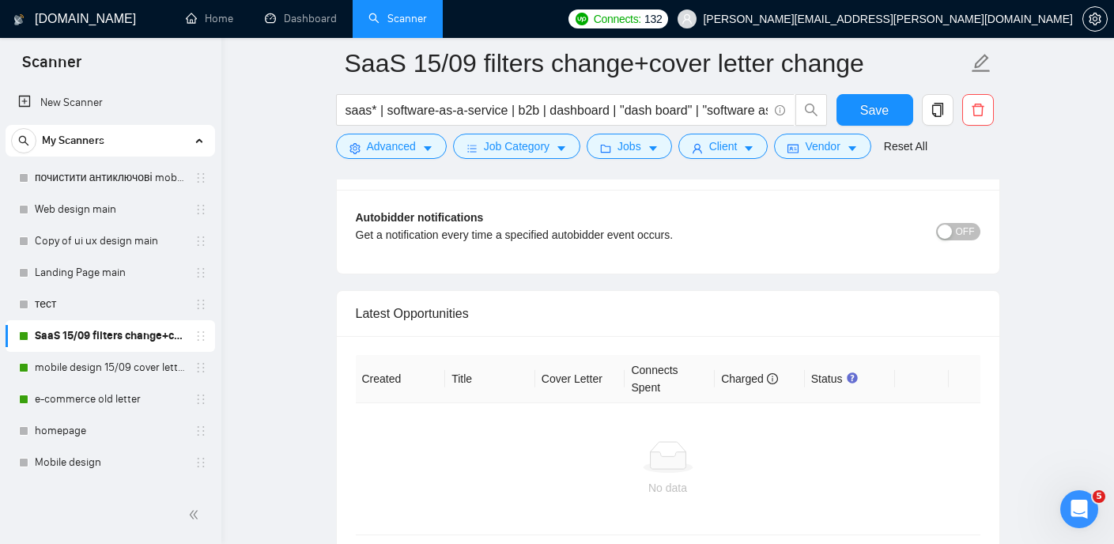
scroll to position [3759, 0]
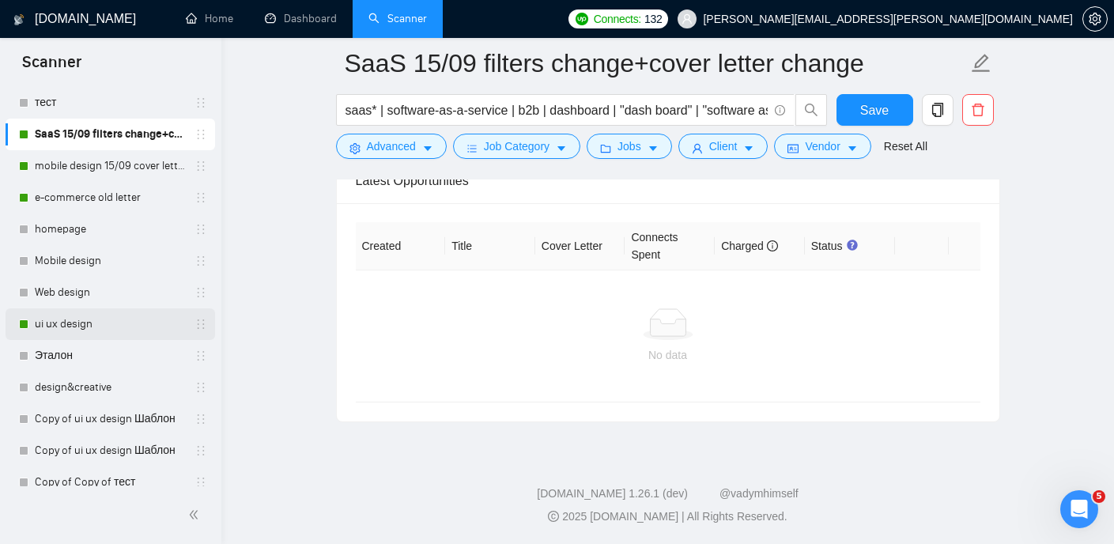
scroll to position [216, 0]
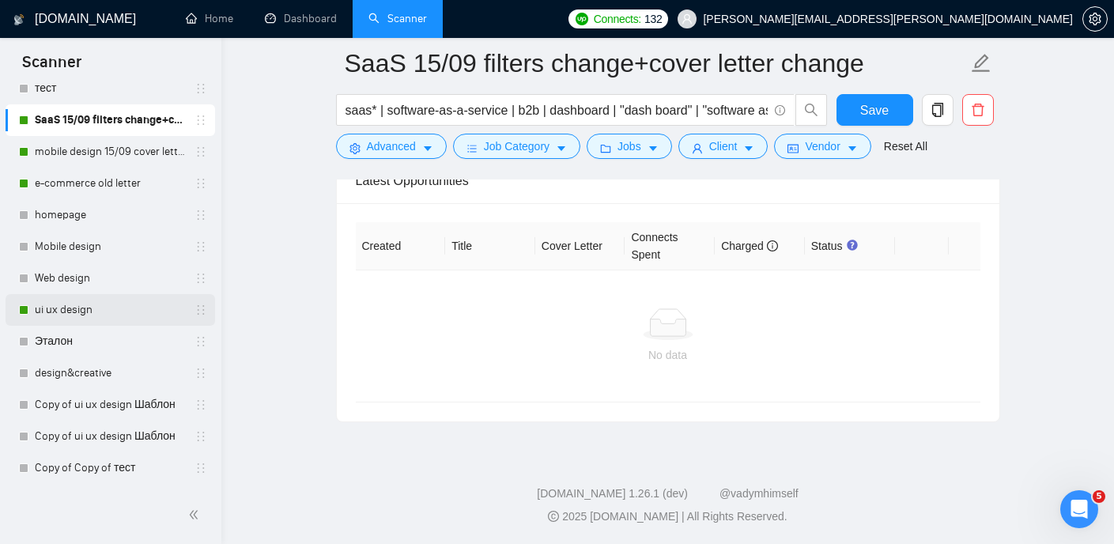
click at [96, 309] on link "ui ux design" at bounding box center [110, 310] width 150 height 32
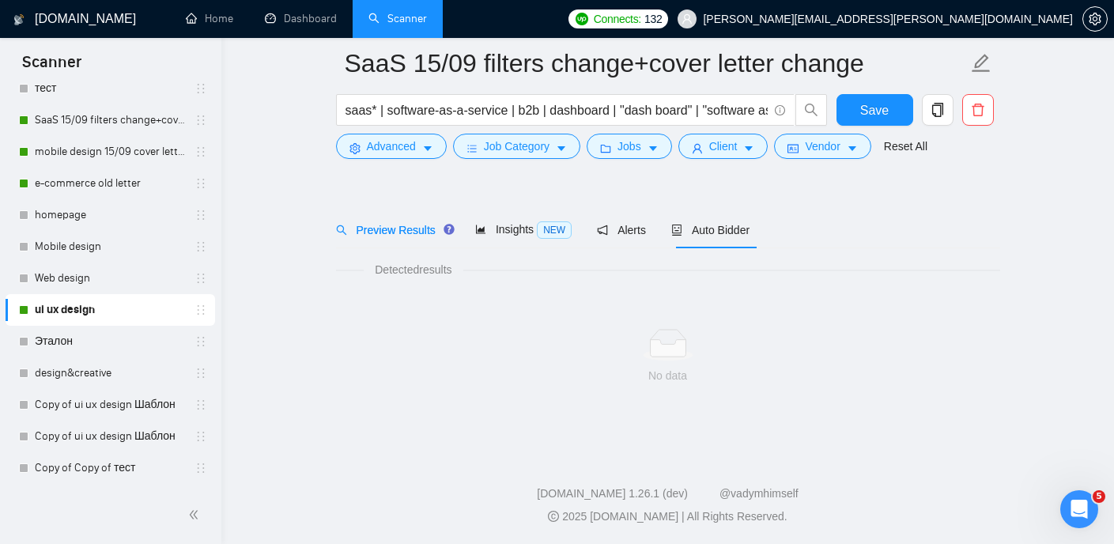
scroll to position [33, 0]
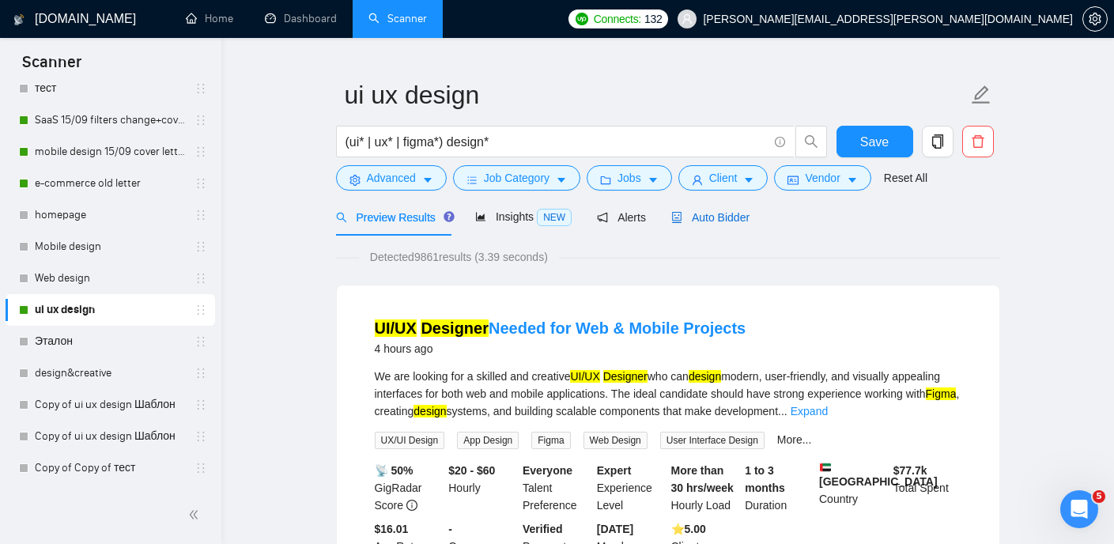
click at [726, 221] on span "Auto Bidder" at bounding box center [710, 217] width 78 height 13
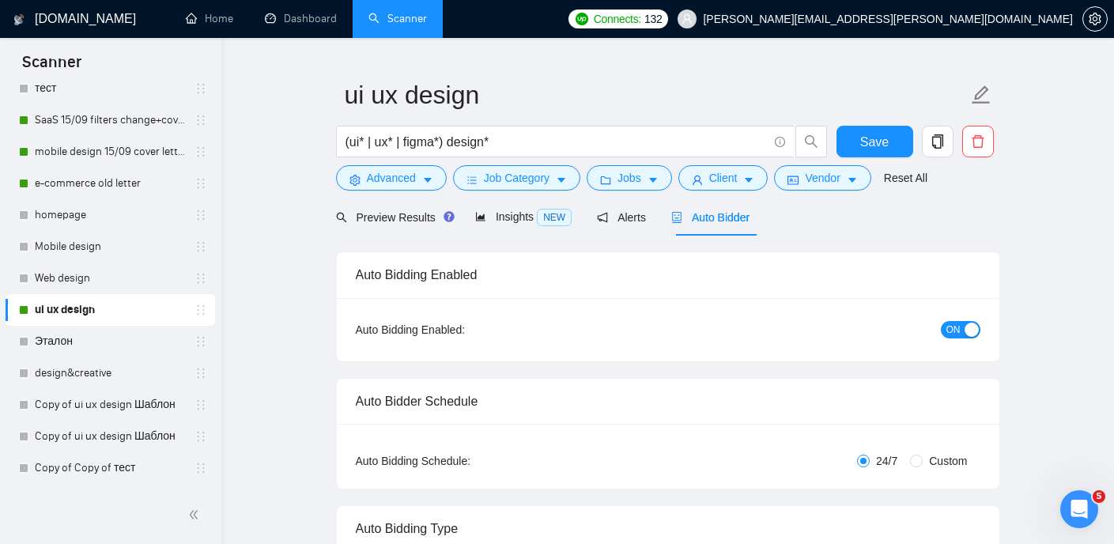
checkbox input "true"
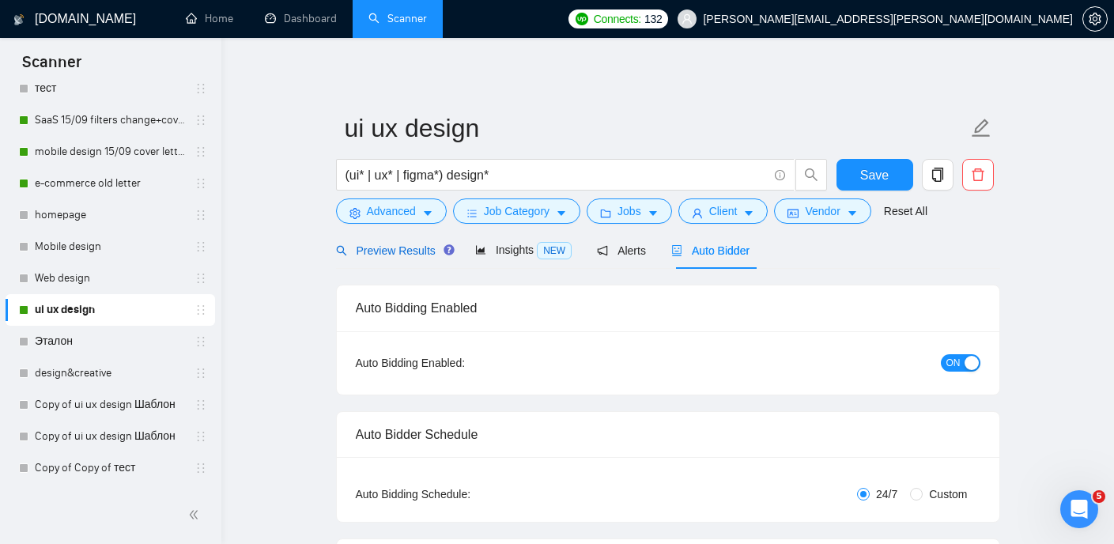
click at [400, 252] on span "Preview Results" at bounding box center [393, 250] width 114 height 13
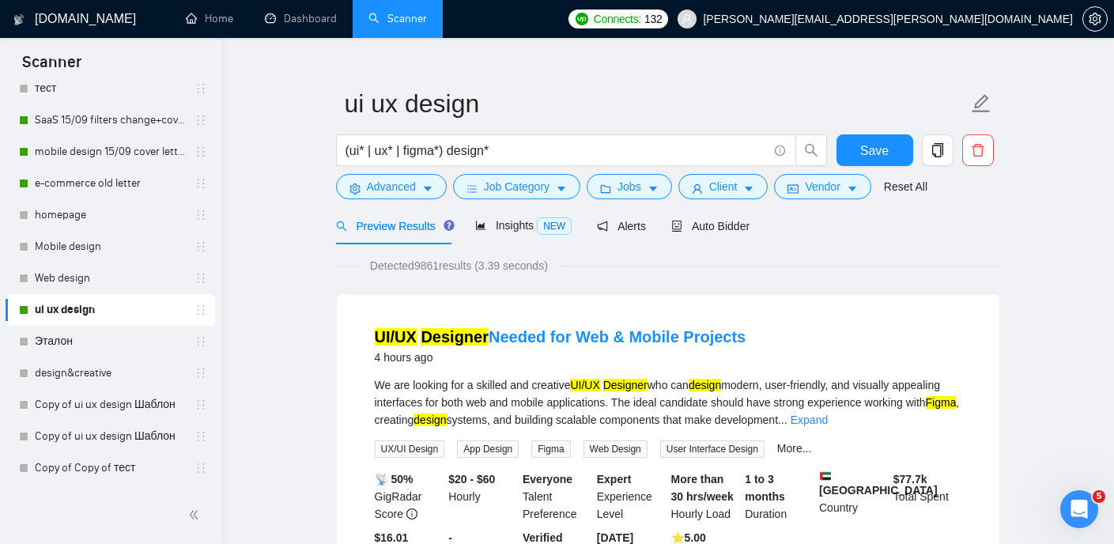
scroll to position [28, 0]
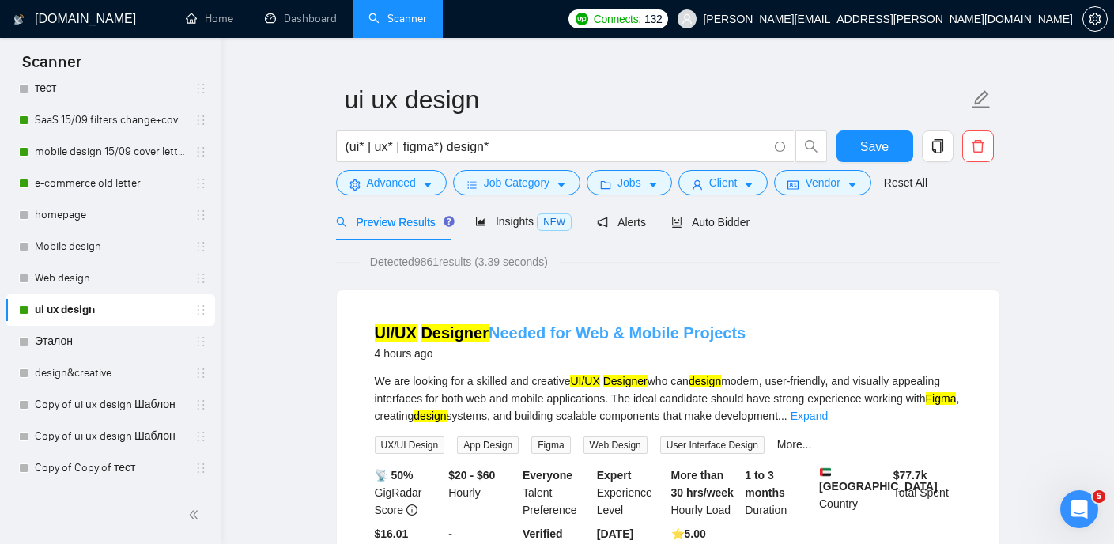
click at [651, 326] on link "UI/UX Designer Needed for Web & Mobile Projects" at bounding box center [561, 332] width 372 height 17
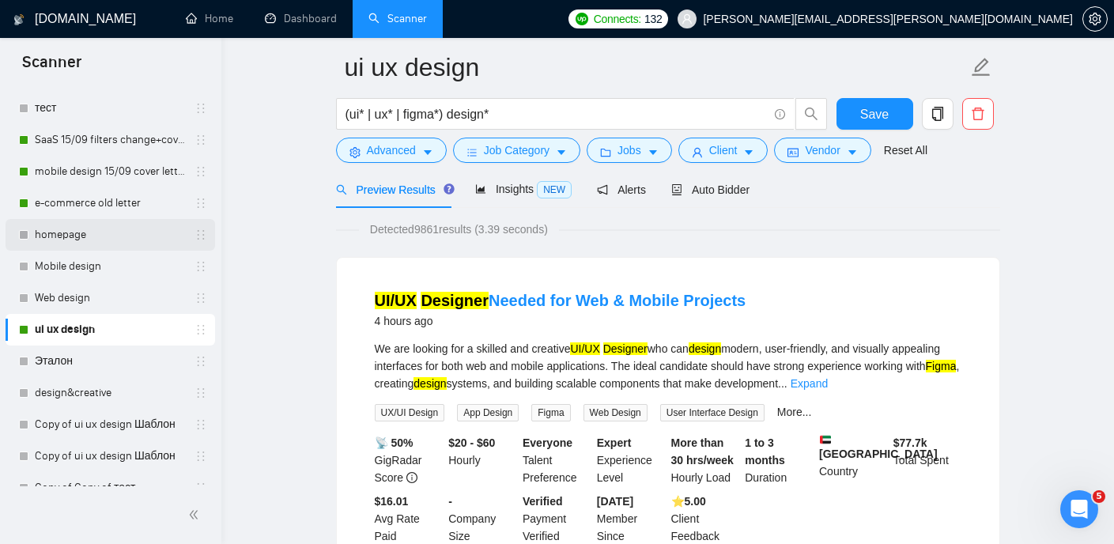
scroll to position [187, 0]
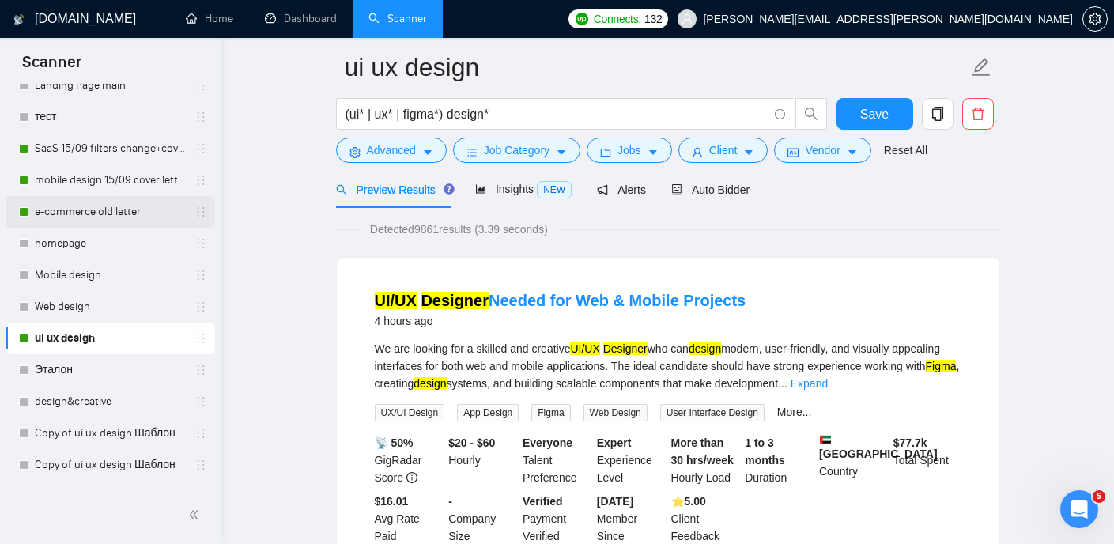
click at [103, 204] on link "e-commerce old letter" at bounding box center [110, 212] width 150 height 32
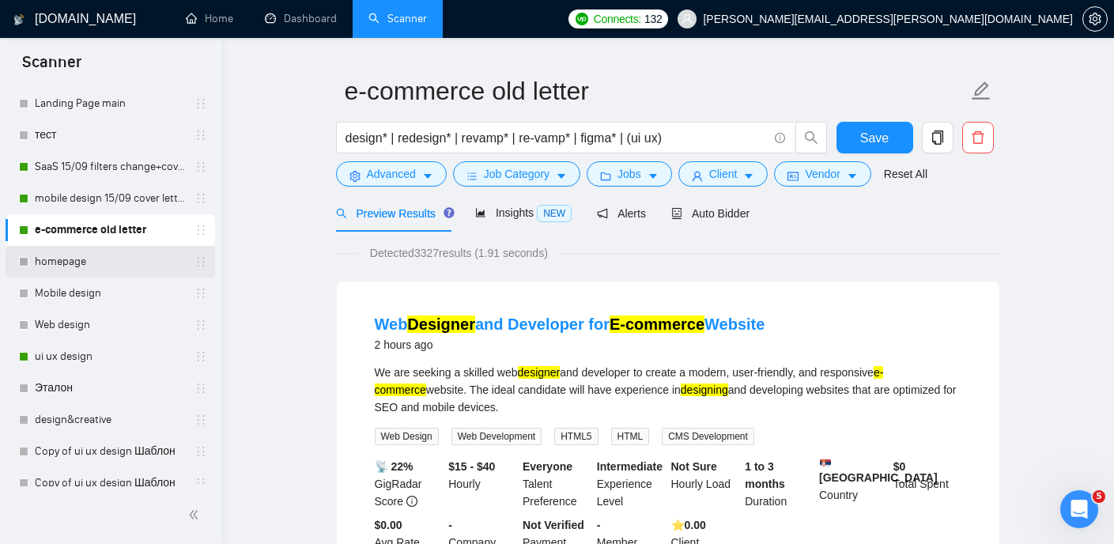
scroll to position [164, 0]
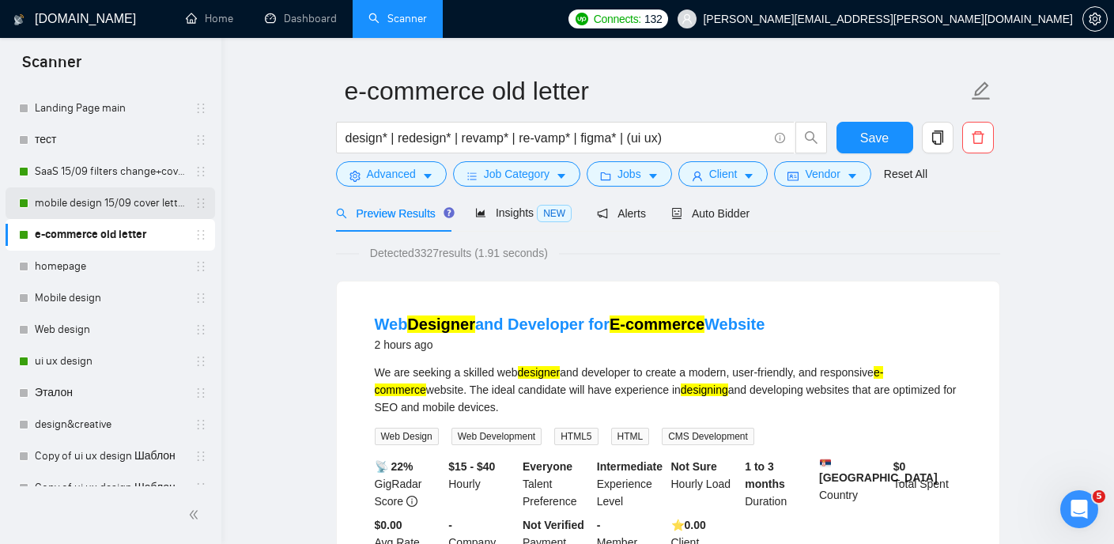
click at [120, 204] on link "mobile design 15/09 cover letter another first part" at bounding box center [110, 203] width 150 height 32
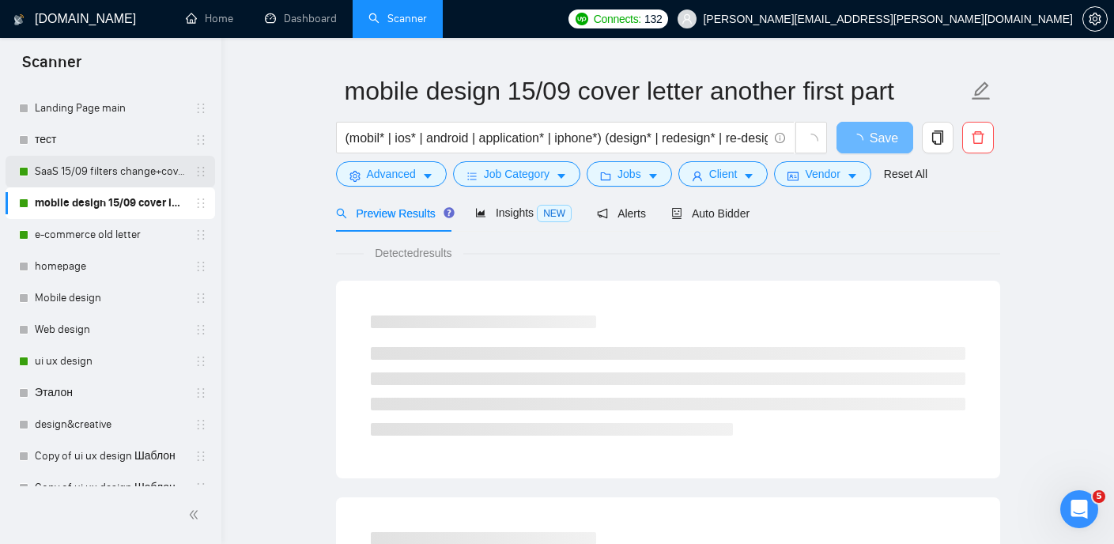
click at [84, 174] on link "SaaS 15/09 filters change+cover letter change" at bounding box center [110, 172] width 150 height 32
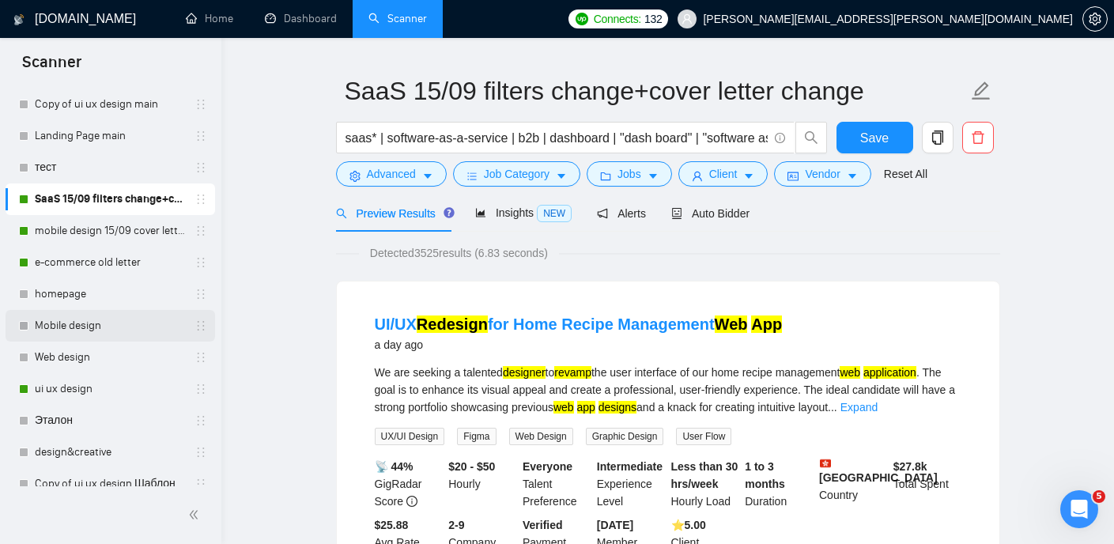
scroll to position [133, 0]
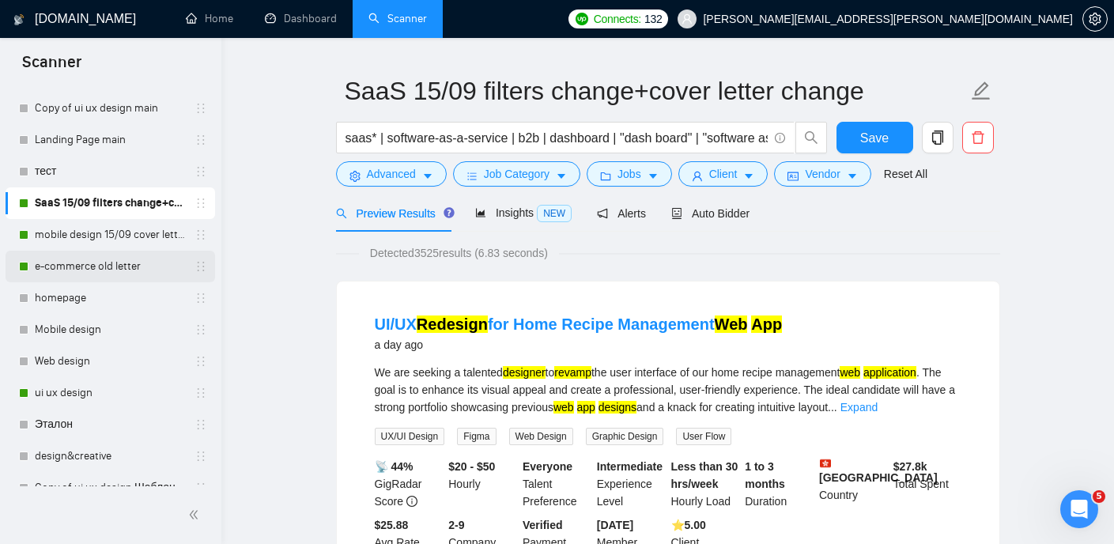
click at [119, 270] on link "e-commerce old letter" at bounding box center [110, 267] width 150 height 32
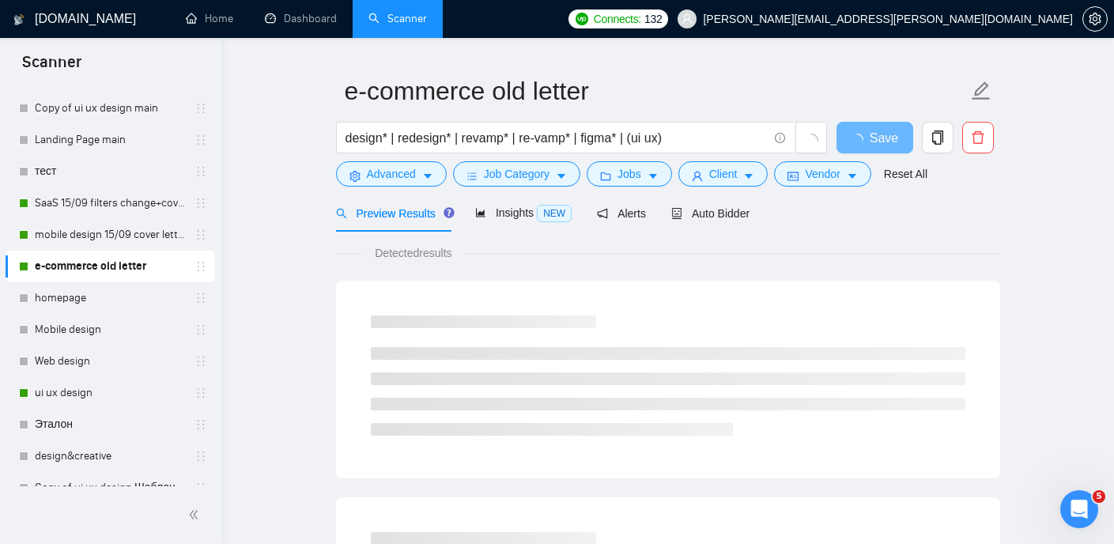
scroll to position [21, 0]
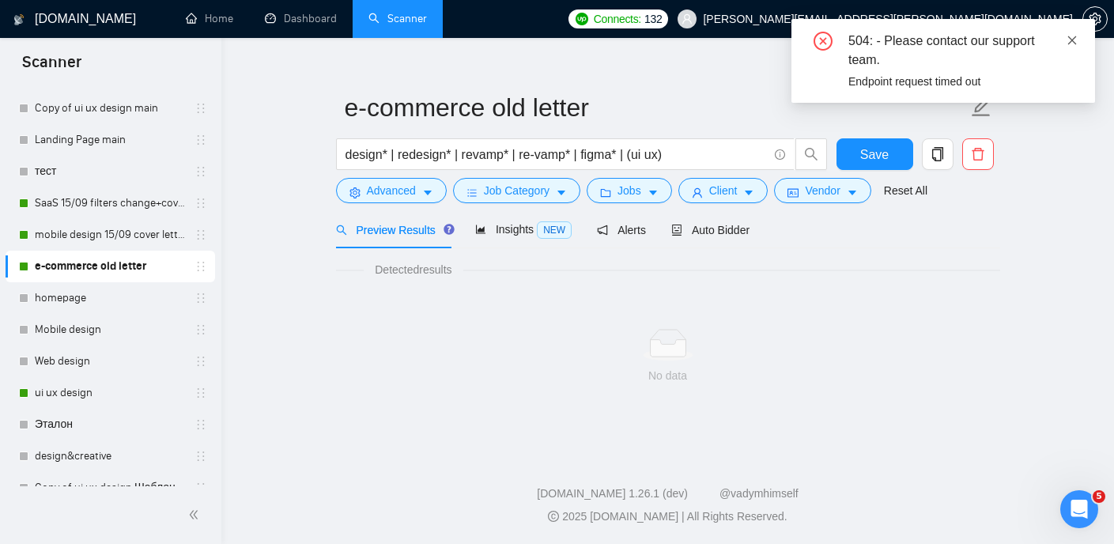
click at [1073, 43] on icon "close" at bounding box center [1071, 40] width 11 height 11
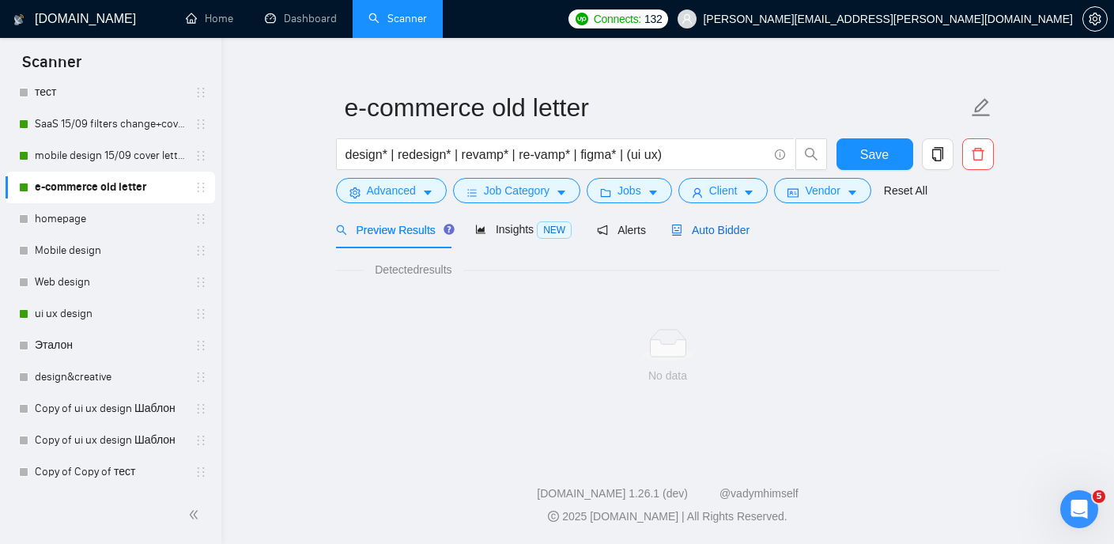
click at [713, 226] on span "Auto Bidder" at bounding box center [710, 230] width 78 height 13
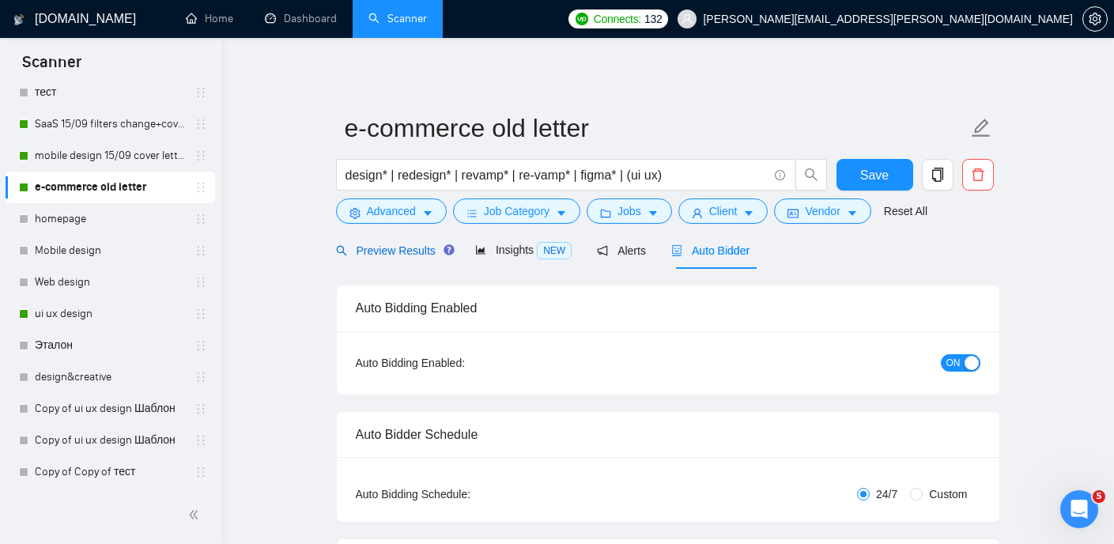
click at [418, 248] on span "Preview Results" at bounding box center [393, 250] width 114 height 13
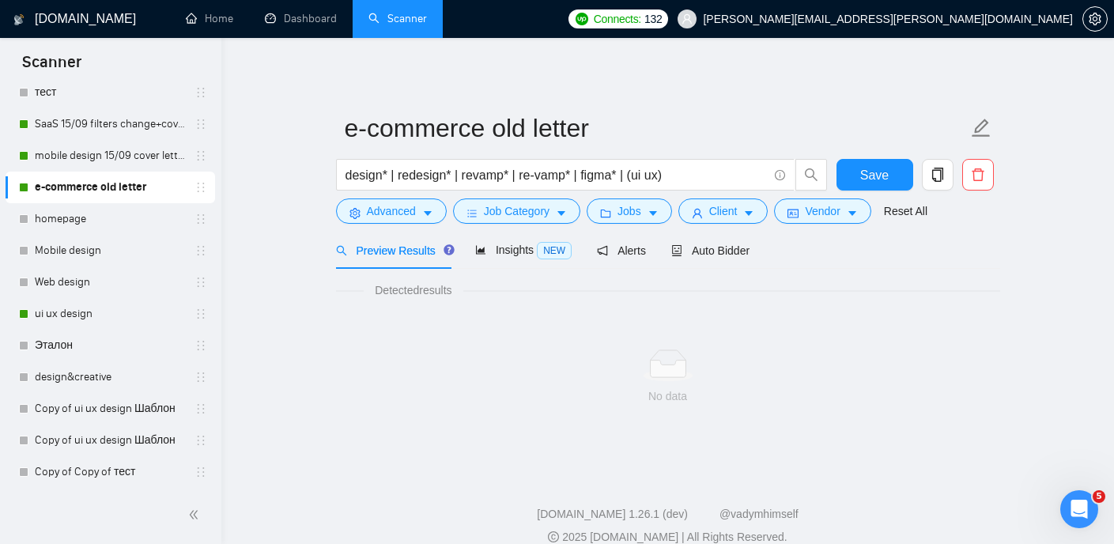
scroll to position [21, 0]
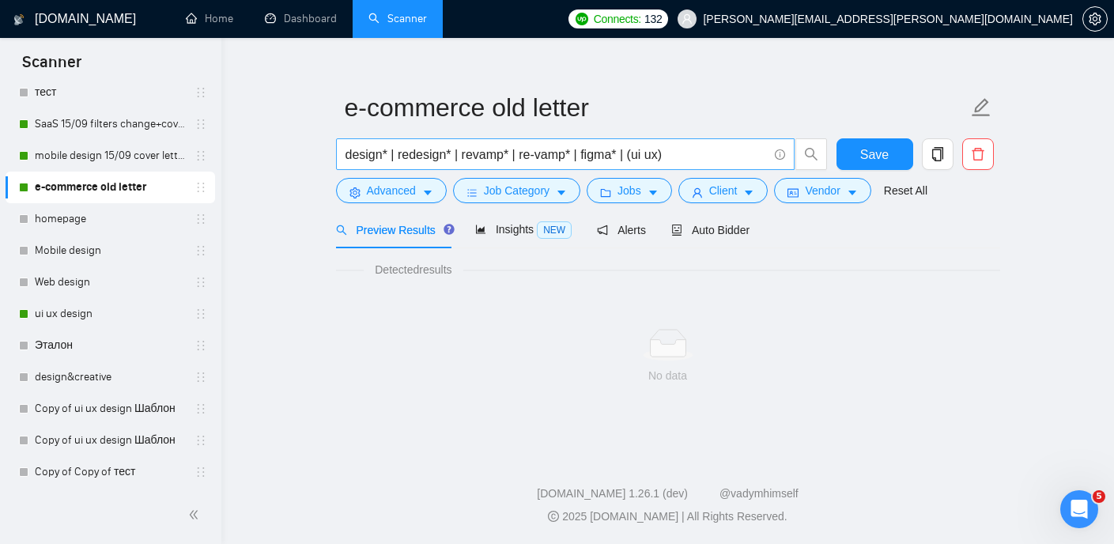
click at [724, 152] on input "design* | redesign* | revamp* | re-vamp* | figma* | (ui ux)" at bounding box center [556, 155] width 422 height 20
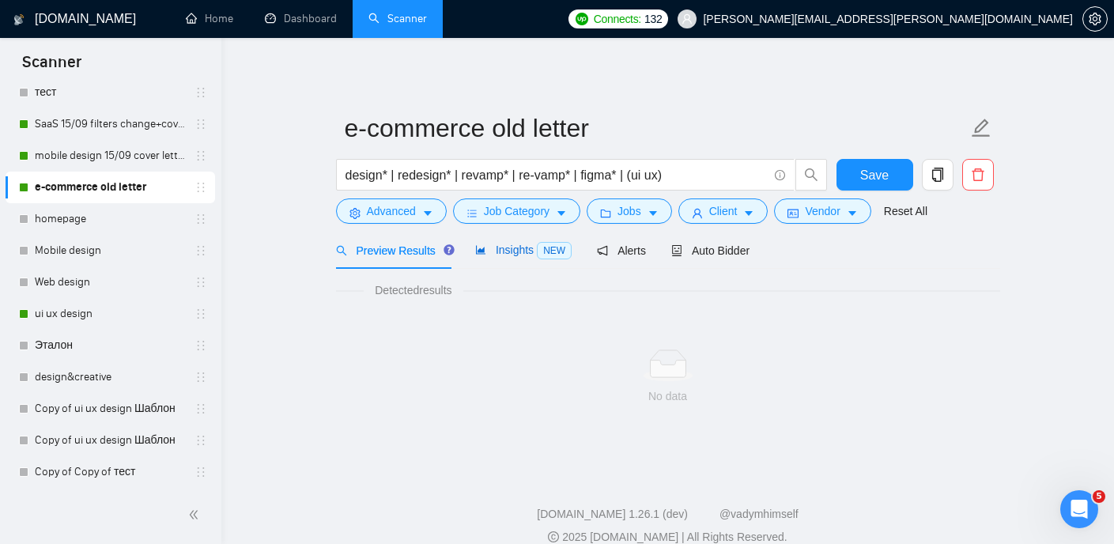
click at [517, 247] on span "Insights NEW" at bounding box center [523, 249] width 96 height 13
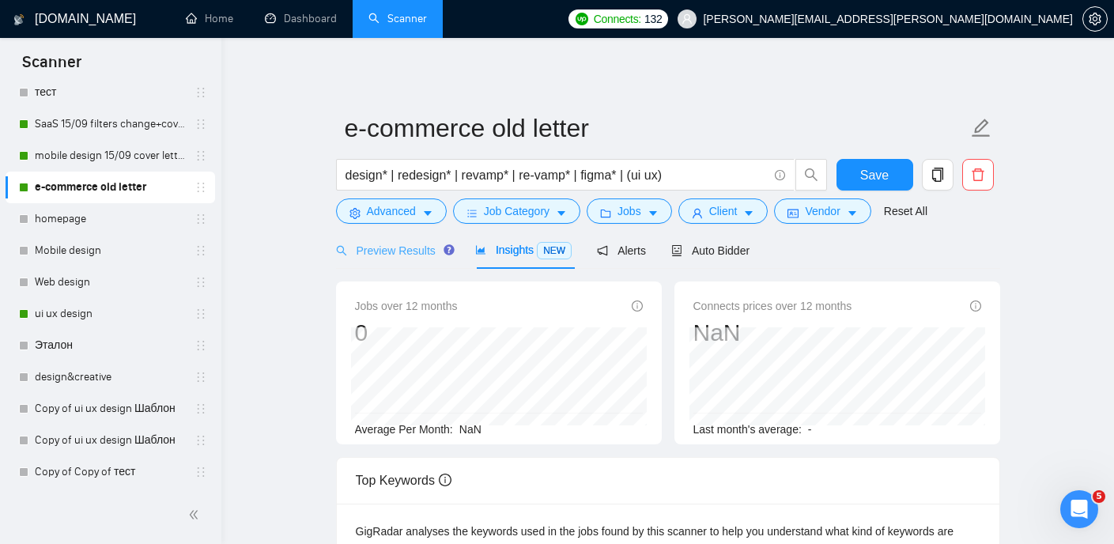
click at [406, 268] on div "Preview Results" at bounding box center [393, 250] width 114 height 37
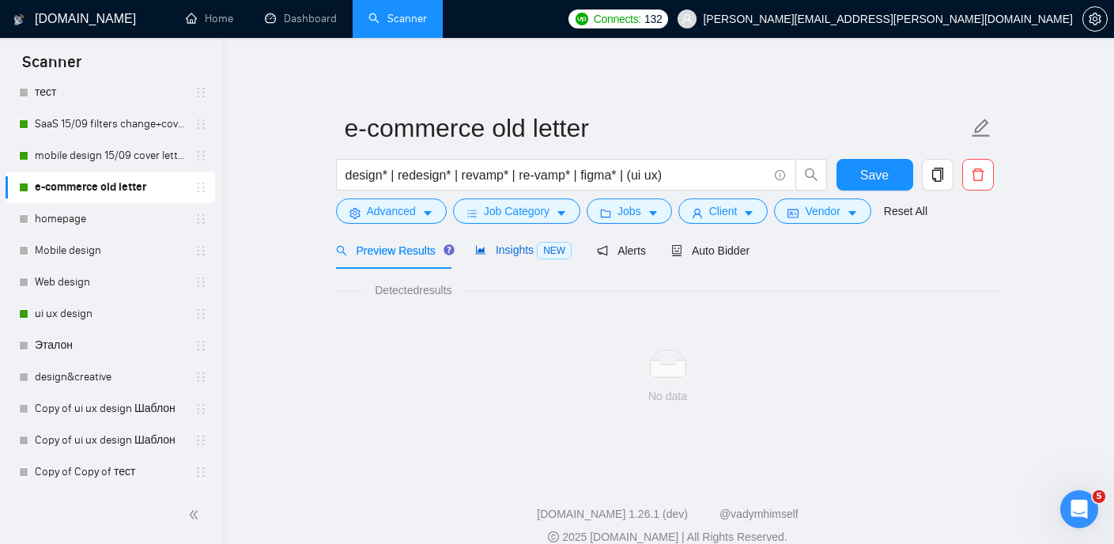
click at [522, 258] on div "Insights NEW" at bounding box center [523, 250] width 96 height 18
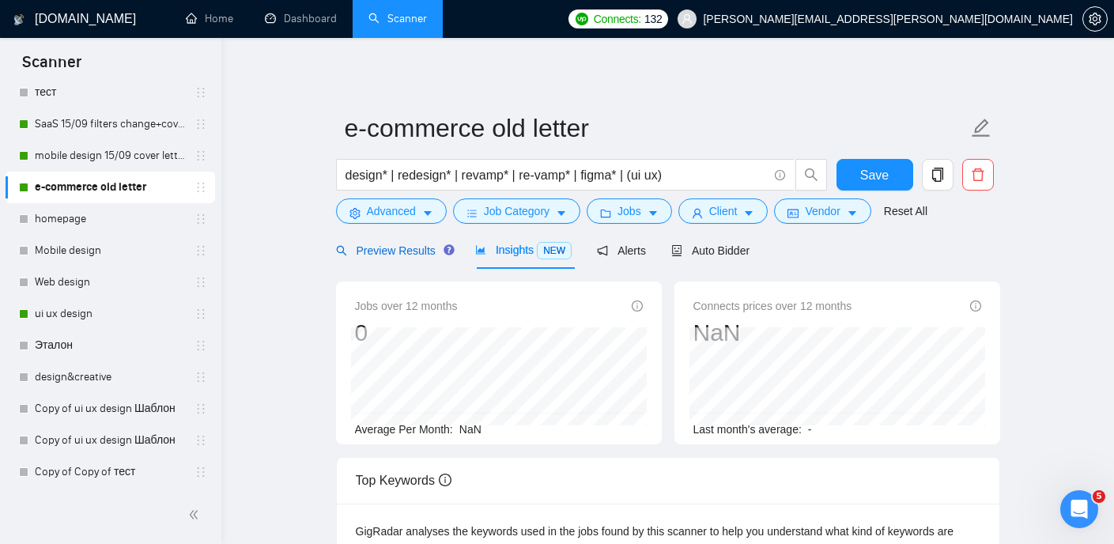
click at [414, 246] on span "Preview Results" at bounding box center [393, 250] width 114 height 13
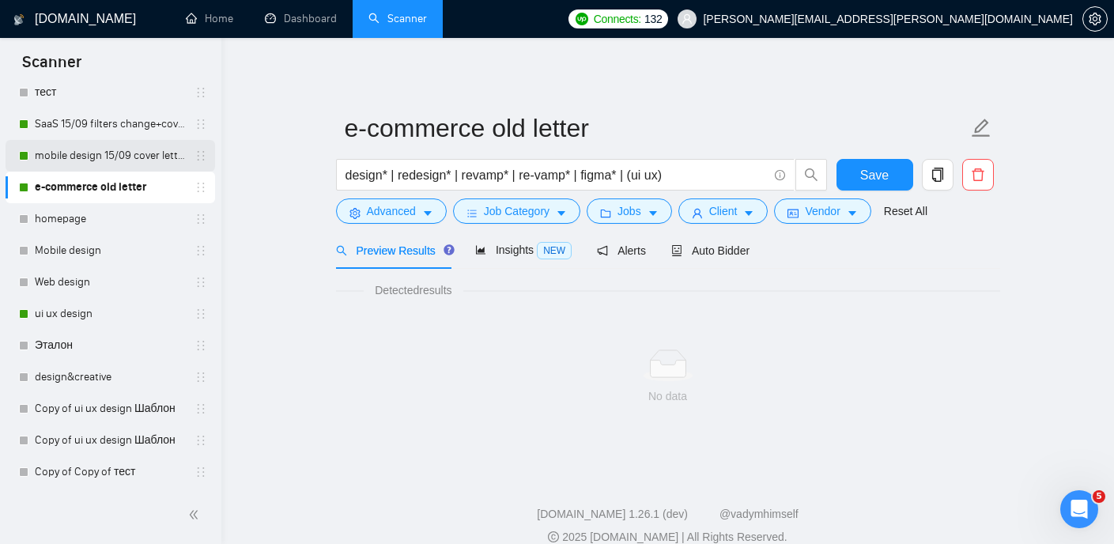
click at [116, 146] on link "mobile design 15/09 cover letter another first part" at bounding box center [110, 156] width 150 height 32
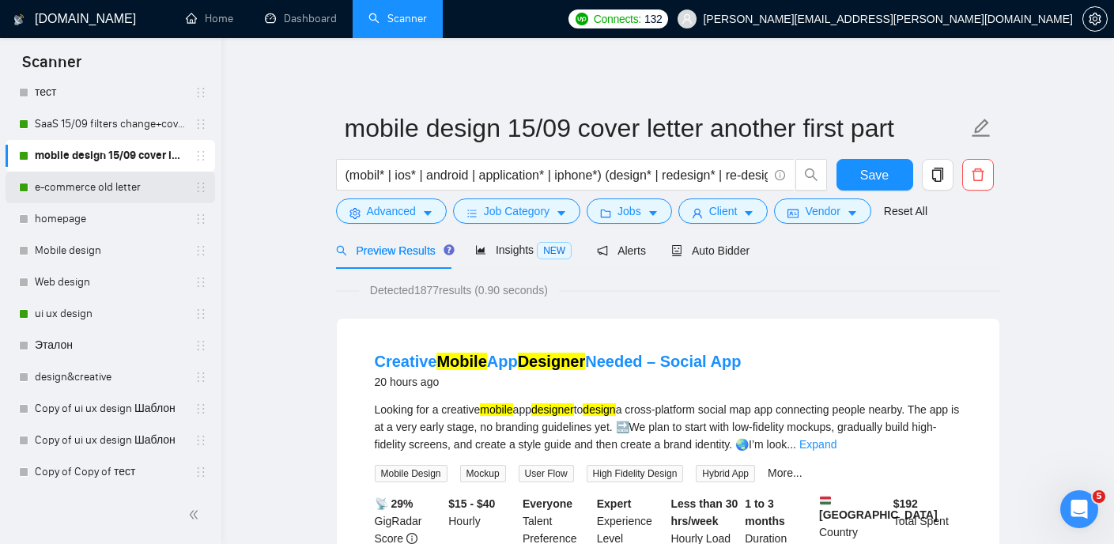
click at [138, 194] on link "e-commerce old letter" at bounding box center [110, 188] width 150 height 32
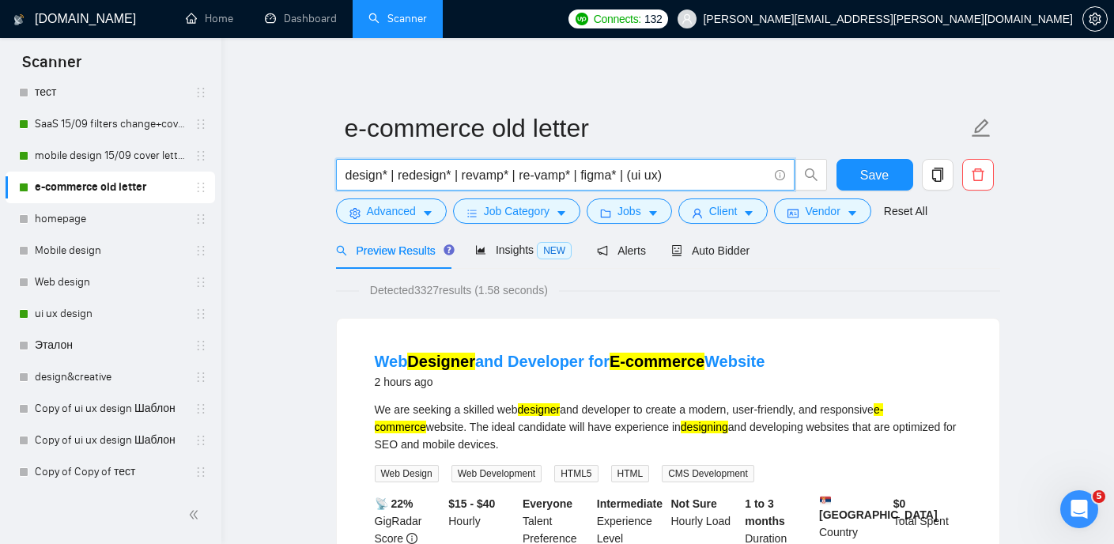
click at [483, 174] on input "design* | redesign* | revamp* | re-vamp* | figma* | (ui ux)" at bounding box center [556, 175] width 422 height 20
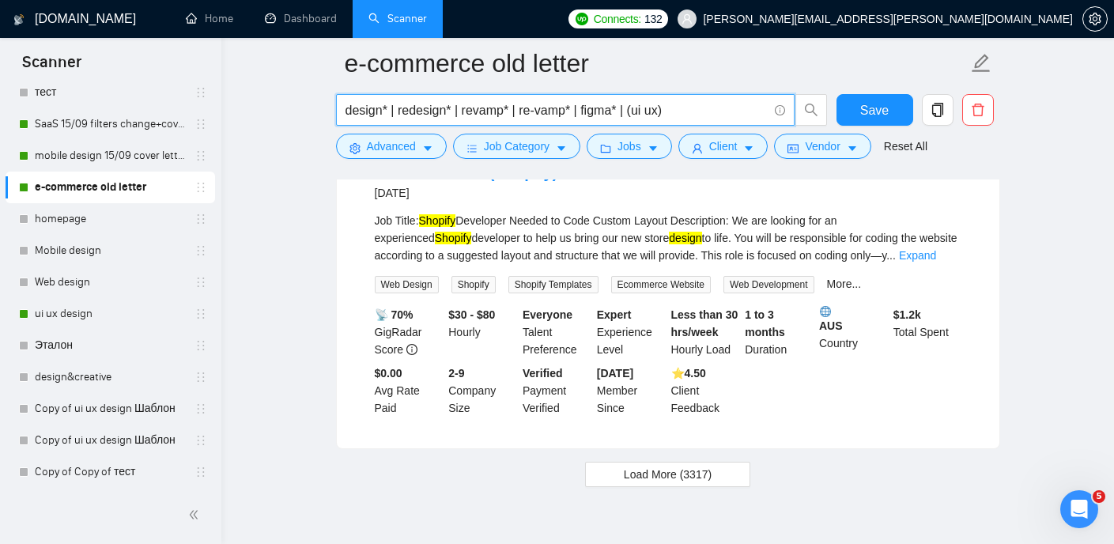
scroll to position [3306, 0]
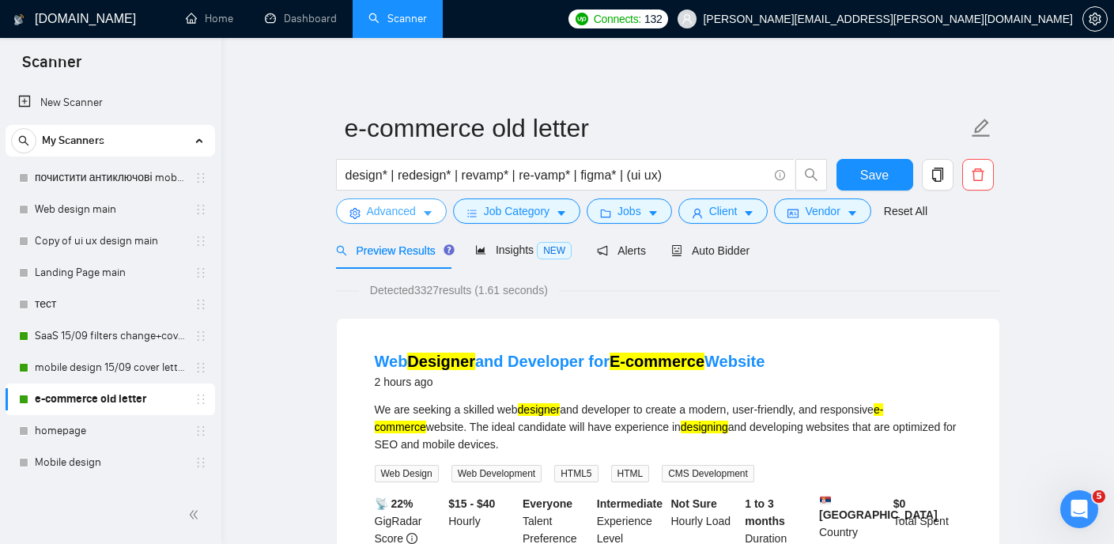
click at [429, 209] on icon "caret-down" at bounding box center [427, 213] width 11 height 11
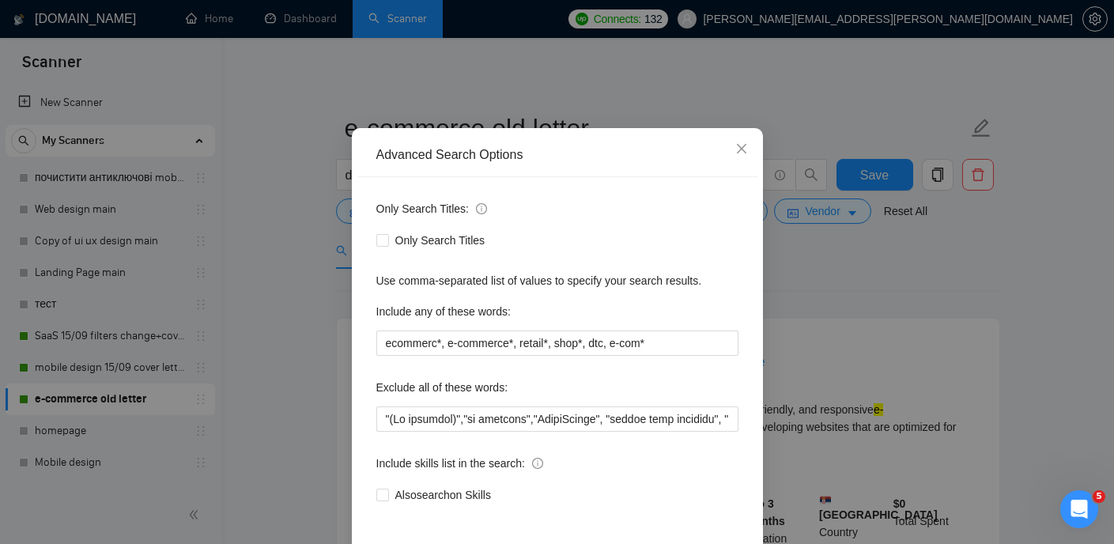
scroll to position [68, 0]
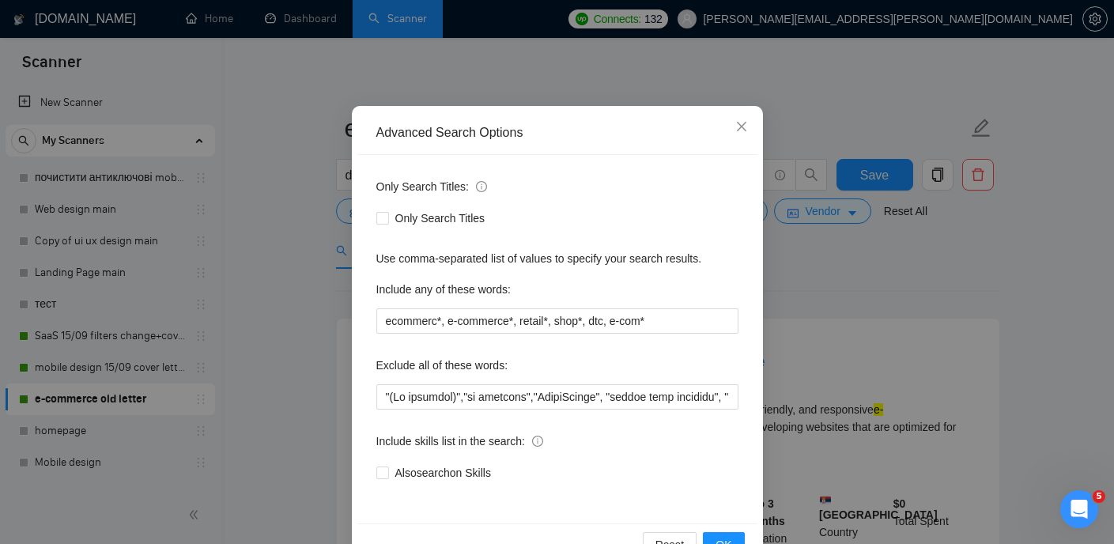
click at [908, 364] on div "Advanced Search Options Only Search Titles: Only Search Titles Use comma-separa…" at bounding box center [557, 272] width 1114 height 544
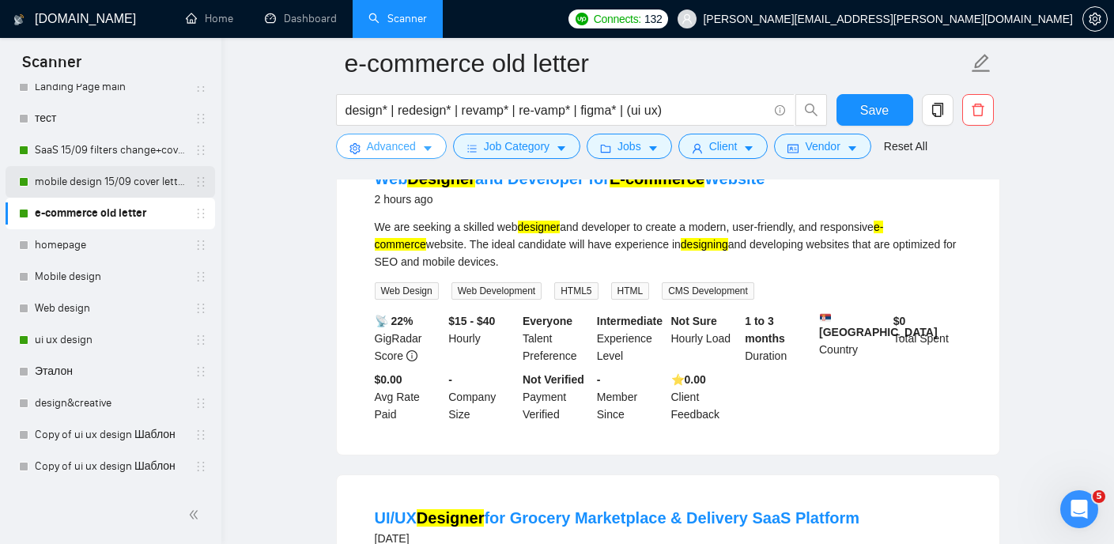
scroll to position [248, 0]
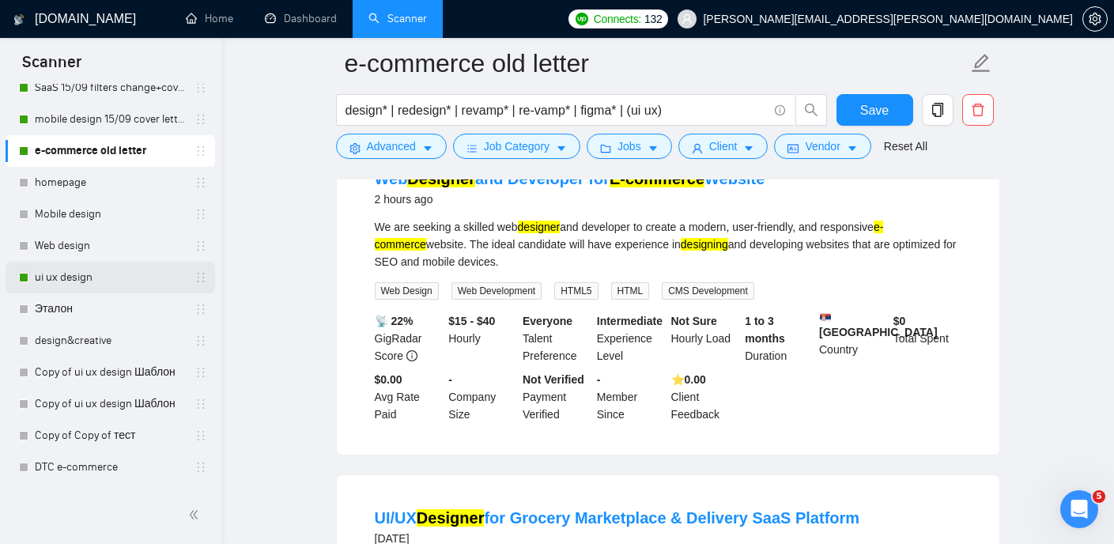
click at [78, 279] on link "ui ux design" at bounding box center [110, 278] width 150 height 32
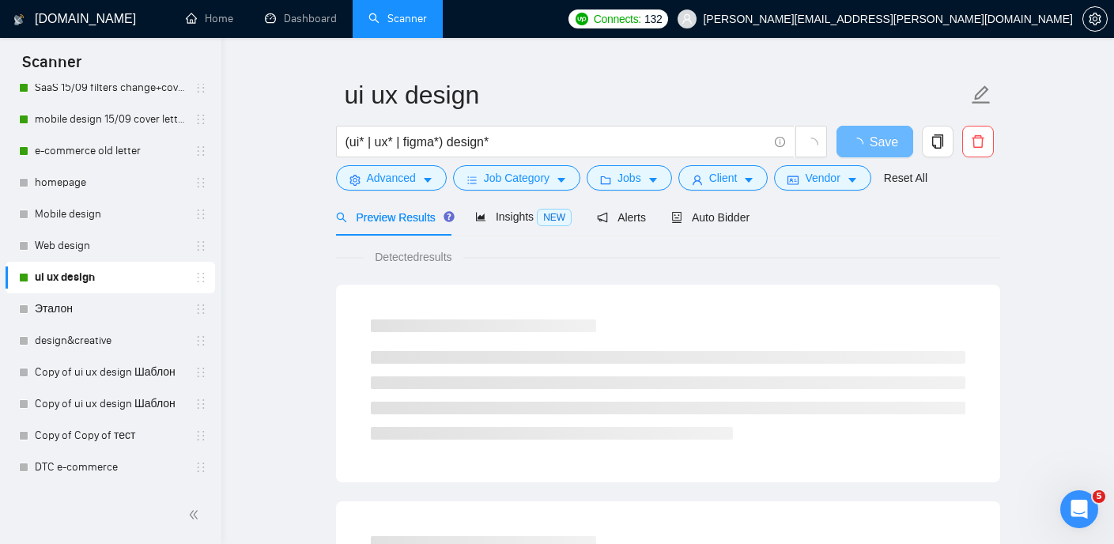
scroll to position [22, 0]
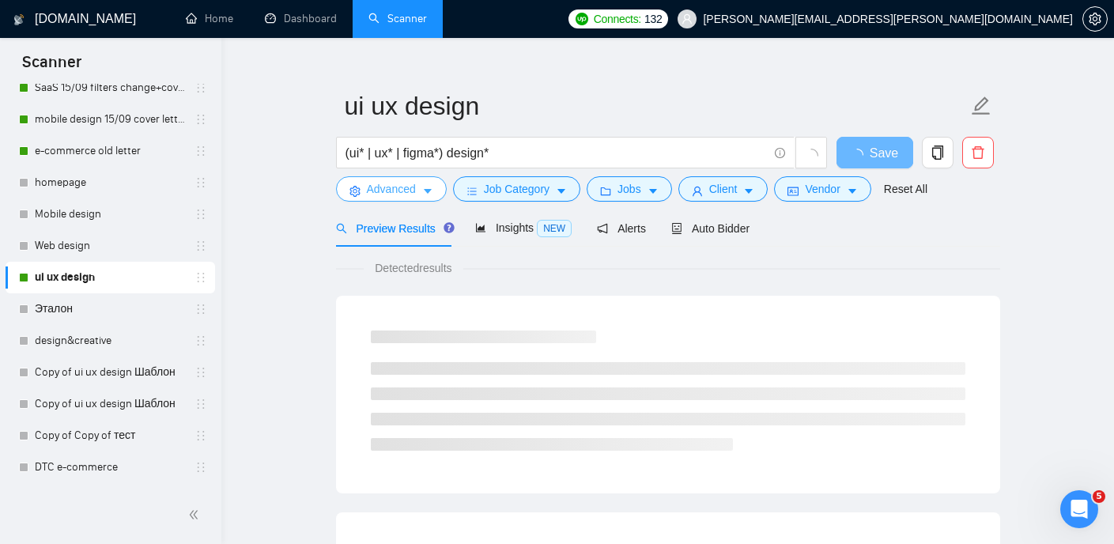
click at [420, 191] on button "Advanced" at bounding box center [391, 188] width 111 height 25
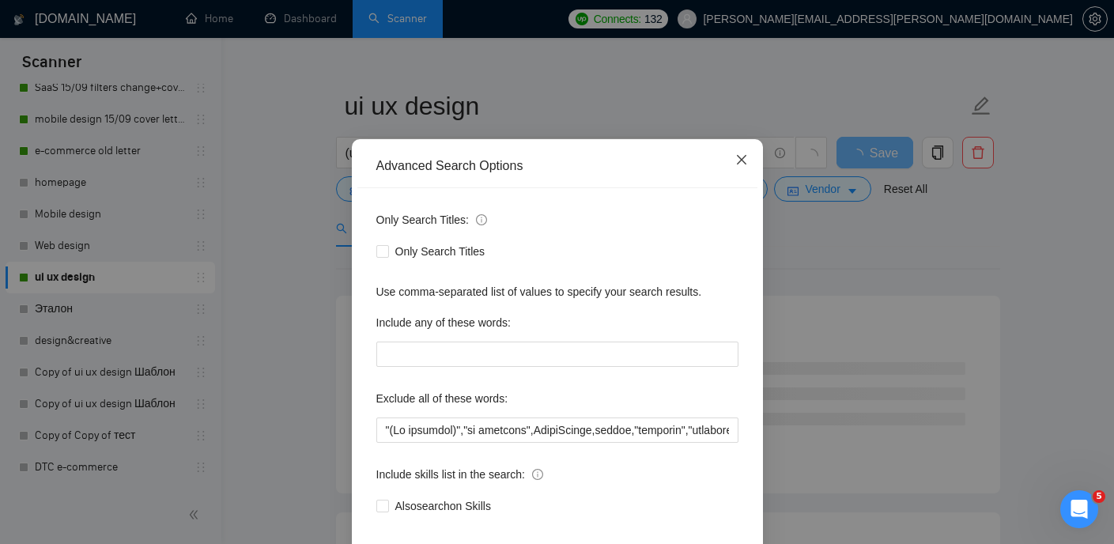
click at [745, 166] on icon "close" at bounding box center [741, 159] width 13 height 13
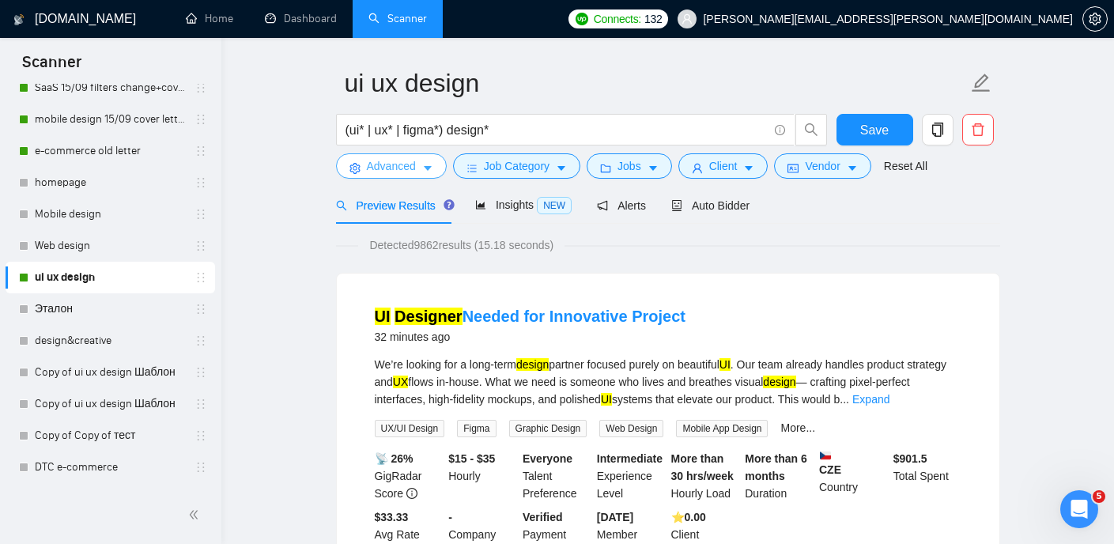
scroll to position [33, 0]
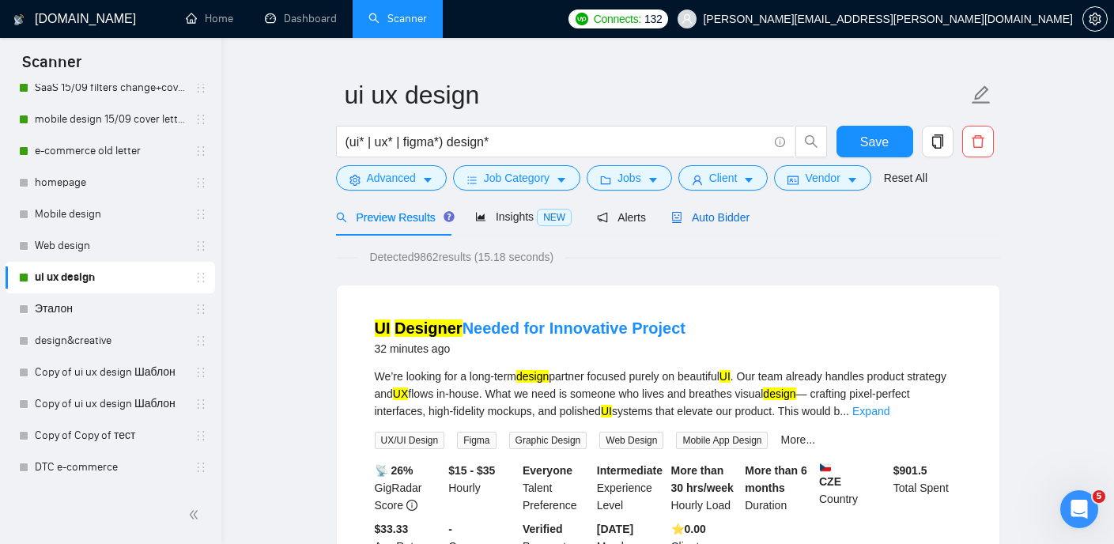
click at [722, 217] on span "Auto Bidder" at bounding box center [710, 217] width 78 height 13
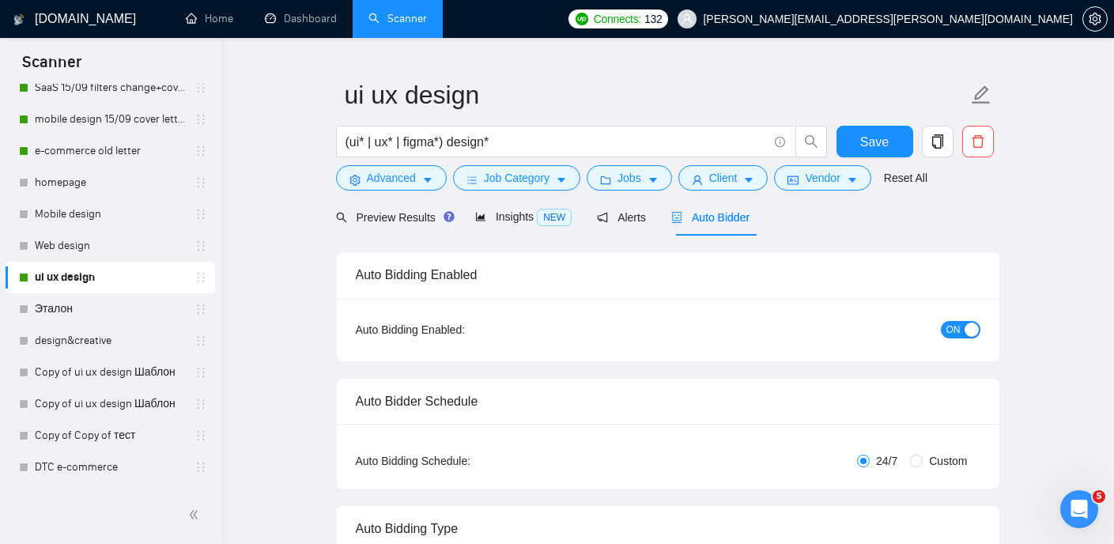
checkbox input "true"
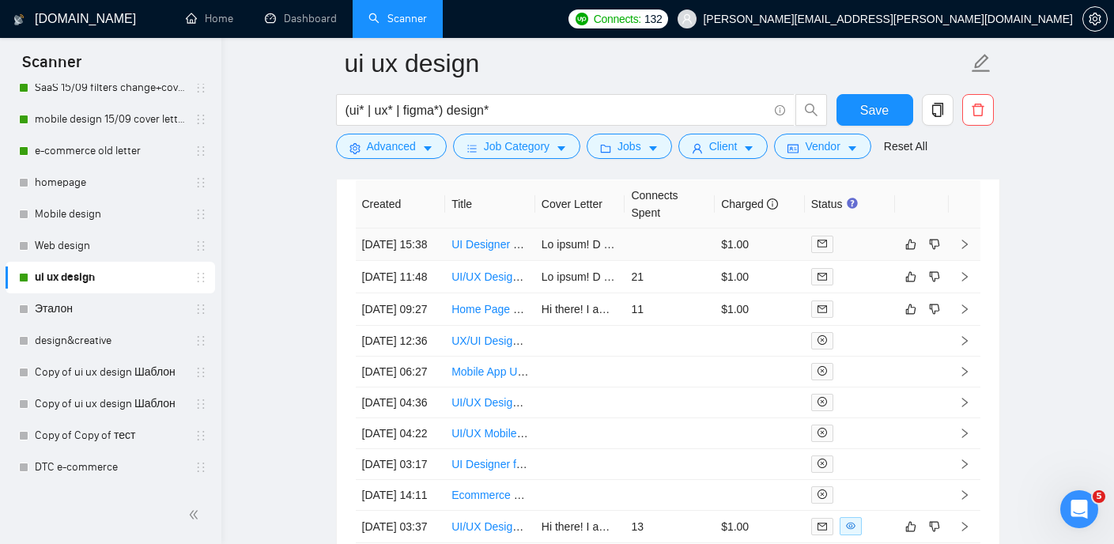
scroll to position [4129, 0]
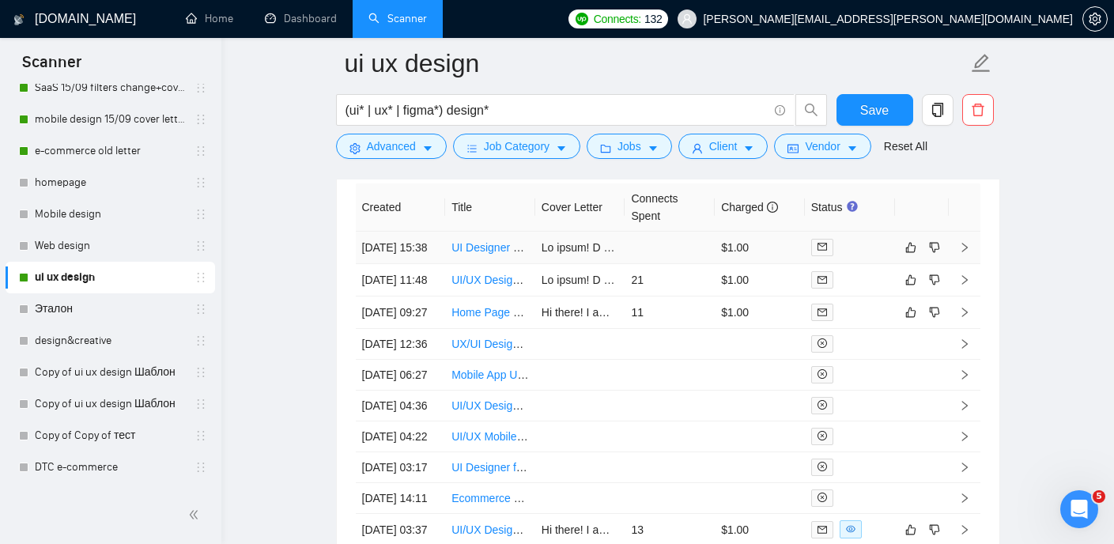
click at [488, 254] on link "UI Designer Needed for Innovative Project" at bounding box center [554, 247] width 207 height 13
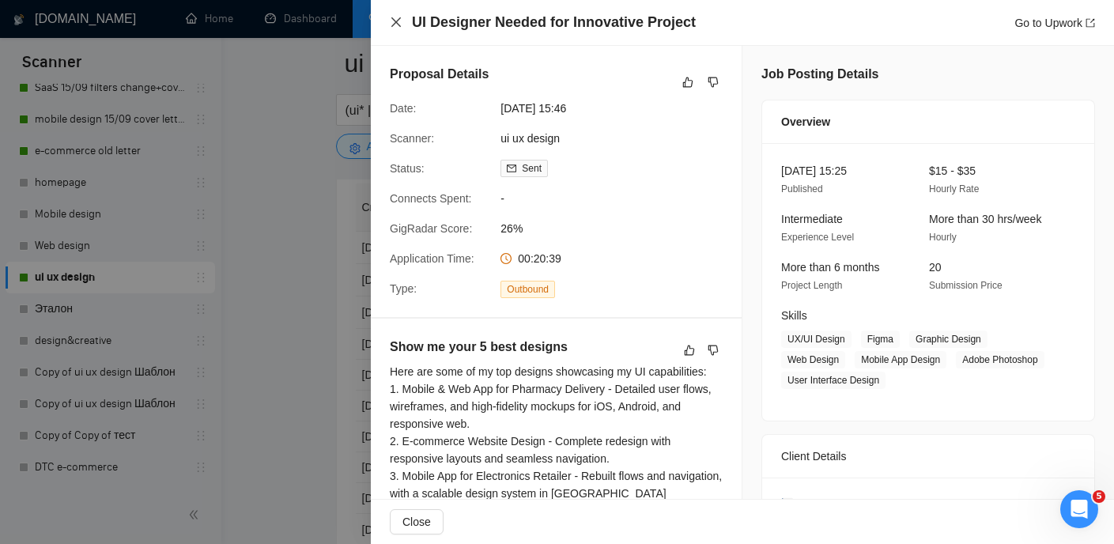
click at [397, 23] on icon "close" at bounding box center [395, 21] width 9 height 9
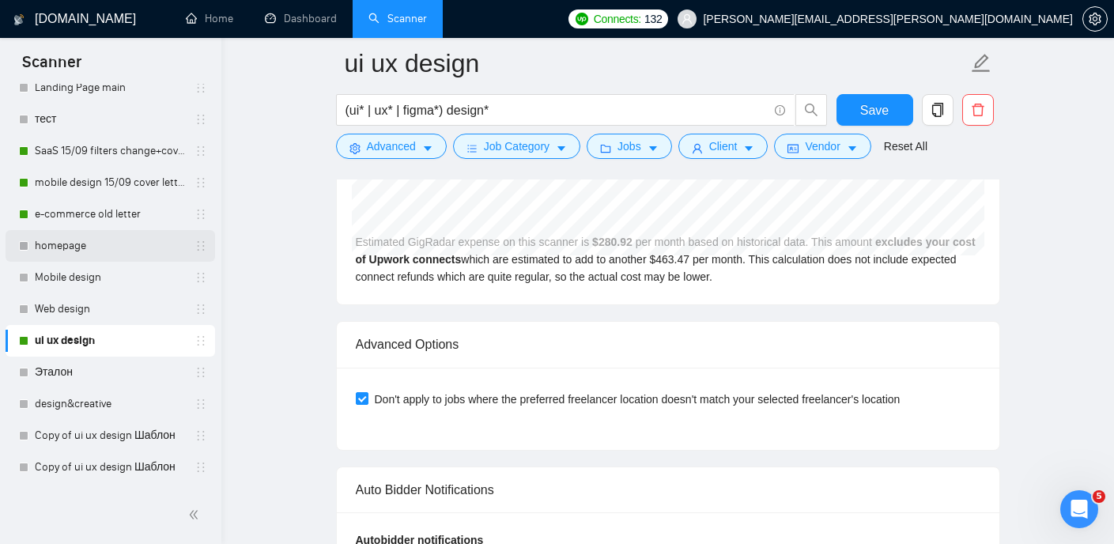
scroll to position [156, 0]
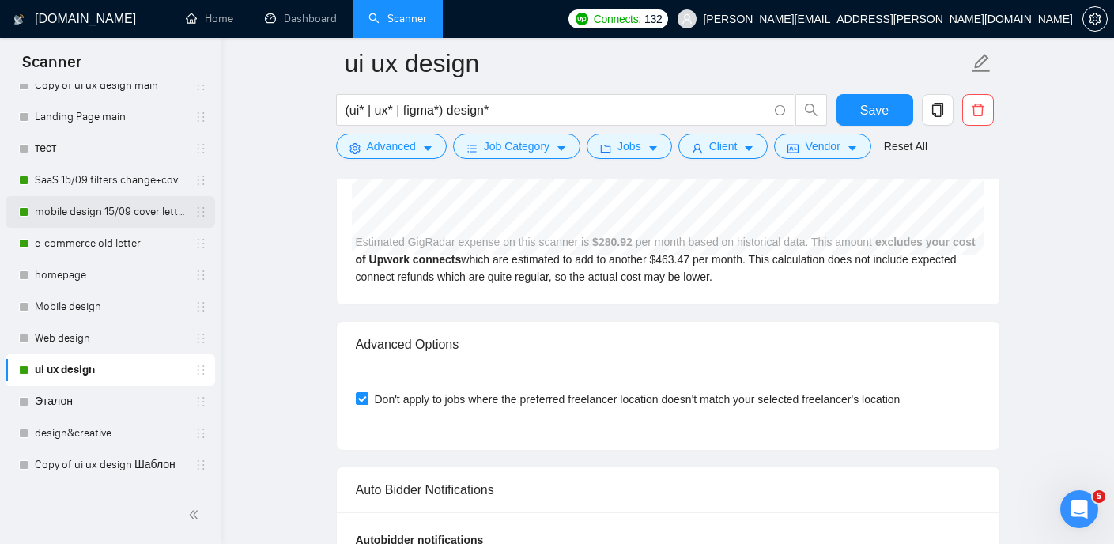
click at [110, 203] on link "mobile design 15/09 cover letter another first part" at bounding box center [110, 212] width 150 height 32
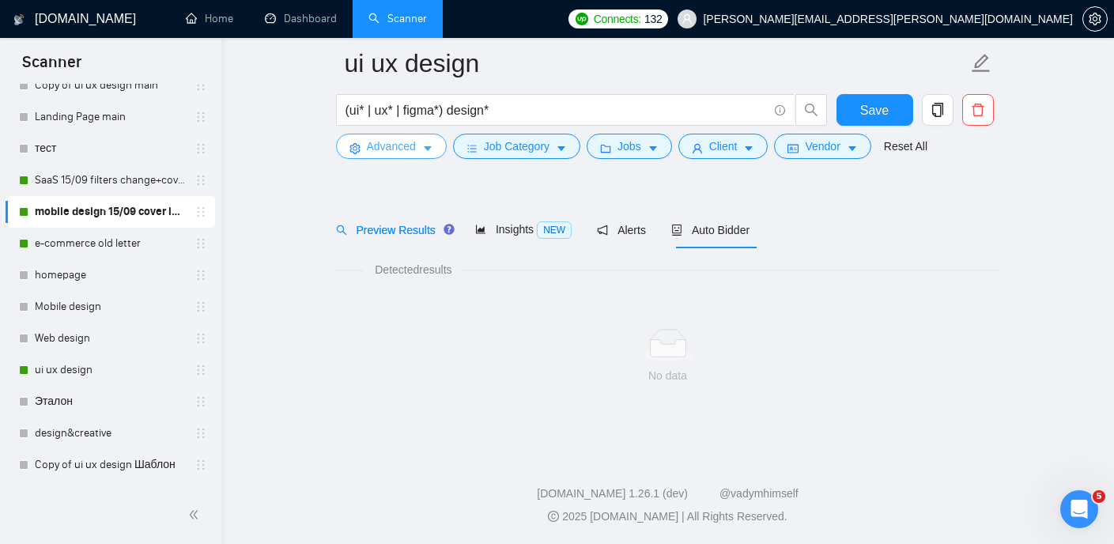
scroll to position [33, 0]
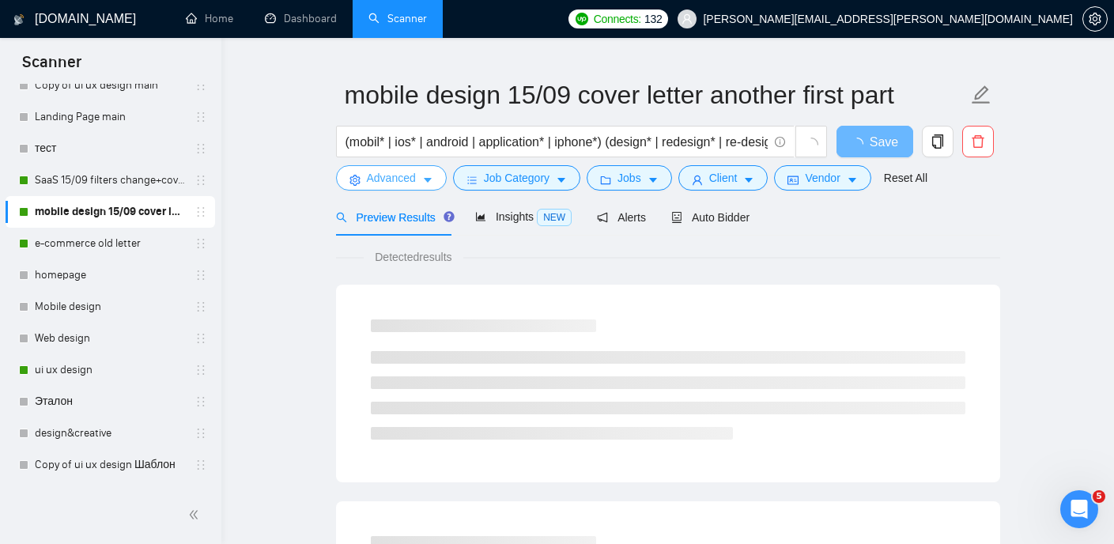
click at [421, 179] on button "Advanced" at bounding box center [391, 177] width 111 height 25
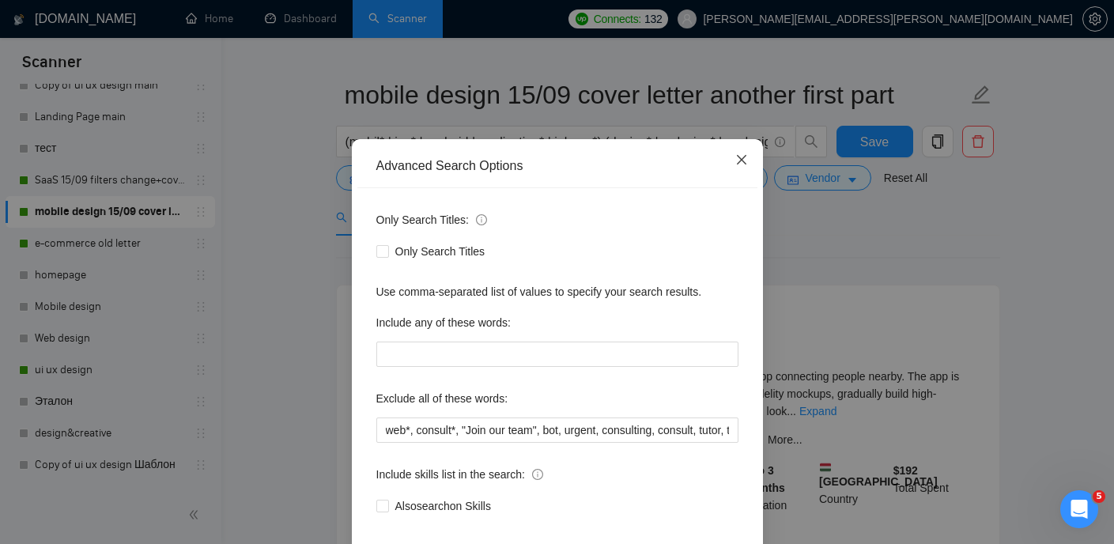
click at [745, 182] on span "Close" at bounding box center [741, 160] width 43 height 43
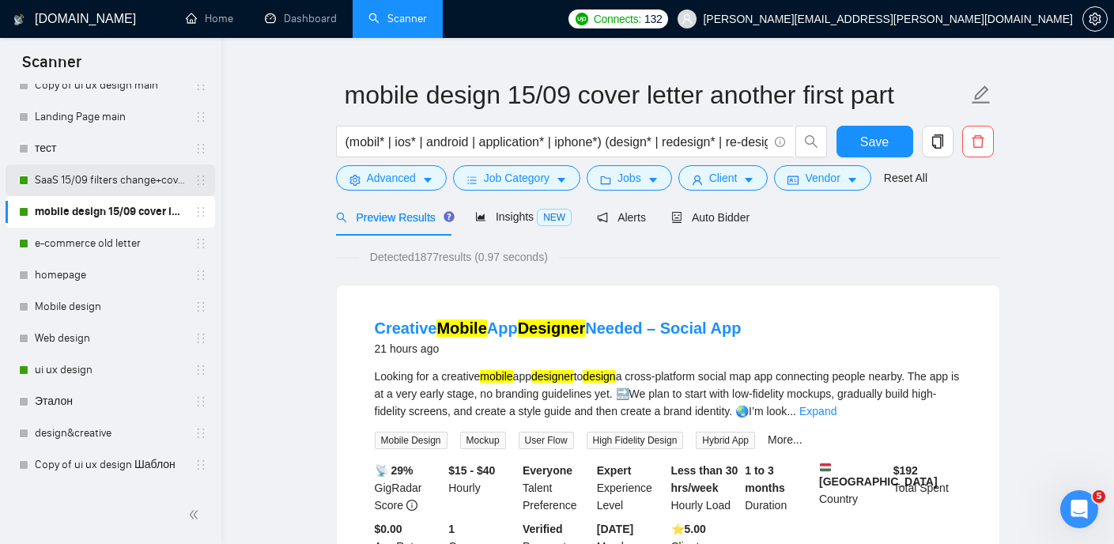
click at [126, 179] on link "SaaS 15/09 filters change+cover letter change" at bounding box center [110, 180] width 150 height 32
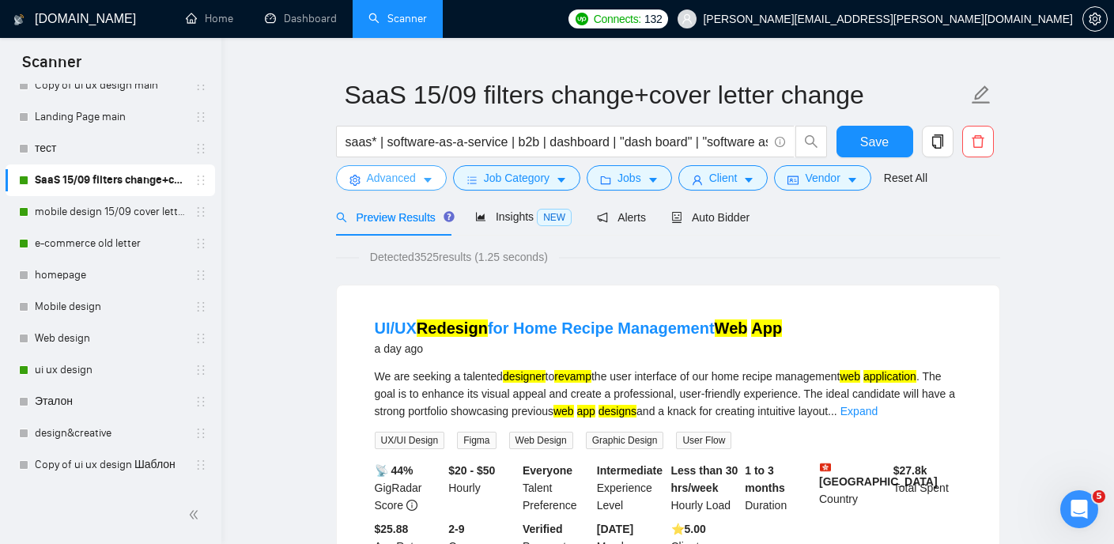
click at [423, 178] on icon "caret-down" at bounding box center [427, 180] width 11 height 11
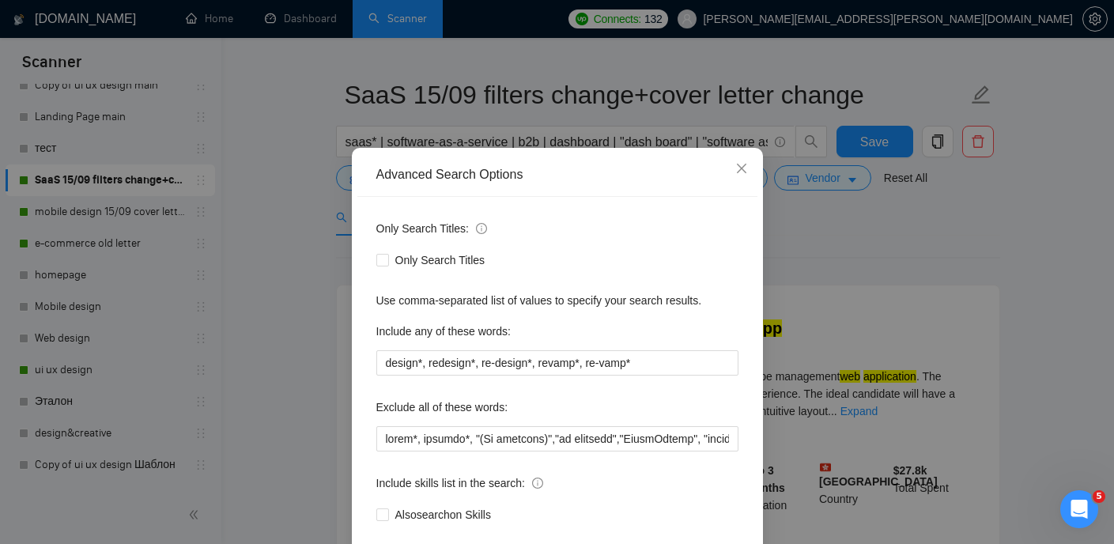
scroll to position [30, 0]
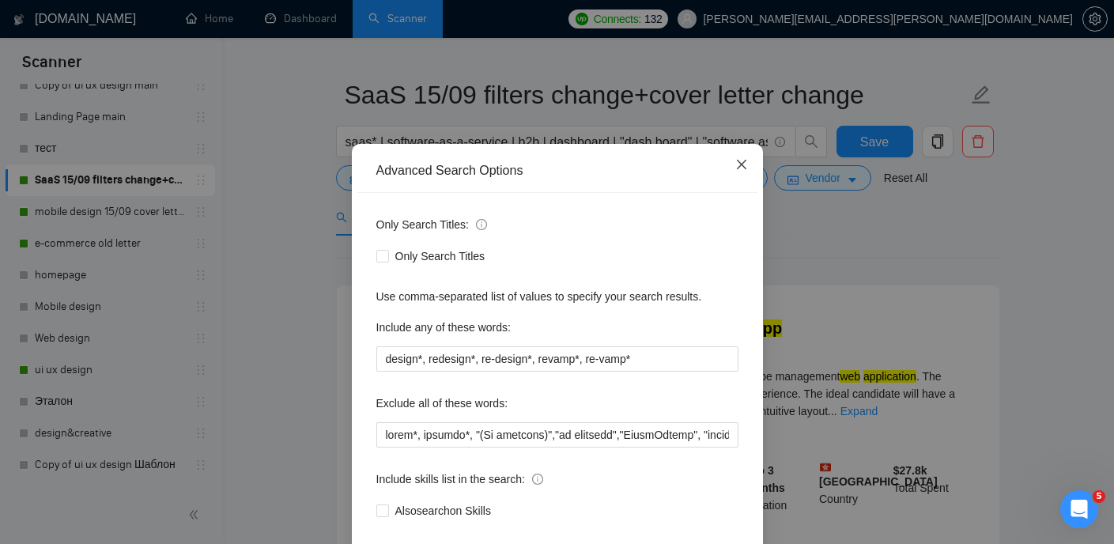
click at [737, 159] on icon "close" at bounding box center [741, 164] width 13 height 13
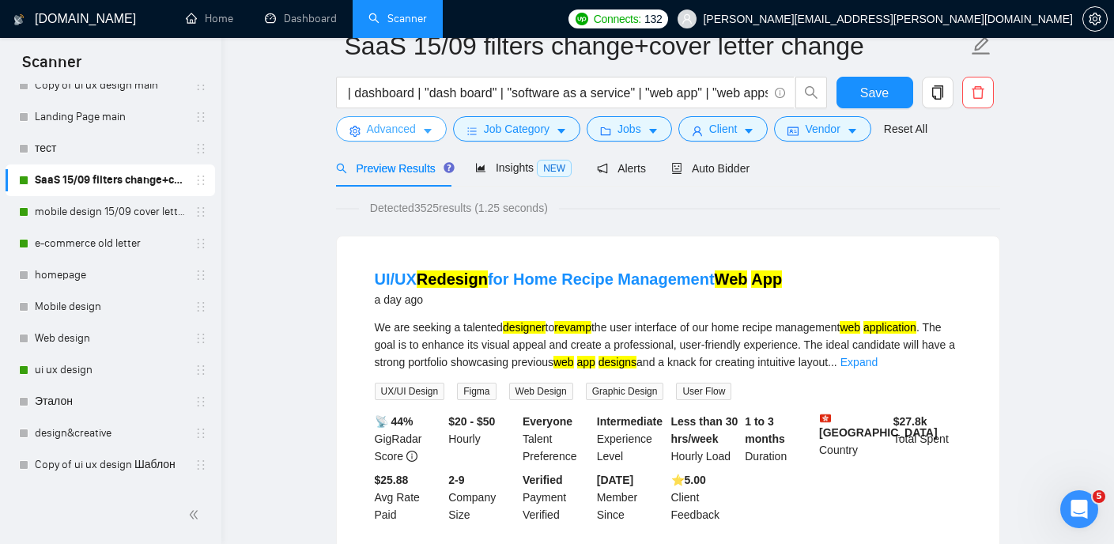
scroll to position [55, 0]
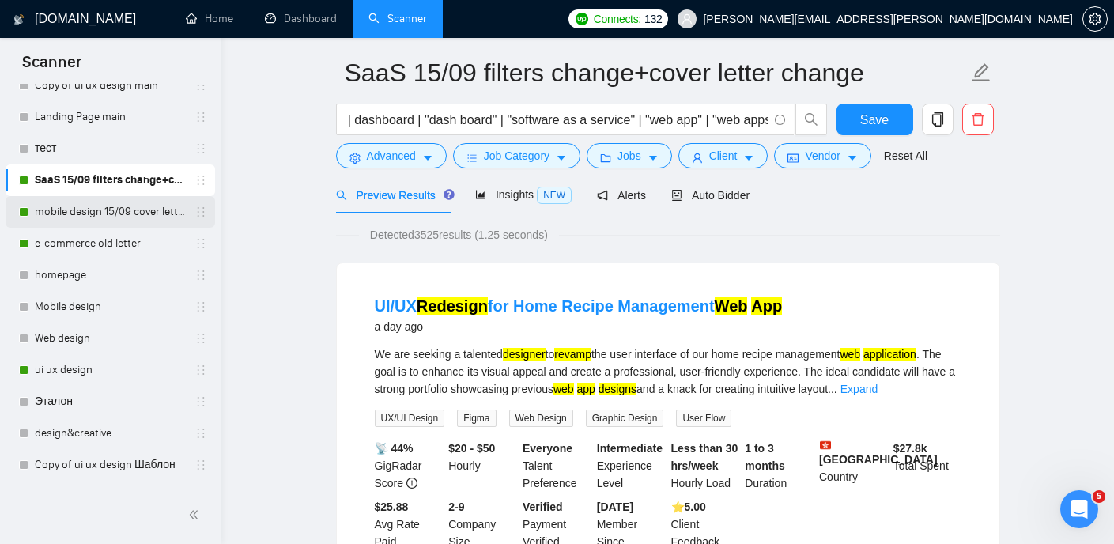
click at [90, 214] on link "mobile design 15/09 cover letter another first part" at bounding box center [110, 212] width 150 height 32
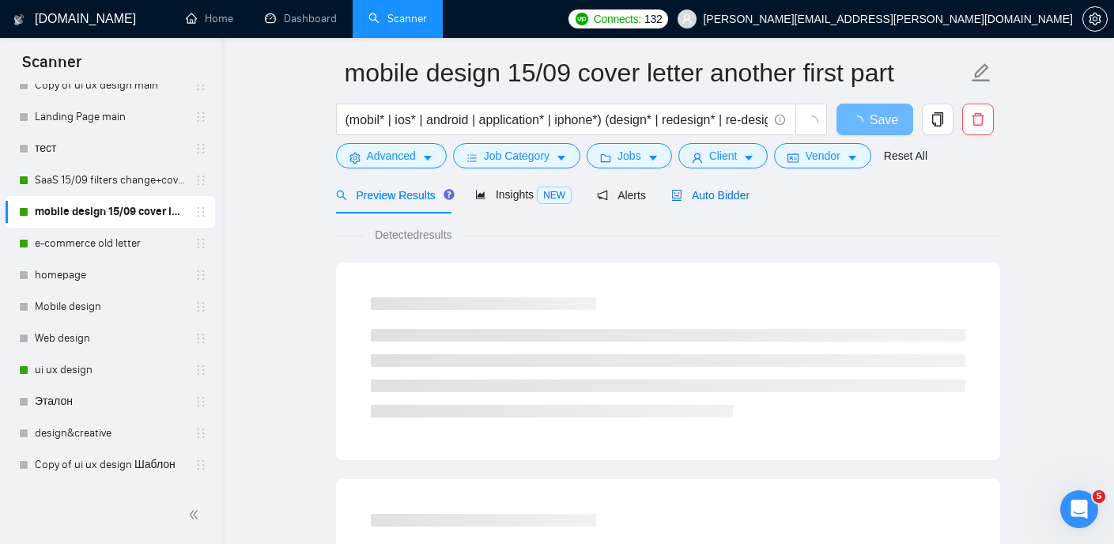
click at [727, 193] on span "Auto Bidder" at bounding box center [710, 195] width 78 height 13
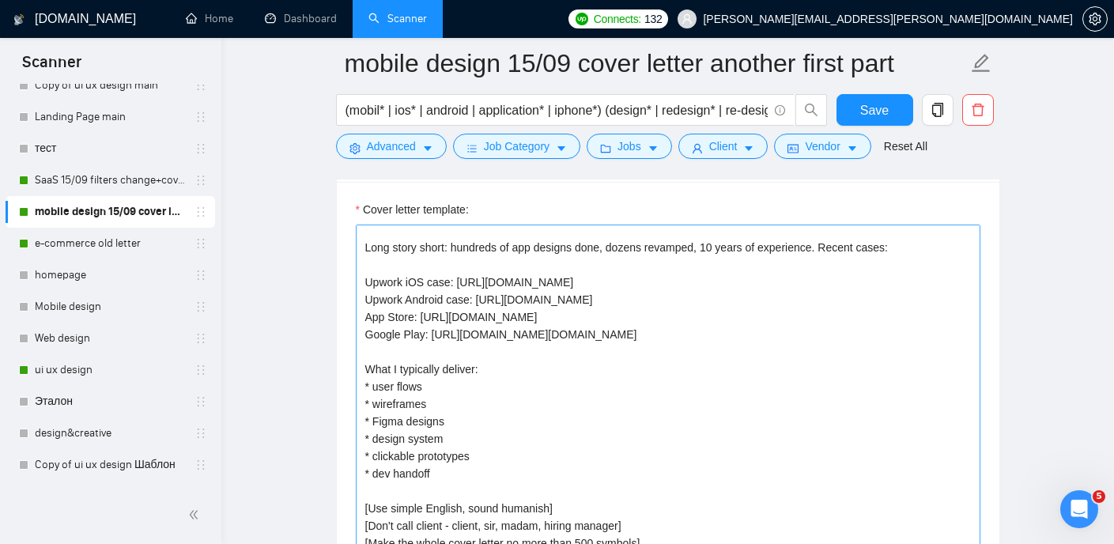
scroll to position [32, 0]
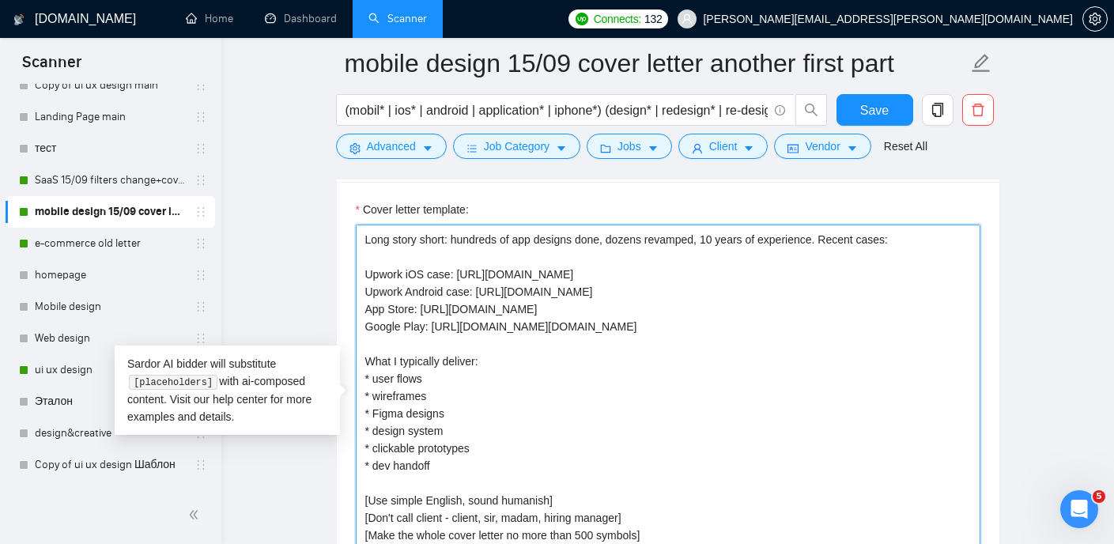
drag, startPoint x: 360, startPoint y: 268, endPoint x: 492, endPoint y: 466, distance: 237.7
click at [492, 466] on textarea "Hi! [use client's name if found]🏃🏃 I am available to start right away🏃🏃 Long st…" at bounding box center [668, 402] width 624 height 356
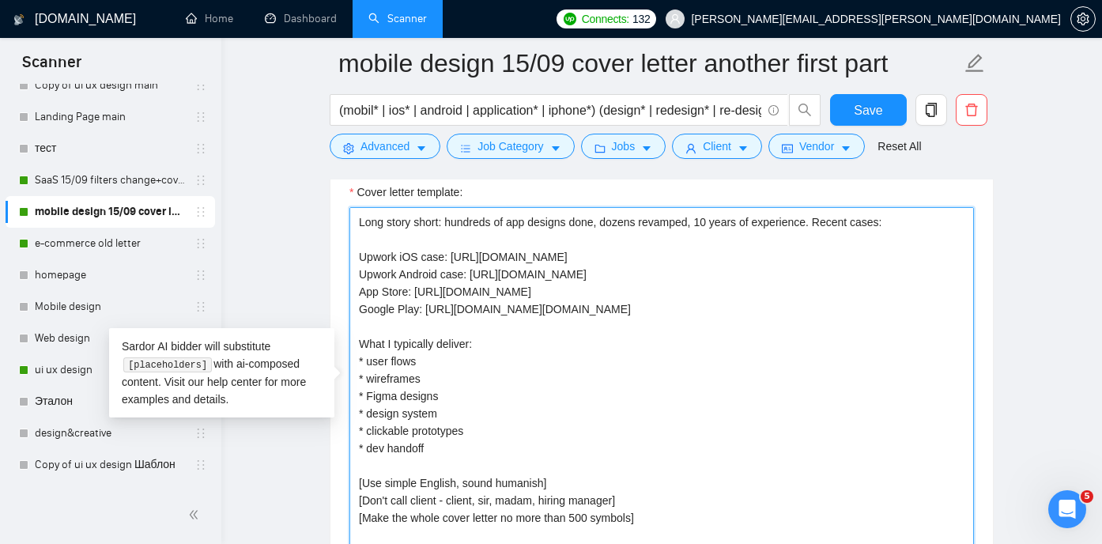
scroll to position [0, 0]
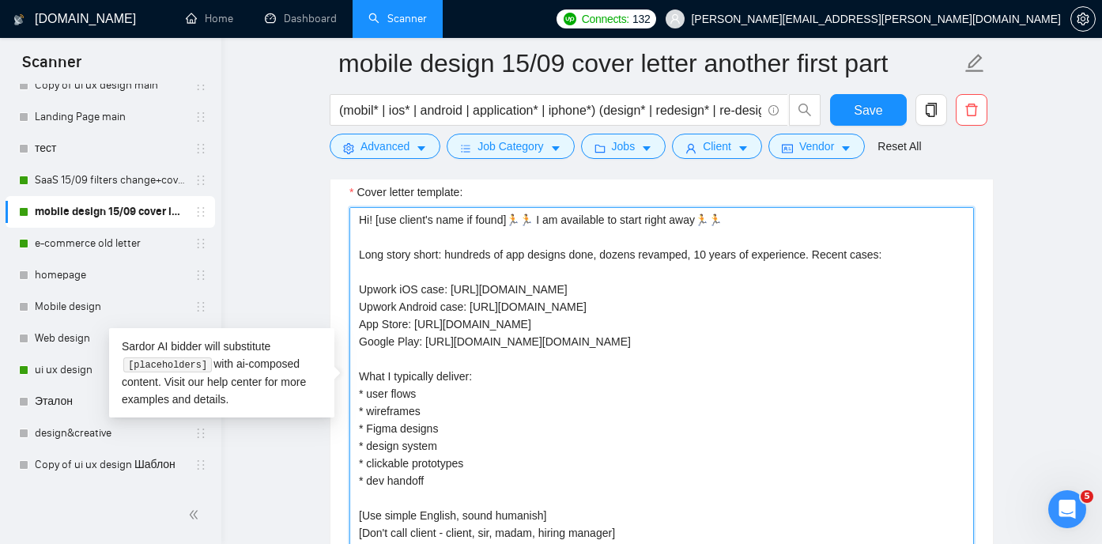
click at [603, 420] on textarea "Hi! [use client's name if found]🏃🏃 I am available to start right away🏃🏃 Long st…" at bounding box center [661, 385] width 624 height 356
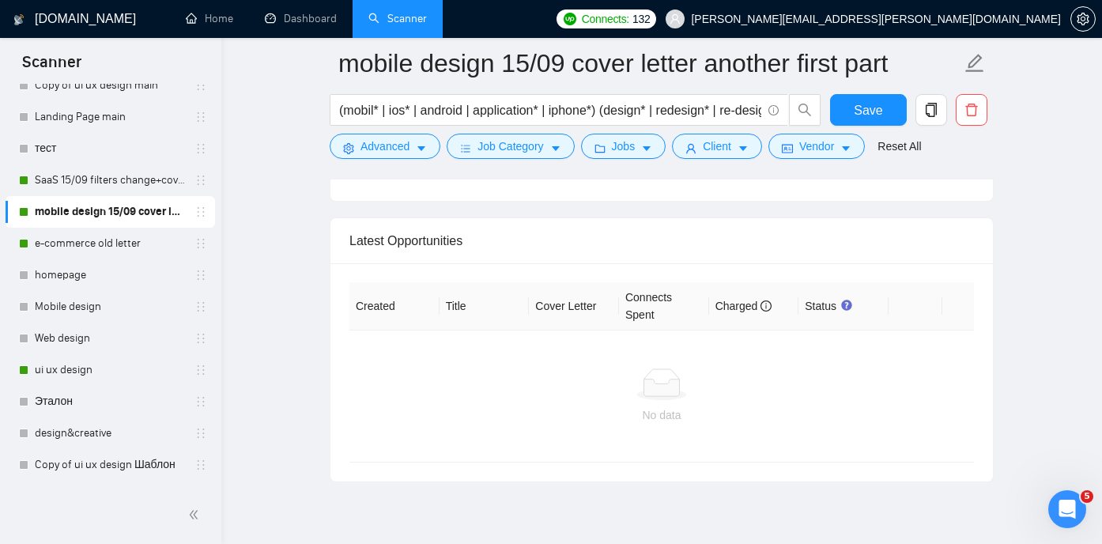
scroll to position [3876, 0]
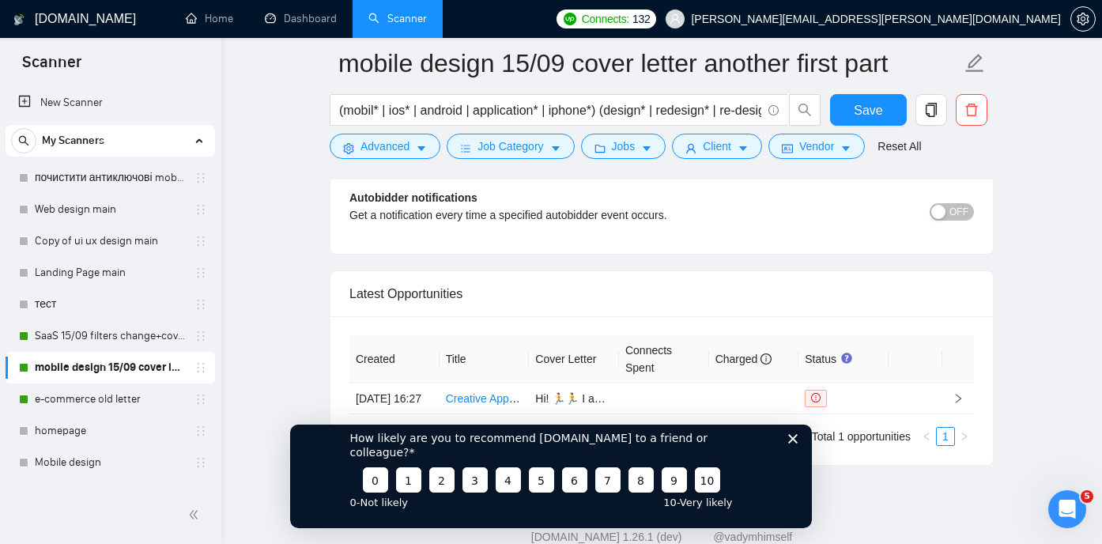
scroll to position [3767, 0]
click at [792, 443] on icon "Закрыть опрос" at bounding box center [792, 437] width 9 height 9
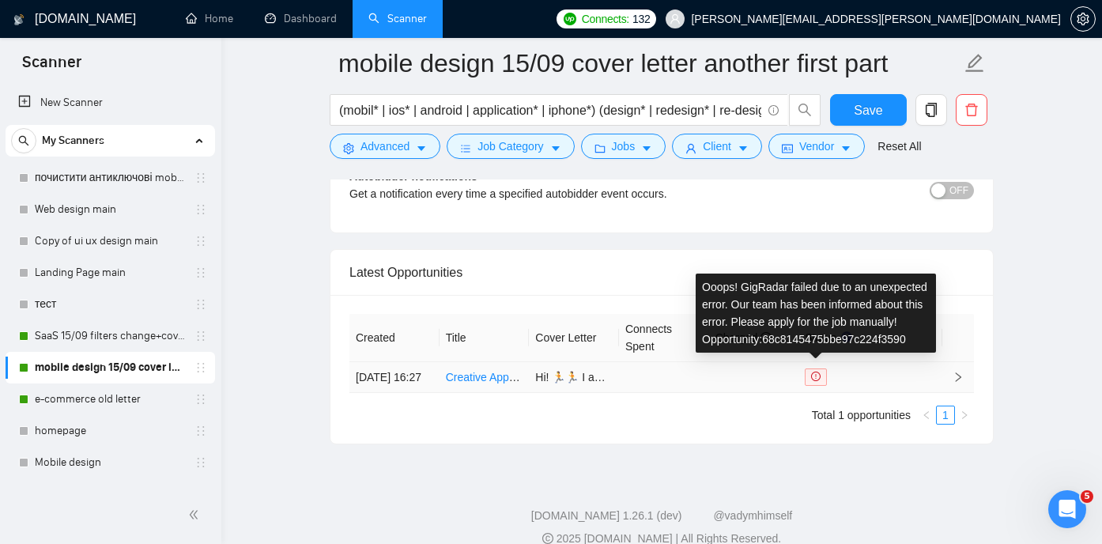
scroll to position [3791, 0]
